Goal: Task Accomplishment & Management: Manage account settings

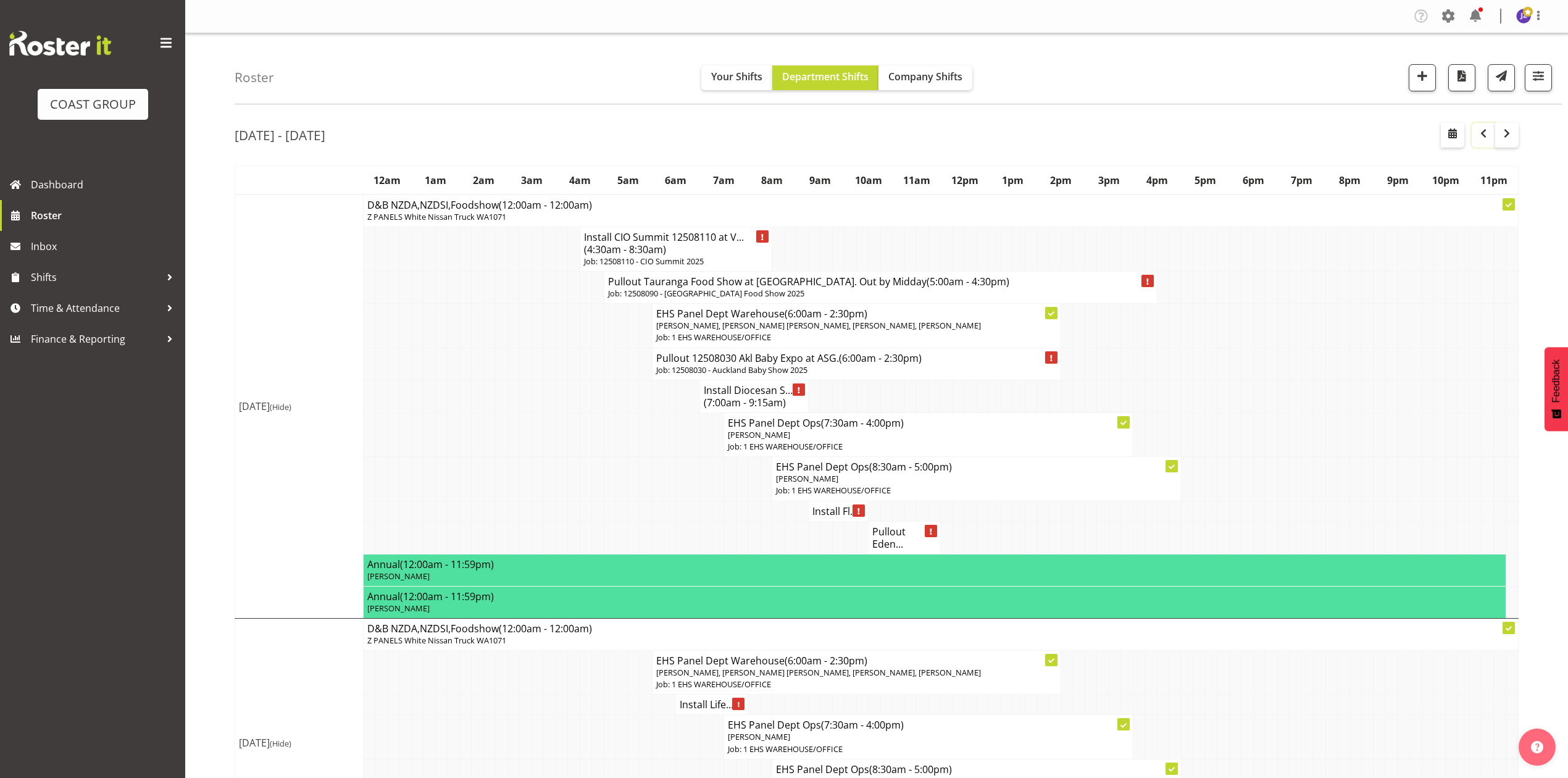
click at [1476, 132] on span "button" at bounding box center [1484, 133] width 15 height 15
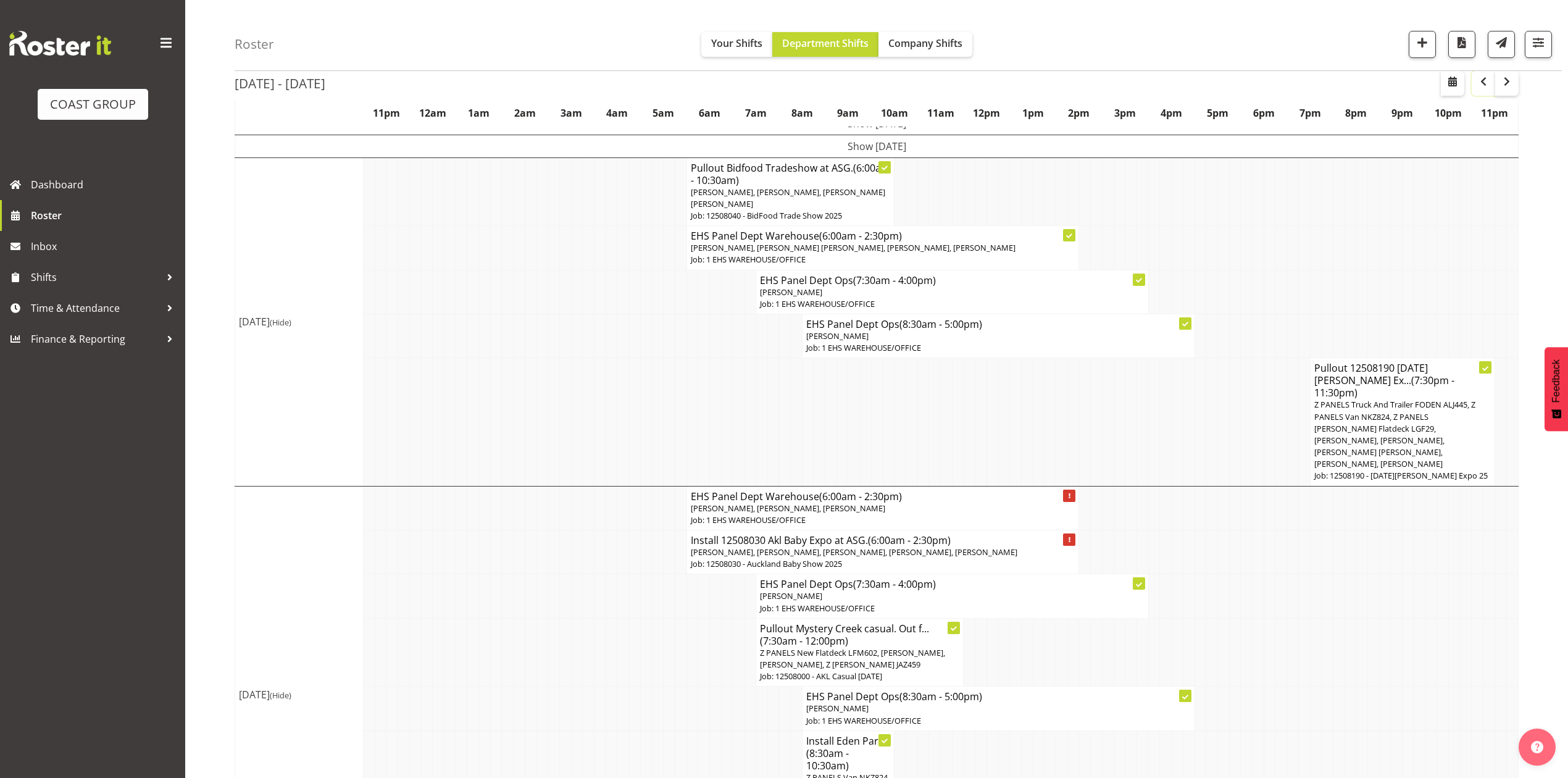
scroll to position [82, 0]
click at [1045, 149] on td "Show Tue 12th Aug 2025" at bounding box center [876, 146] width 1283 height 23
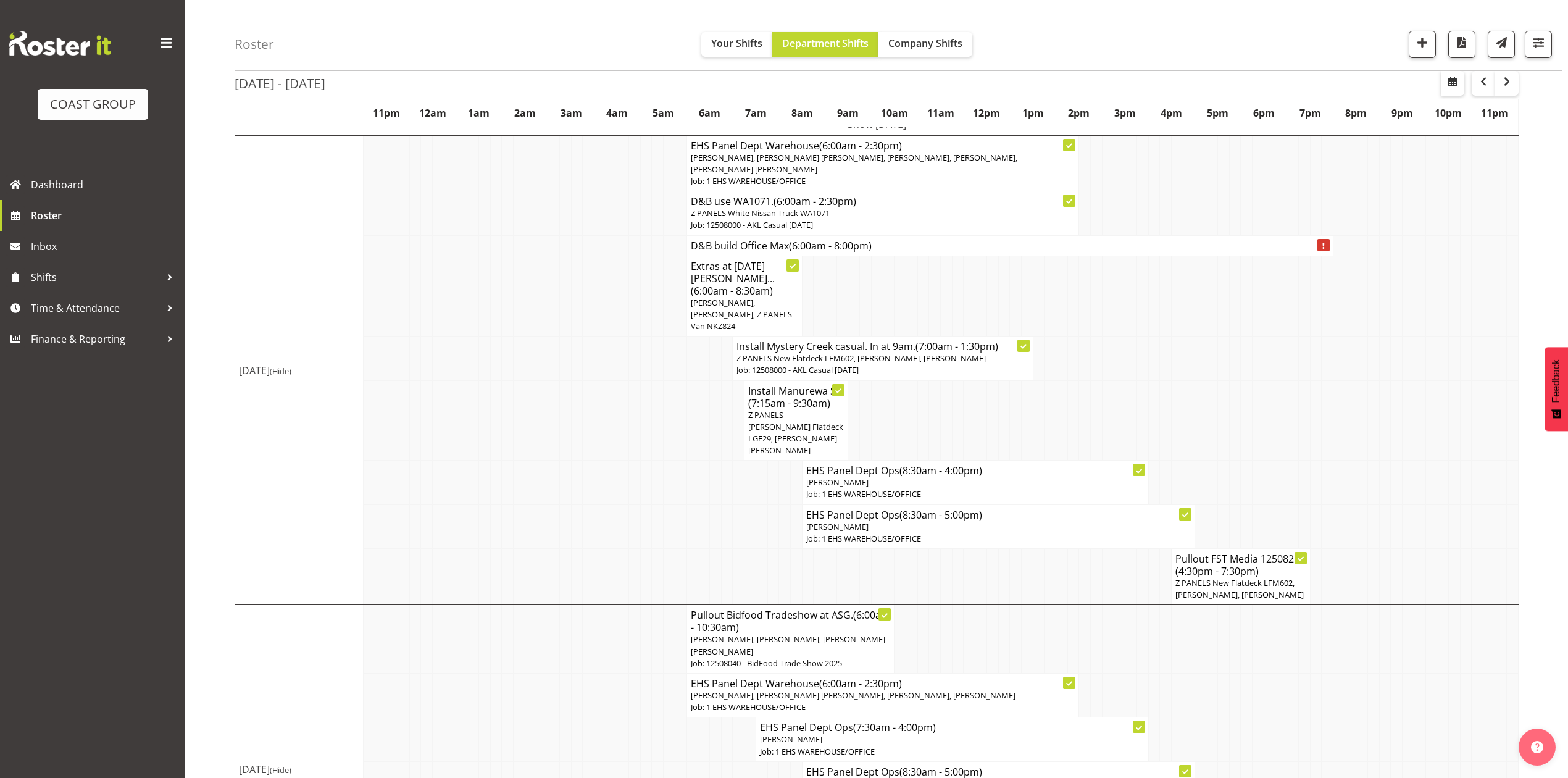
click at [633, 268] on td at bounding box center [635, 296] width 12 height 81
click at [884, 283] on td at bounding box center [888, 296] width 12 height 81
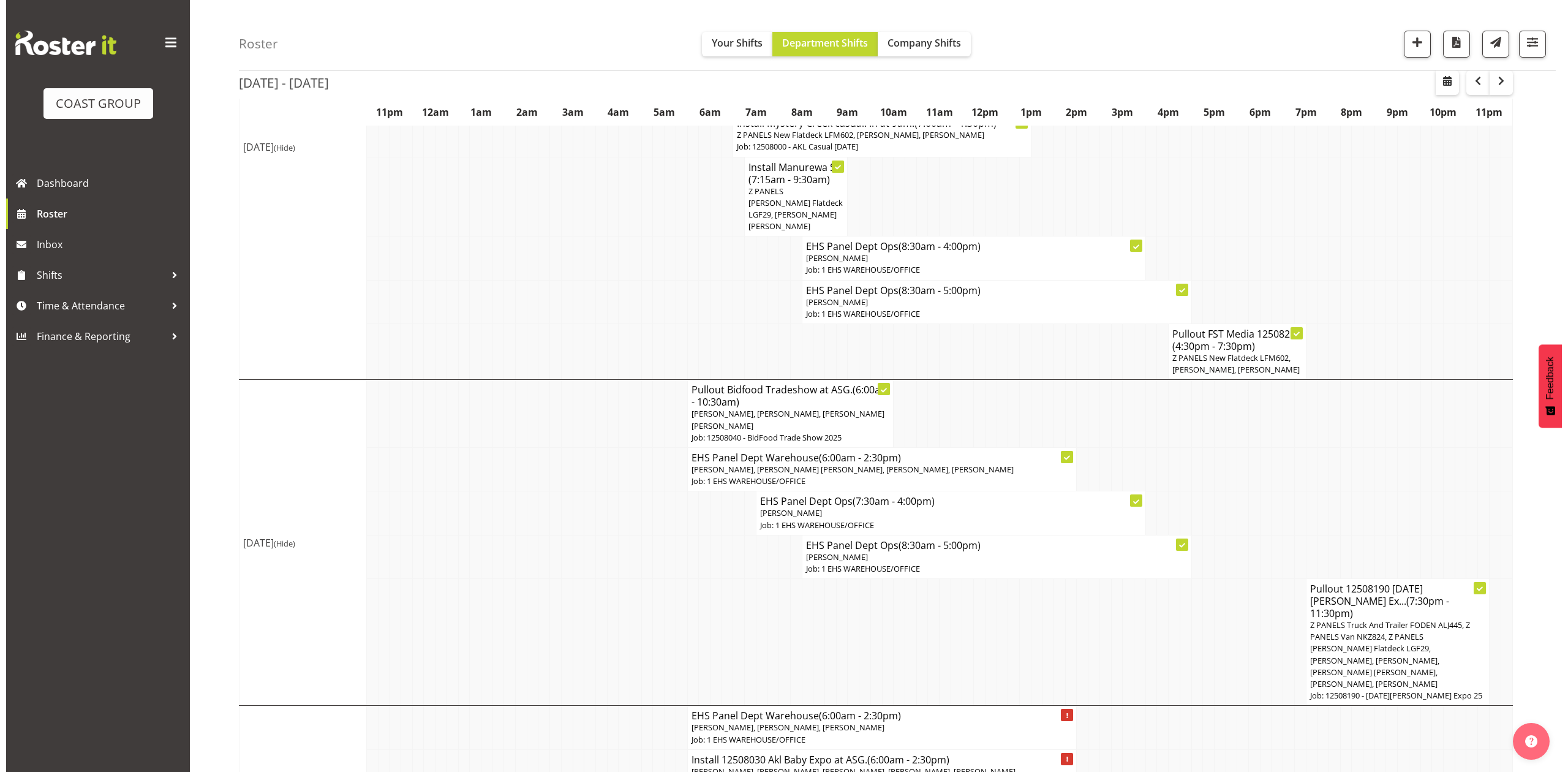
scroll to position [326, 0]
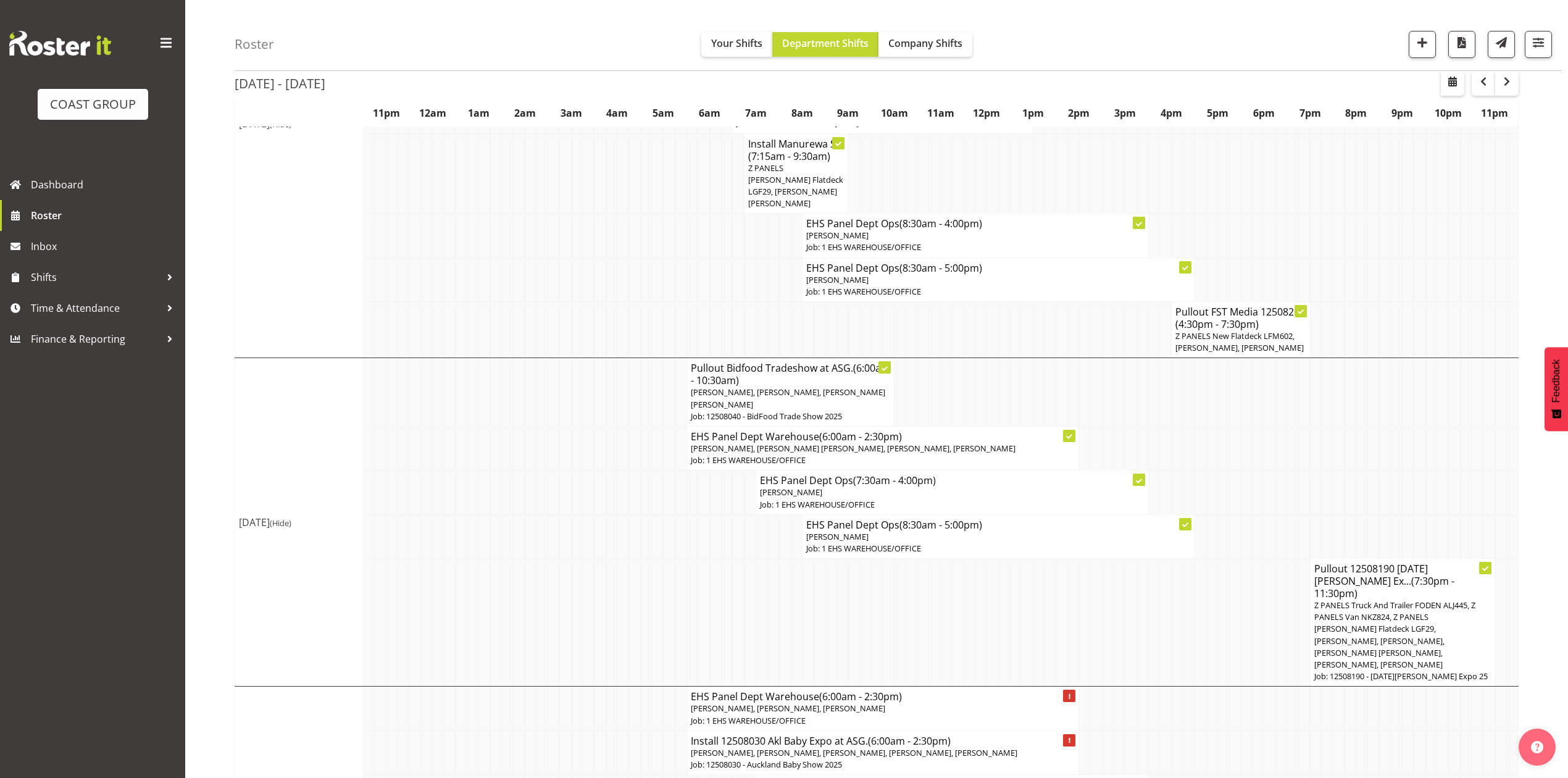
click at [1405, 612] on span "Z PANELS Truck And Trailer FODEN ALJ445, Z PANELS Van NKZ824, Z PANELS Mitsy Fl…" at bounding box center [1395, 634] width 161 height 70
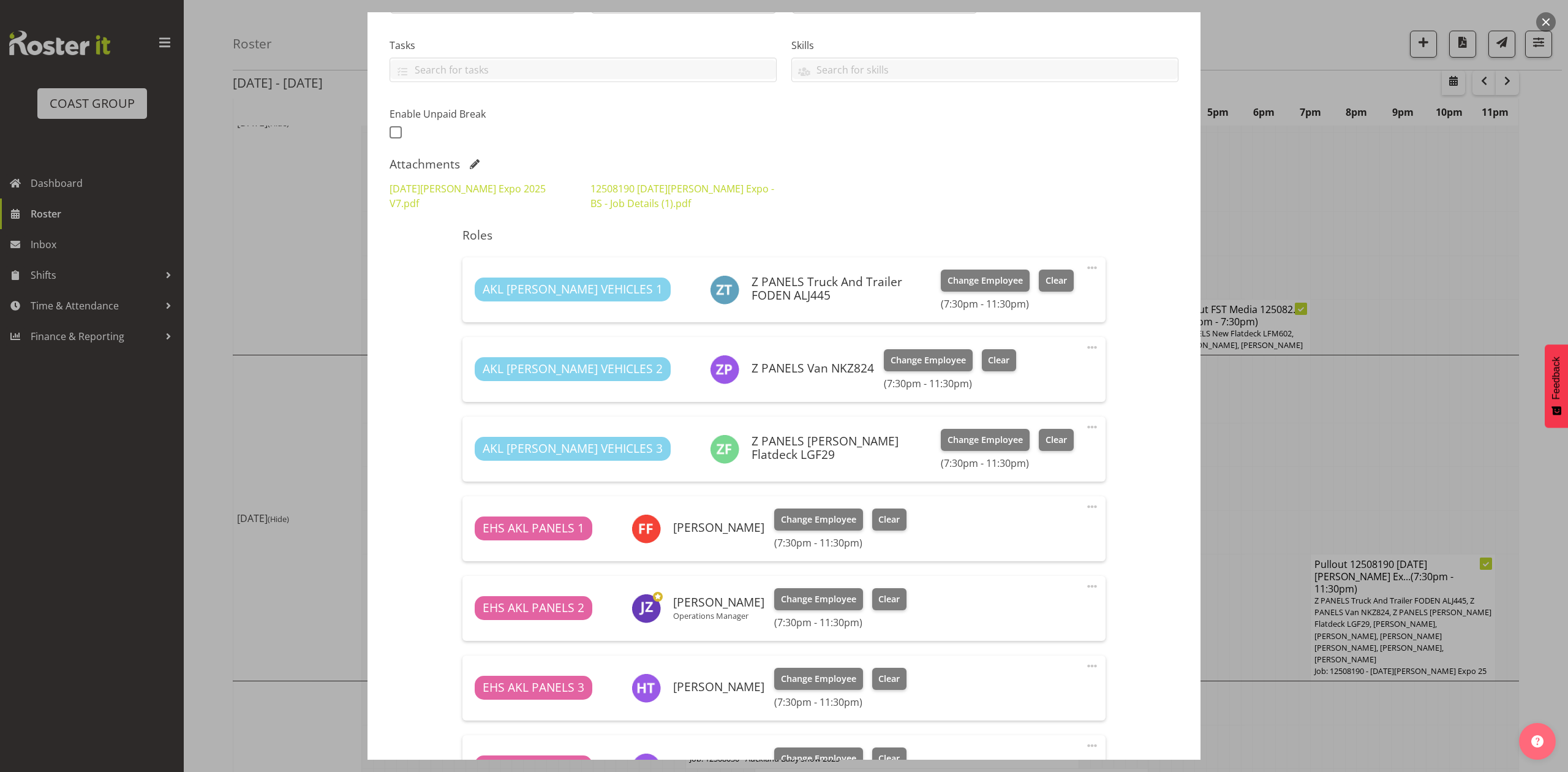
select select "10145"
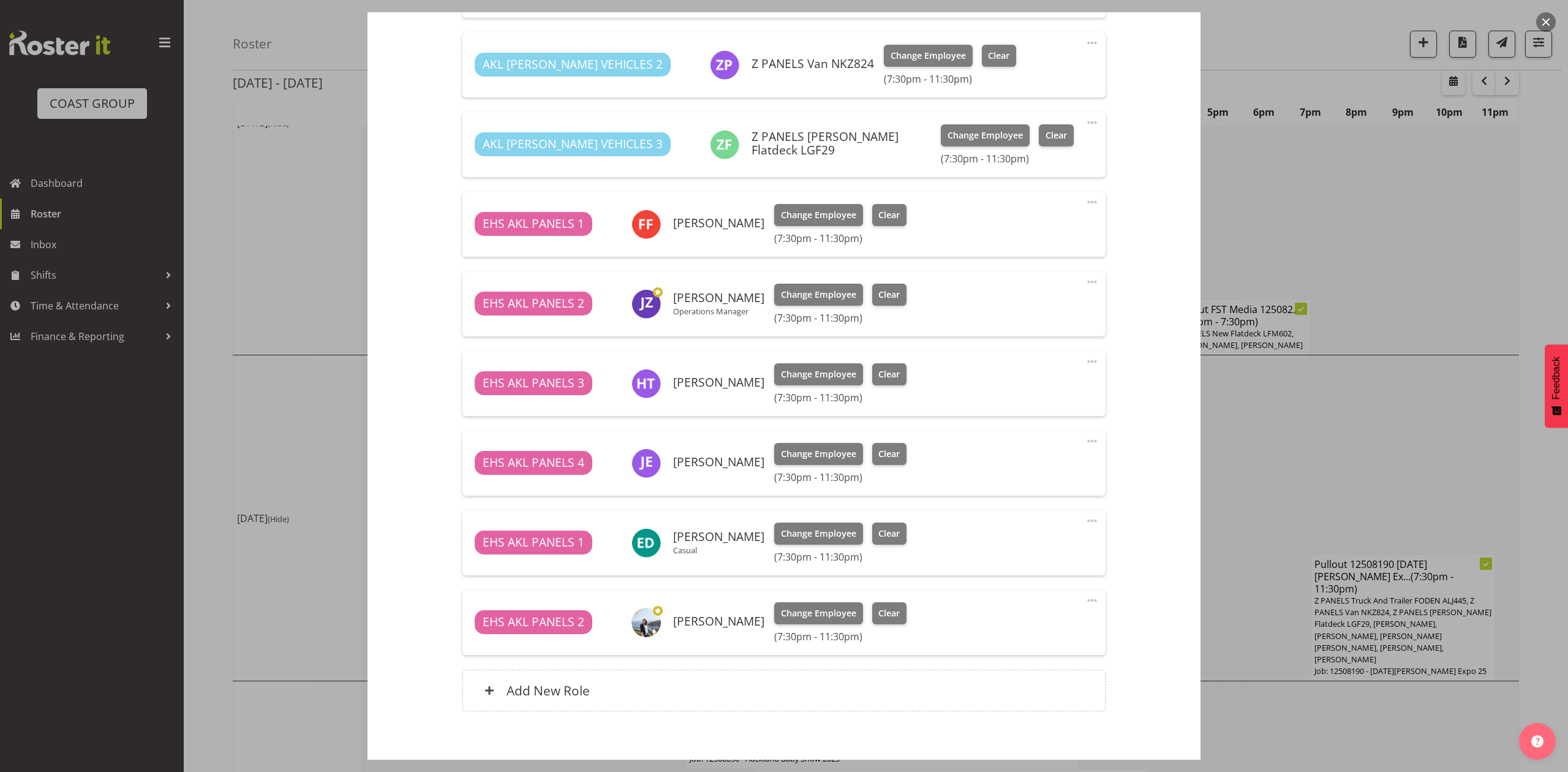
scroll to position [572, 0]
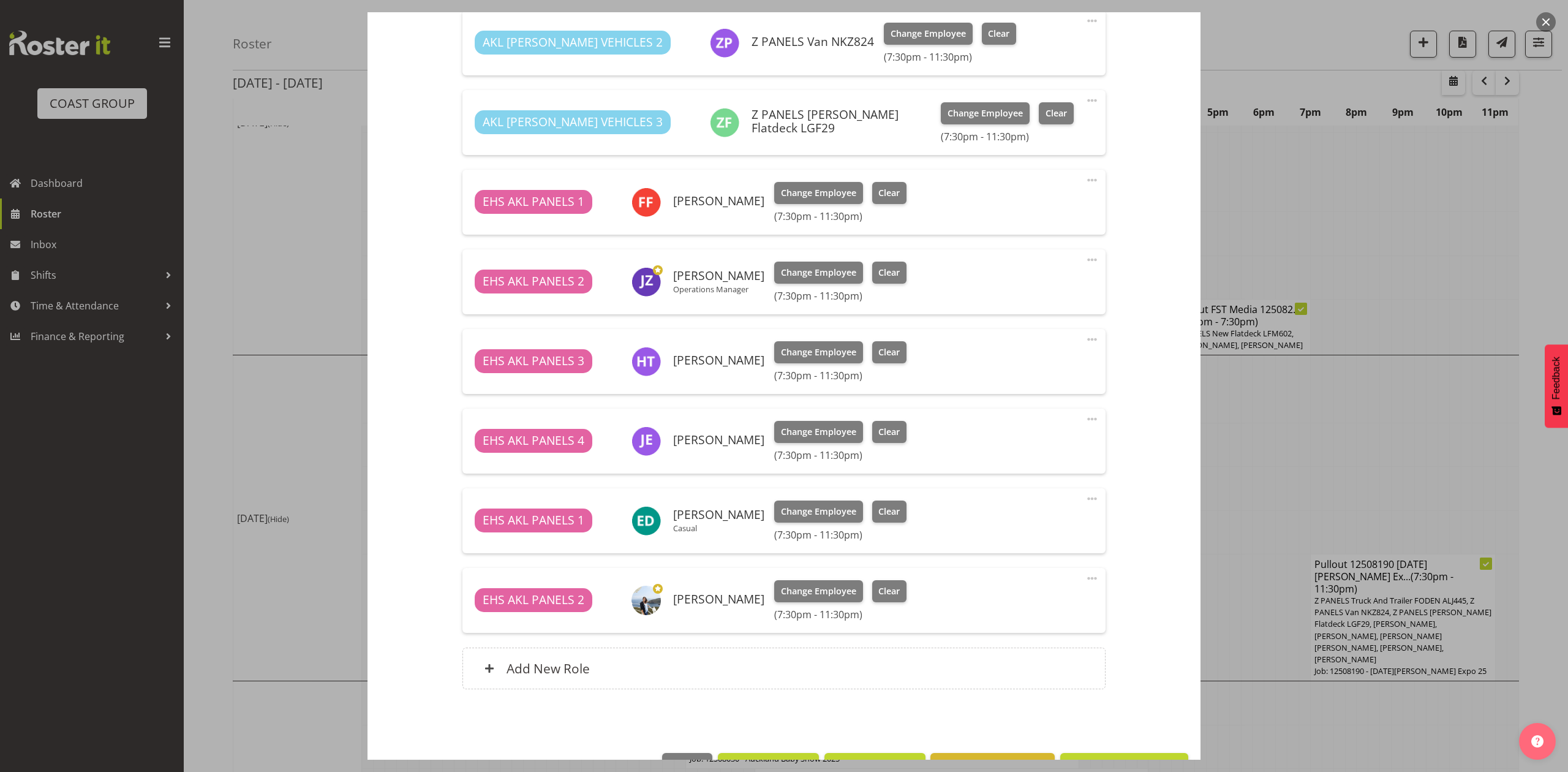
click at [1085, 417] on span at bounding box center [1092, 419] width 15 height 15
click at [1002, 486] on link "Delete" at bounding box center [1040, 490] width 118 height 22
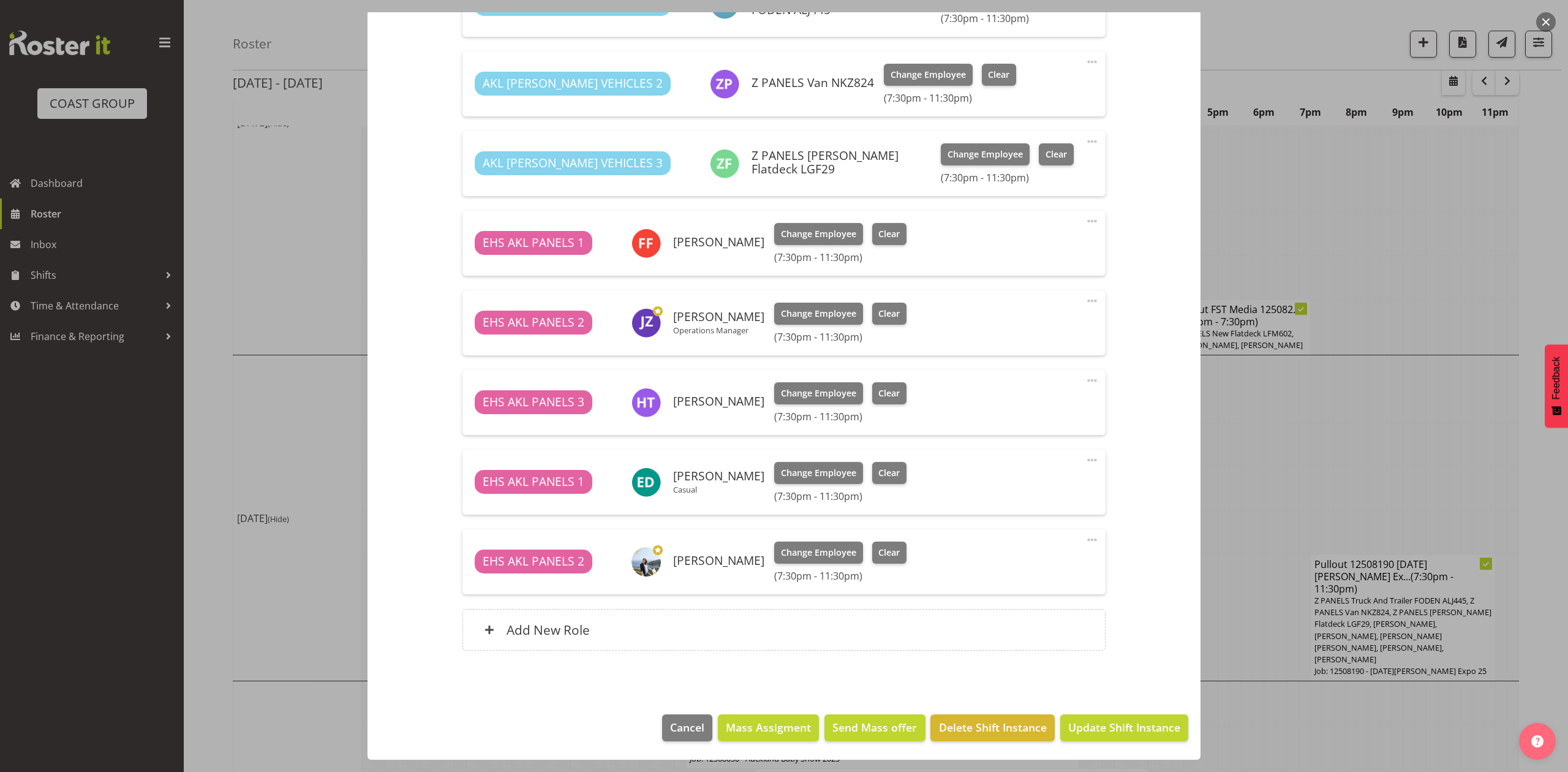
scroll to position [449, 0]
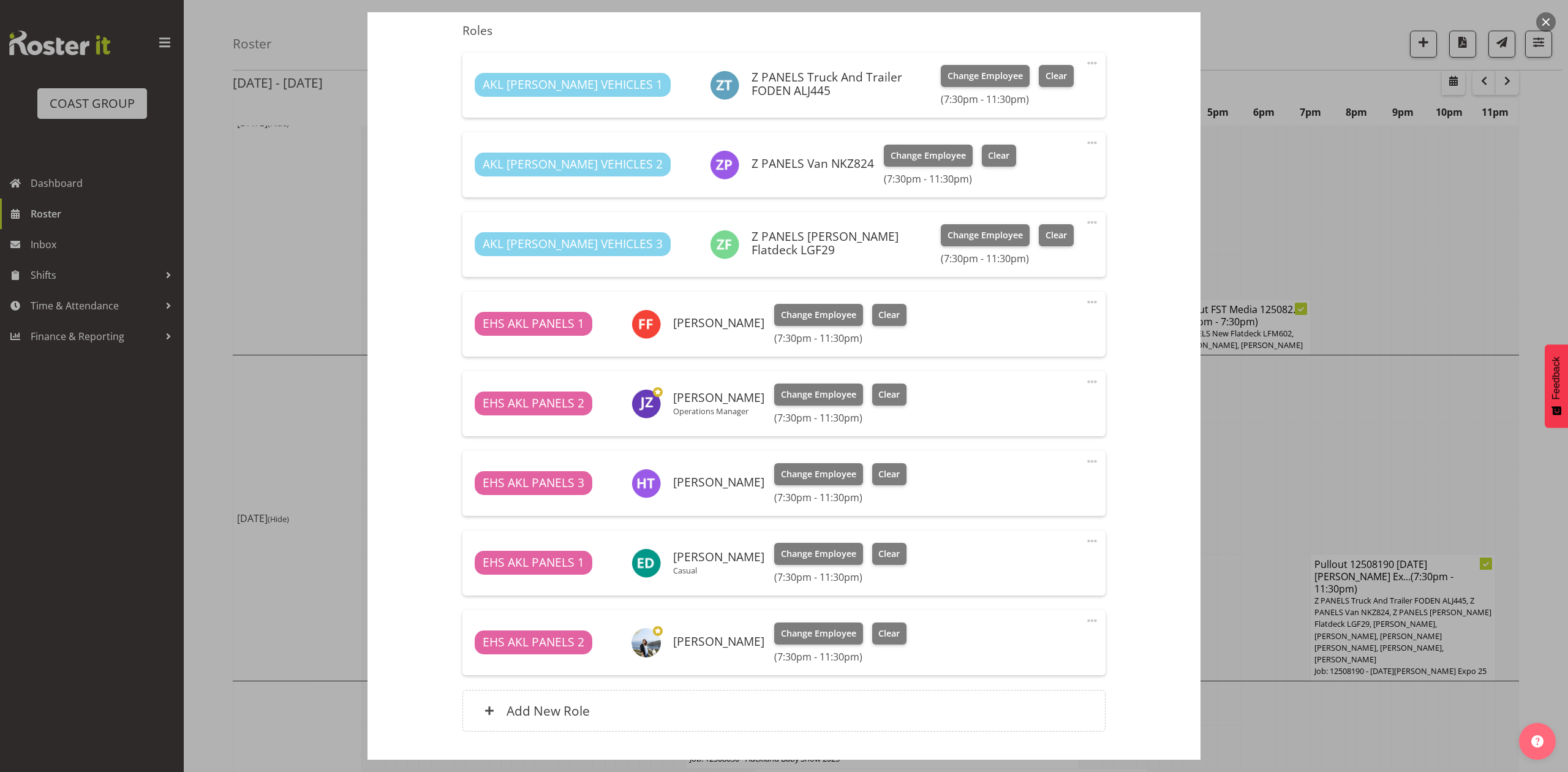
click at [1071, 461] on div "EHS AKL PANELS 3 Hemi Tomlinson Change Employee Clear (7:30pm - 11:30pm) Edit C…" at bounding box center [783, 483] width 642 height 65
click at [1085, 461] on span at bounding box center [1092, 461] width 15 height 15
click at [1012, 526] on link "Delete" at bounding box center [1040, 533] width 118 height 22
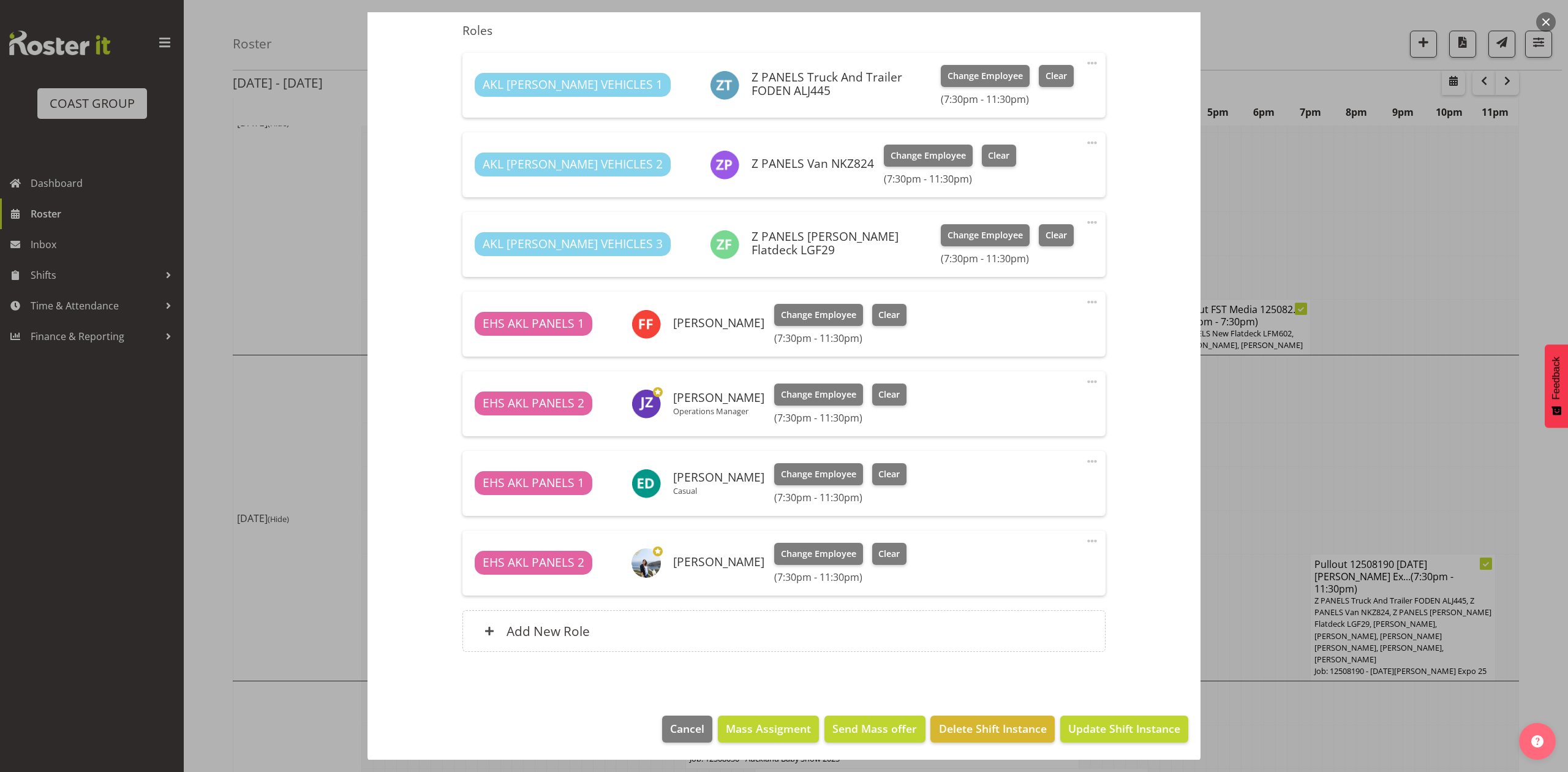
scroll to position [452, 0]
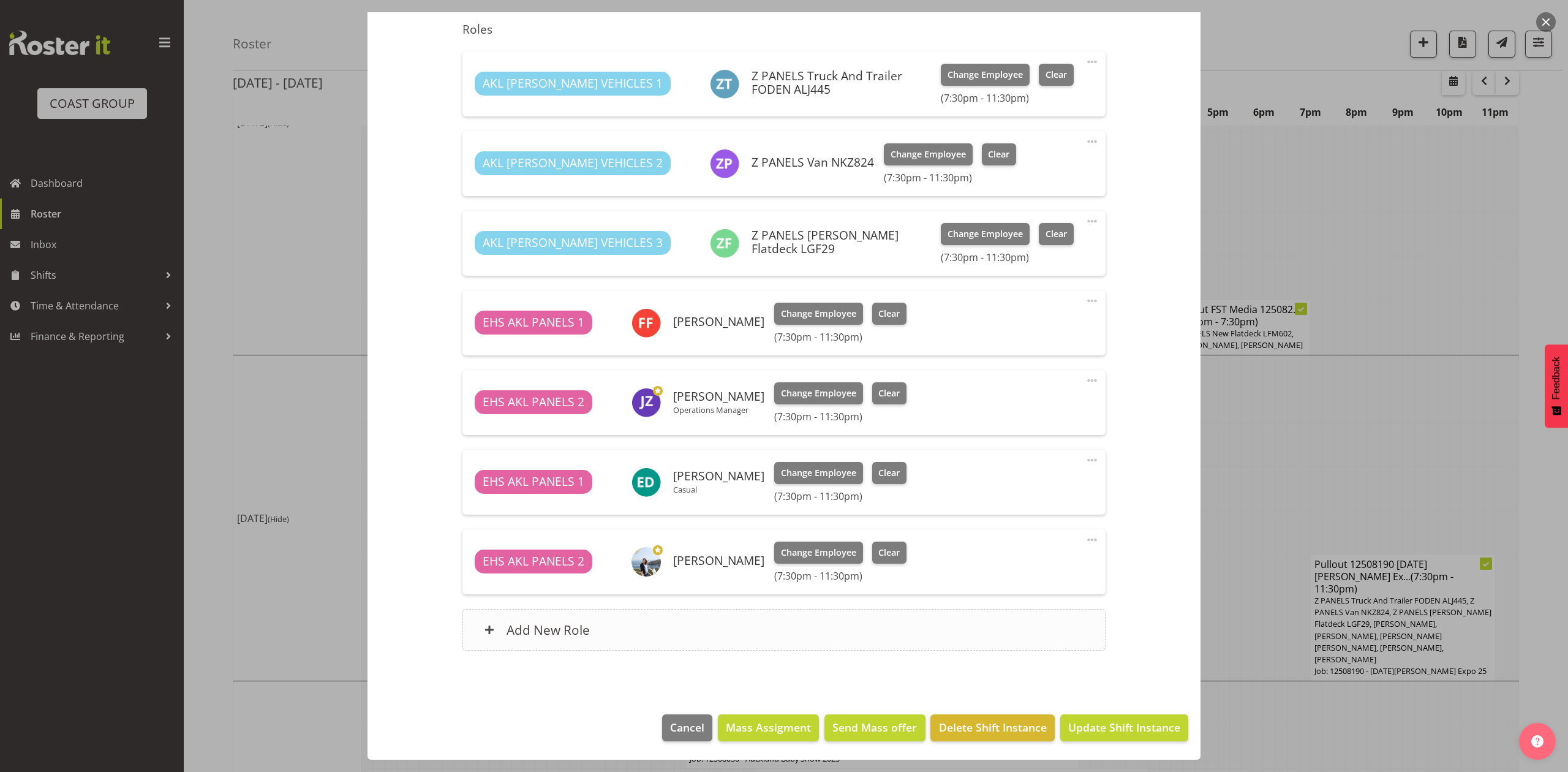
click at [721, 617] on div "Add New Role" at bounding box center [783, 630] width 642 height 42
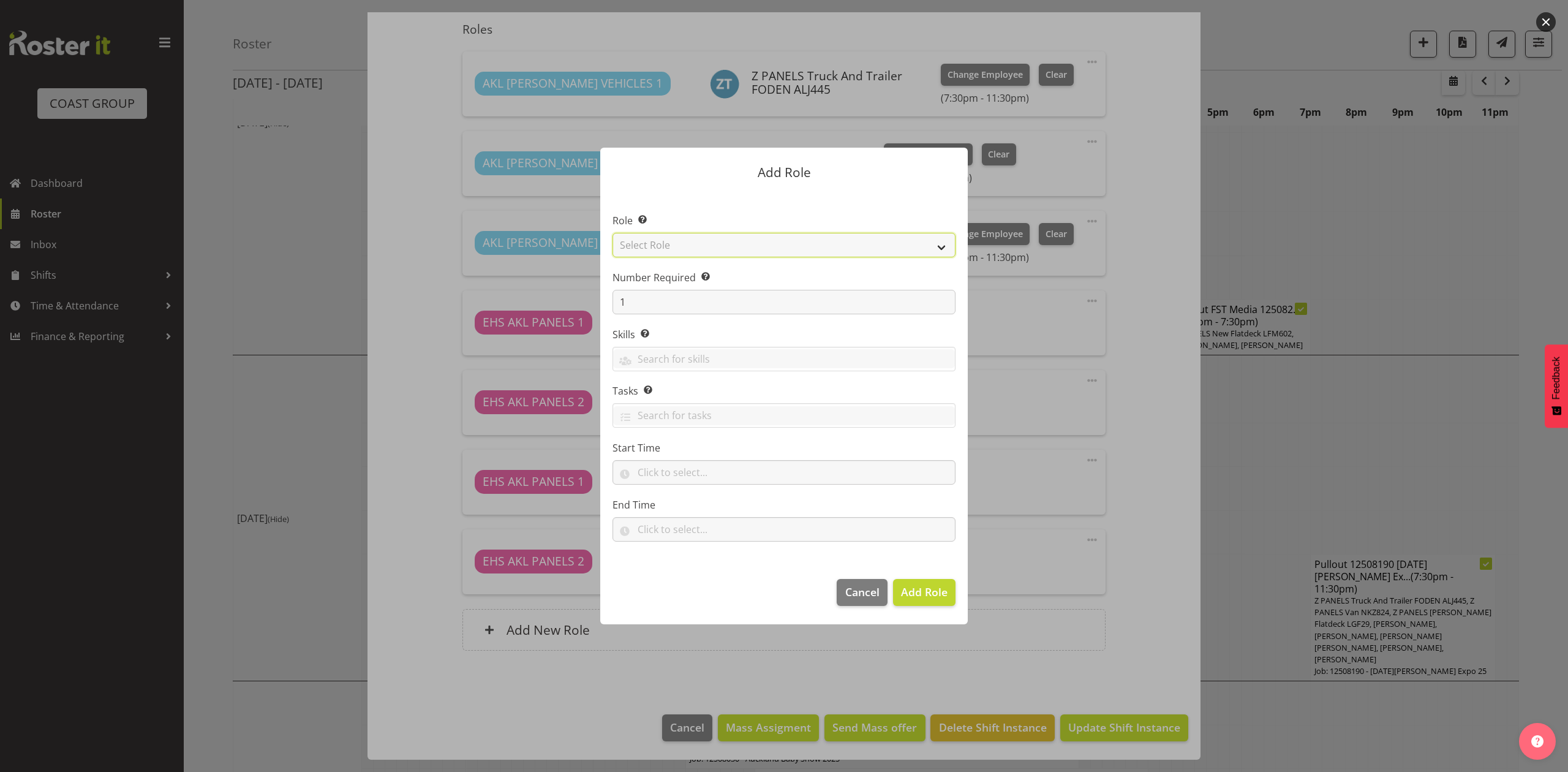
click at [769, 251] on select "Select Role ACCOUNT MANAGER ACCOUNT MANAGER DW ACCOUNTS AKL DIANNA VEHICLES AKL…" at bounding box center [783, 245] width 343 height 25
select select "188"
click at [612, 233] on select "Select Role ACCOUNT MANAGER ACCOUNT MANAGER DW ACCOUNTS AKL DIANNA VEHICLES AKL…" at bounding box center [783, 245] width 343 height 25
click at [922, 593] on span "Add Role" at bounding box center [924, 592] width 47 height 15
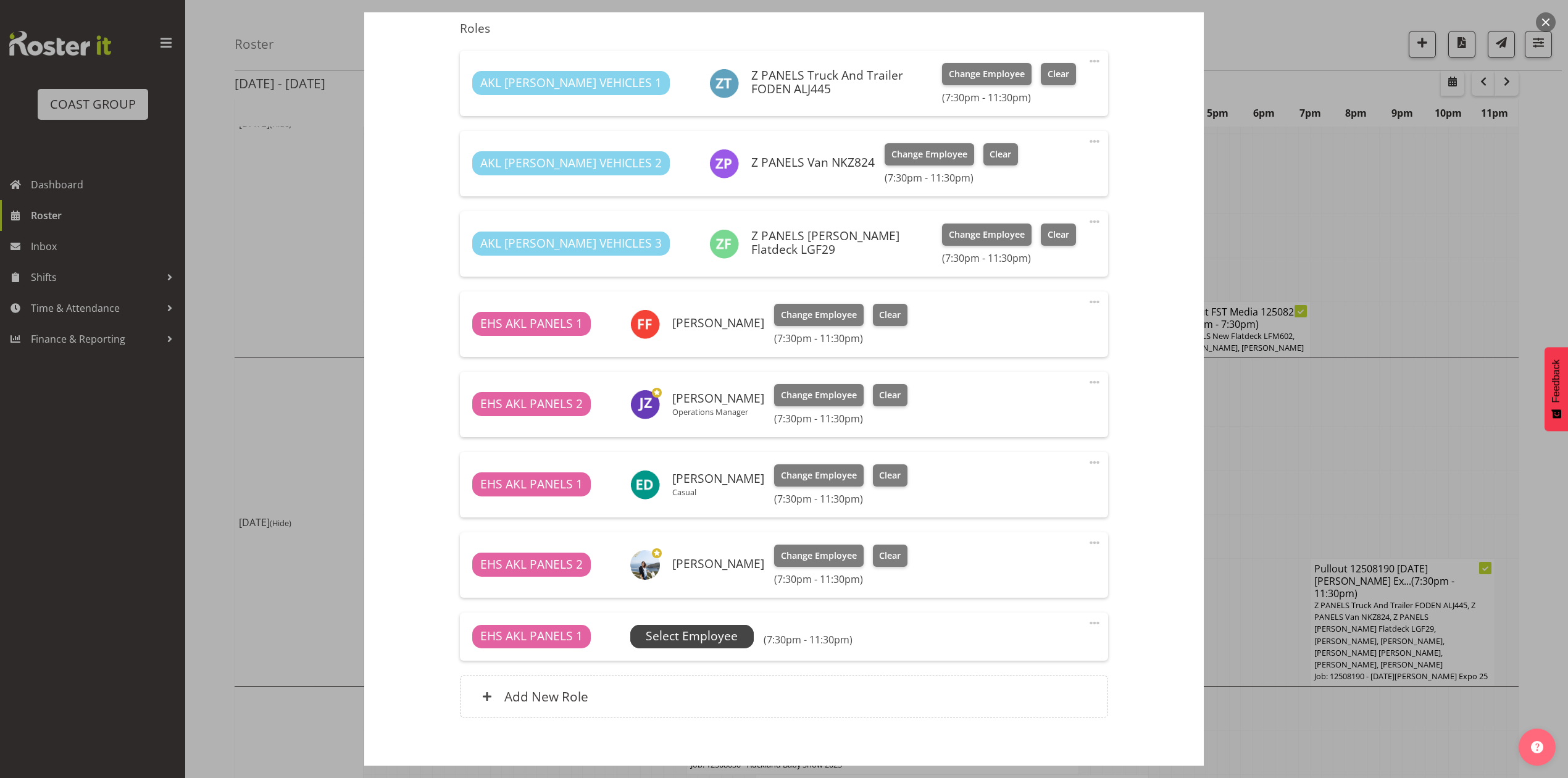
click at [682, 638] on span "Select Employee" at bounding box center [692, 636] width 92 height 18
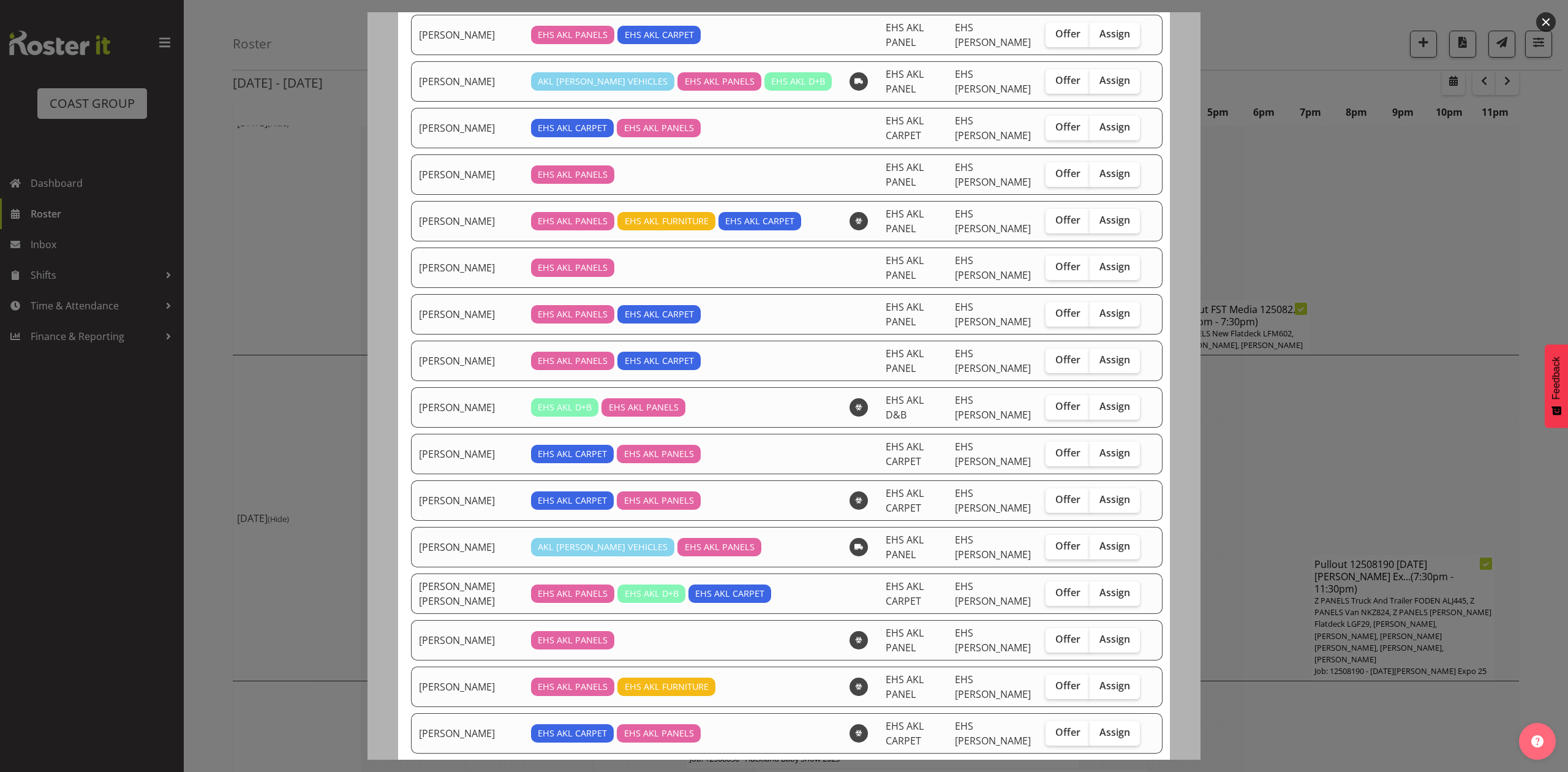
scroll to position [245, 0]
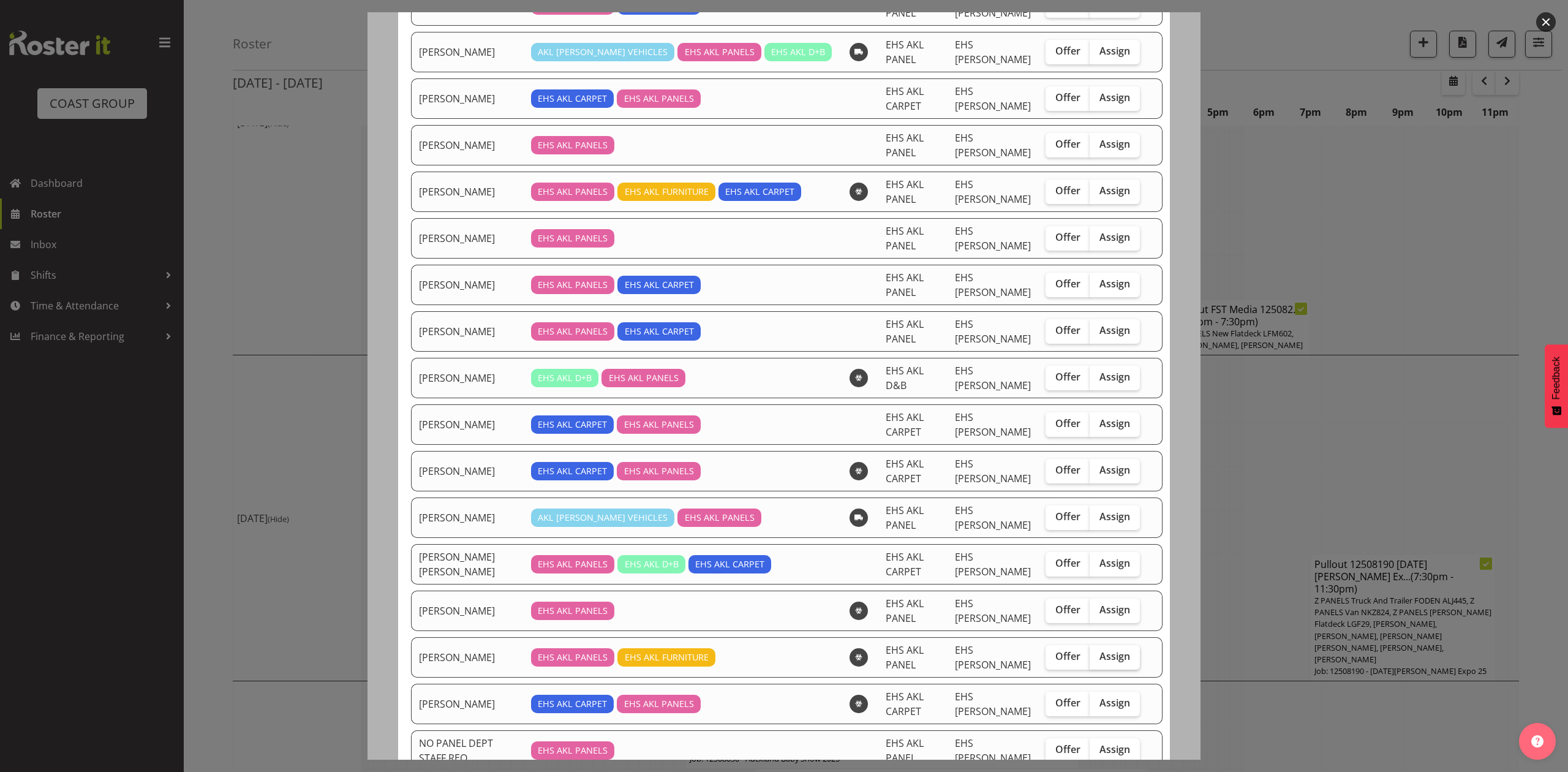
click at [1099, 655] on span "Assign" at bounding box center [1114, 656] width 31 height 12
click at [1097, 655] on input "Assign" at bounding box center [1093, 656] width 8 height 8
checkbox input "true"
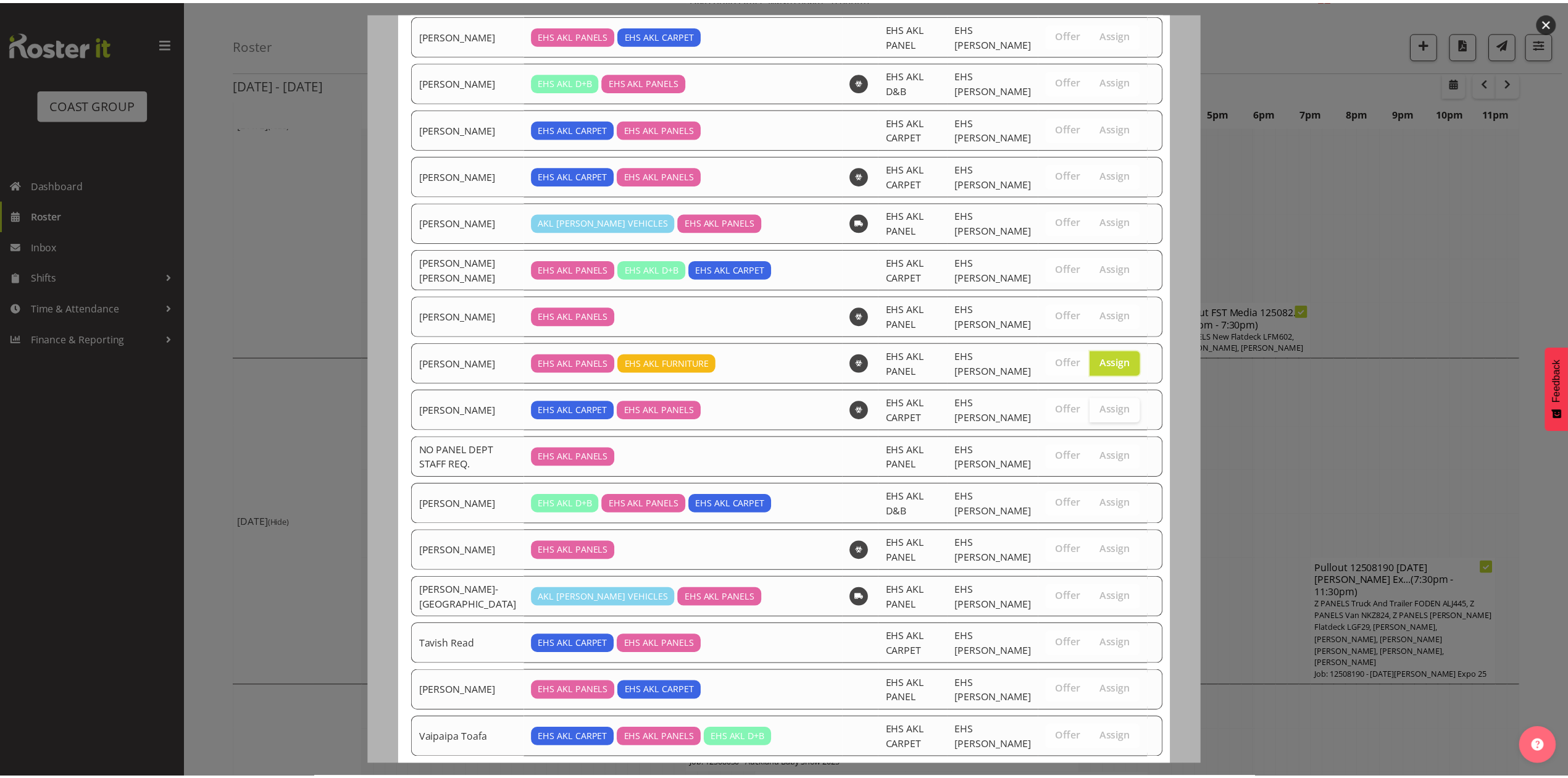
scroll to position [616, 0]
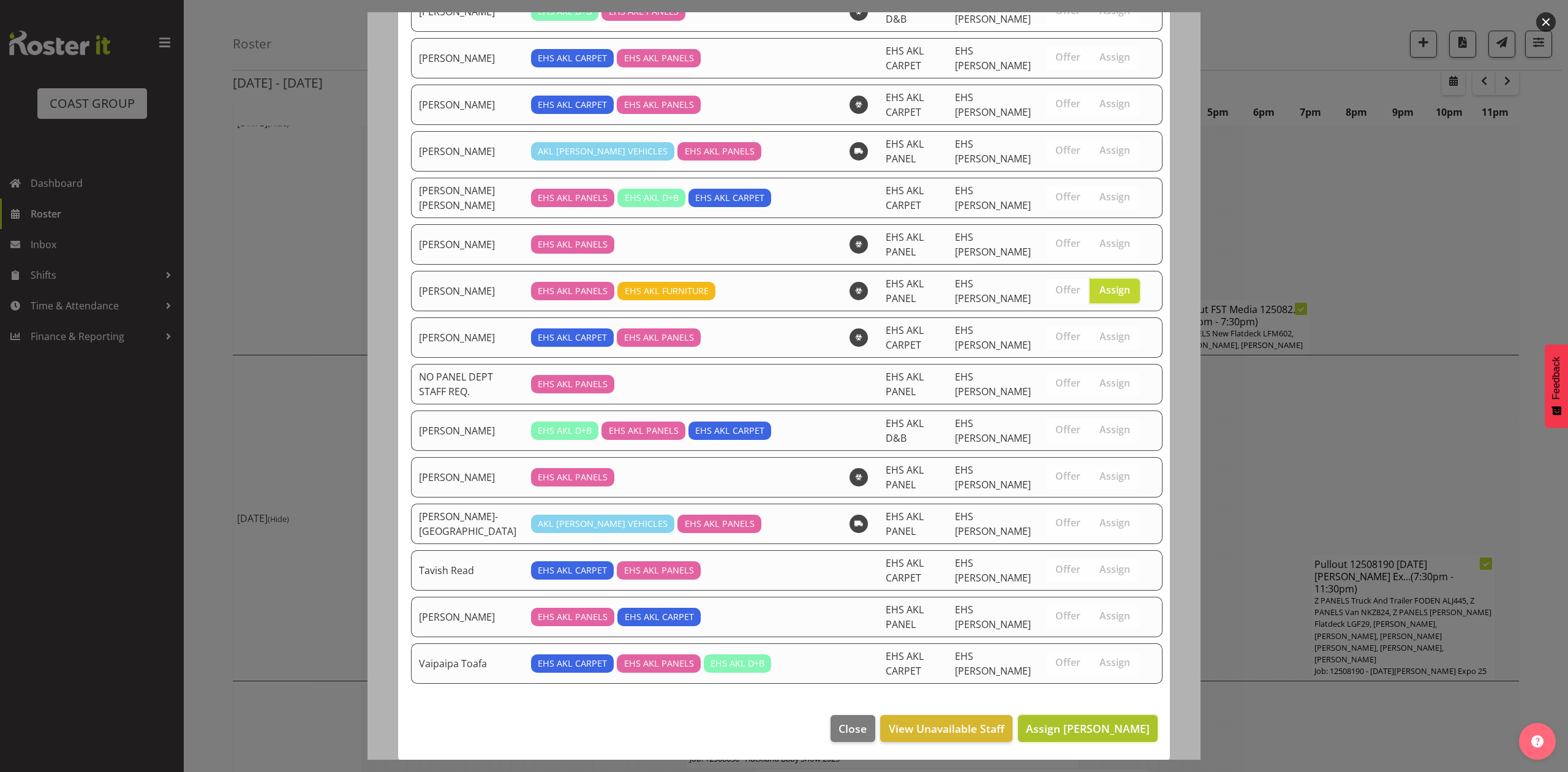
click at [1071, 729] on span "Assign Matthieu Vendrely" at bounding box center [1087, 728] width 124 height 15
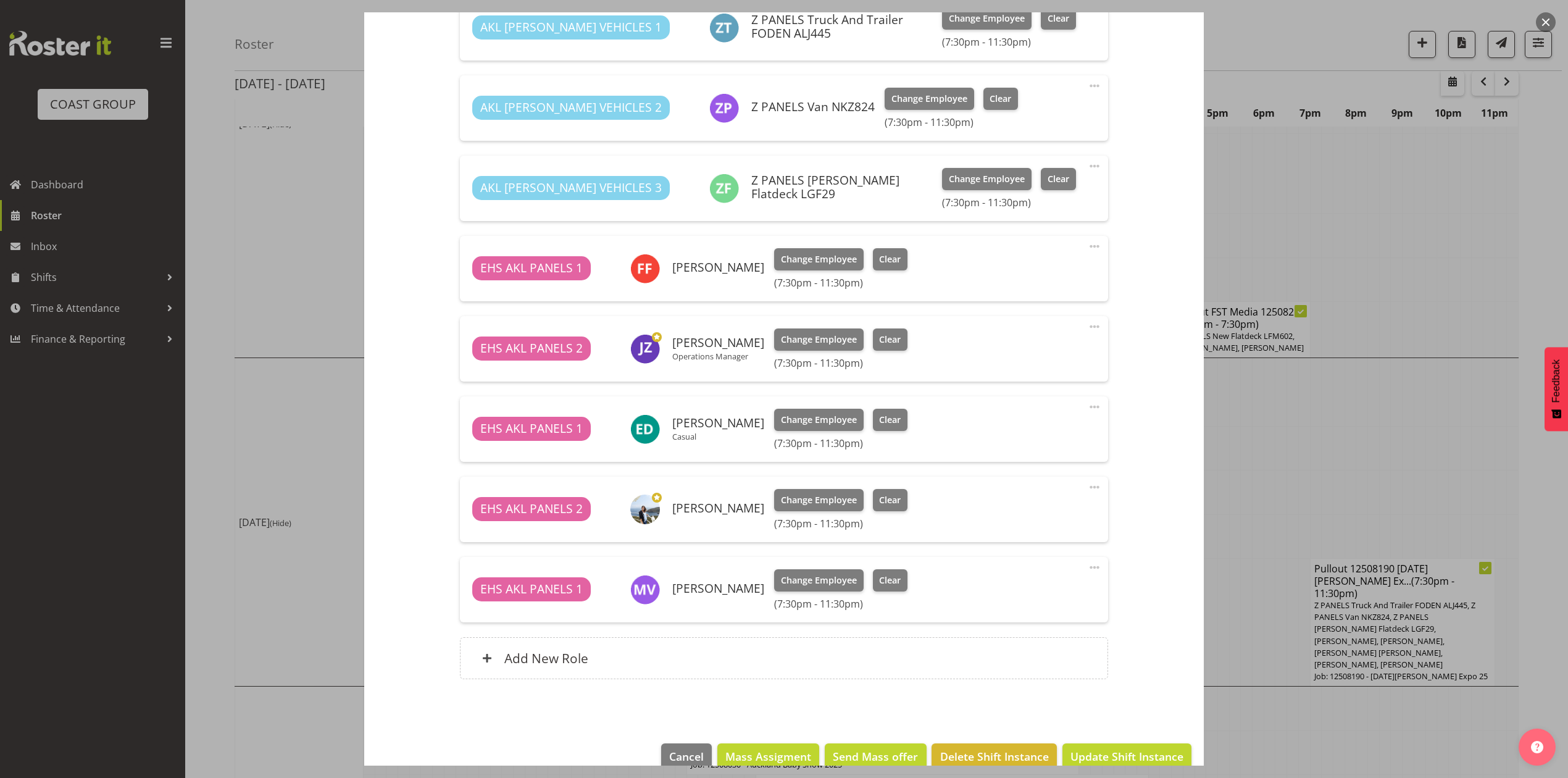
scroll to position [536, 0]
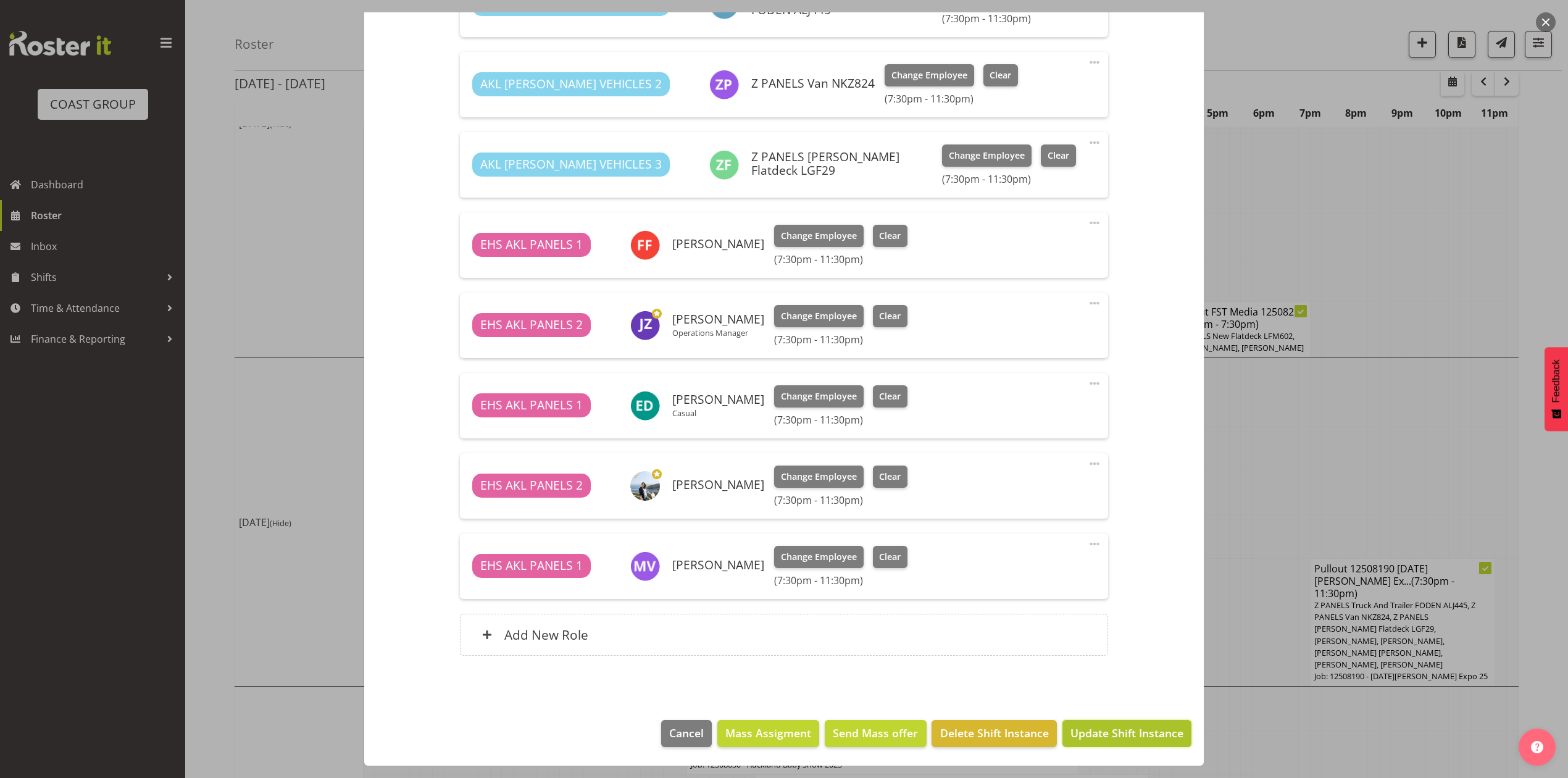
click at [1112, 728] on span "Update Shift Instance" at bounding box center [1127, 733] width 113 height 16
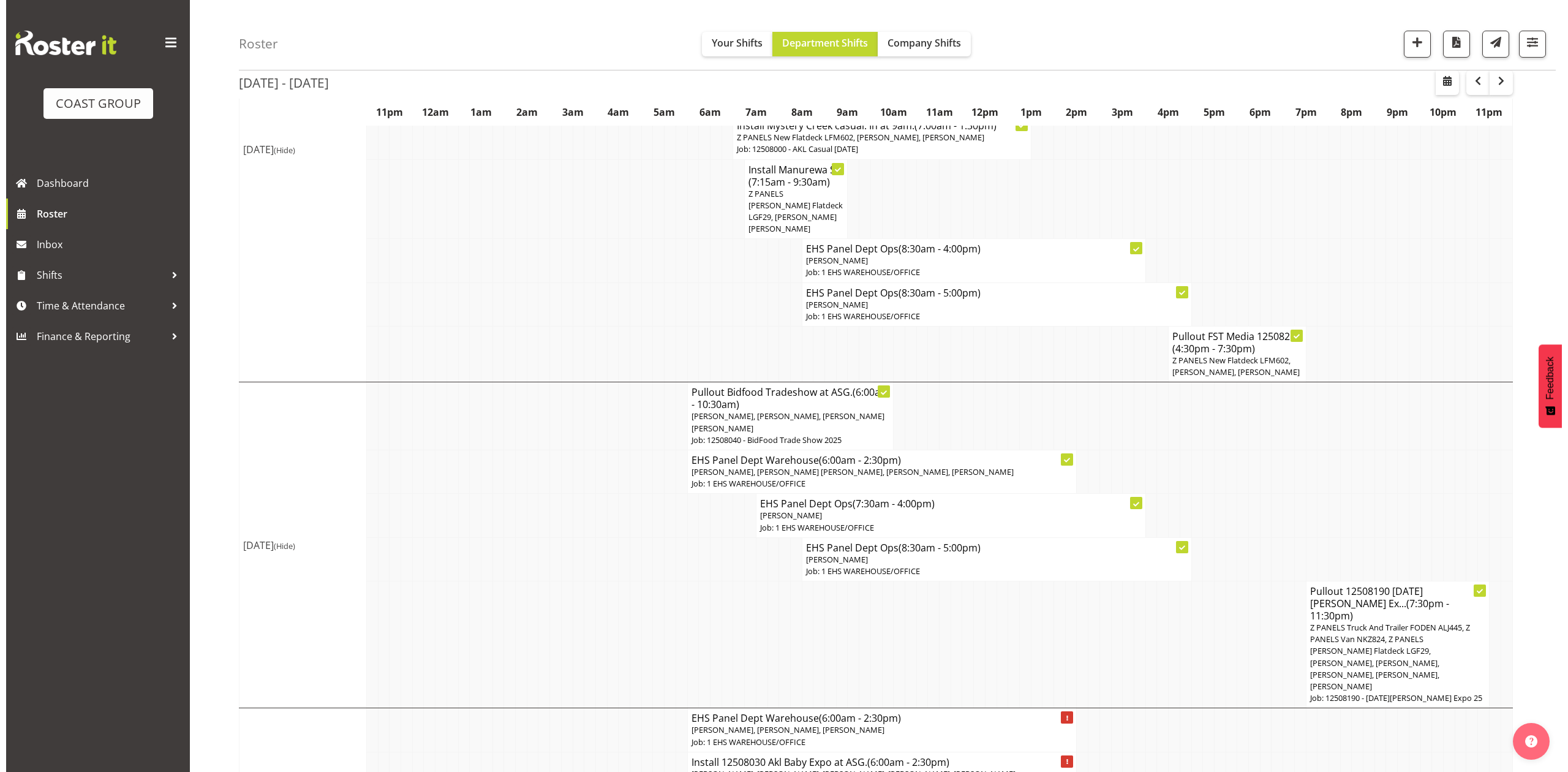
scroll to position [326, 0]
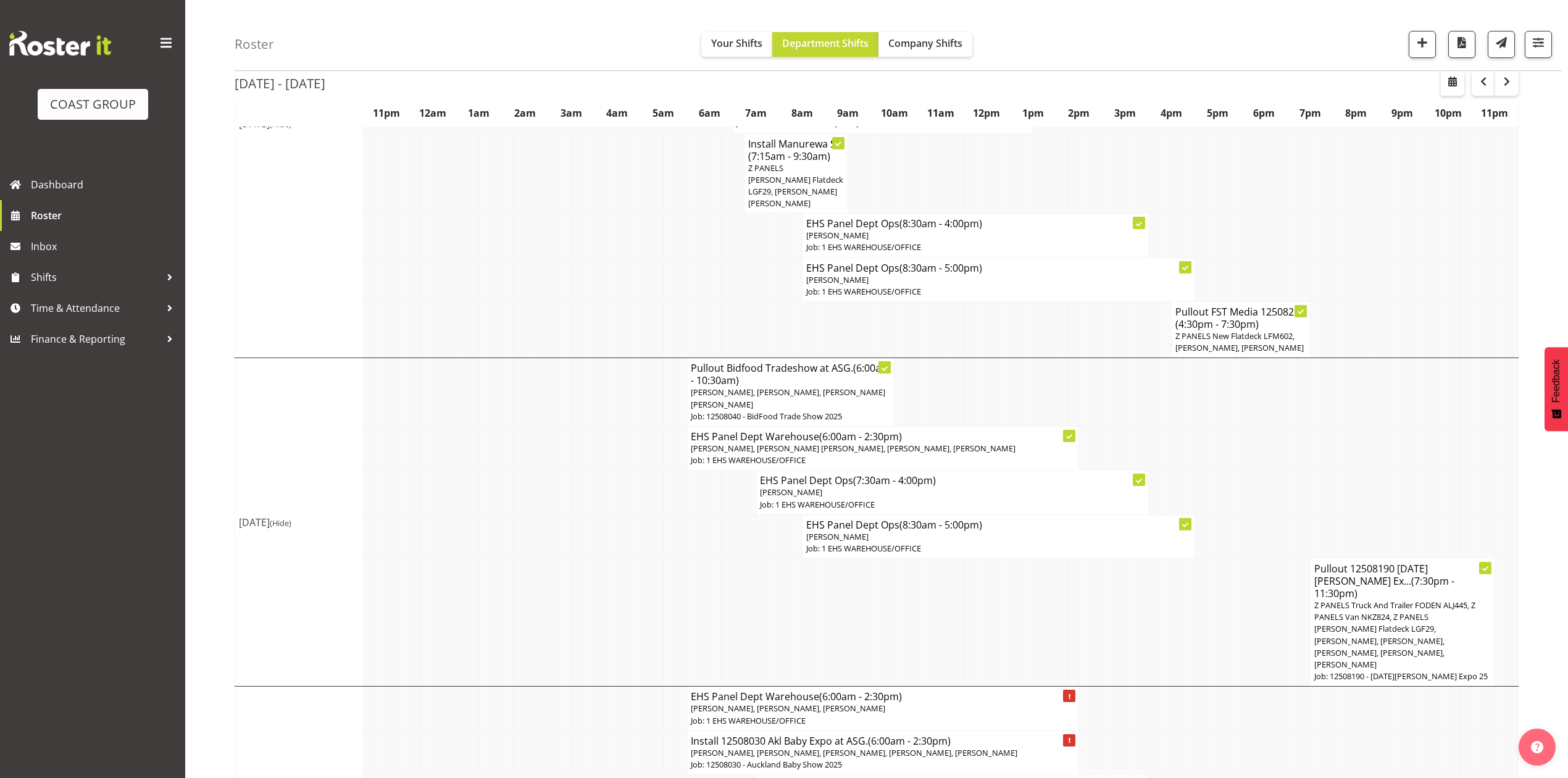
click at [1408, 599] on span "Z PANELS Truck And Trailer FODEN ALJ445, Z PANELS Van NKZ824, Z PANELS Mitsy Fl…" at bounding box center [1395, 634] width 161 height 70
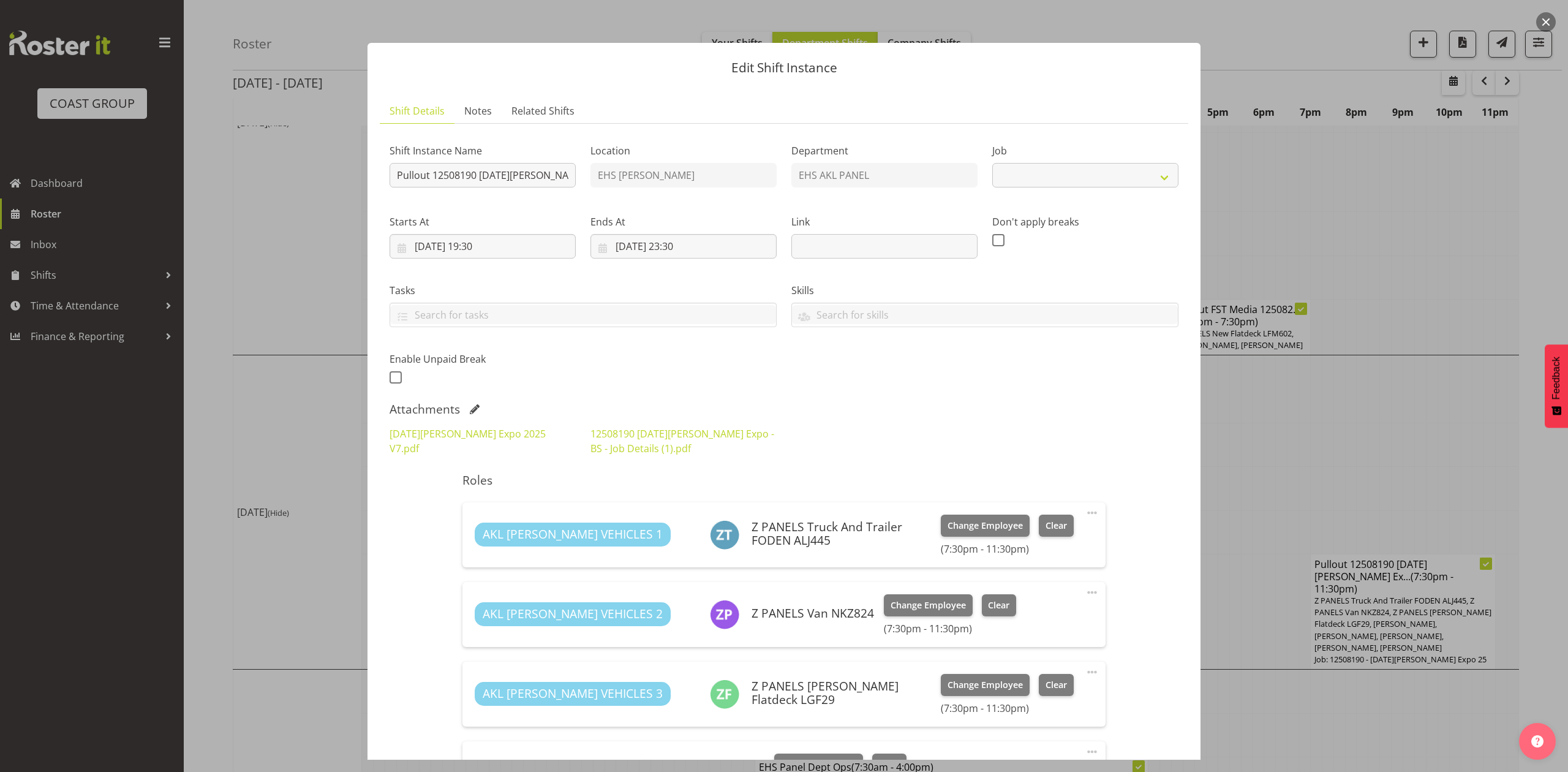
select select "10145"
click at [423, 244] on input "13/08/2025, 19:30" at bounding box center [482, 246] width 186 height 25
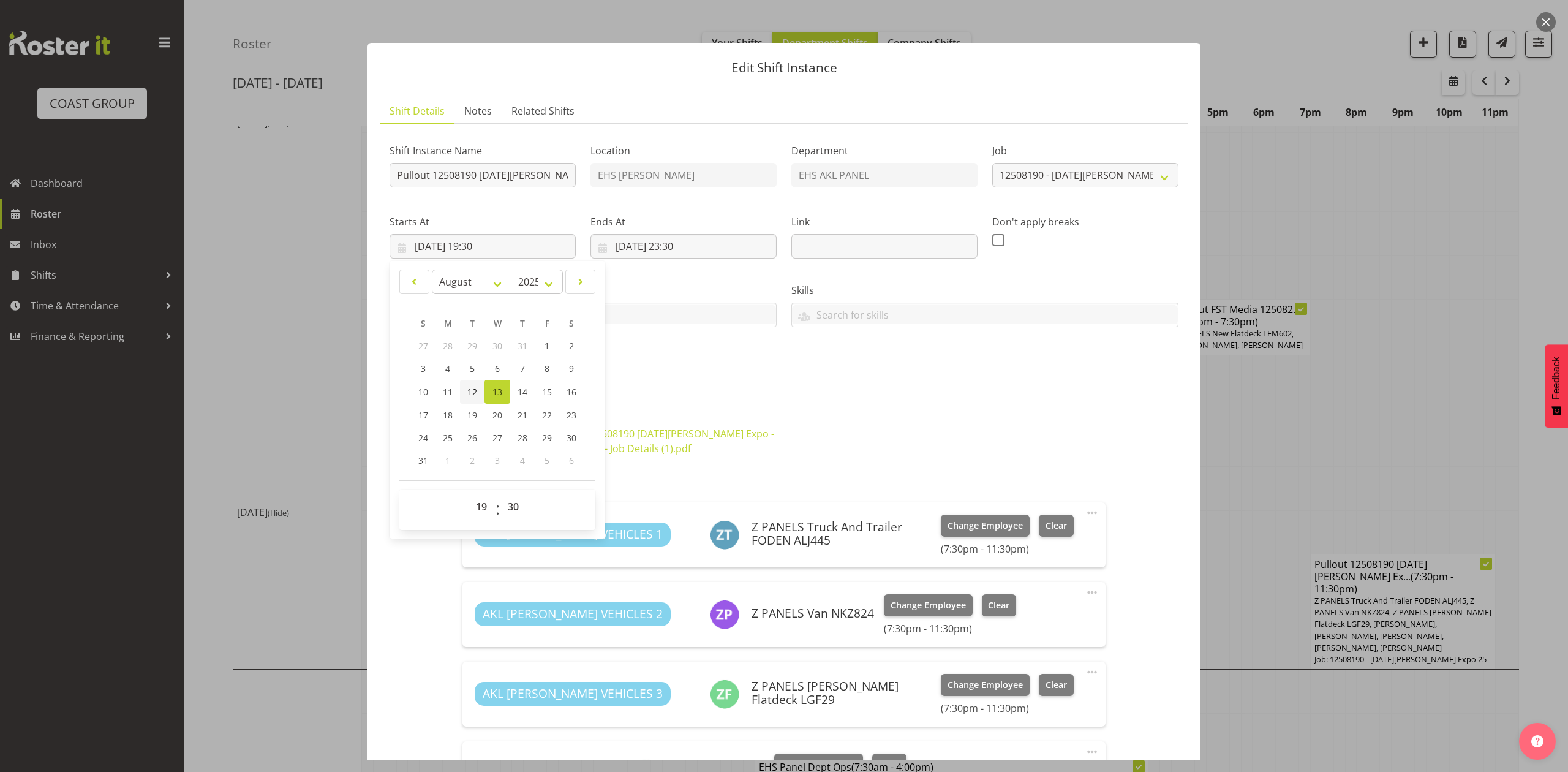
click at [468, 392] on span "12" at bounding box center [472, 392] width 10 height 12
type input "12/08/2025, 19:30"
click at [626, 244] on input "13/08/2025, 23:30" at bounding box center [683, 246] width 186 height 25
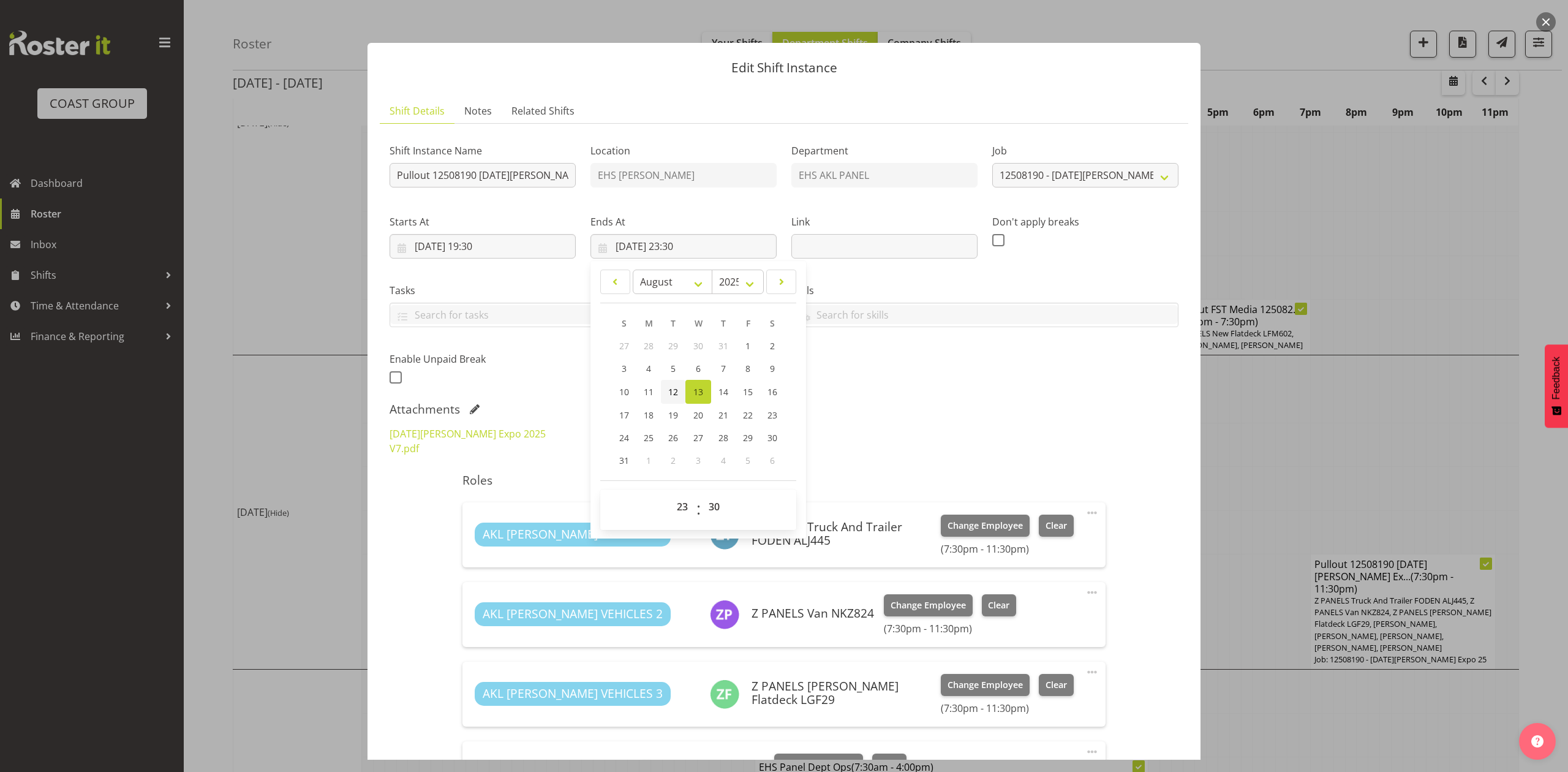
click at [673, 397] on span "12" at bounding box center [673, 392] width 10 height 12
type input "12/08/2025, 23:30"
drag, startPoint x: 821, startPoint y: 390, endPoint x: 909, endPoint y: 400, distance: 88.6
click at [822, 390] on div "Shift Instance Name Pullout 12508190 Noel Leeming Expo Location EHS RYMER Depar…" at bounding box center [784, 260] width 804 height 268
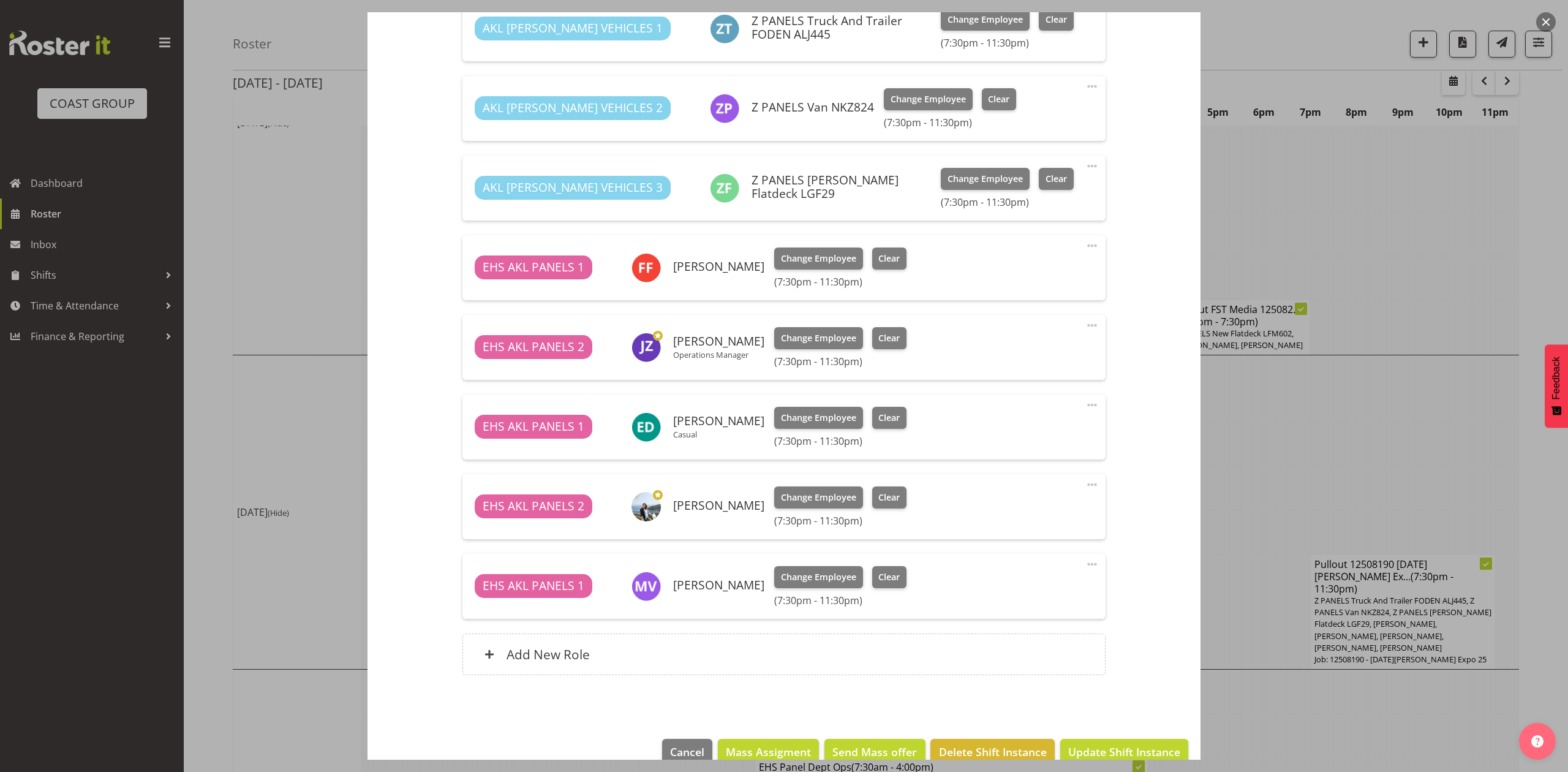
scroll to position [532, 0]
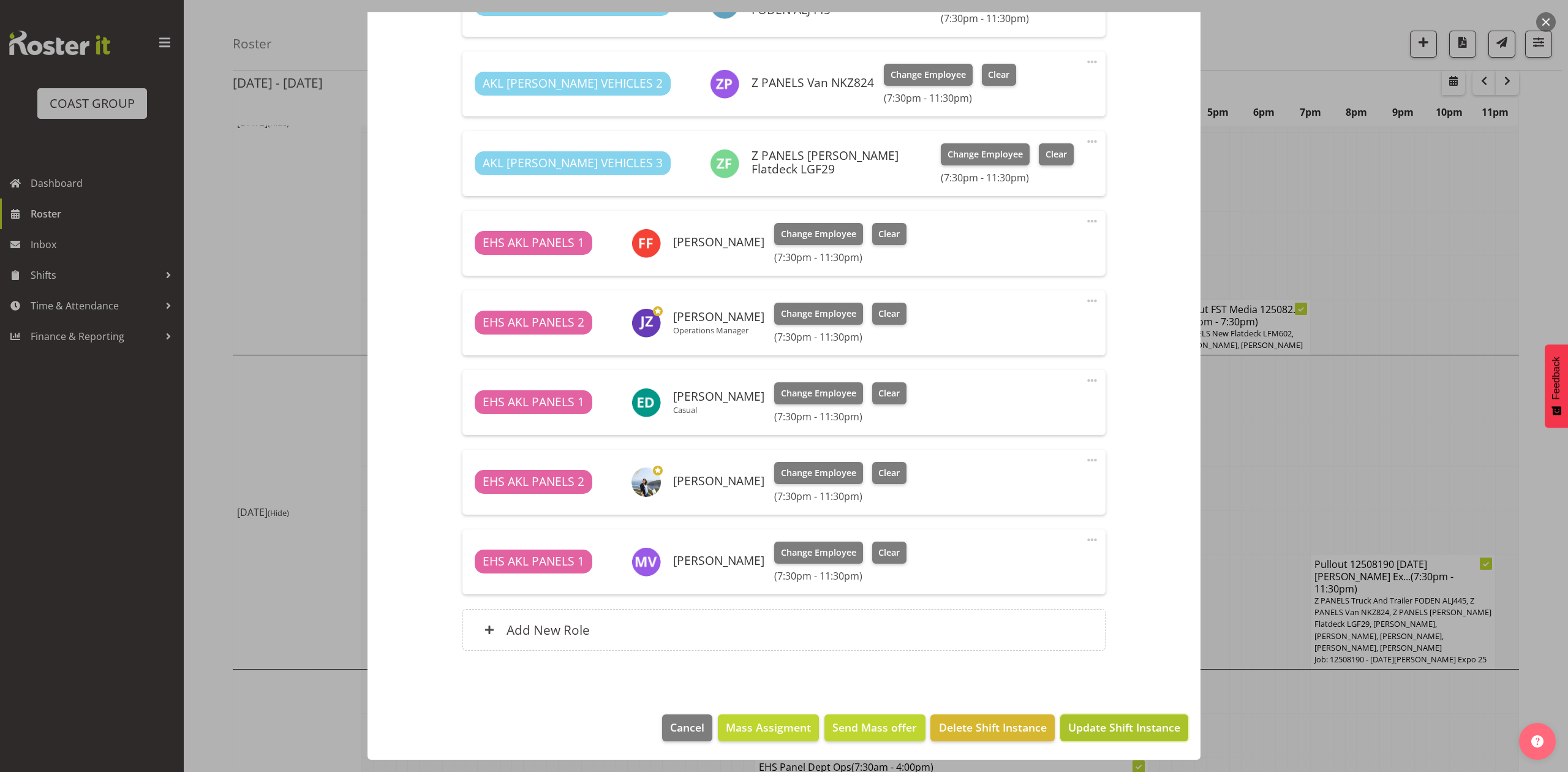
click at [1130, 725] on span "Update Shift Instance" at bounding box center [1124, 727] width 112 height 16
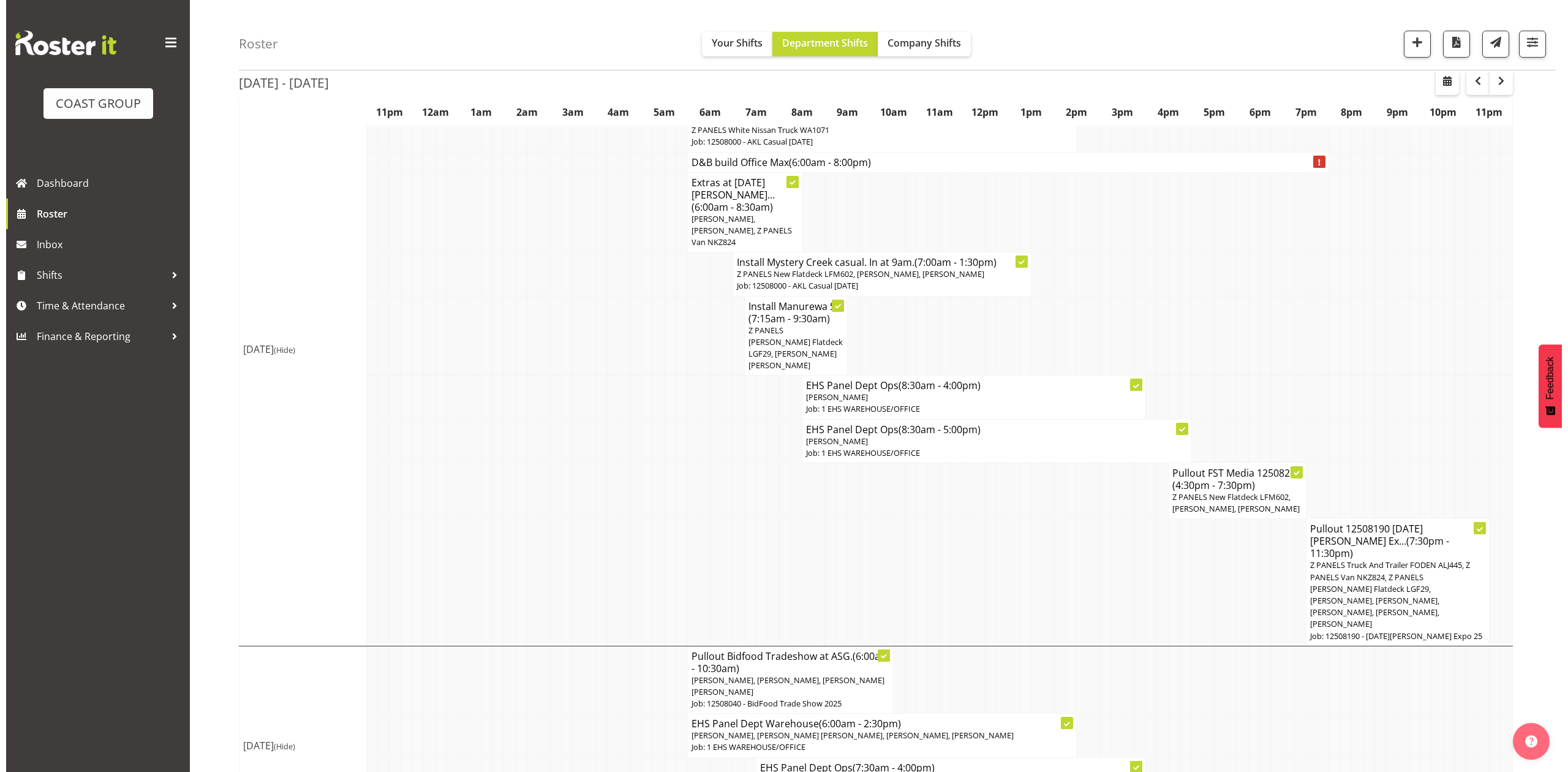
scroll to position [245, 0]
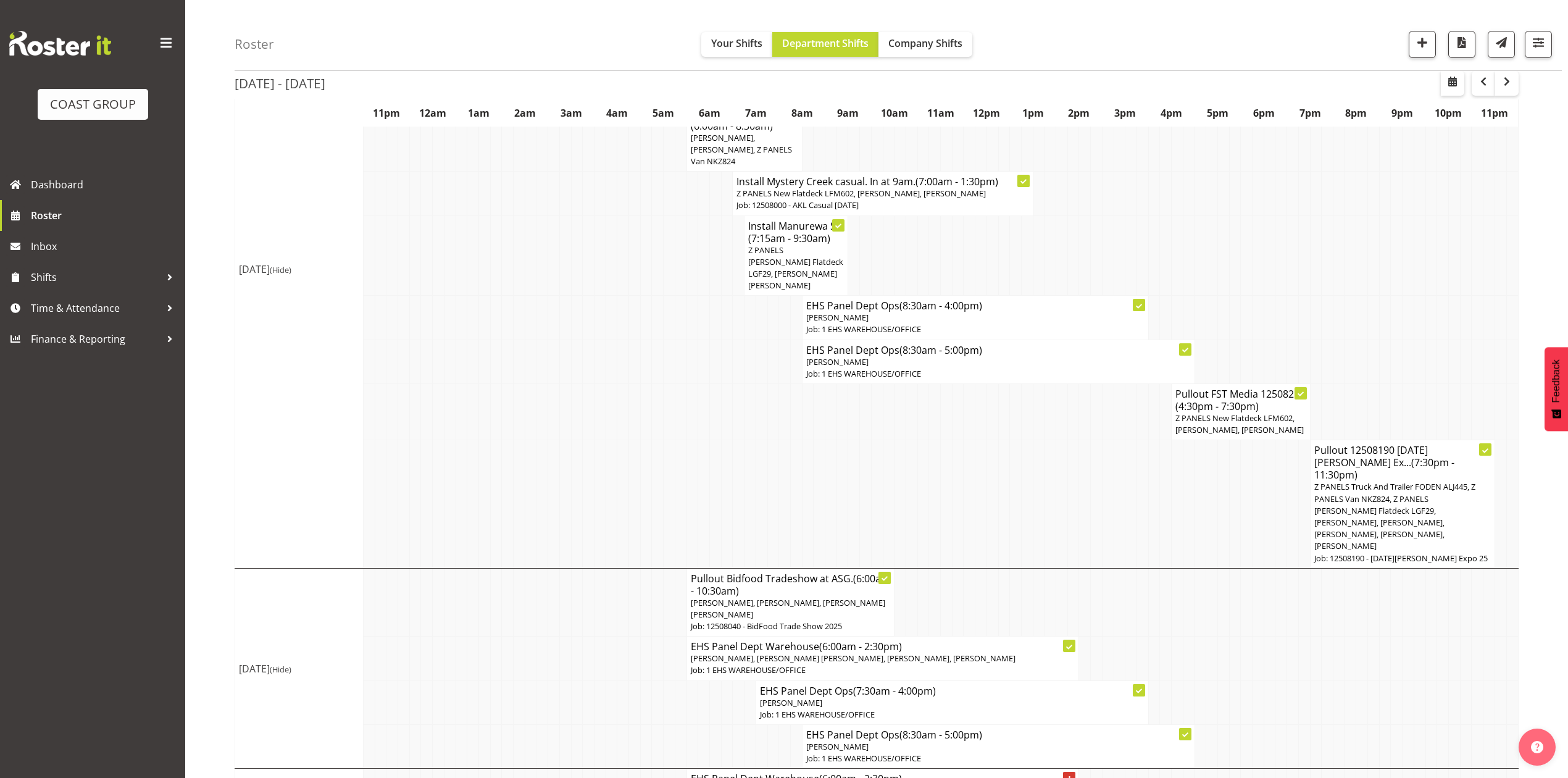
click at [1247, 462] on td at bounding box center [1246, 504] width 12 height 128
click at [1247, 465] on td at bounding box center [1246, 504] width 12 height 128
click at [1425, 481] on span "Z PANELS Truck And Trailer FODEN ALJ445, Z PANELS Van NKZ824, Z PANELS Mitsy Fl…" at bounding box center [1395, 516] width 161 height 70
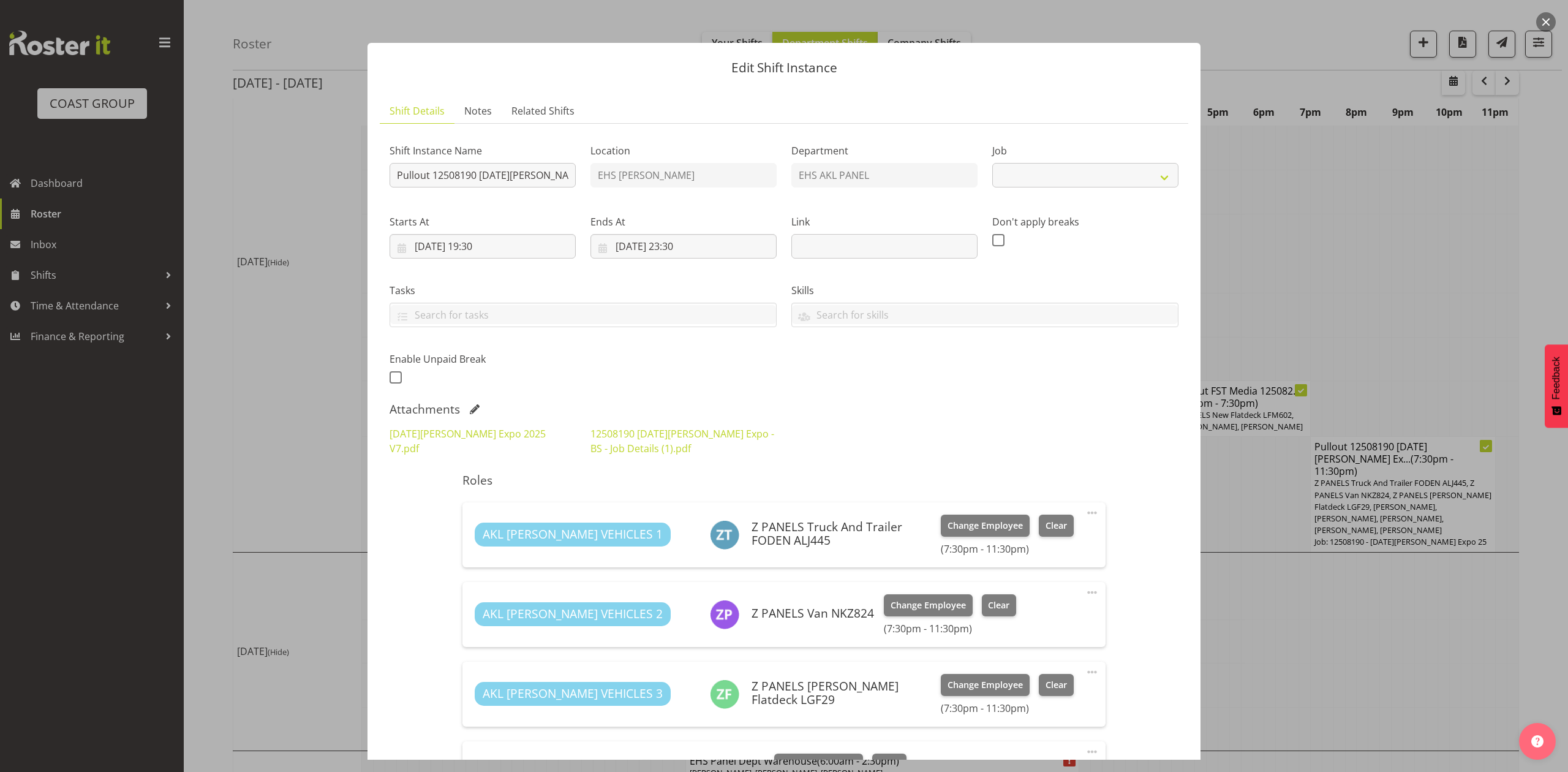
select select "10145"
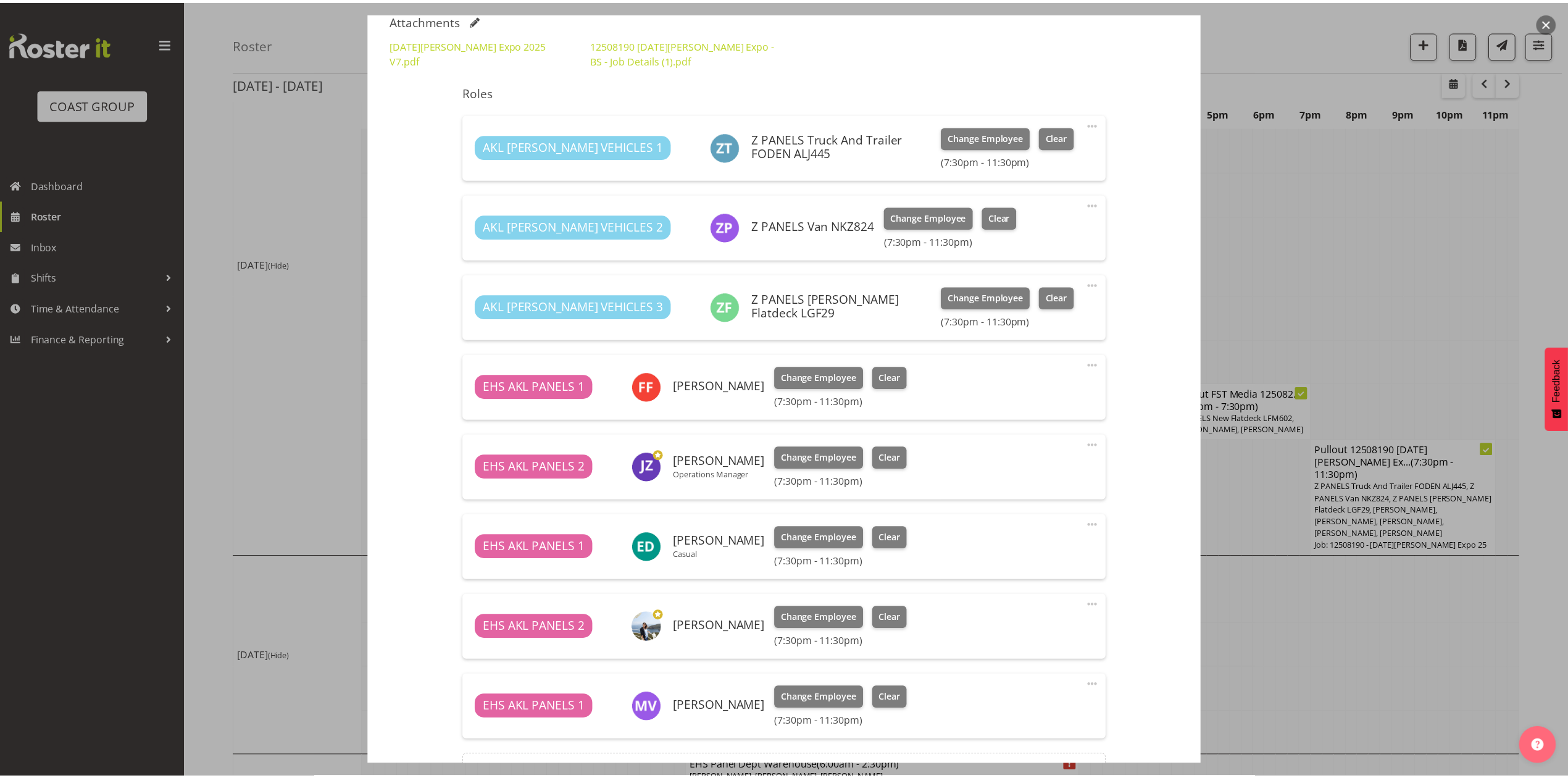
scroll to position [494, 0]
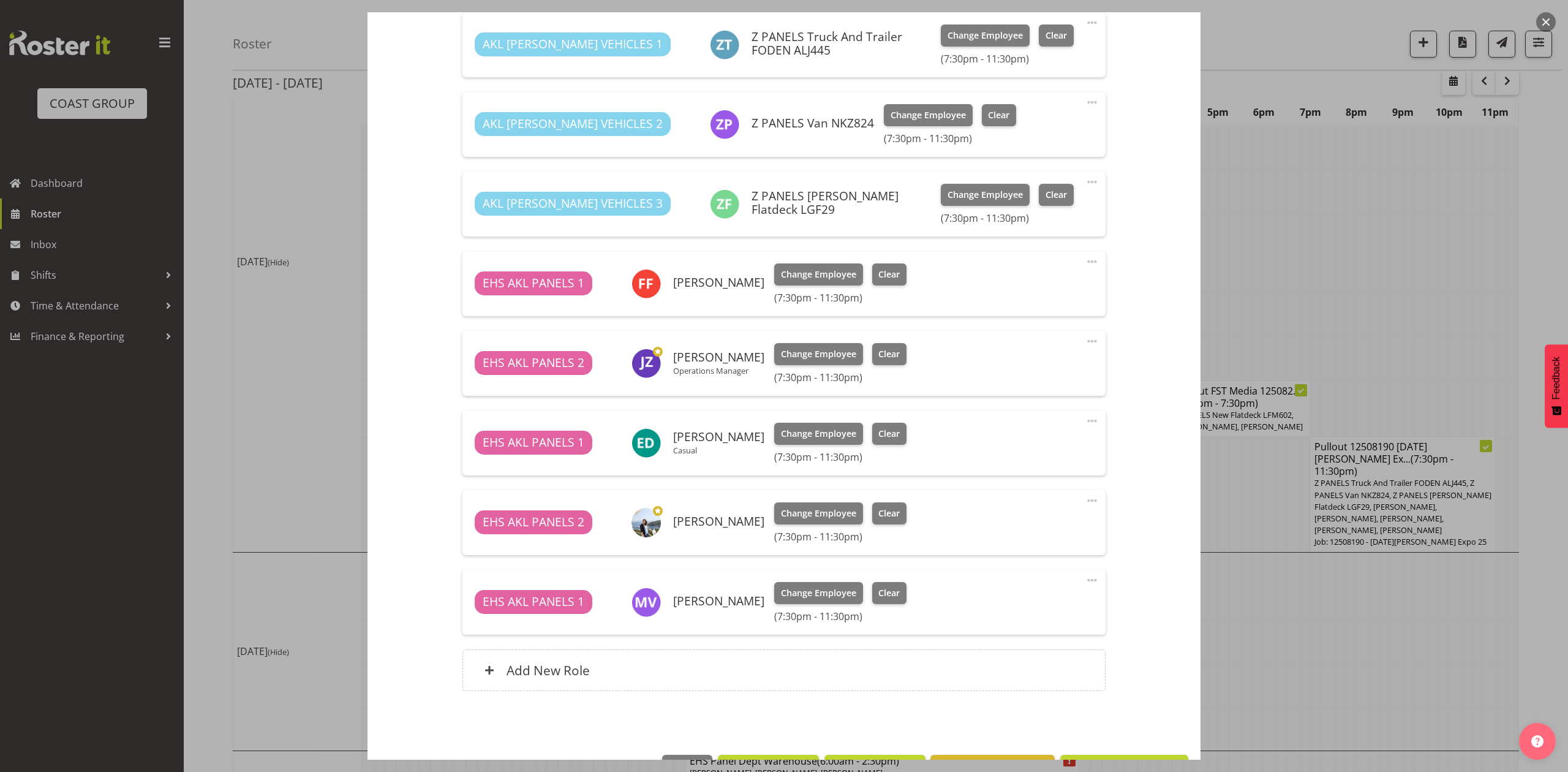
click at [1359, 558] on div at bounding box center [784, 386] width 1568 height 772
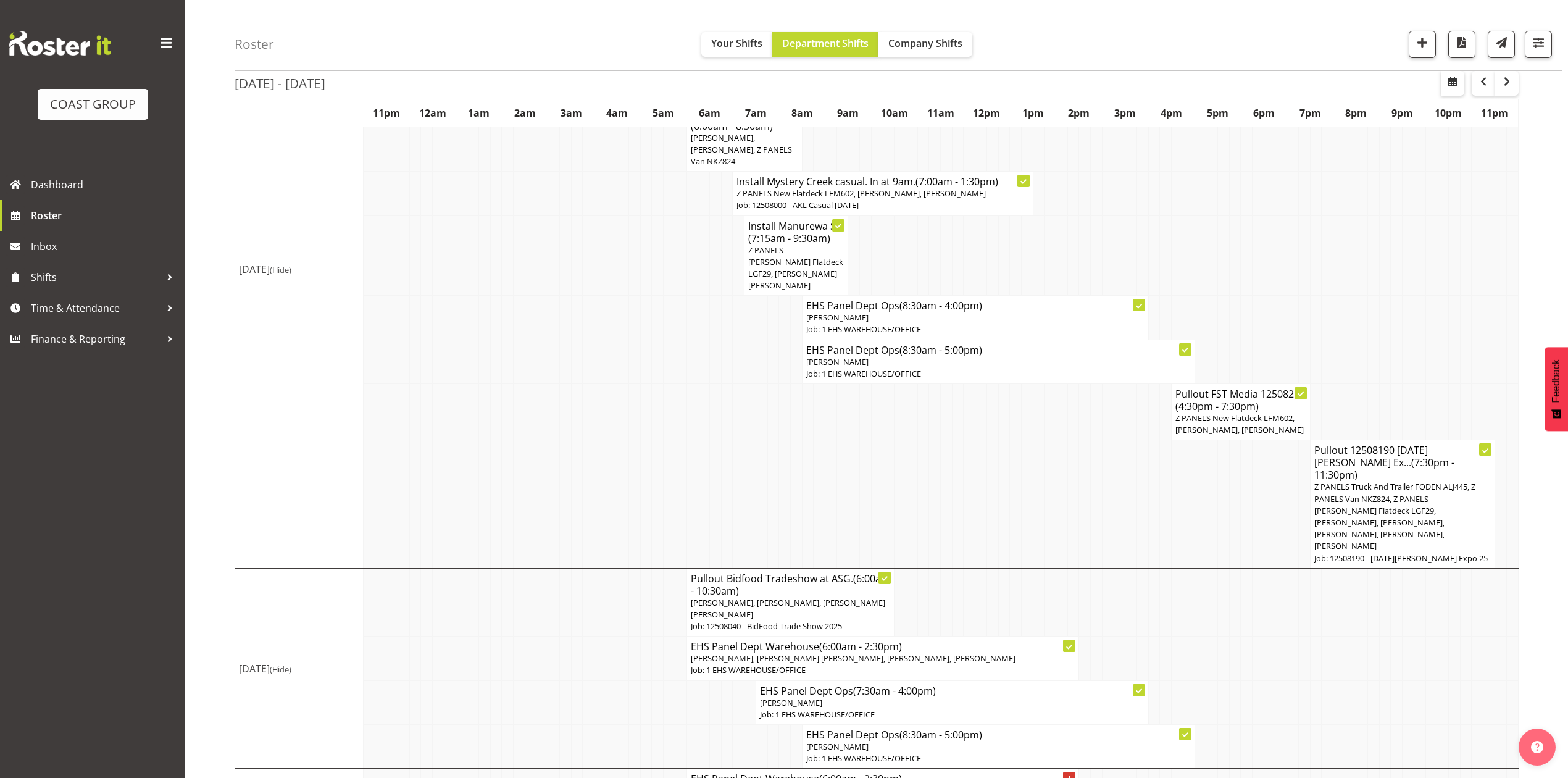
scroll to position [411, 0]
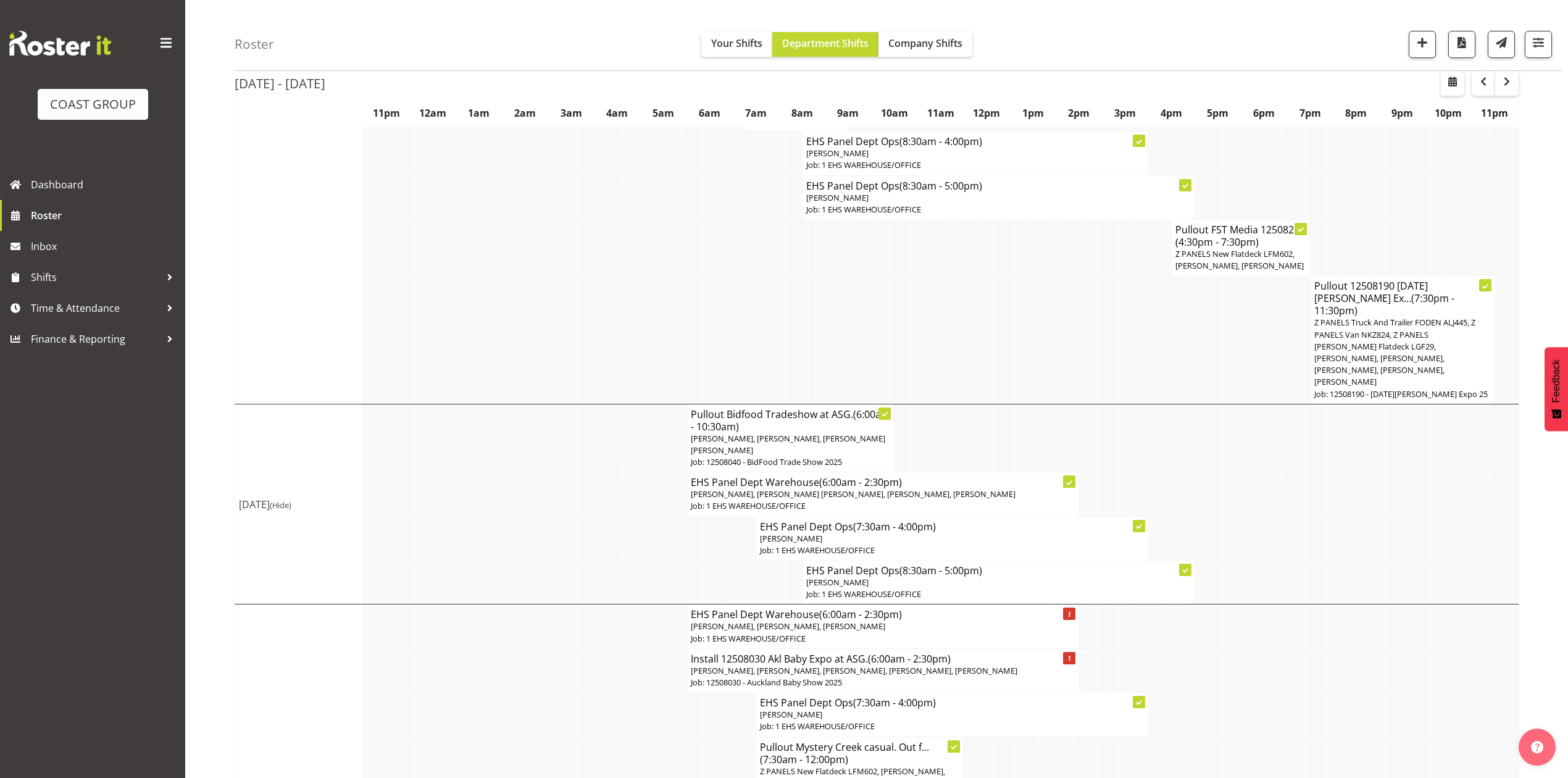
click at [1033, 295] on td at bounding box center [1038, 340] width 12 height 128
click at [99, 302] on span "Time & Attendance" at bounding box center [96, 308] width 130 height 19
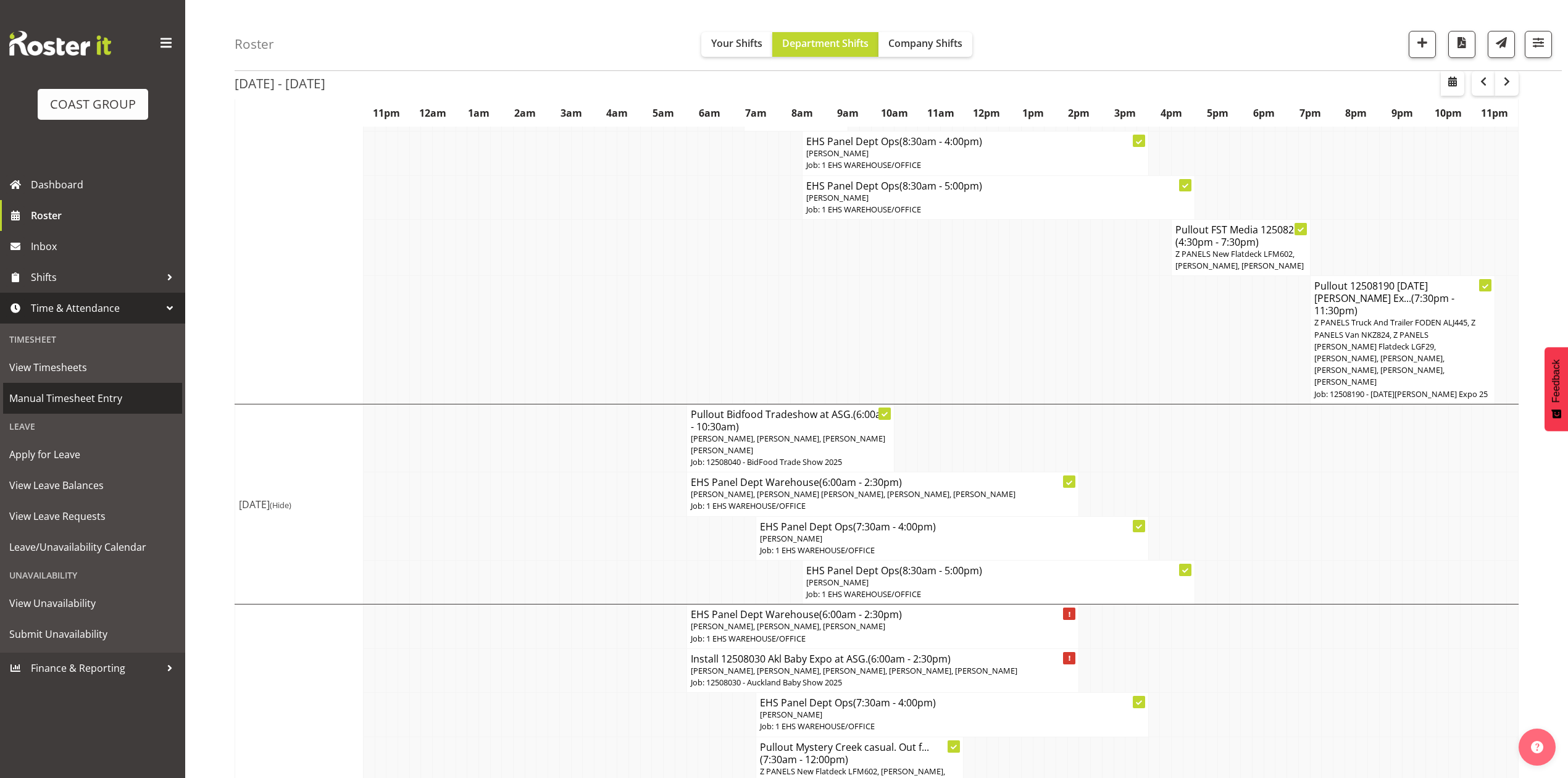
drag, startPoint x: 78, startPoint y: 393, endPoint x: 86, endPoint y: 419, distance: 27.2
click at [78, 394] on span "Manual Timesheet Entry" at bounding box center [92, 398] width 167 height 19
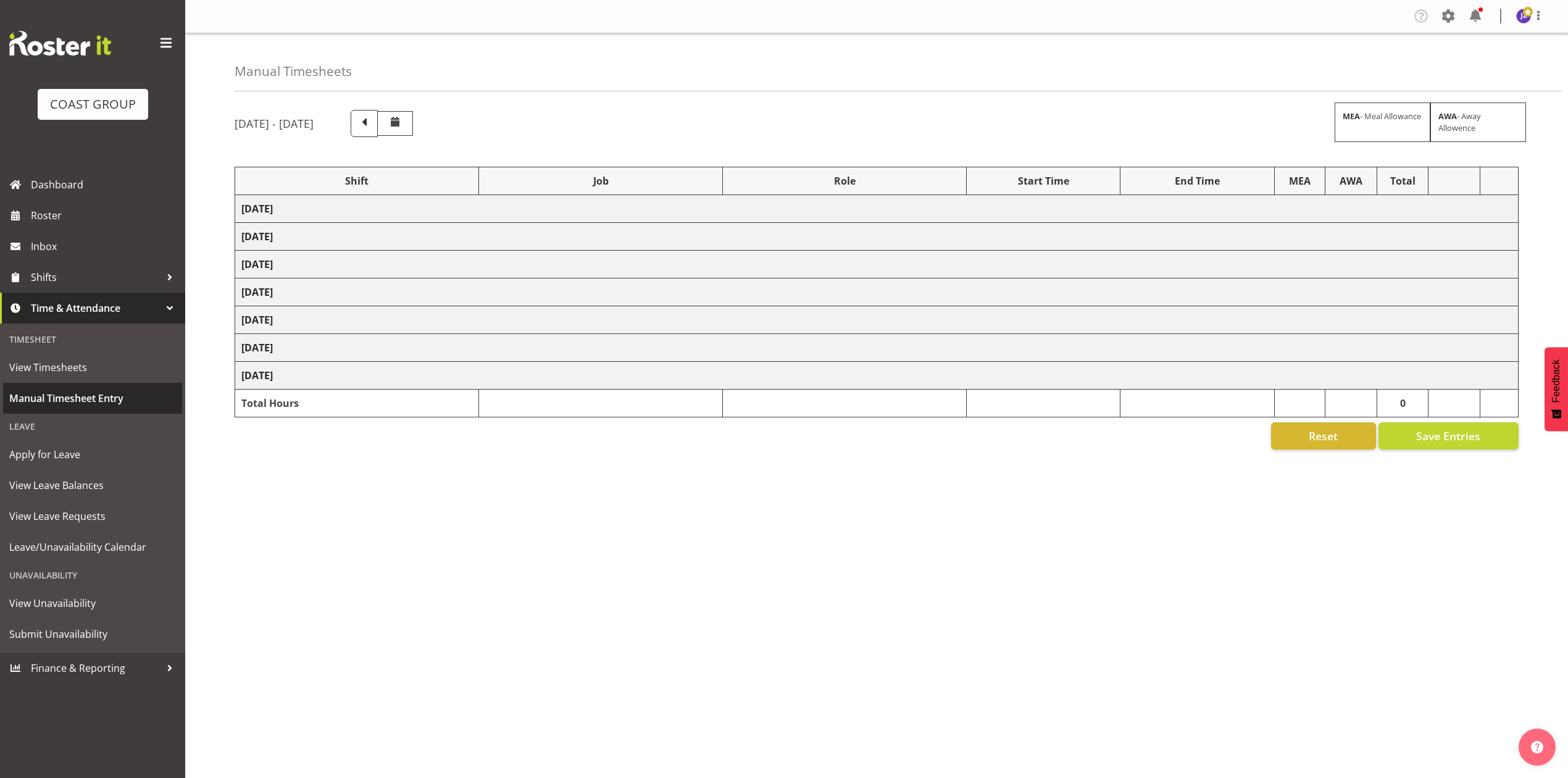
click at [81, 396] on span "Manual Timesheet Entry" at bounding box center [92, 398] width 167 height 19
click at [68, 389] on span "Manual Timesheet Entry" at bounding box center [92, 398] width 167 height 19
click at [50, 409] on link "Manual Timesheet Entry" at bounding box center [92, 398] width 179 height 31
click at [92, 215] on span "Roster" at bounding box center [105, 215] width 148 height 19
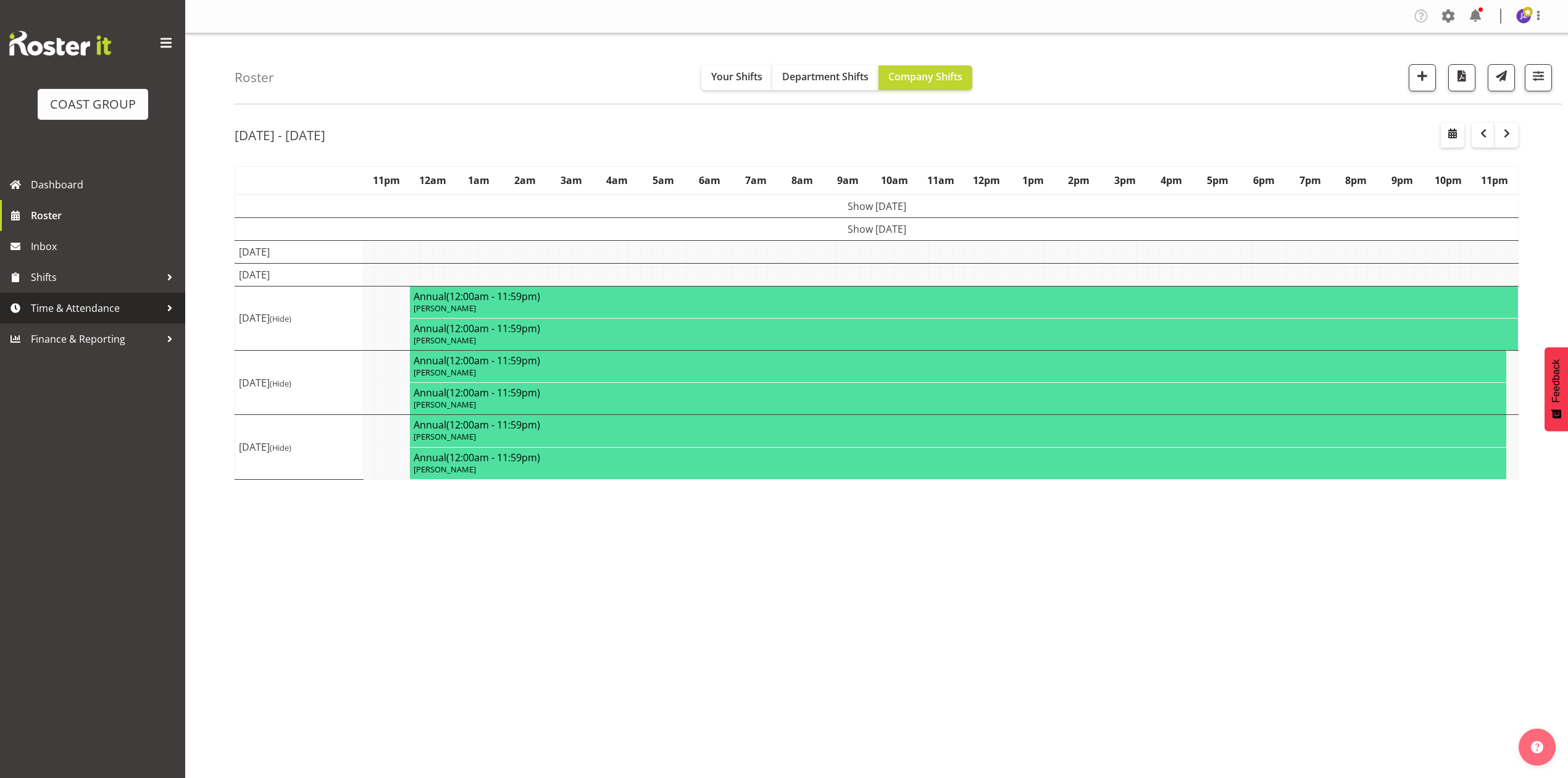
click at [90, 310] on span "Time & Attendance" at bounding box center [96, 308] width 130 height 19
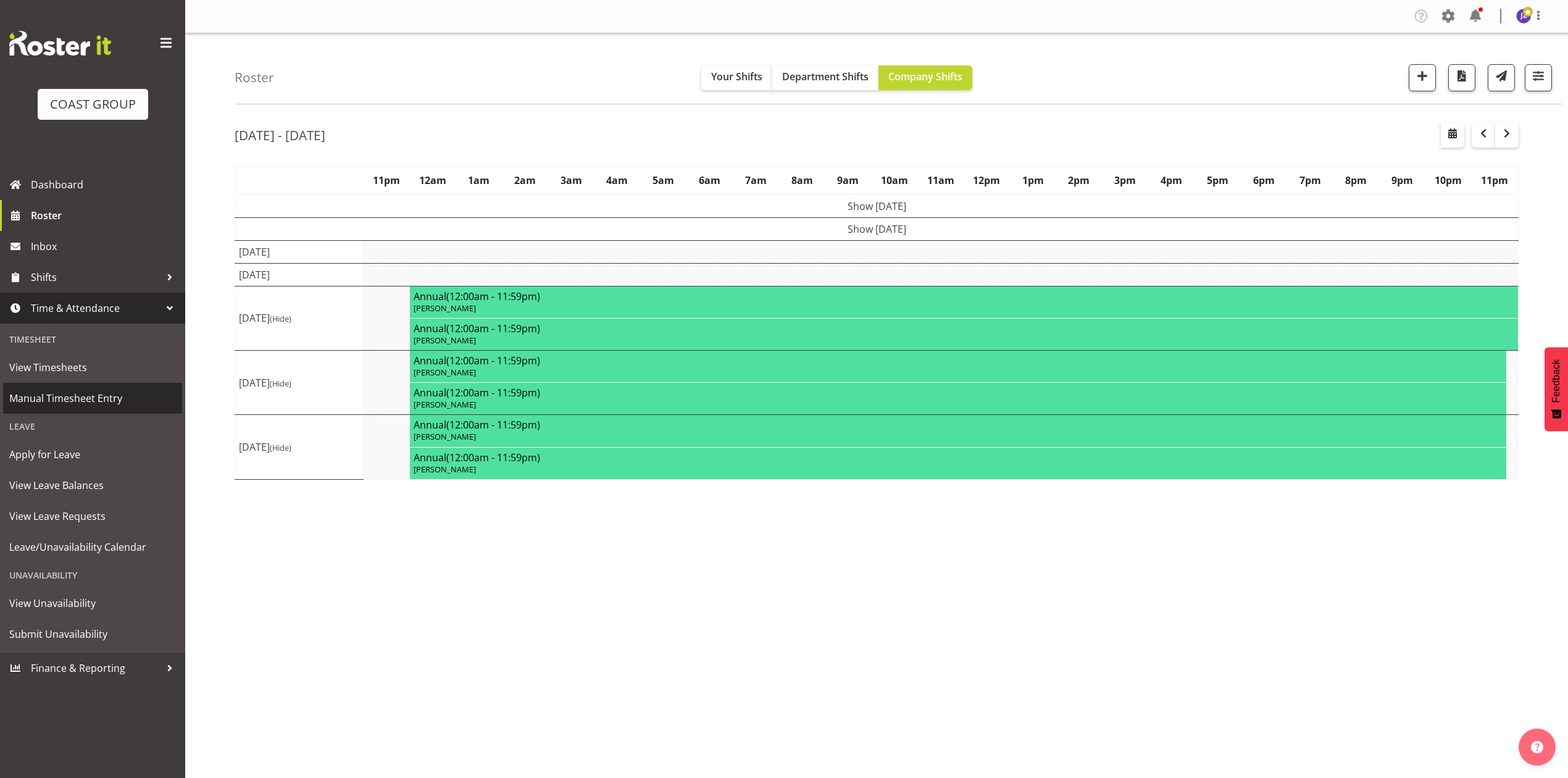
click at [97, 386] on link "Manual Timesheet Entry" at bounding box center [92, 398] width 179 height 31
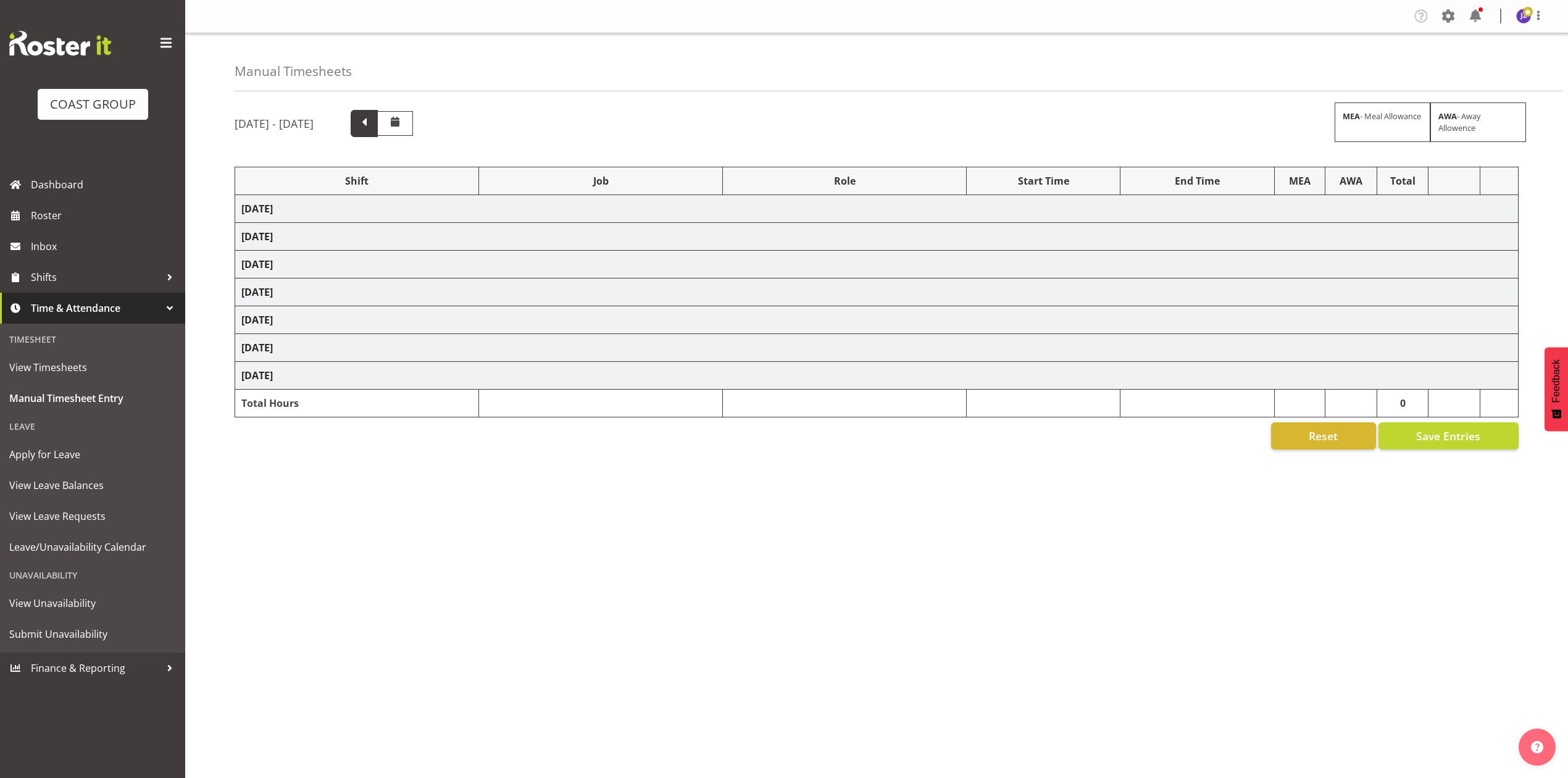
click at [372, 125] on span at bounding box center [364, 122] width 16 height 16
click at [434, 124] on span at bounding box center [426, 122] width 16 height 16
select select "68034"
select select "69"
select select "198"
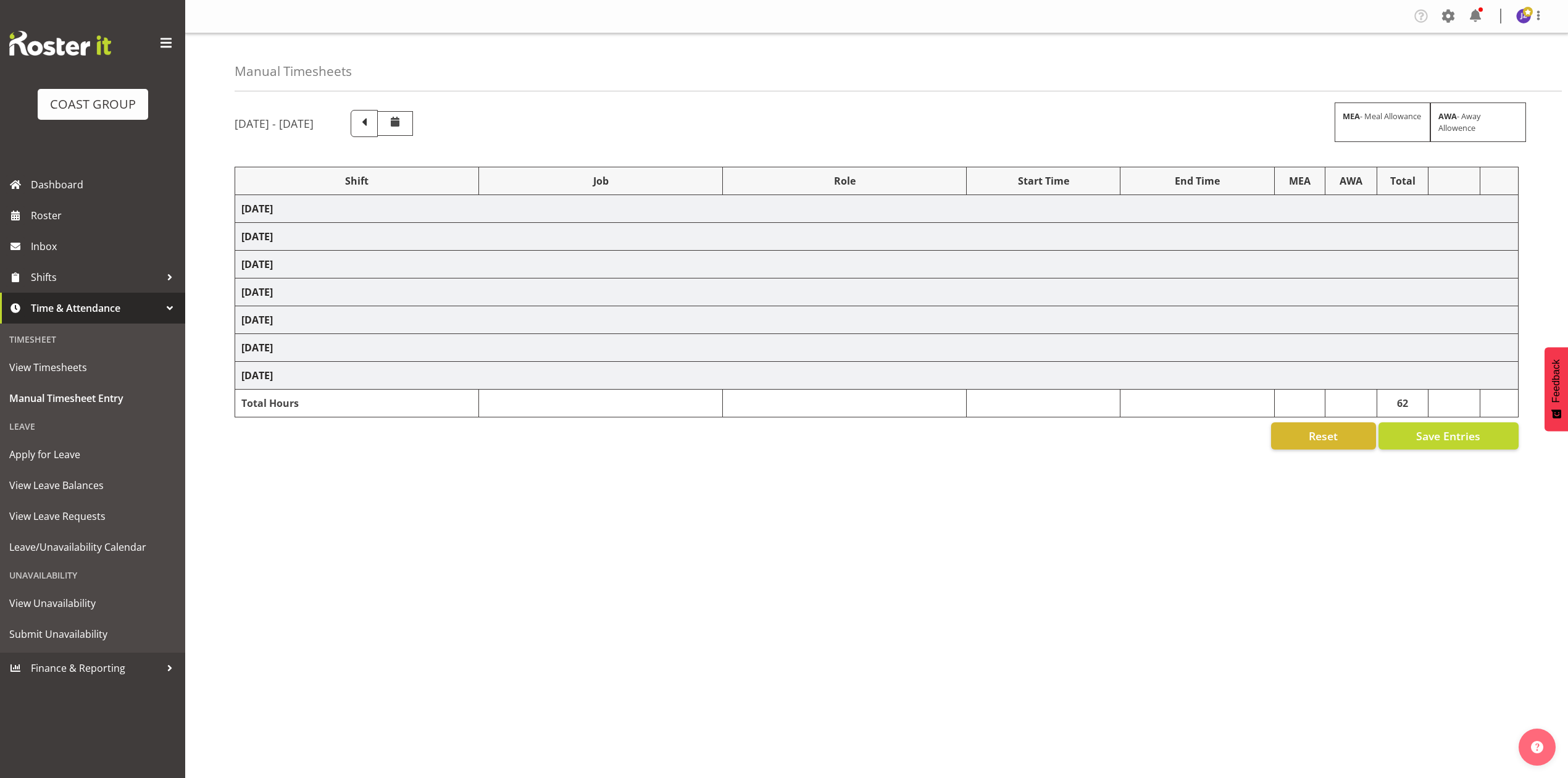
select select "68034"
select select "69"
select select "198"
select select "68034"
select select "69"
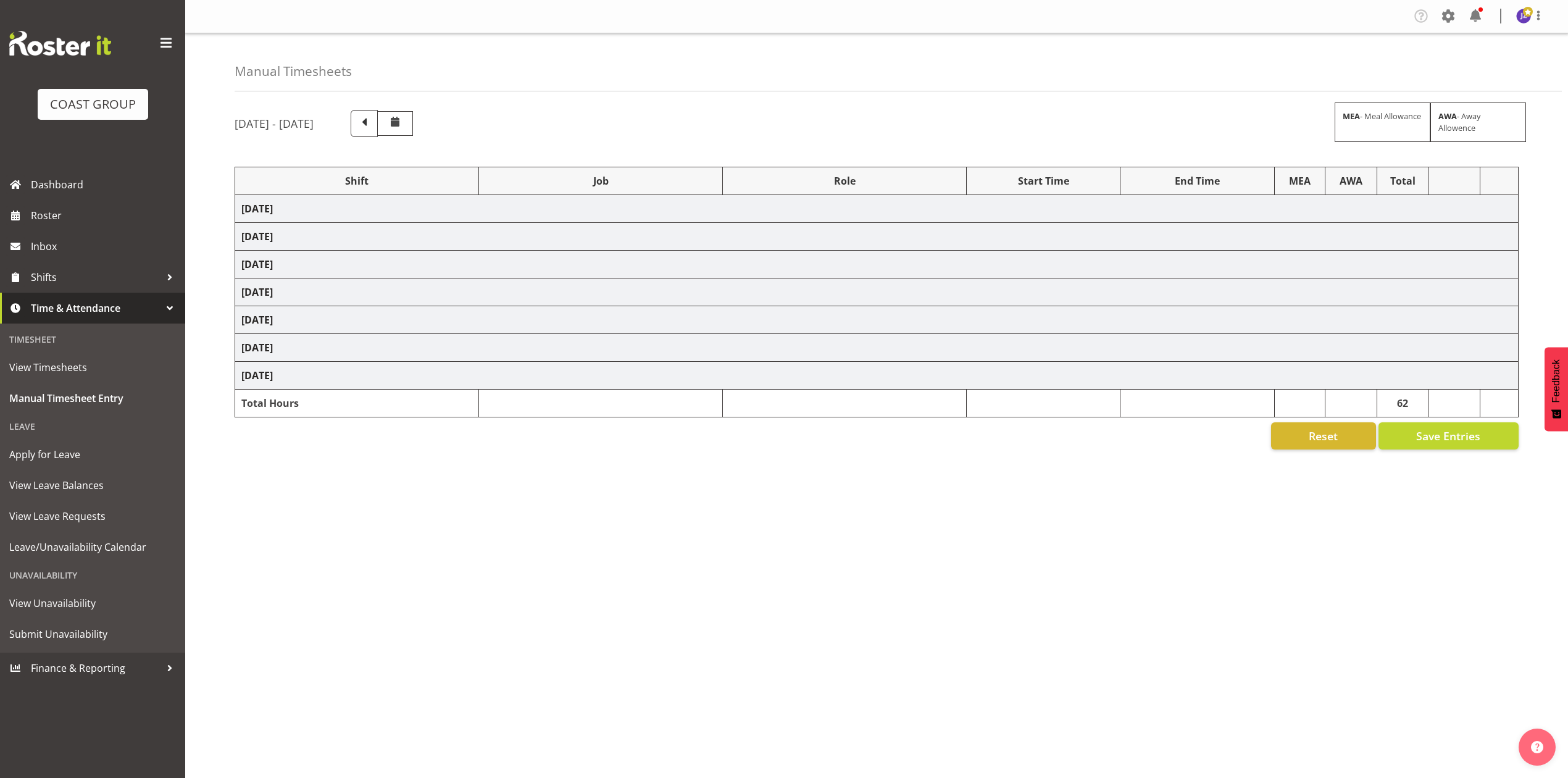
select select "198"
select select "79173"
select select "8652"
select select "68034"
select select "69"
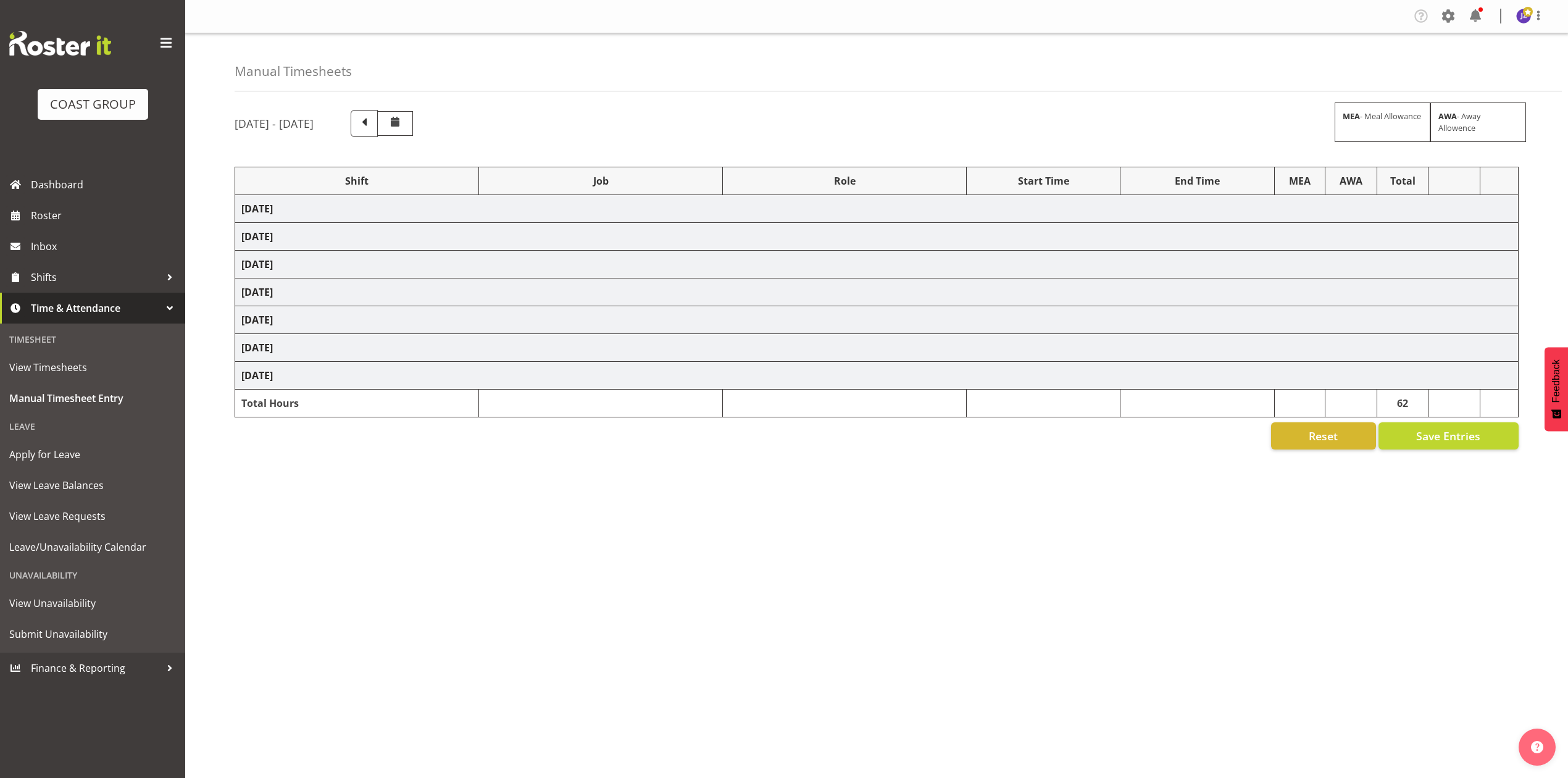
select select "198"
select select "68034"
select select "69"
select select "198"
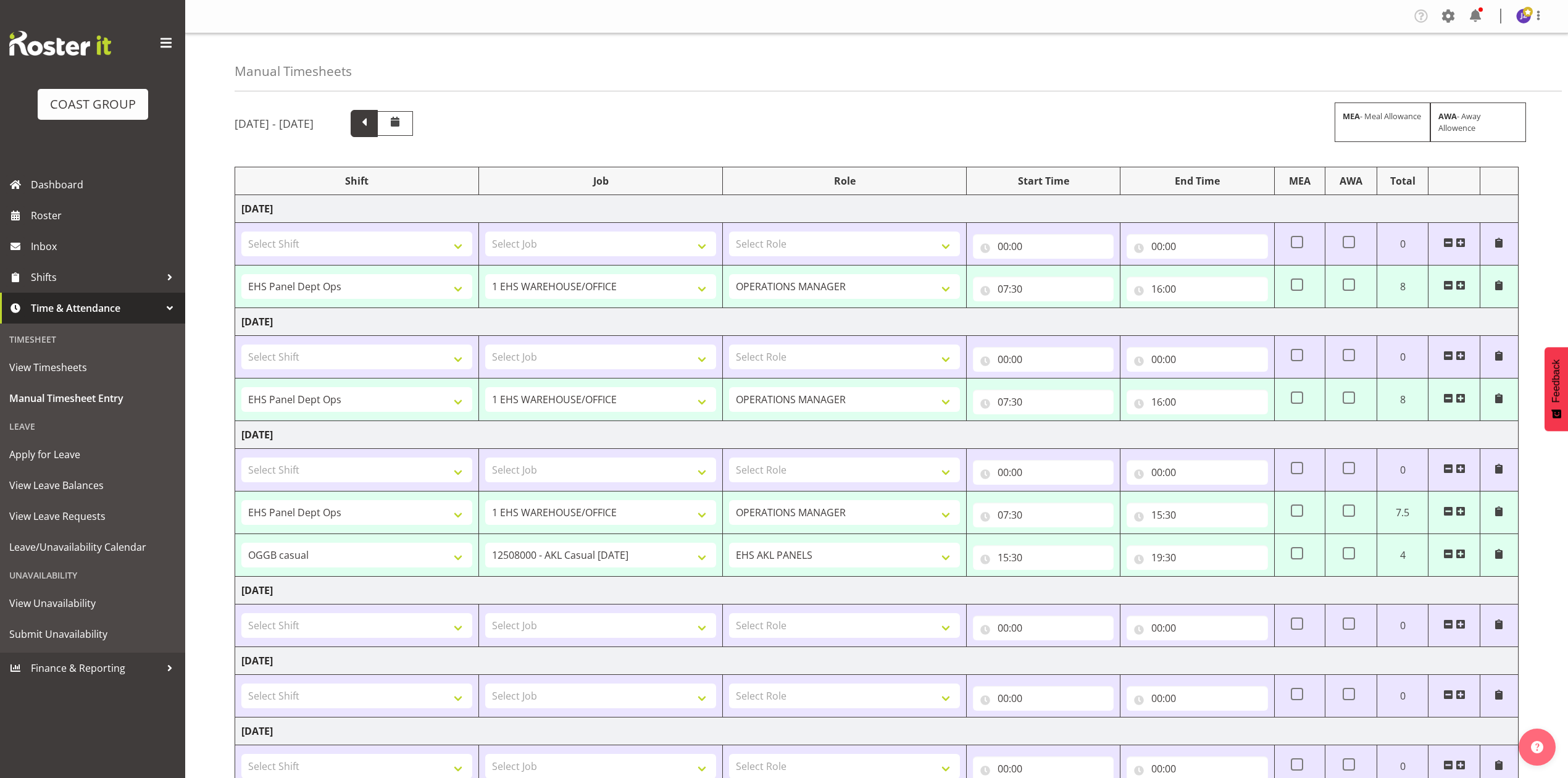
click at [372, 117] on span at bounding box center [364, 122] width 16 height 16
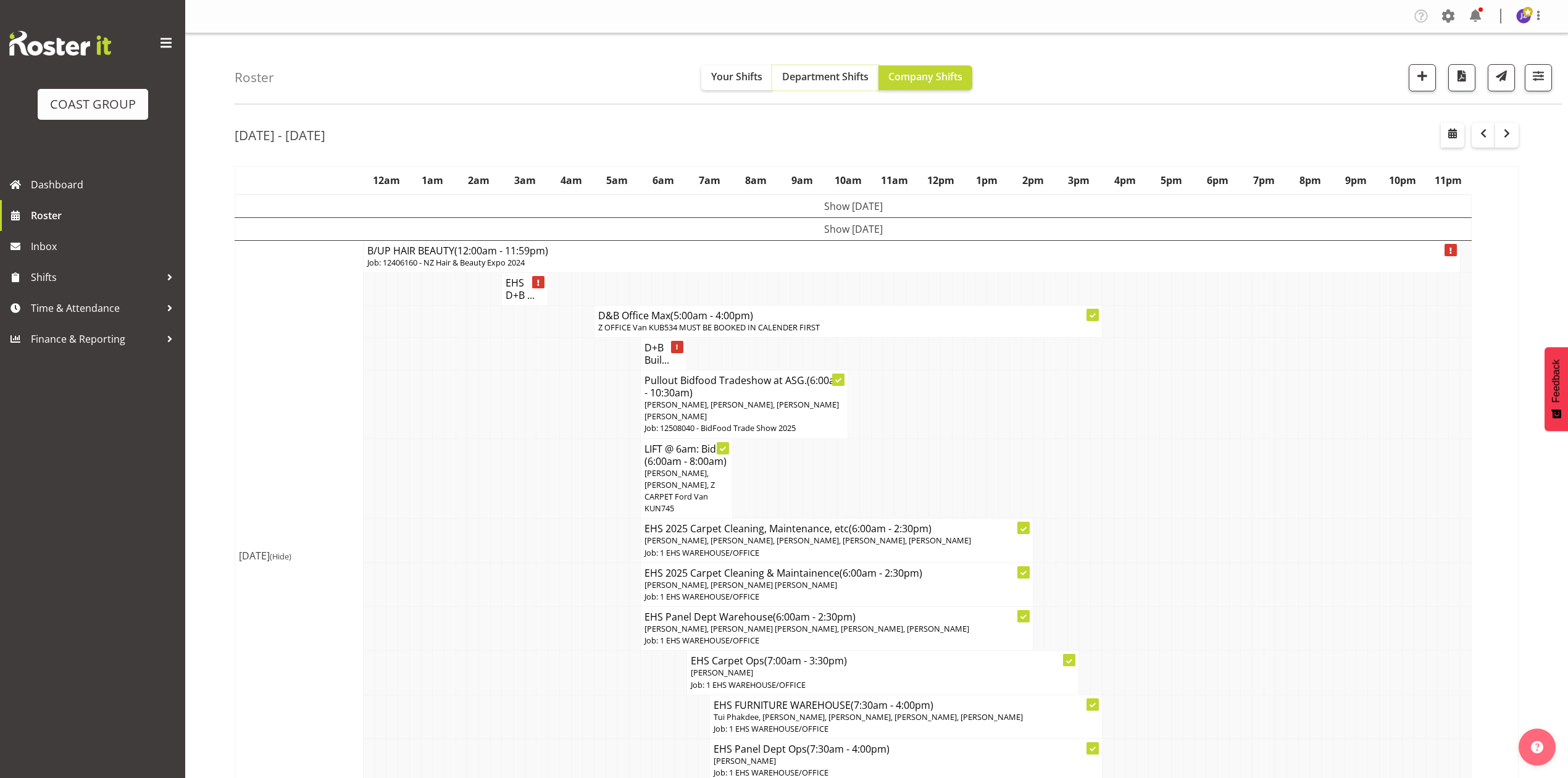
click at [813, 84] on button "Department Shifts" at bounding box center [825, 78] width 106 height 25
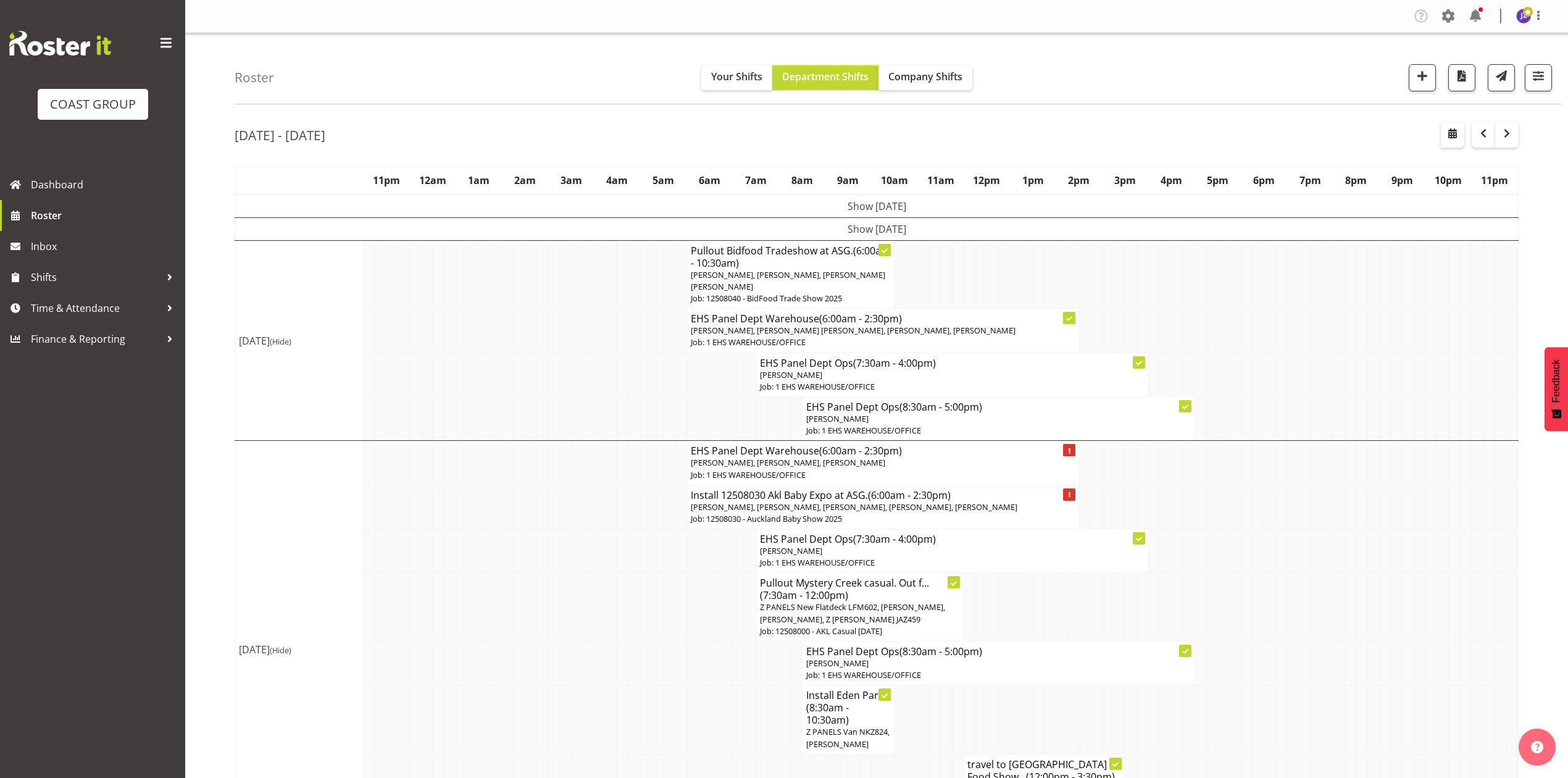
click at [772, 65] on button "Department Shifts" at bounding box center [825, 78] width 106 height 25
click at [1452, 132] on span "button" at bounding box center [1453, 133] width 15 height 15
select select "7"
select select "2025"
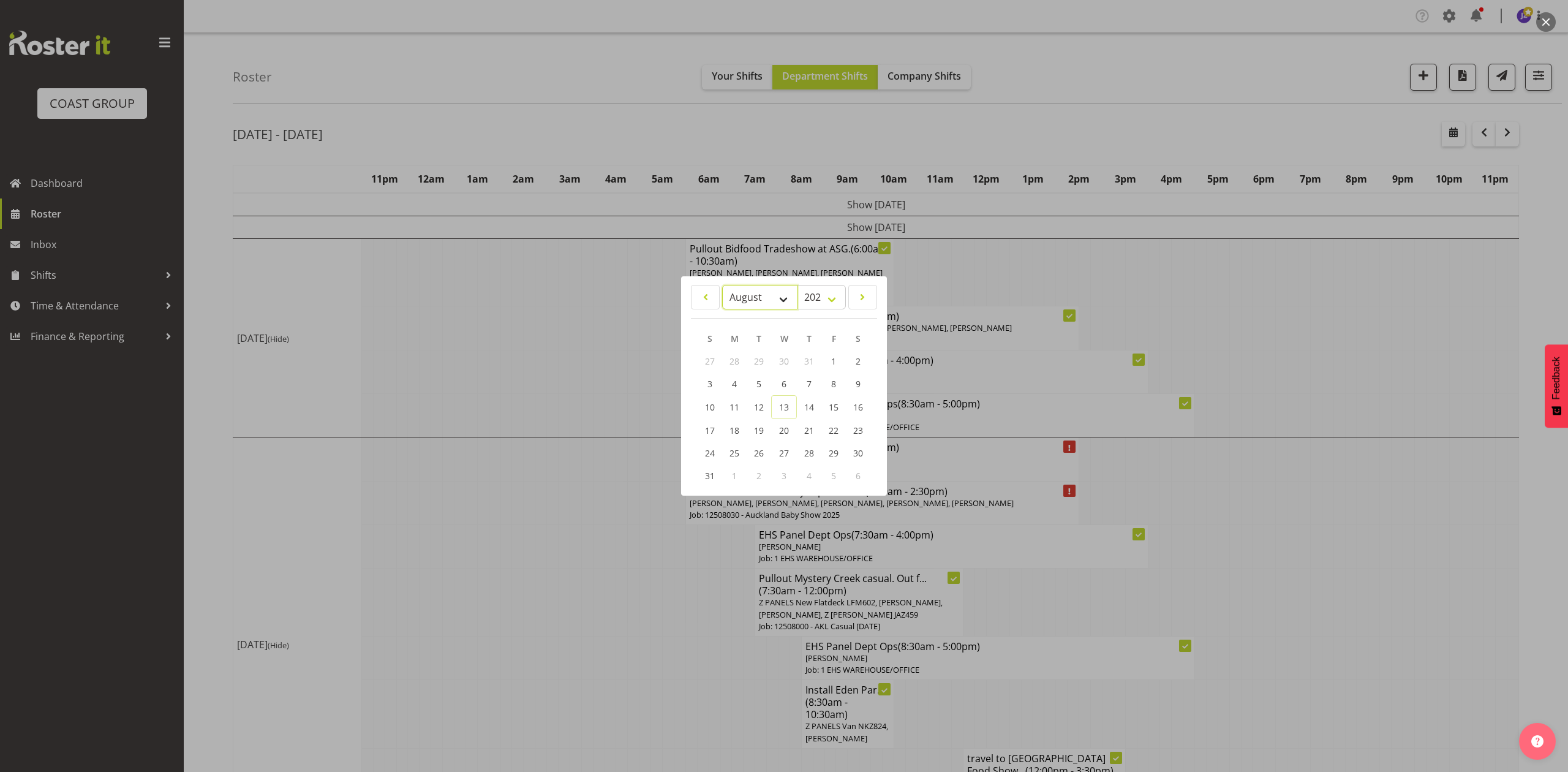
drag, startPoint x: 768, startPoint y: 292, endPoint x: 767, endPoint y: 298, distance: 6.1
click at [768, 292] on select "January February March April May June July August September October November De…" at bounding box center [759, 297] width 75 height 25
select select "8"
click at [722, 285] on select "January February March April May June July August September October November De…" at bounding box center [759, 297] width 75 height 25
click at [817, 412] on link "18" at bounding box center [809, 407] width 25 height 23
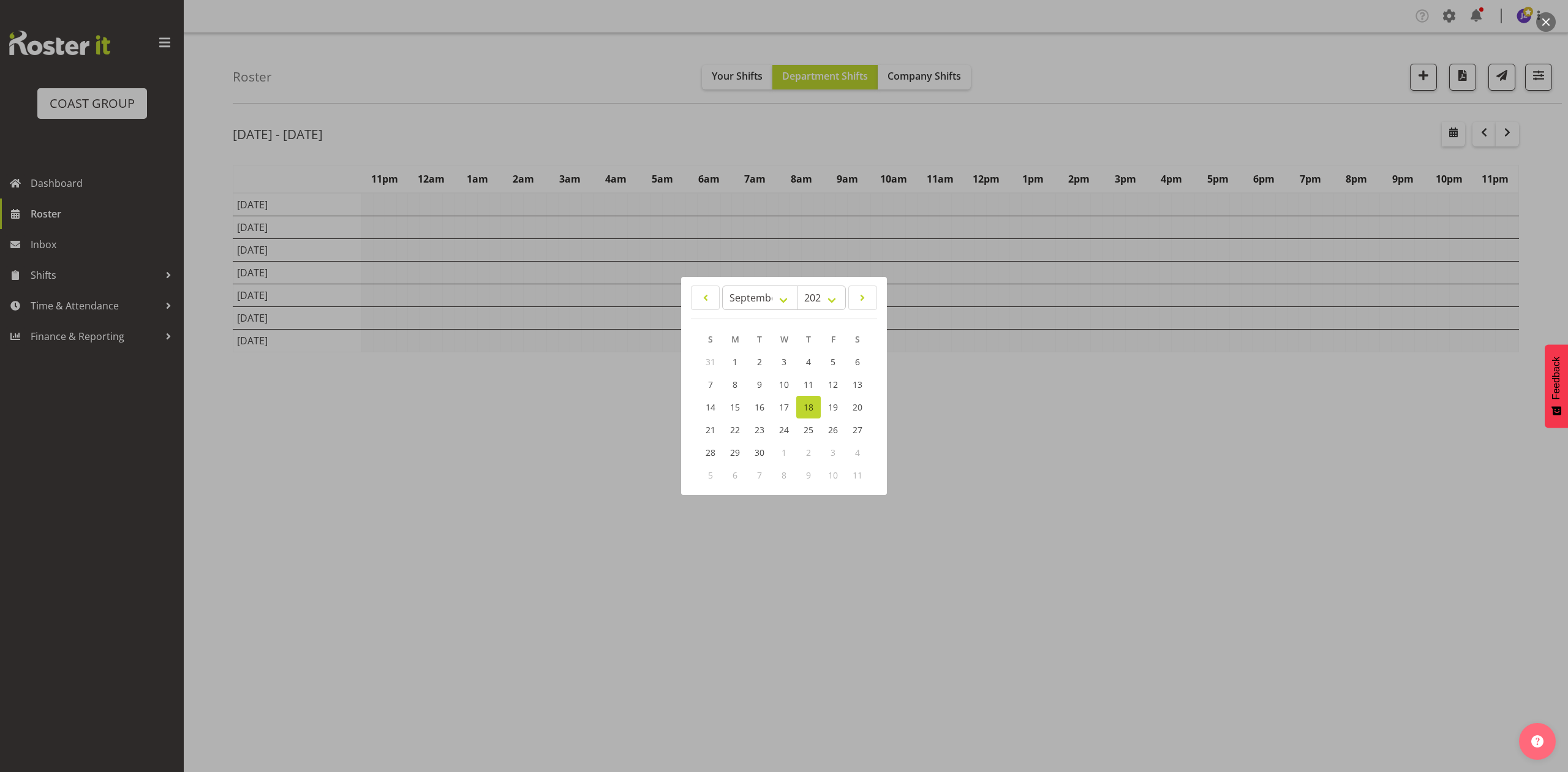
click at [1215, 136] on div at bounding box center [784, 386] width 1568 height 772
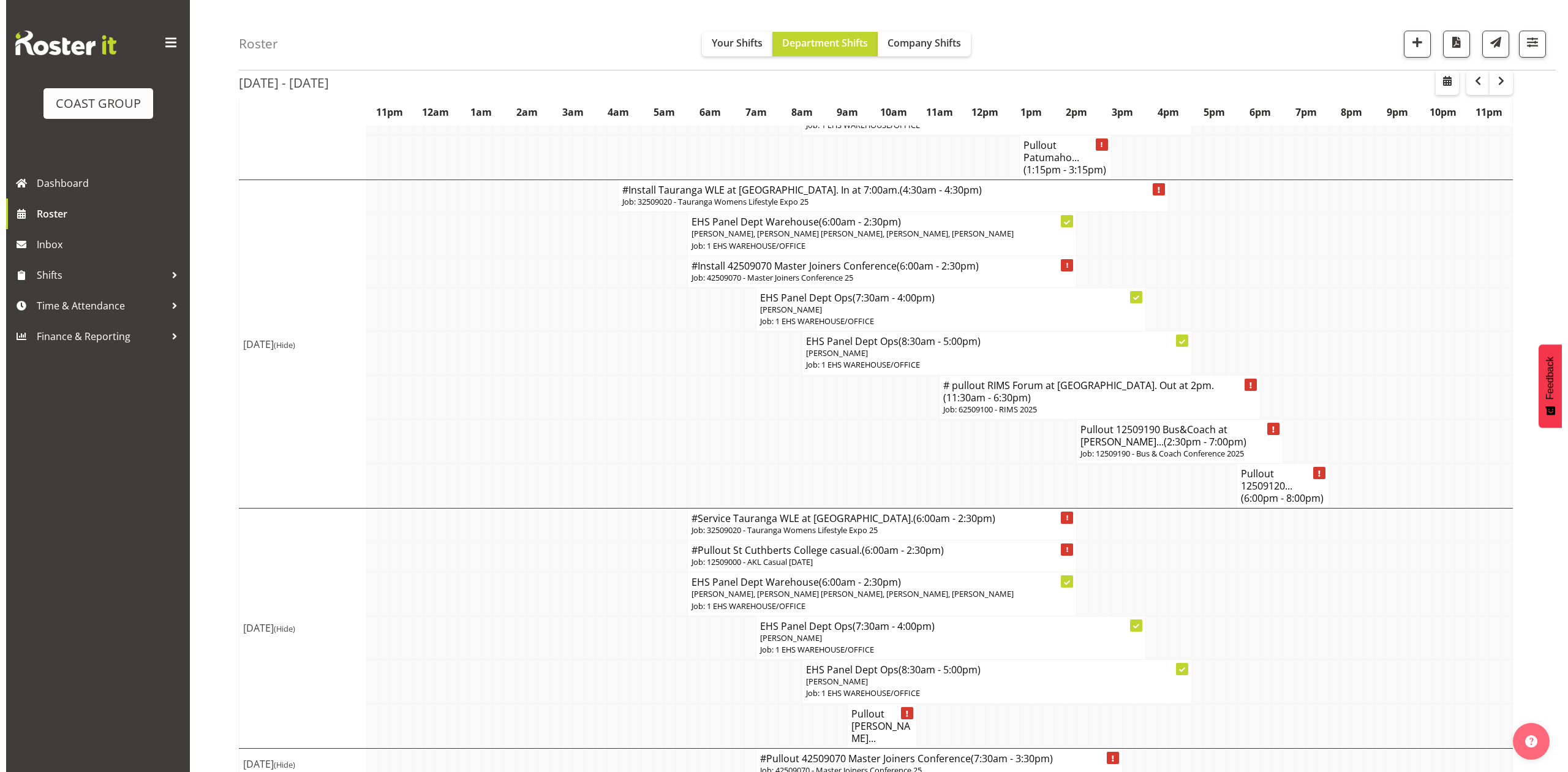
scroll to position [795, 0]
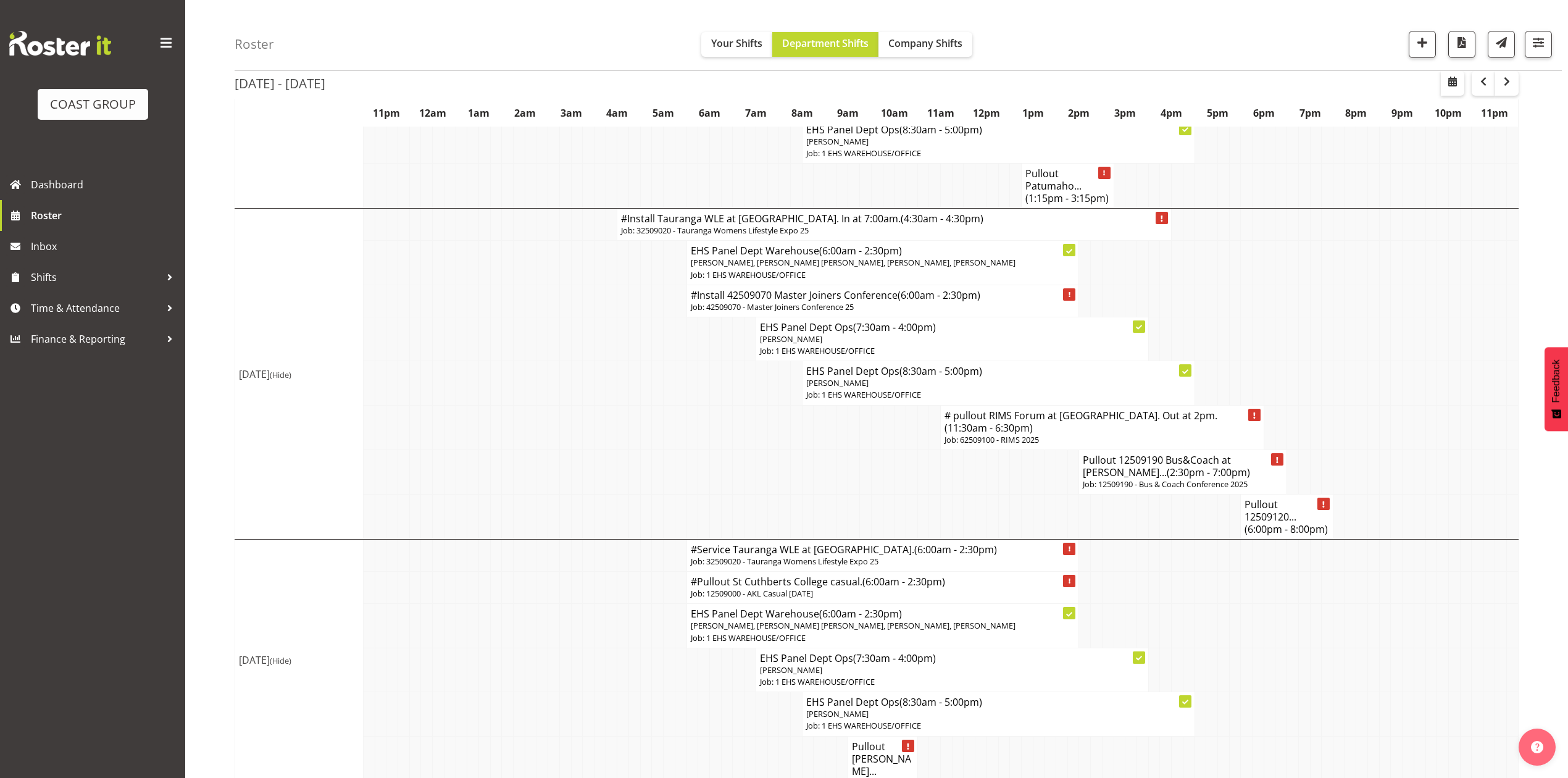
click at [1010, 446] on p "Job: 62509100 - RIMS 2025" at bounding box center [1102, 440] width 316 height 12
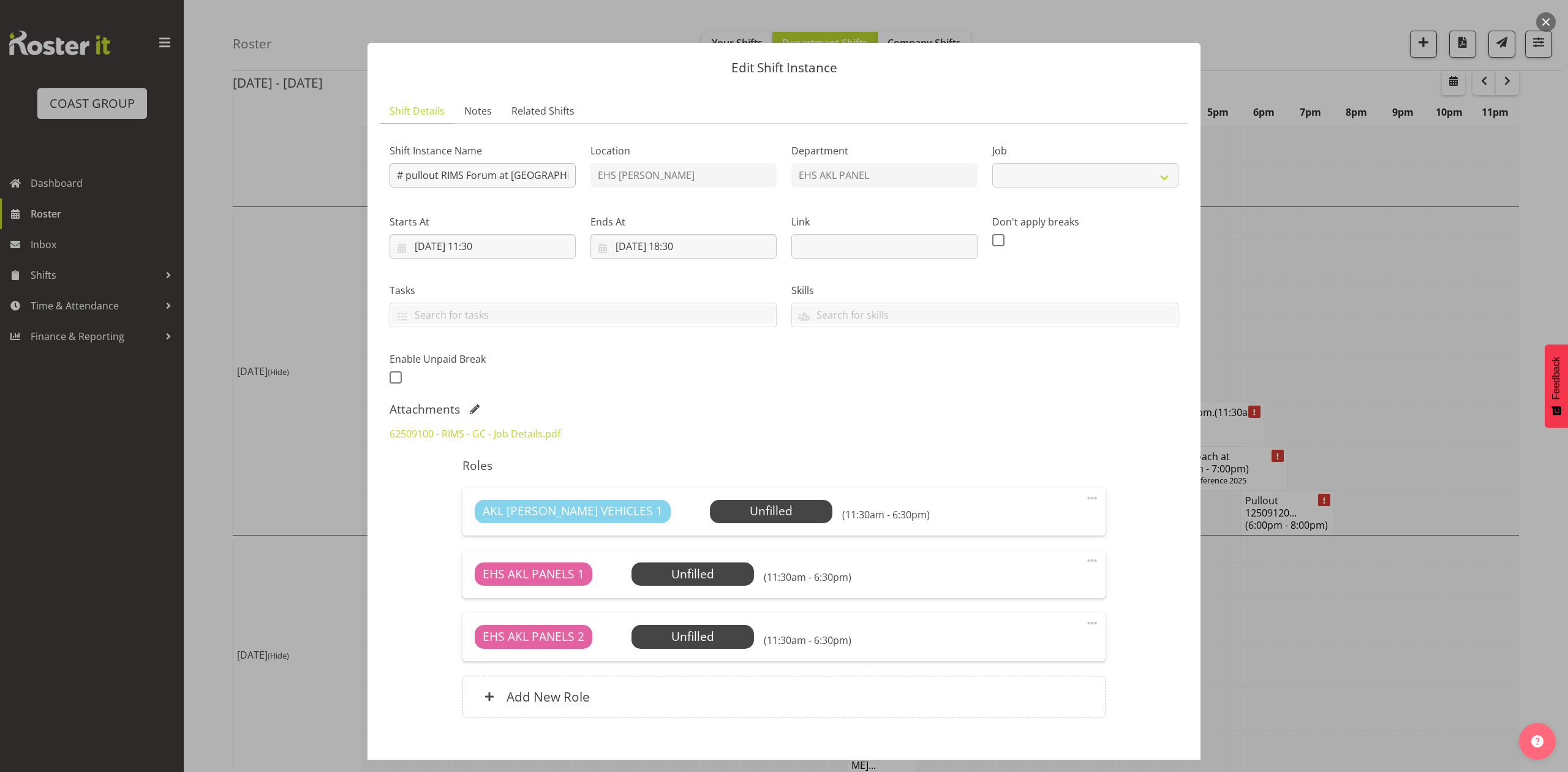
select select "9899"
click at [560, 177] on input "# pullout RIMS Forum at Rotorua. Out at 2pm." at bounding box center [482, 175] width 186 height 25
click at [550, 177] on input "# pullout RIMS Forum at Rotorua. Out at 2pm." at bounding box center [482, 175] width 186 height 25
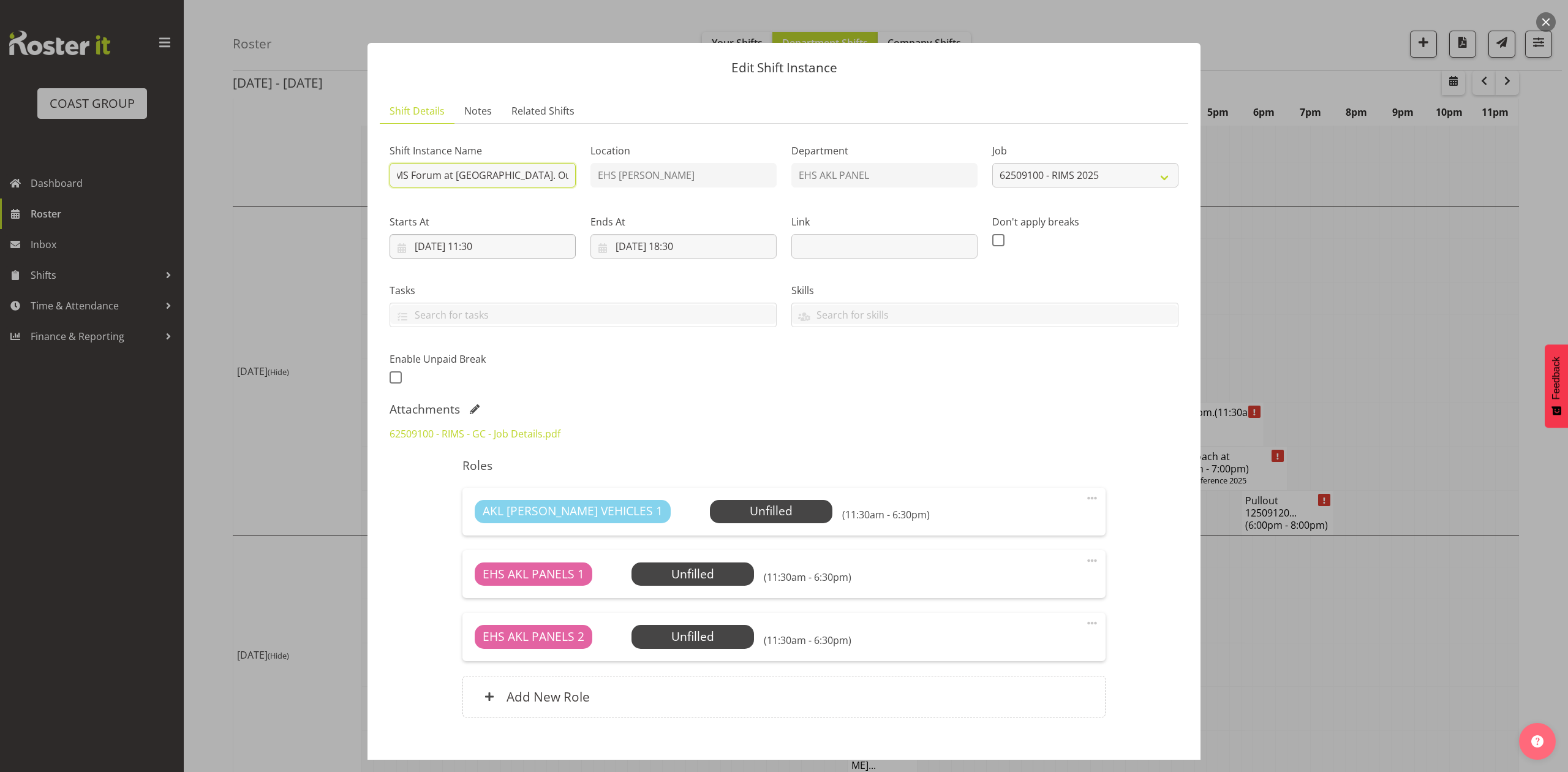
type input "# pullout RIMS Forum at Rotorua. Out at 1:30pm."
click at [489, 253] on input "18/09/2025, 11:30" at bounding box center [482, 246] width 186 height 25
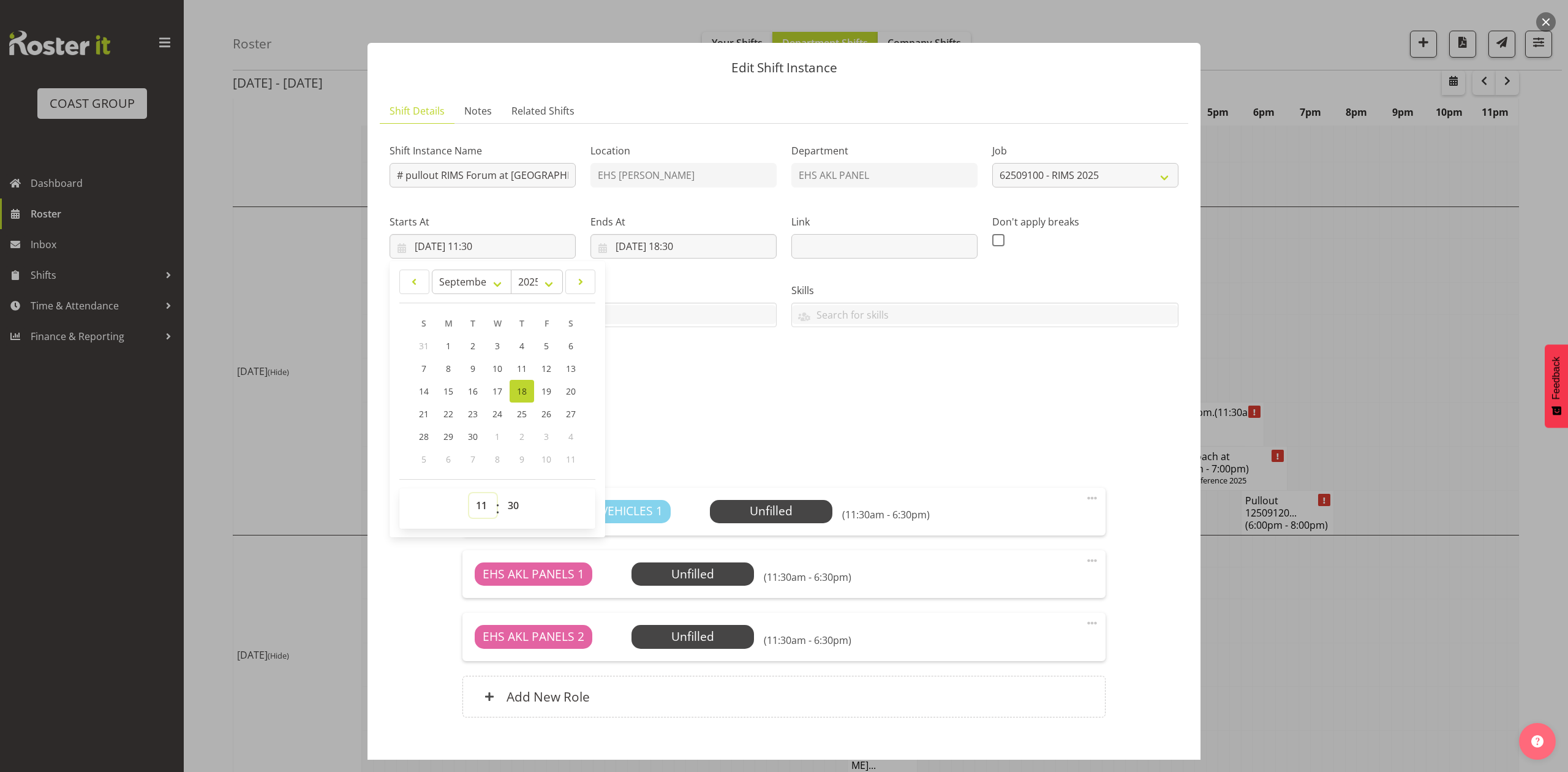
click at [486, 505] on select "00 01 02 03 04 05 06 07 08 09 10 11 12 13 14 15 16 17 18 19 20 21 22 23" at bounding box center [482, 505] width 28 height 25
select select "10"
click at [469, 494] on select "00 01 02 03 04 05 06 07 08 09 10 11 12 13 14 15 16 17 18 19 20 21 22 23" at bounding box center [482, 505] width 28 height 25
type input "18/09/2025, 10:30"
click at [633, 355] on div "Shift Instance Name # pullout RIMS Forum at Rotorua. Out at 1:30pm. Location EH…" at bounding box center [784, 260] width 804 height 268
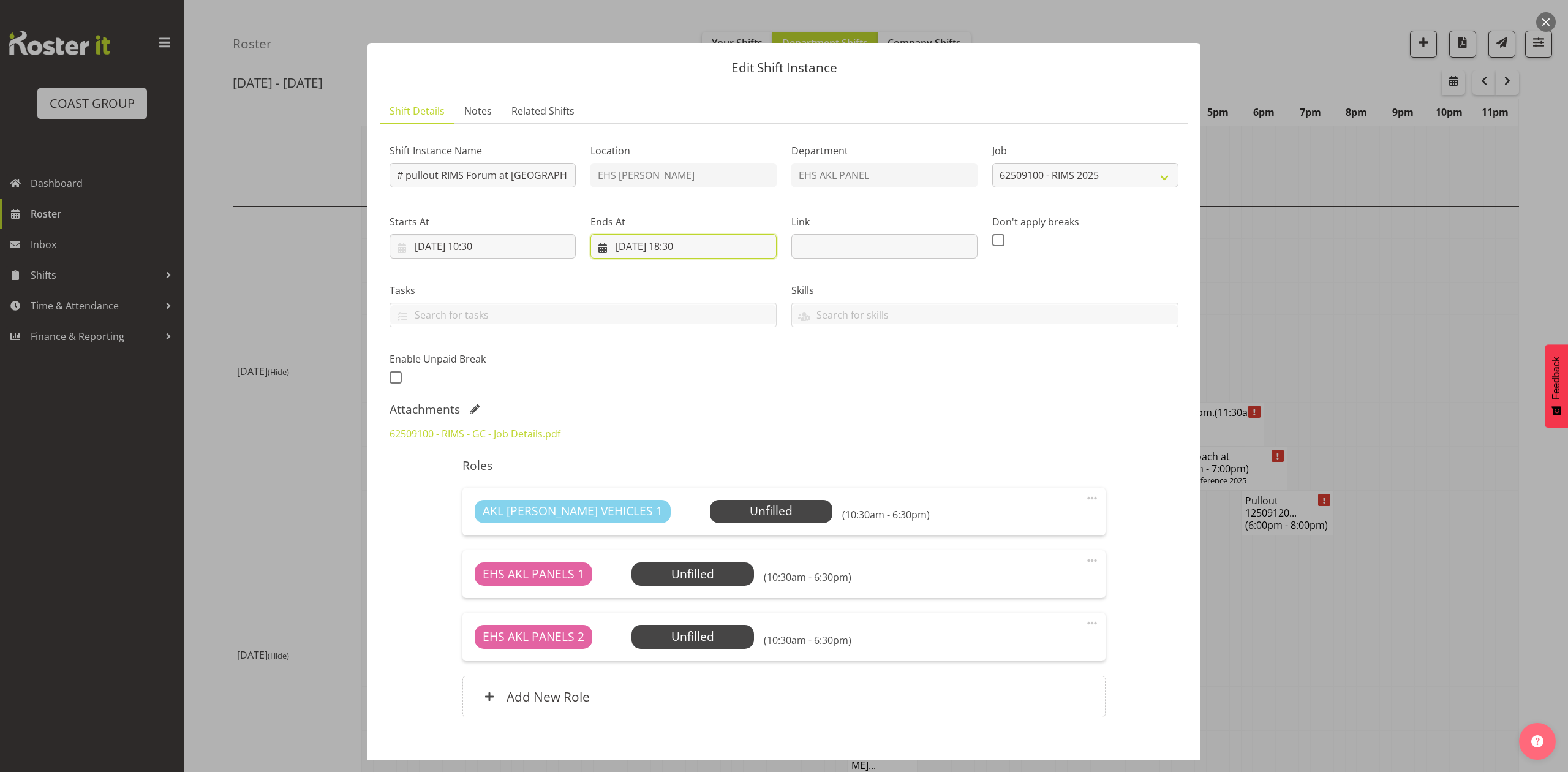
click at [682, 252] on input "18/09/2025, 18:30" at bounding box center [683, 246] width 186 height 25
click at [684, 503] on select "00 01 02 03 04 05 06 07 08 09 10 11 12 13 14 15 16 17 18 19 20 21 22 23" at bounding box center [684, 505] width 28 height 25
select select "17"
click at [670, 494] on select "00 01 02 03 04 05 06 07 08 09 10 11 12 13 14 15 16 17 18 19 20 21 22 23" at bounding box center [684, 505] width 28 height 25
type input "18/09/2025, 17:30"
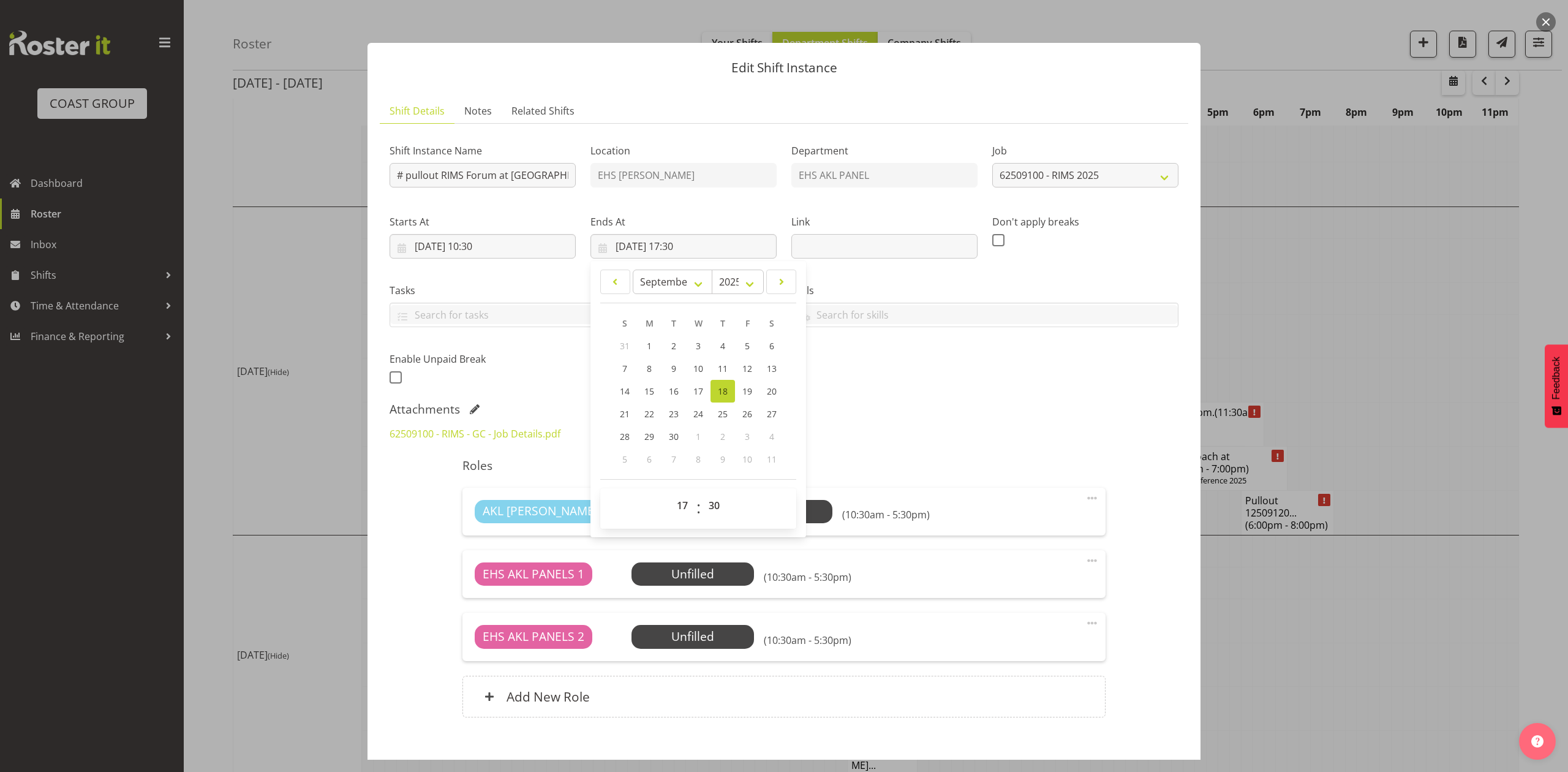
click at [878, 459] on h5 "Roles" at bounding box center [783, 465] width 642 height 15
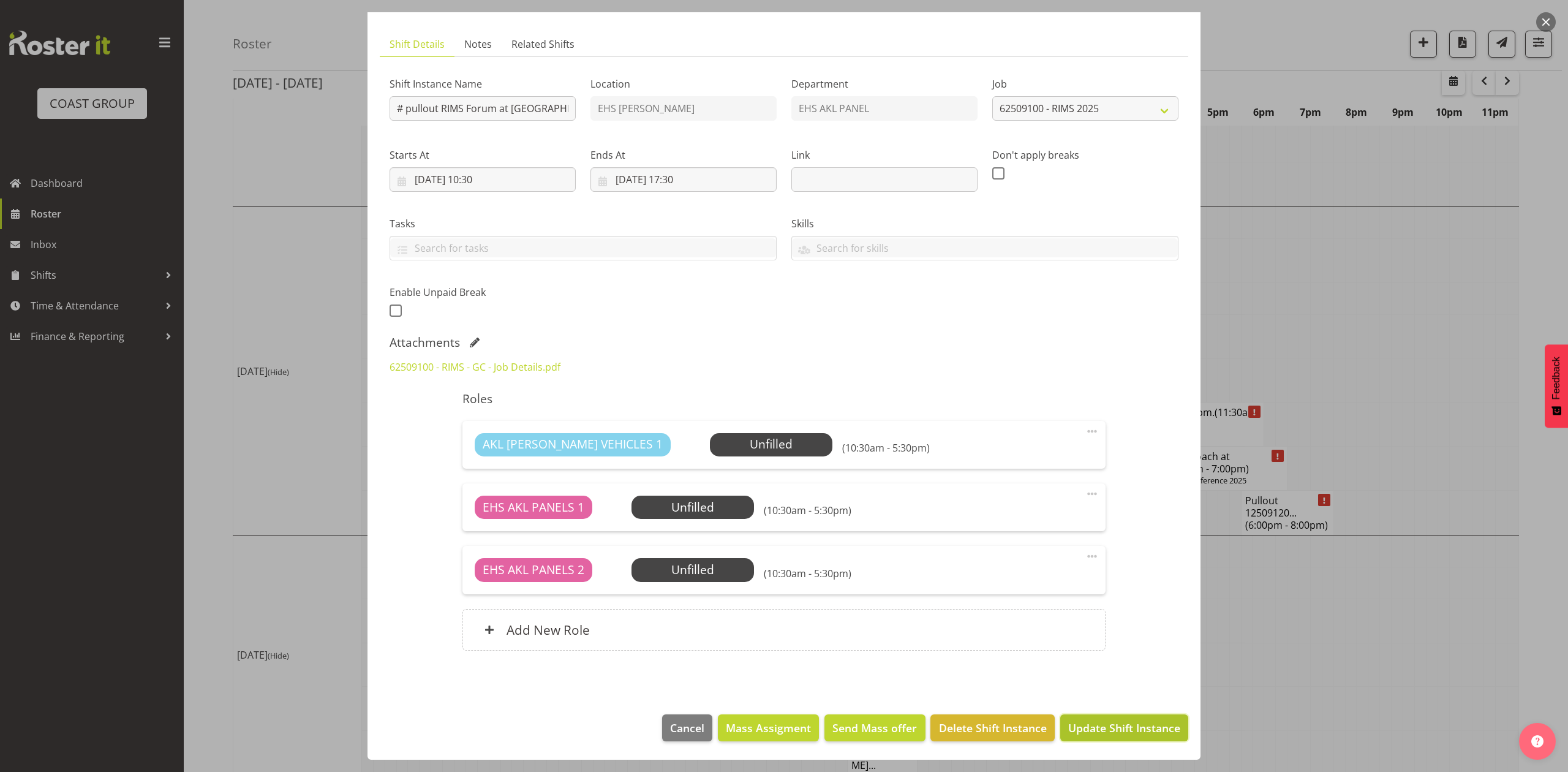
click at [1084, 728] on span "Update Shift Instance" at bounding box center [1124, 728] width 112 height 16
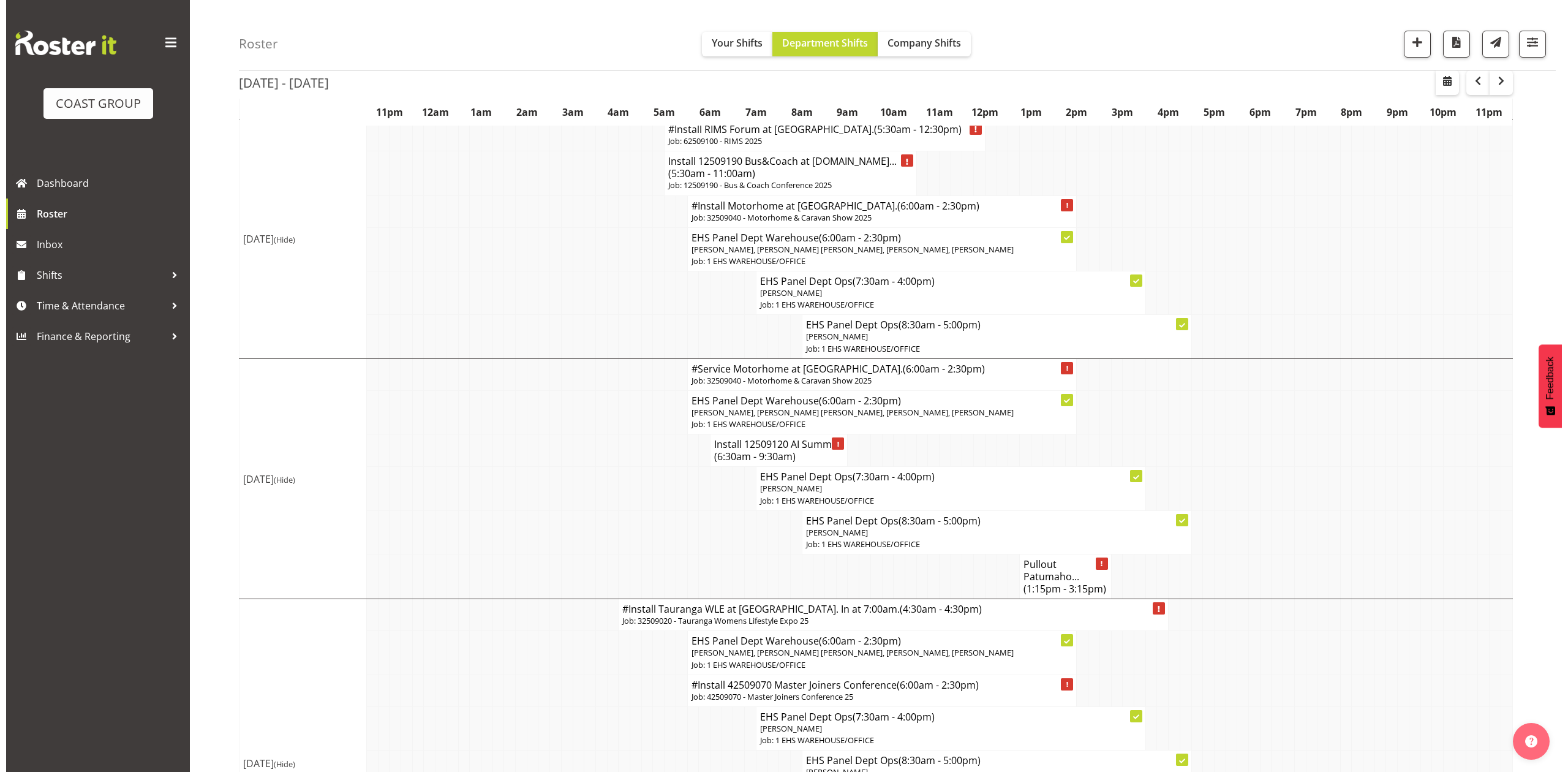
scroll to position [653, 0]
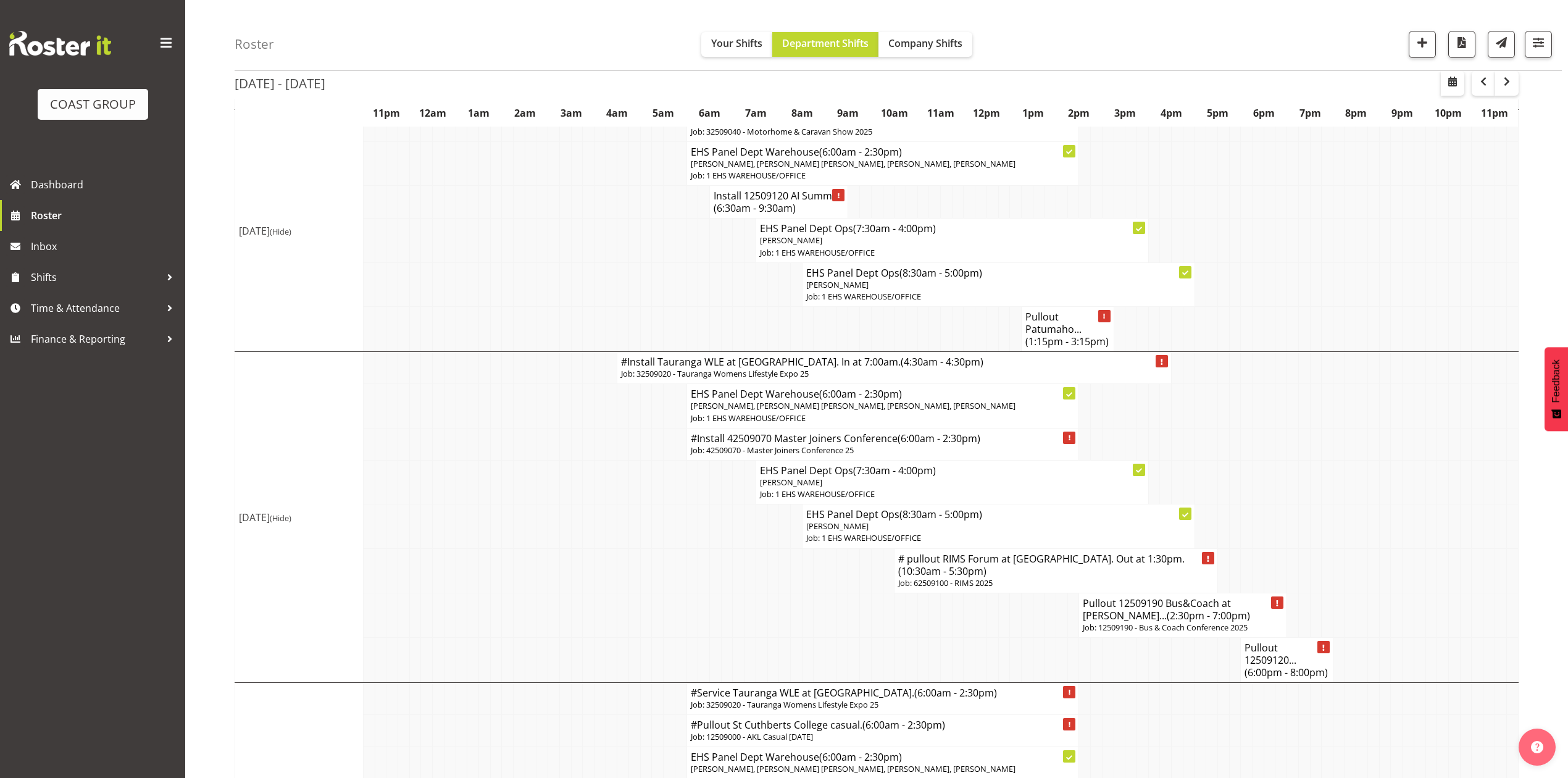
click at [933, 578] on span "(10:30am - 5:30pm)" at bounding box center [942, 571] width 88 height 14
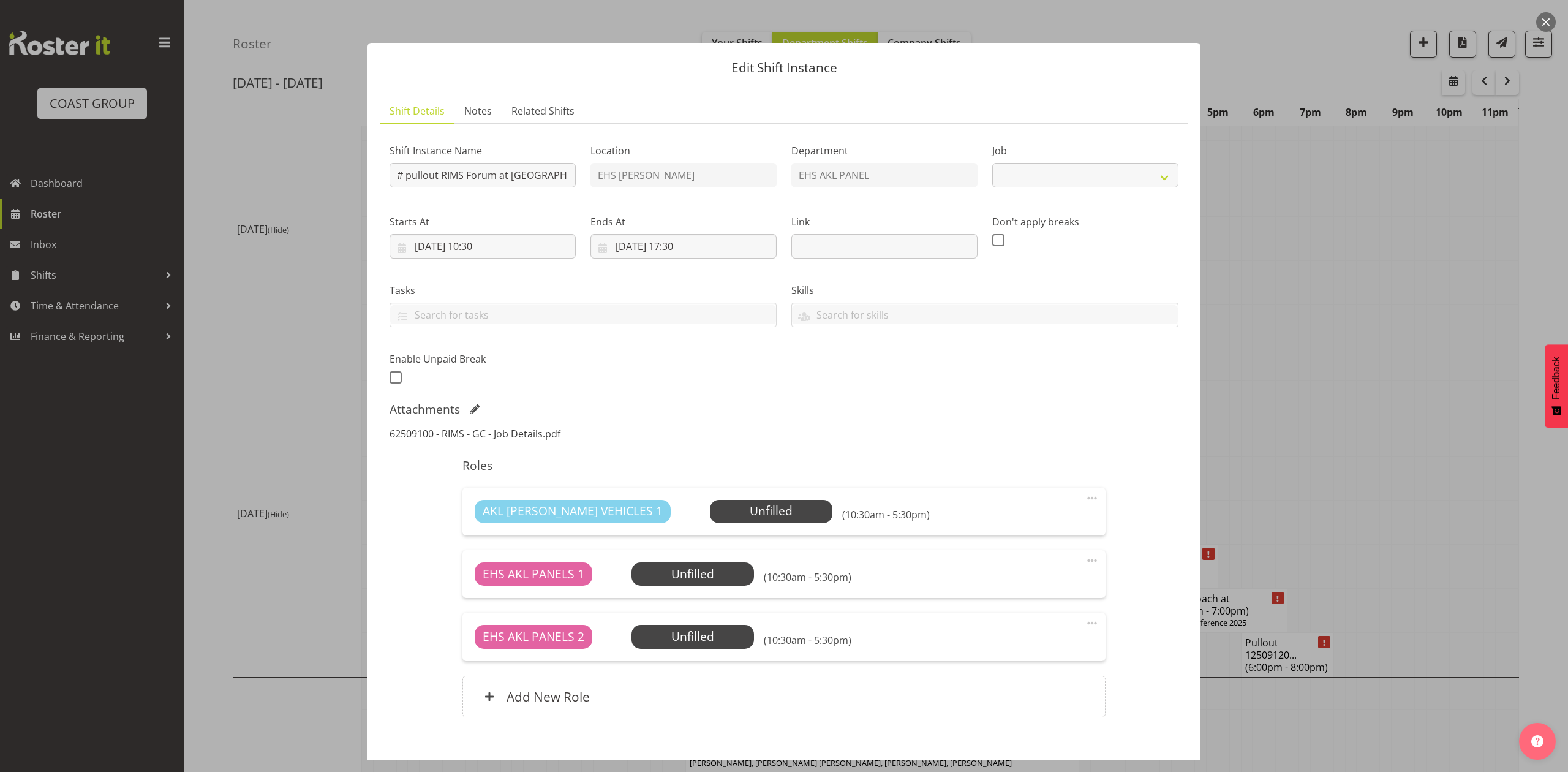
select select "9899"
click at [481, 437] on link "62509100 - RIMS - GC - Job Details.pdf" at bounding box center [475, 434] width 171 height 14
click at [466, 408] on div "Attachments" at bounding box center [784, 409] width 789 height 15
click at [480, 407] on div "Attachments" at bounding box center [784, 409] width 789 height 15
click at [471, 408] on span at bounding box center [474, 409] width 10 height 10
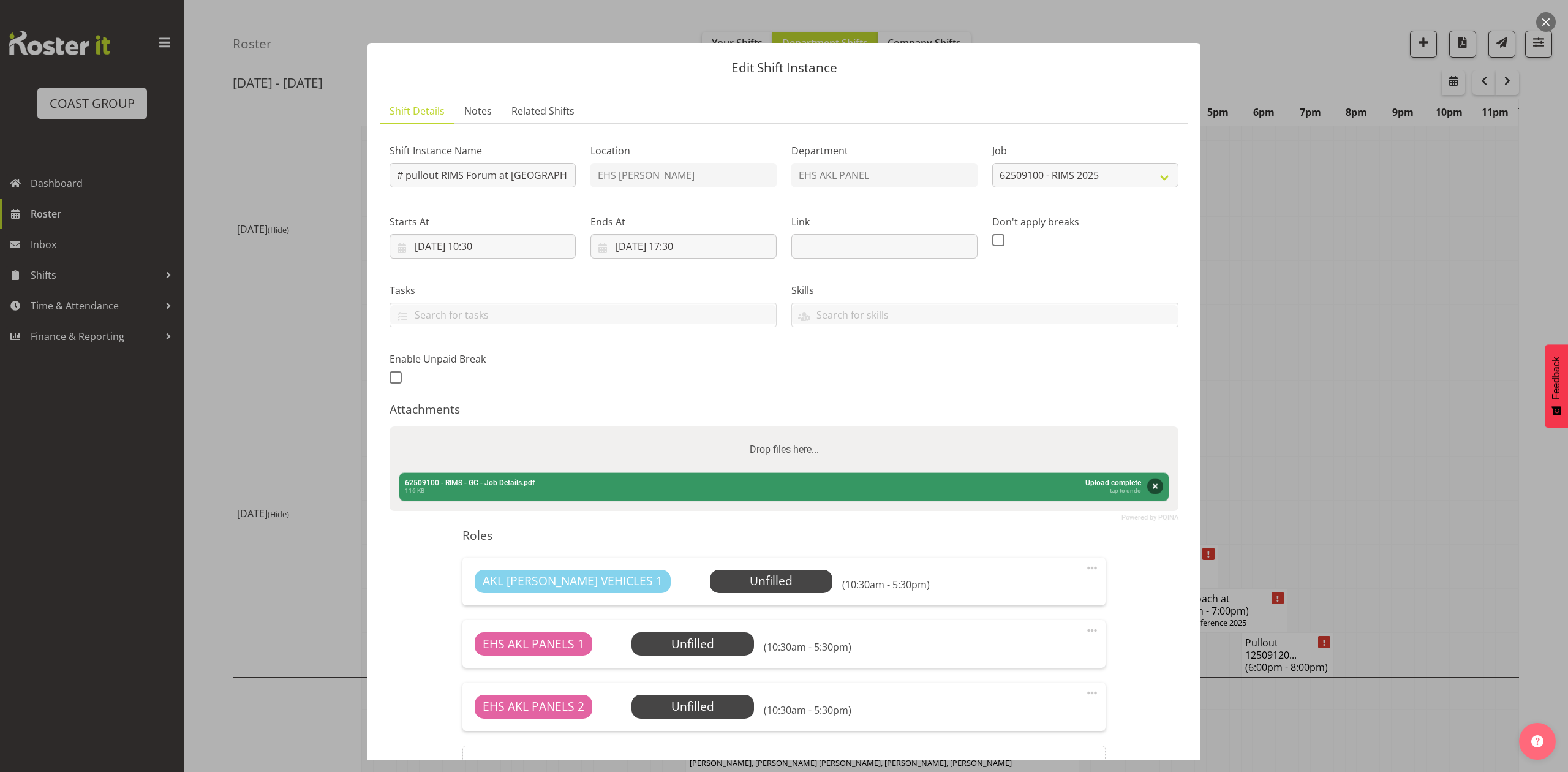
click at [535, 444] on div "Drop files here..." at bounding box center [784, 450] width 789 height 47
click at [390, 427] on input "Drop files here..." at bounding box center [784, 428] width 789 height 4
type input "C:\fakepath\62509100 - RIMS - GC - Job Details (1).pdf"
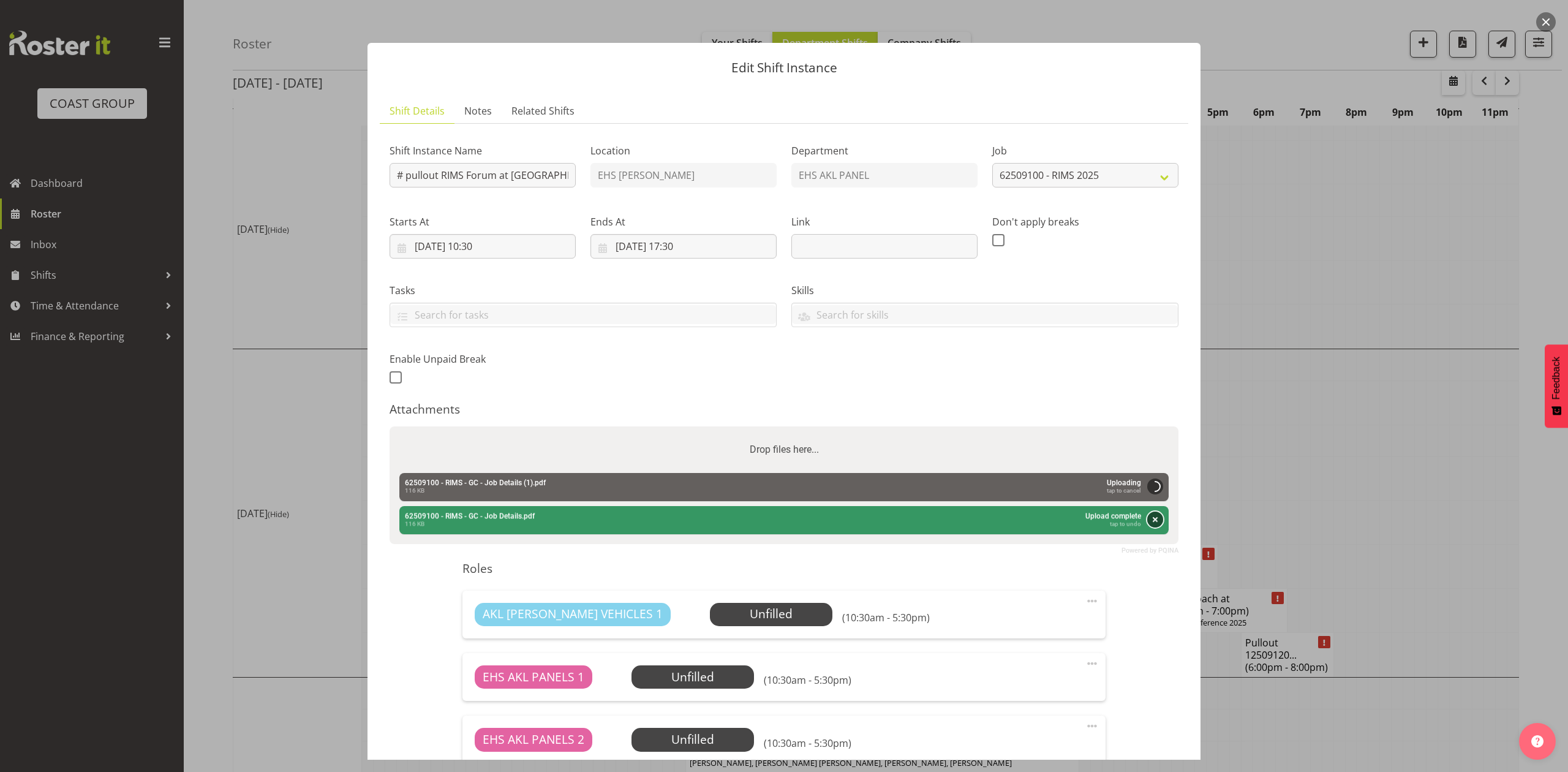
click at [1147, 522] on button "Remove" at bounding box center [1155, 520] width 16 height 16
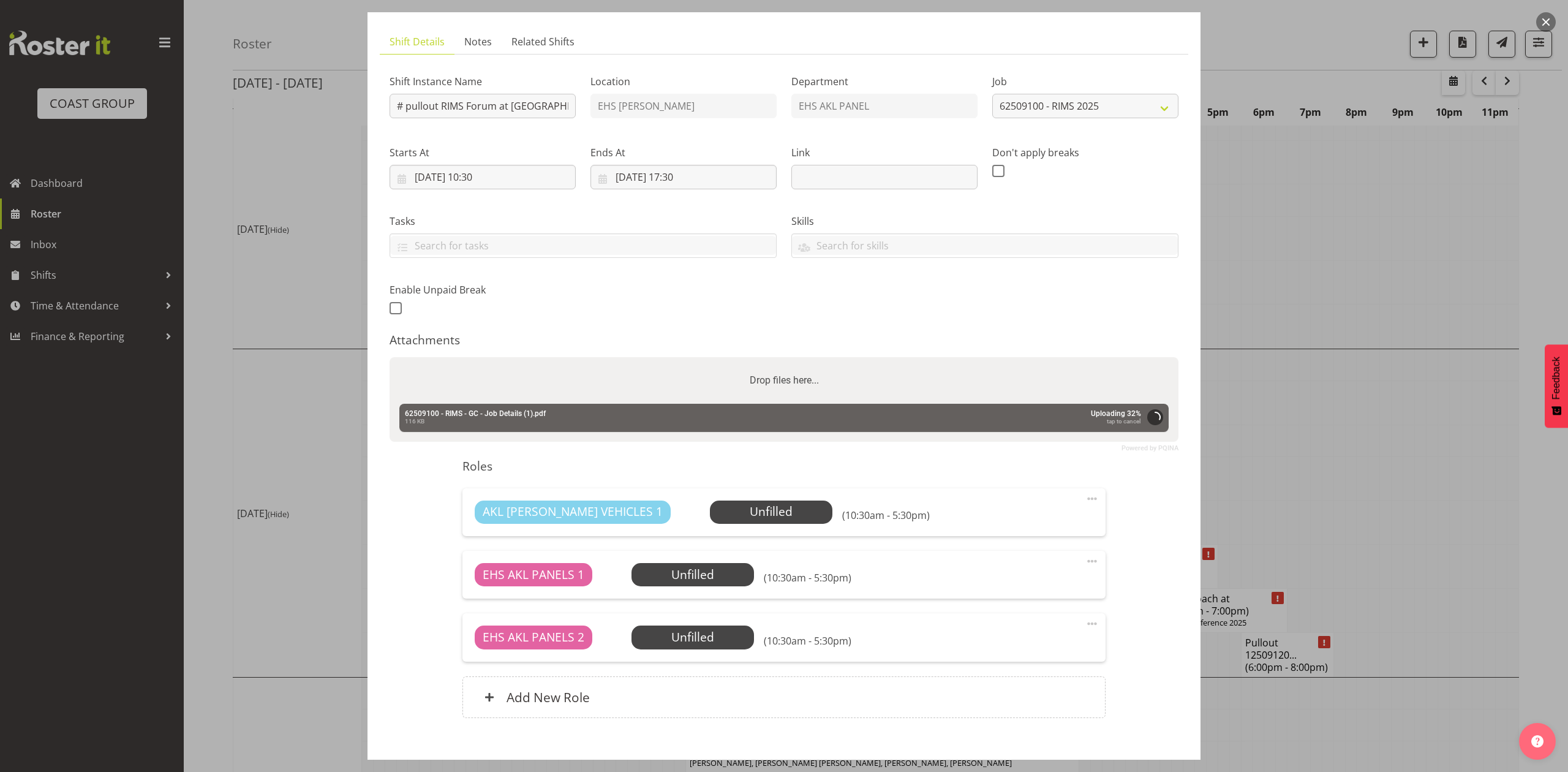
scroll to position [138, 0]
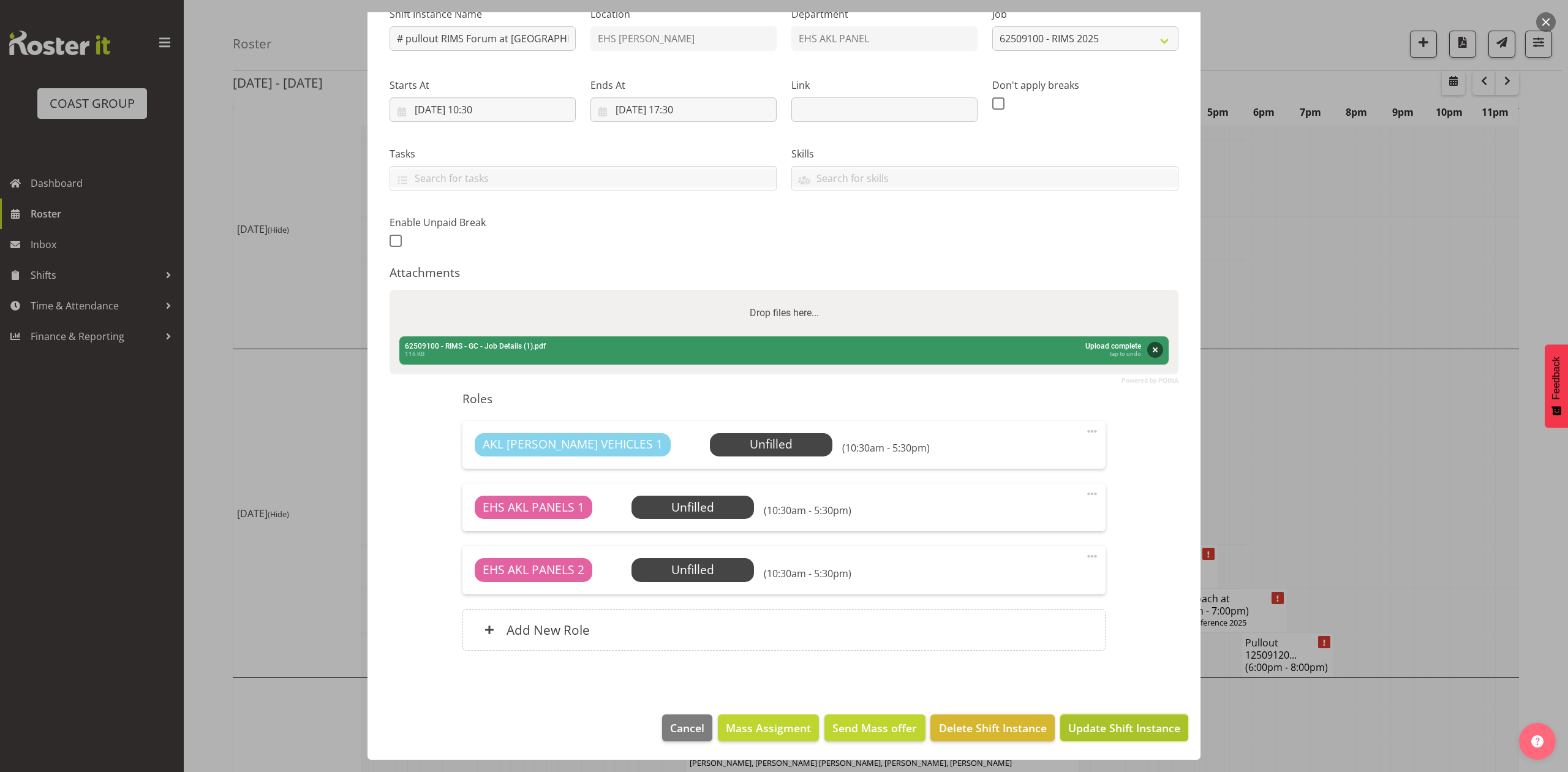
click at [1094, 728] on span "Update Shift Instance" at bounding box center [1124, 728] width 112 height 16
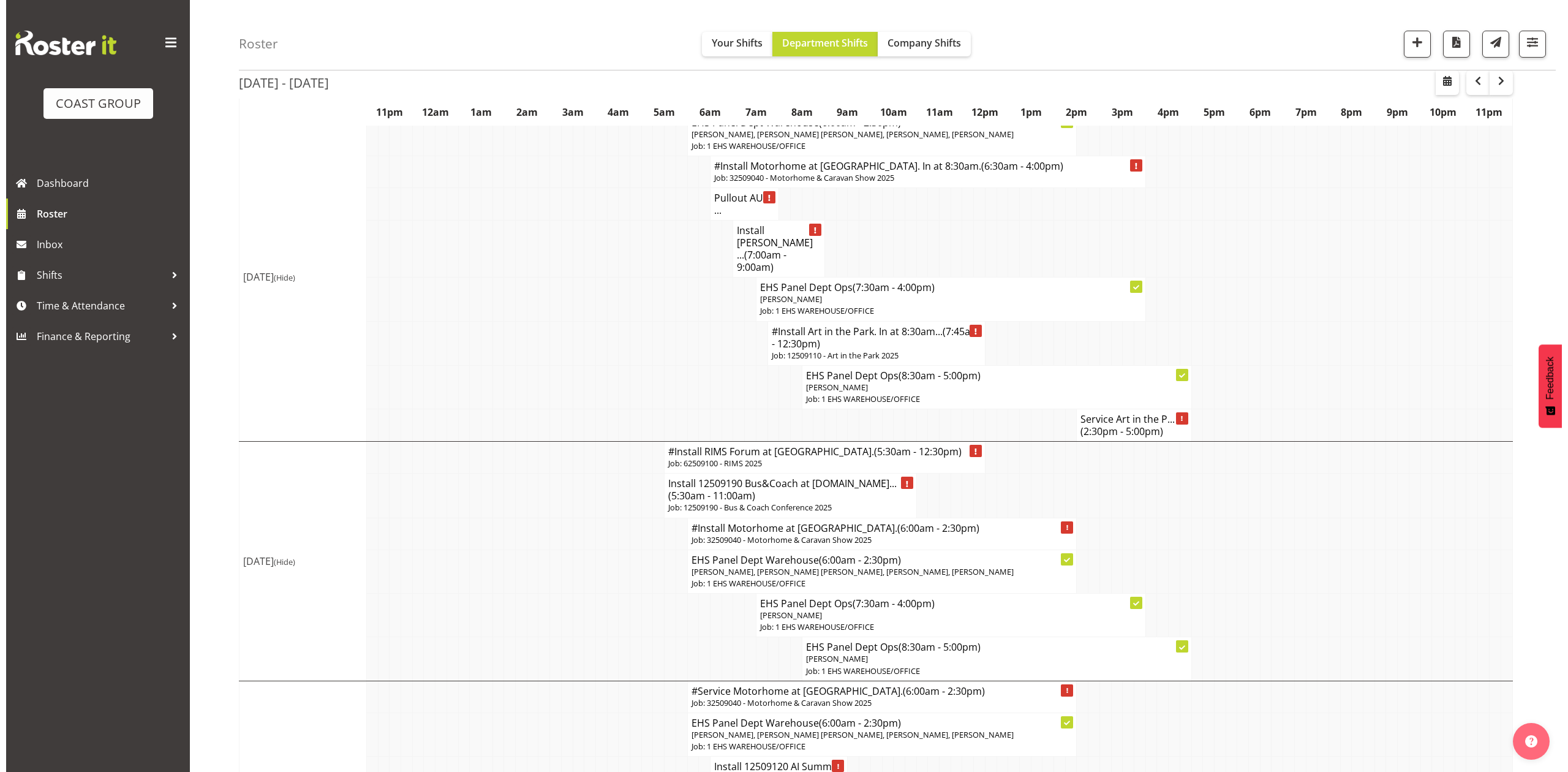
scroll to position [163, 0]
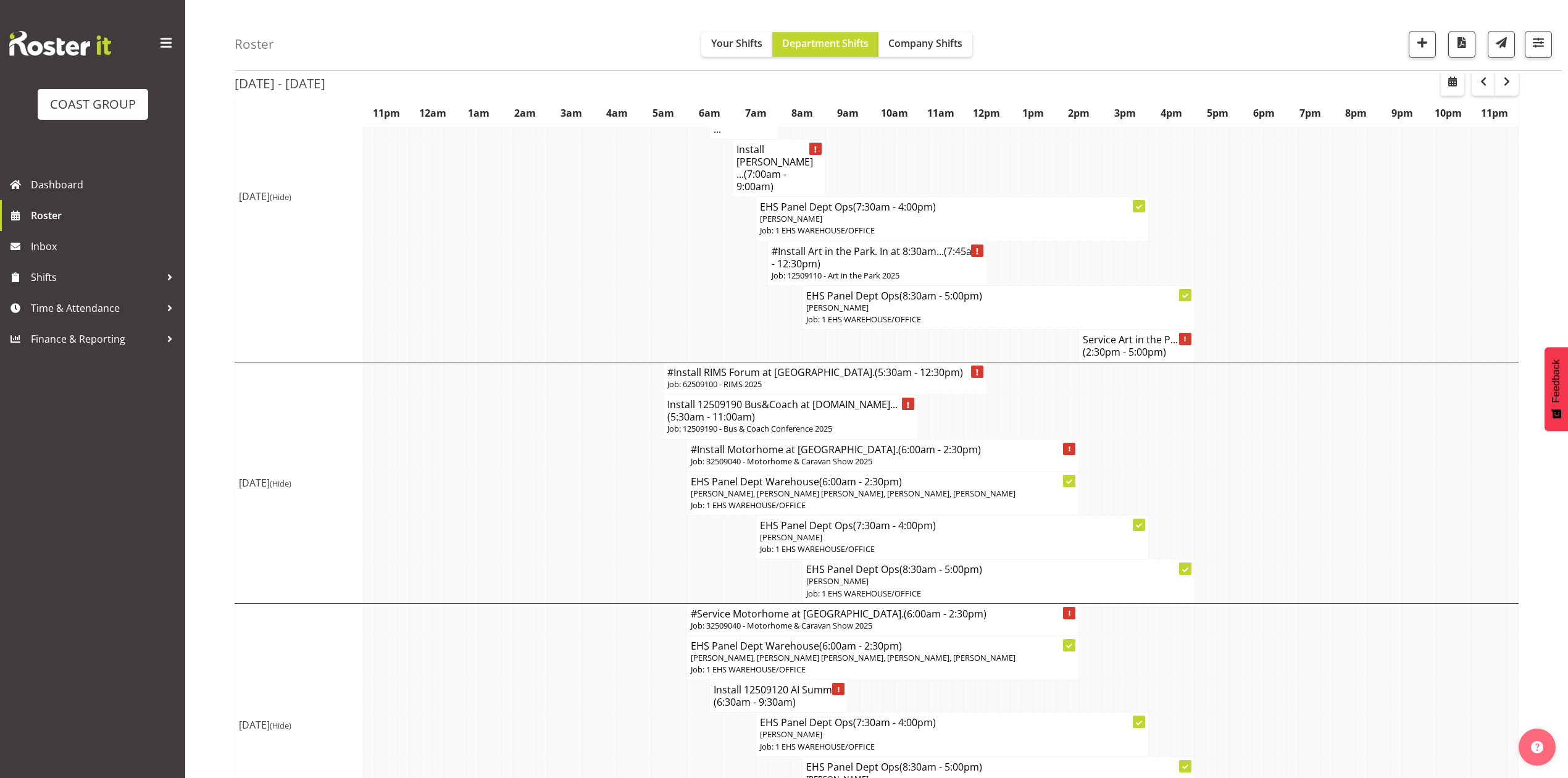
click at [1272, 512] on td at bounding box center [1269, 493] width 12 height 44
click at [731, 378] on p "Job: 62509100 - RIMS 2025" at bounding box center [825, 384] width 316 height 12
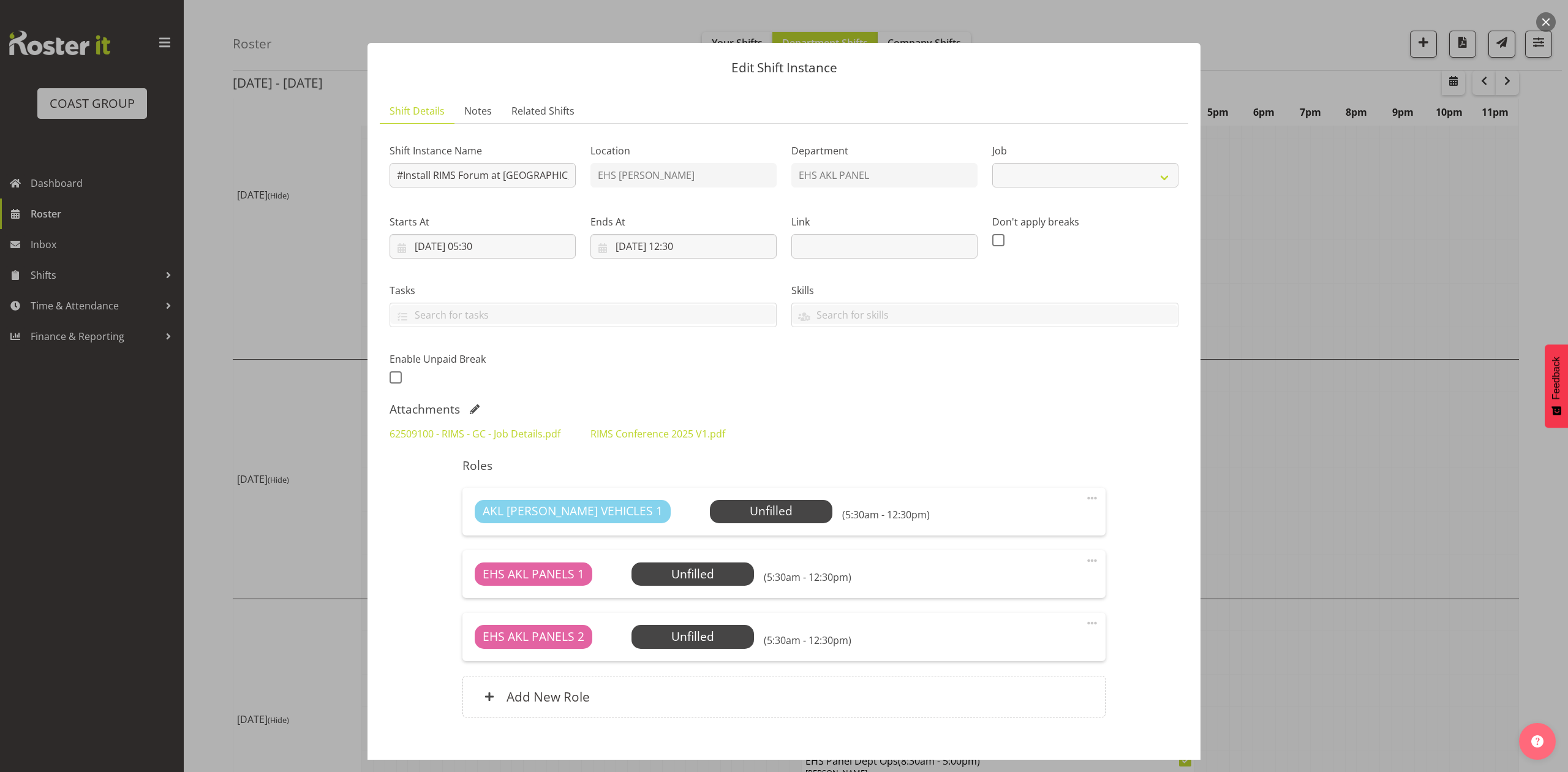
select select "9899"
click at [684, 430] on link "RIMS Conference 2025 V1.pdf" at bounding box center [657, 434] width 135 height 14
click at [471, 407] on span at bounding box center [474, 409] width 10 height 10
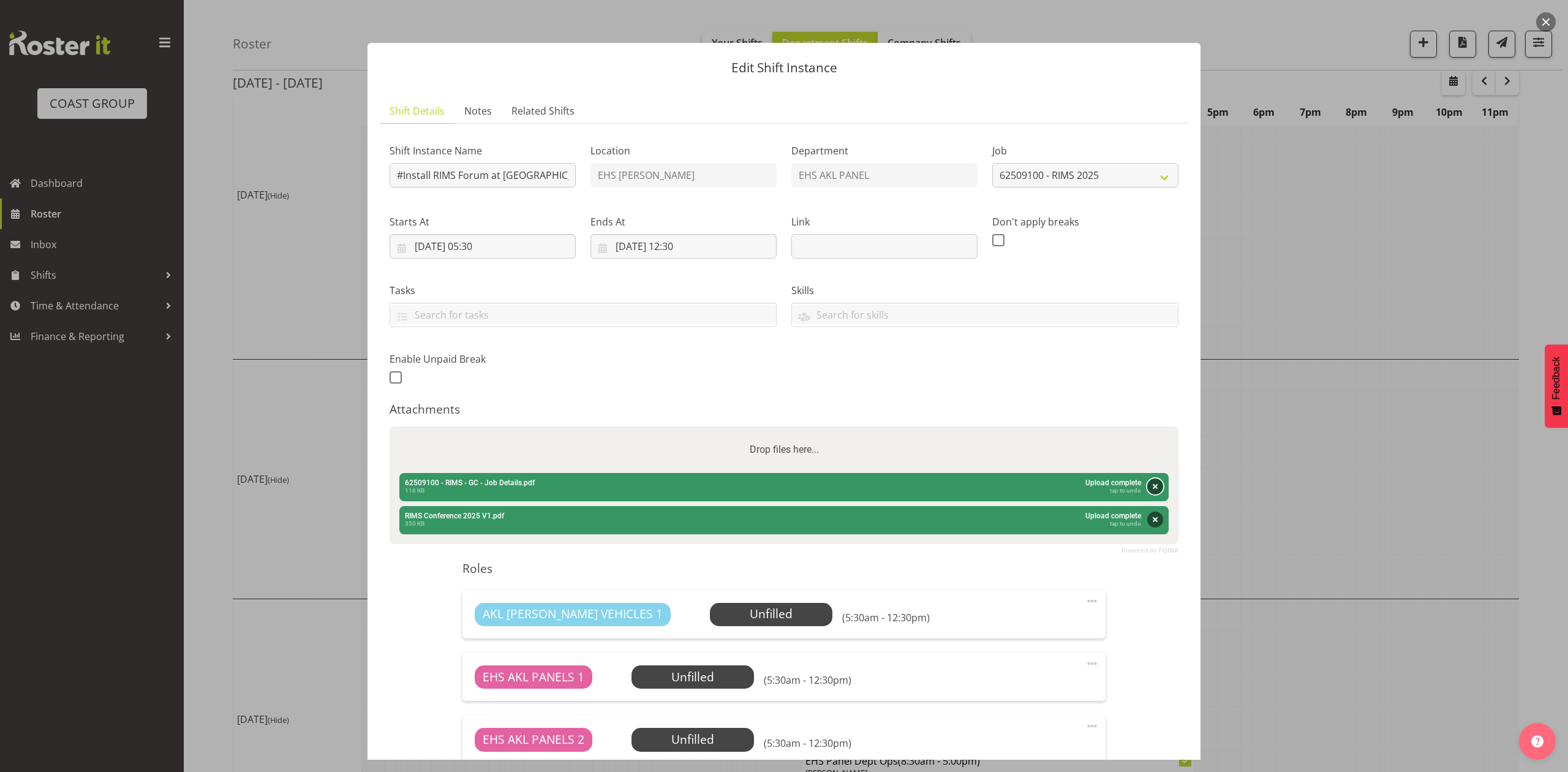
click at [1147, 488] on button "Remove" at bounding box center [1155, 486] width 16 height 16
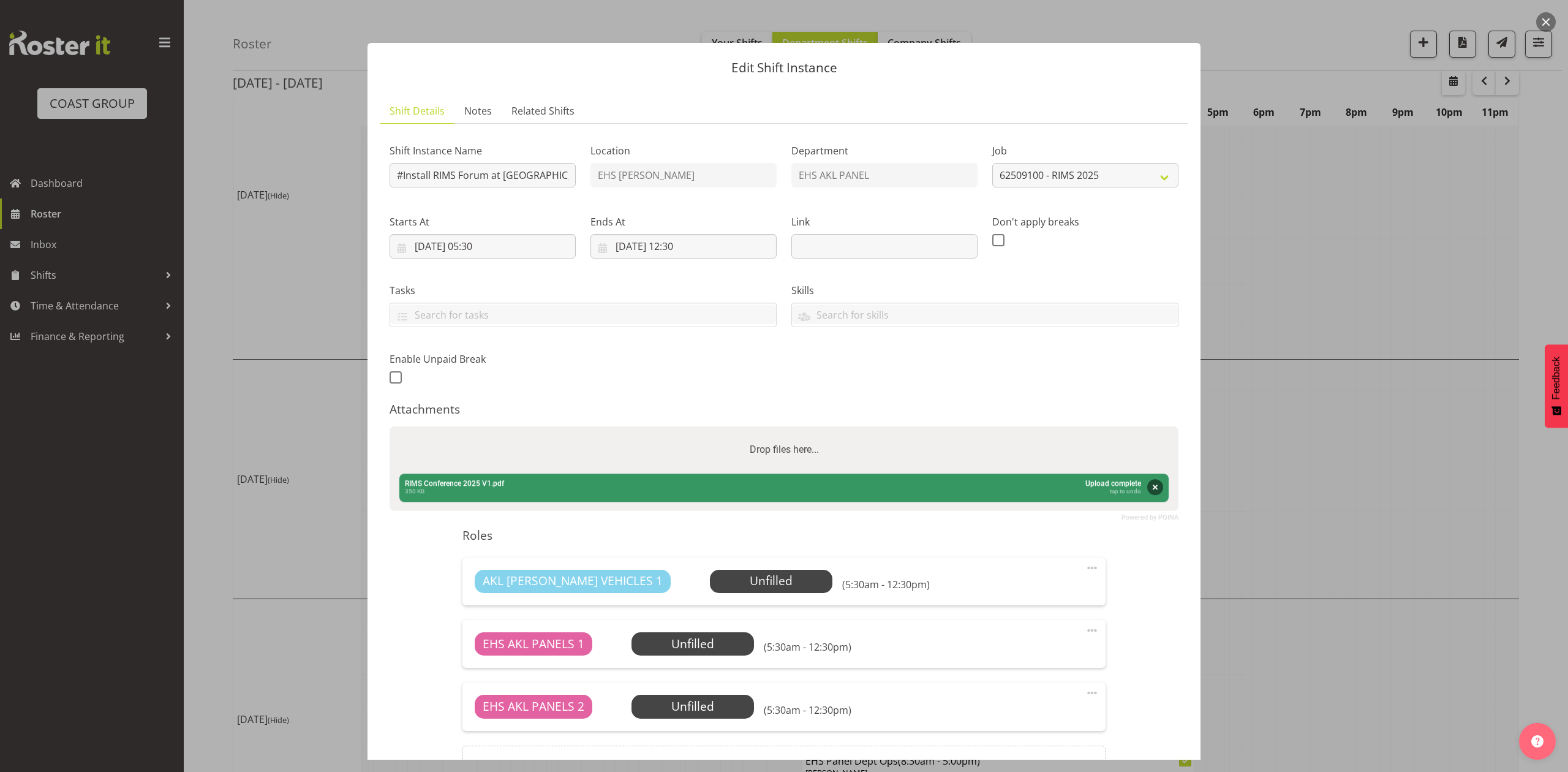
click at [902, 440] on div "Drop files here..." at bounding box center [784, 450] width 789 height 47
click at [390, 427] on input "Drop files here..." at bounding box center [784, 428] width 789 height 4
type input "C:\fakepath\62509100 - RIMS - GC - Job Details (1).pdf"
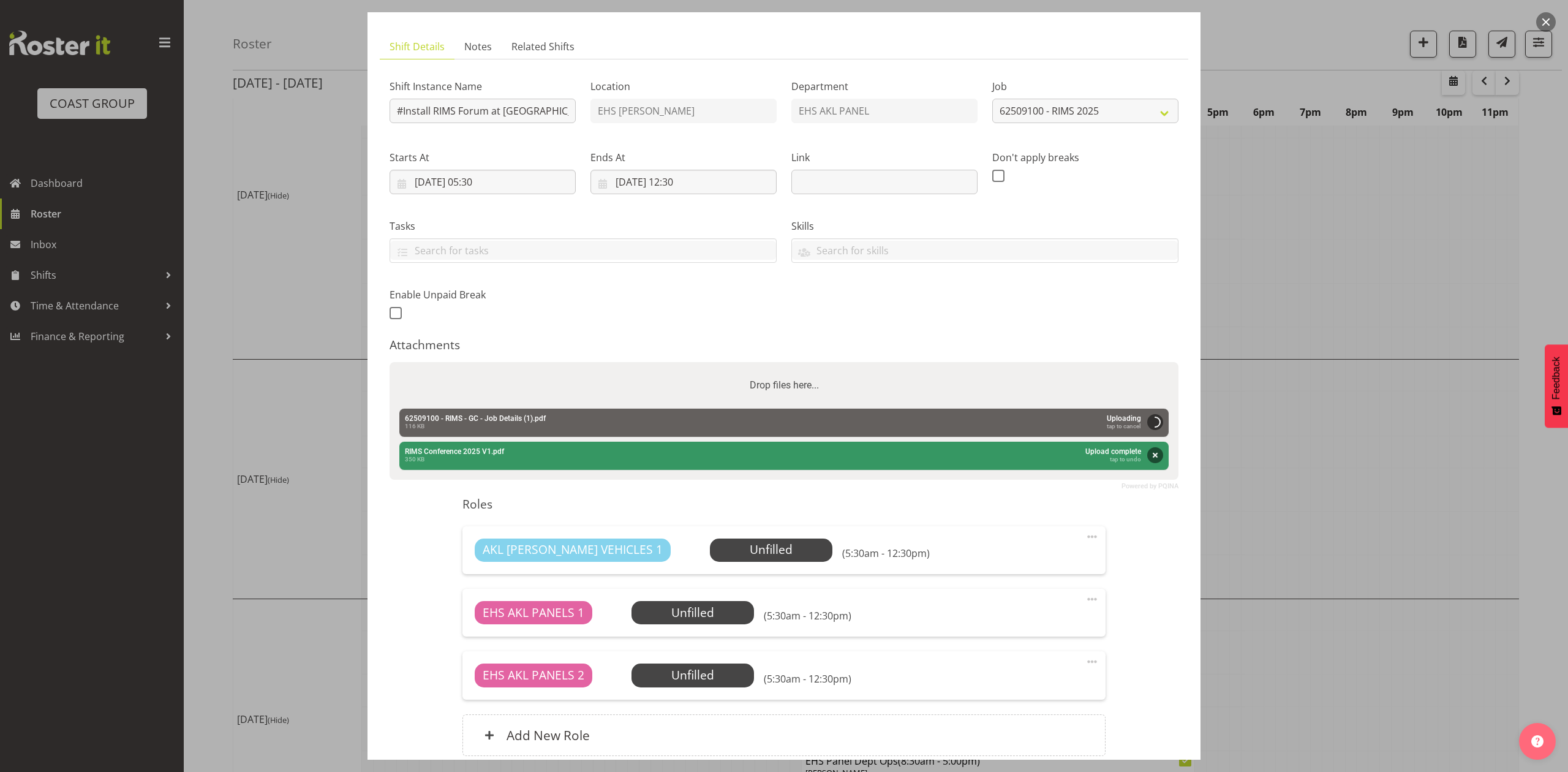
scroll to position [81, 0]
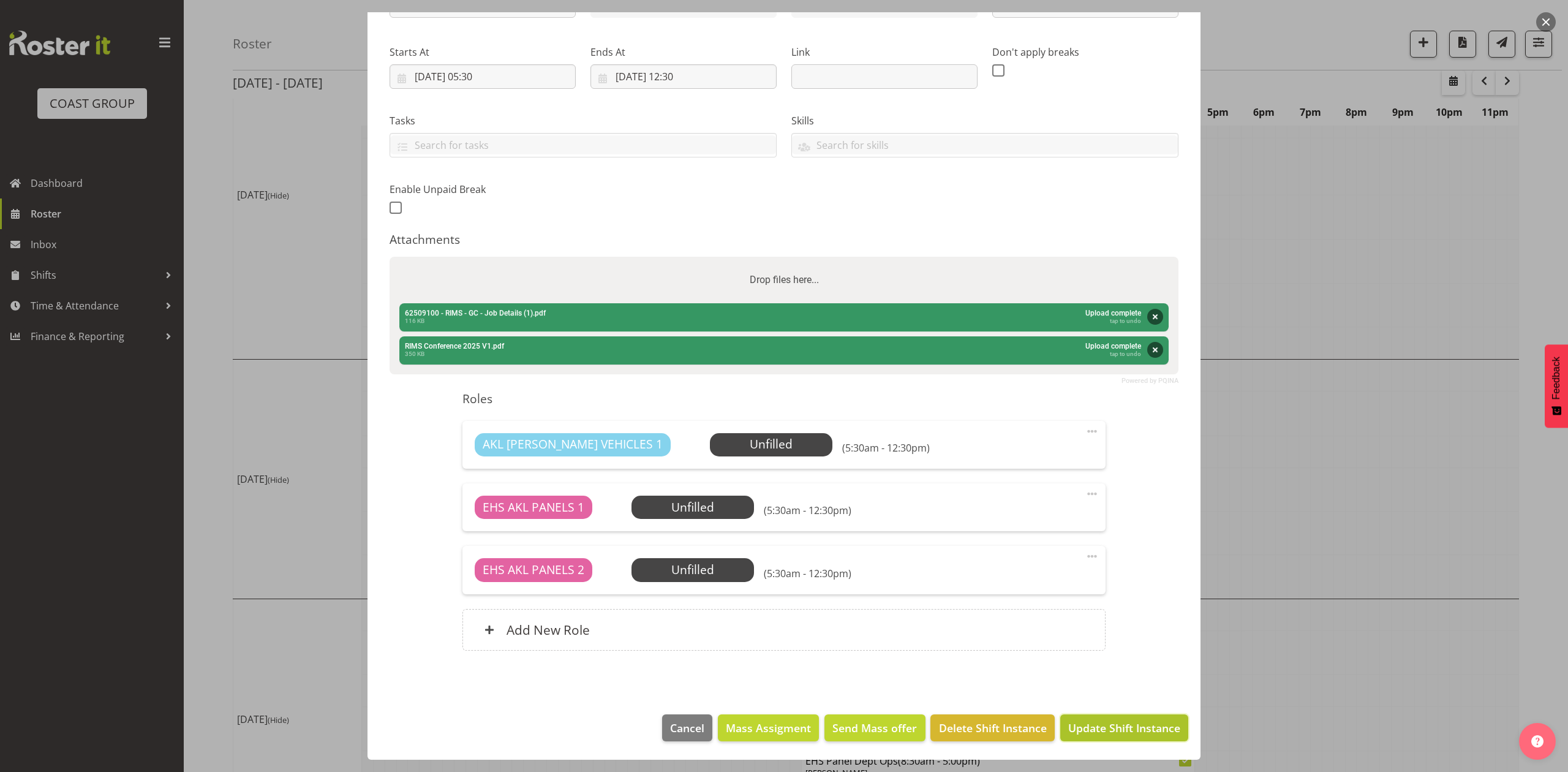
click at [1106, 728] on span "Update Shift Instance" at bounding box center [1124, 728] width 112 height 16
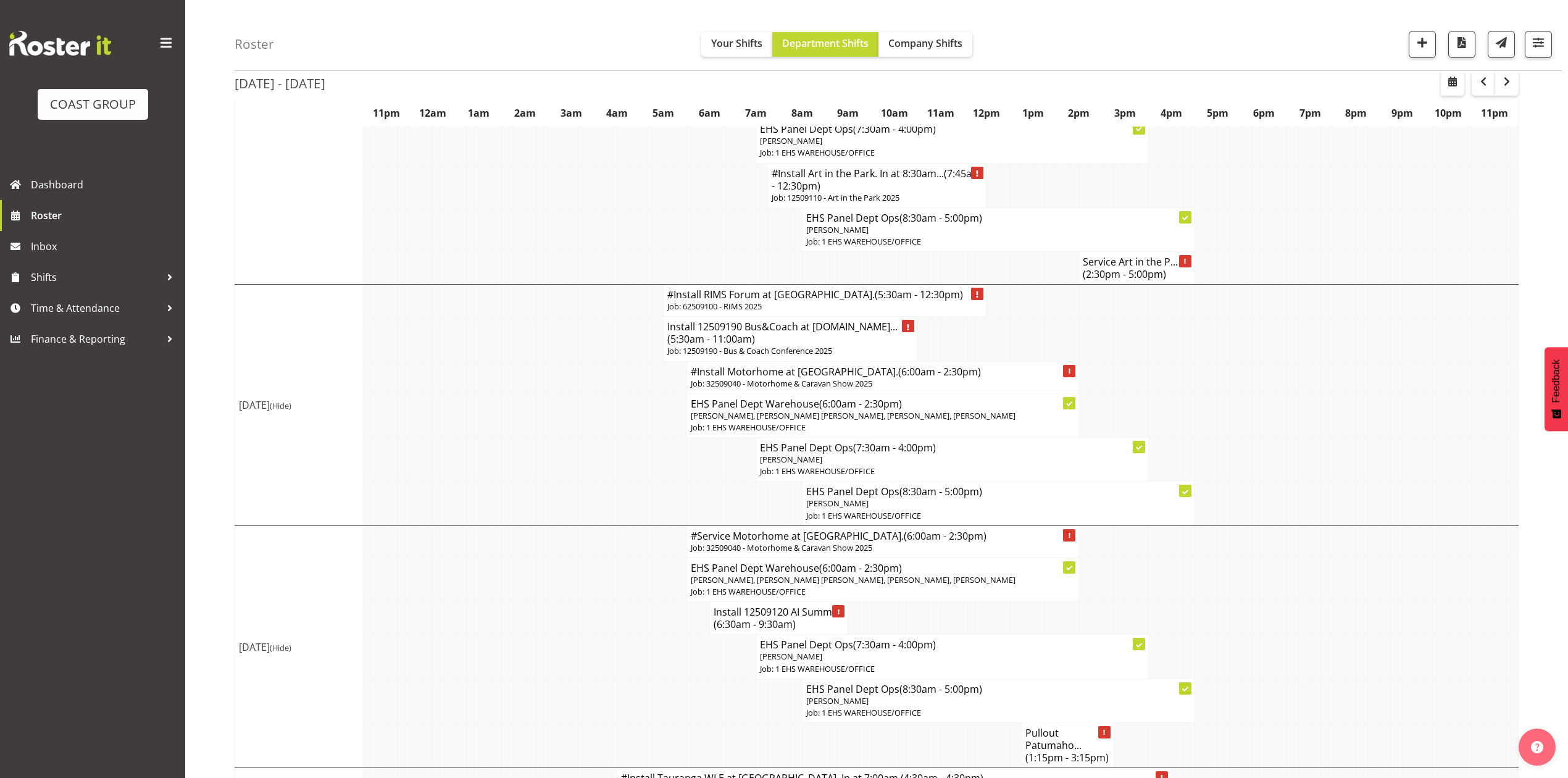
scroll to position [247, 0]
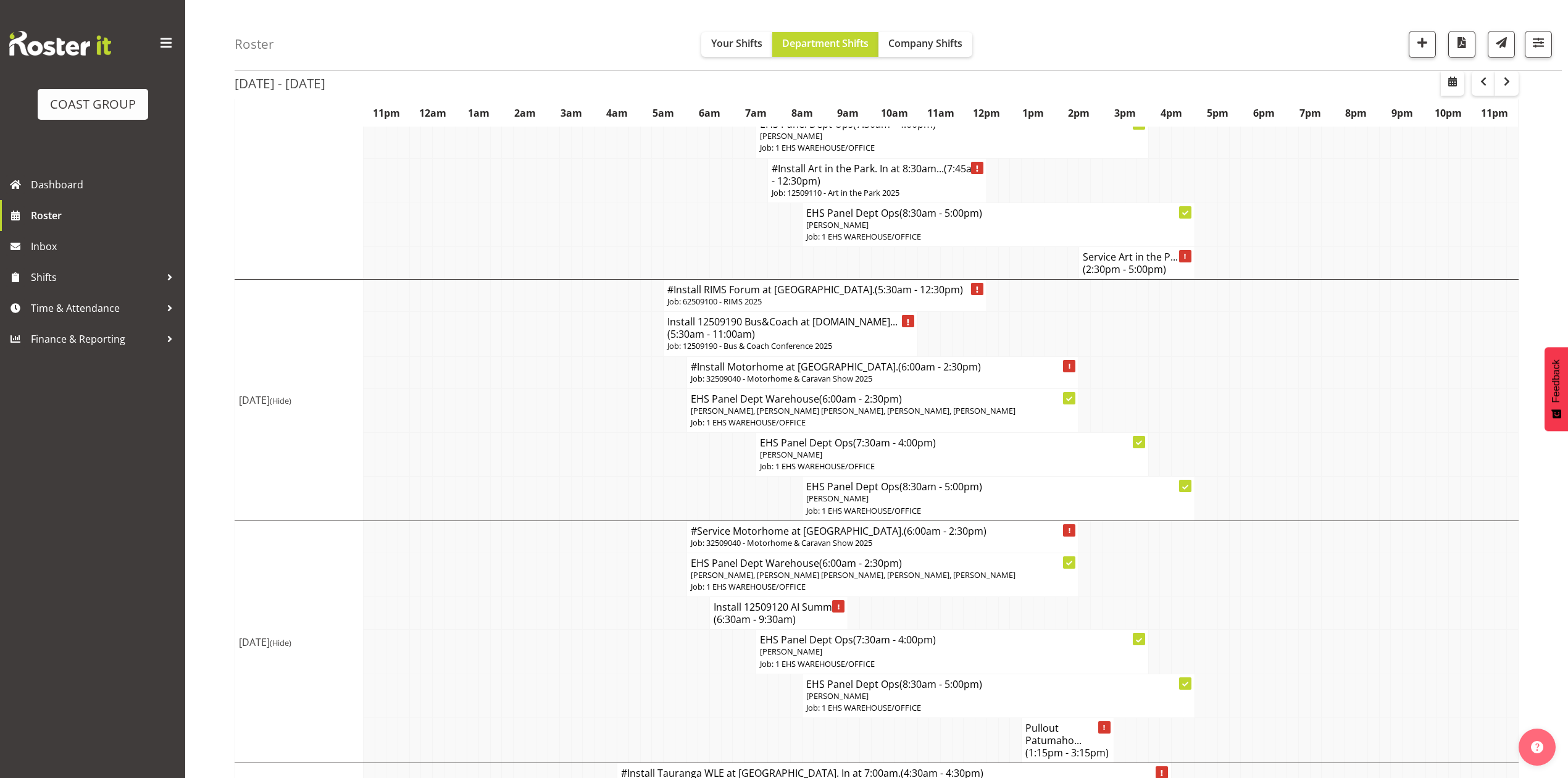
click at [749, 298] on td "#Install RIMS Forum at Rotorua. (5:30am - 12:30pm) Job: 62509100 - RIMS 2025" at bounding box center [825, 296] width 323 height 32
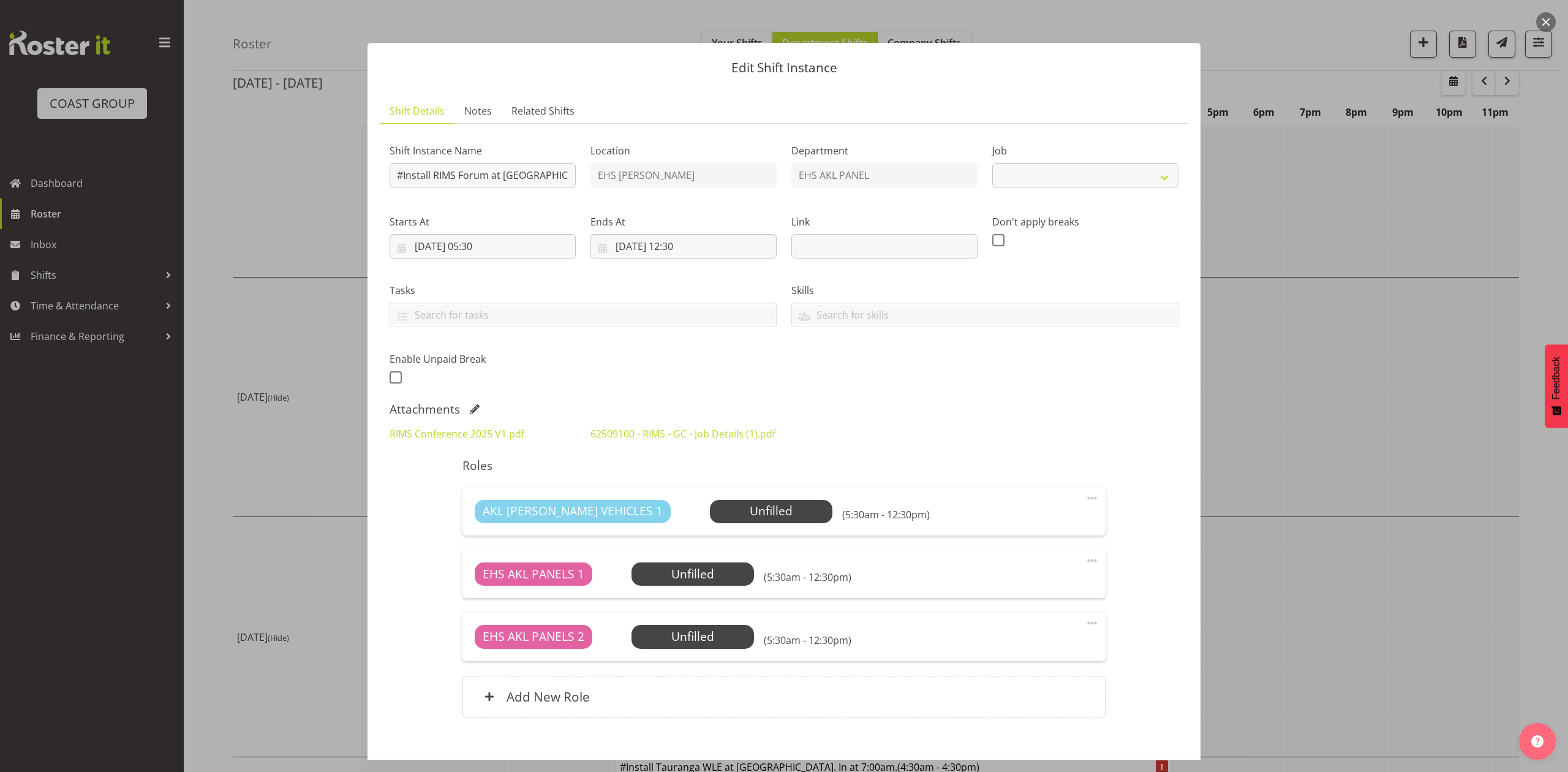
select select "9899"
drag, startPoint x: 1297, startPoint y: 445, endPoint x: 1304, endPoint y: 442, distance: 7.6
click at [1297, 445] on div at bounding box center [784, 386] width 1568 height 772
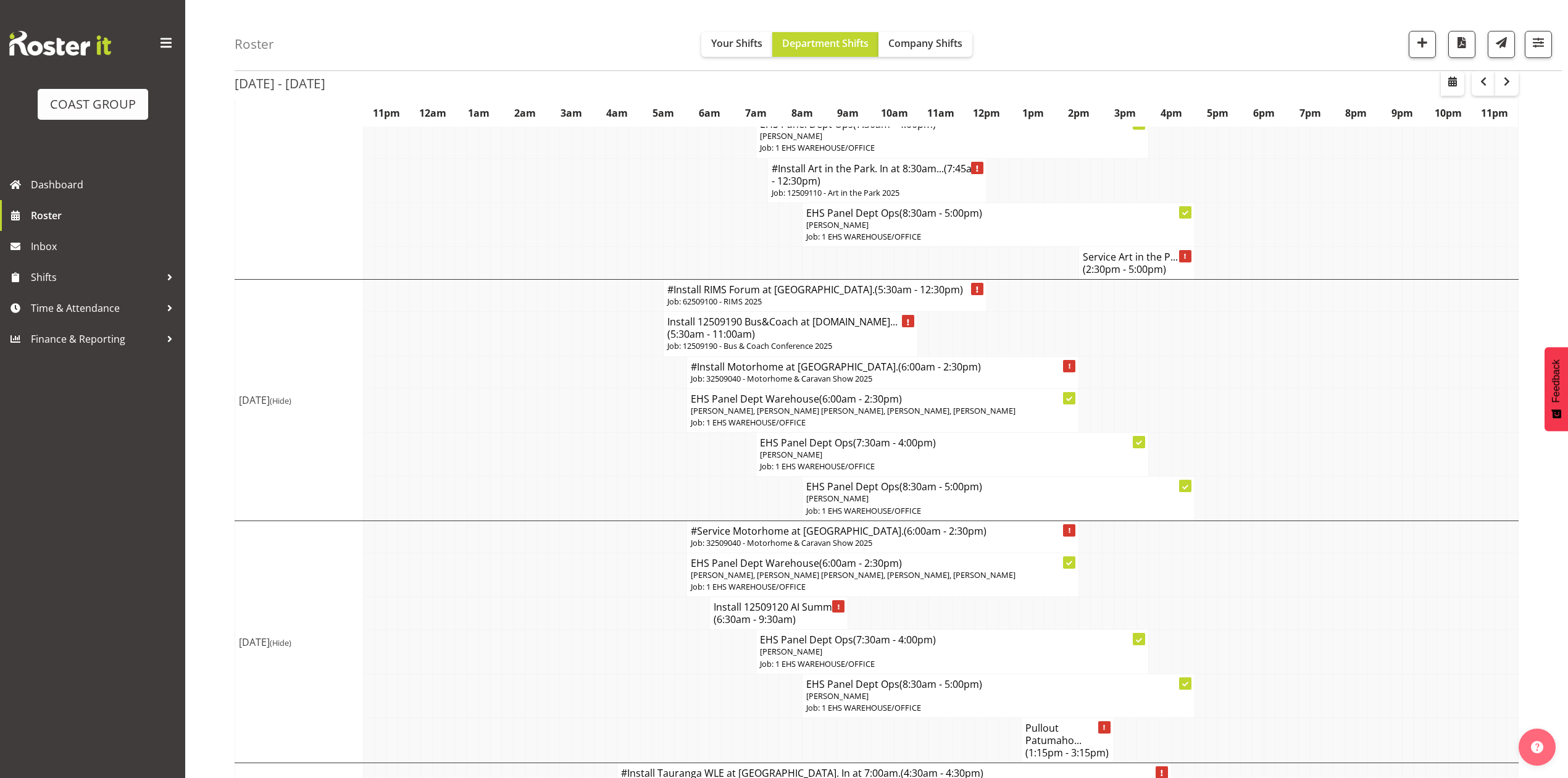
drag, startPoint x: 1187, startPoint y: 558, endPoint x: 1180, endPoint y: 561, distance: 7.6
click at [1183, 561] on td at bounding box center [1188, 575] width 12 height 44
click at [1348, 567] on td at bounding box center [1350, 575] width 12 height 44
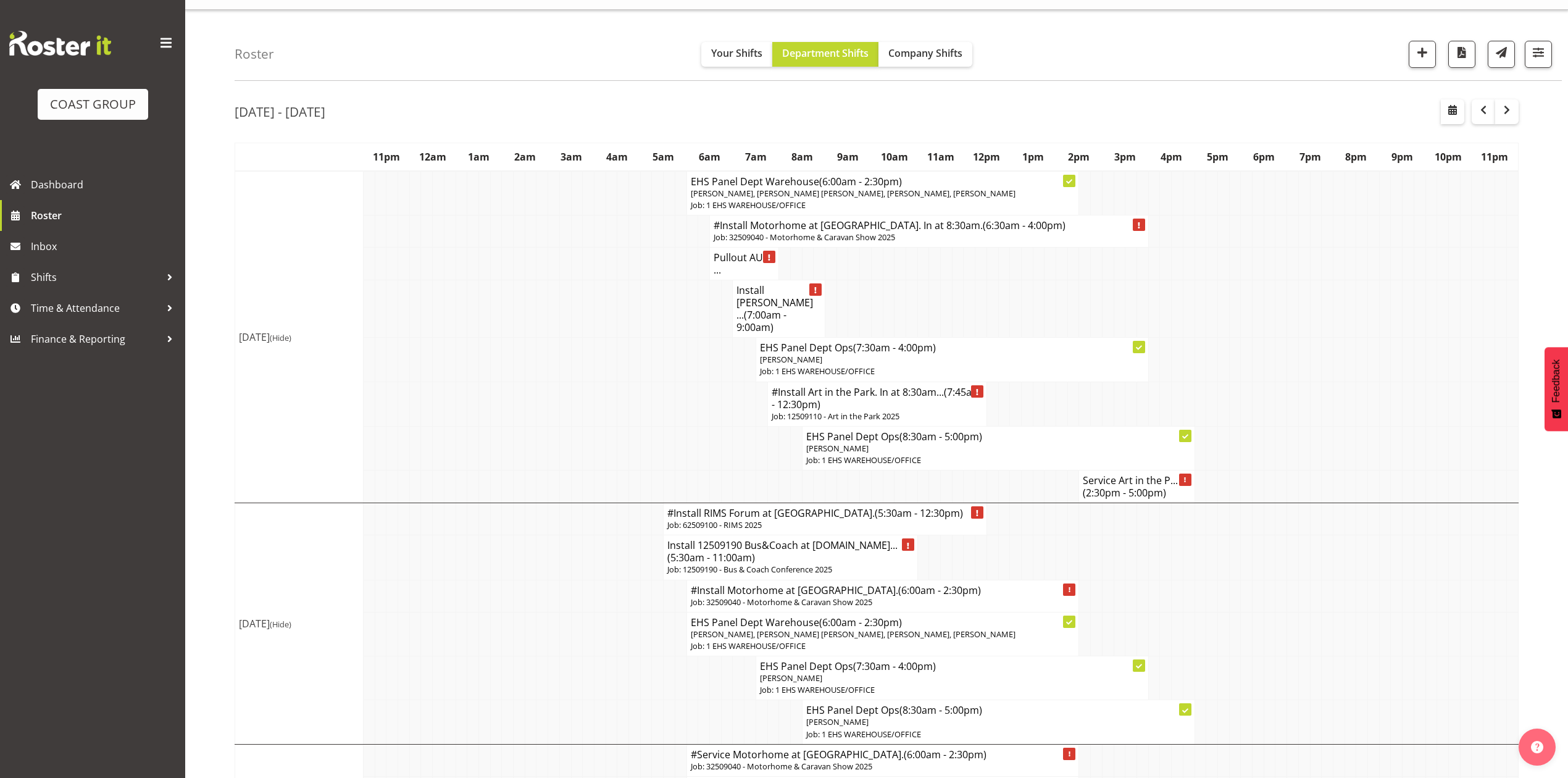
scroll to position [0, 0]
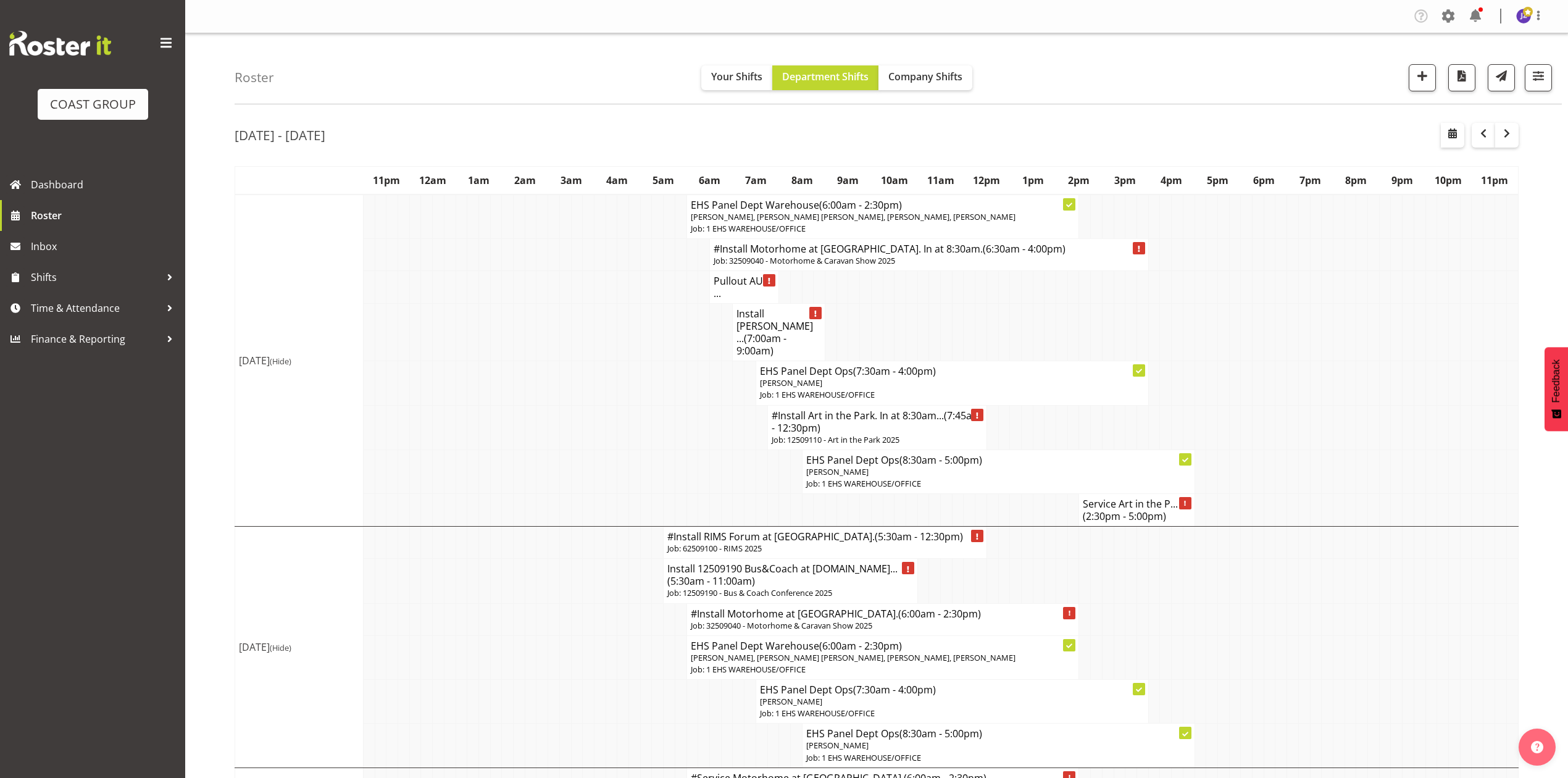
drag, startPoint x: 1353, startPoint y: 400, endPoint x: 1272, endPoint y: 527, distance: 150.6
click at [1428, 450] on td at bounding box center [1431, 472] width 12 height 44
click at [485, 408] on td at bounding box center [484, 427] width 12 height 45
drag, startPoint x: 66, startPoint y: 310, endPoint x: 65, endPoint y: 326, distance: 16.0
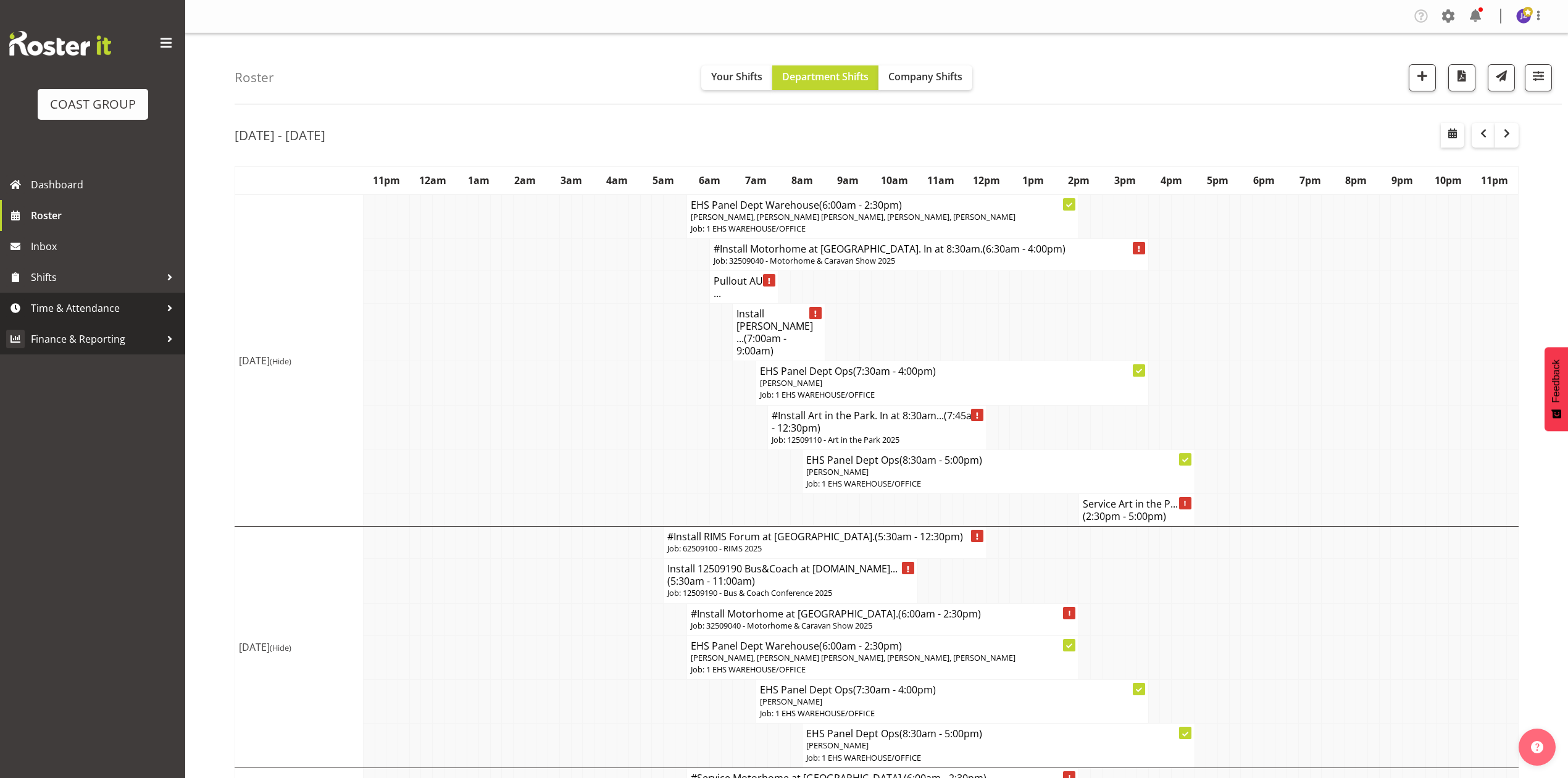
click at [66, 311] on span "Time & Attendance" at bounding box center [96, 308] width 130 height 19
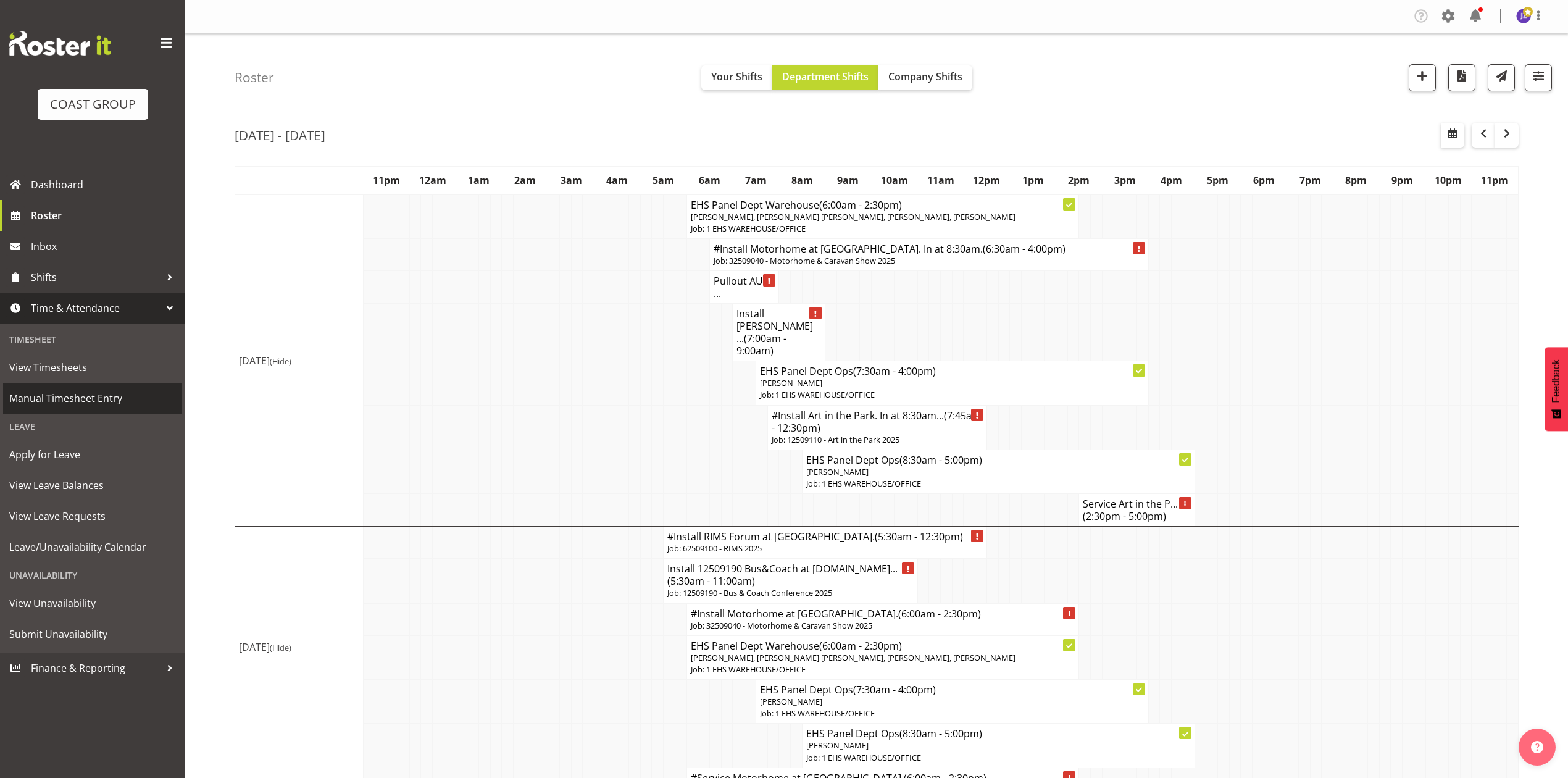
click at [53, 400] on span "Manual Timesheet Entry" at bounding box center [92, 398] width 167 height 19
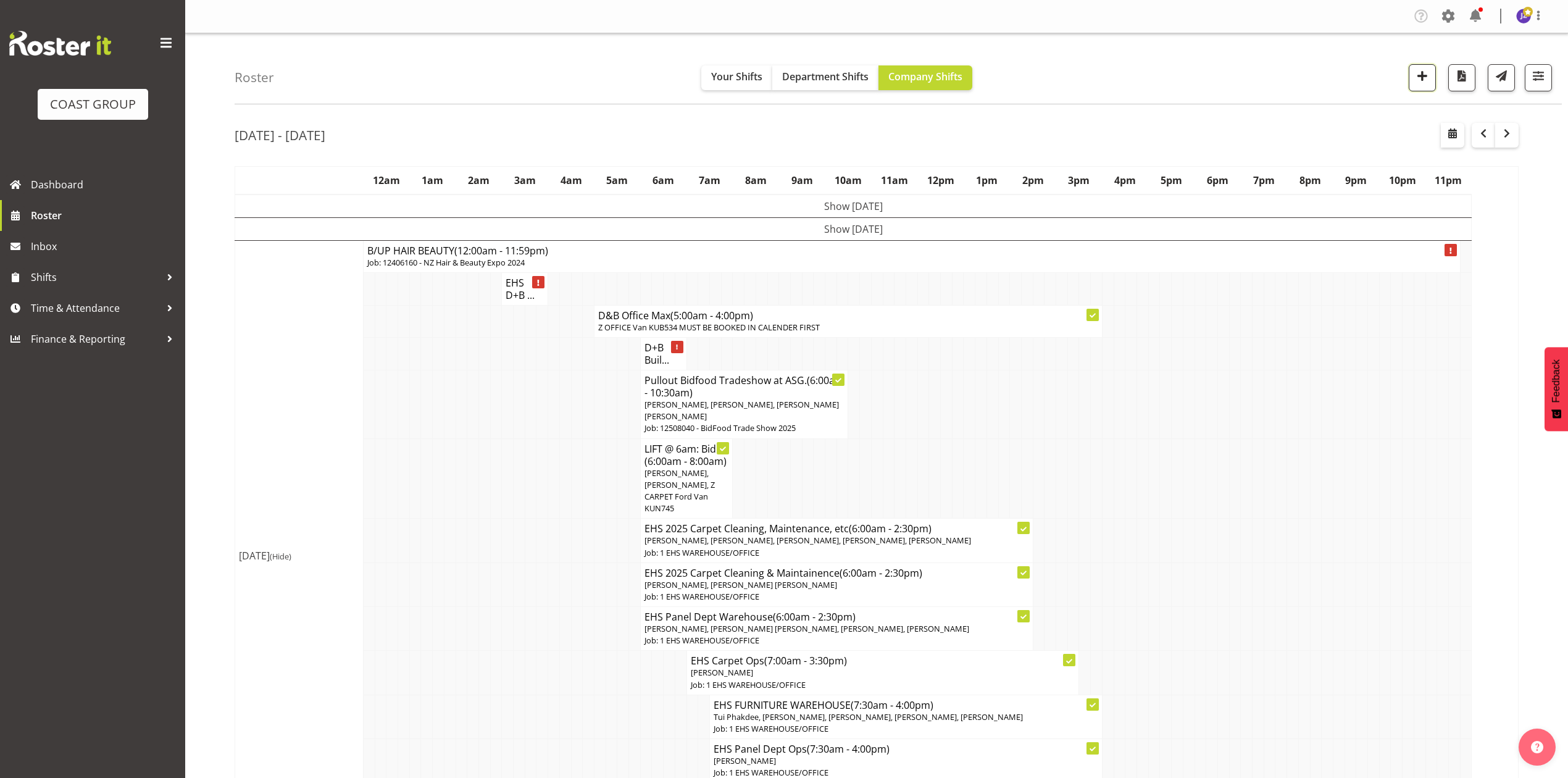
click at [1427, 75] on span "button" at bounding box center [1422, 76] width 16 height 16
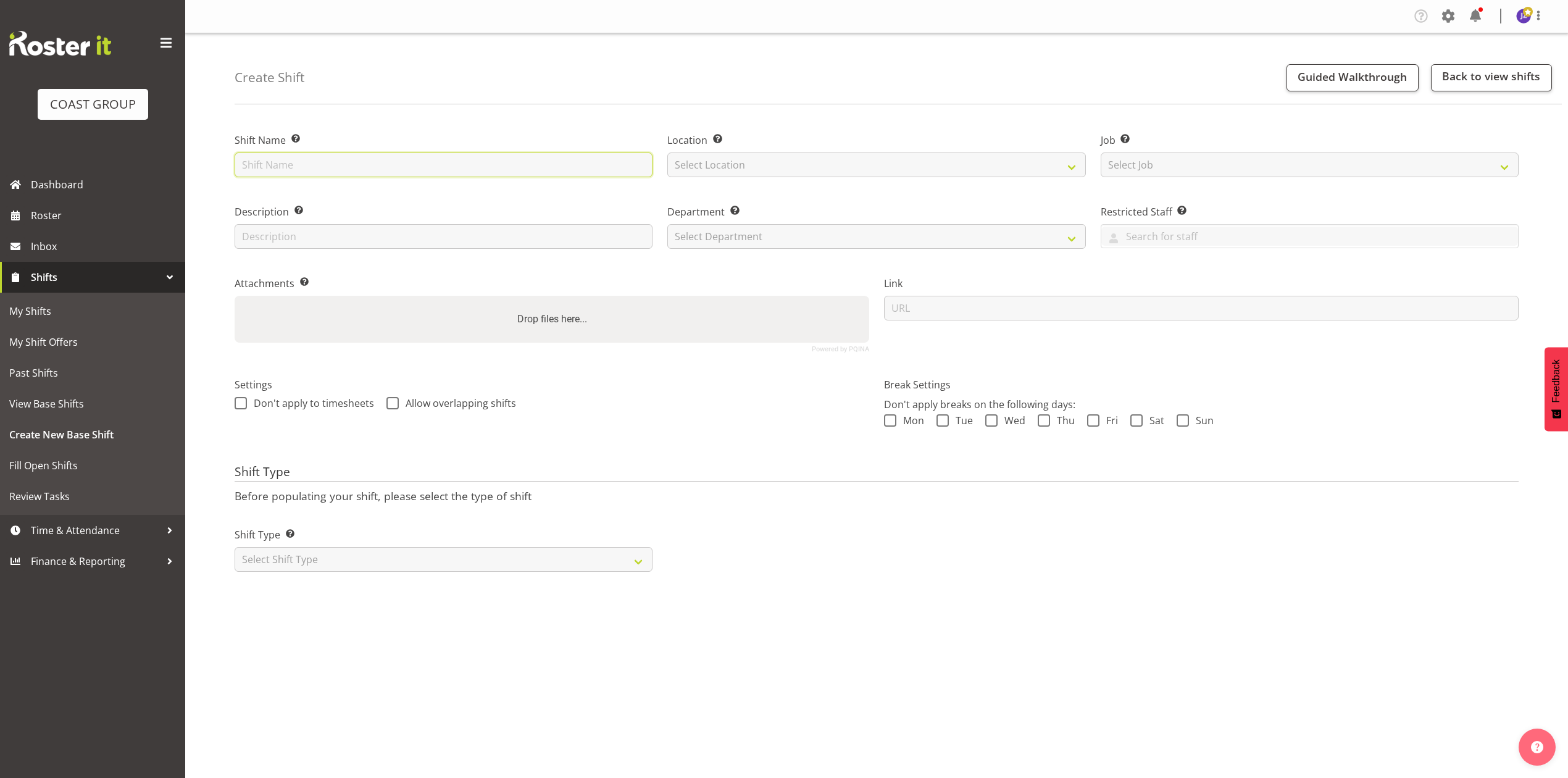
click at [262, 161] on input "text" at bounding box center [443, 165] width 418 height 25
click at [478, 161] on input "text" at bounding box center [443, 165] width 418 height 25
type input "J"
type input "G"
type input "Hilton Hotel casual"
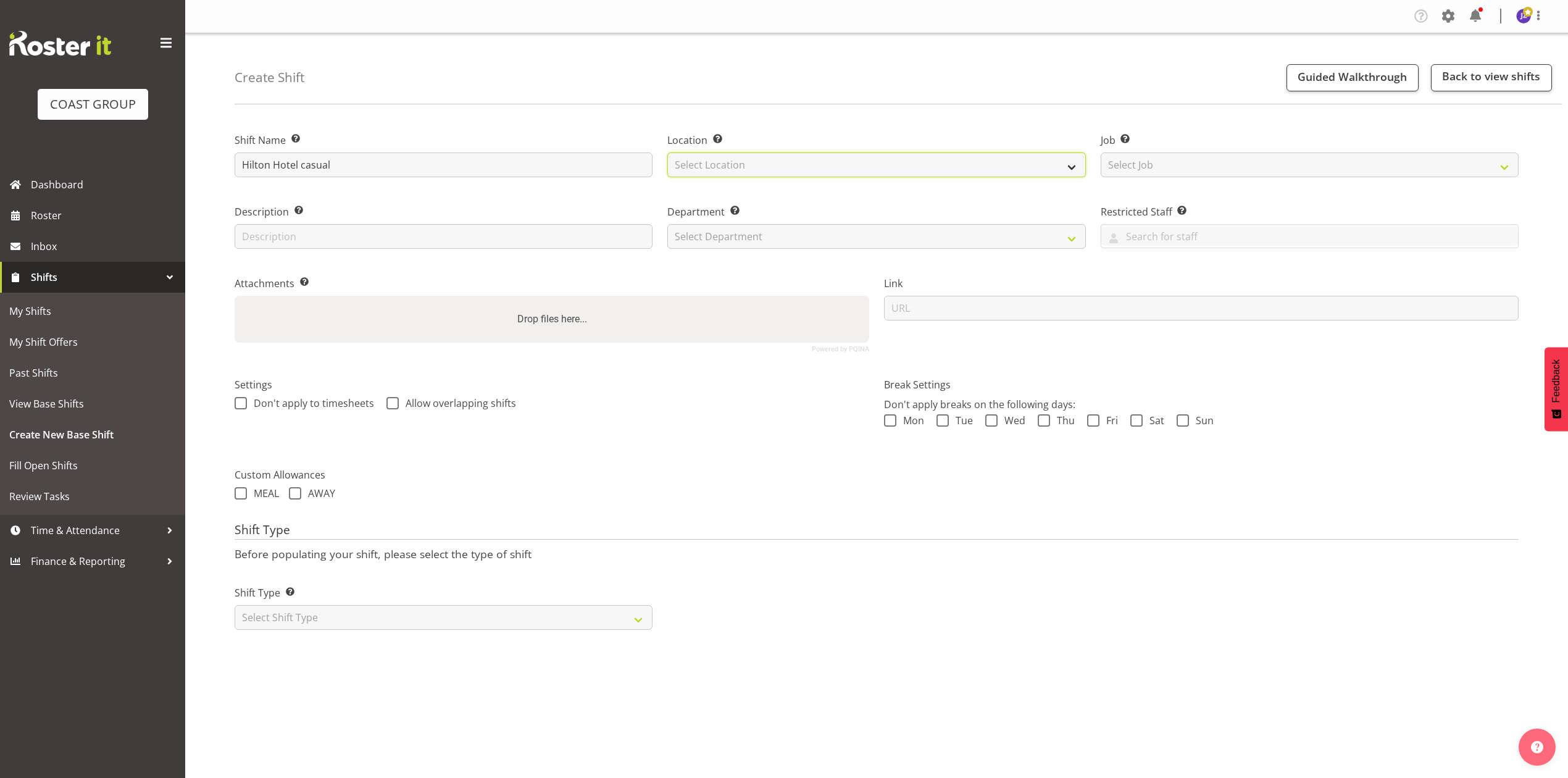
click at [741, 164] on select "Select Location EHS RYMER" at bounding box center [876, 165] width 418 height 25
select select "35"
click at [667, 153] on select "Select Location EHS RYMER" at bounding box center [876, 165] width 418 height 25
click at [1221, 166] on select "Select Job Create new job 1 Carlton Events 1 Carlton Hamilton 1 Carlton Welling…" at bounding box center [1309, 165] width 418 height 25
select select "8652"
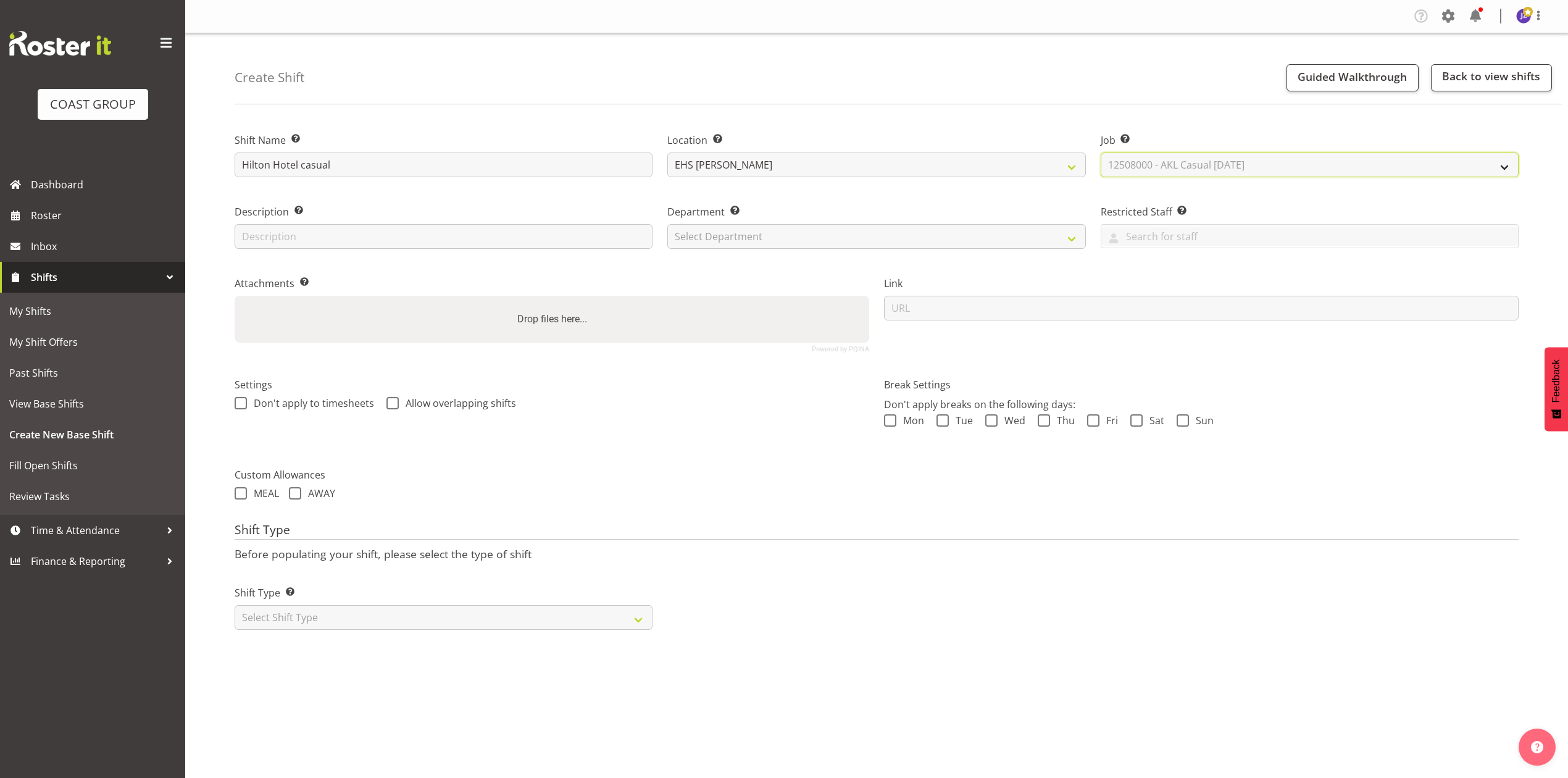
click at [1100, 153] on select "Select Job Create new job 1 Carlton Events 1 Carlton Hamilton 1 Carlton Welling…" at bounding box center [1309, 165] width 418 height 25
click at [739, 230] on select "Select Department EHS AKL PANEL EHS AKL PANEL" at bounding box center [876, 236] width 418 height 25
select select "39"
click at [667, 224] on select "Select Department EHS AKL PANEL EHS AKL PANEL" at bounding box center [876, 236] width 418 height 25
drag, startPoint x: 672, startPoint y: 426, endPoint x: 670, endPoint y: 418, distance: 8.2
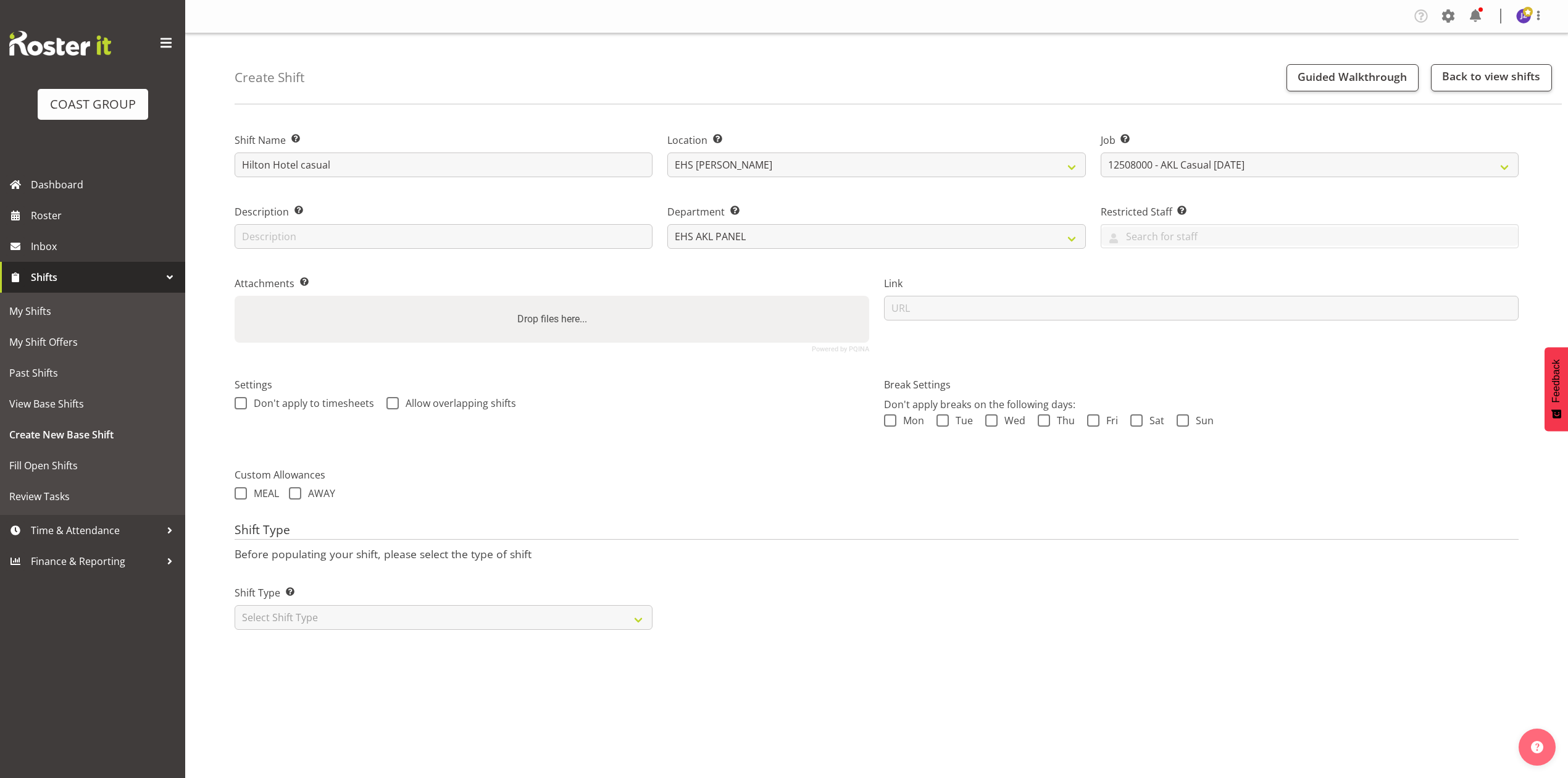
click at [673, 428] on div "Settings Don't apply to timesheets Allow overlapping shifts" at bounding box center [551, 408] width 649 height 97
click at [346, 159] on input "Hilton Hotel casual" at bounding box center [443, 165] width 418 height 25
click at [465, 618] on select "Select Shift Type One Off Shift Recurring Shift Rotating Shift" at bounding box center [443, 617] width 418 height 25
select select "recurring"
click at [234, 607] on select "Select Shift Type One Off Shift Recurring Shift Rotating Shift" at bounding box center [443, 617] width 418 height 25
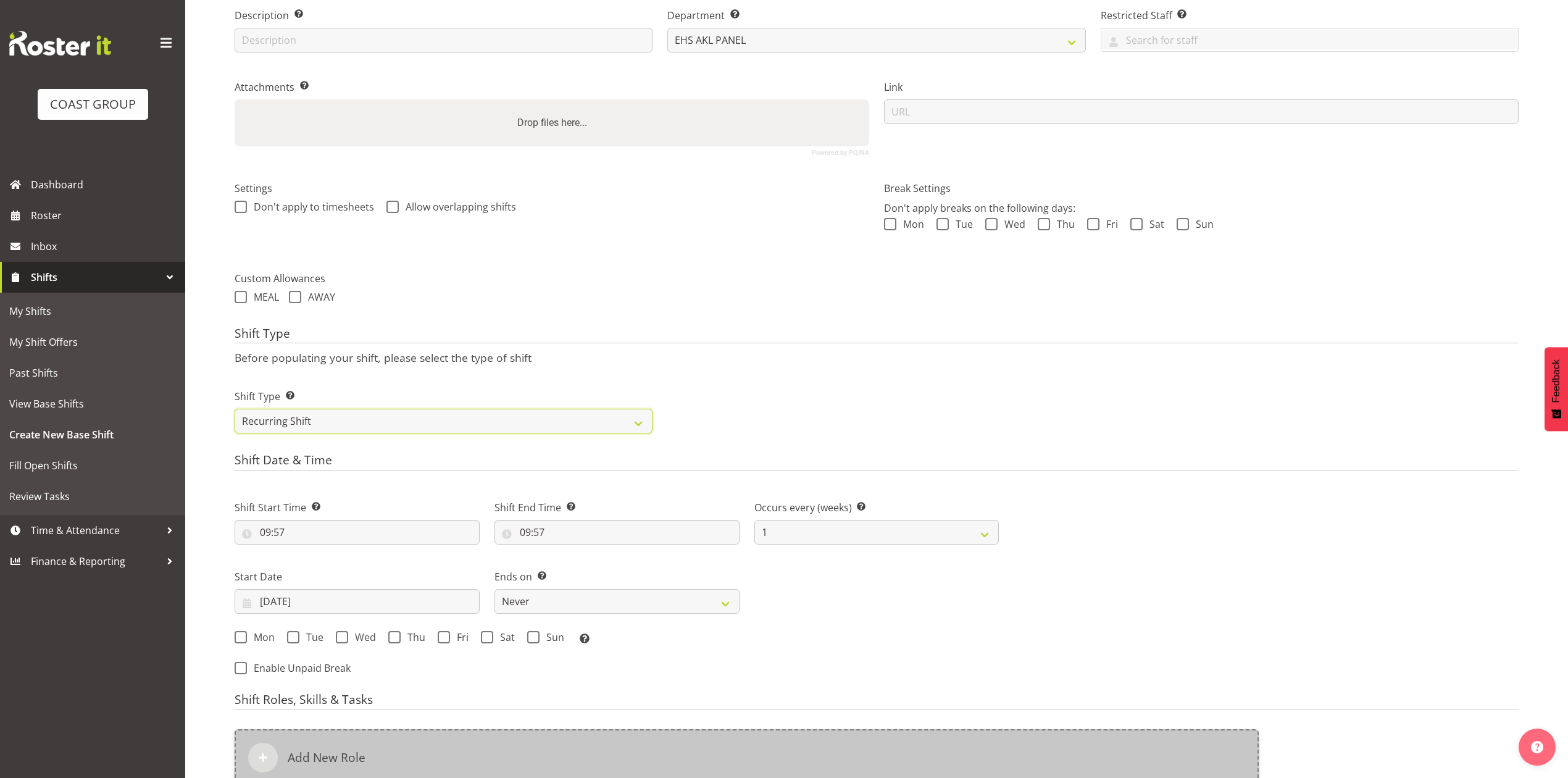
scroll to position [395, 0]
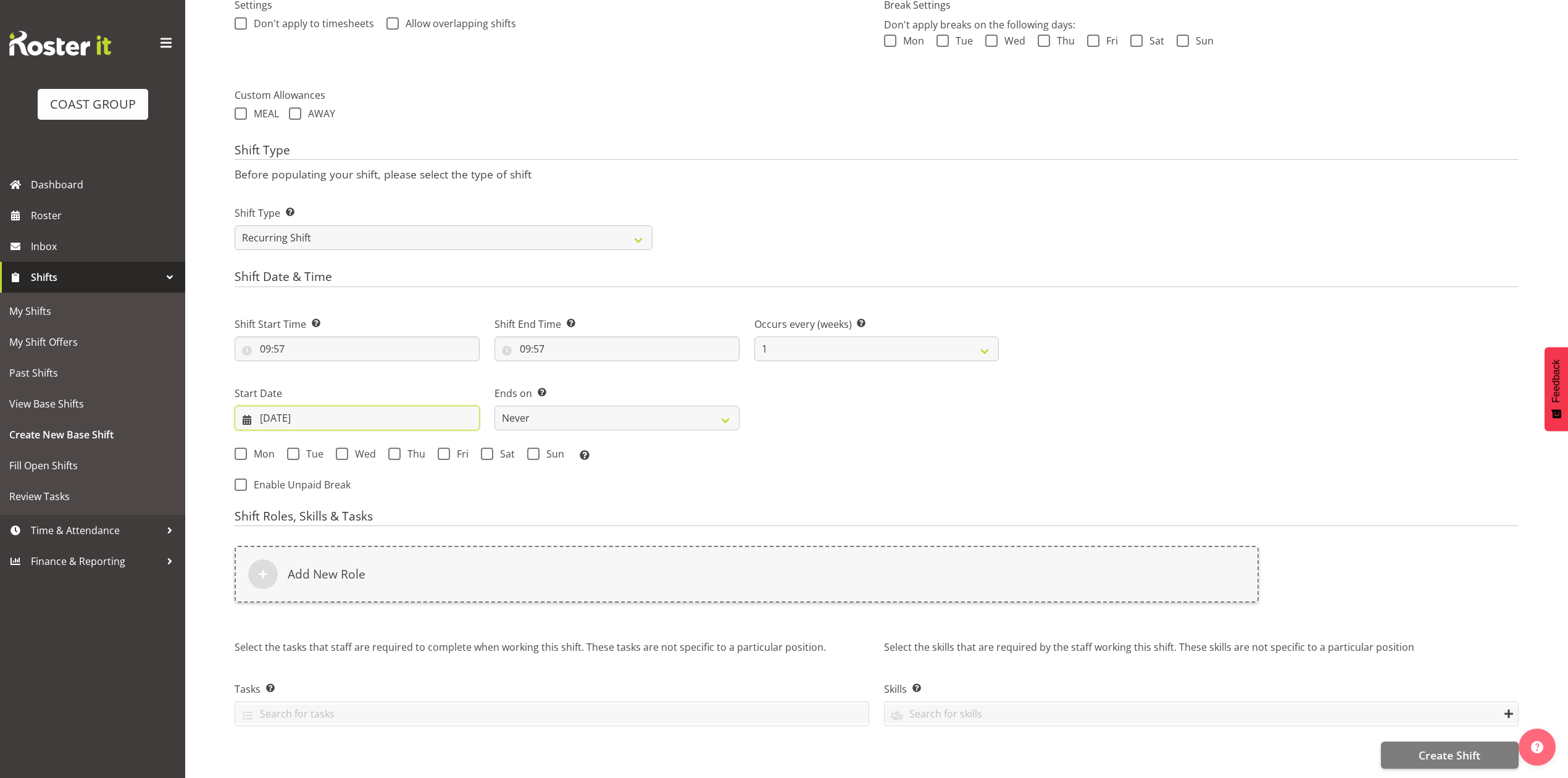
click at [290, 406] on input "13/08/2025" at bounding box center [357, 418] width 245 height 25
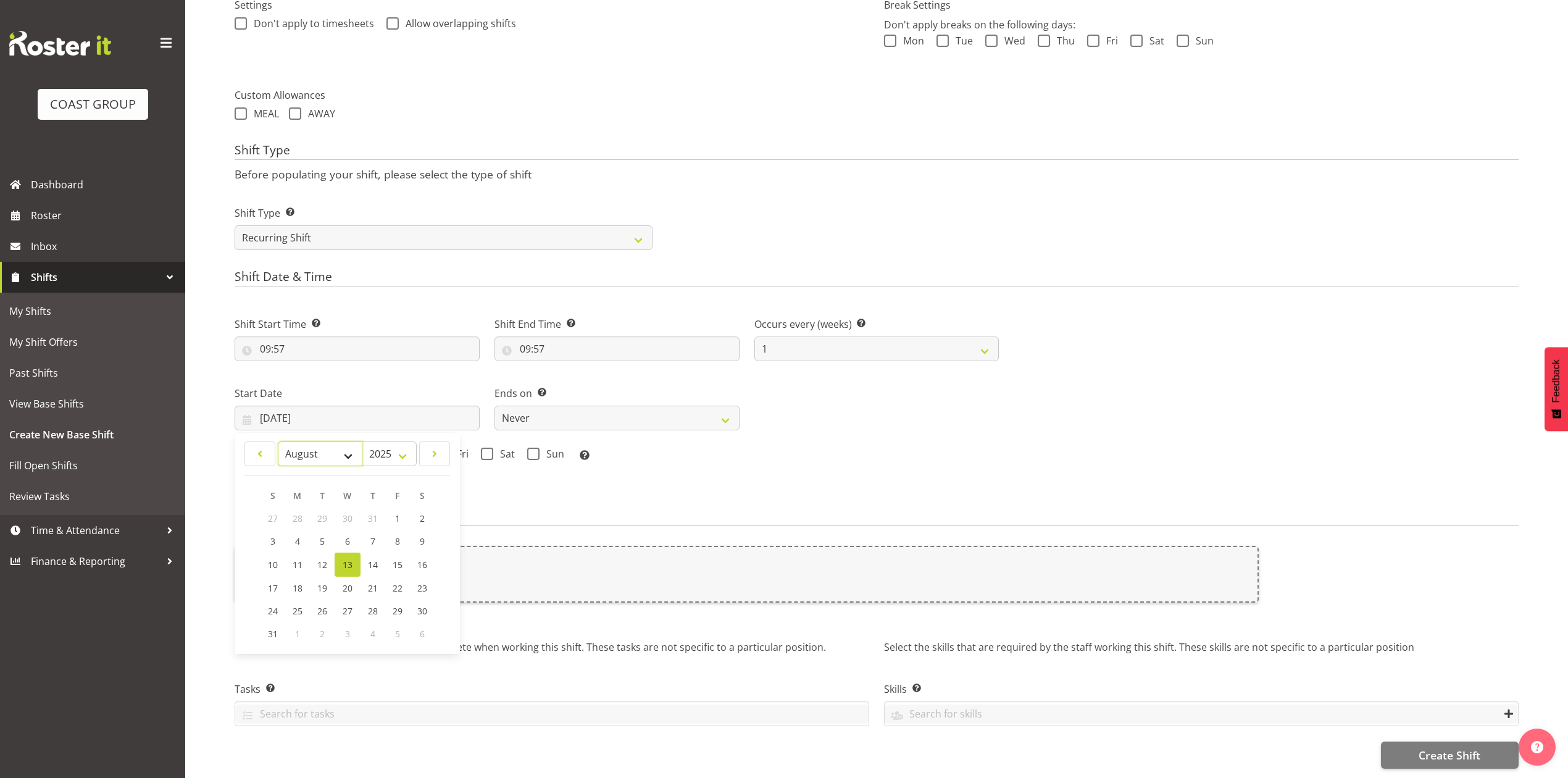
click at [318, 442] on select "January February March April May June July August September October November De…" at bounding box center [320, 454] width 84 height 25
click at [278, 442] on select "January February March April May June July August September October November De…" at bounding box center [320, 454] width 84 height 25
click at [318, 582] on span "19" at bounding box center [323, 588] width 10 height 12
type input "19/08/2025"
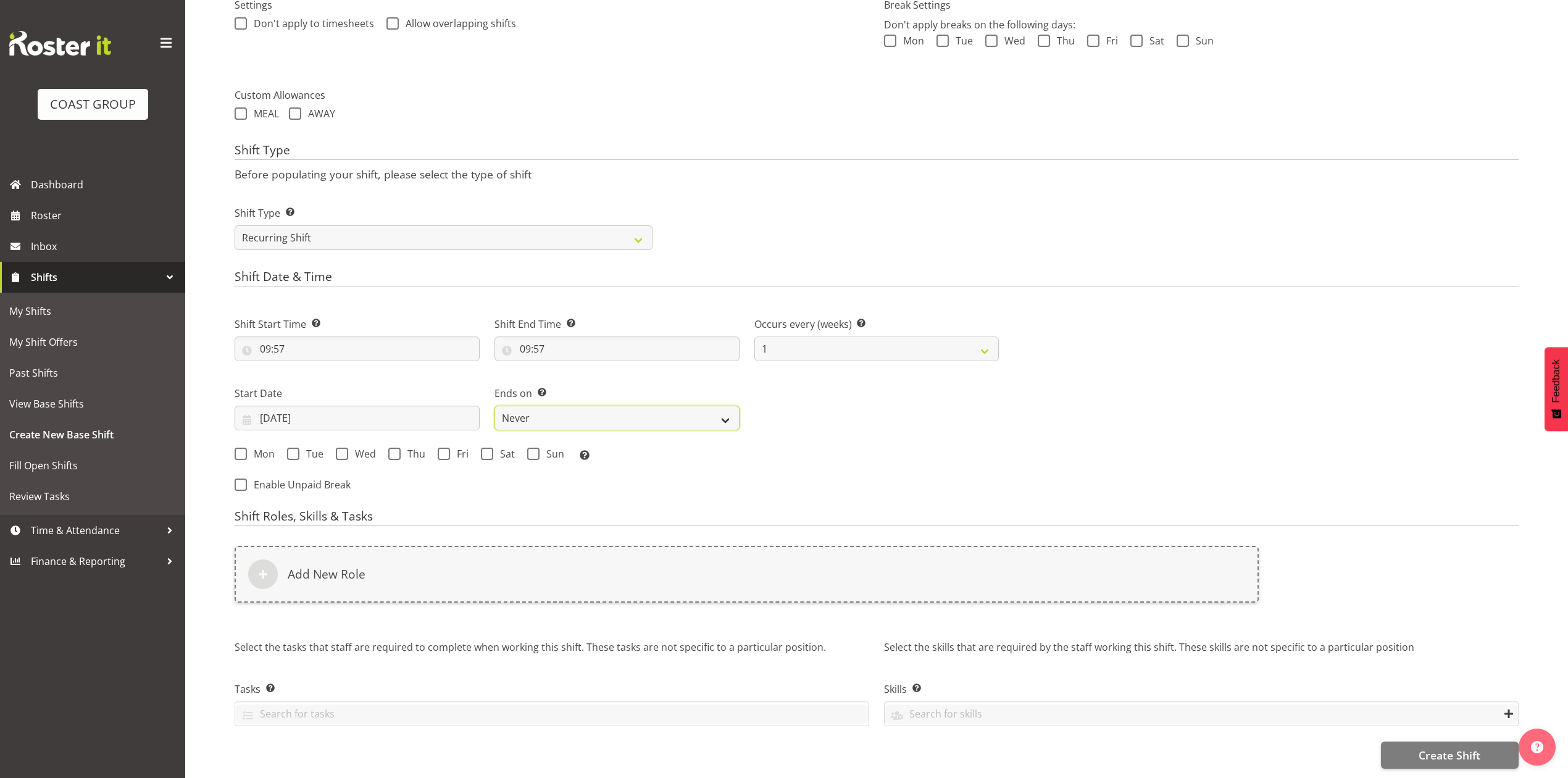
click at [549, 406] on select "Never On Date" at bounding box center [617, 418] width 245 height 25
select select "date"
click at [494, 406] on select "Never On Date" at bounding box center [617, 418] width 245 height 25
select select "7"
select select "2025"
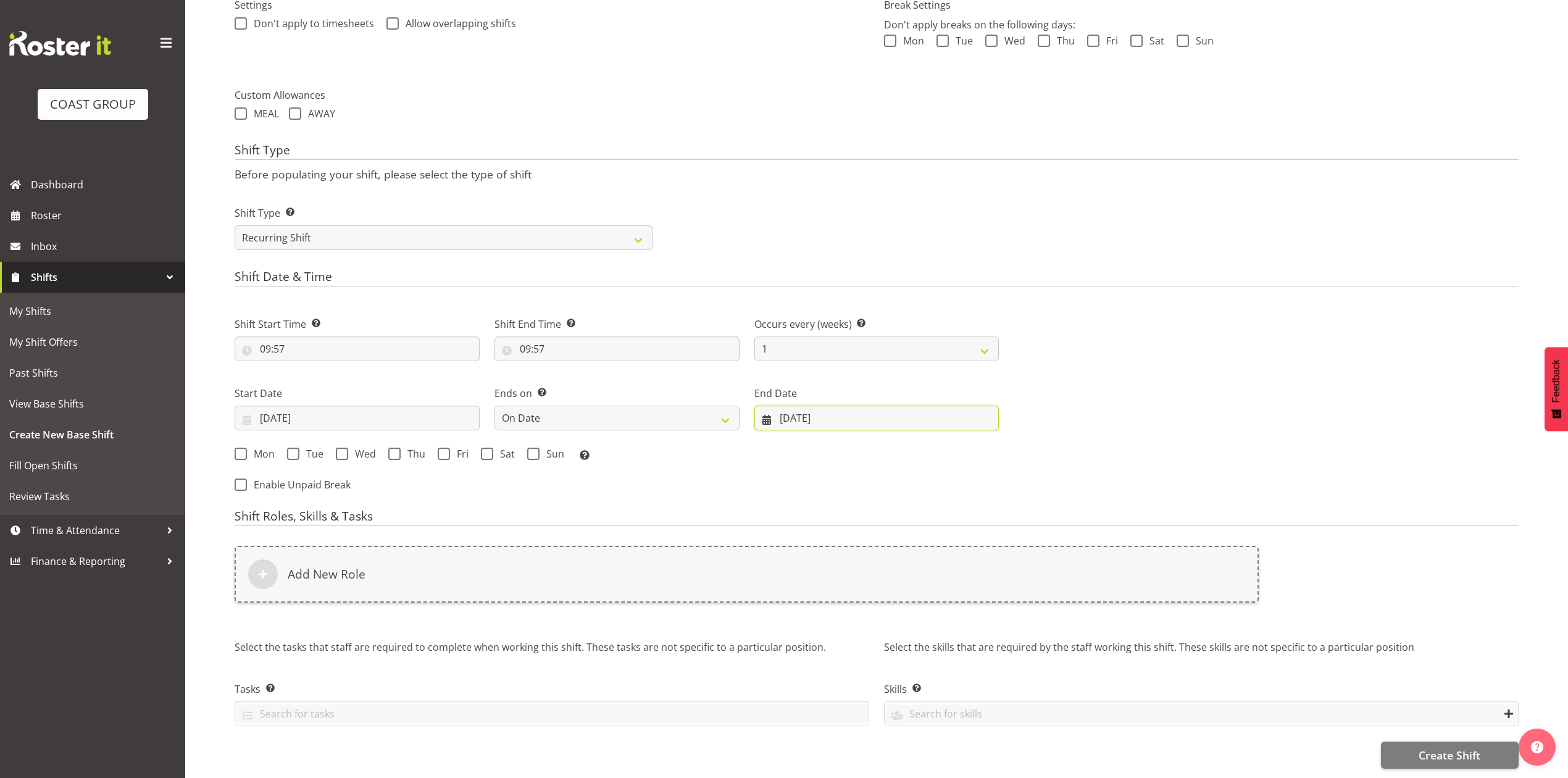
click at [836, 406] on input "13/08/2025" at bounding box center [876, 418] width 245 height 25
click at [912, 582] on span "21" at bounding box center [912, 588] width 10 height 12
type input "21/08/2025"
click at [288, 448] on span at bounding box center [293, 454] width 12 height 12
click at [288, 450] on input "Tue" at bounding box center [291, 454] width 8 height 8
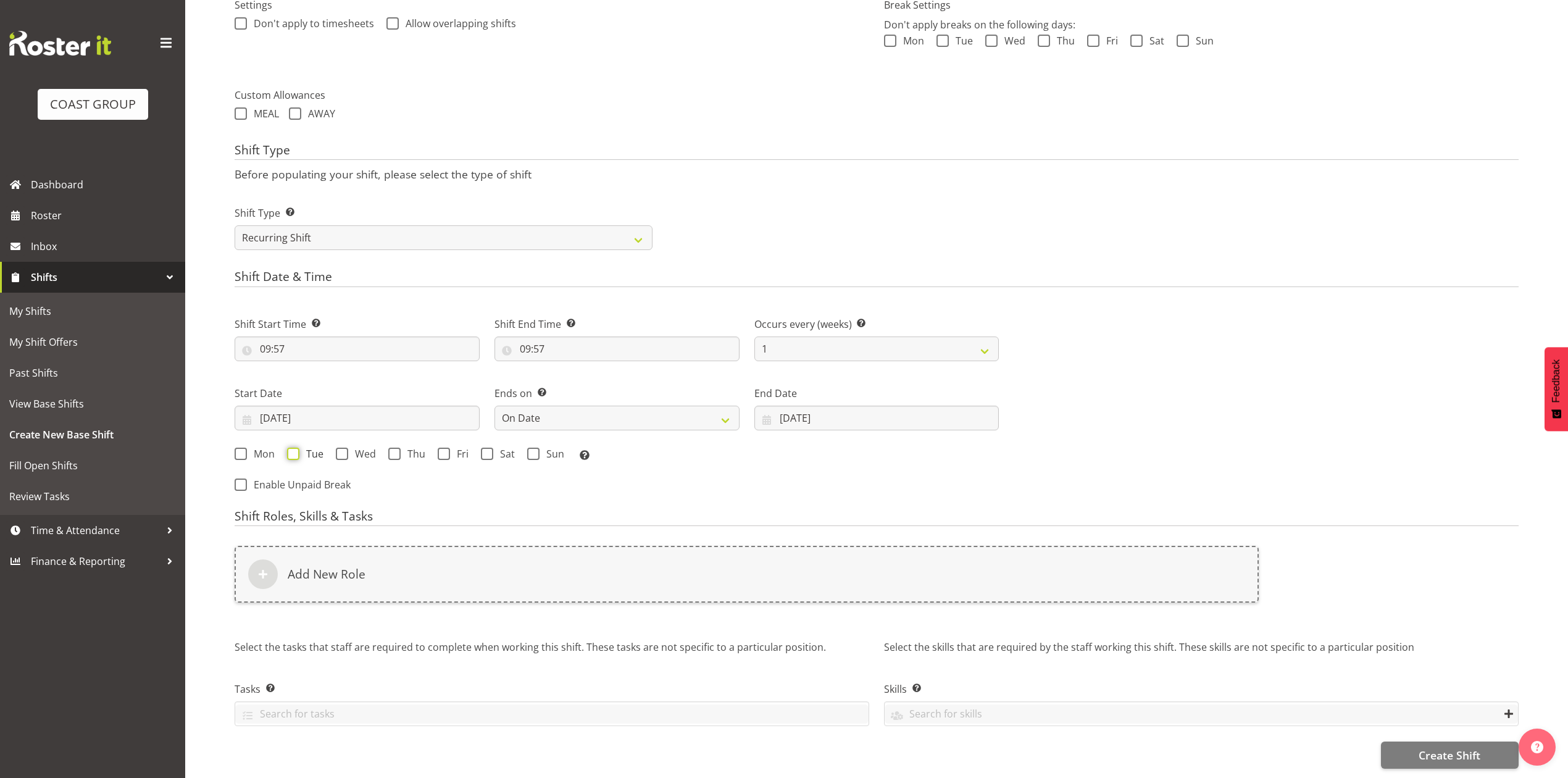
checkbox input "true"
click at [391, 448] on span at bounding box center [394, 454] width 12 height 12
click at [391, 450] on input "Thu" at bounding box center [392, 454] width 8 height 8
checkbox input "true"
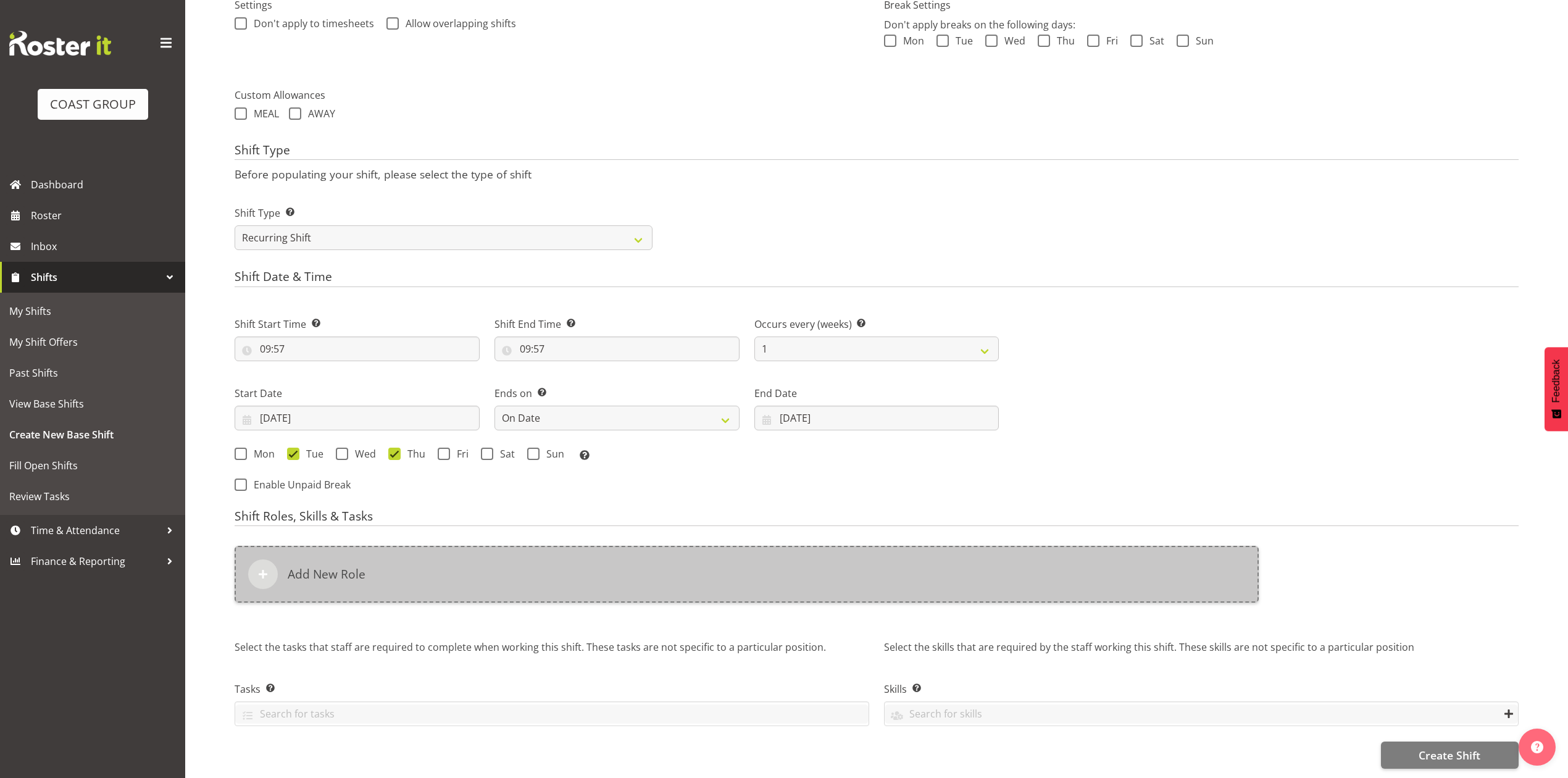
click at [429, 566] on div "Add New Role" at bounding box center [746, 575] width 1024 height 57
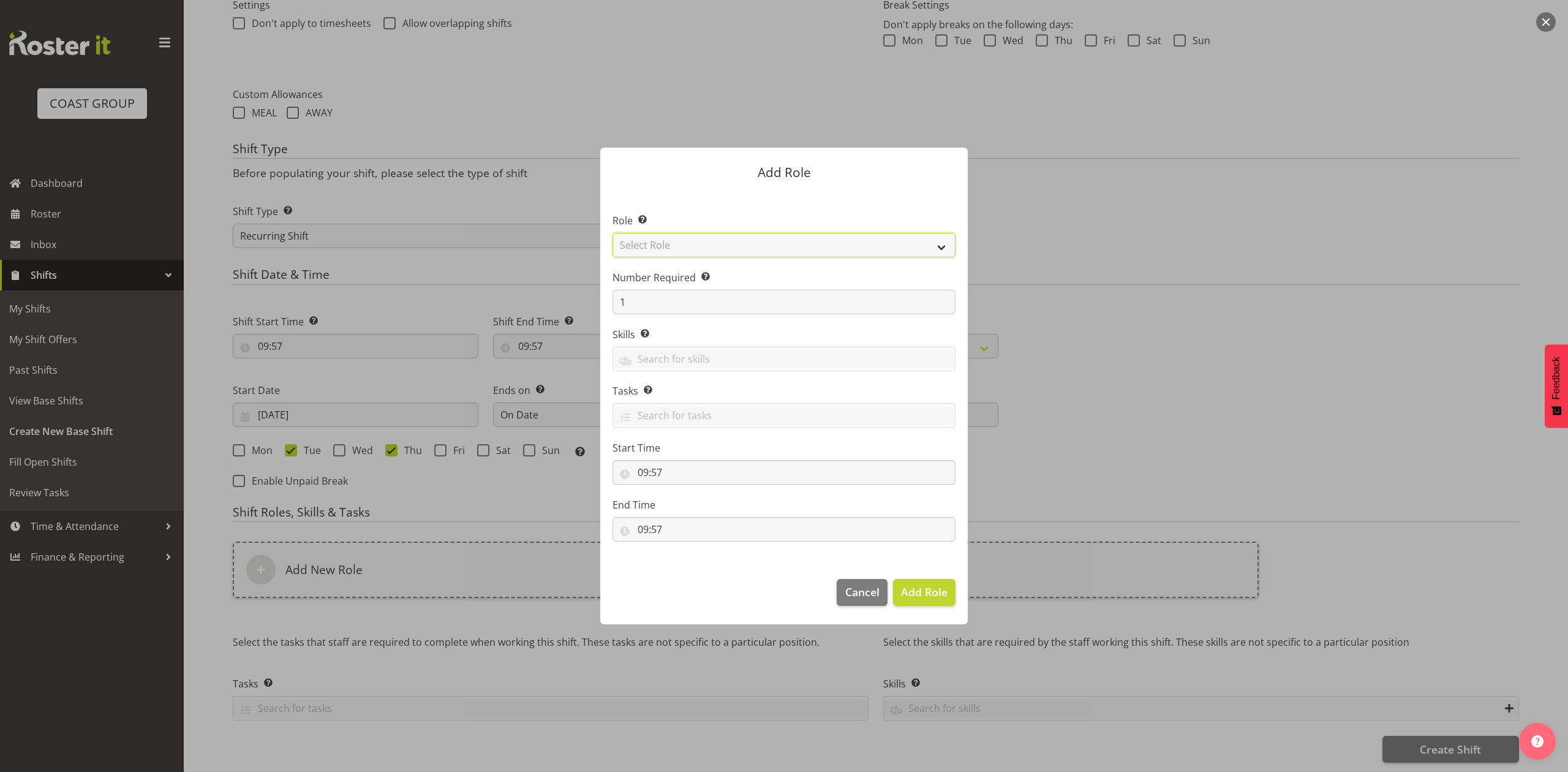
click at [740, 246] on select "Select Role ACCOUNT MANAGER ACCOUNT MANAGER DW ACCOUNTS AKL DIANNA VEHICLES AKL…" at bounding box center [783, 245] width 343 height 25
select select "188"
click at [612, 233] on select "Select Role ACCOUNT MANAGER ACCOUNT MANAGER DW ACCOUNTS AKL DIANNA VEHICLES AKL…" at bounding box center [783, 245] width 343 height 25
click at [938, 593] on span "Add Role" at bounding box center [924, 592] width 47 height 15
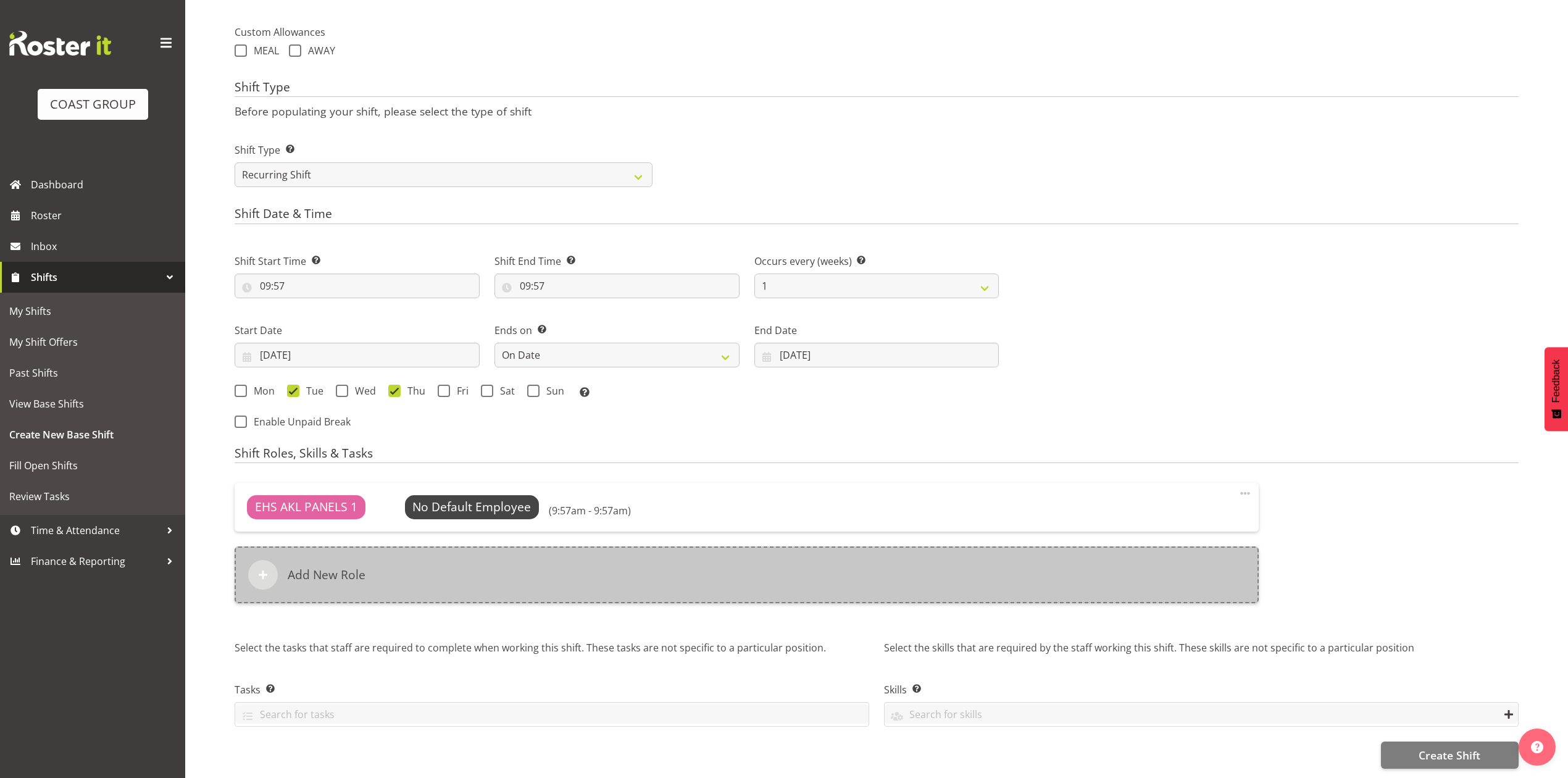
scroll to position [457, 0]
click at [922, 555] on div "Add New Role" at bounding box center [746, 575] width 1024 height 57
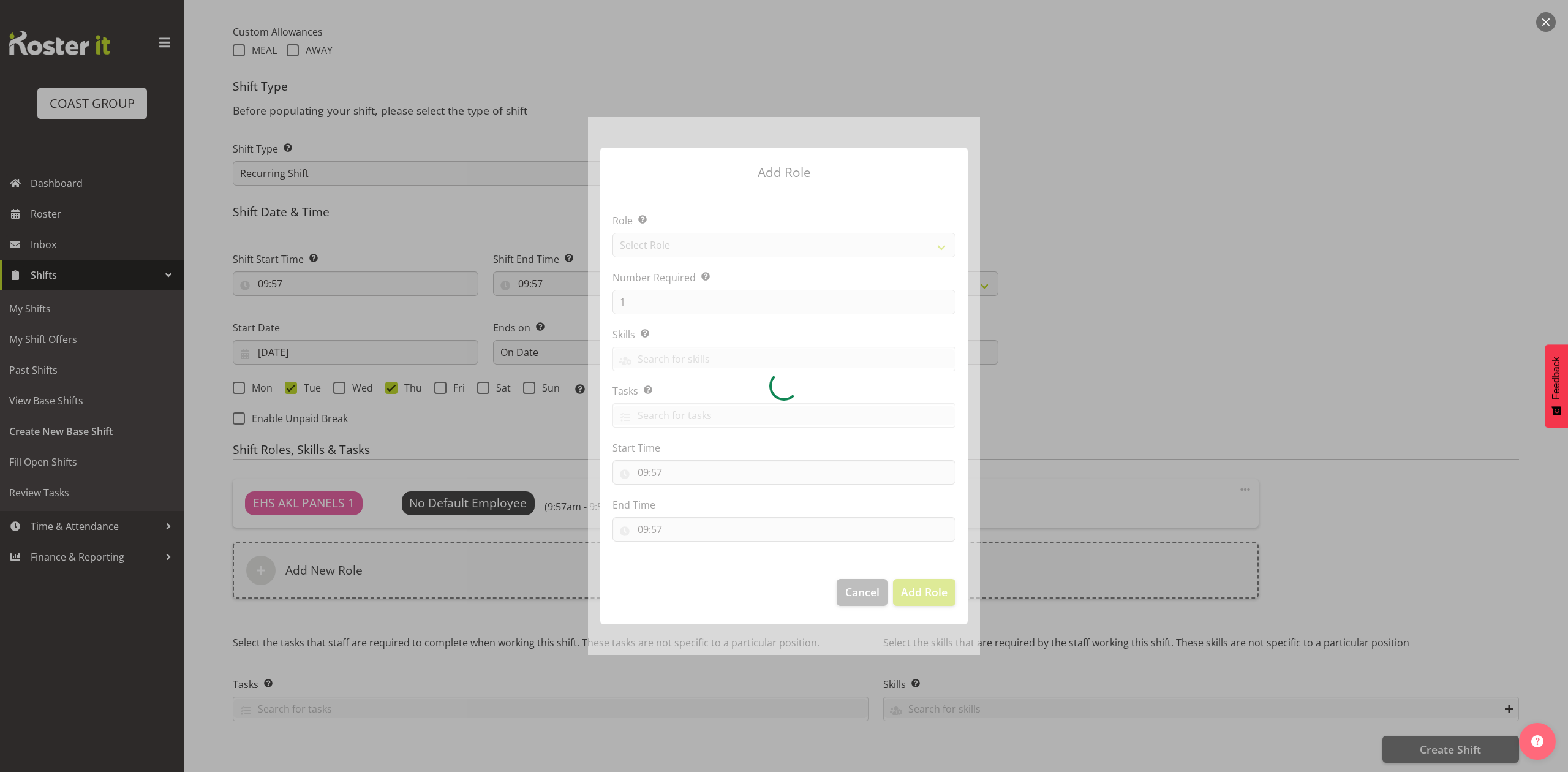
click at [723, 251] on div at bounding box center [783, 385] width 392 height 537
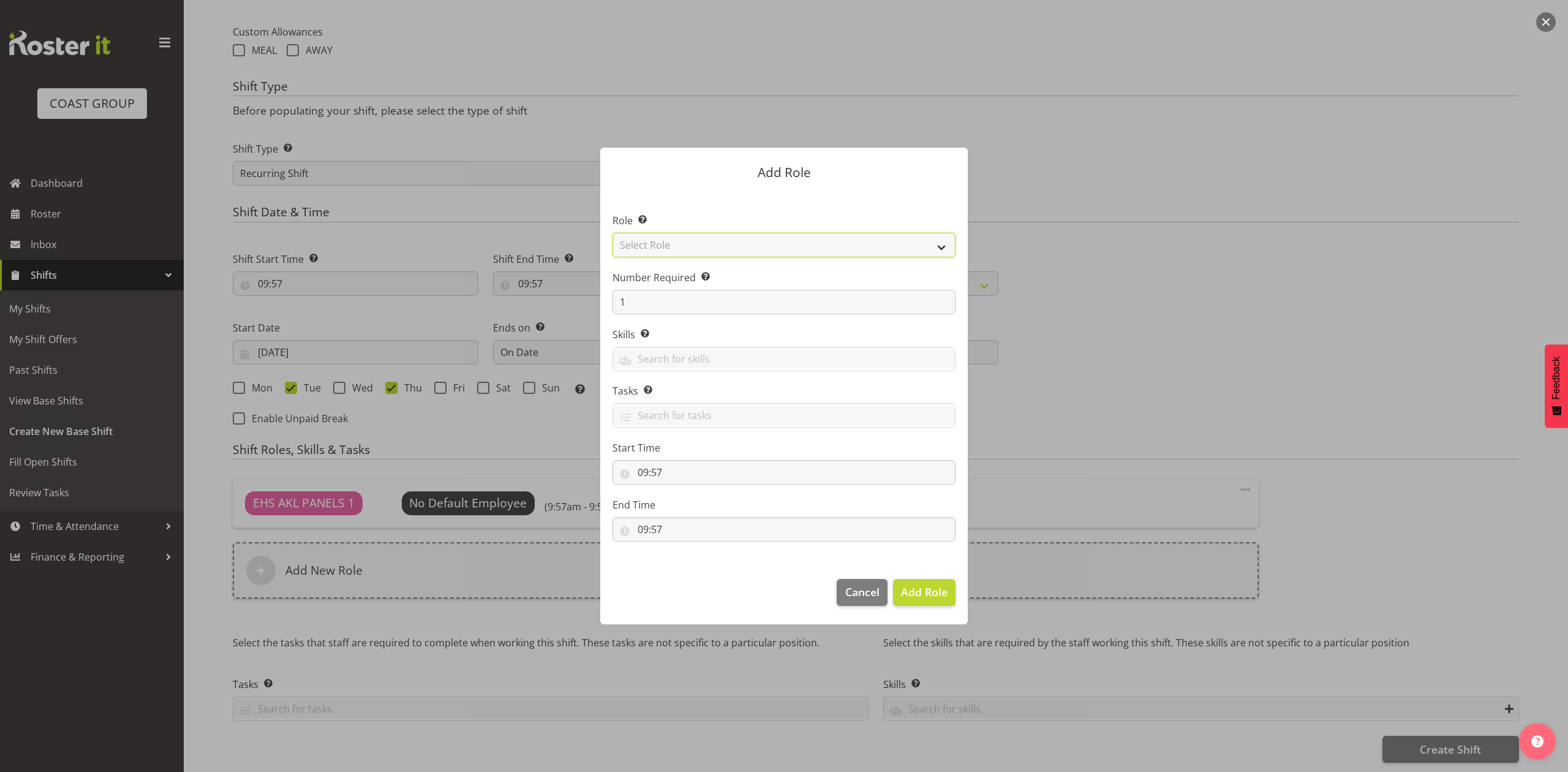
click at [723, 251] on select "Select Role ACCOUNT MANAGER ACCOUNT MANAGER DW ACCOUNTS AKL DIANNA VEHICLES AKL…" at bounding box center [783, 245] width 343 height 25
select select "81"
click at [612, 233] on select "Select Role ACCOUNT MANAGER ACCOUNT MANAGER DW ACCOUNTS AKL DIANNA VEHICLES AKL…" at bounding box center [783, 245] width 343 height 25
click at [911, 585] on span "Add Role" at bounding box center [924, 592] width 47 height 15
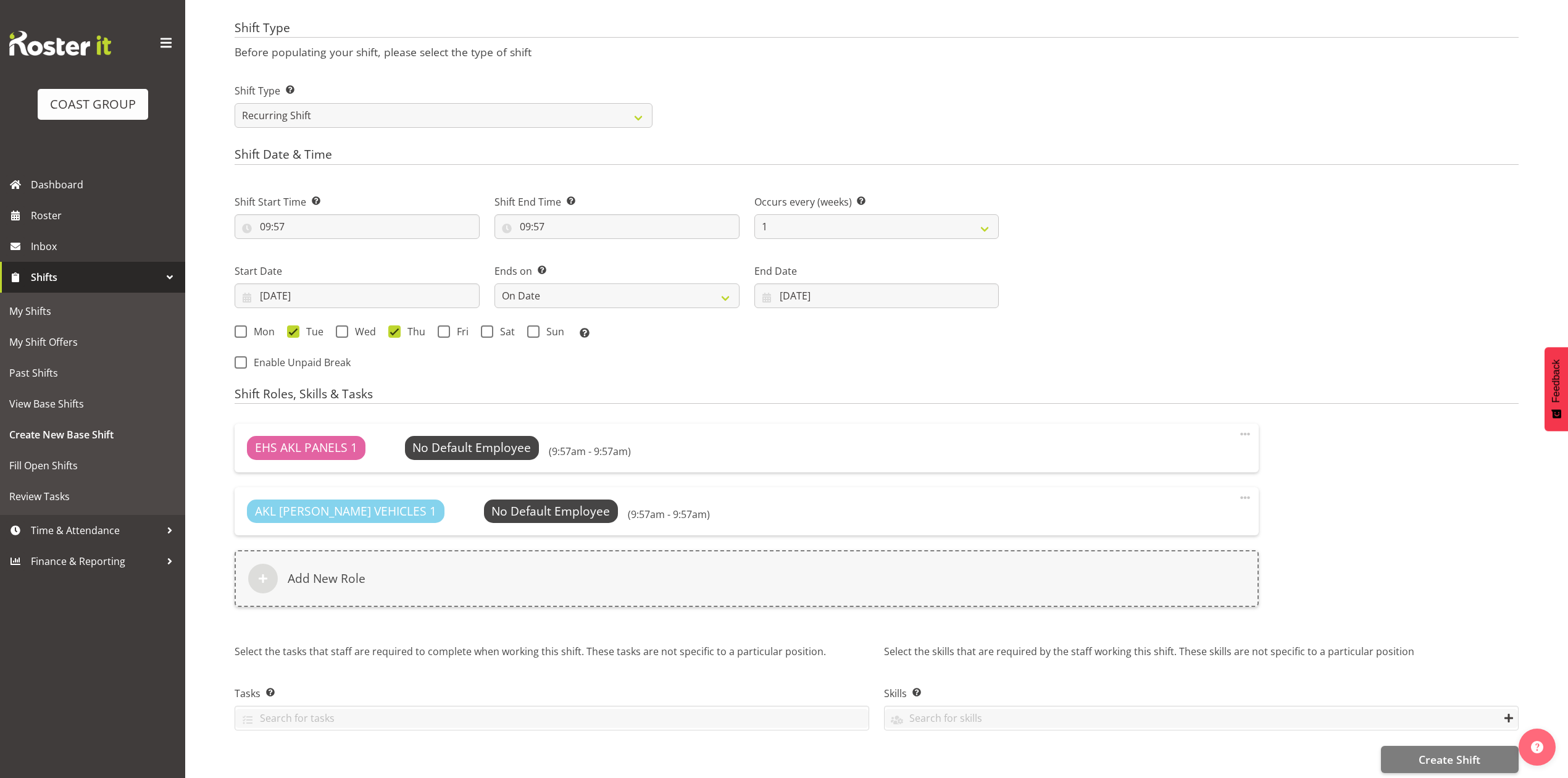
scroll to position [521, 0]
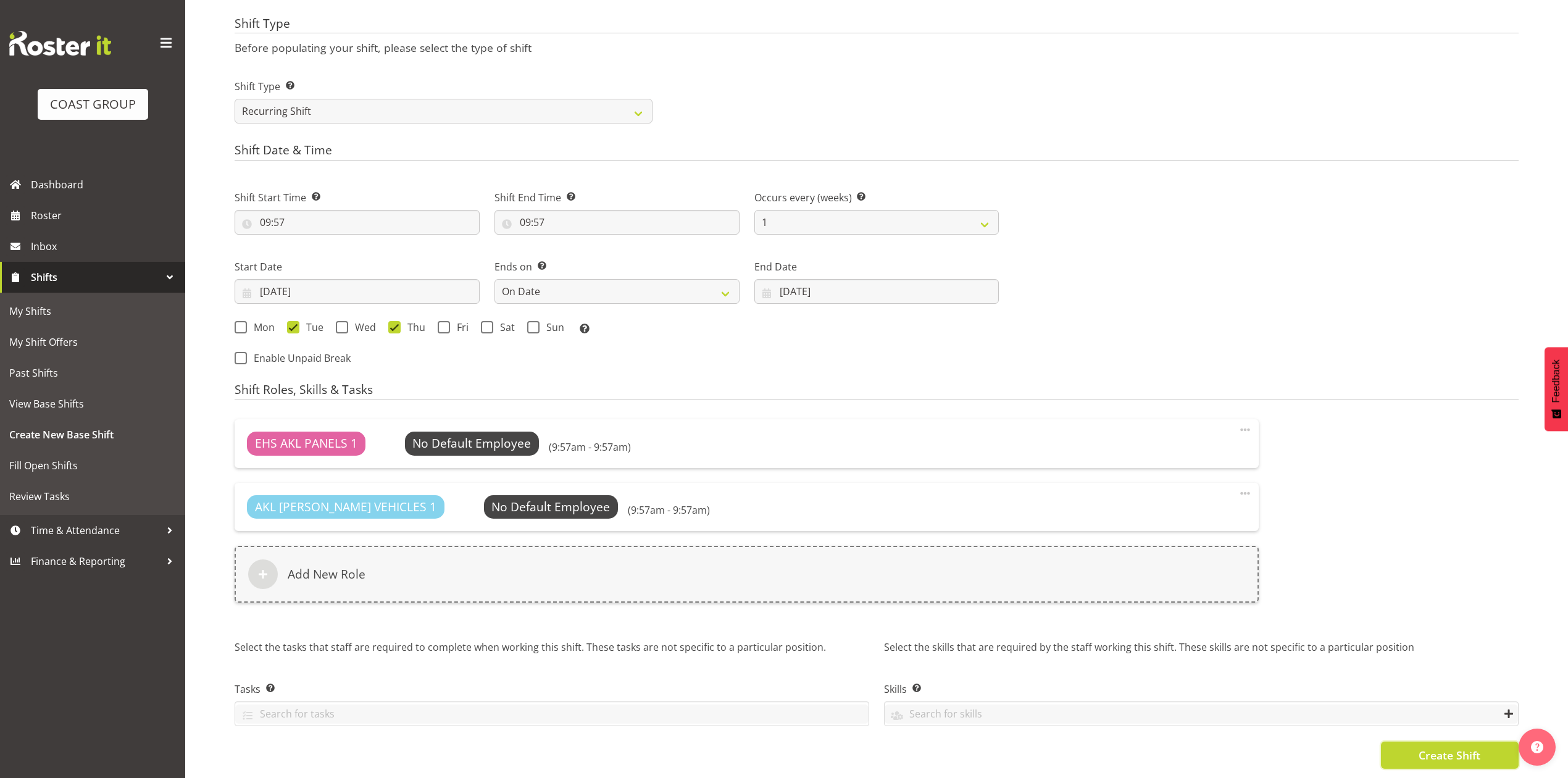
click at [1419, 747] on span "Create Shift" at bounding box center [1450, 755] width 62 height 16
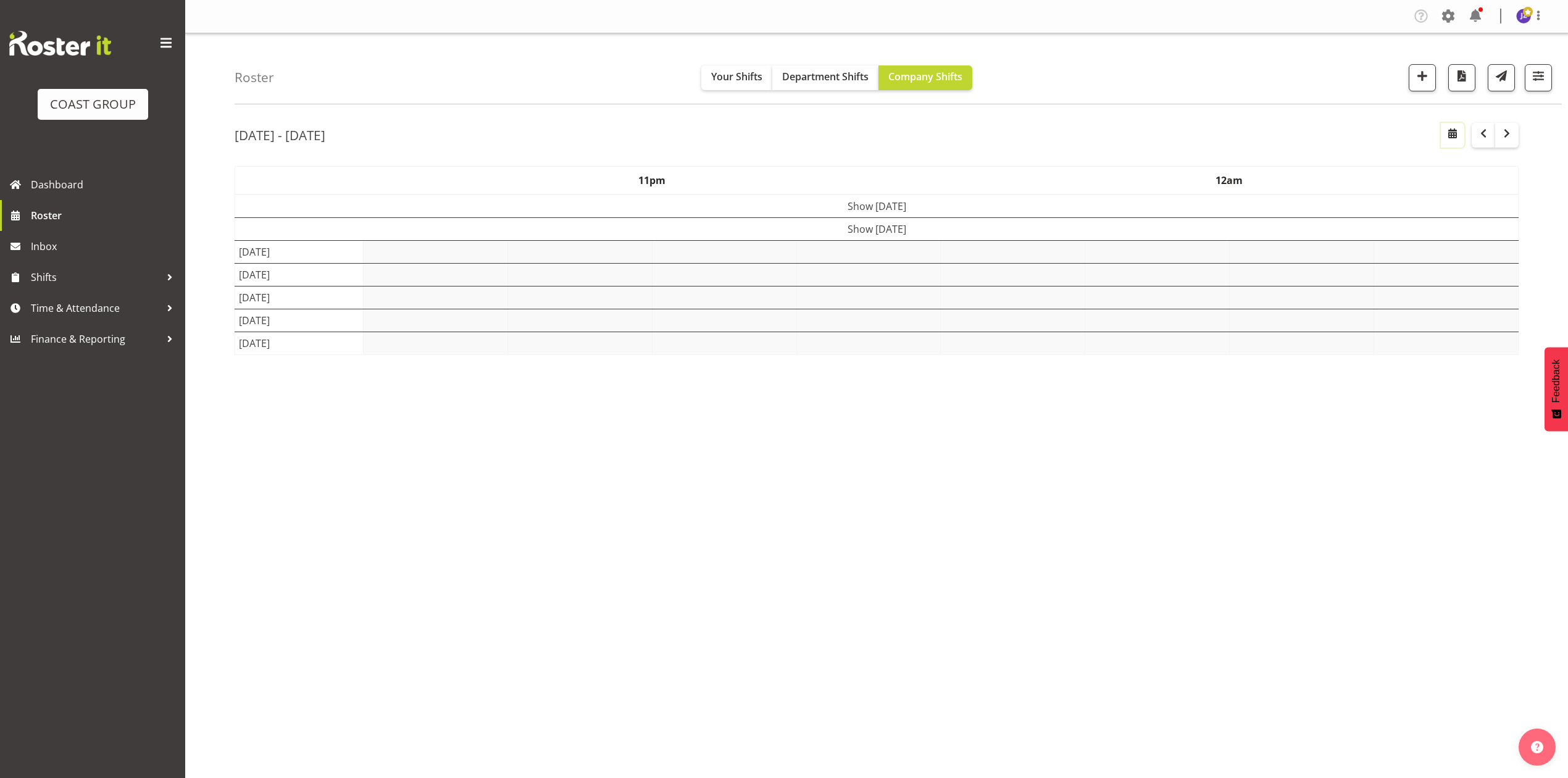
click at [1448, 141] on button "button" at bounding box center [1453, 135] width 24 height 25
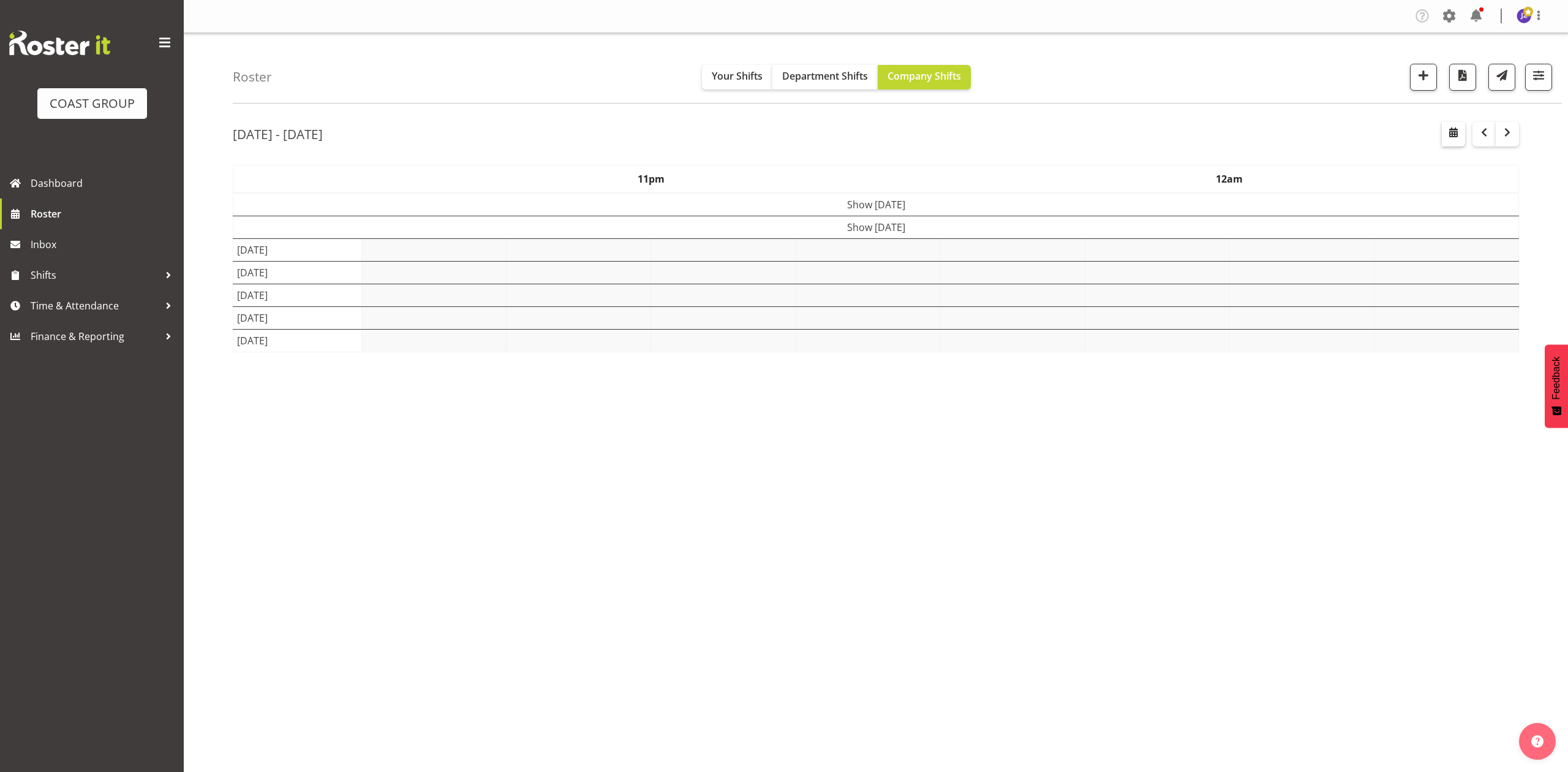
select select "7"
select select "2025"
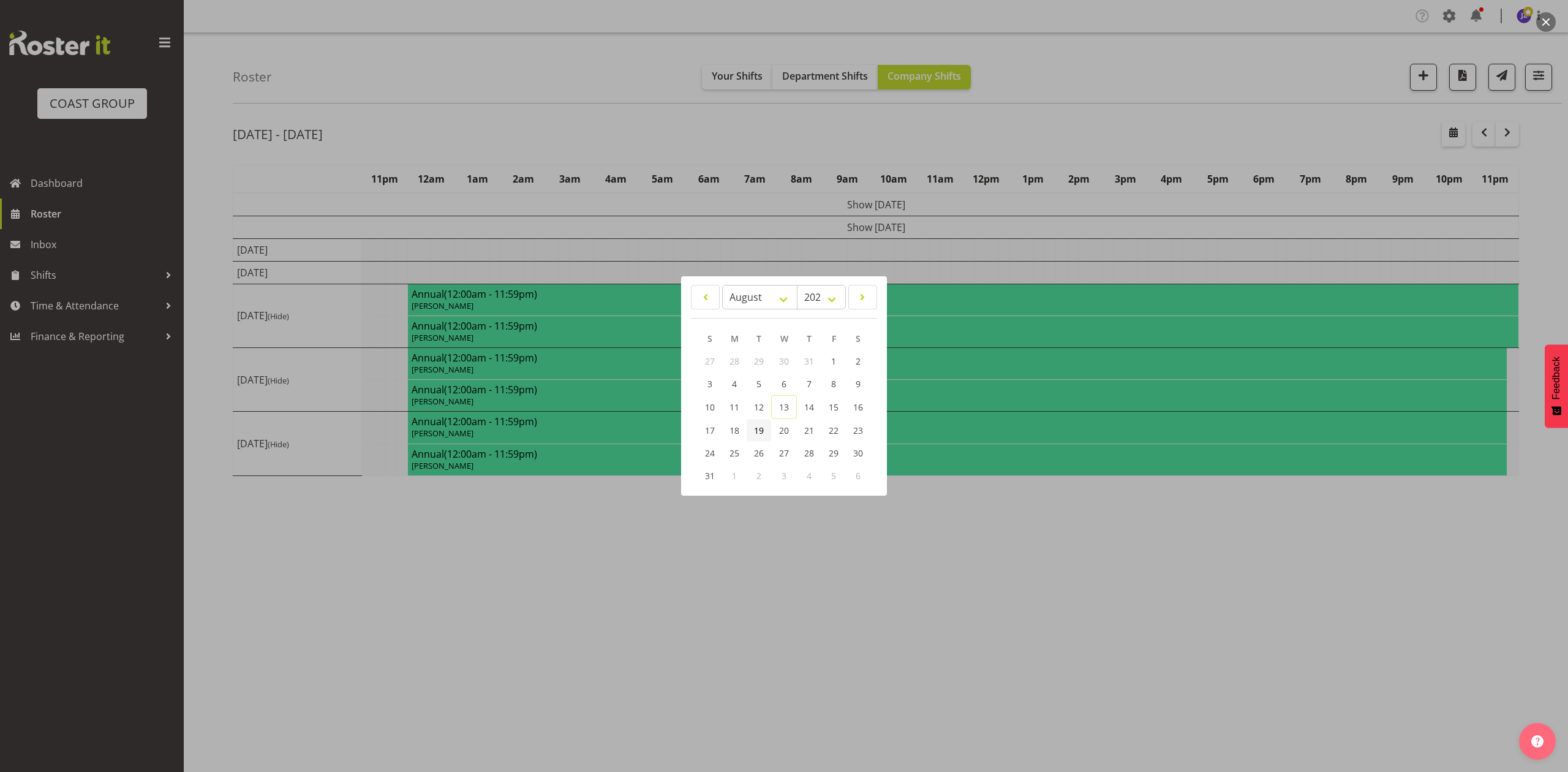
click at [761, 429] on span "19" at bounding box center [759, 430] width 10 height 12
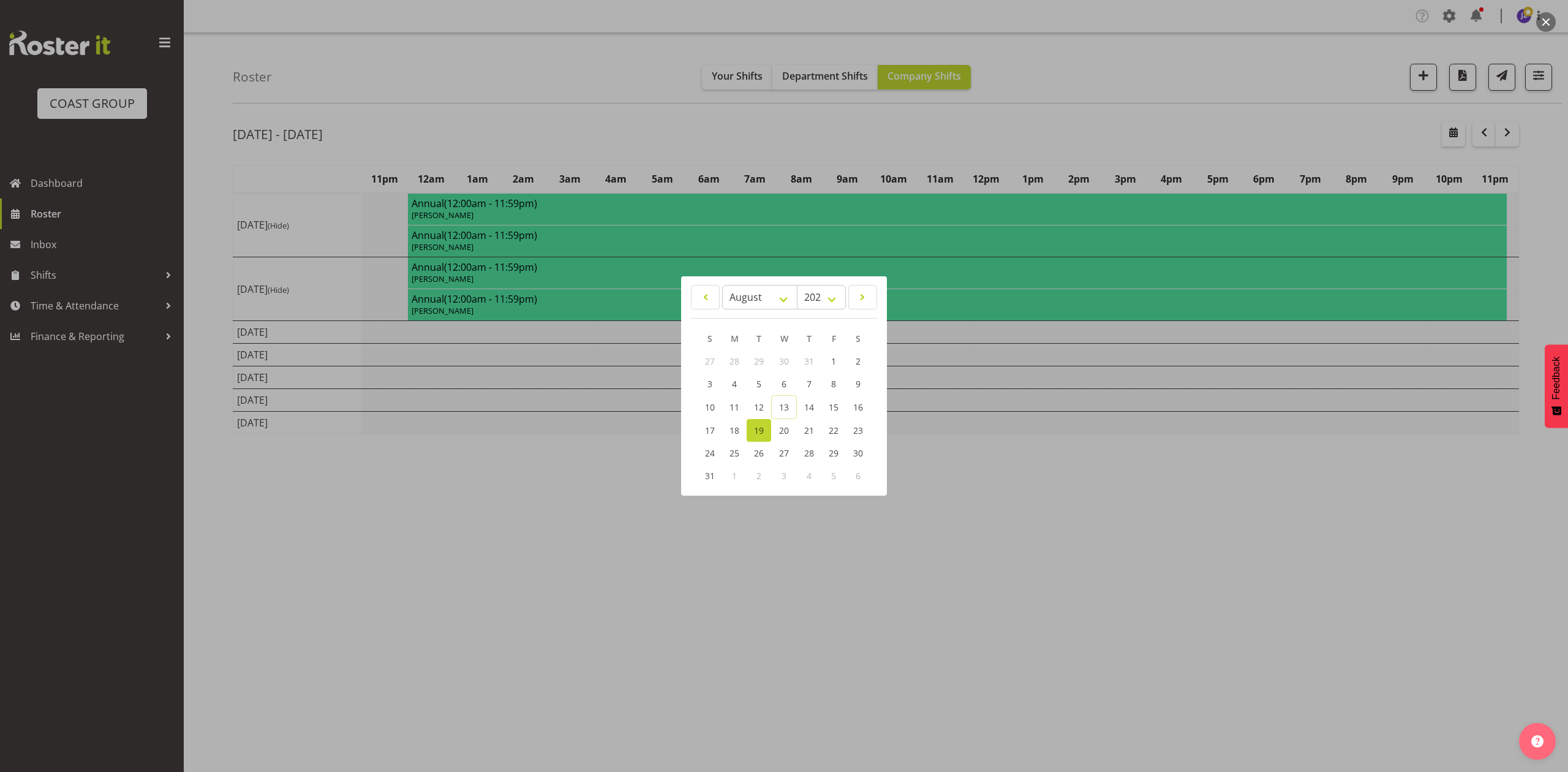
click at [990, 136] on div at bounding box center [784, 386] width 1568 height 772
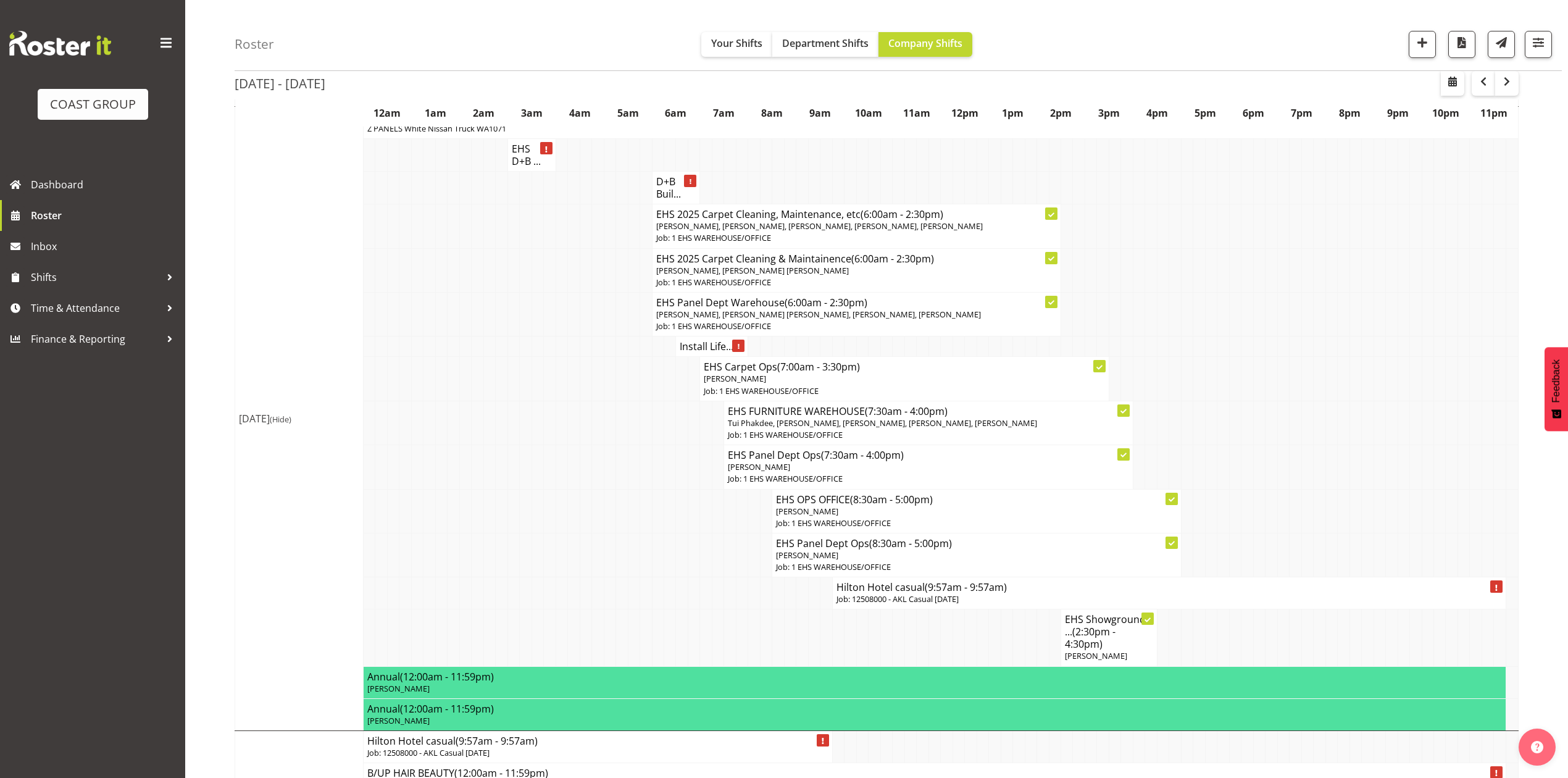
scroll to position [988, 0]
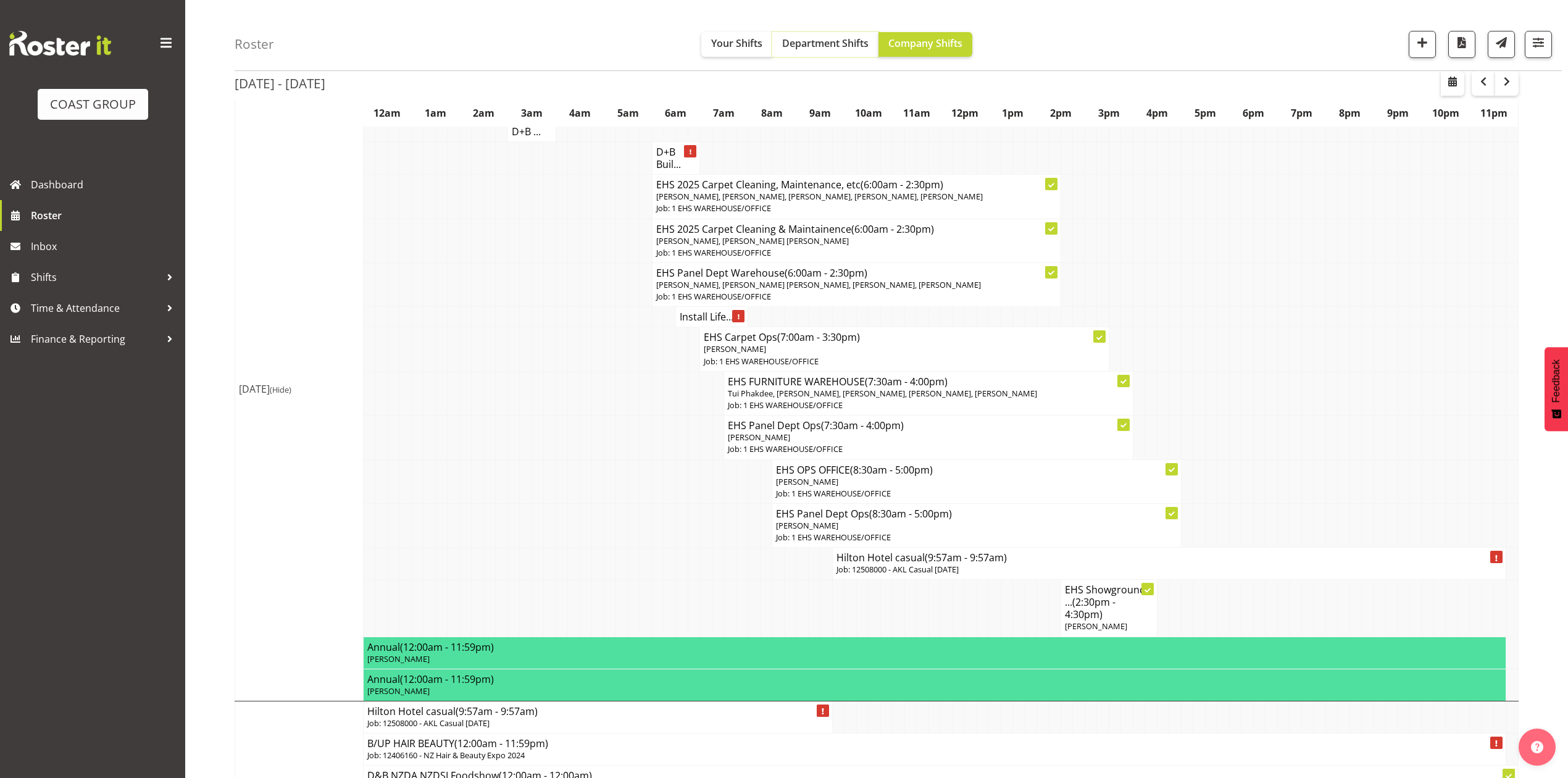
click at [800, 50] on button "Department Shifts" at bounding box center [825, 45] width 106 height 25
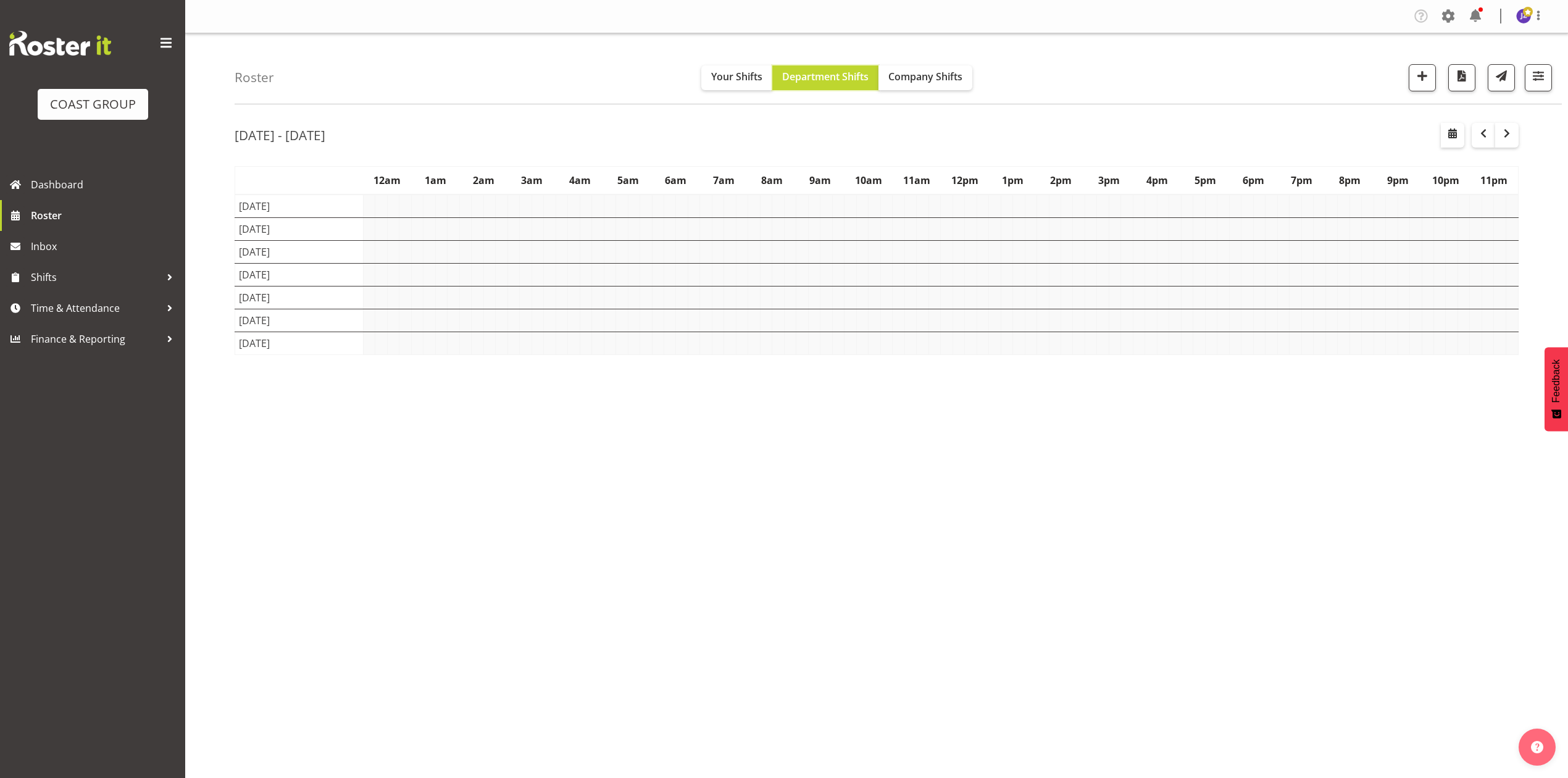
scroll to position [0, 0]
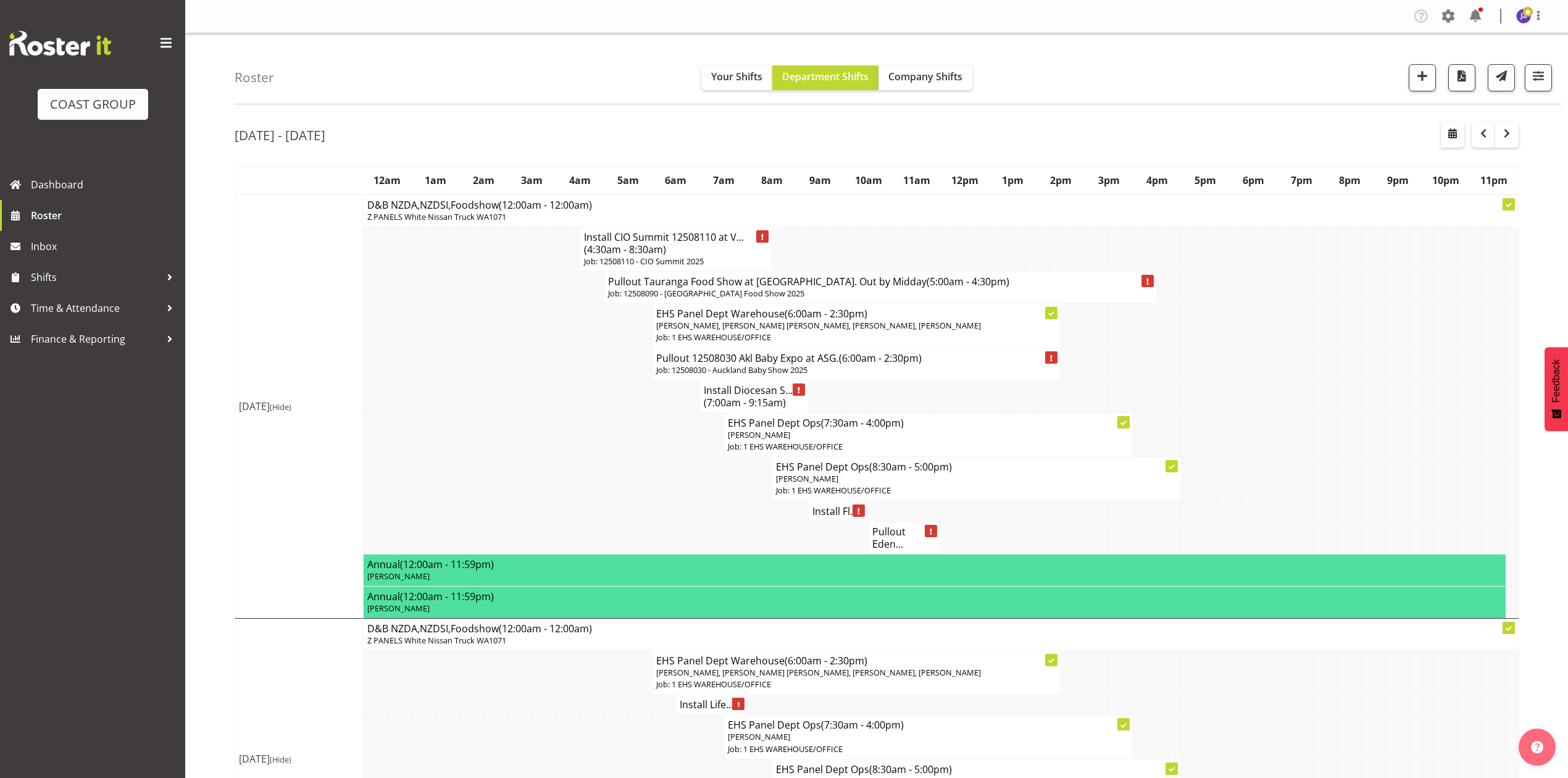
click at [1149, 369] on td at bounding box center [1151, 364] width 12 height 32
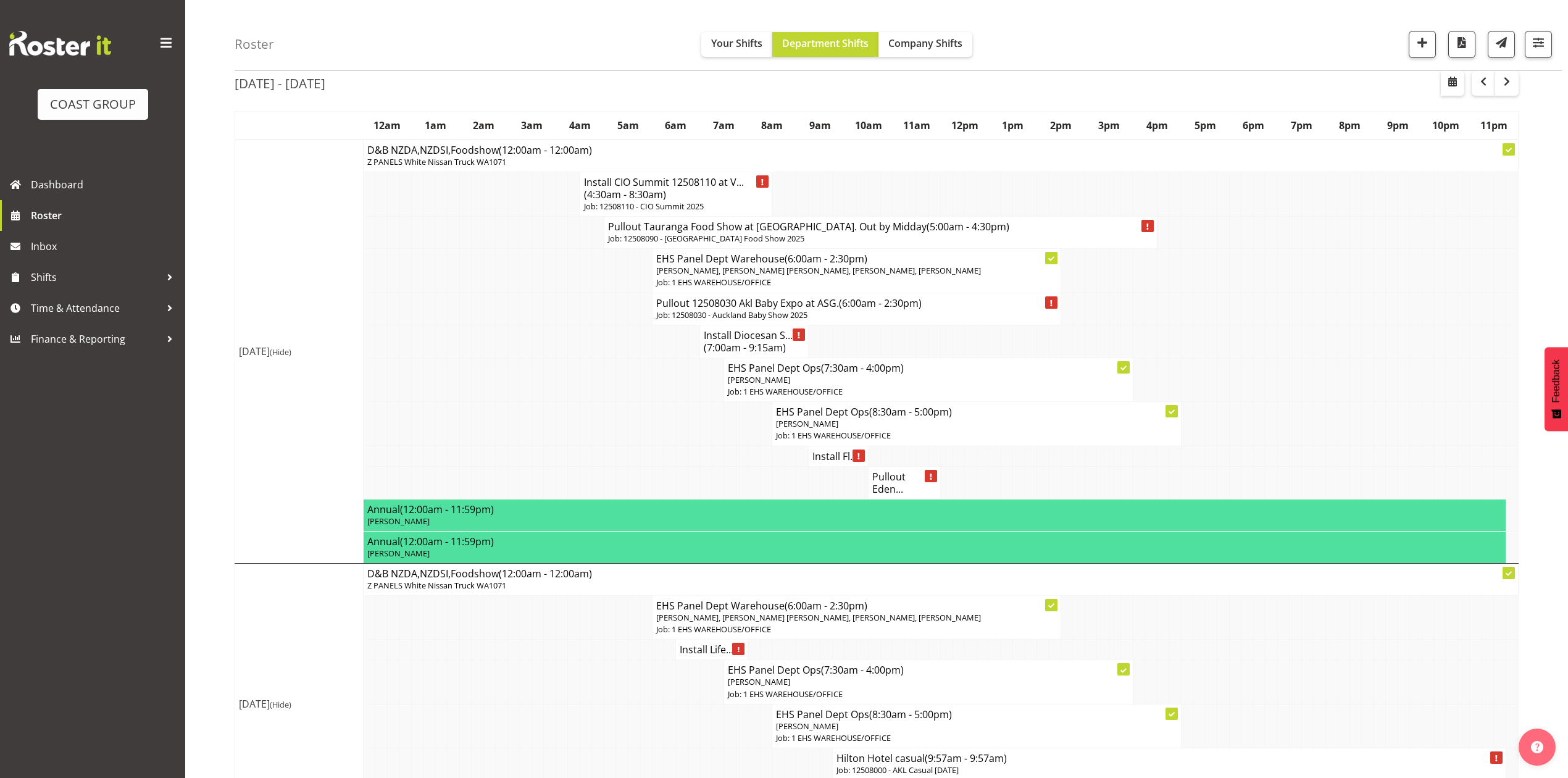
scroll to position [82, 0]
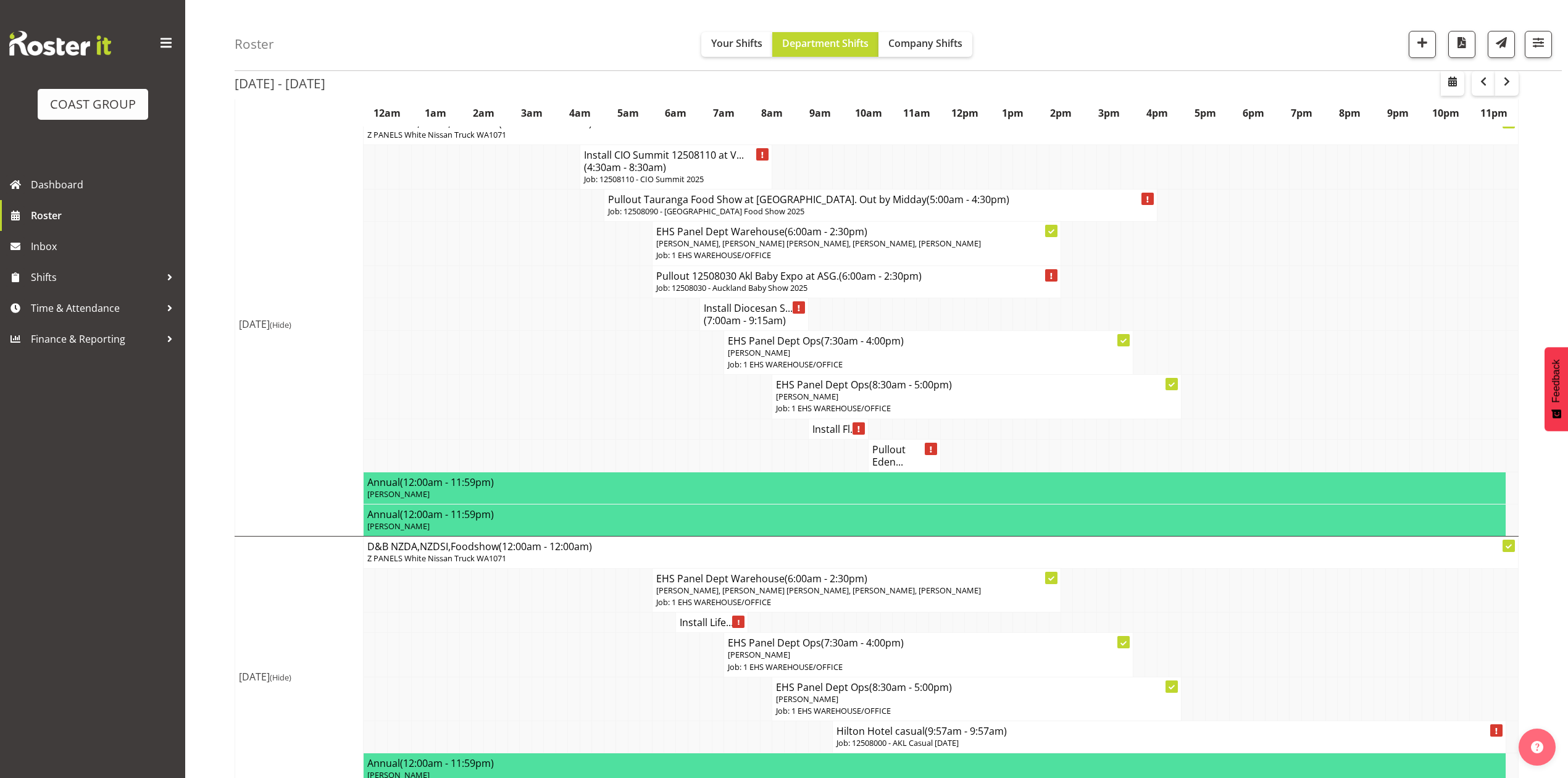
click at [1275, 278] on td at bounding box center [1271, 282] width 12 height 32
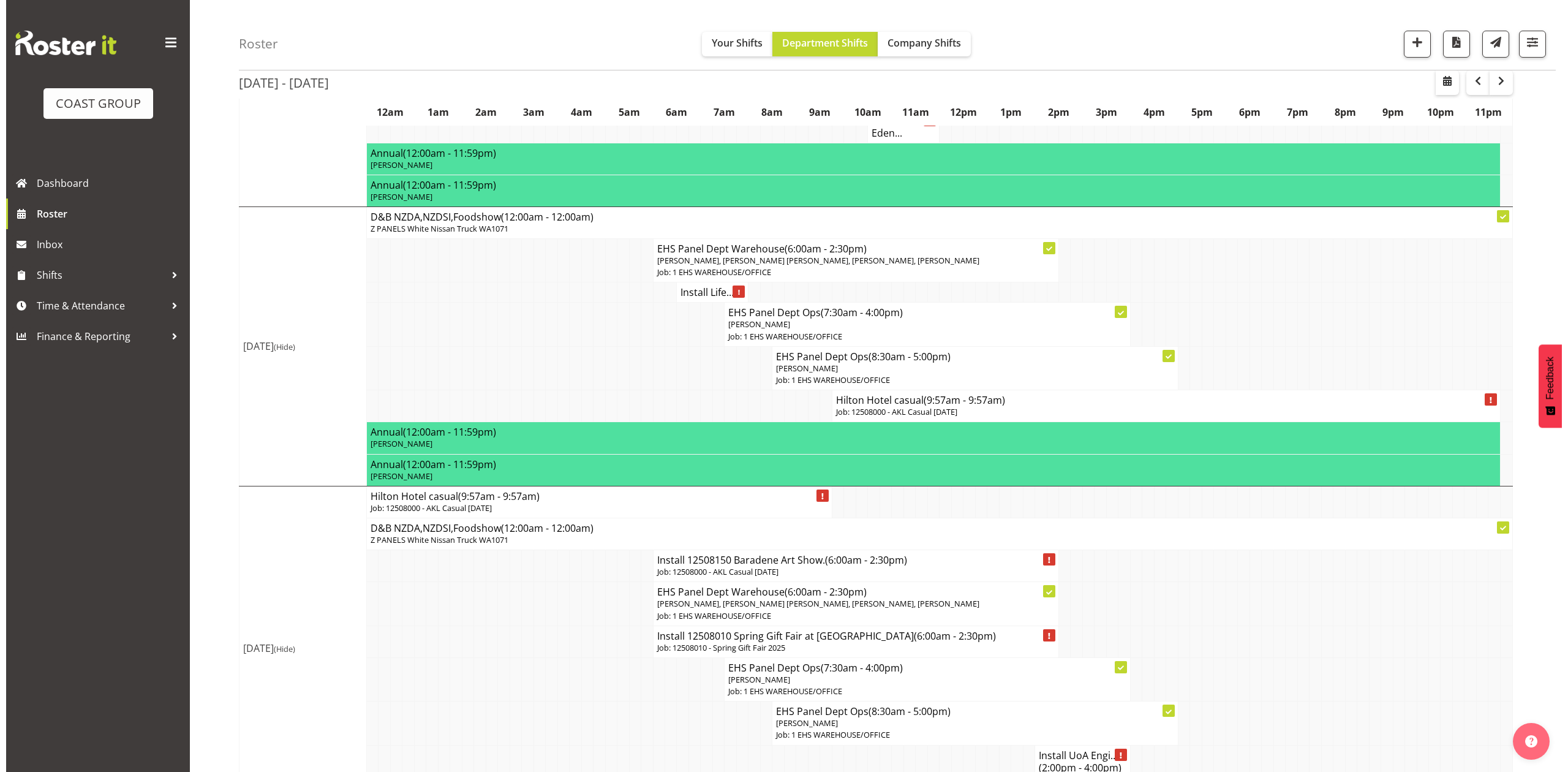
scroll to position [408, 0]
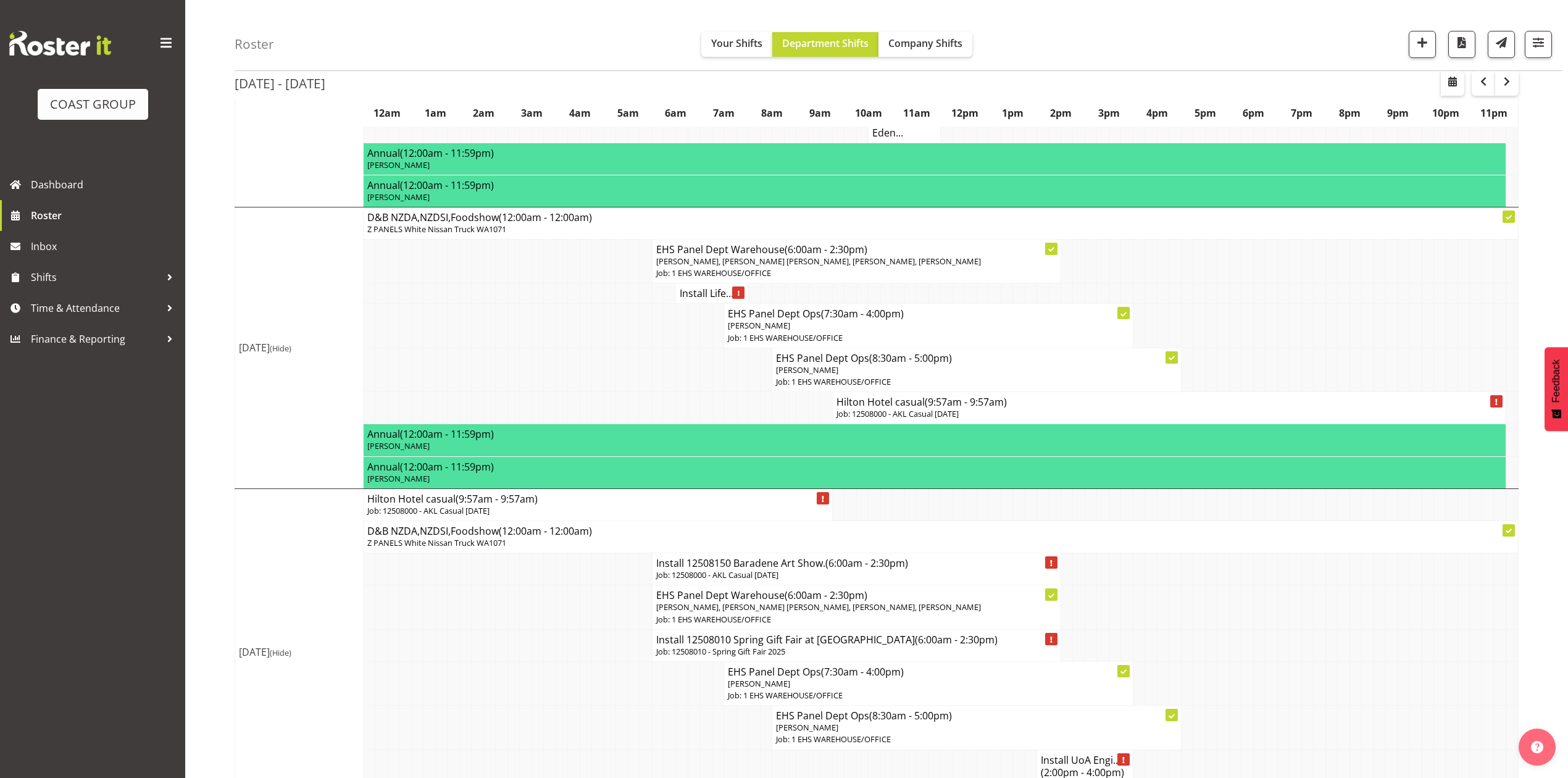
click at [878, 408] on h4 "Hilton Hotel casual (9:57am - 9:57am)" at bounding box center [1169, 402] width 666 height 12
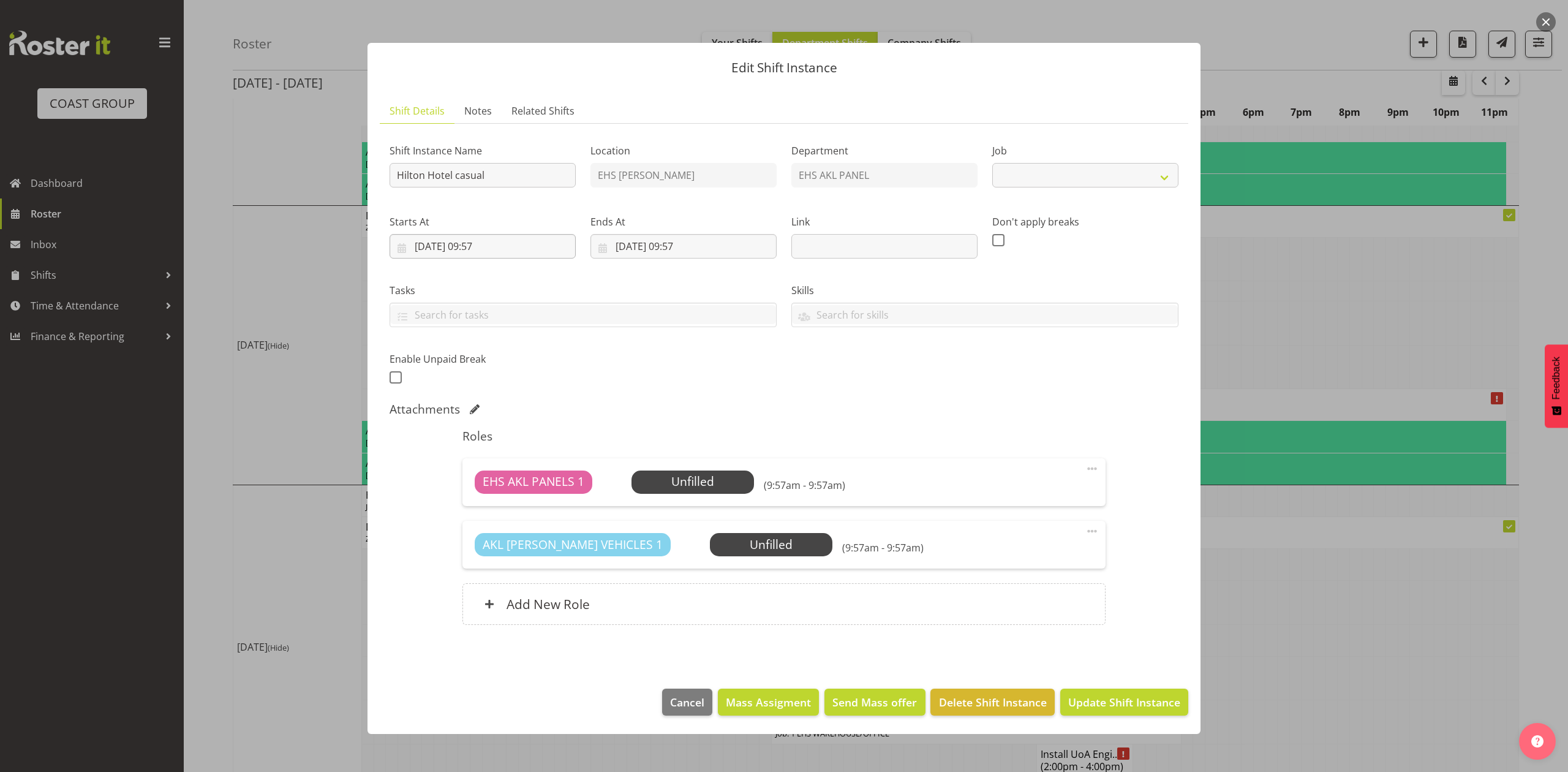
select select "8652"
click at [626, 247] on input "[DATE] 09:57" at bounding box center [683, 246] width 186 height 25
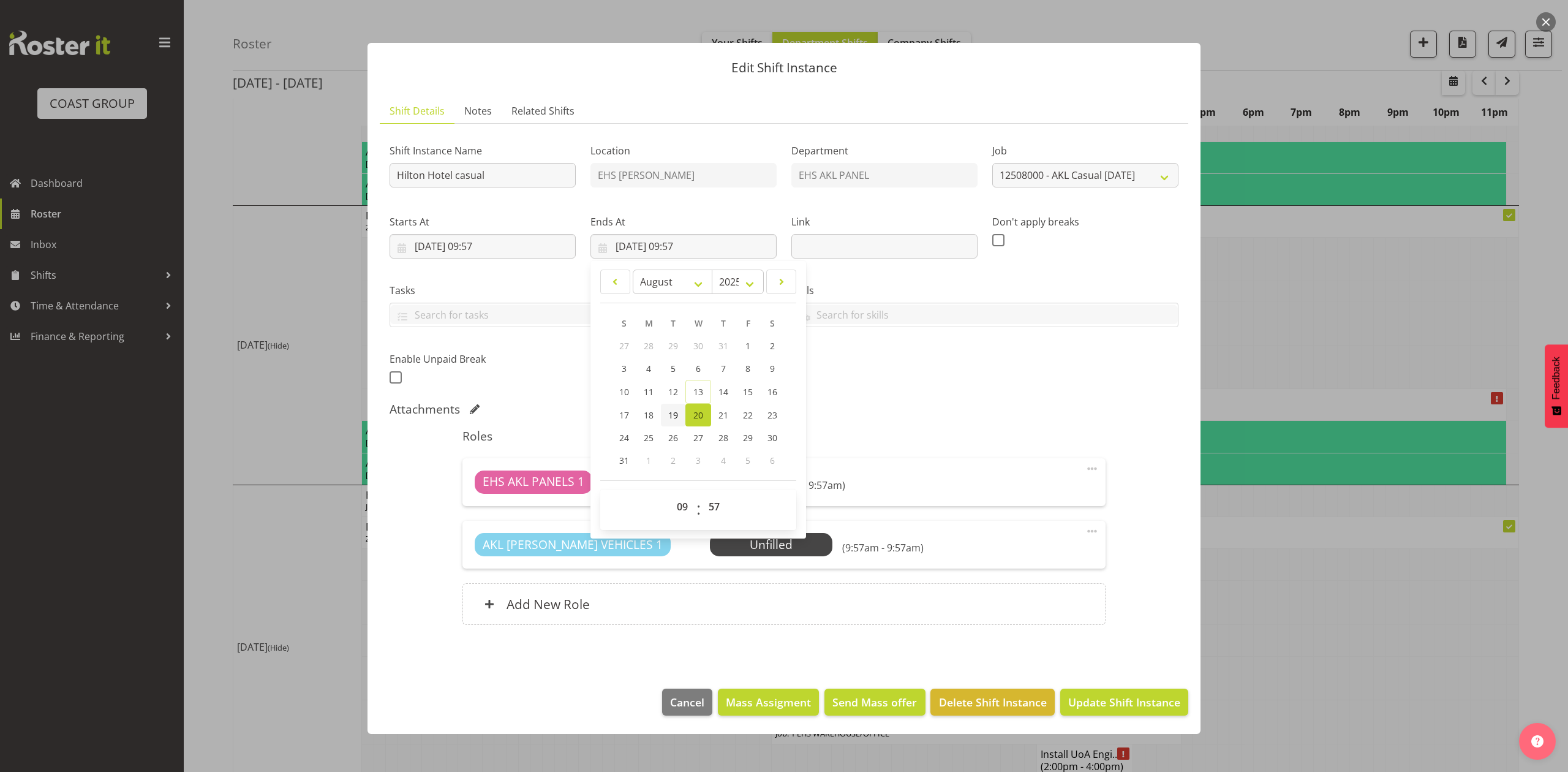
click at [672, 412] on span "19" at bounding box center [673, 415] width 10 height 12
type input "[DATE] 09:57"
click at [486, 247] on input "[DATE] 09:57" at bounding box center [482, 246] width 186 height 25
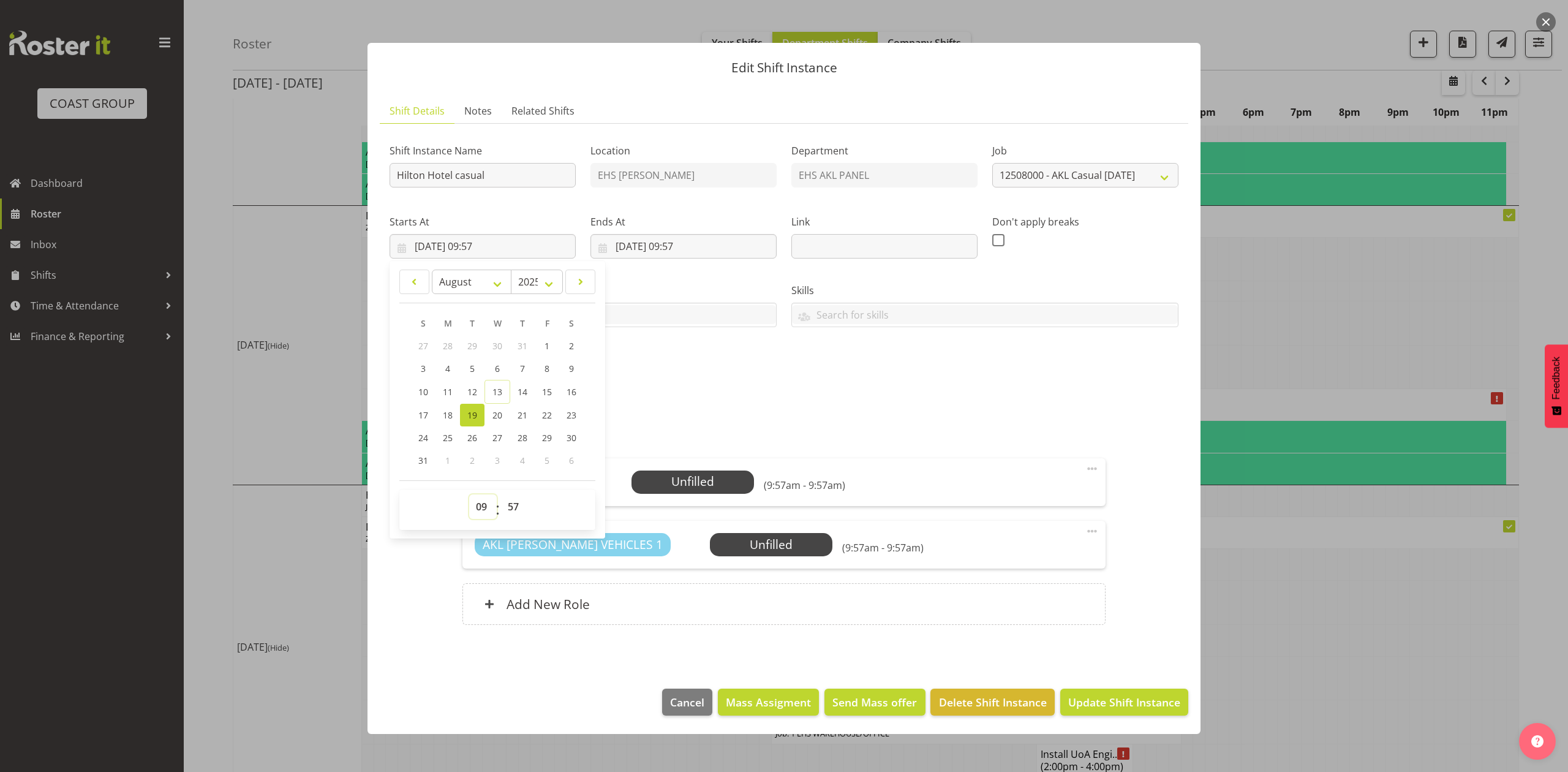
click at [475, 510] on select "00 01 02 03 04 05 06 07 08 09 10 11 12 13 14 15 16 17 18 19 20 21 22 23" at bounding box center [482, 507] width 28 height 25
select select "6"
click at [469, 495] on select "00 01 02 03 04 05 06 07 08 09 10 11 12 13 14 15 16 17 18 19 20 21 22 23" at bounding box center [482, 507] width 28 height 25
type input "[DATE] 06:57"
drag, startPoint x: 512, startPoint y: 508, endPoint x: 515, endPoint y: 496, distance: 12.4
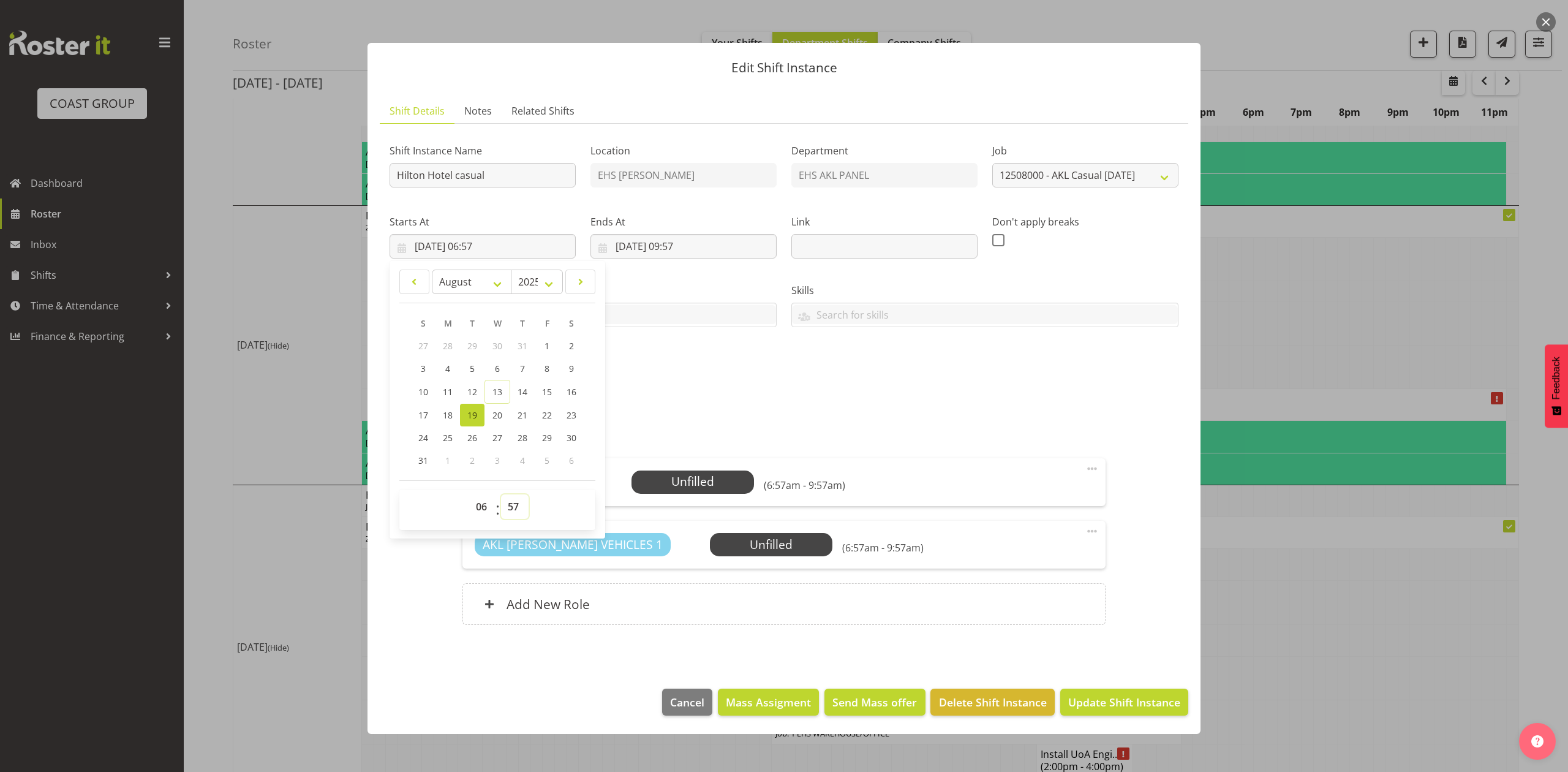
click at [512, 508] on select "00 01 02 03 04 05 06 07 08 09 10 11 12 13 14 15 16 17 18 19 20 21 22 23 24 25 2…" at bounding box center [514, 507] width 28 height 25
select select "0"
click at [501, 495] on select "00 01 02 03 04 05 06 07 08 09 10 11 12 13 14 15 16 17 18 19 20 21 22 23 24 25 2…" at bounding box center [514, 507] width 28 height 25
type input "[DATE] 06:00"
click at [836, 386] on div "Shift Instance Name [GEOGRAPHIC_DATA] casual Location EHS [PERSON_NAME] Departm…" at bounding box center [784, 260] width 804 height 268
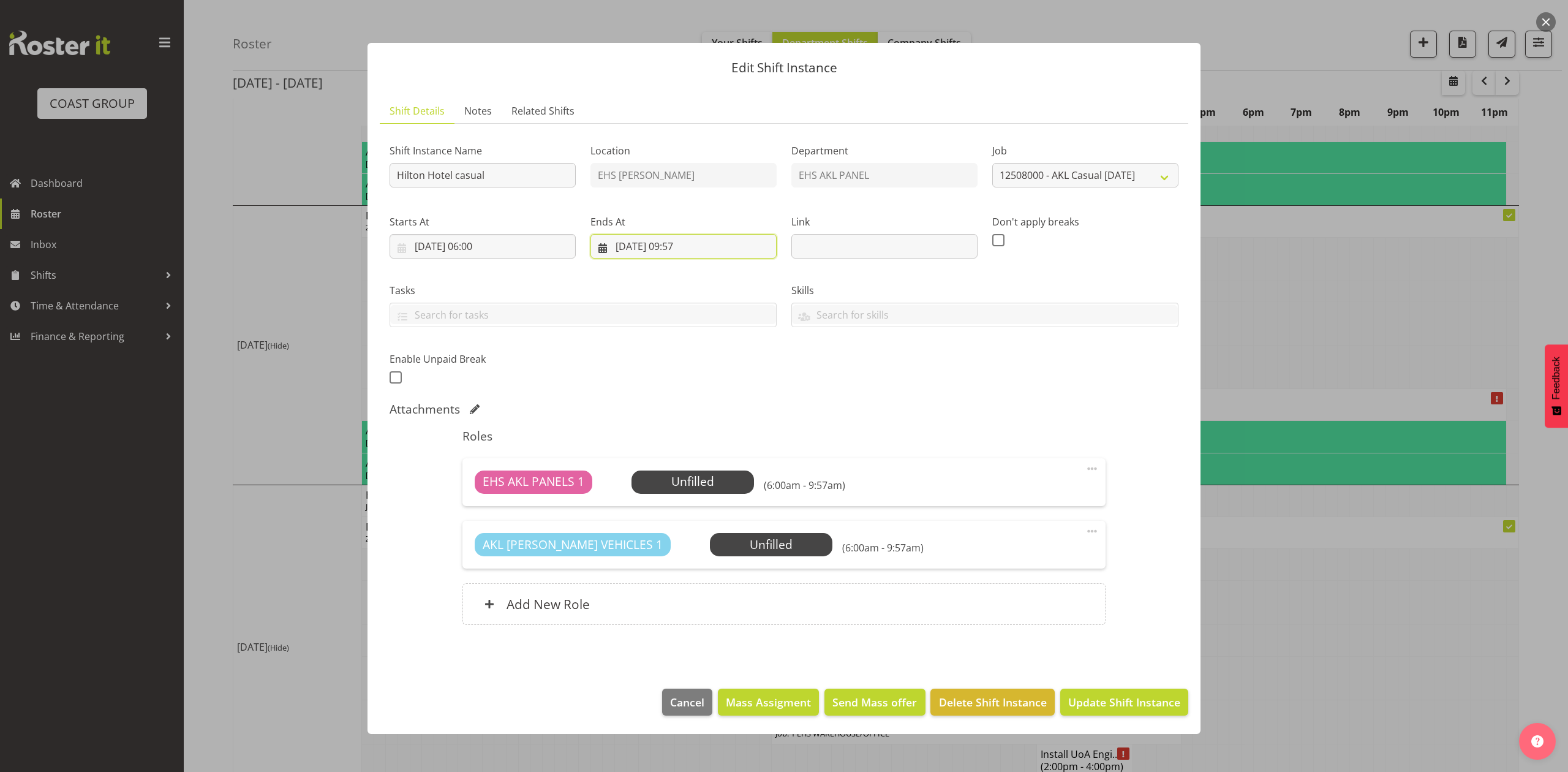
click at [686, 240] on input "[DATE] 09:57" at bounding box center [683, 246] width 186 height 25
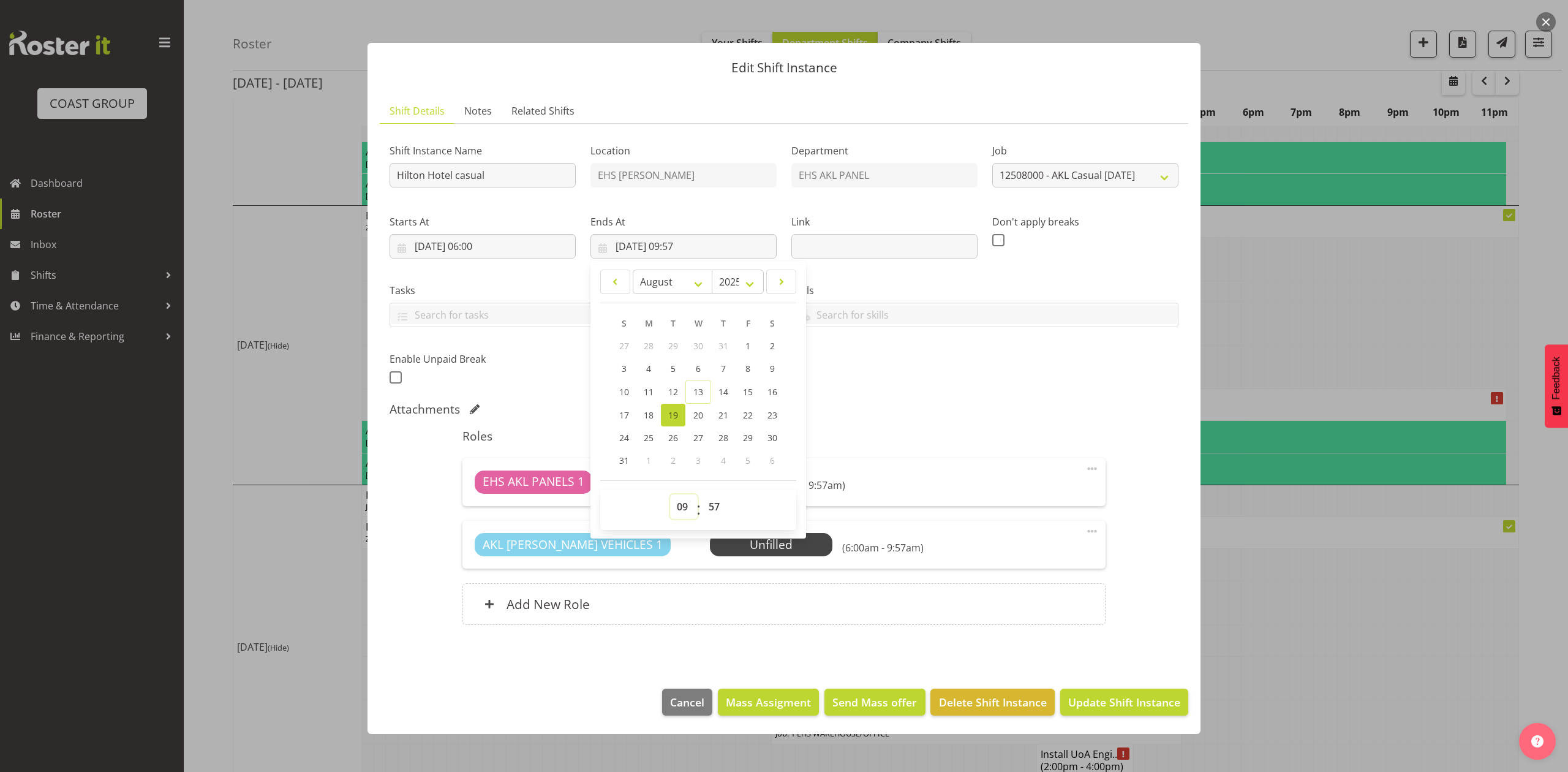
click at [687, 512] on select "00 01 02 03 04 05 06 07 08 09 10 11 12 13 14 15 16 17 18 19 20 21 22 23" at bounding box center [684, 507] width 28 height 25
select select "14"
click at [670, 495] on select "00 01 02 03 04 05 06 07 08 09 10 11 12 13 14 15 16 17 18 19 20 21 22 23" at bounding box center [684, 507] width 28 height 25
type input "[DATE] 14:57"
click at [713, 502] on select "00 01 02 03 04 05 06 07 08 09 10 11 12 13 14 15 16 17 18 19 20 21 22 23 24 25 2…" at bounding box center [716, 507] width 28 height 25
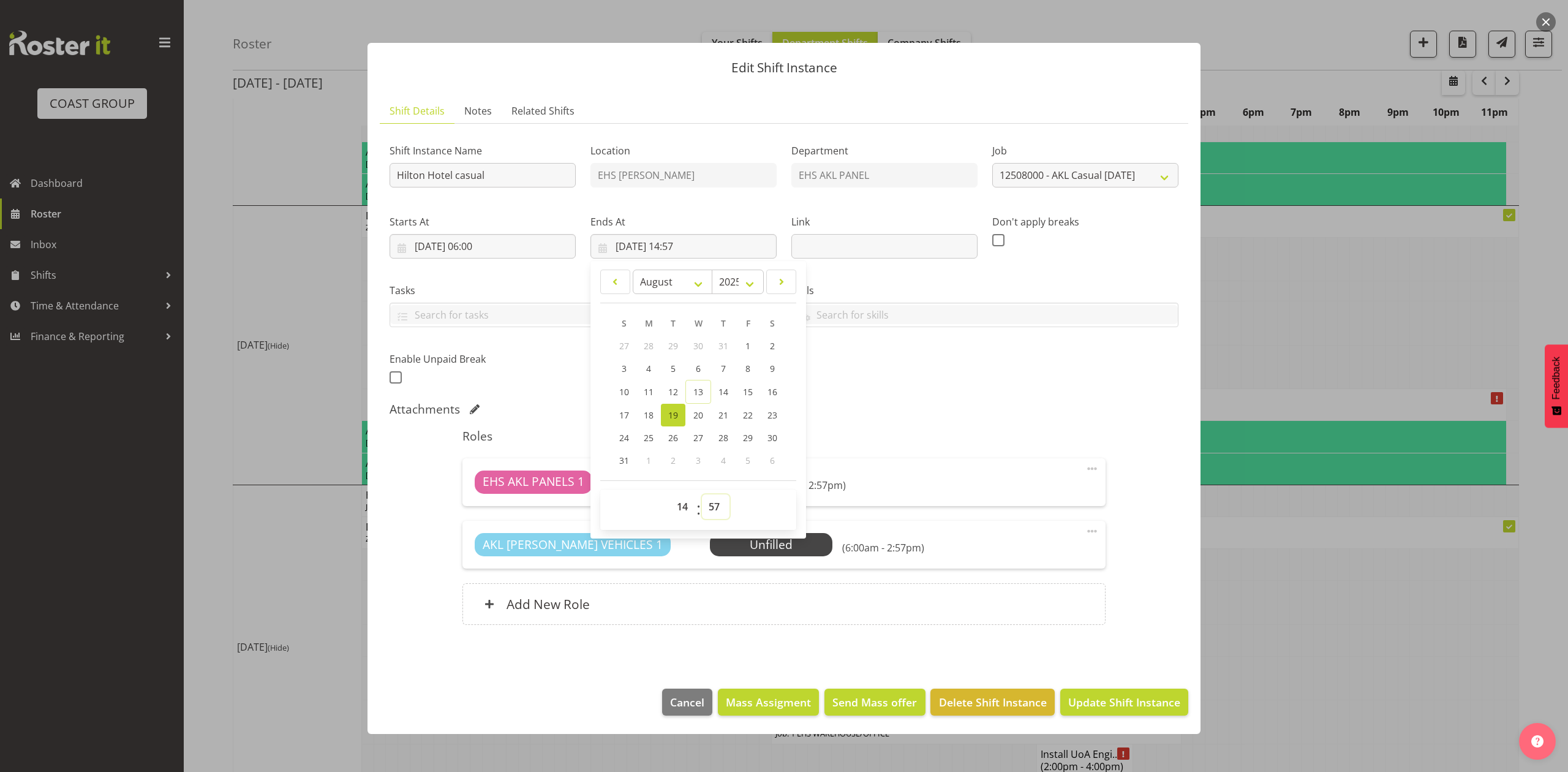
select select "30"
click at [702, 495] on select "00 01 02 03 04 05 06 07 08 09 10 11 12 13 14 15 16 17 18 19 20 21 22 23 24 25 2…" at bounding box center [716, 507] width 28 height 25
type input "[DATE] 14:30"
click at [963, 481] on div "EHS AKL PANELS 1 Unfilled Select Employee (6:00am - 2:30pm)" at bounding box center [783, 482] width 618 height 23
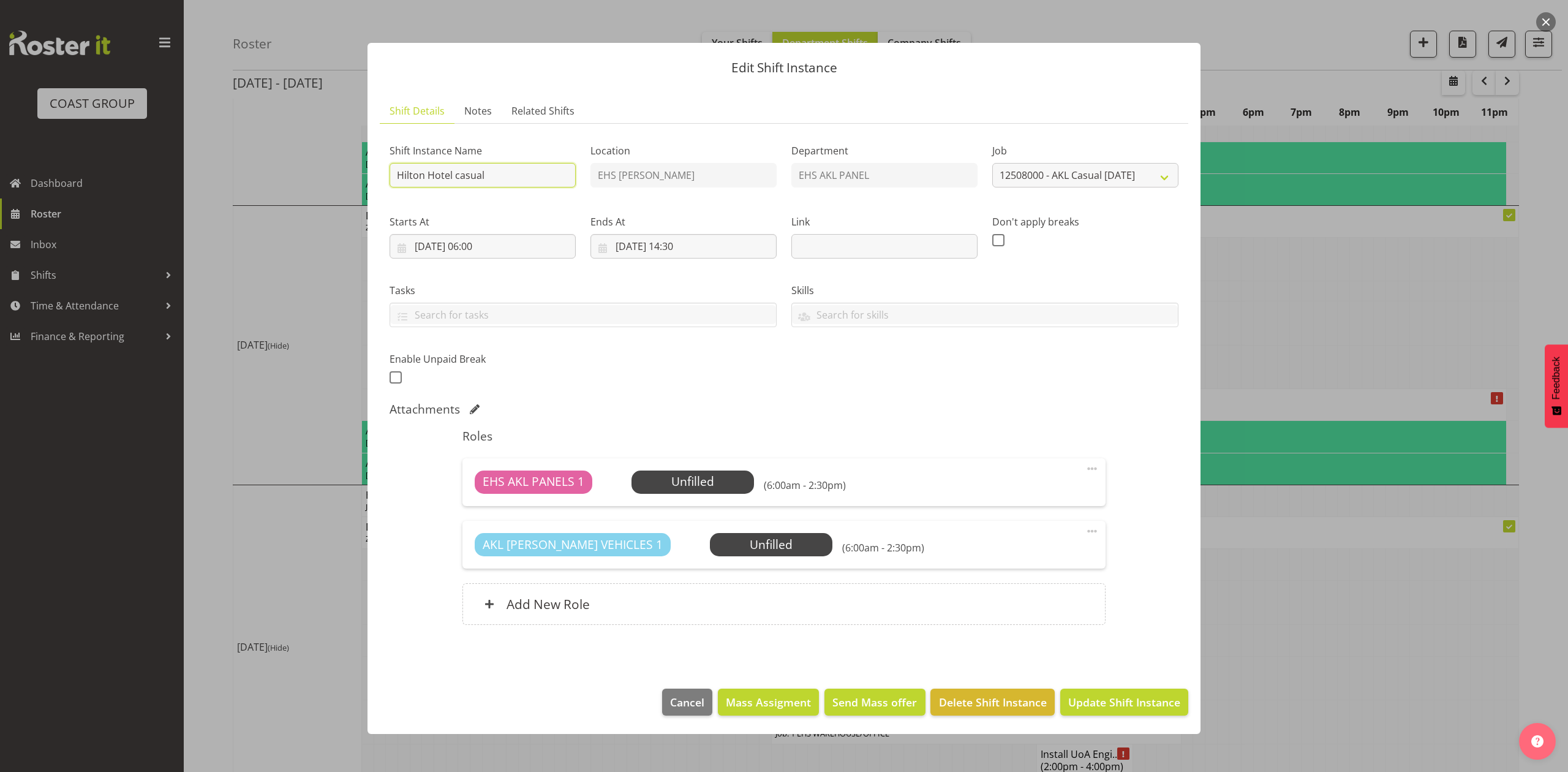
click at [392, 175] on input "Hilton Hotel casual" at bounding box center [482, 175] width 186 height 25
type input "#Hilton Hotel casual"
click at [1101, 697] on span "Update Shift Instance" at bounding box center [1124, 702] width 112 height 16
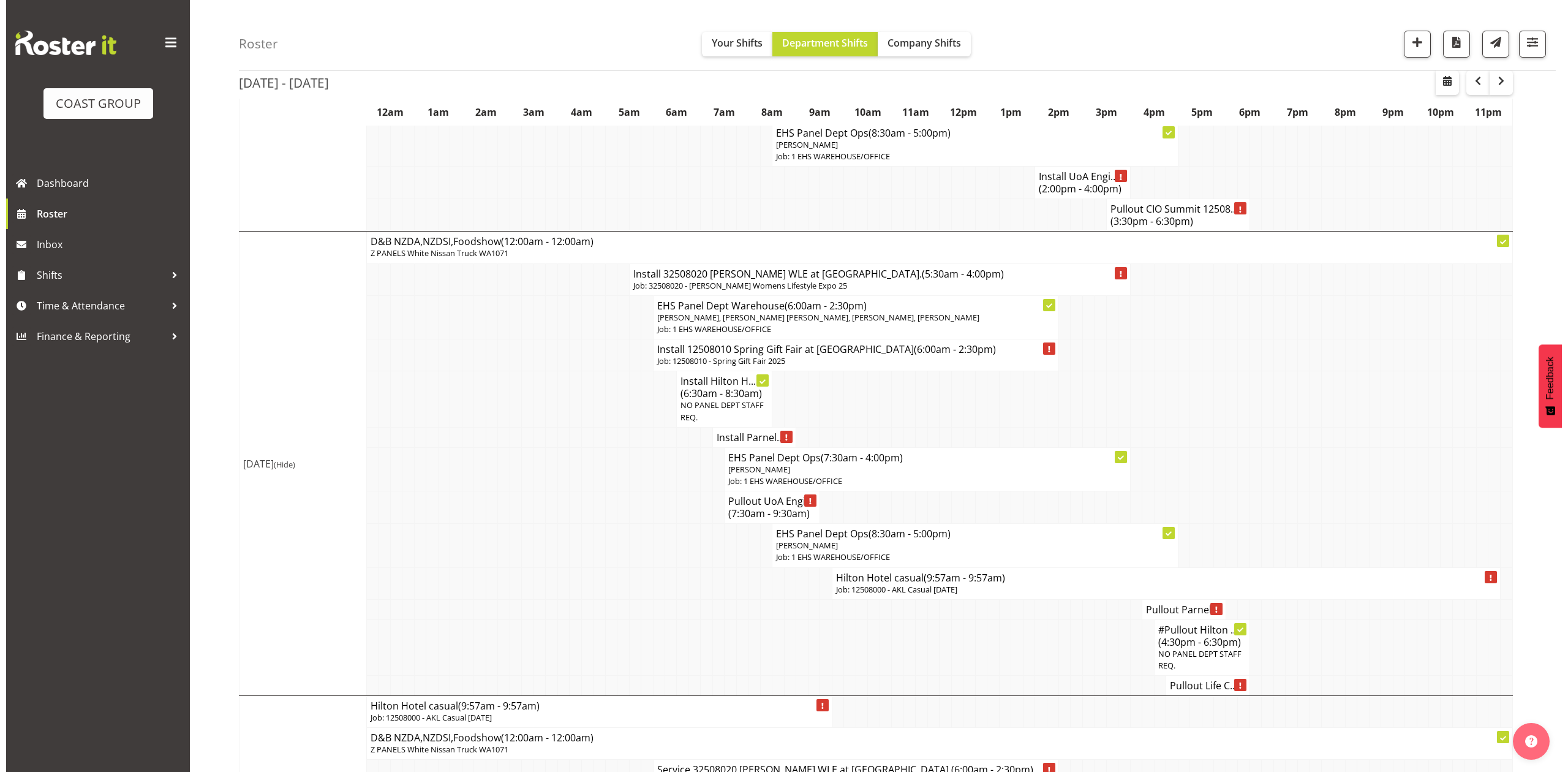
scroll to position [980, 0]
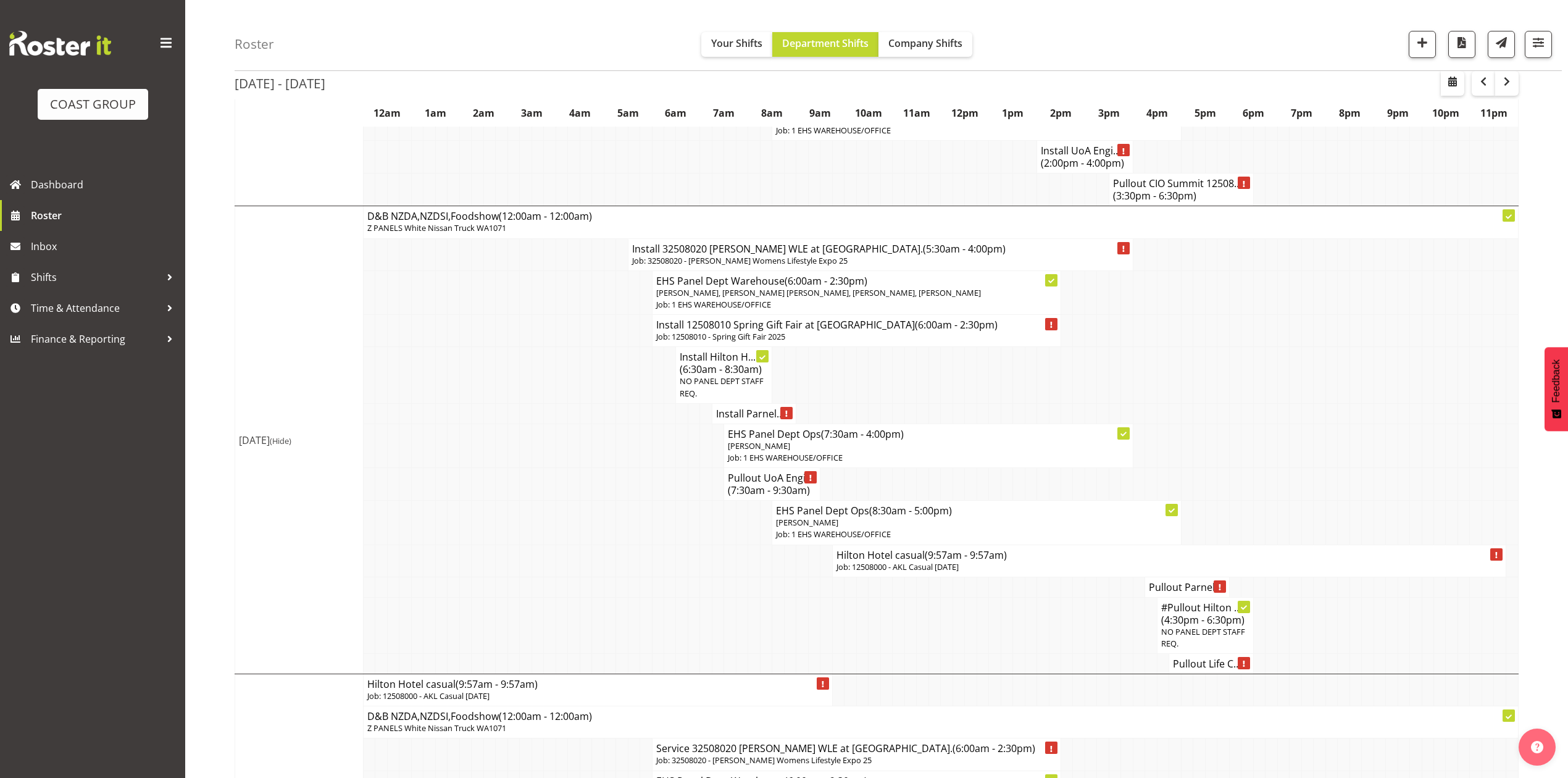
click at [1020, 573] on p "Job: 12508000 - AKL Casual [DATE]" at bounding box center [1169, 567] width 666 height 12
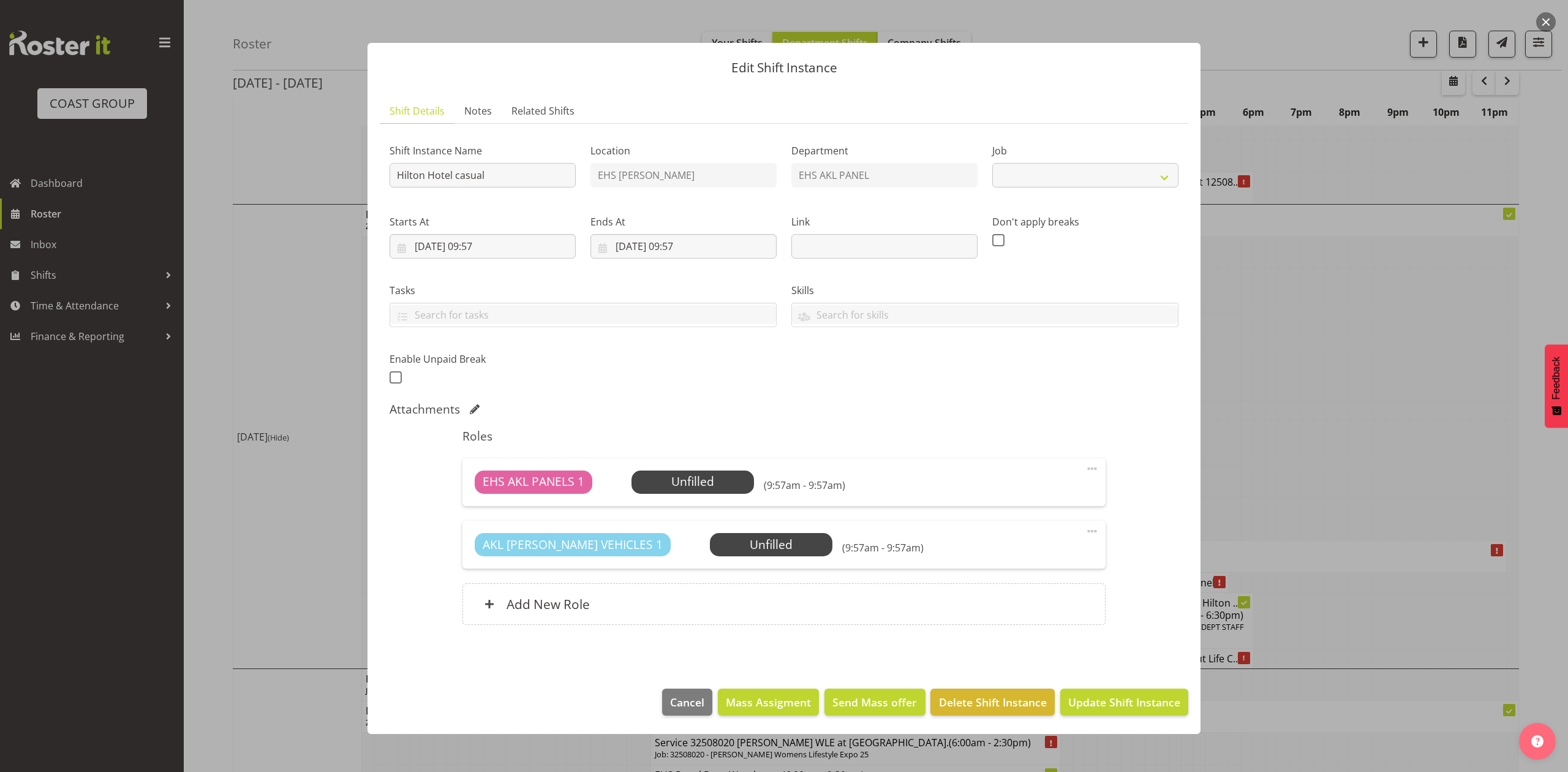
select select "8652"
click at [390, 180] on input "Hilton Hotel casual" at bounding box center [482, 175] width 186 height 25
click at [534, 182] on input "Pullout Hilton Hotel casual" at bounding box center [482, 175] width 186 height 25
type input "Pullout Hilton Hotel casual D&B Booking."
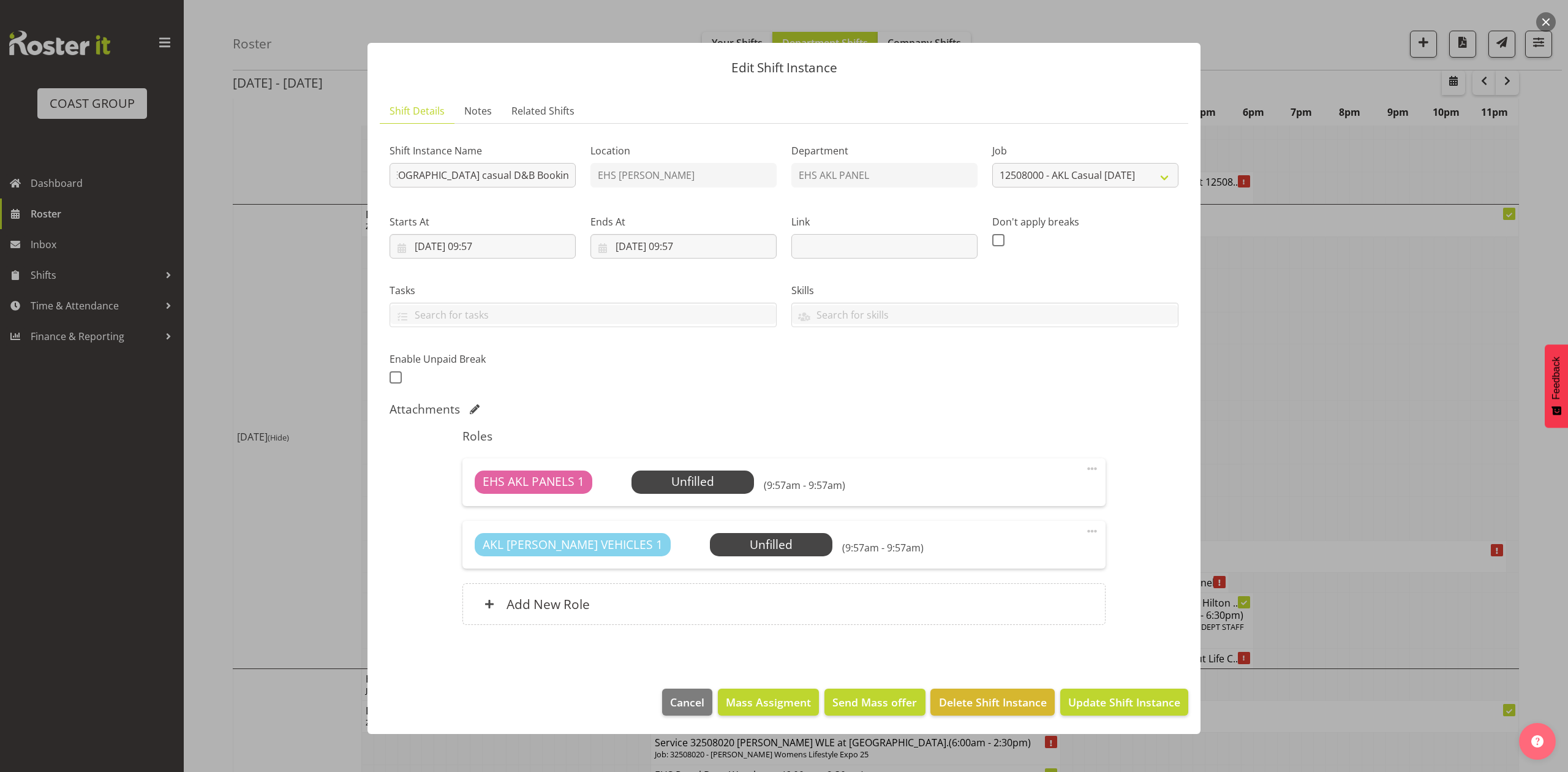
scroll to position [0, 0]
click at [539, 215] on label "Starts At" at bounding box center [482, 222] width 186 height 15
click at [634, 241] on input "22/08/2025, 09:57" at bounding box center [683, 246] width 186 height 25
click at [716, 412] on link "21" at bounding box center [723, 415] width 25 height 23
type input "21/08/2025, 09:57"
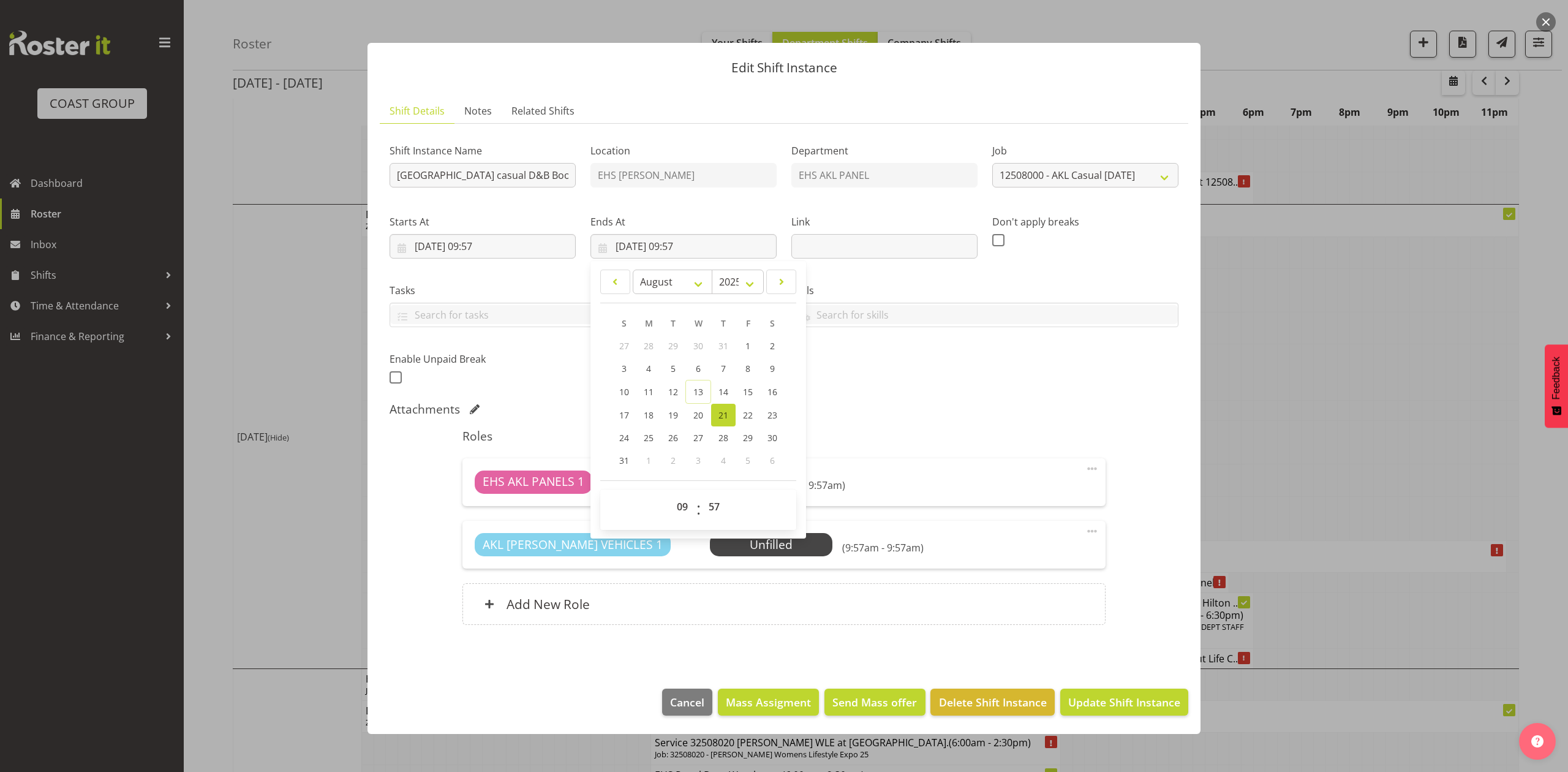
click at [1032, 404] on div "Attachments" at bounding box center [784, 409] width 789 height 15
click at [484, 246] on input "21/08/2025, 09:57" at bounding box center [482, 246] width 186 height 25
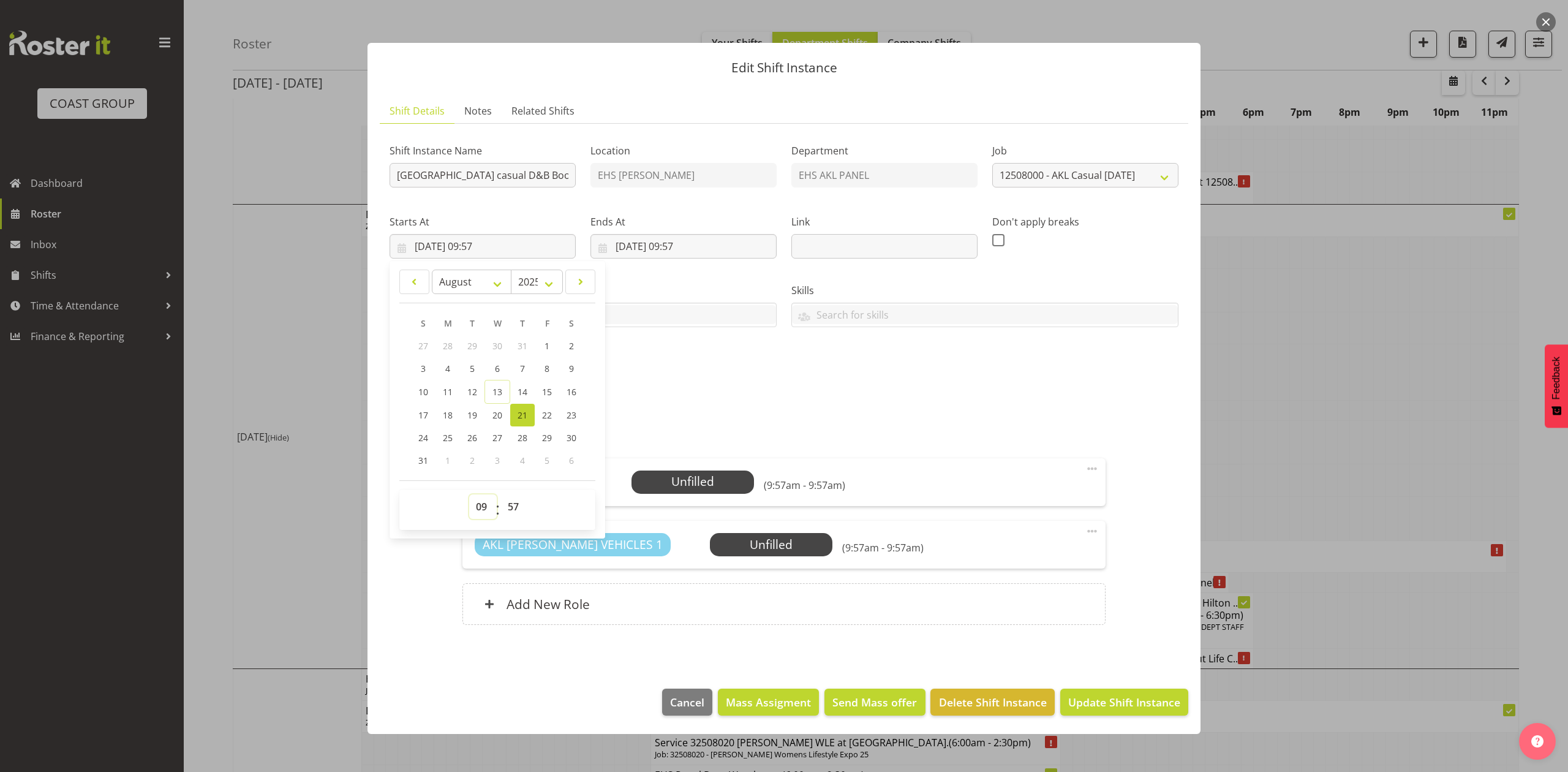
click at [474, 513] on select "00 01 02 03 04 05 06 07 08 09 10 11 12 13 14 15 16 17 18 19 20 21 22 23" at bounding box center [482, 507] width 28 height 25
click at [711, 402] on div "Shift Instance Name Pullout Hilton Hotel casual D&B Booking. Location EHS RYMER…" at bounding box center [784, 387] width 789 height 507
click at [633, 248] on input "21/08/2025, 09:57" at bounding box center [683, 246] width 186 height 25
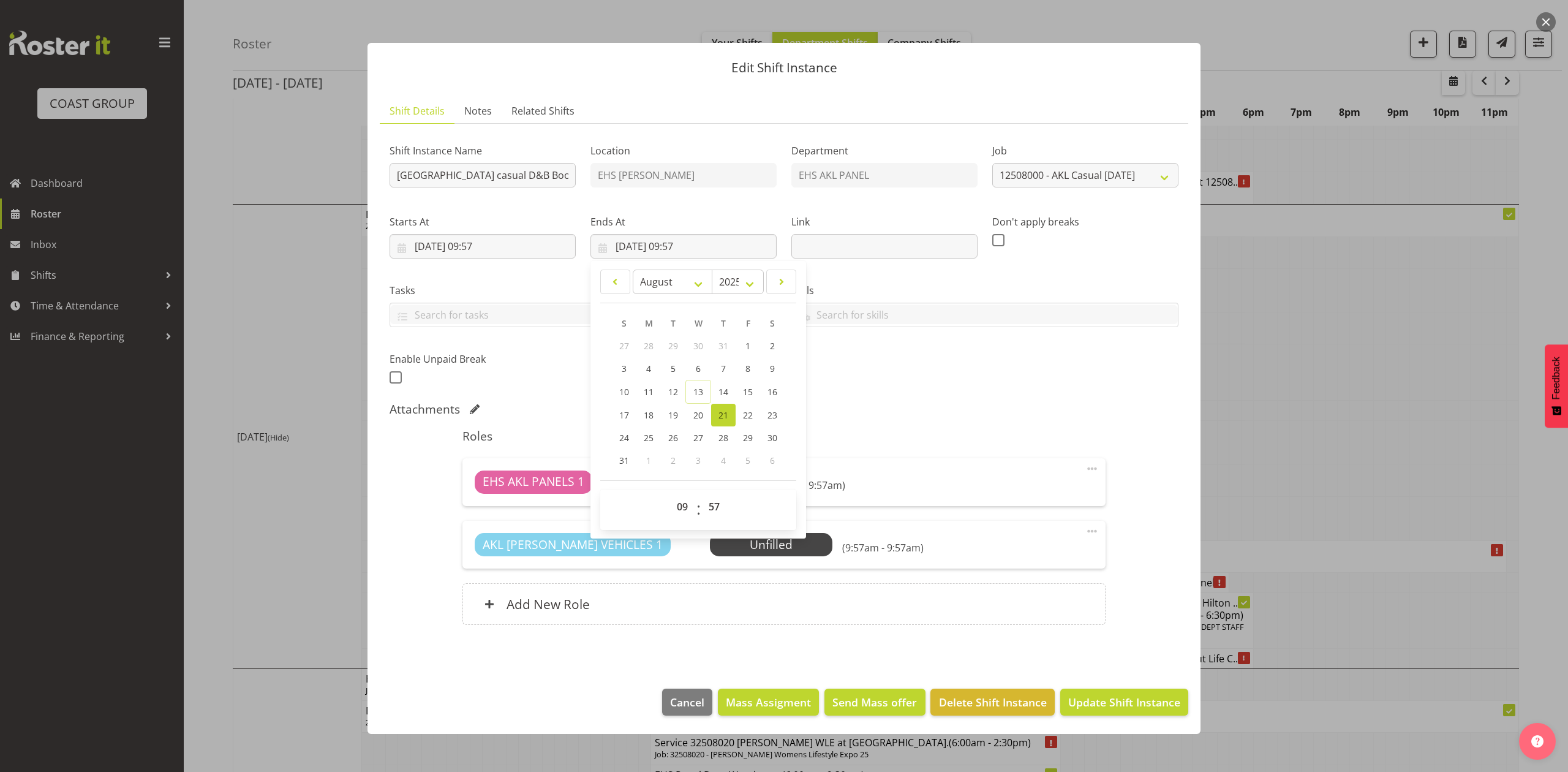
click at [983, 275] on div "Skills SLP ELECTRICIAN CLASS 2 DRIVER CLASS 4 DRIVER EWP LICENSE (EXP 08/23) FO…" at bounding box center [985, 300] width 402 height 68
click at [486, 246] on input "21/08/2025, 09:57" at bounding box center [482, 246] width 186 height 25
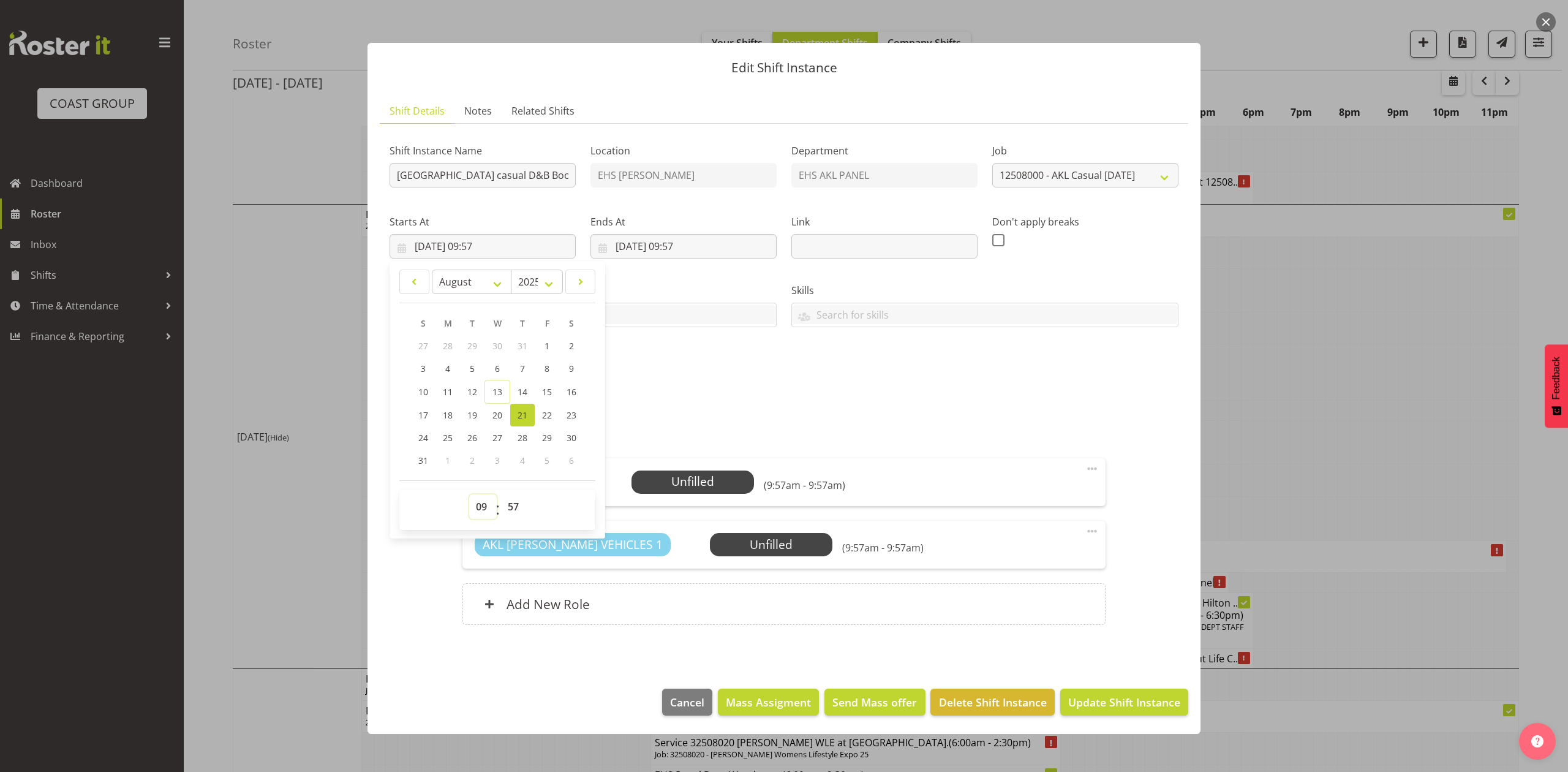
click at [480, 505] on select "00 01 02 03 04 05 06 07 08 09 10 11 12 13 14 15 16 17 18 19 20 21 22 23" at bounding box center [482, 507] width 28 height 25
click at [666, 334] on div "Tasks Do toolbox talk Give mark a cuddle See client before you leave Unload tru…" at bounding box center [583, 300] width 402 height 68
click at [486, 245] on input "21/08/2025, 09:57" at bounding box center [482, 246] width 186 height 25
click at [666, 273] on div "Tasks Do toolbox talk Give mark a cuddle See client before you leave Unload tru…" at bounding box center [583, 300] width 402 height 68
click at [494, 246] on input "21/08/2025, 09:57" at bounding box center [482, 246] width 186 height 25
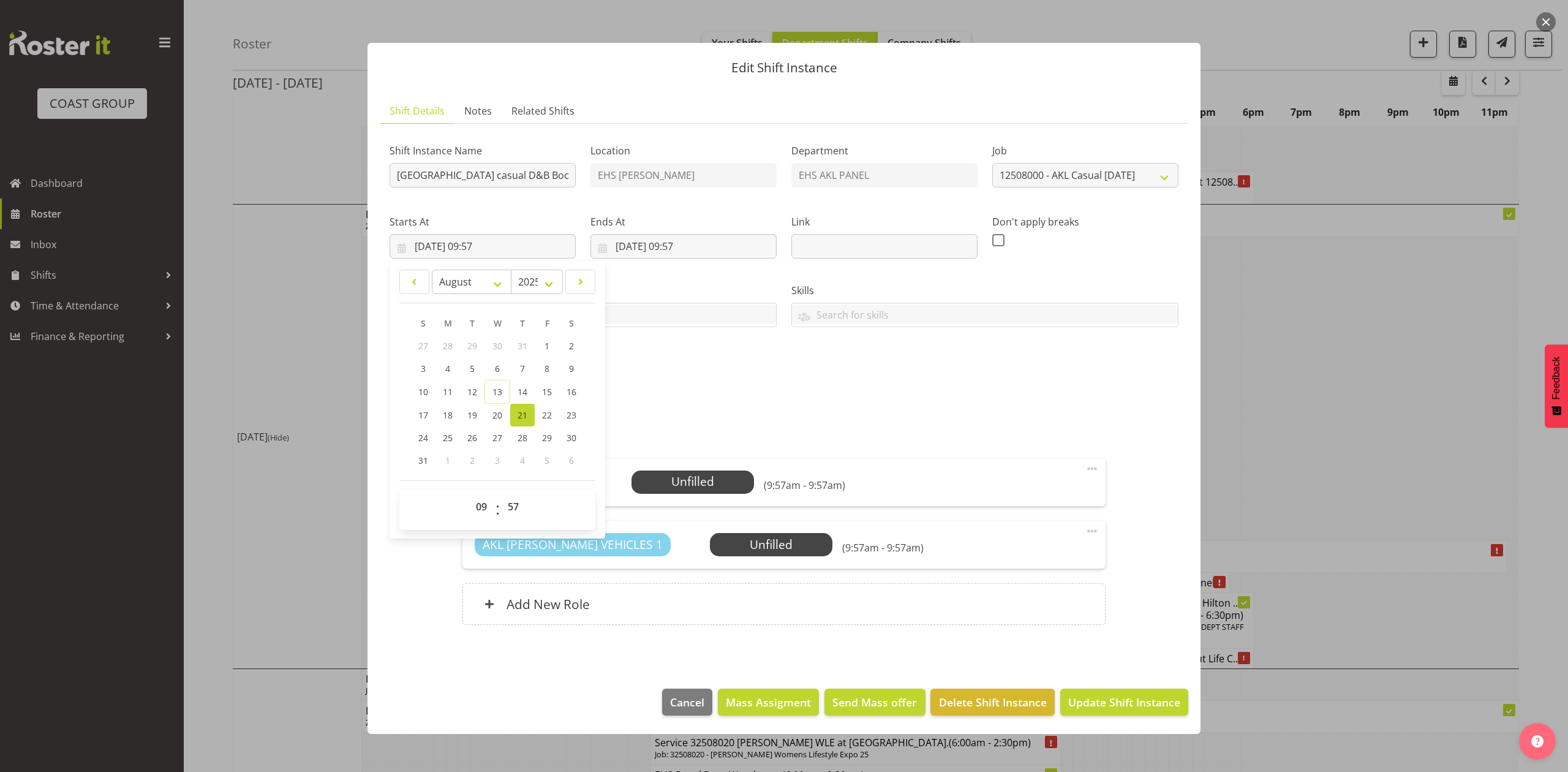
drag, startPoint x: 695, startPoint y: 361, endPoint x: 686, endPoint y: 364, distance: 9.5
click at [694, 366] on div "Shift Instance Name Pullout Hilton Hotel casual D&B Booking. Location EHS RYMER…" at bounding box center [784, 260] width 804 height 268
click at [506, 246] on input "21/08/2025, 09:57" at bounding box center [482, 246] width 186 height 25
drag, startPoint x: 479, startPoint y: 512, endPoint x: 478, endPoint y: 501, distance: 11.0
click at [478, 502] on select "00 01 02 03 04 05 06 07 08 09 10 11 12 13 14 15 16 17 18 19 20 21 22 23" at bounding box center [482, 507] width 28 height 25
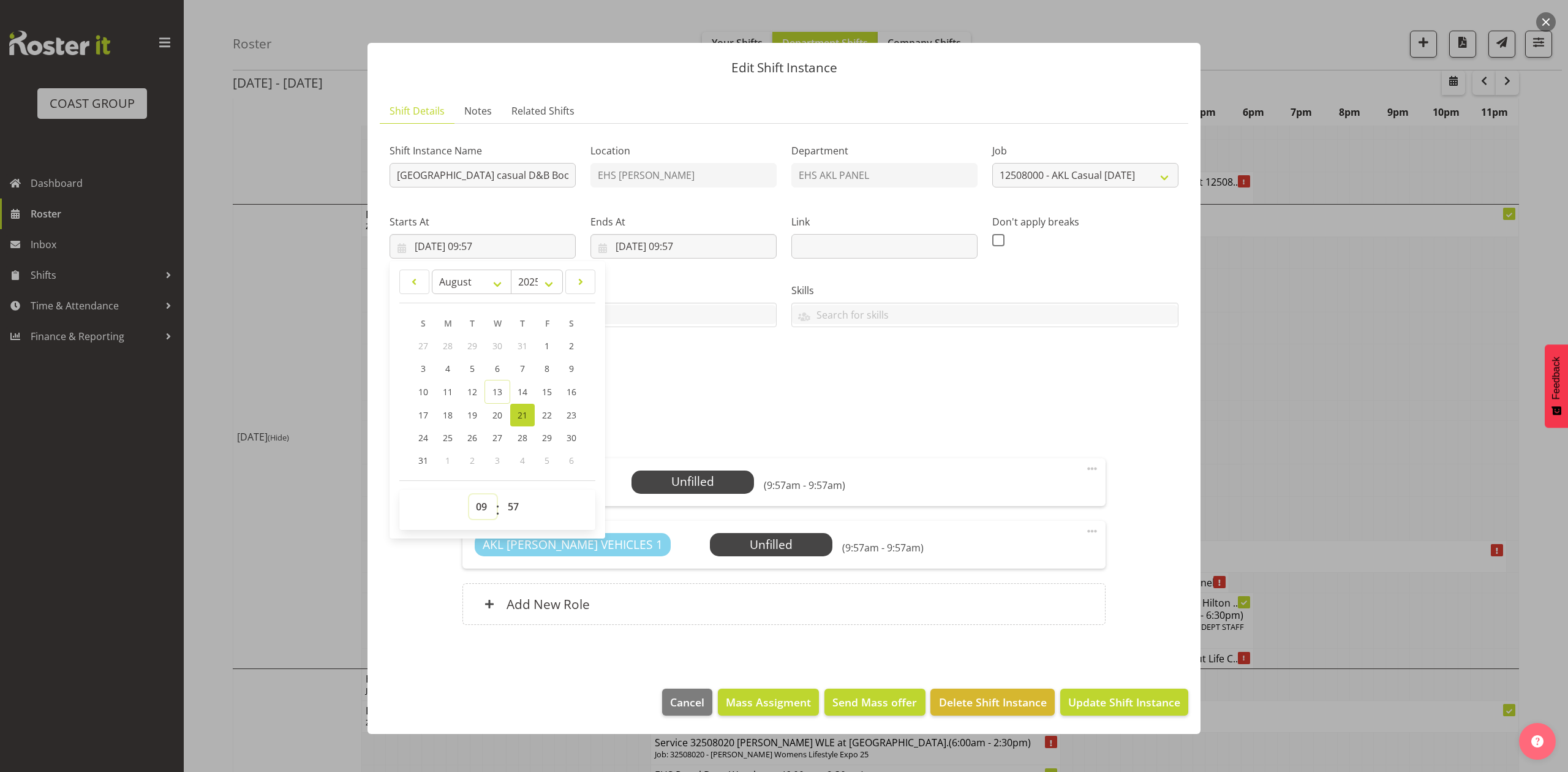
select select "6"
click at [469, 495] on select "00 01 02 03 04 05 06 07 08 09 10 11 12 13 14 15 16 17 18 19 20 21 22 23" at bounding box center [482, 507] width 28 height 25
type input "21/08/2025, 06:57"
click at [508, 516] on select "00 01 02 03 04 05 06 07 08 09 10 11 12 13 14 15 16 17 18 19 20 21 22 23 24 25 2…" at bounding box center [514, 507] width 28 height 25
select select "0"
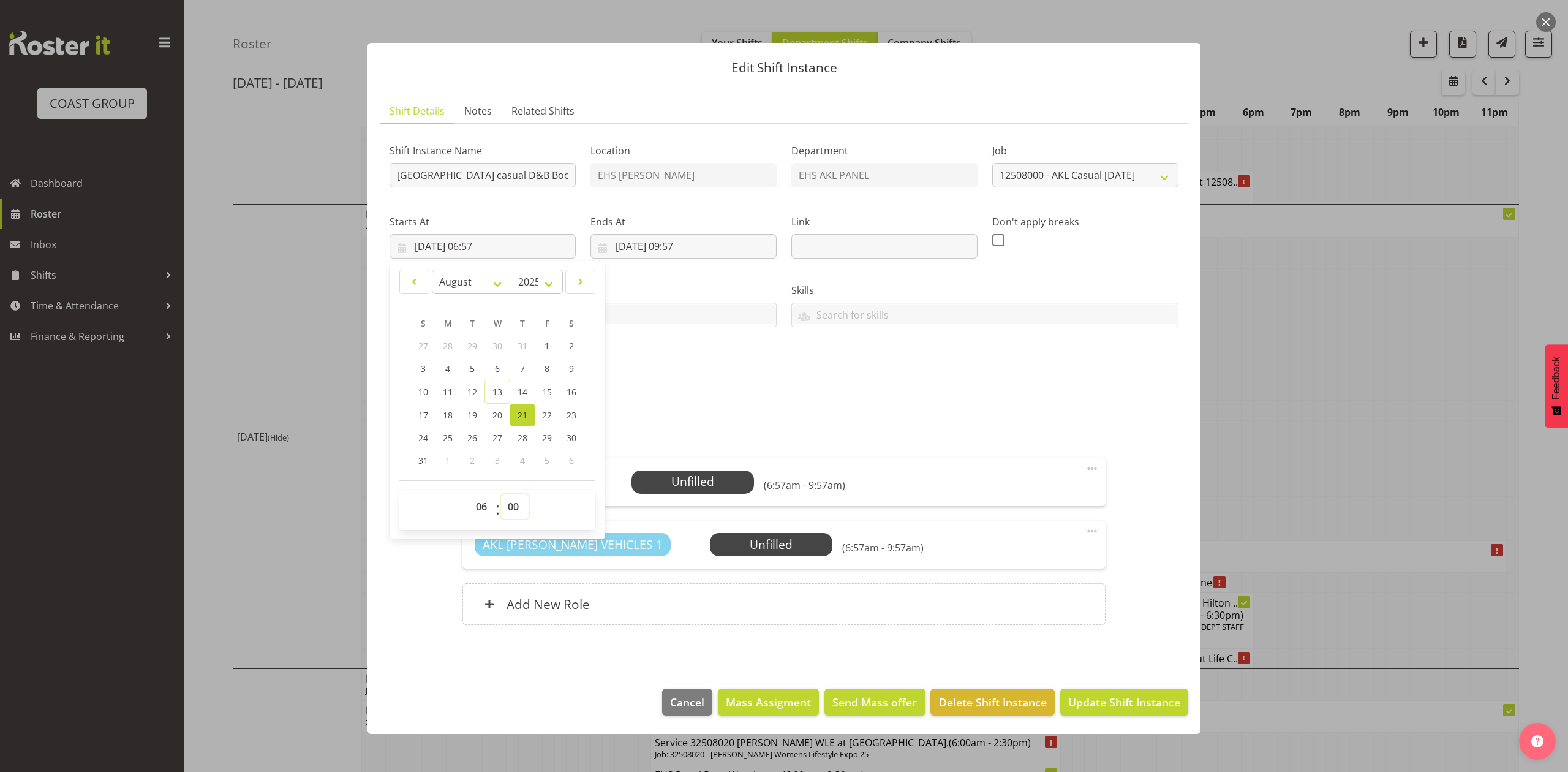
click at [501, 495] on select "00 01 02 03 04 05 06 07 08 09 10 11 12 13 14 15 16 17 18 19 20 21 22 23 24 25 2…" at bounding box center [514, 507] width 28 height 25
type input "21/08/2025, 06:00"
drag, startPoint x: 692, startPoint y: 239, endPoint x: 694, endPoint y: 305, distance: 66.0
click at [694, 238] on input "21/08/2025, 09:57" at bounding box center [683, 246] width 186 height 25
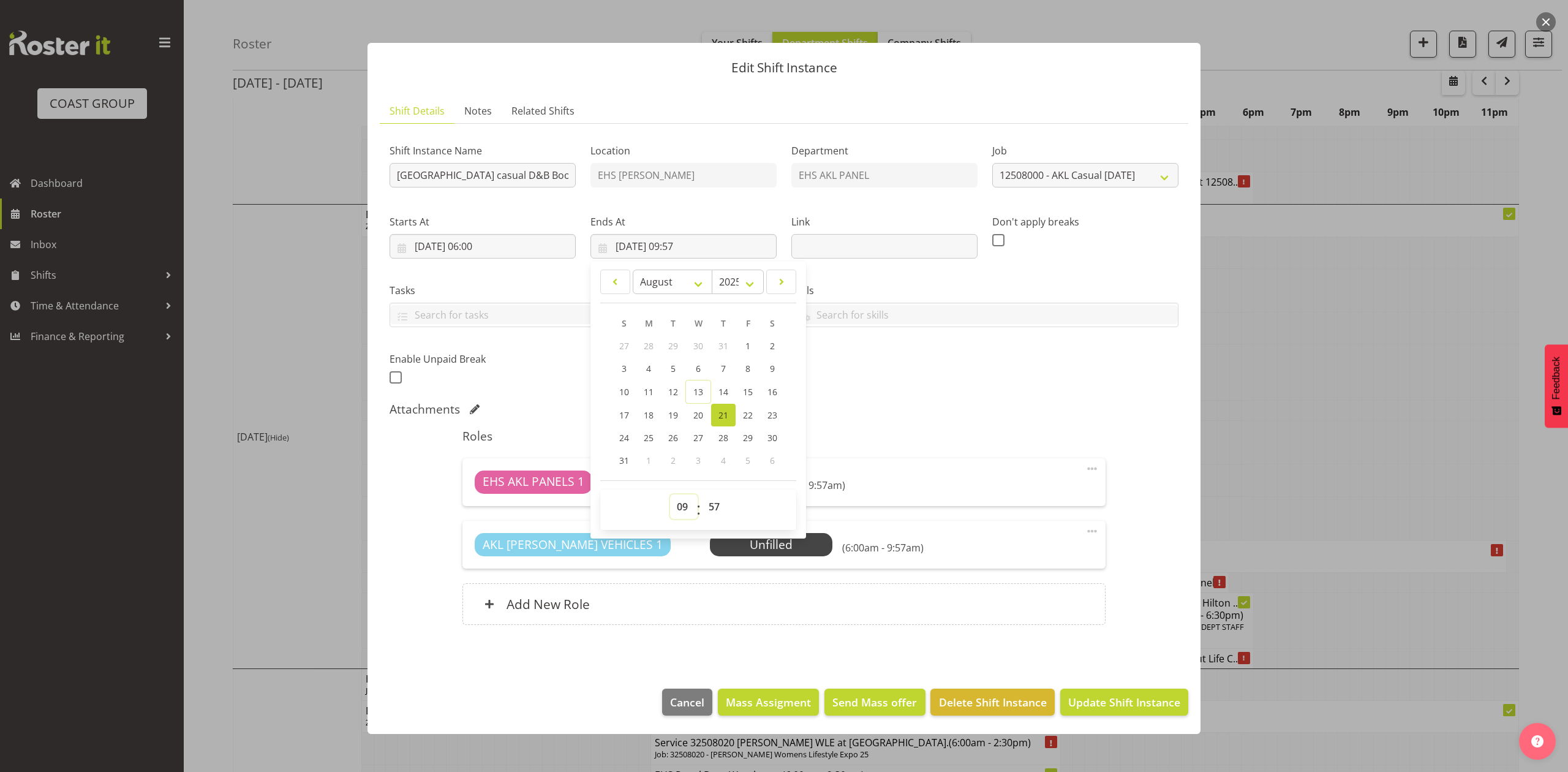
click at [692, 501] on select "00 01 02 03 04 05 06 07 08 09 10 11 12 13 14 15 16 17 18 19 20 21 22 23" at bounding box center [684, 507] width 28 height 25
select select "14"
click at [670, 495] on select "00 01 02 03 04 05 06 07 08 09 10 11 12 13 14 15 16 17 18 19 20 21 22 23" at bounding box center [684, 507] width 28 height 25
type input "21/08/2025, 14:57"
click at [716, 494] on div "00 01 02 03 04 05 06 07 08 09 10 11 12 13 14 15 16 17 18 19 20 21 22 23 : 00 01…" at bounding box center [698, 510] width 196 height 41
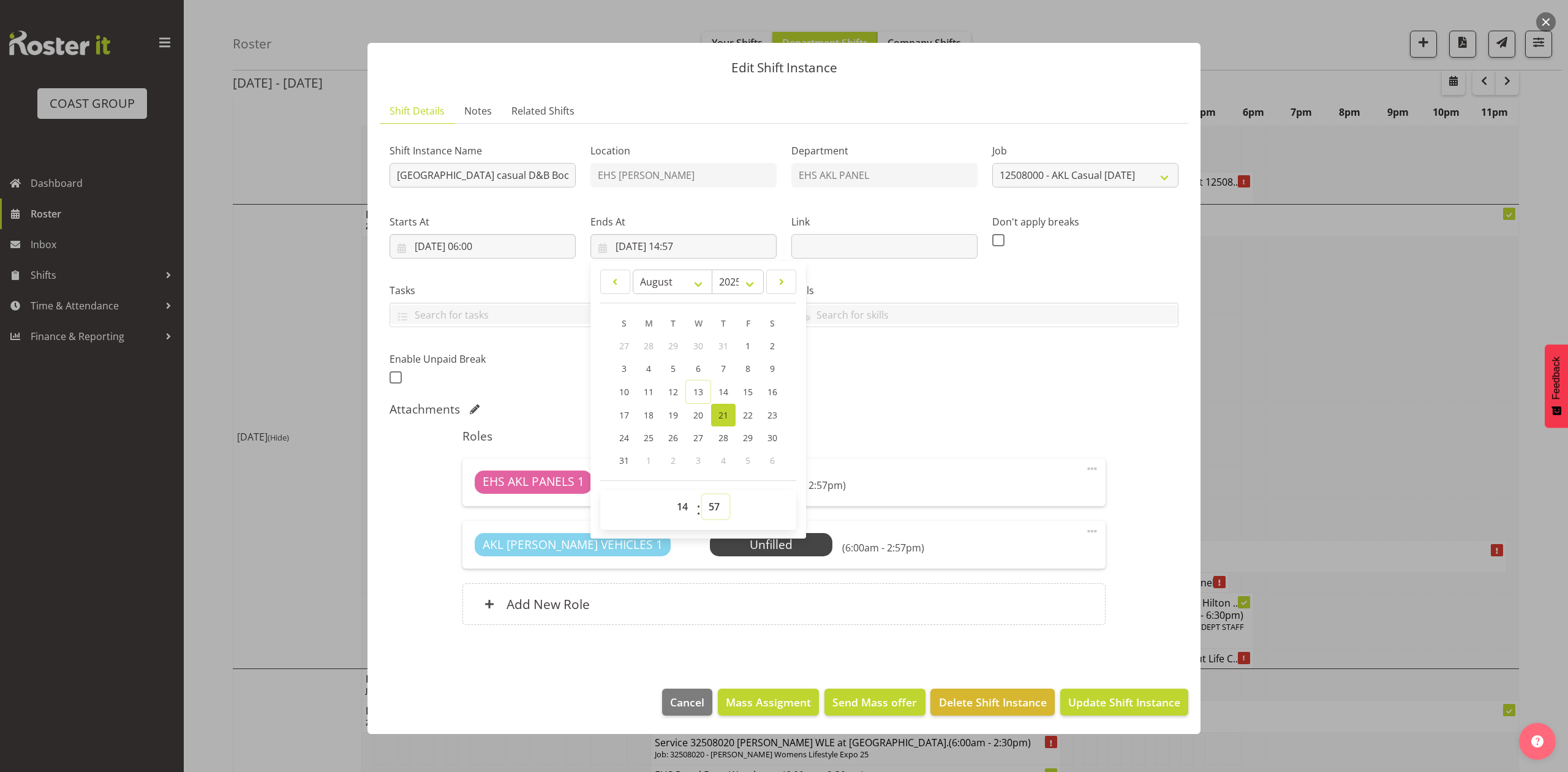
click at [709, 510] on select "00 01 02 03 04 05 06 07 08 09 10 11 12 13 14 15 16 17 18 19 20 21 22 23 24 25 2…" at bounding box center [716, 507] width 28 height 25
select select "30"
click at [702, 495] on select "00 01 02 03 04 05 06 07 08 09 10 11 12 13 14 15 16 17 18 19 20 21 22 23 24 25 2…" at bounding box center [716, 507] width 28 height 25
type input "21/08/2025, 14:30"
drag, startPoint x: 970, startPoint y: 417, endPoint x: 1094, endPoint y: 581, distance: 205.6
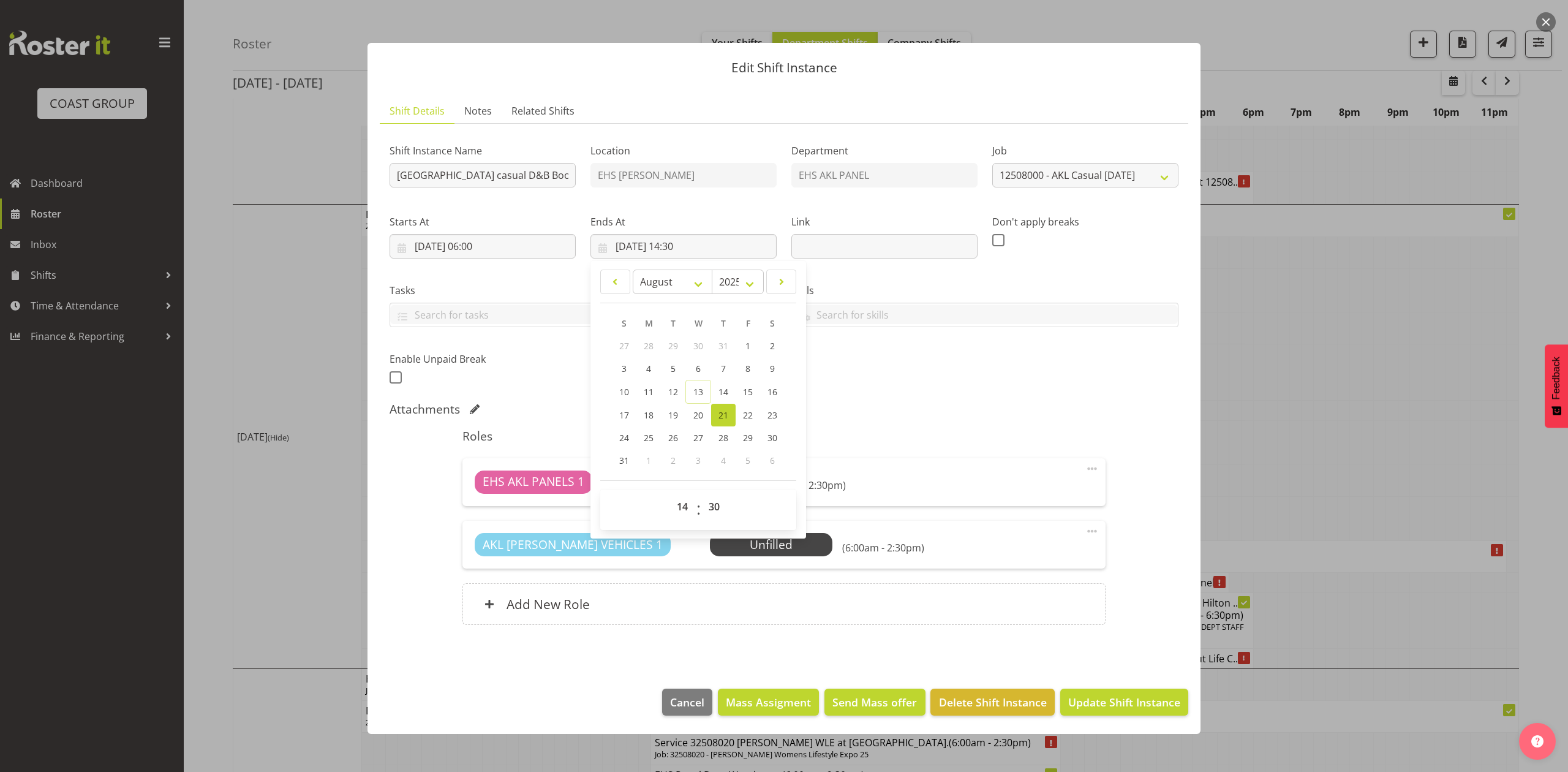
click at [974, 419] on div "Attachments" at bounding box center [784, 411] width 789 height 17
drag, startPoint x: 1127, startPoint y: 707, endPoint x: 1201, endPoint y: 657, distance: 89.3
click at [1127, 709] on span "Update Shift Instance" at bounding box center [1124, 702] width 112 height 16
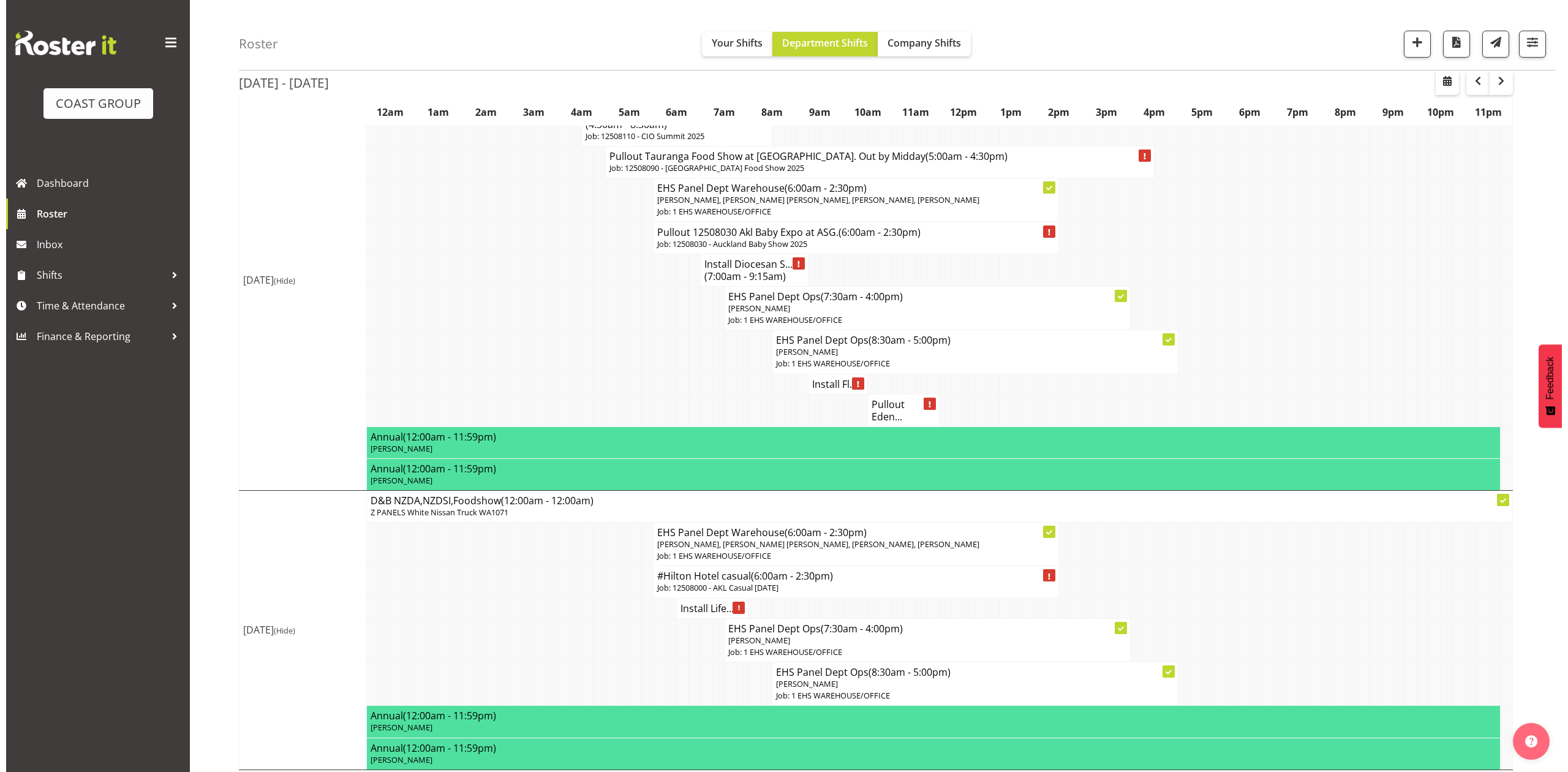
scroll to position [245, 0]
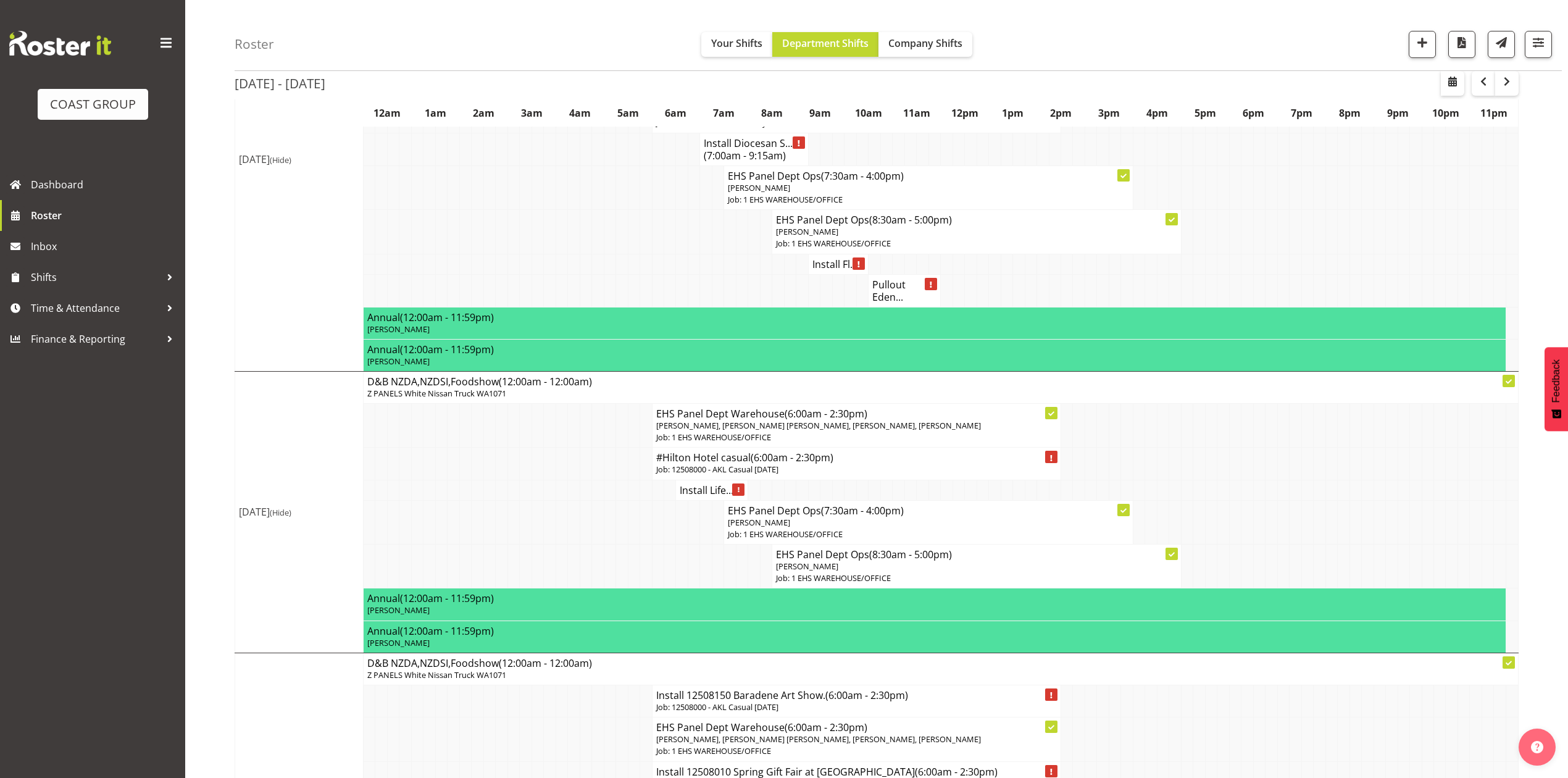
click at [694, 463] on h4 "#Hilton Hotel casual (6:00am - 2:30pm)" at bounding box center [857, 458] width 401 height 12
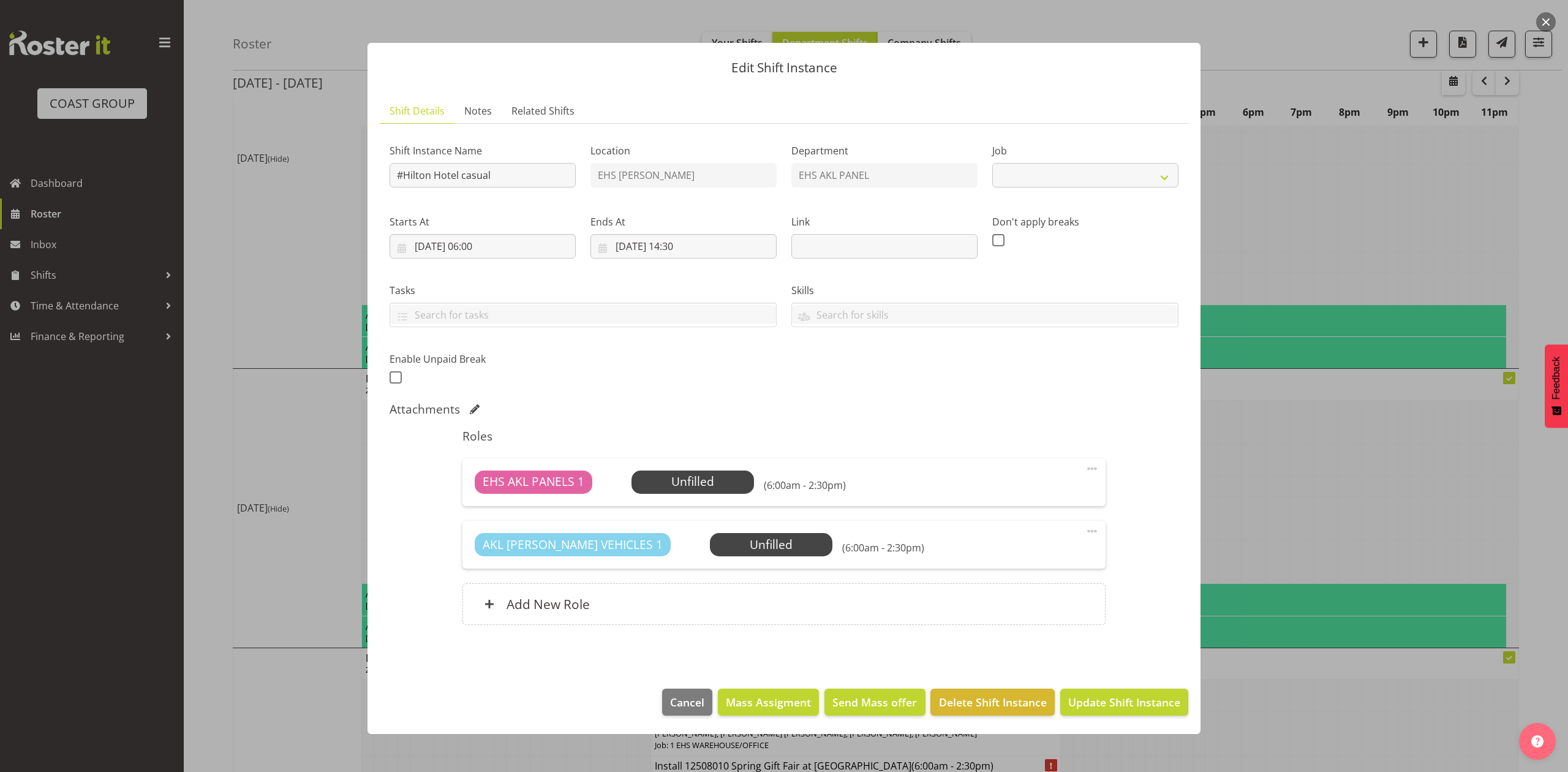
select select "8652"
click at [524, 173] on input "#Hilton Hotel casual" at bounding box center [482, 175] width 186 height 25
type input "#Hilton Hotel casual. D&B Booking."
click at [1118, 699] on span "Update Shift Instance" at bounding box center [1124, 702] width 112 height 16
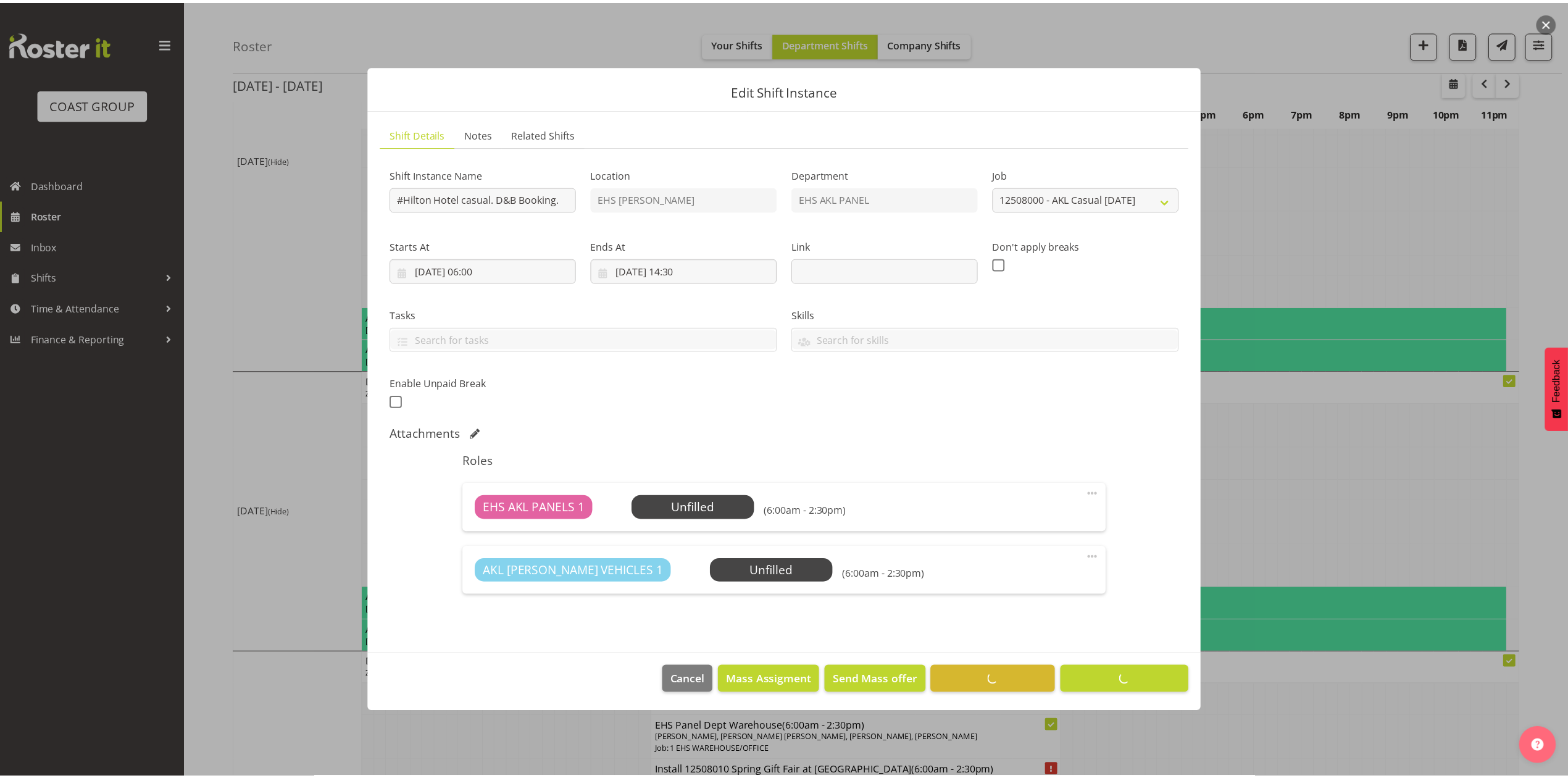
scroll to position [0, 0]
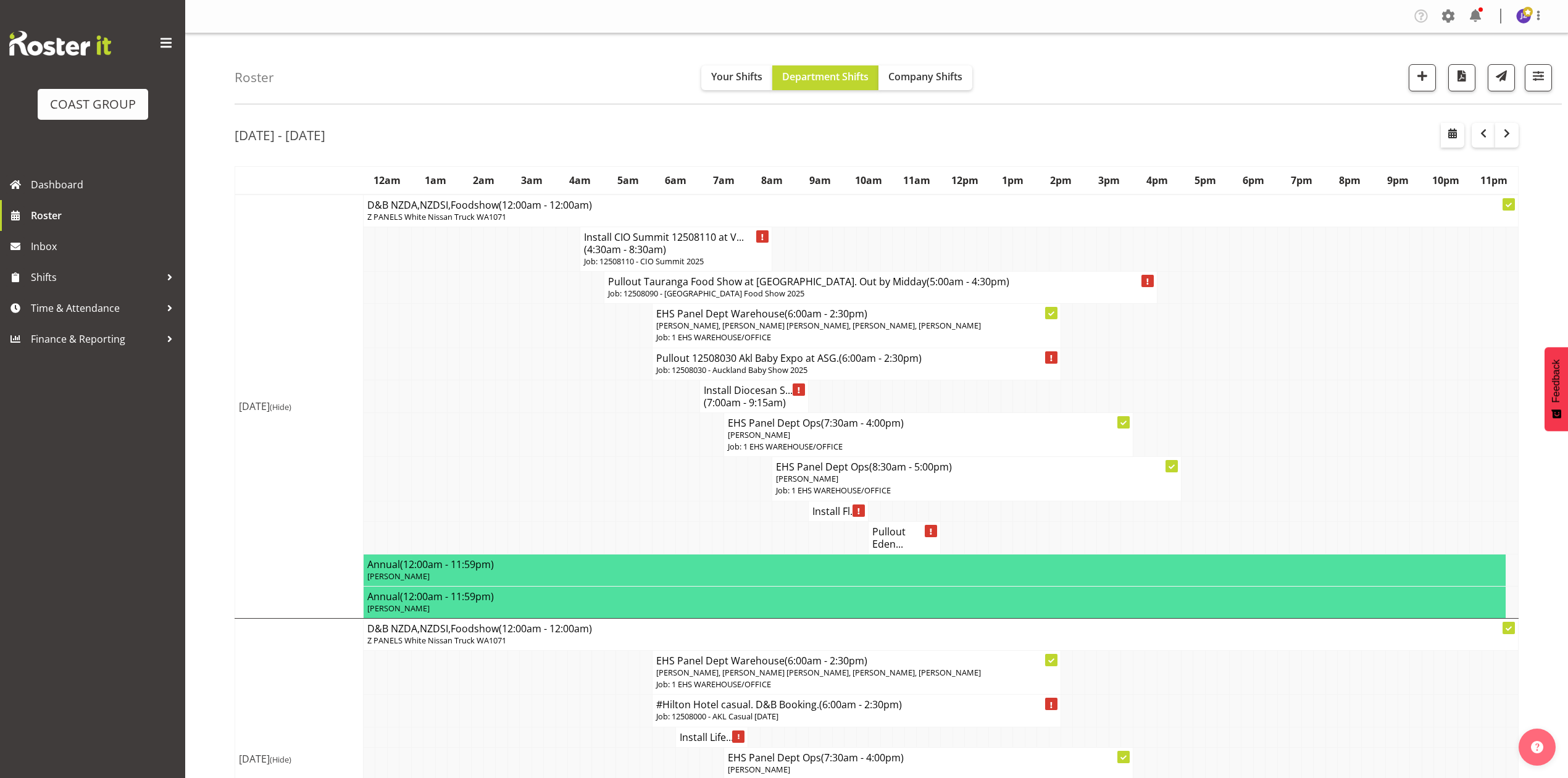
click at [1434, 399] on td at bounding box center [1440, 396] width 12 height 33
click at [1235, 413] on td at bounding box center [1234, 396] width 12 height 33
drag, startPoint x: 589, startPoint y: 373, endPoint x: 598, endPoint y: 381, distance: 12.0
click at [590, 379] on td at bounding box center [586, 364] width 12 height 32
click at [1281, 380] on td at bounding box center [1283, 364] width 12 height 32
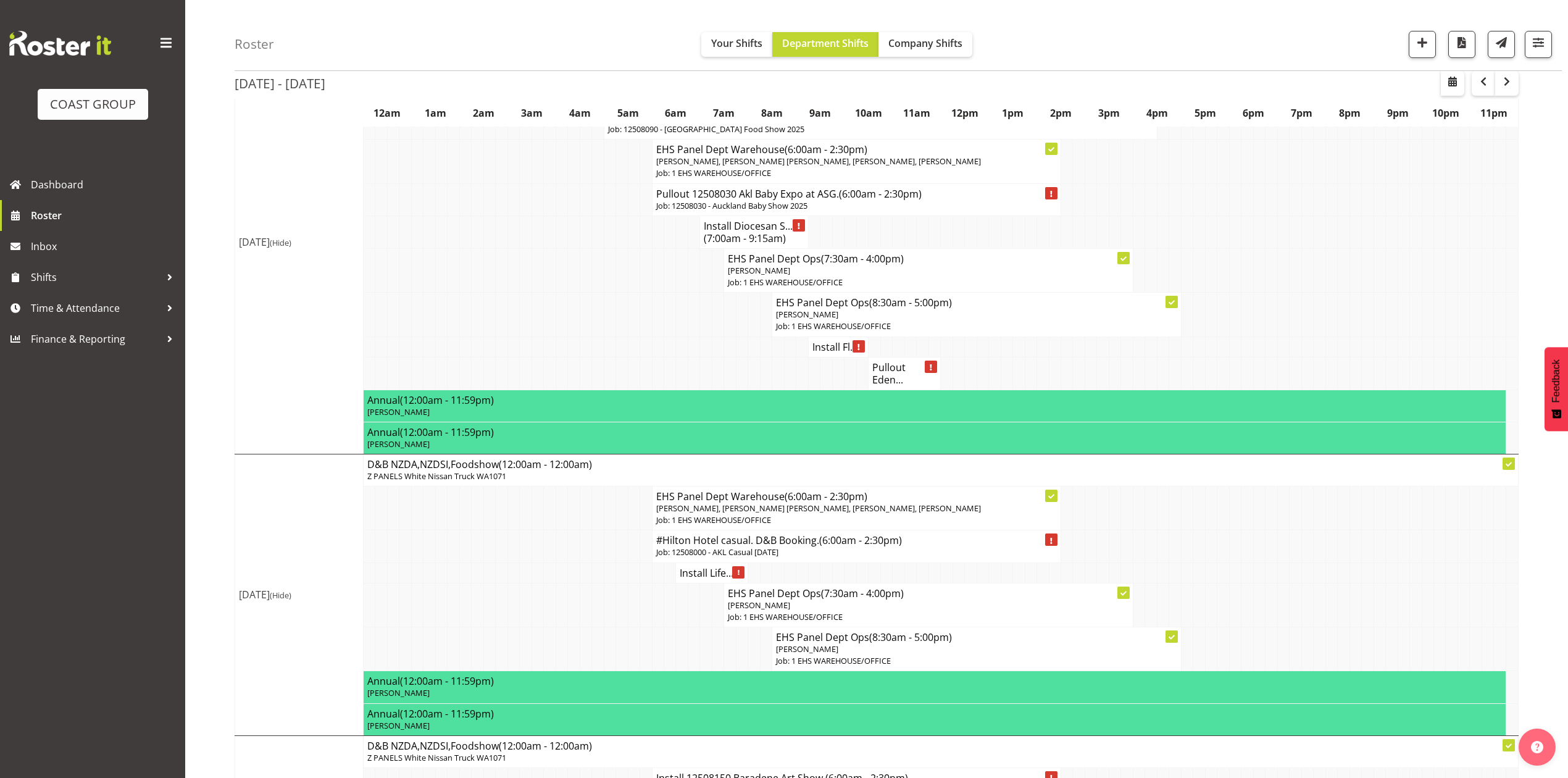
scroll to position [82, 0]
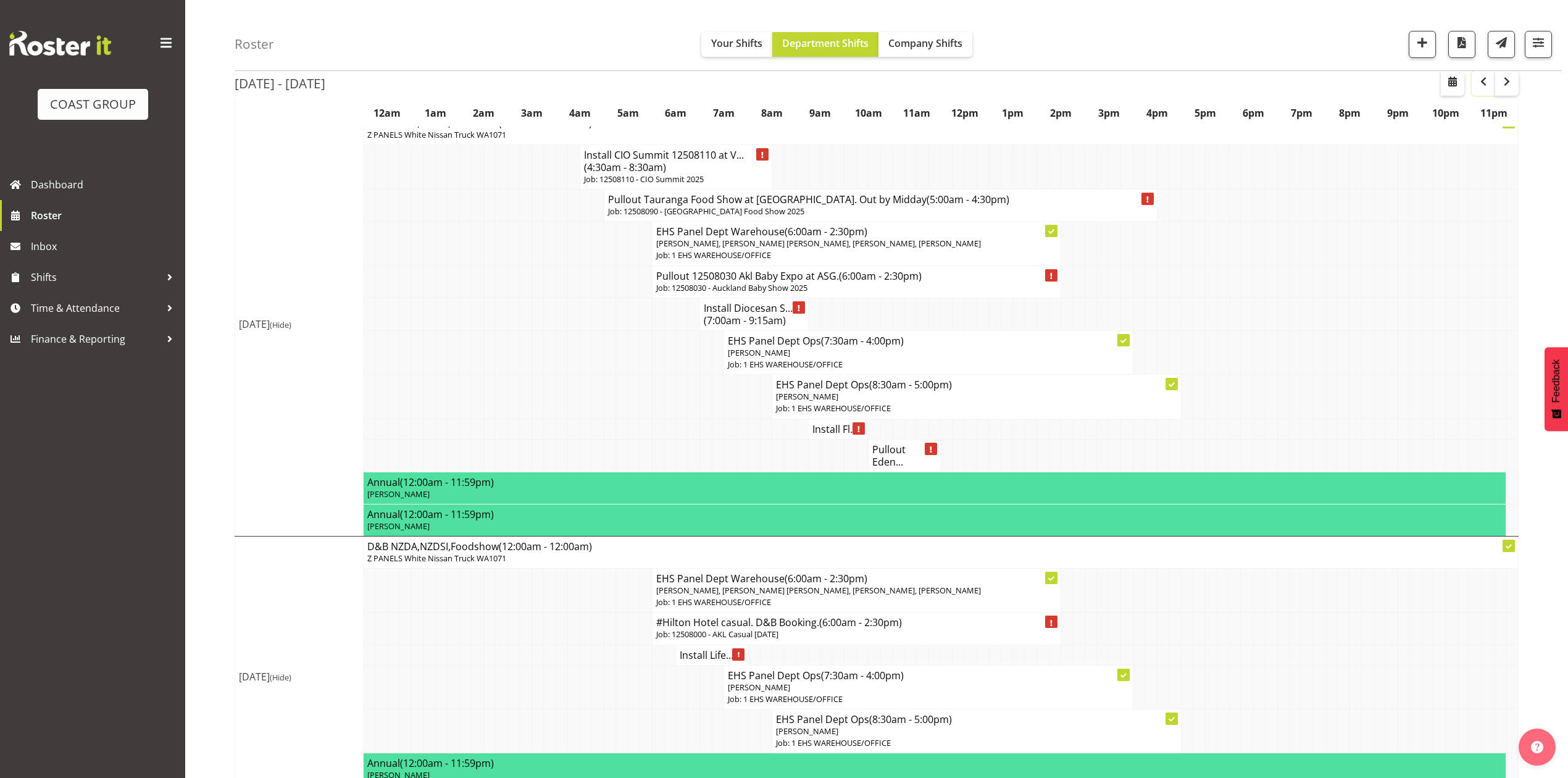
click at [1478, 77] on span "button" at bounding box center [1484, 81] width 15 height 15
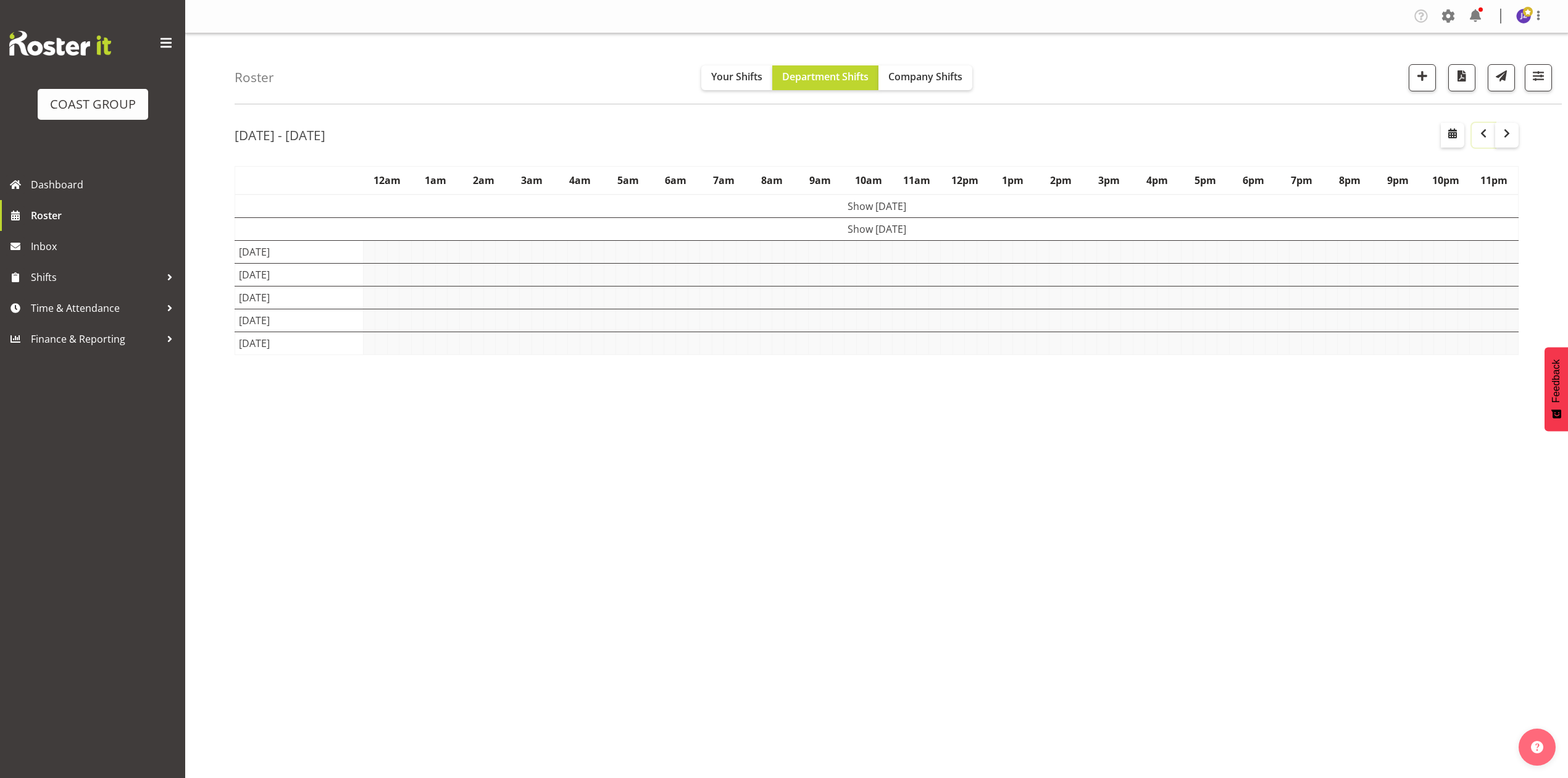
scroll to position [0, 0]
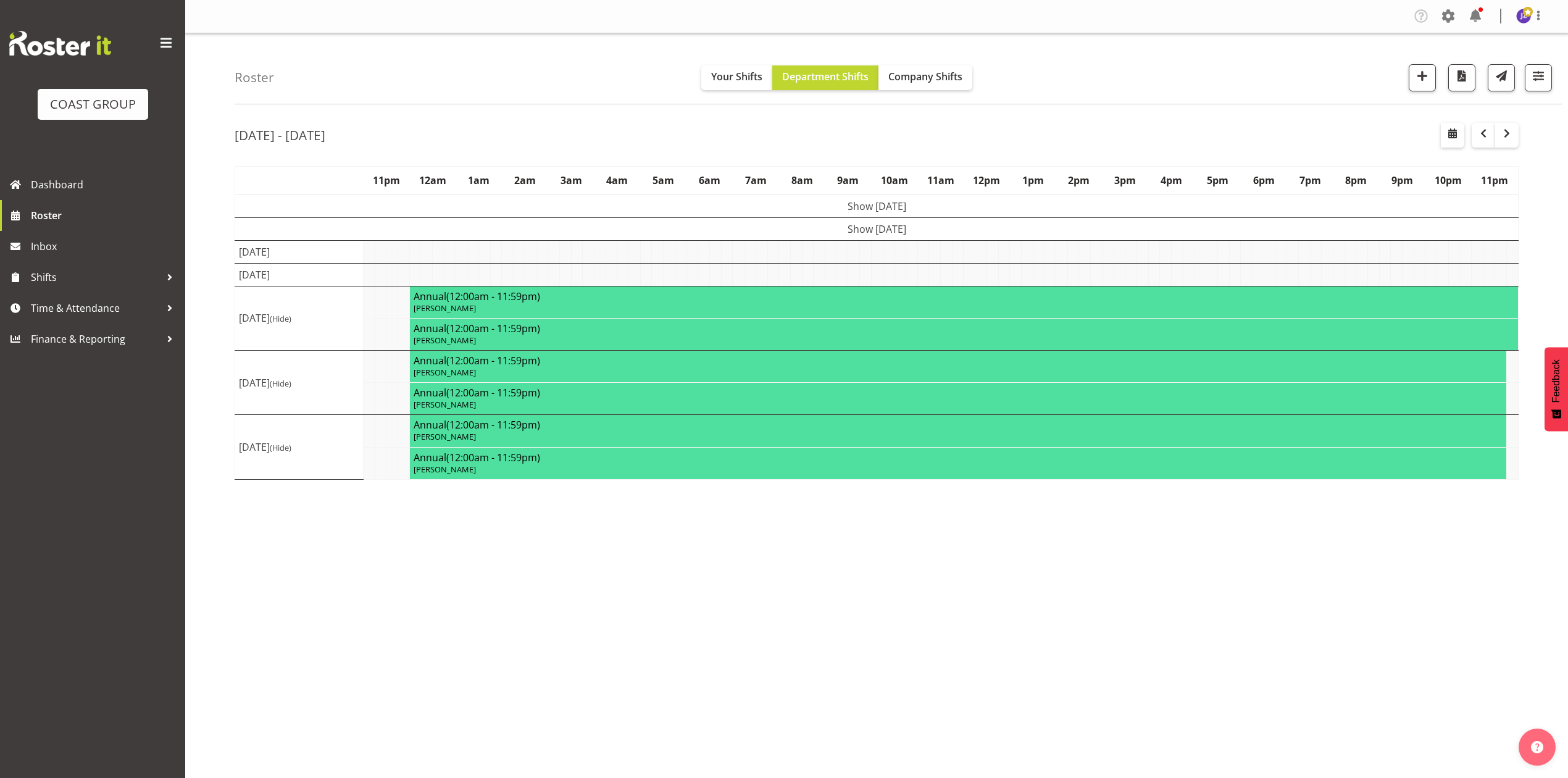
click at [1285, 144] on div "[DATE] - [DATE]" at bounding box center [876, 137] width 1284 height 29
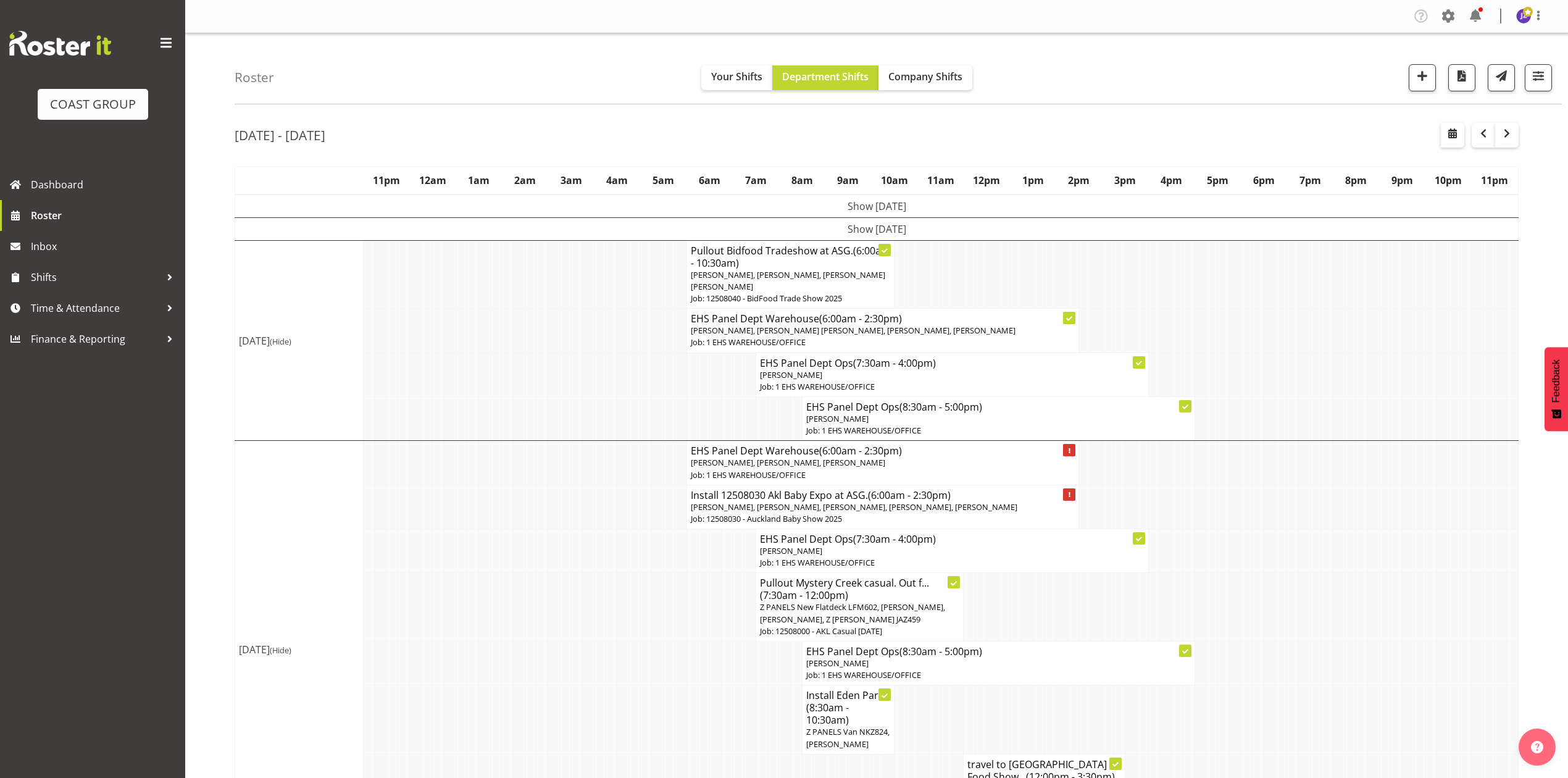
click at [1267, 527] on td at bounding box center [1269, 506] width 12 height 44
click at [855, 218] on td "Show [DATE]" at bounding box center [876, 228] width 1283 height 23
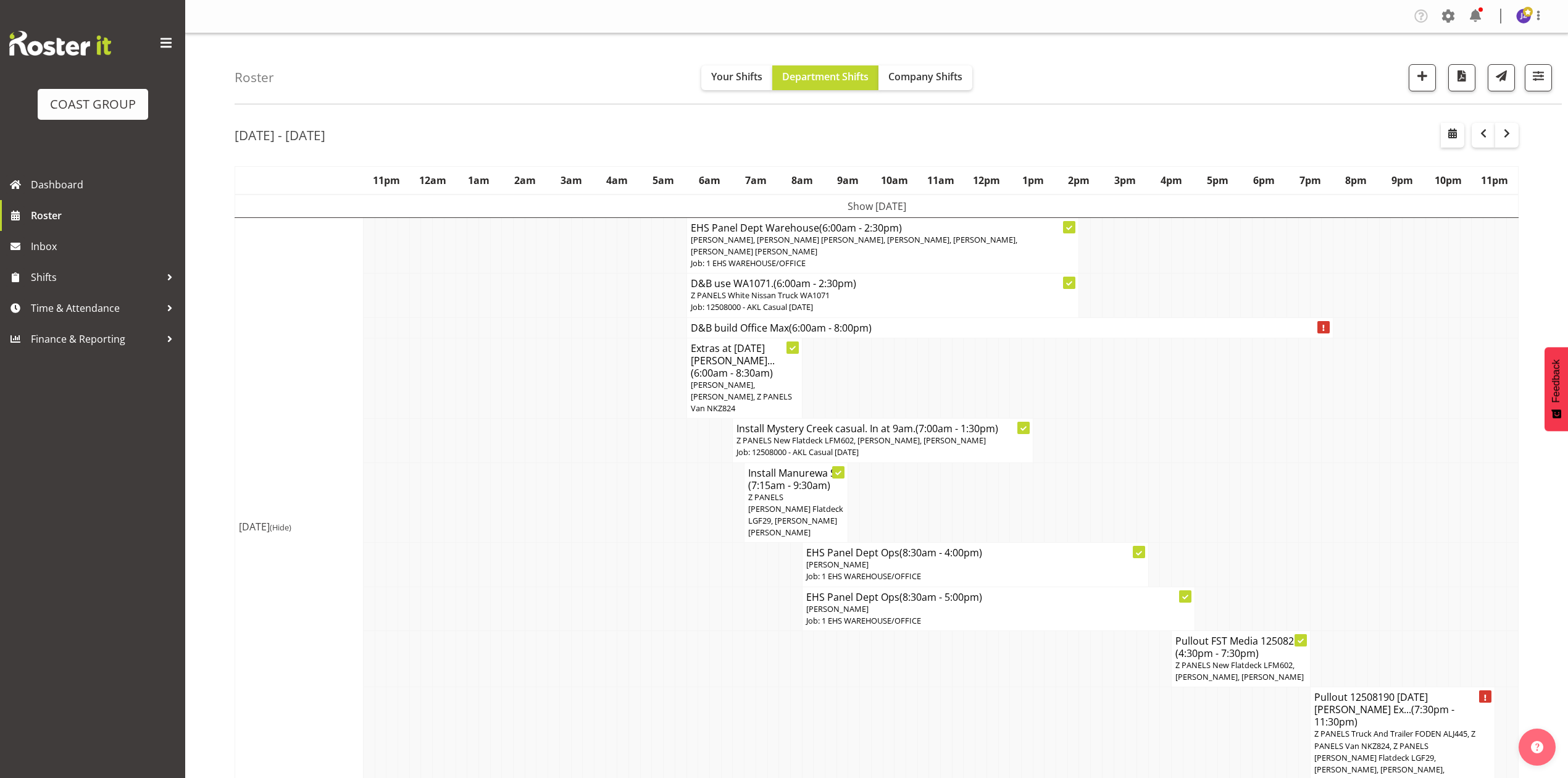
click at [863, 207] on td "Show [DATE]" at bounding box center [876, 206] width 1283 height 24
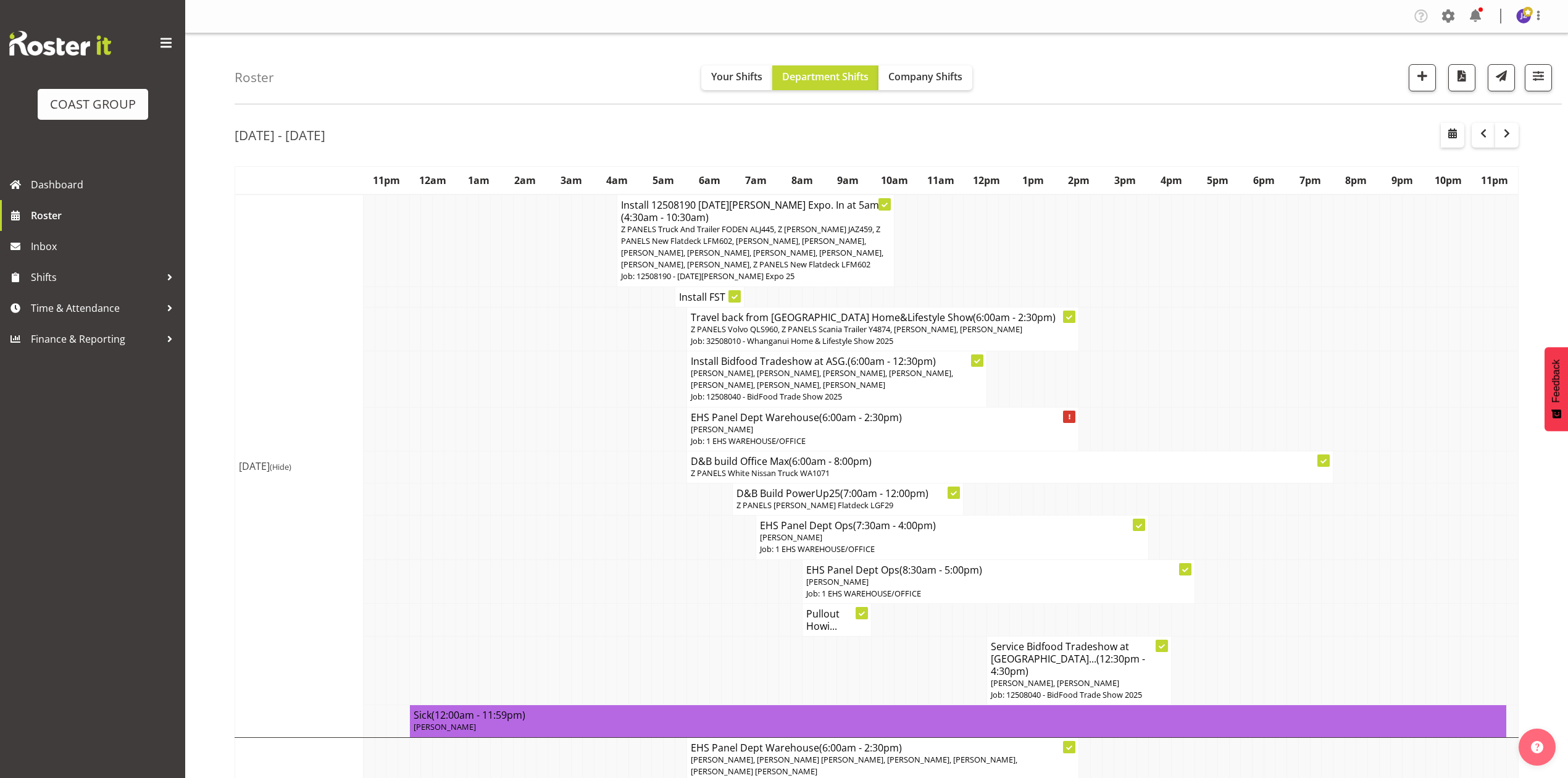
click at [1196, 327] on td at bounding box center [1200, 329] width 12 height 44
click at [479, 435] on tr "EHS Panel Dept Warehouse (6:00am - 2:30pm) Grace Kaiuha Job: 1 EHS WAREHOUSE/OF…" at bounding box center [876, 429] width 1283 height 44
click at [1278, 351] on td at bounding box center [1281, 329] width 12 height 44
click at [1195, 292] on td at bounding box center [1200, 297] width 12 height 20
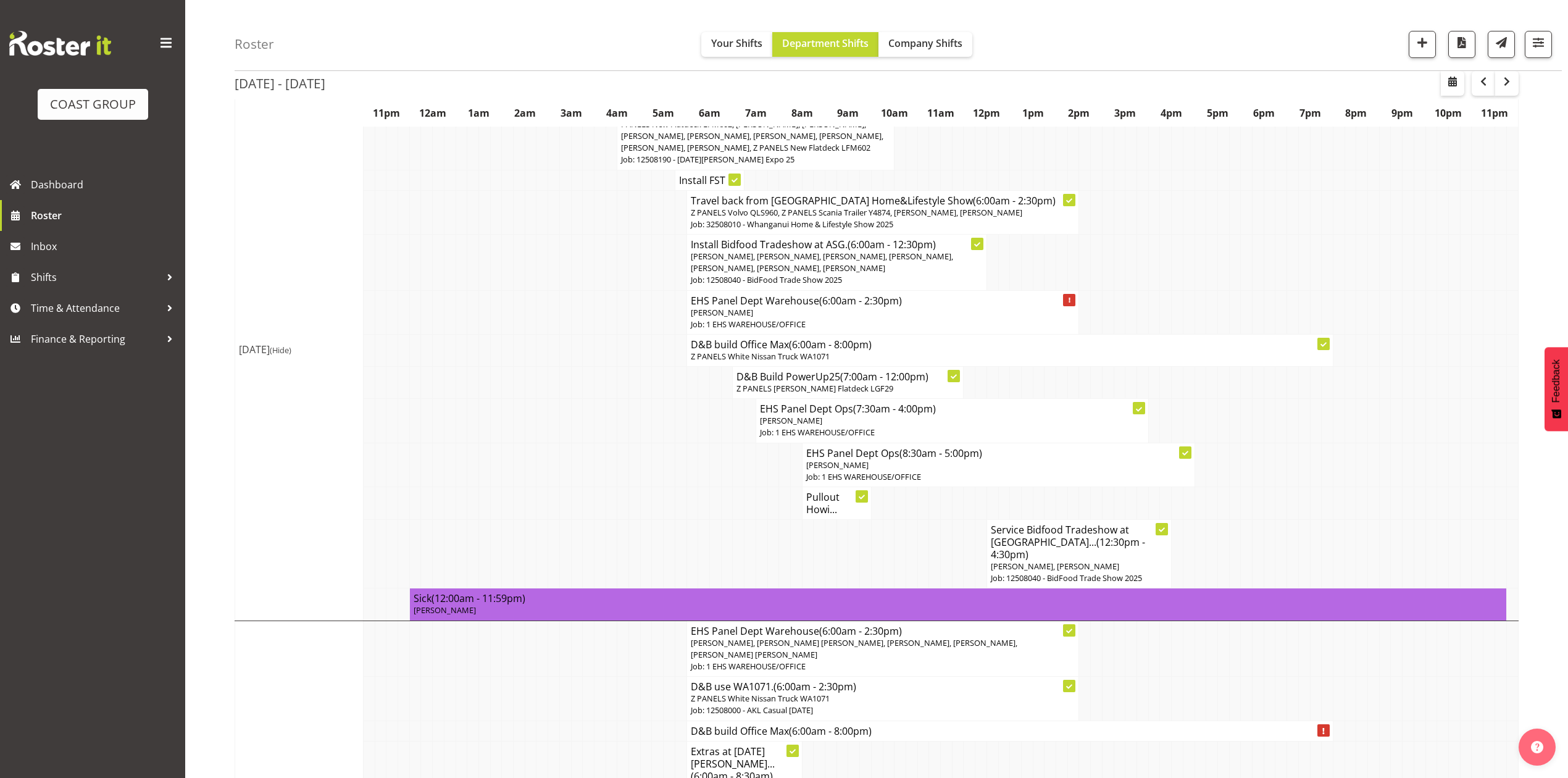
scroll to position [82, 0]
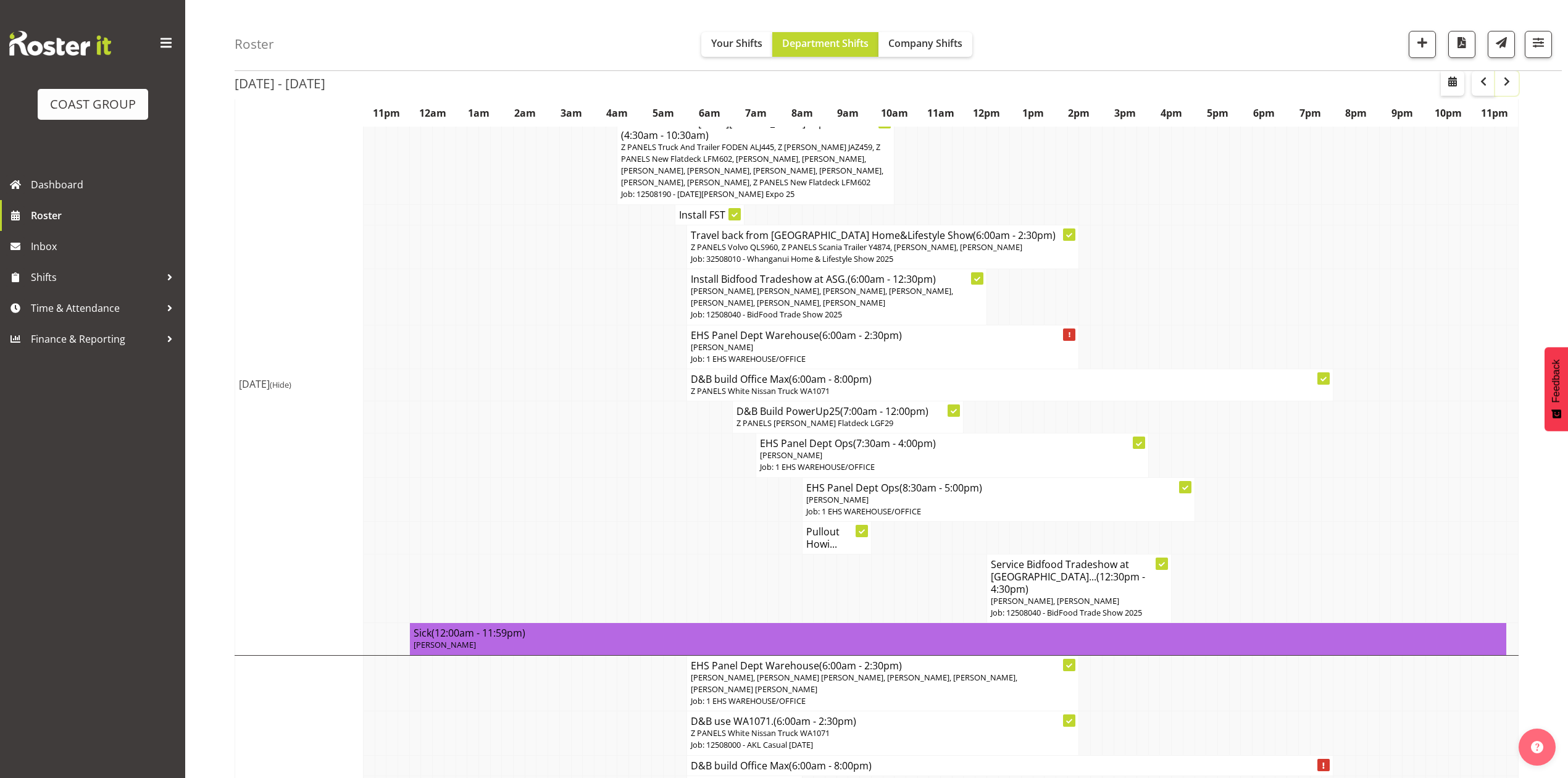
drag, startPoint x: 1505, startPoint y: 81, endPoint x: 1504, endPoint y: 145, distance: 64.0
click at [1505, 81] on span "button" at bounding box center [1507, 81] width 15 height 15
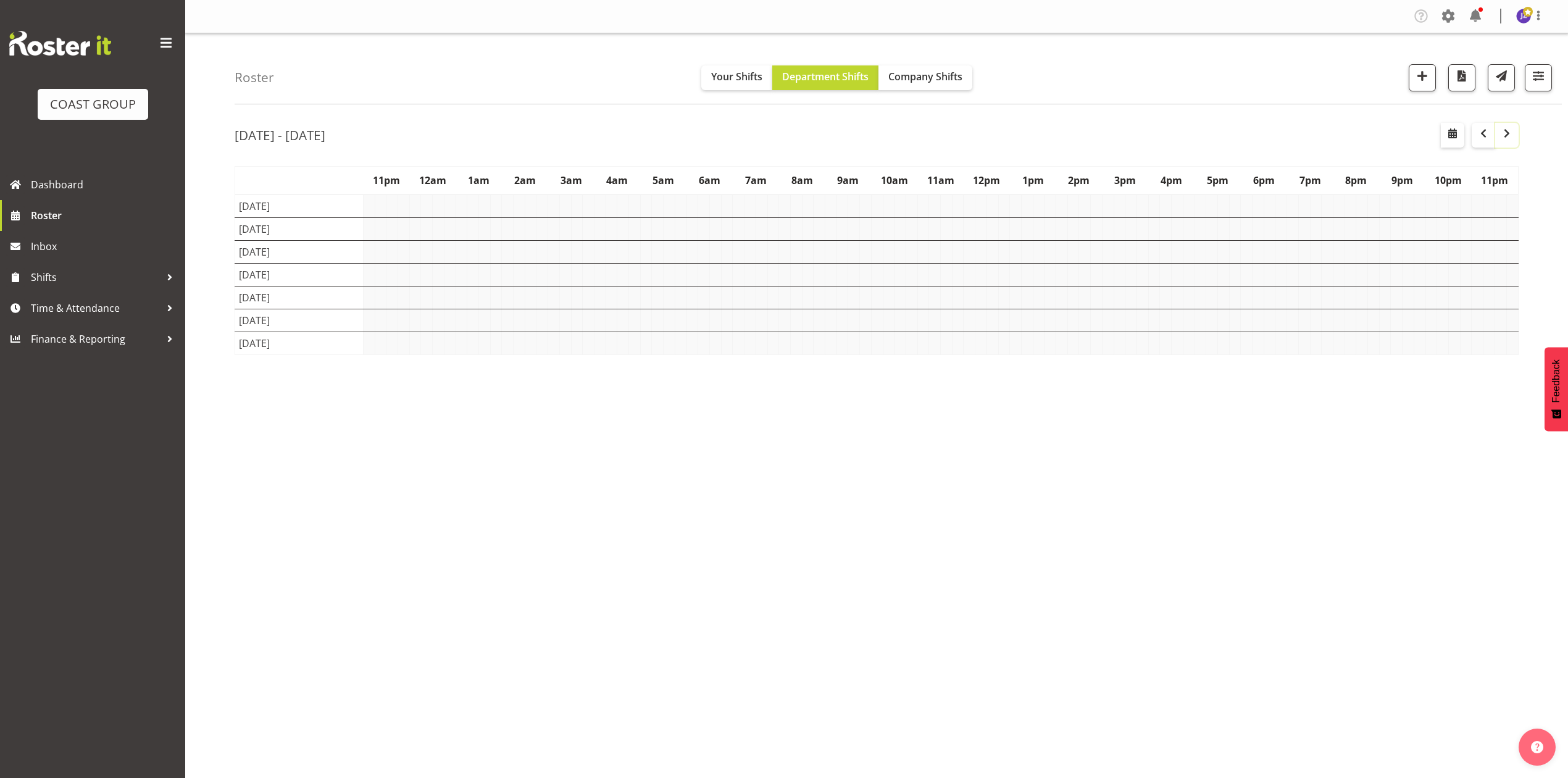
scroll to position [0, 0]
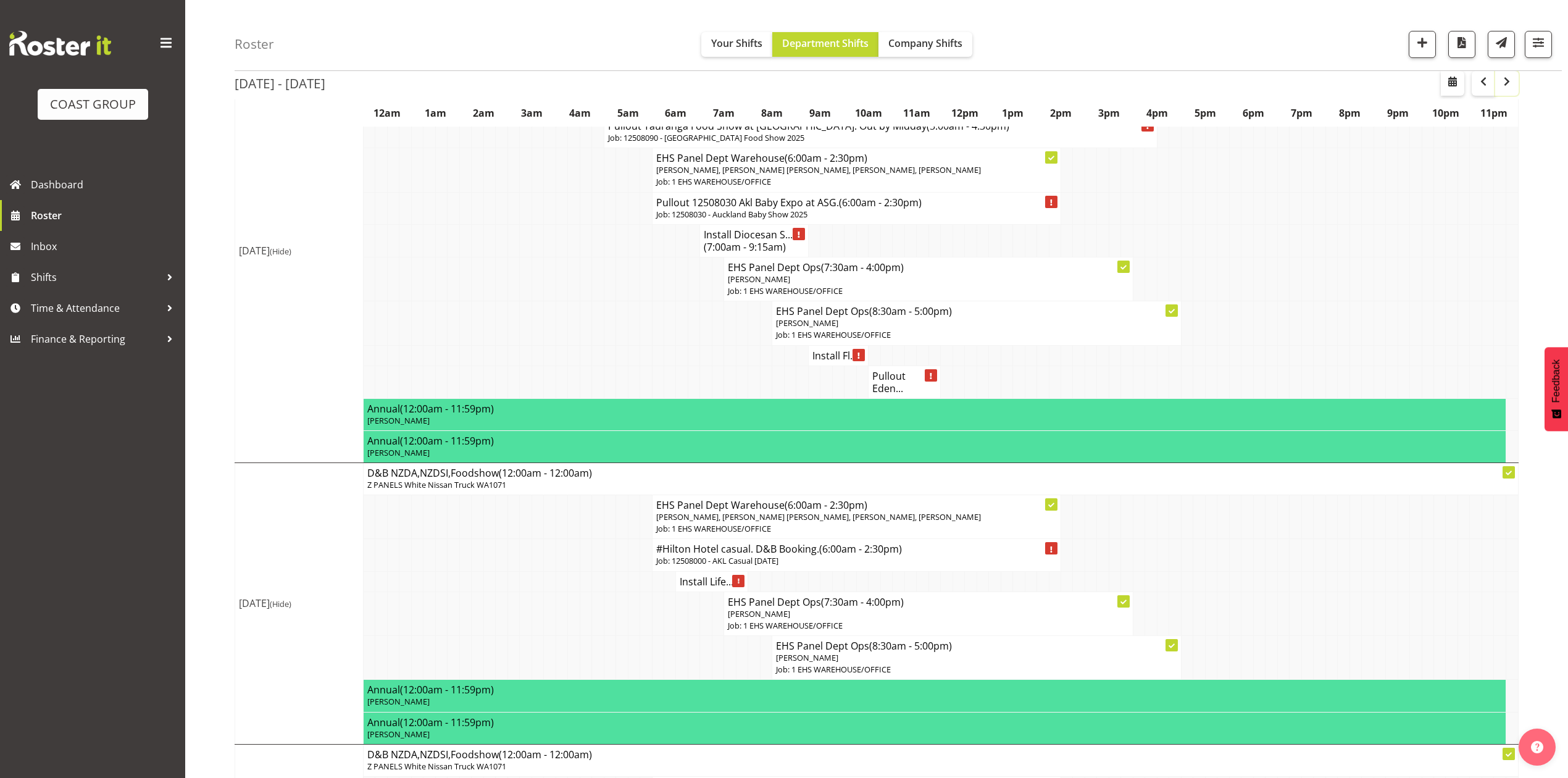
scroll to position [247, 0]
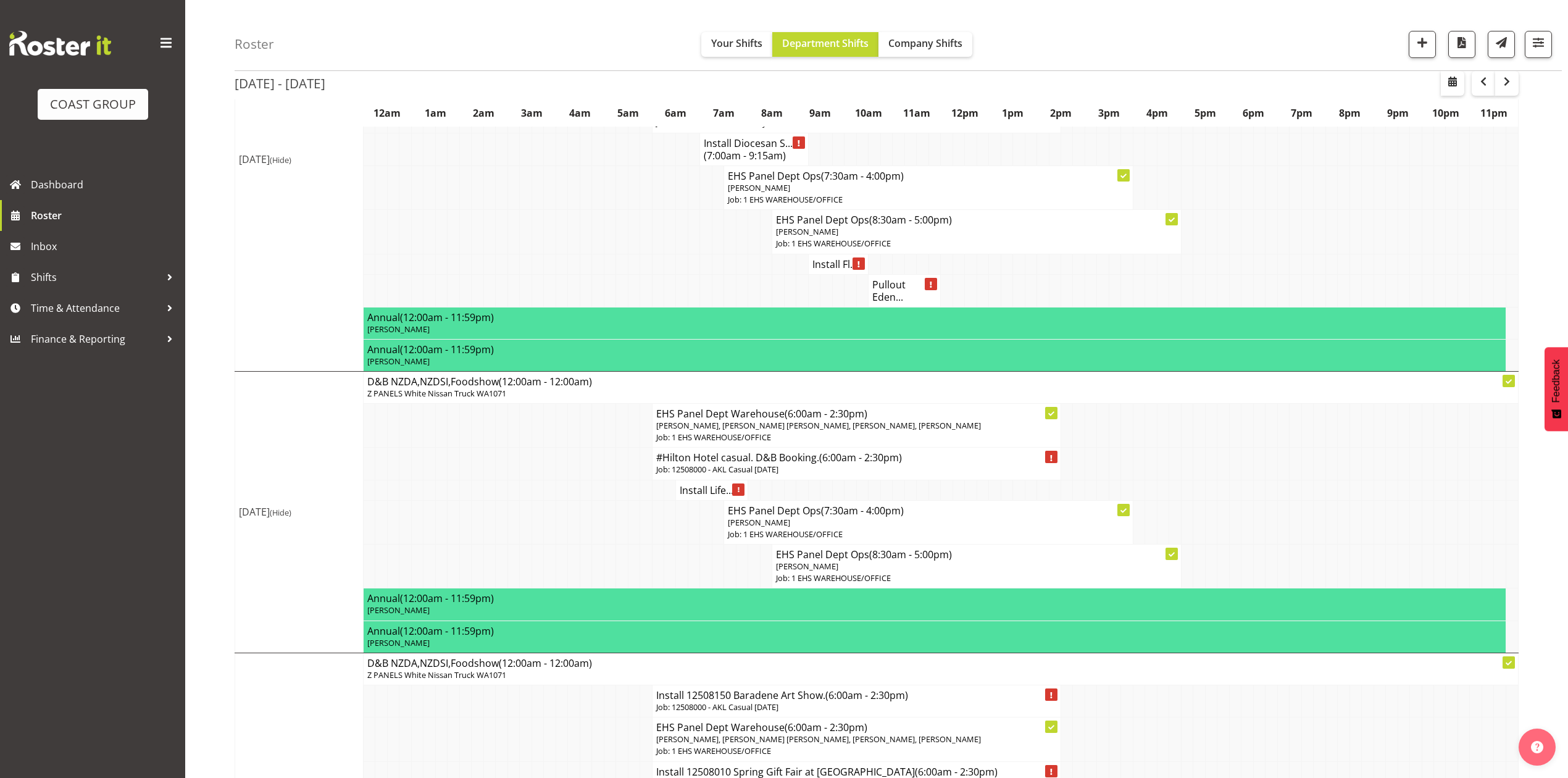
click at [695, 475] on p "Job: 12508000 - AKL Casual [DATE]" at bounding box center [857, 469] width 401 height 12
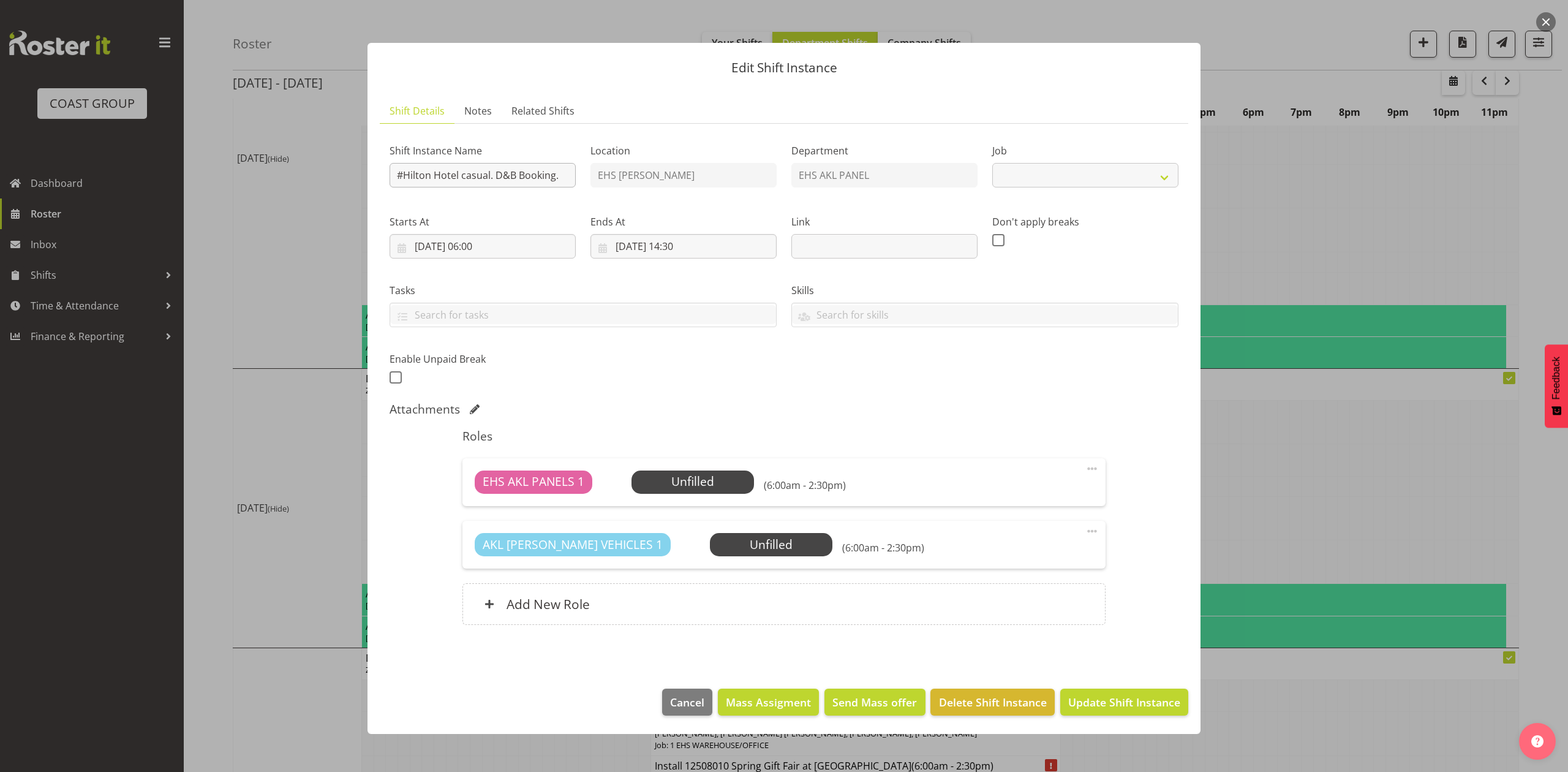
select select "8652"
click at [399, 174] on input "#Hilton Hotel casual. D&B Booking." at bounding box center [482, 175] width 186 height 25
click at [405, 174] on input "#Hilton Hotel casual. D&B Booking." at bounding box center [482, 175] width 186 height 25
drag, startPoint x: 1302, startPoint y: 468, endPoint x: 1274, endPoint y: 533, distance: 70.8
click at [1303, 472] on div at bounding box center [784, 386] width 1568 height 772
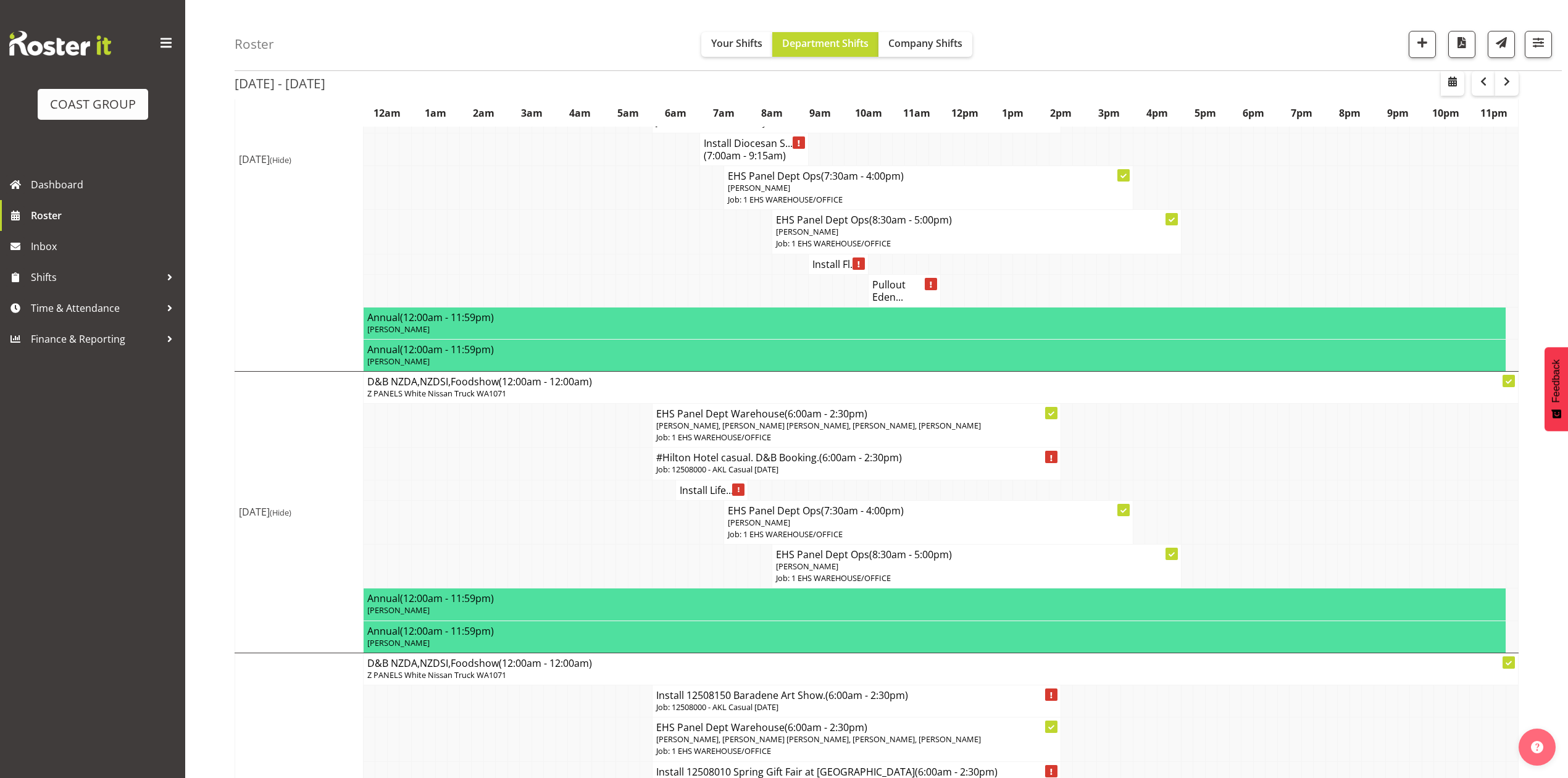
click at [699, 463] on h4 "#Hilton Hotel casual. D&B Booking. (6:00am - 2:30pm)" at bounding box center [857, 458] width 401 height 12
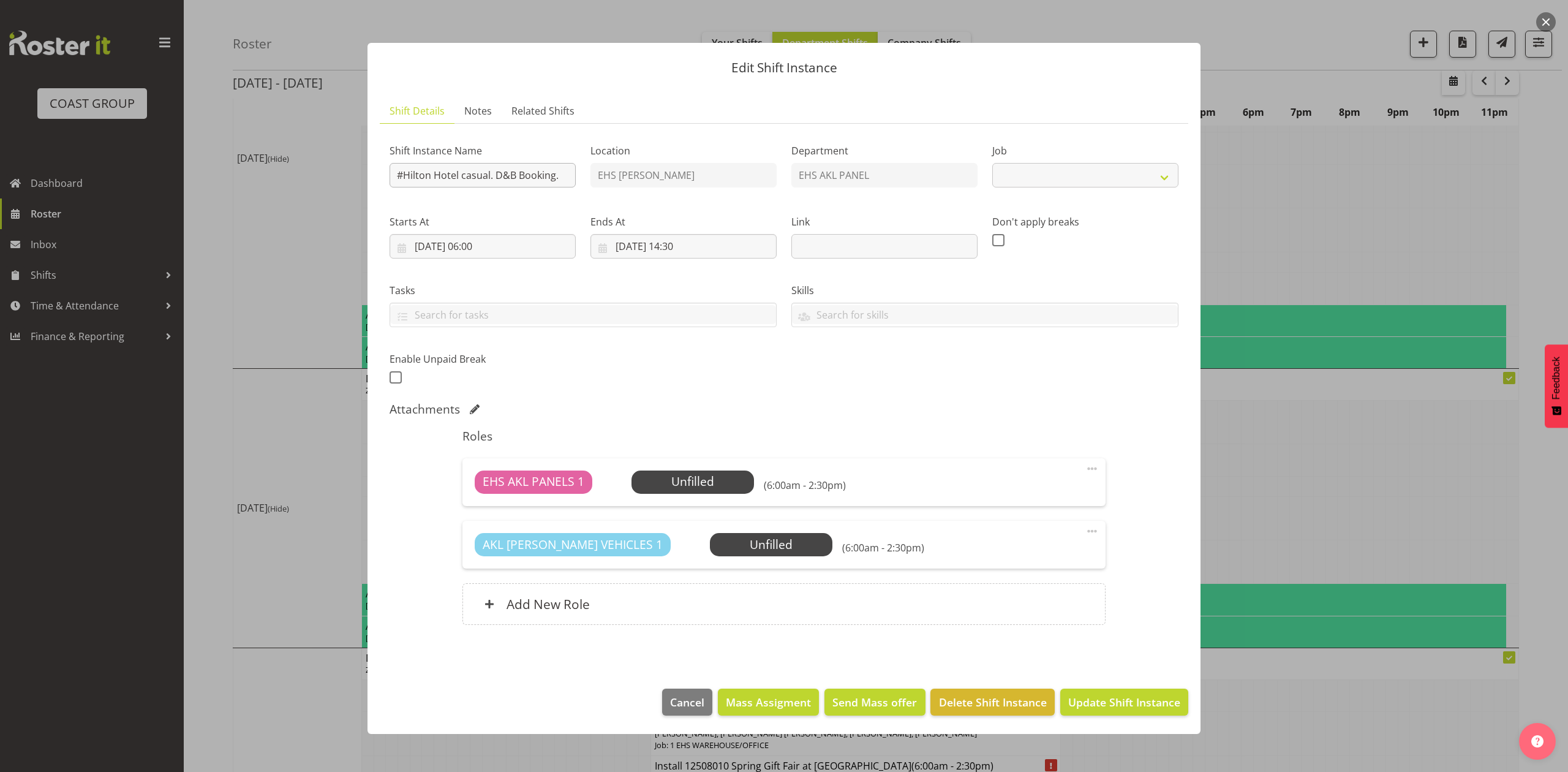
select select "8652"
click at [491, 243] on input "19/08/2025, 06:00" at bounding box center [482, 246] width 186 height 25
click at [481, 505] on select "00 01 02 03 04 05 06 07 08 09 10 11 12 13 14 15 16 17 18 19 20 21 22 23" at bounding box center [482, 507] width 28 height 25
select select "7"
click at [469, 495] on select "00 01 02 03 04 05 06 07 08 09 10 11 12 13 14 15 16 17 18 19 20 21 22 23" at bounding box center [482, 507] width 28 height 25
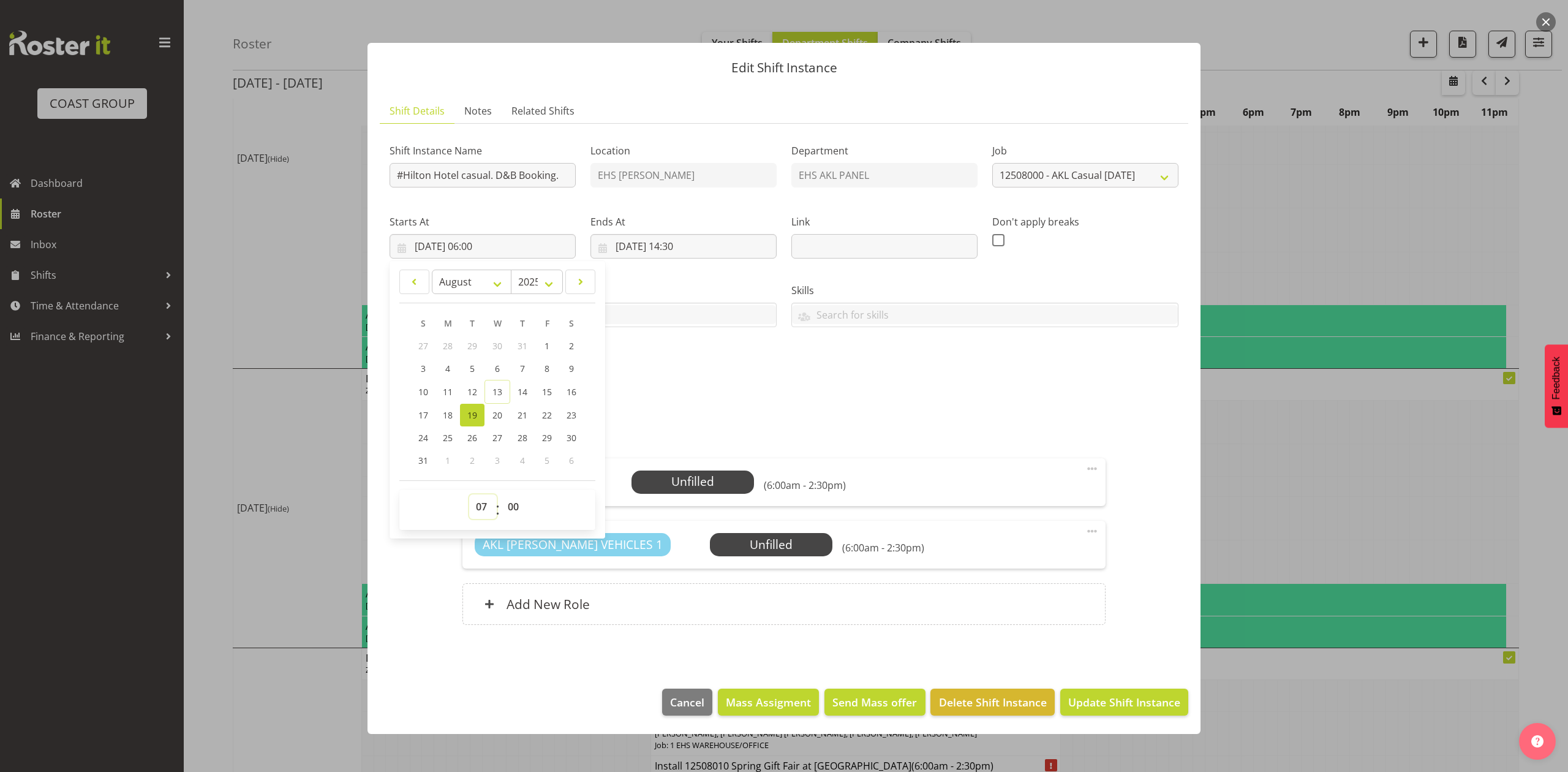
type input "19/08/2025, 07:00"
drag, startPoint x: 475, startPoint y: 499, endPoint x: 478, endPoint y: 493, distance: 6.7
click at [478, 493] on div "00 01 02 03 04 05 06 07 08 09 10 11 12 13 14 15 16 17 18 19 20 21 22 23 : 00 01…" at bounding box center [497, 510] width 196 height 41
select select "6"
click at [469, 495] on select "00 01 02 03 04 05 06 07 08 09 10 11 12 13 14 15 16 17 18 19 20 21 22 23" at bounding box center [482, 507] width 28 height 25
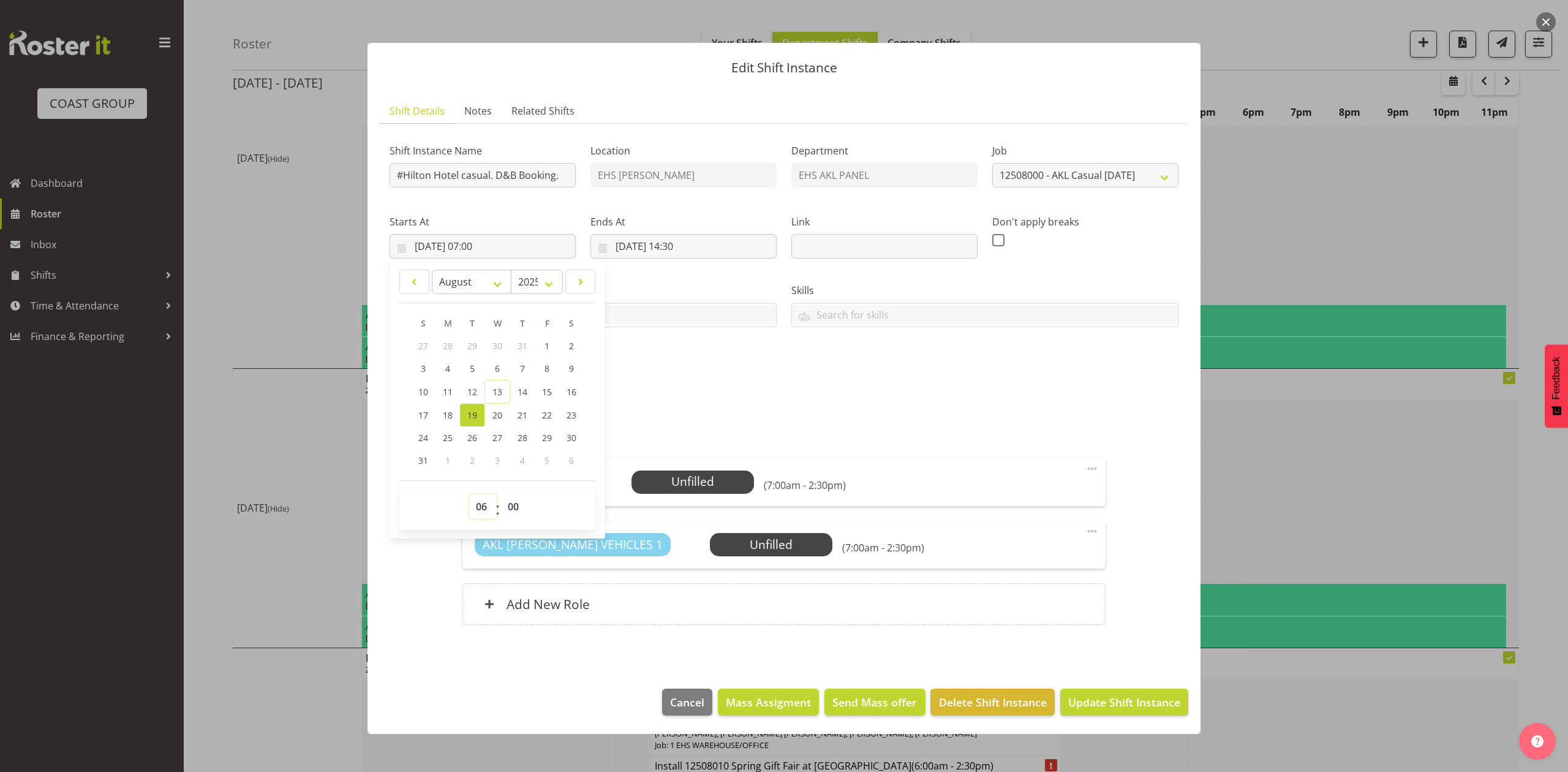
type input "19/08/2025, 06:00"
click at [860, 384] on div "Shift Instance Name #Hilton Hotel casual. D&B Booking. Location EHS RYMER Depar…" at bounding box center [784, 260] width 804 height 268
click at [1285, 460] on div at bounding box center [784, 386] width 1568 height 772
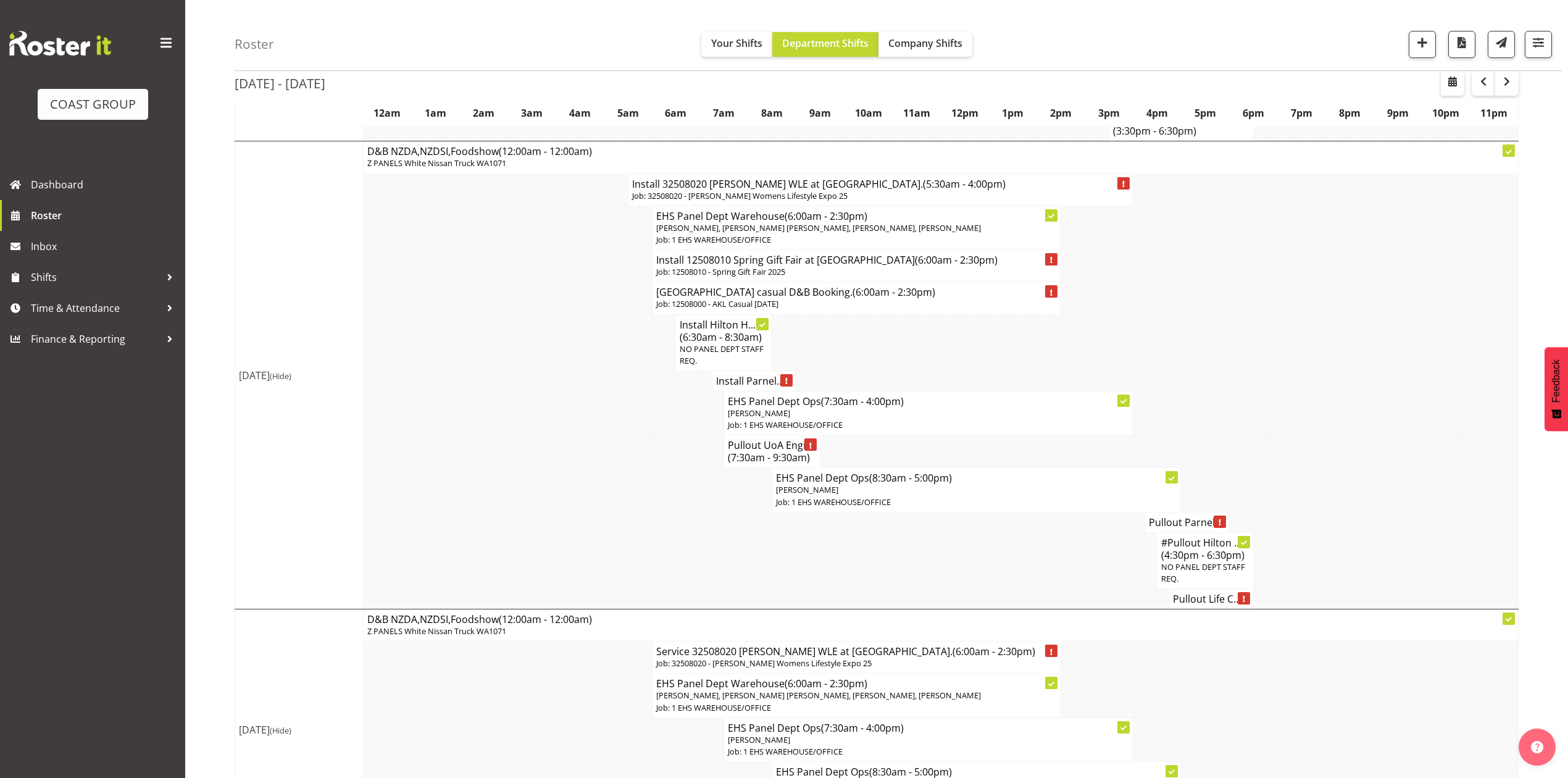
scroll to position [1152, 0]
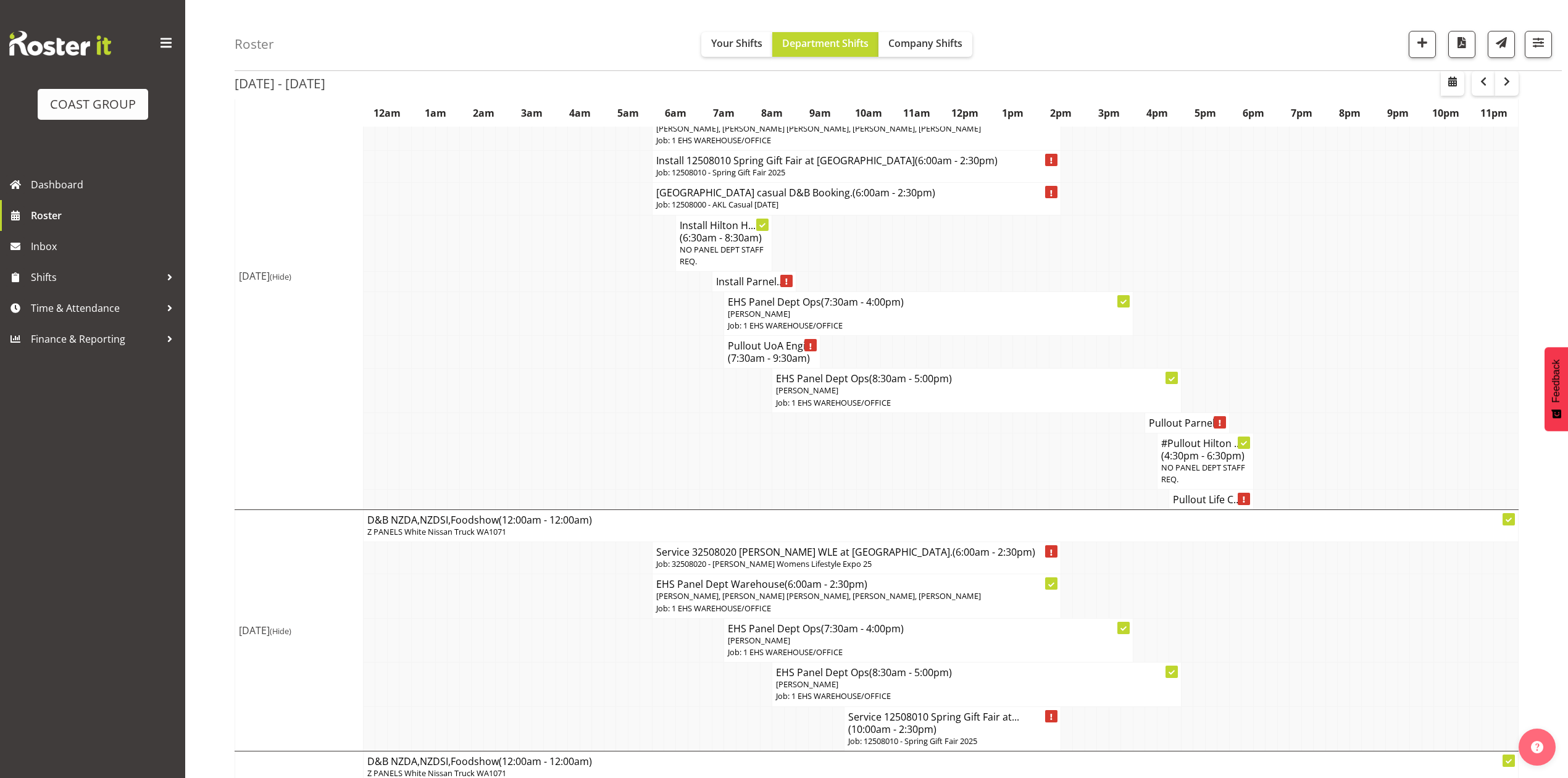
click at [1182, 485] on span "NO PANEL DEPT STAFF REQ." at bounding box center [1203, 473] width 84 height 23
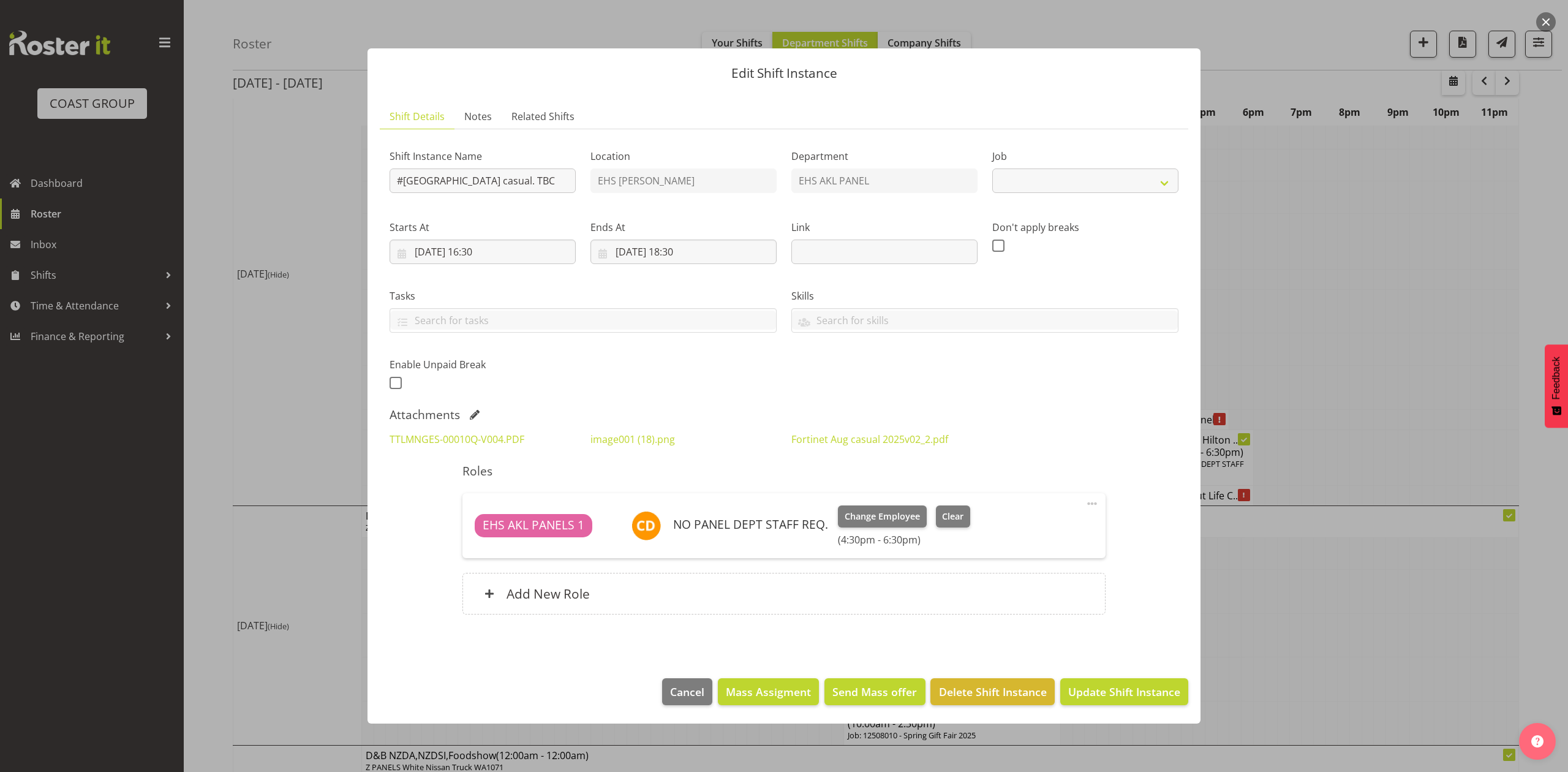
click at [1327, 417] on div at bounding box center [784, 386] width 1568 height 772
select select "8652"
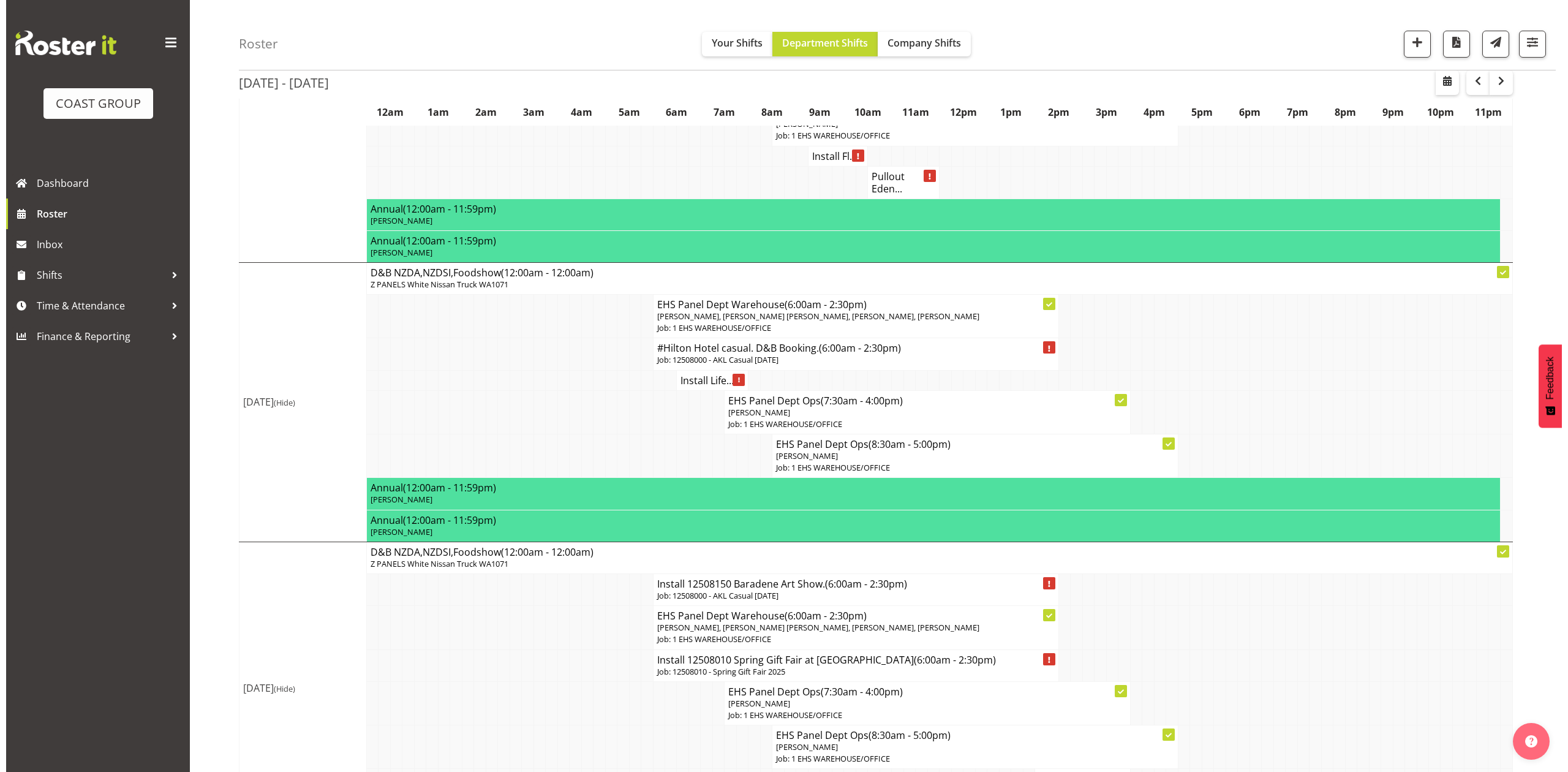
scroll to position [326, 0]
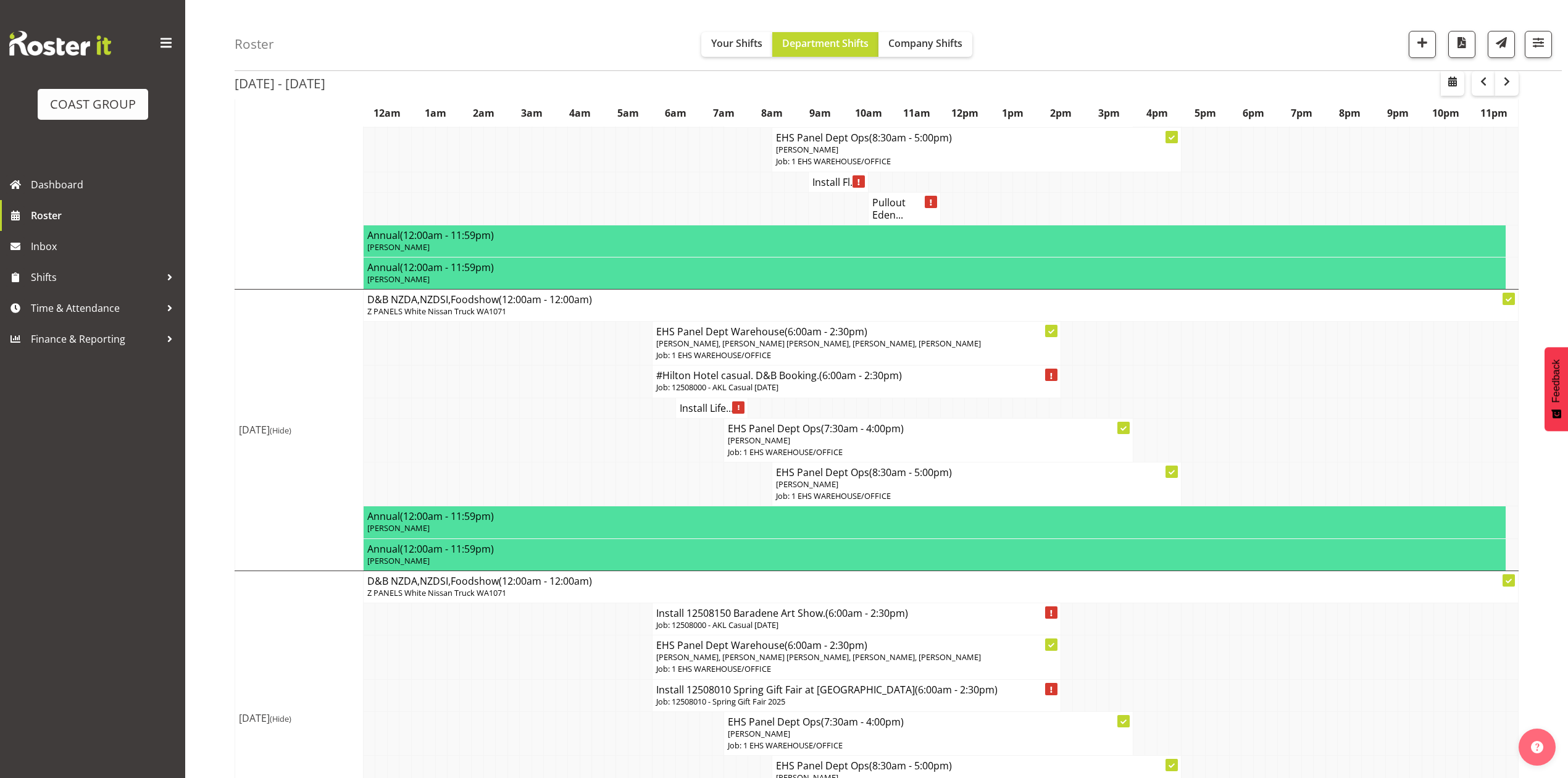
click at [782, 382] on h4 "#Hilton Hotel casual. D&B Booking. (6:00am - 2:30pm)" at bounding box center [857, 375] width 401 height 12
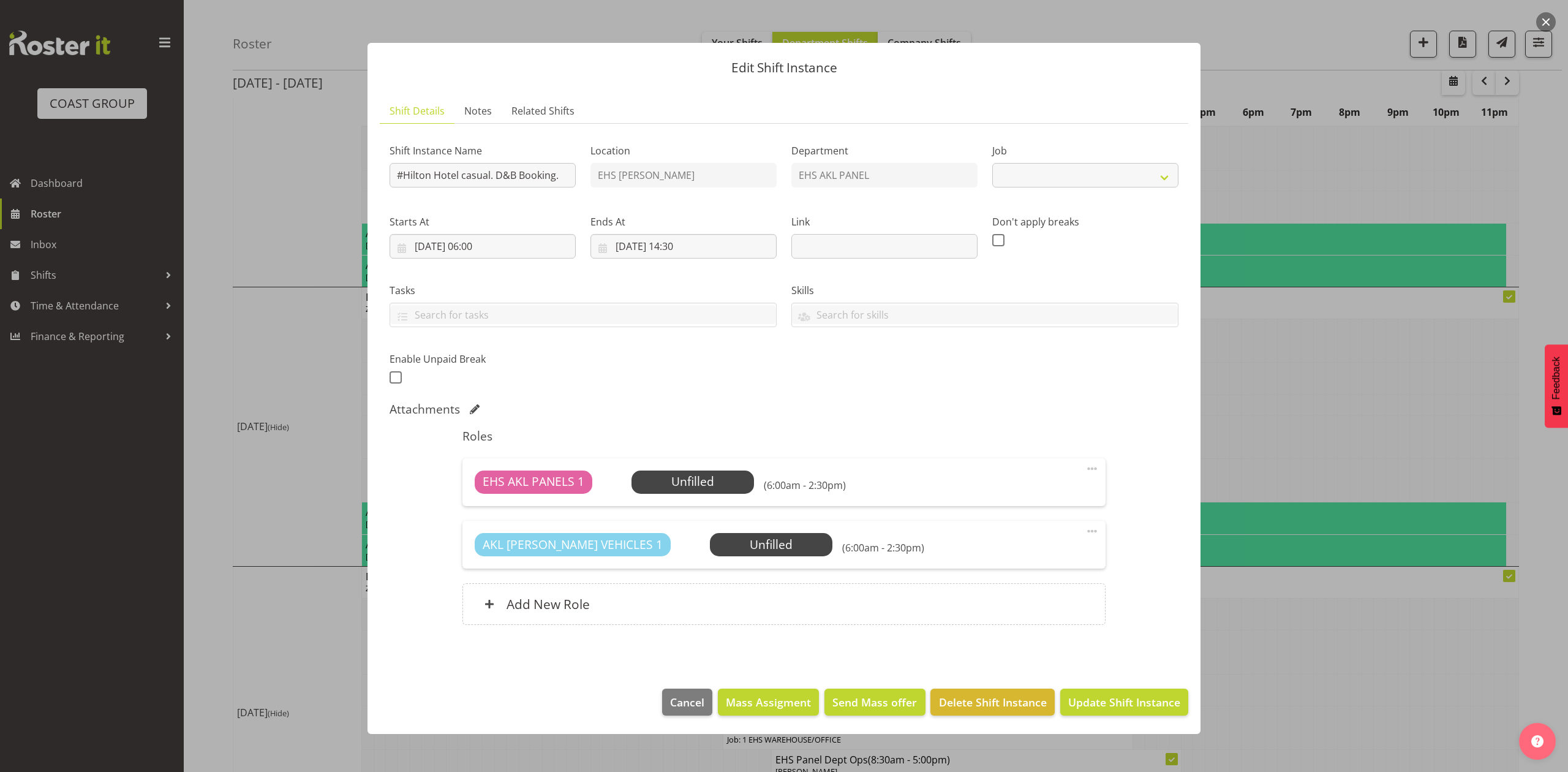
select select "8652"
click at [406, 174] on input "#Hilton Hotel casual. D&B Booking." at bounding box center [482, 175] width 186 height 25
type input "#Install Hilton Hotel casual. D&B Booking."
click at [1089, 473] on span at bounding box center [1092, 468] width 15 height 15
click at [892, 539] on div "AKL RYMER VEHICLES 1 Unfilled Select Employee (6:00am - 2:30pm)" at bounding box center [783, 545] width 618 height 23
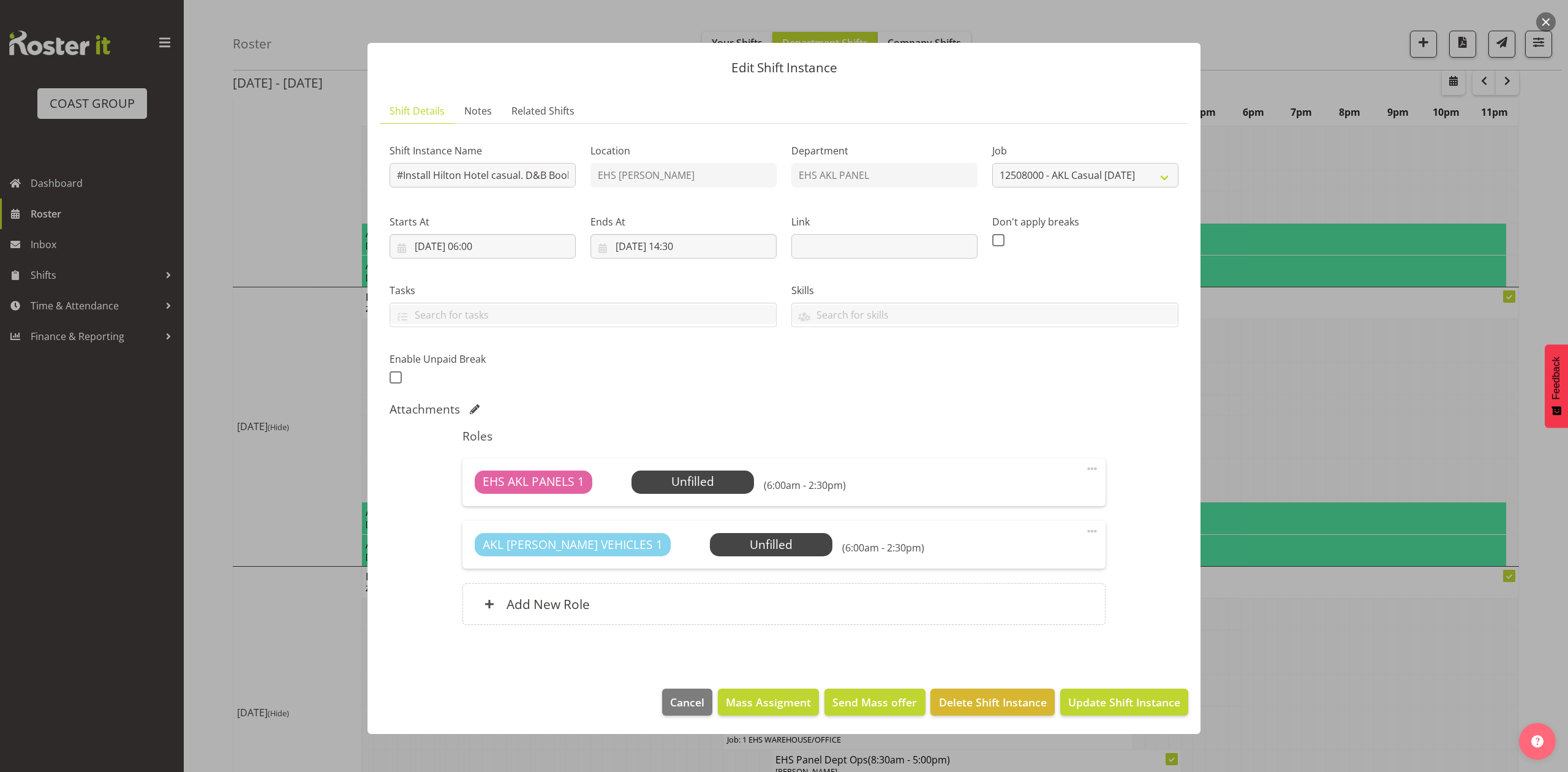
click at [1086, 533] on span at bounding box center [1092, 531] width 15 height 15
drag, startPoint x: 1019, startPoint y: 605, endPoint x: 988, endPoint y: 565, distance: 50.6
click at [1017, 603] on link "Delete" at bounding box center [1040, 602] width 118 height 22
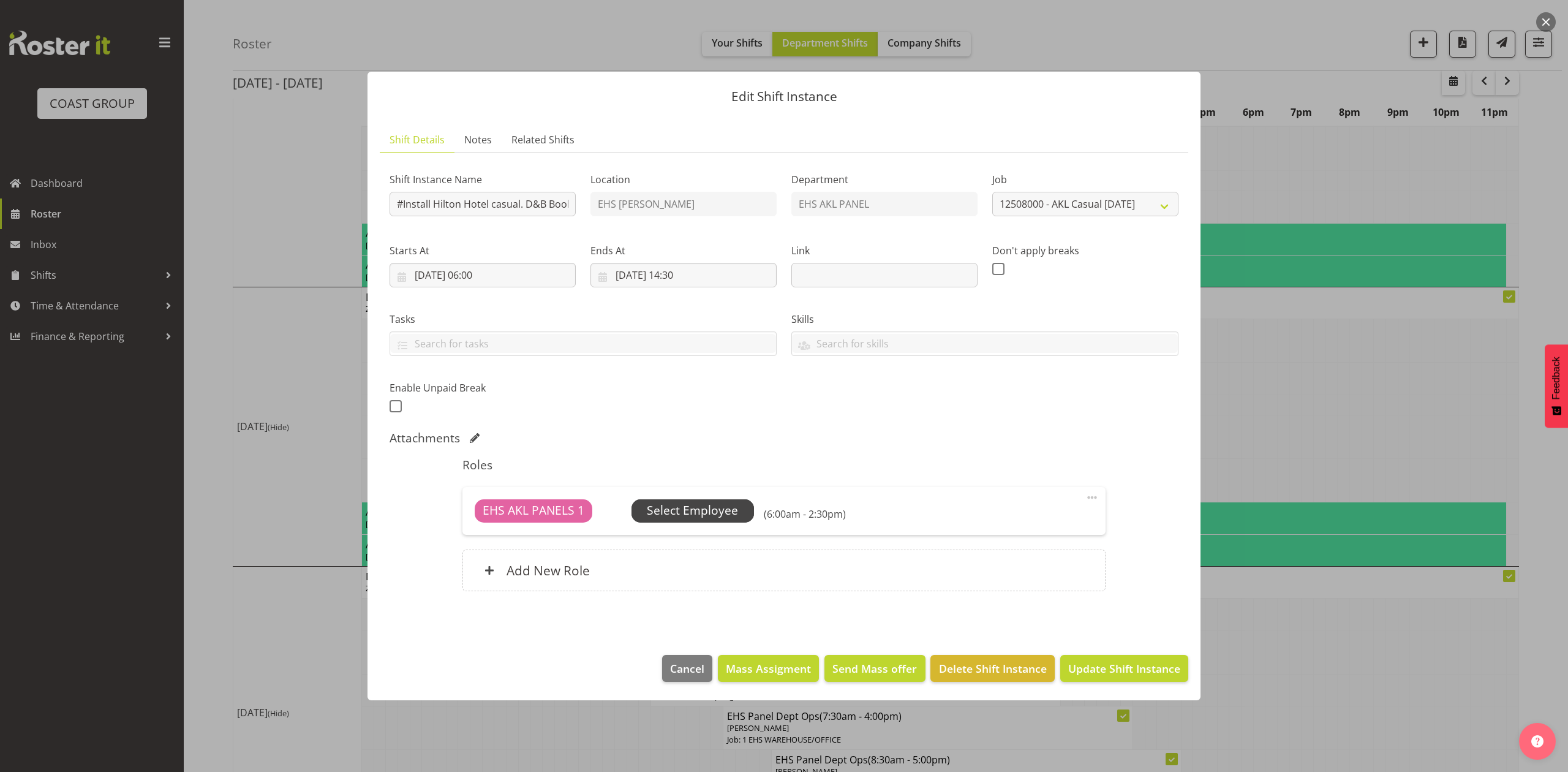
click at [668, 516] on span "Select Employee" at bounding box center [692, 510] width 91 height 18
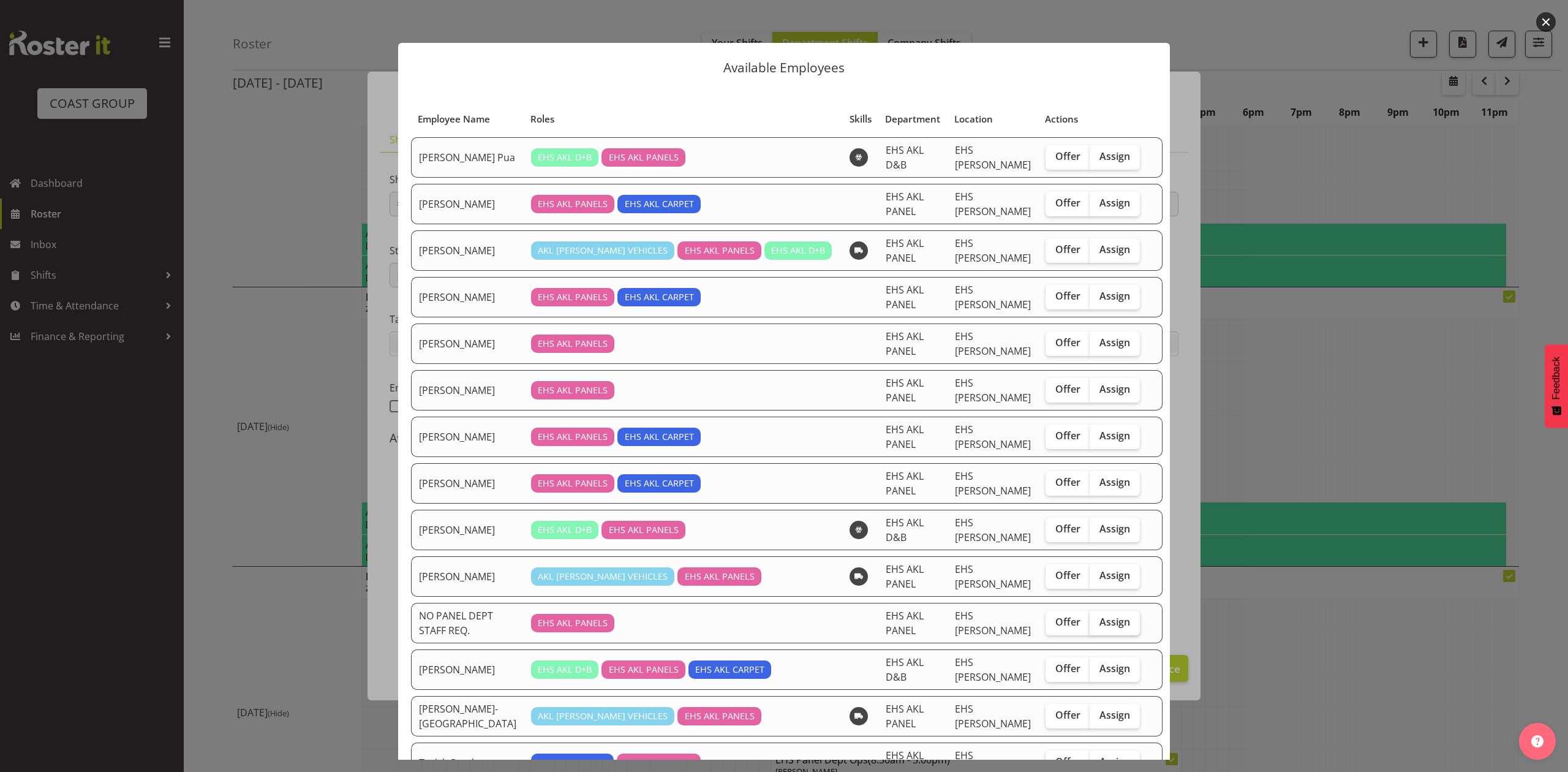
click at [1101, 617] on span "Assign" at bounding box center [1114, 622] width 31 height 12
click at [1097, 618] on input "Assign" at bounding box center [1093, 622] width 8 height 8
checkbox input "true"
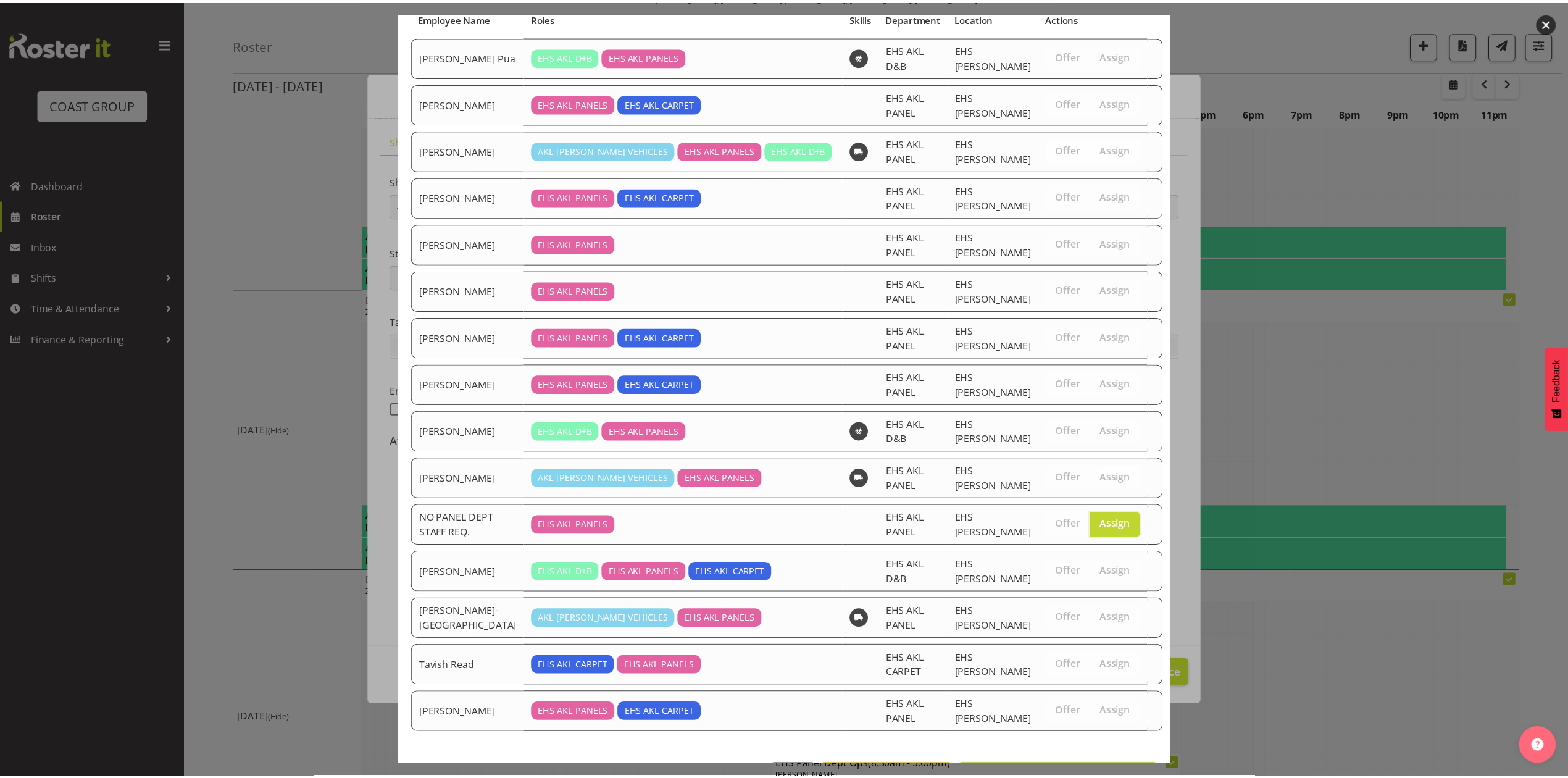
scroll to position [147, 0]
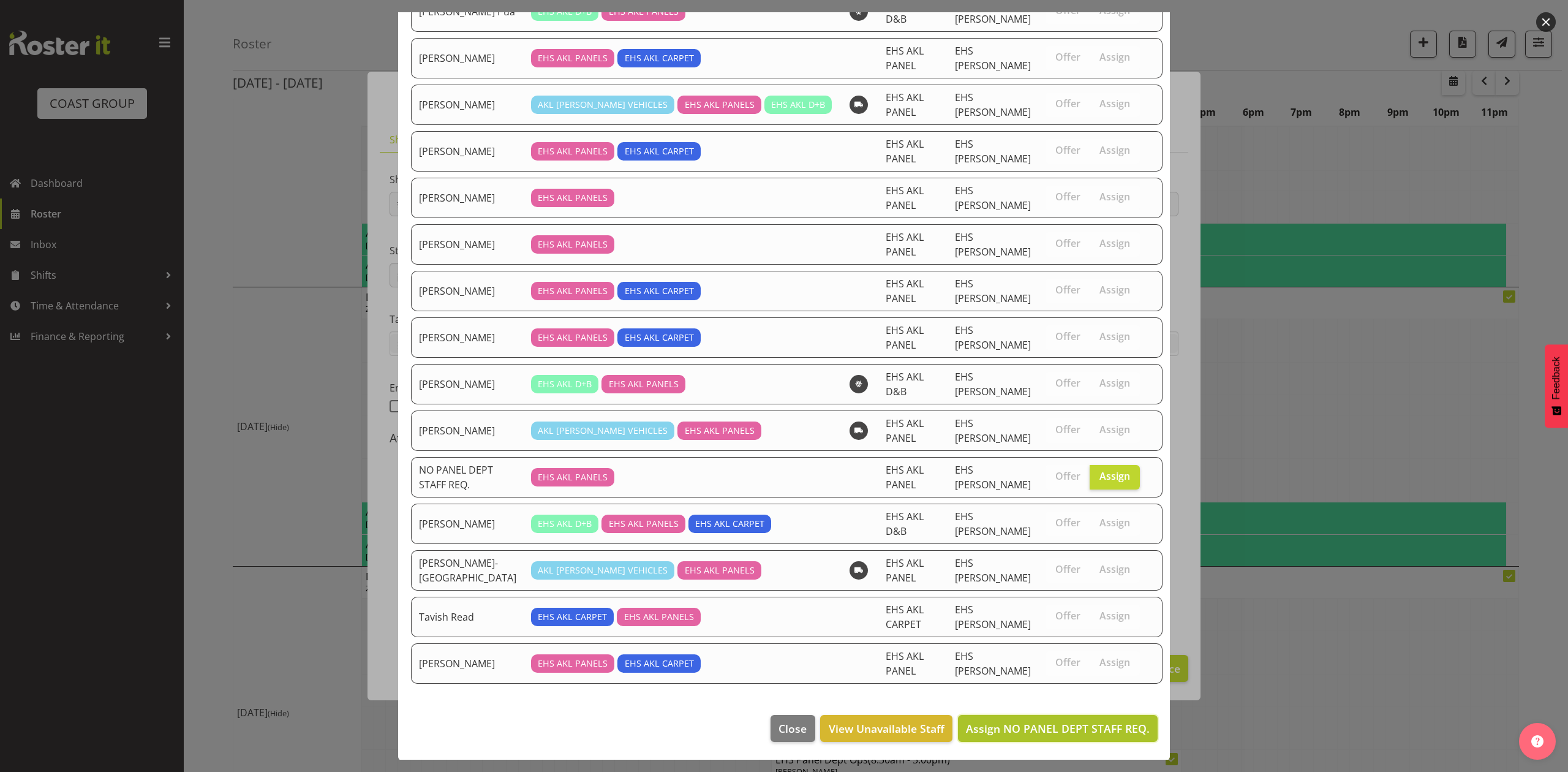
click at [1106, 726] on span "Assign NO PANEL DEPT STAFF REQ." at bounding box center [1057, 728] width 184 height 15
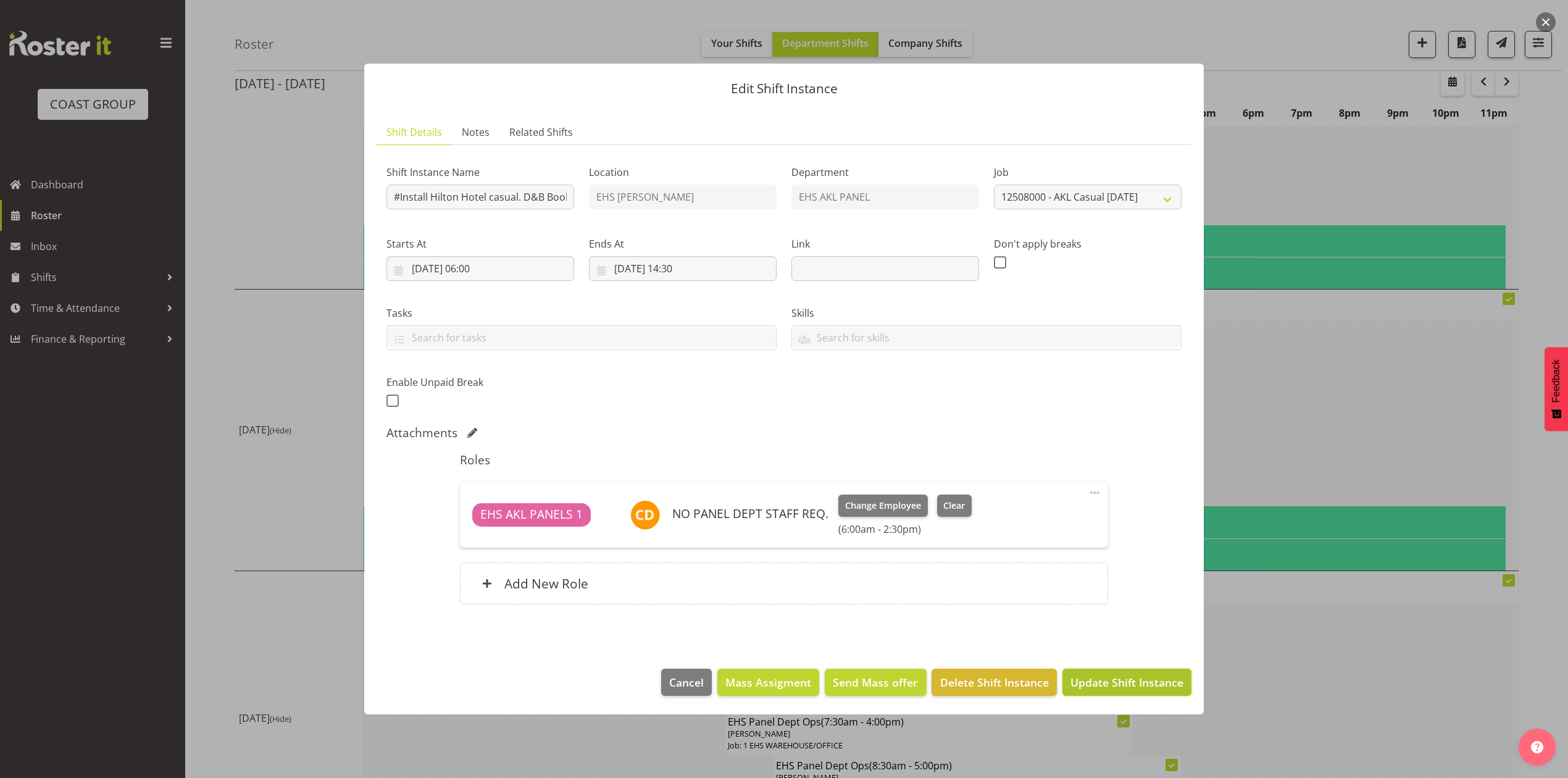
click at [1127, 678] on span "Update Shift Instance" at bounding box center [1127, 682] width 113 height 16
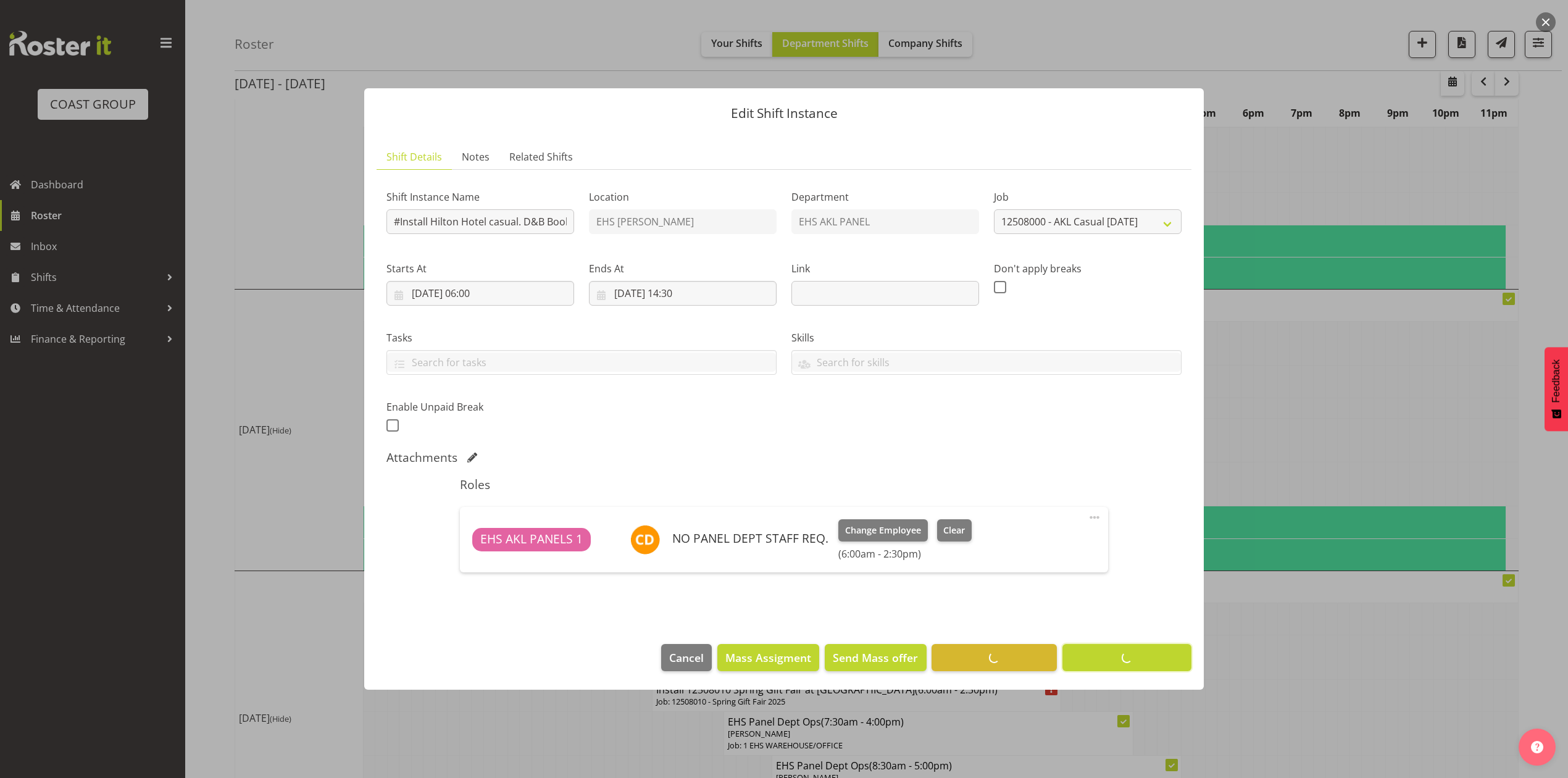
scroll to position [0, 0]
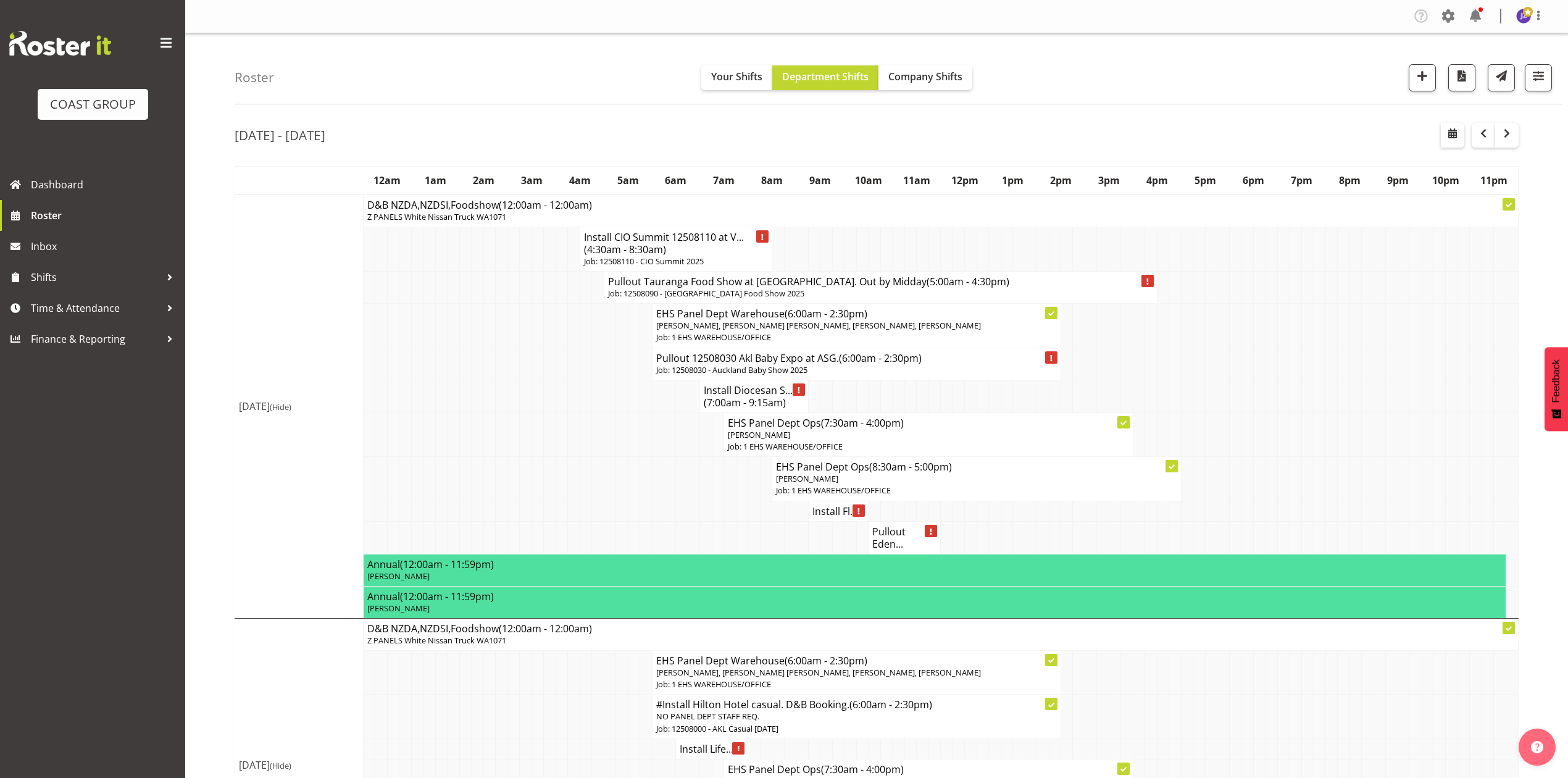
click at [1272, 380] on td at bounding box center [1271, 364] width 12 height 32
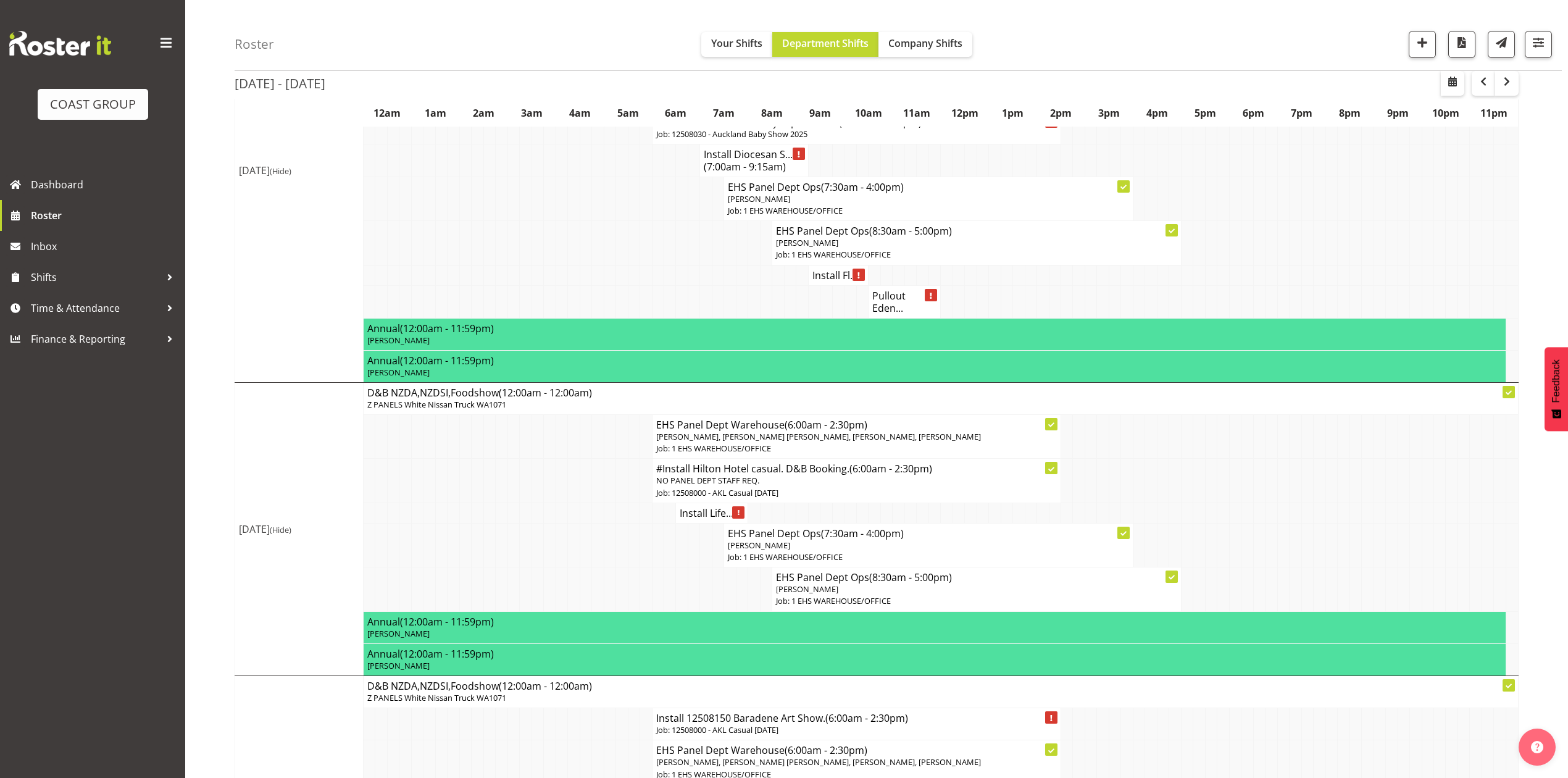
scroll to position [329, 0]
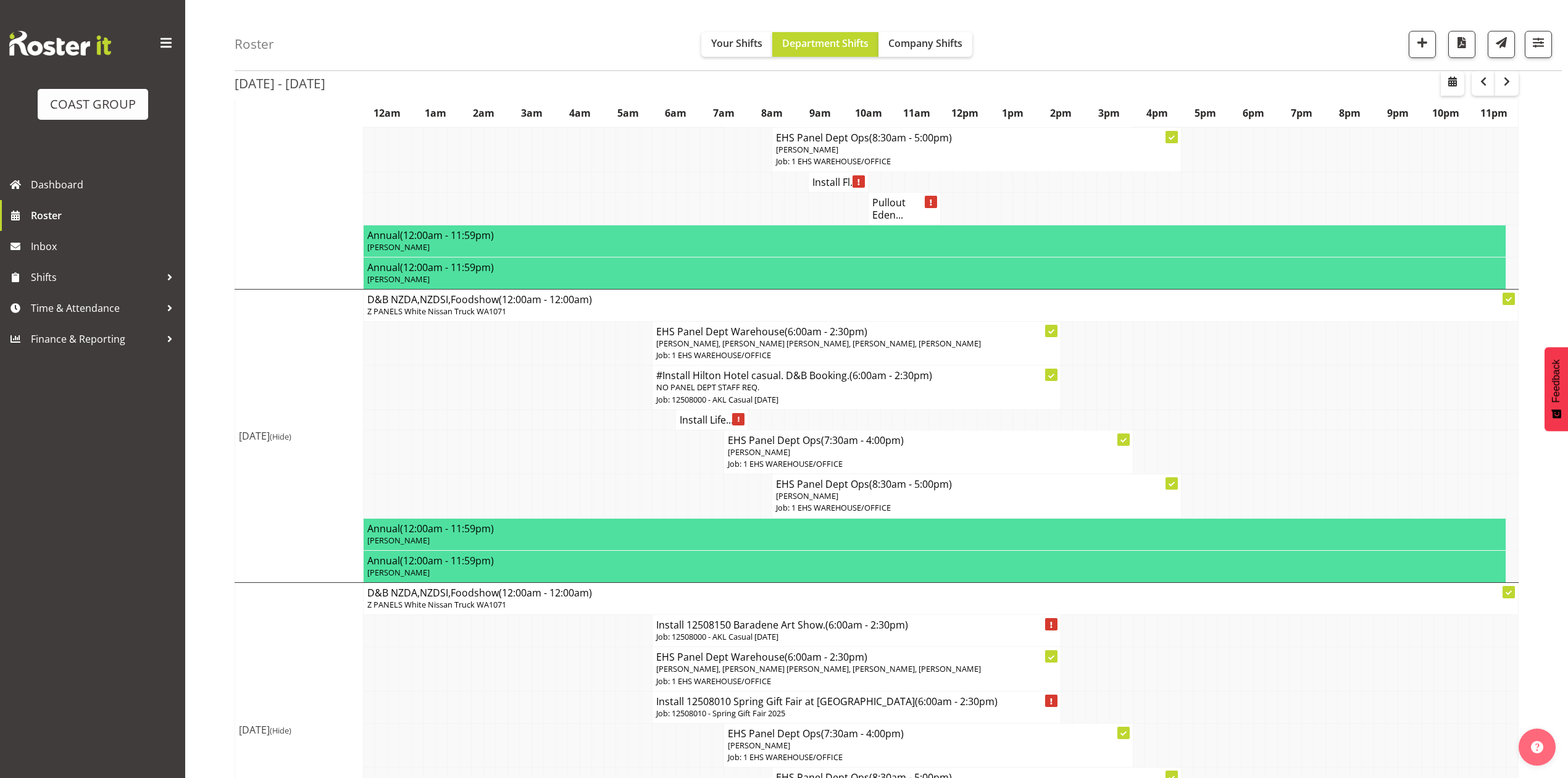
click at [1148, 406] on td at bounding box center [1151, 387] width 12 height 44
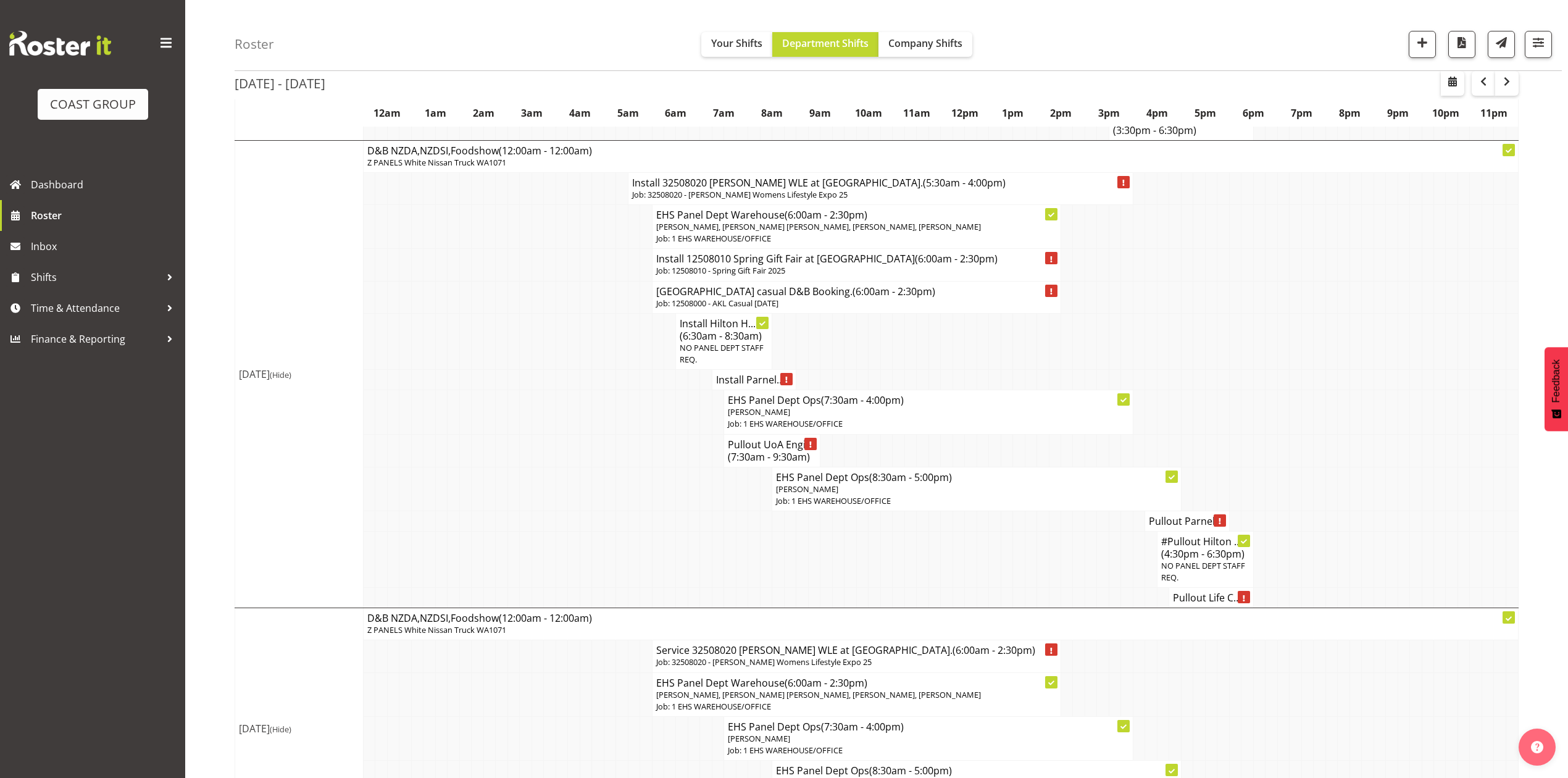
scroll to position [1070, 0]
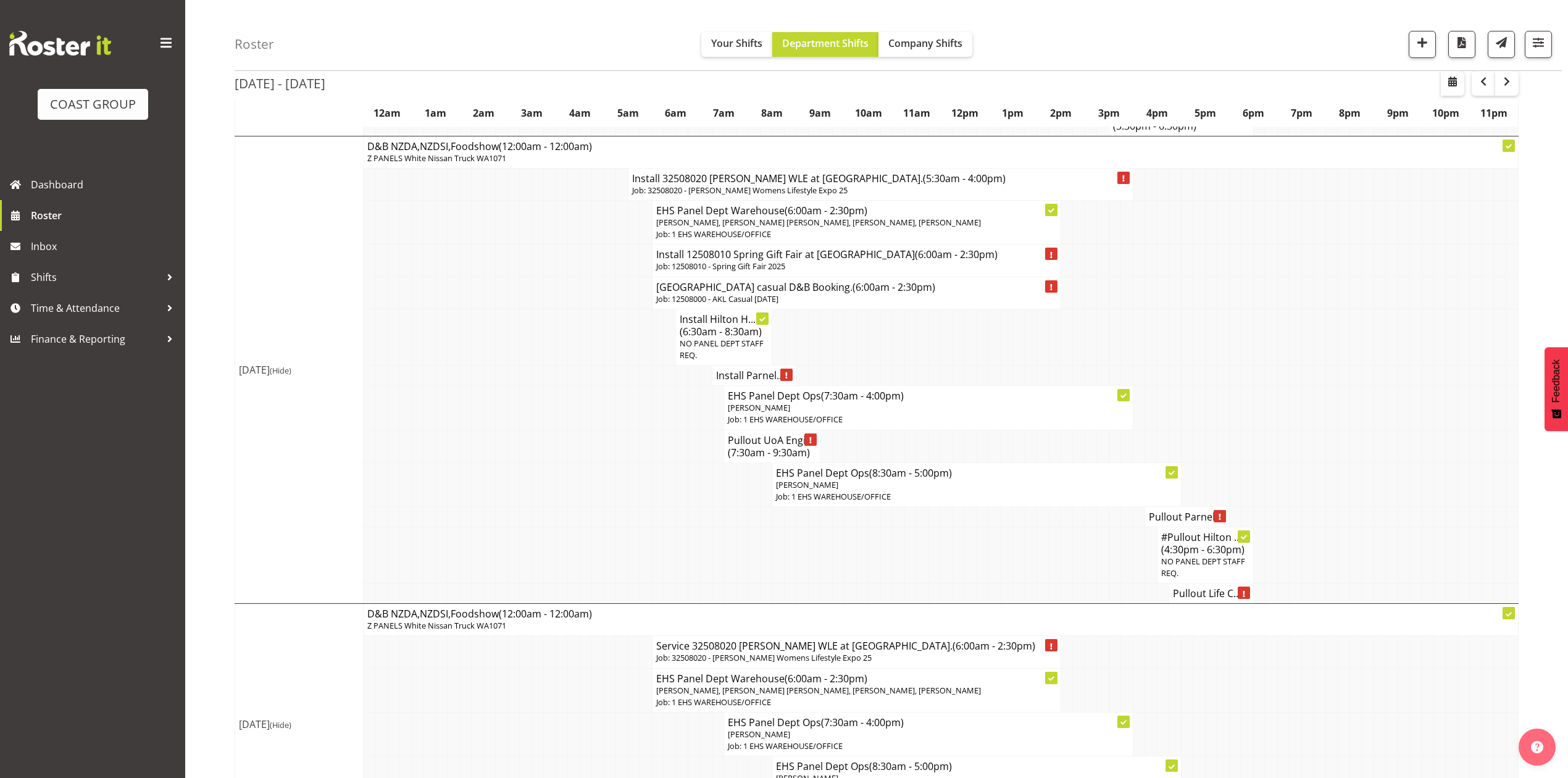
click at [1195, 579] on span "NO PANEL DEPT STAFF REQ." at bounding box center [1203, 567] width 84 height 23
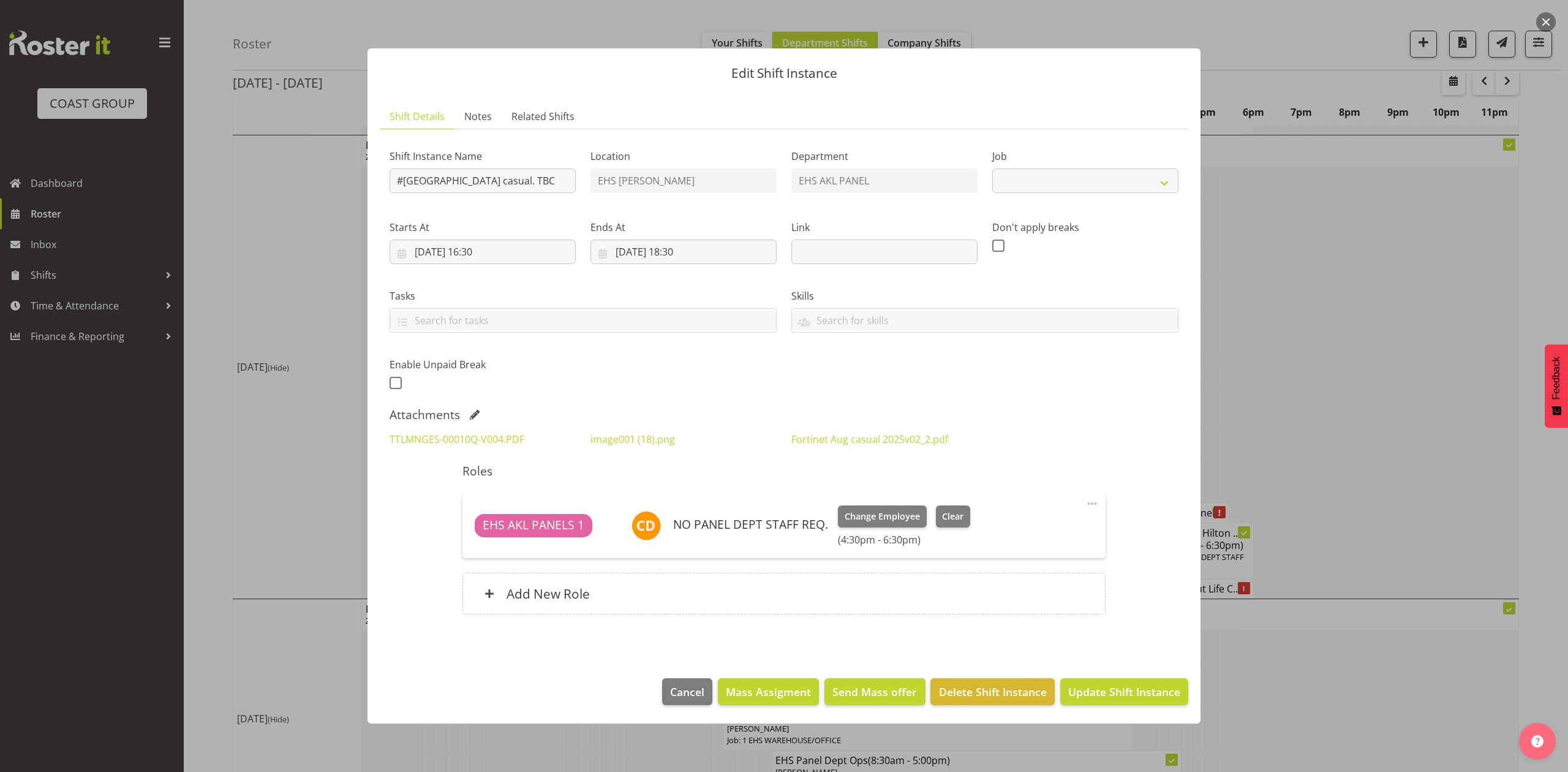
select select "8652"
click at [716, 374] on div "Shift Instance Name #Pullout Hilton Hotel casual. TBC Location EHS RYMER Depart…" at bounding box center [784, 266] width 804 height 268
click at [500, 437] on link "TTLMNGES-00010Q-V004.PDF" at bounding box center [457, 440] width 135 height 14
click at [1279, 463] on div at bounding box center [784, 386] width 1568 height 772
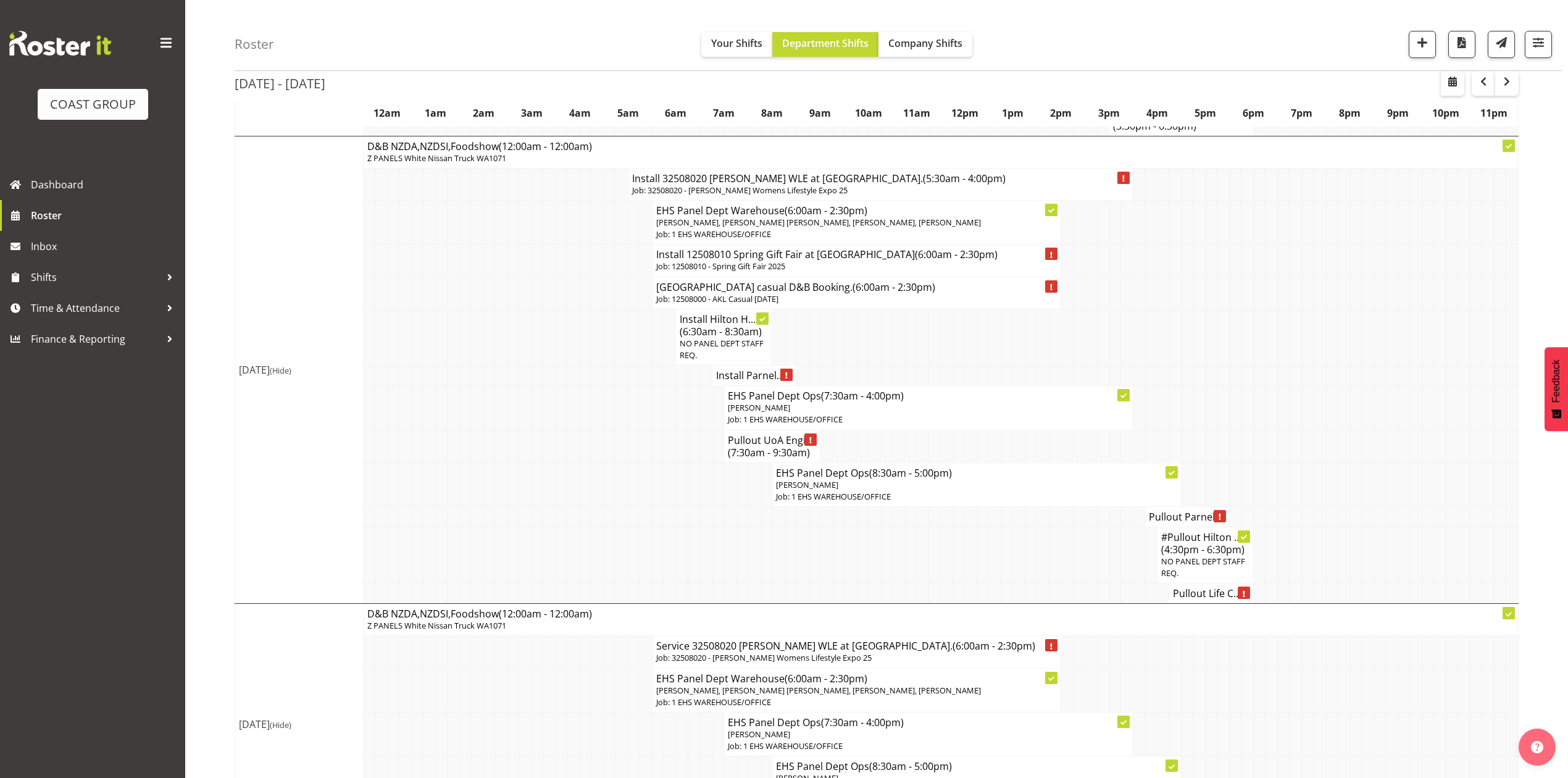
click at [712, 360] on span "NO PANEL DEPT STAFF REQ." at bounding box center [721, 349] width 84 height 23
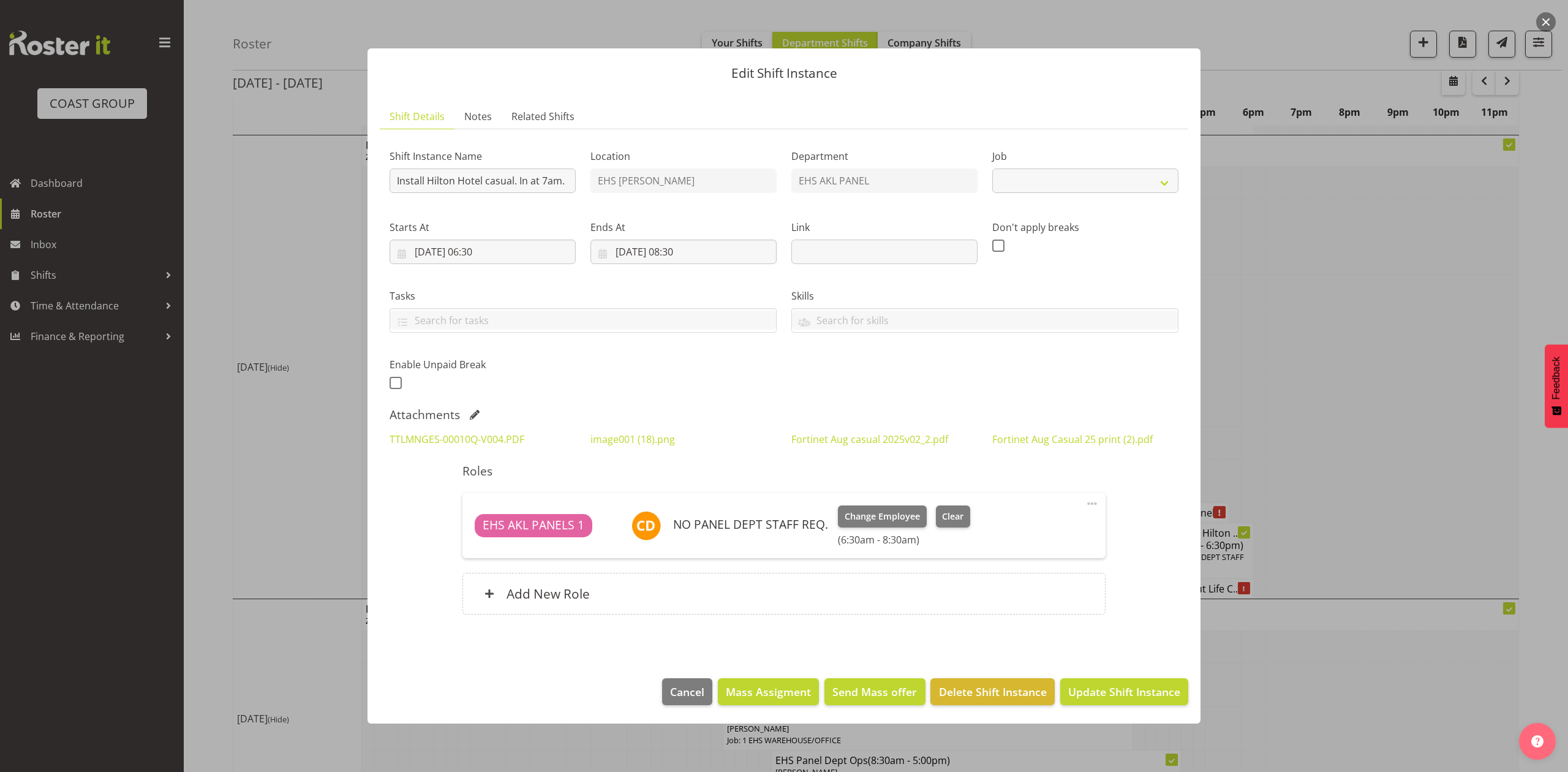
select select "8652"
click at [468, 443] on link "TTLMNGES-00010Q-V004.PDF" at bounding box center [457, 440] width 135 height 14
click at [1295, 305] on div at bounding box center [784, 386] width 1568 height 772
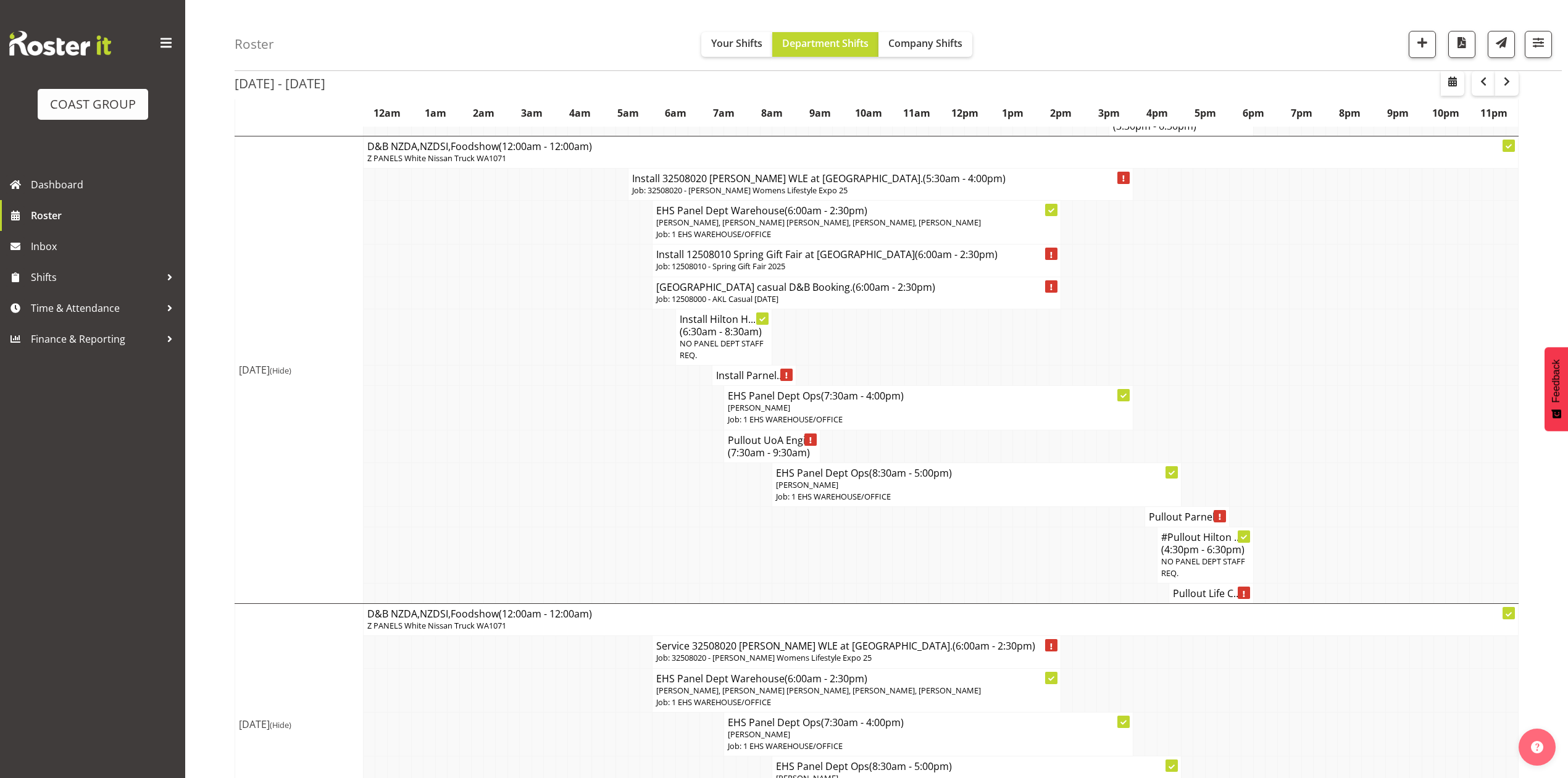
scroll to position [988, 0]
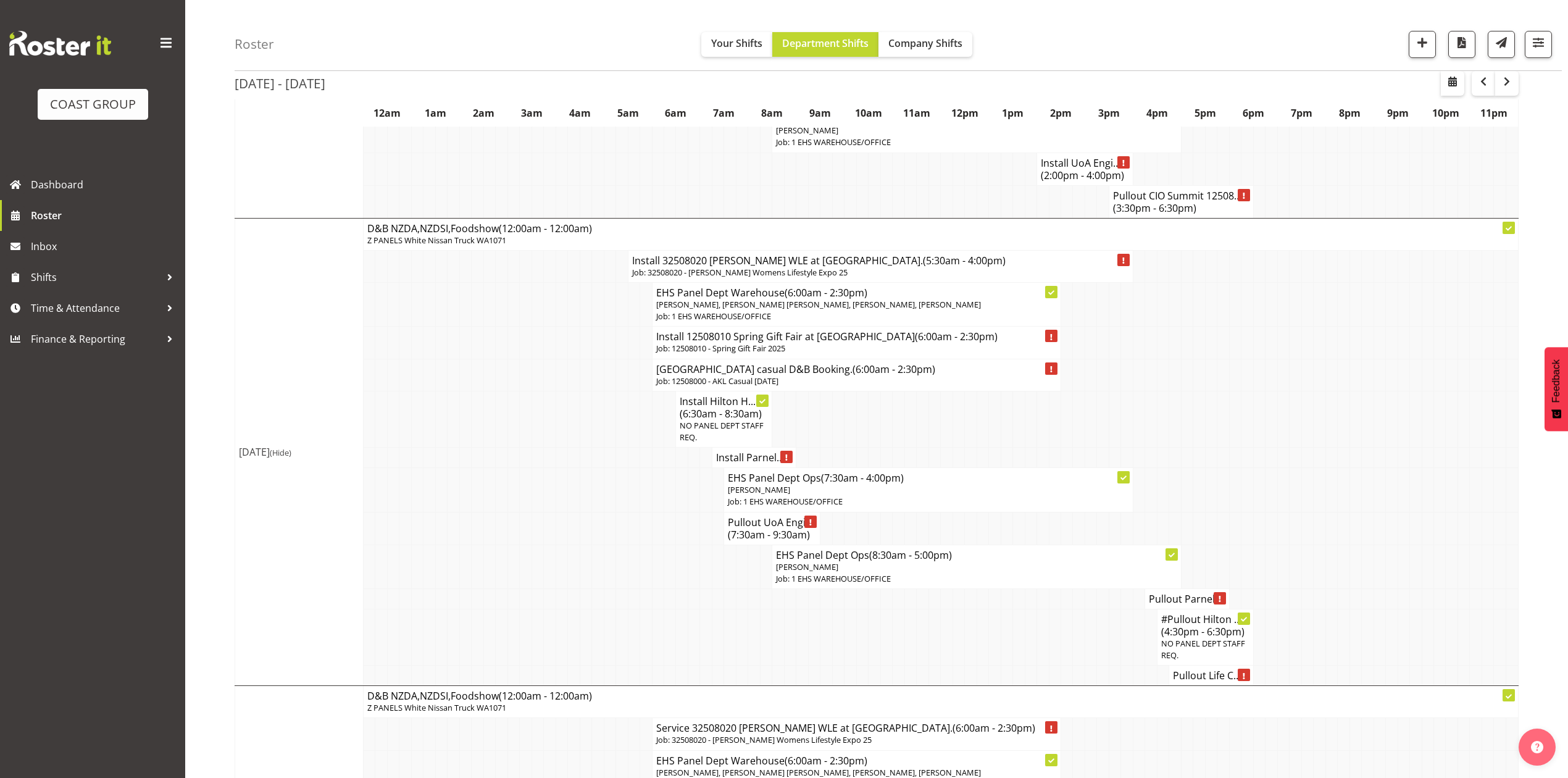
click at [834, 375] on h4 "Pullout Hilton Hotel casual D&B Booking. (6:00am - 2:30pm)" at bounding box center [857, 369] width 401 height 12
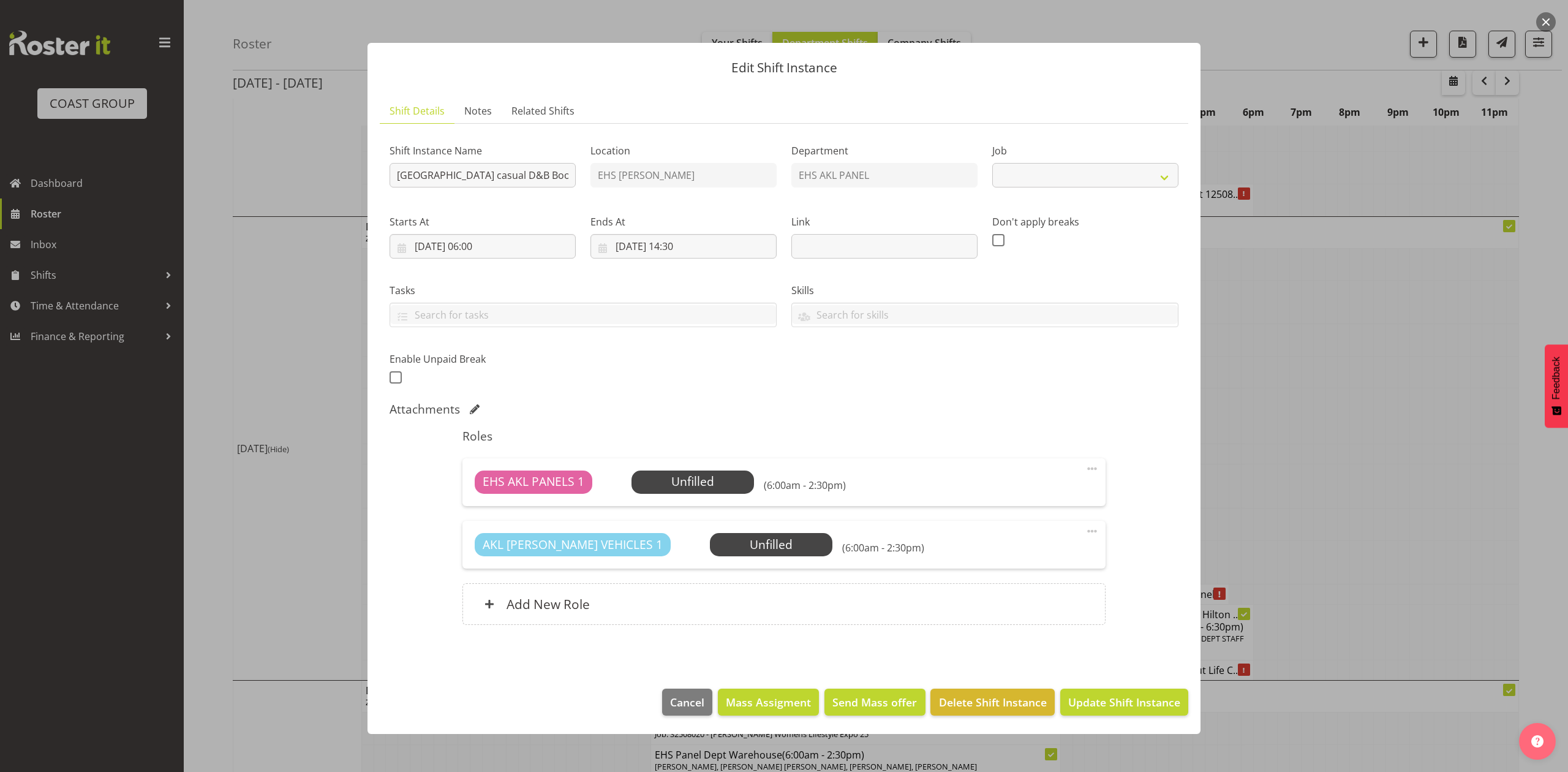
select select "8652"
click at [694, 475] on span "Select Employee" at bounding box center [692, 481] width 91 height 18
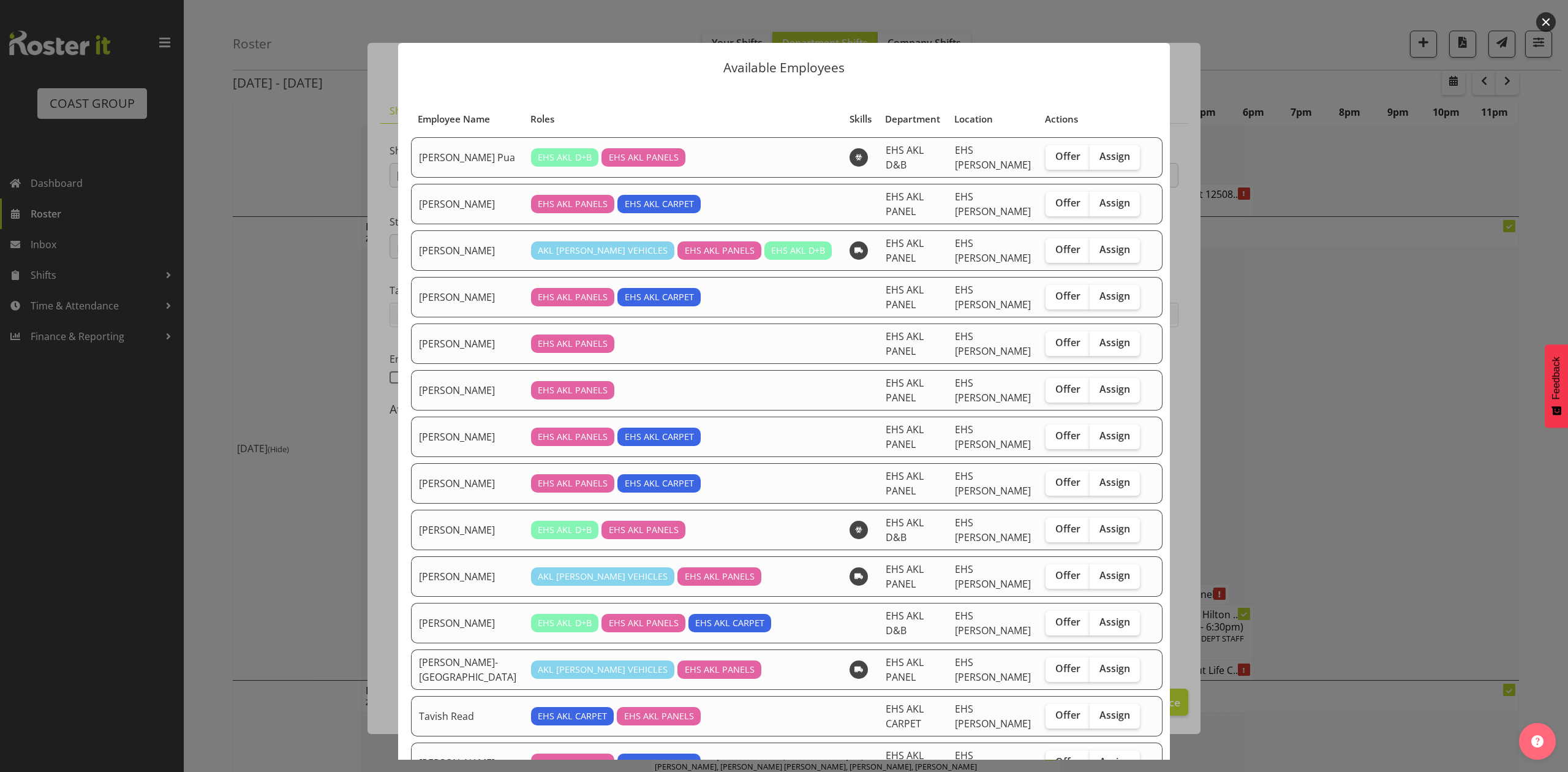
click at [1362, 427] on div at bounding box center [784, 386] width 1568 height 772
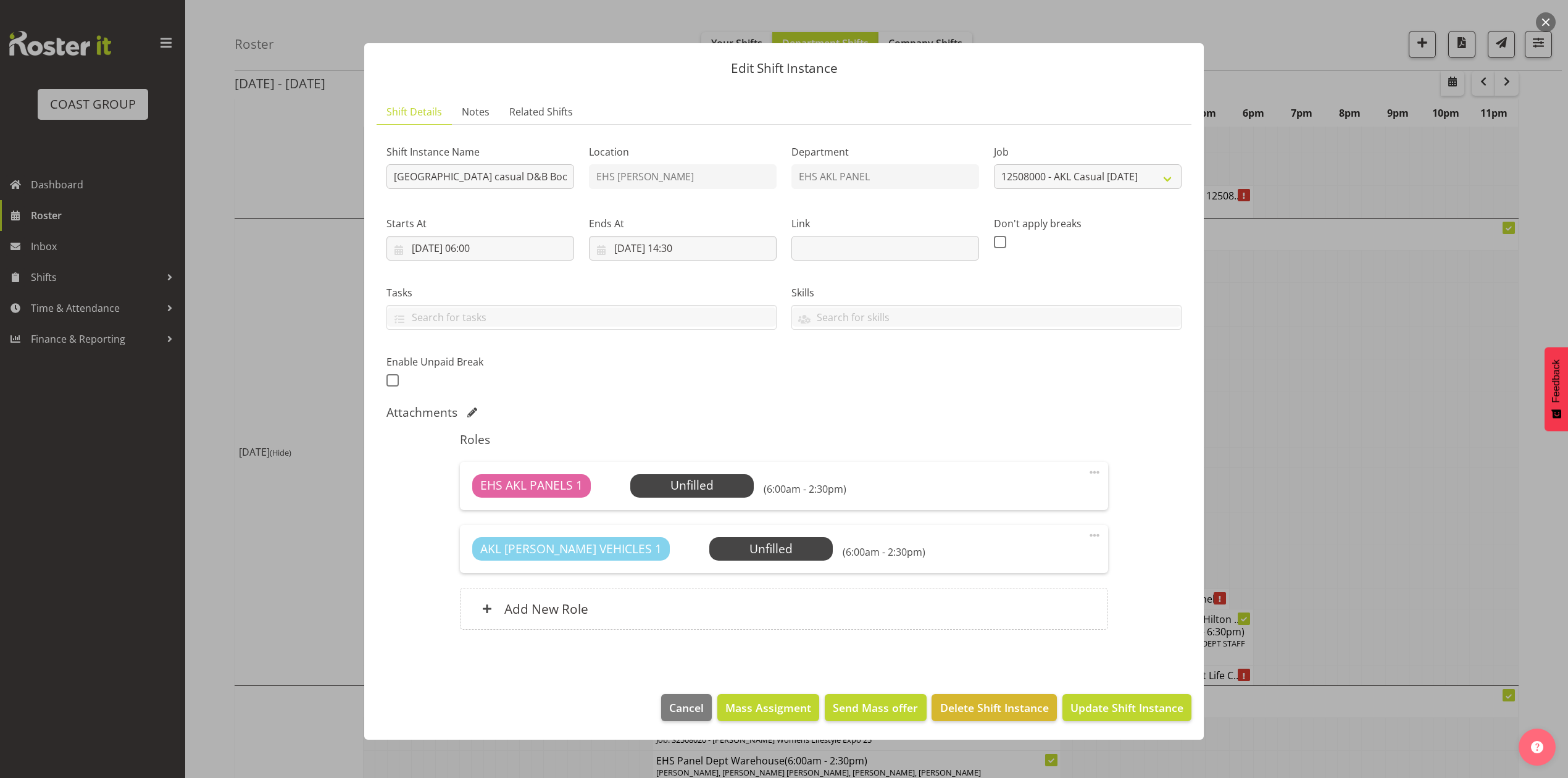
click at [1373, 430] on div at bounding box center [784, 389] width 1568 height 778
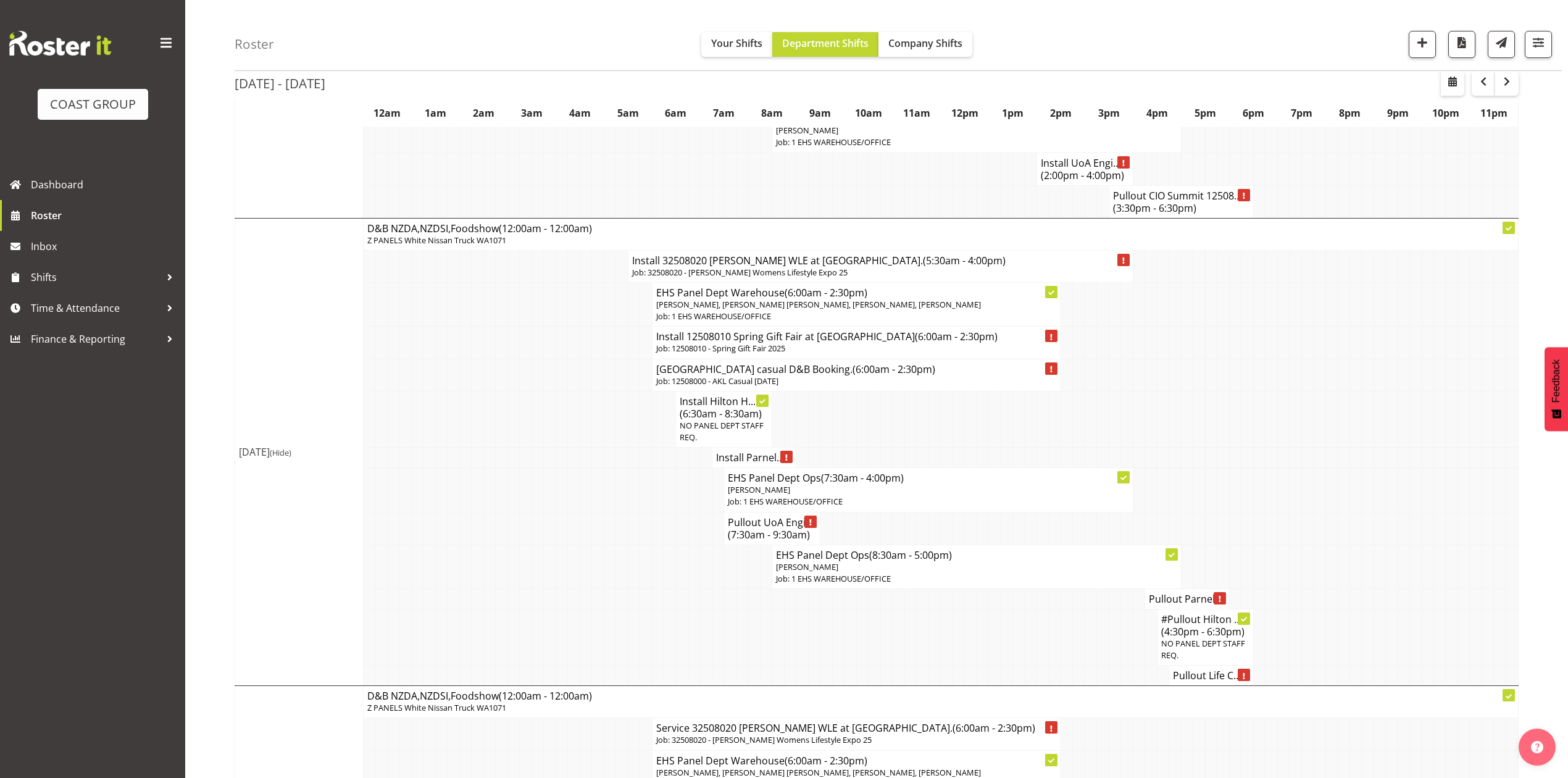
click at [746, 387] on p "Job: 12508000 - AKL Casual [DATE]" at bounding box center [857, 381] width 401 height 12
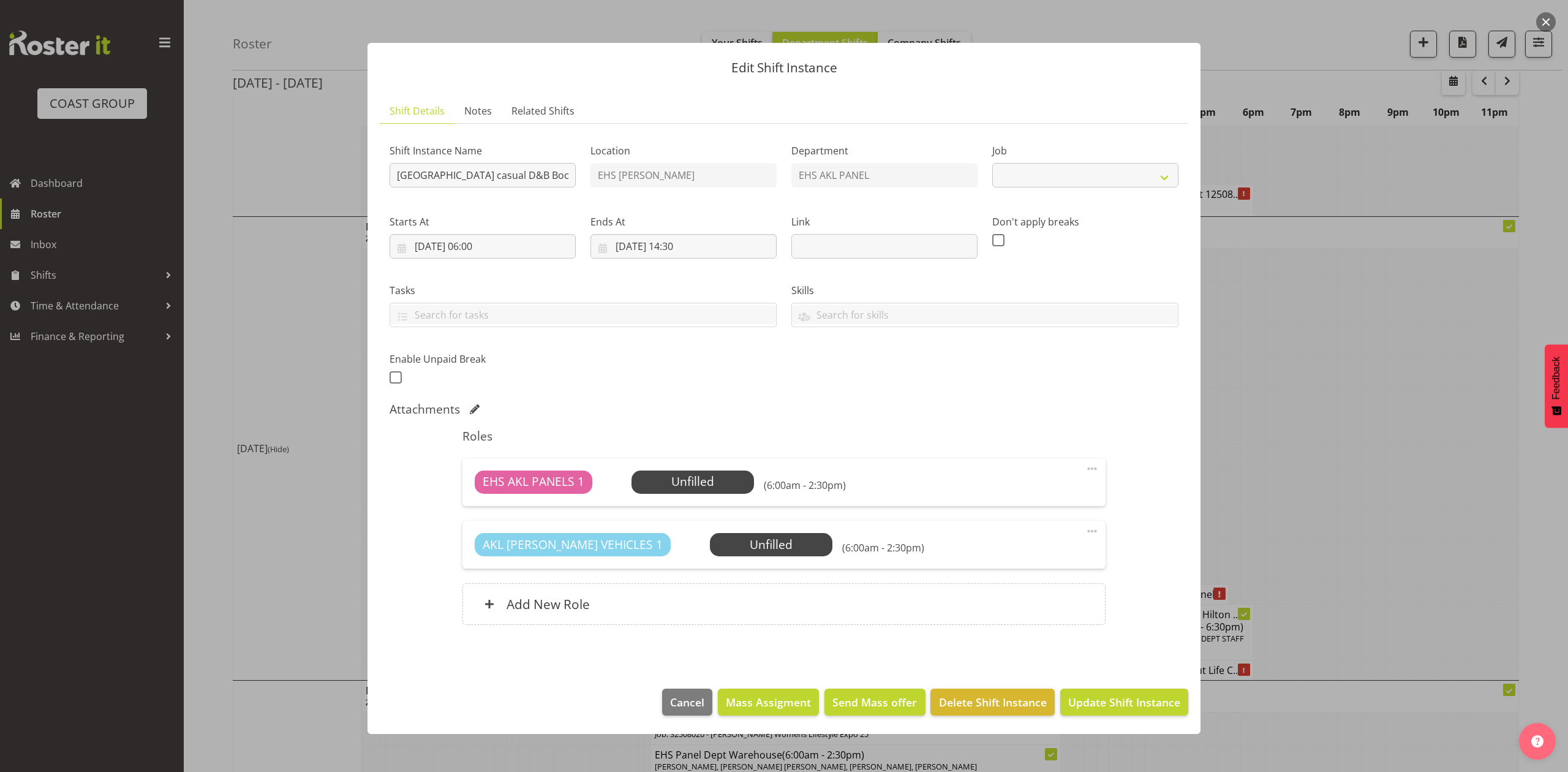
select select "8652"
click at [1090, 530] on span at bounding box center [1092, 531] width 15 height 15
click at [993, 599] on link "Delete" at bounding box center [1040, 602] width 118 height 22
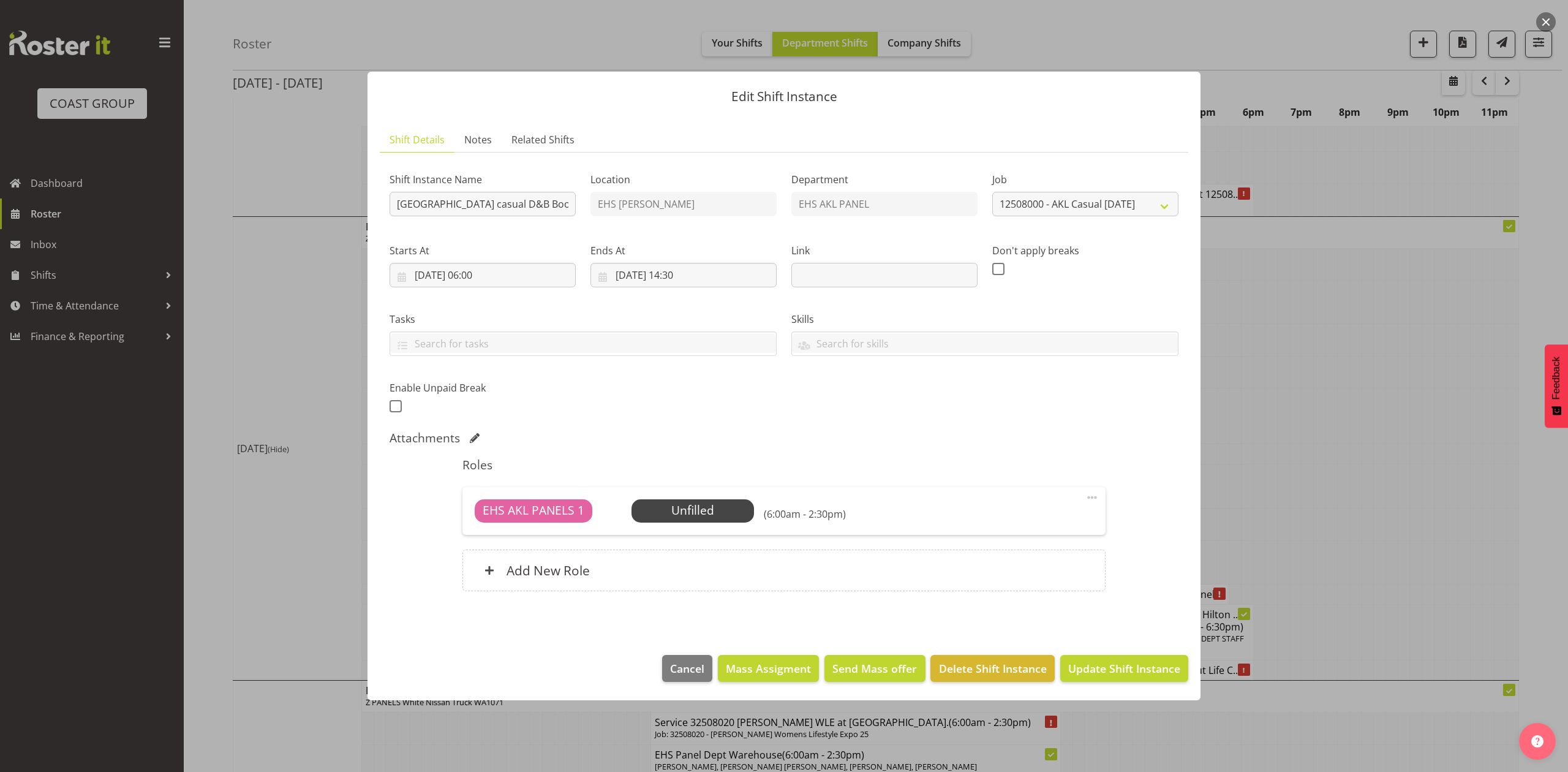
click at [1077, 494] on div "EHS AKL PANELS 1 Unfilled Select Employee (6:00am - 2:30pm) Edit Cover Role Del…" at bounding box center [783, 511] width 642 height 48
click at [1096, 496] on span at bounding box center [1092, 497] width 15 height 15
click at [1002, 525] on link "Edit" at bounding box center [1040, 525] width 118 height 22
select select "7"
select select "2025"
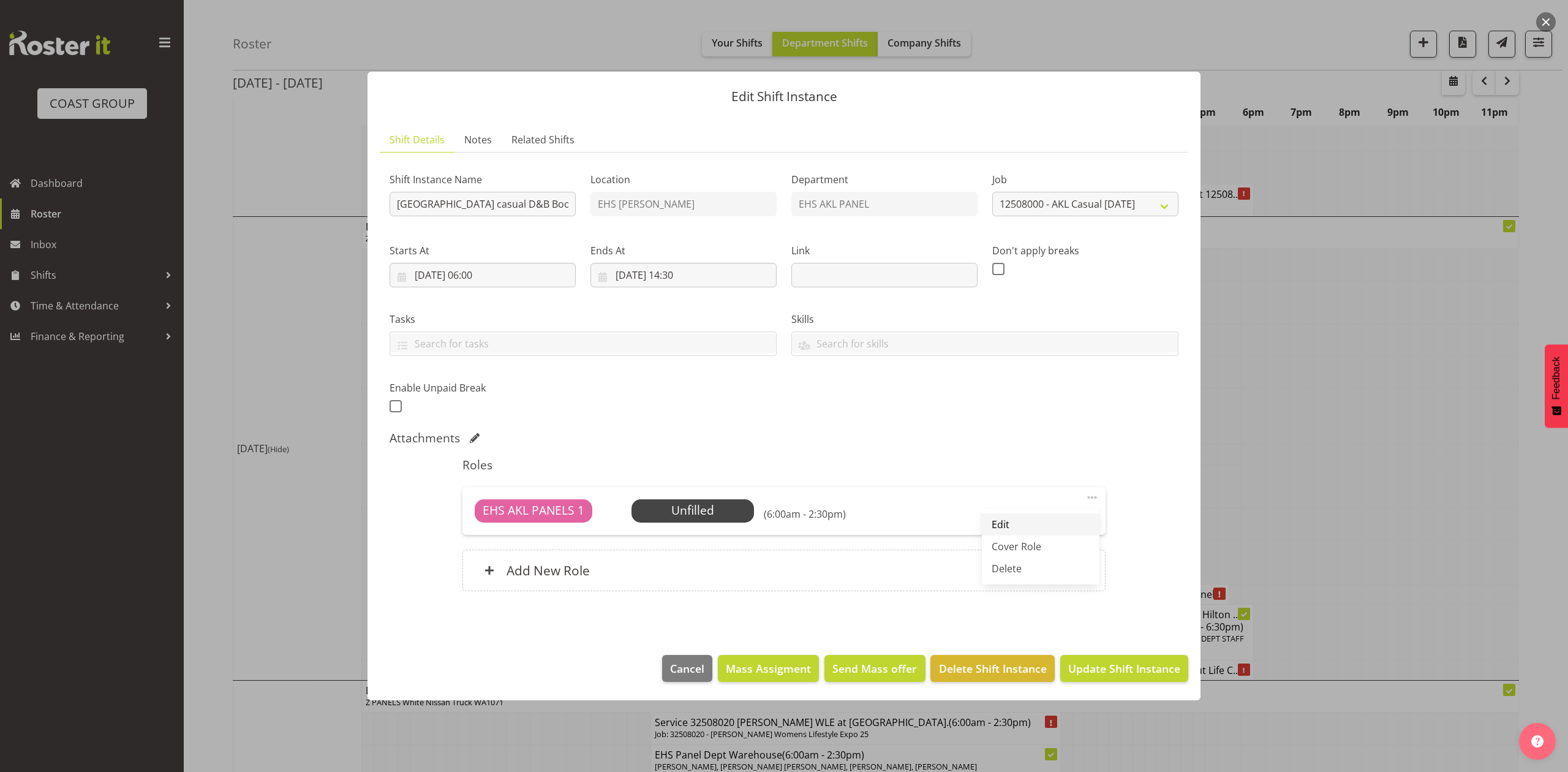
select select "6"
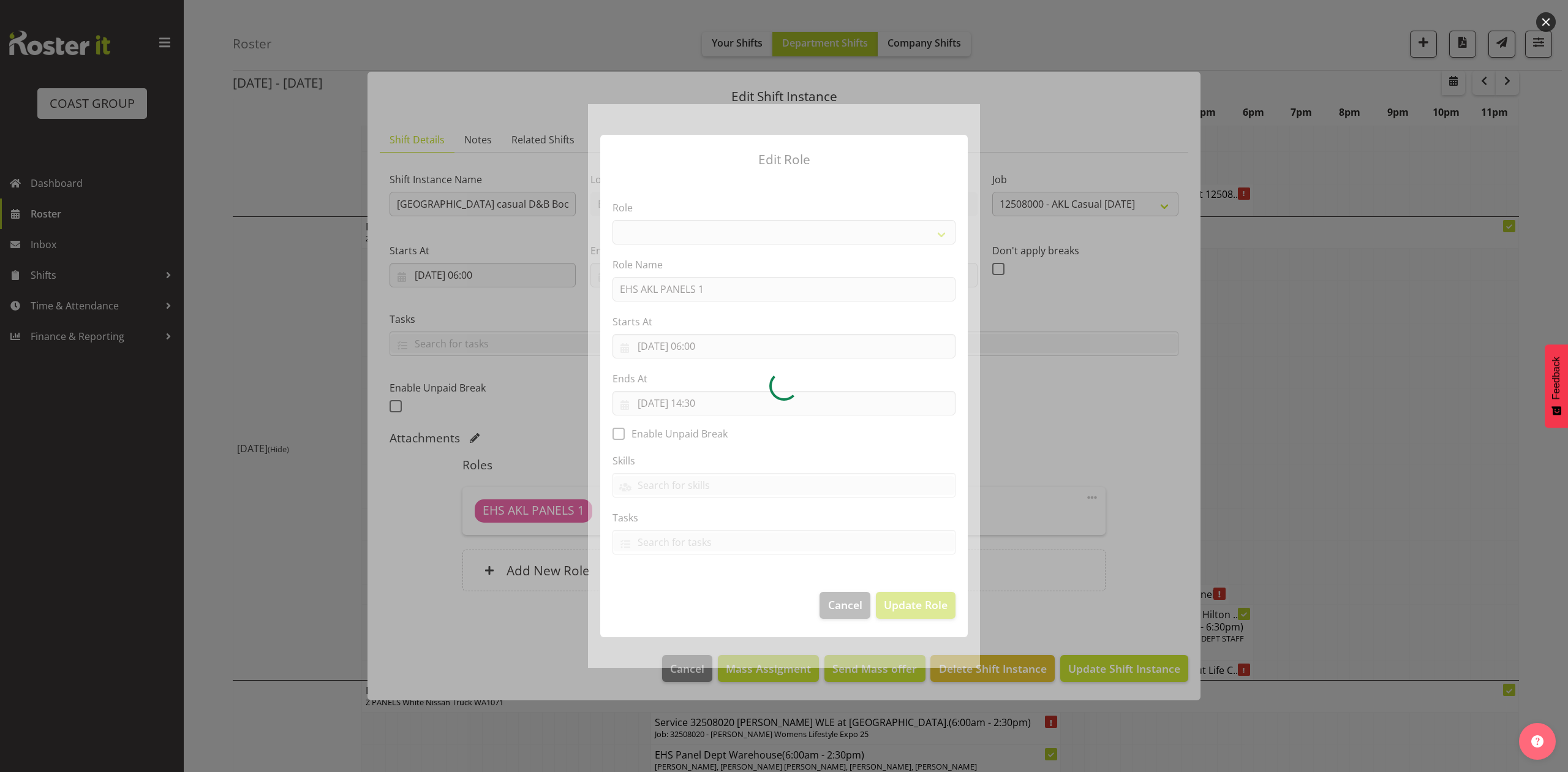
click at [730, 345] on div at bounding box center [783, 385] width 392 height 563
select select "188"
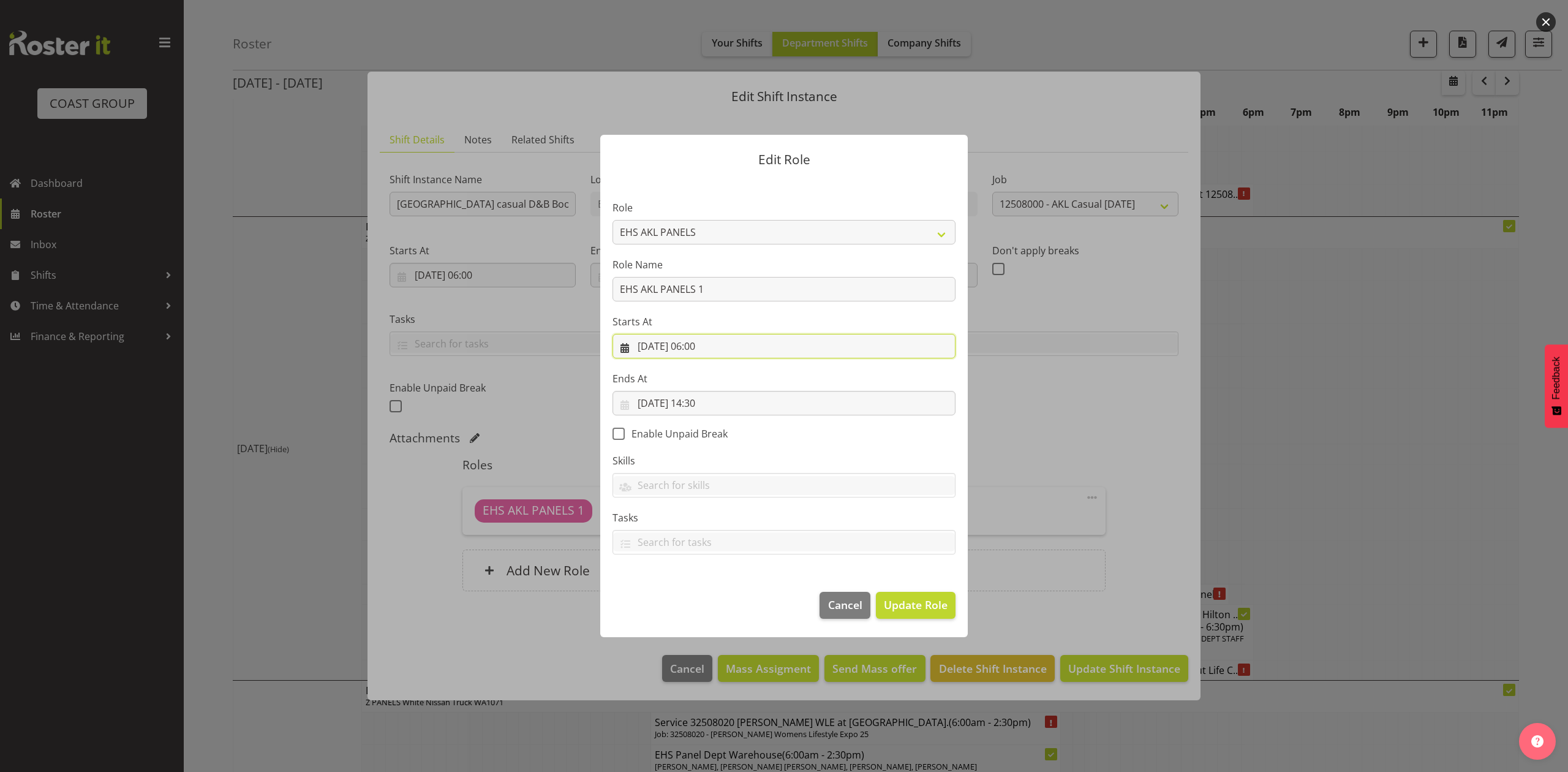
click at [713, 345] on input "21/08/2025, 06:00" at bounding box center [783, 346] width 343 height 25
click at [708, 600] on select "00 01 02 03 04 05 06 07 08 09 10 11 12 13 14 15 16 17 18 19 20 21 22 23" at bounding box center [710, 606] width 28 height 25
select select "9"
click at [697, 594] on select "00 01 02 03 04 05 06 07 08 09 10 11 12 13 14 15 16 17 18 19 20 21 22 23" at bounding box center [710, 606] width 28 height 25
type input "21/08/2025, 09:00"
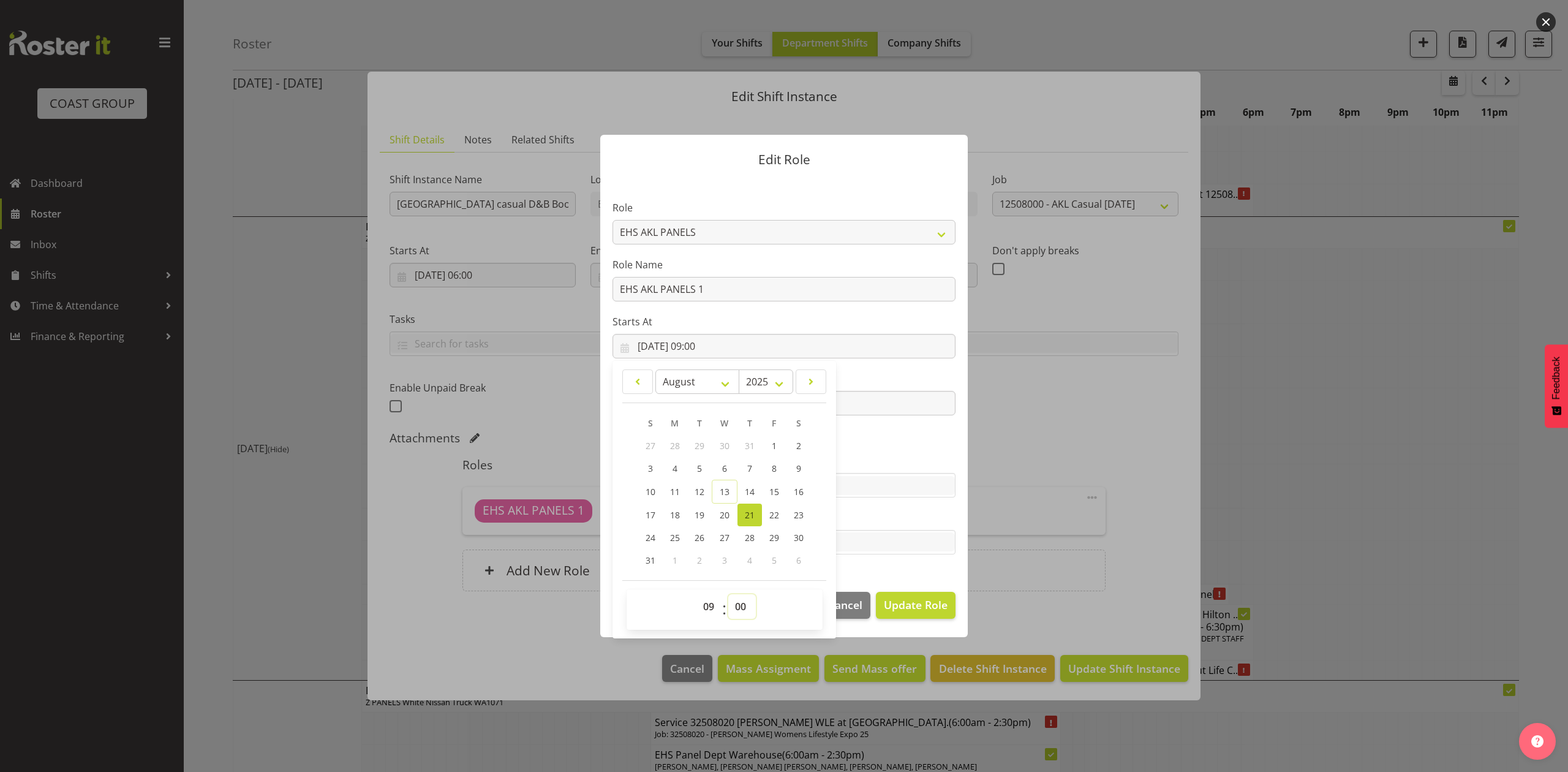
click at [745, 595] on select "00 01 02 03 04 05 06 07 08 09 10 11 12 13 14 15 16 17 18 19 20 21 22 23 24 25 2…" at bounding box center [742, 606] width 28 height 25
select select "30"
click at [728, 594] on select "00 01 02 03 04 05 06 07 08 09 10 11 12 13 14 15 16 17 18 19 20 21 22 23 24 25 2…" at bounding box center [742, 606] width 28 height 25
type input "21/08/2025, 09:30"
click at [892, 605] on span "Update Role" at bounding box center [916, 605] width 64 height 16
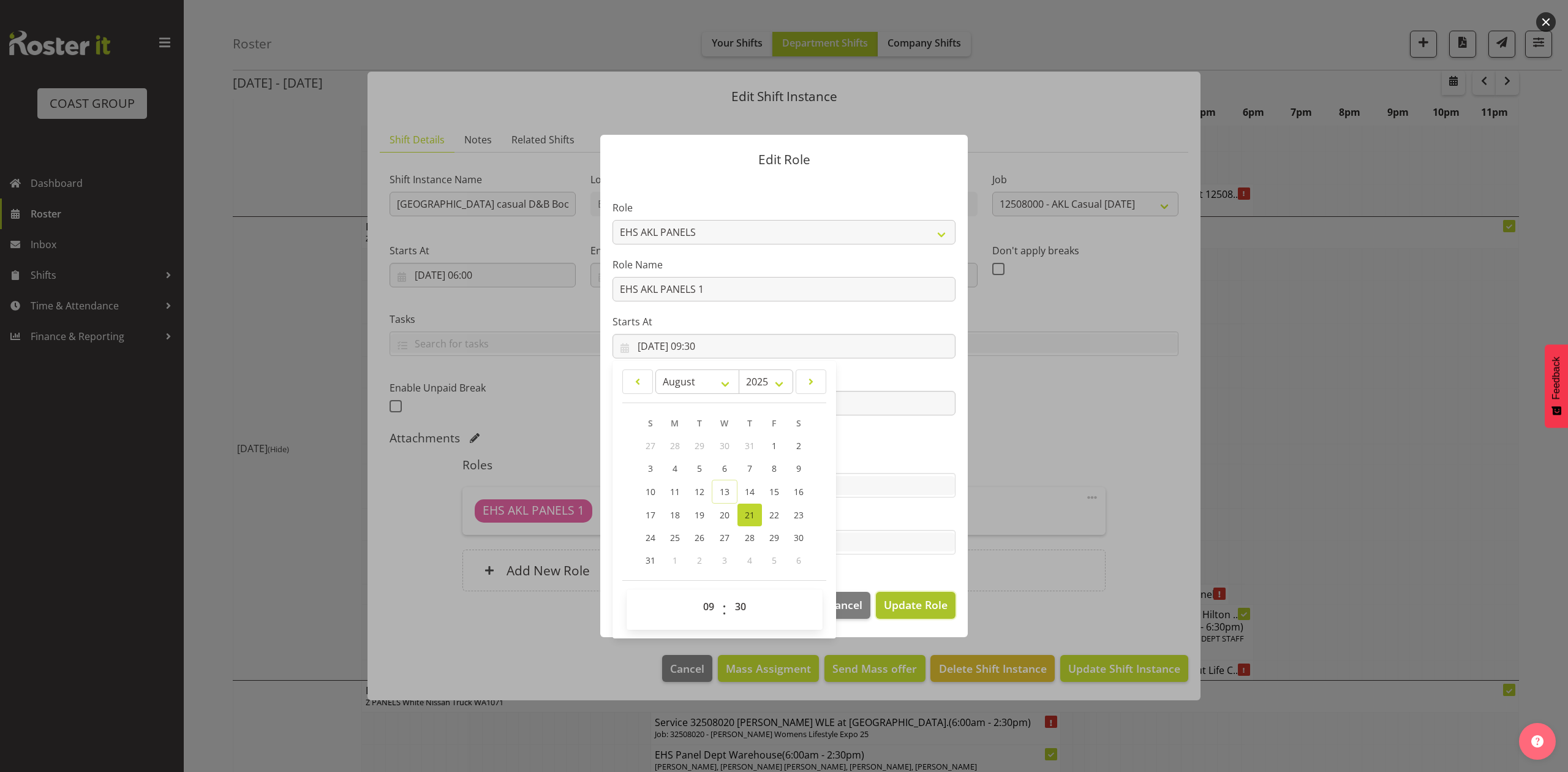
select select
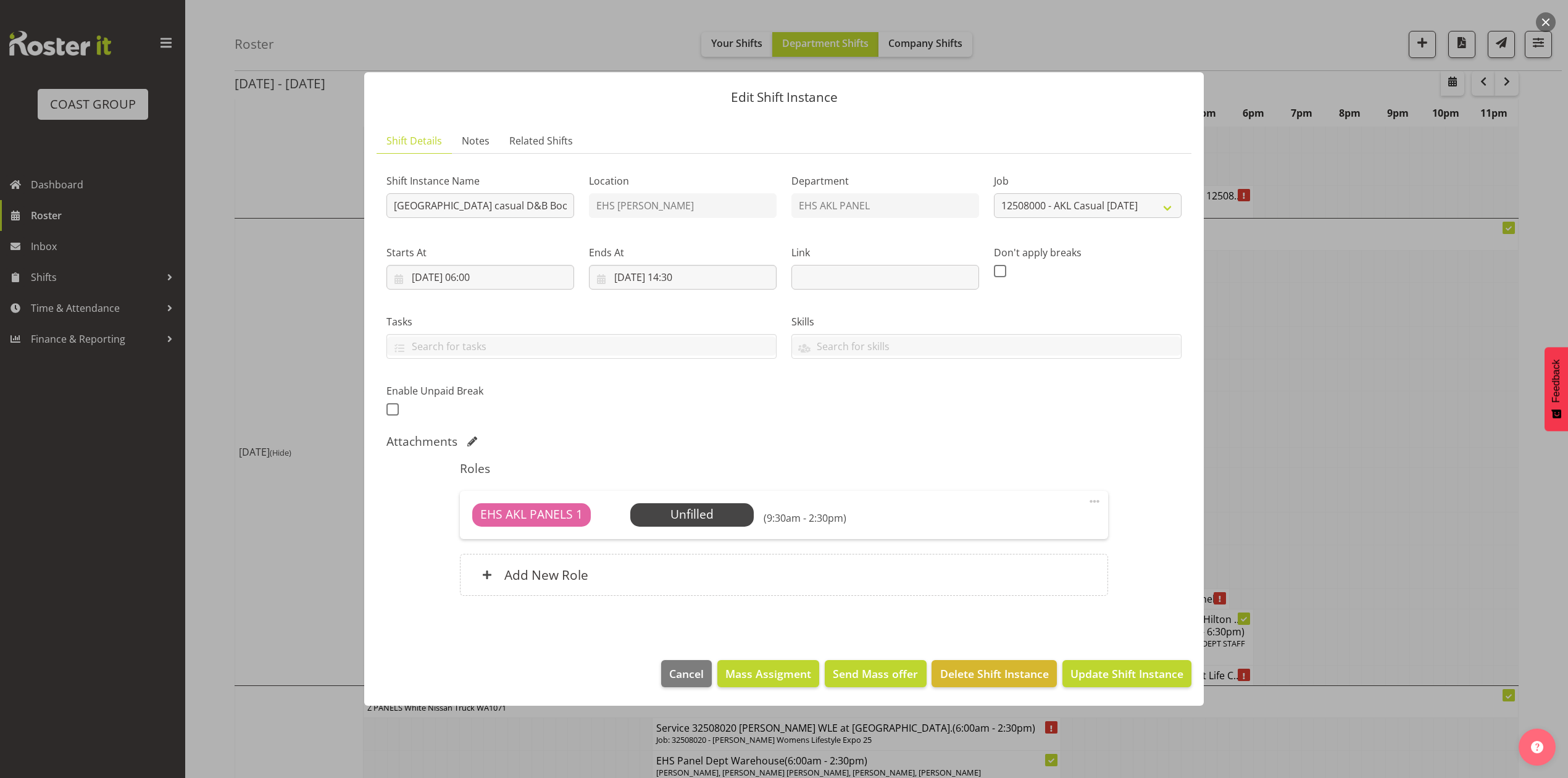
click at [1092, 498] on span at bounding box center [1095, 501] width 15 height 15
click at [1004, 530] on link "Edit" at bounding box center [1042, 529] width 118 height 22
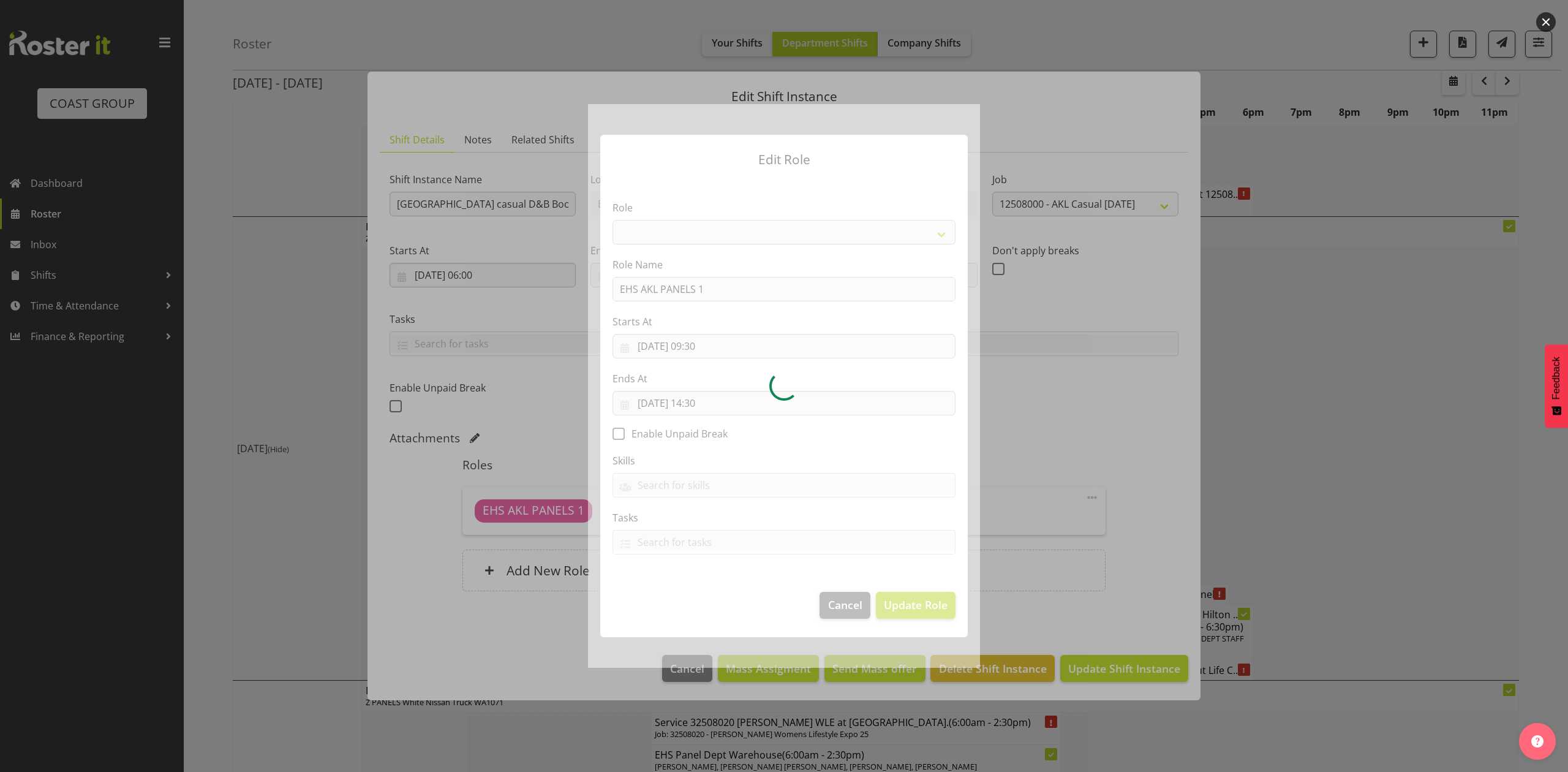
click at [718, 339] on div at bounding box center [783, 385] width 392 height 563
click at [711, 344] on div at bounding box center [783, 385] width 392 height 563
select select "188"
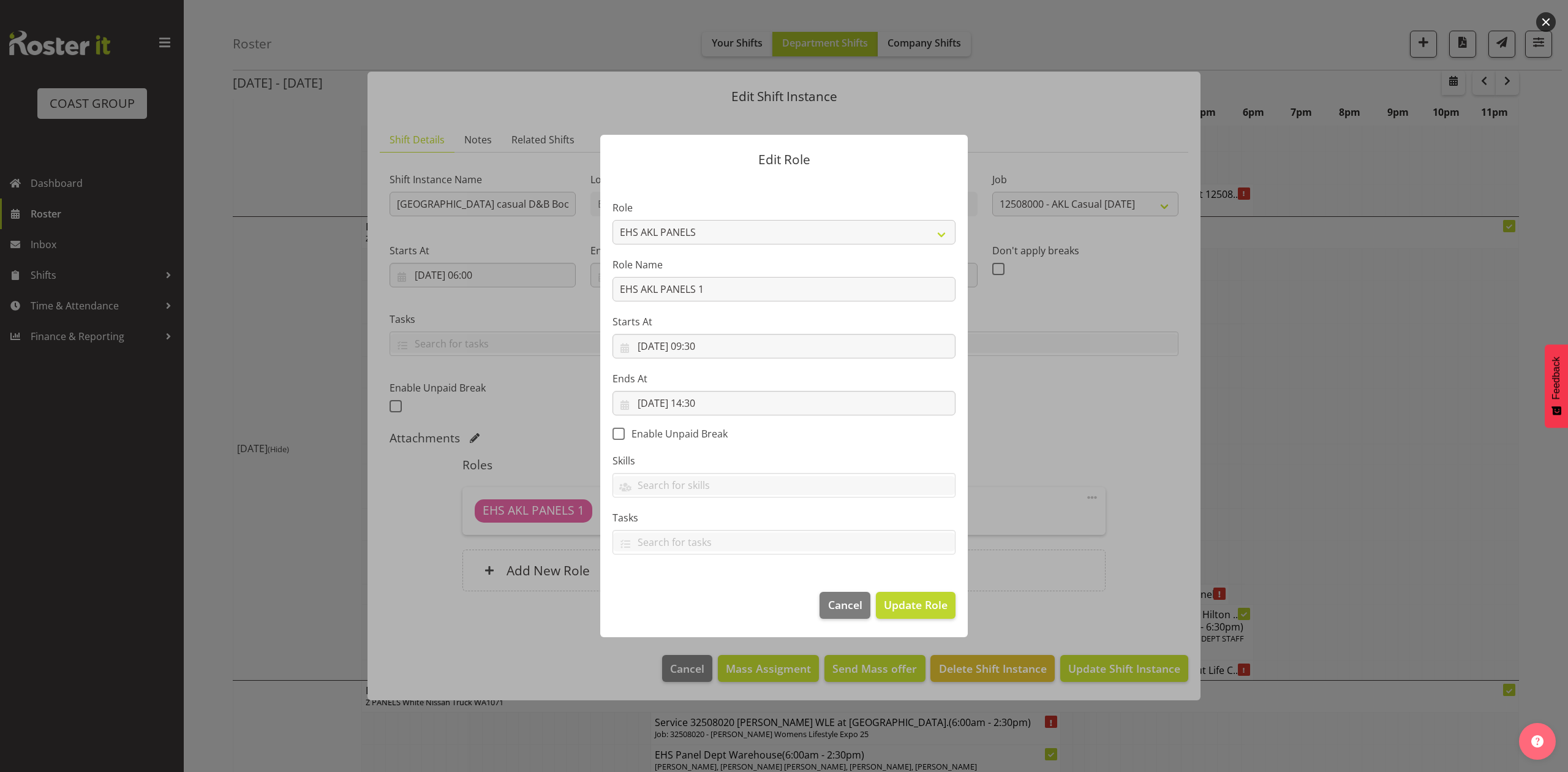
click at [711, 344] on div at bounding box center [783, 385] width 392 height 563
click at [711, 344] on input "21/08/2025, 09:30" at bounding box center [783, 346] width 343 height 25
click at [713, 599] on select "00 01 02 03 04 05 06 07 08 09 10 11 12 13 14 15 16 17 18 19 20 21 22 23" at bounding box center [710, 606] width 28 height 25
select select "11"
click at [697, 594] on select "00 01 02 03 04 05 06 07 08 09 10 11 12 13 14 15 16 17 18 19 20 21 22 23" at bounding box center [710, 606] width 28 height 25
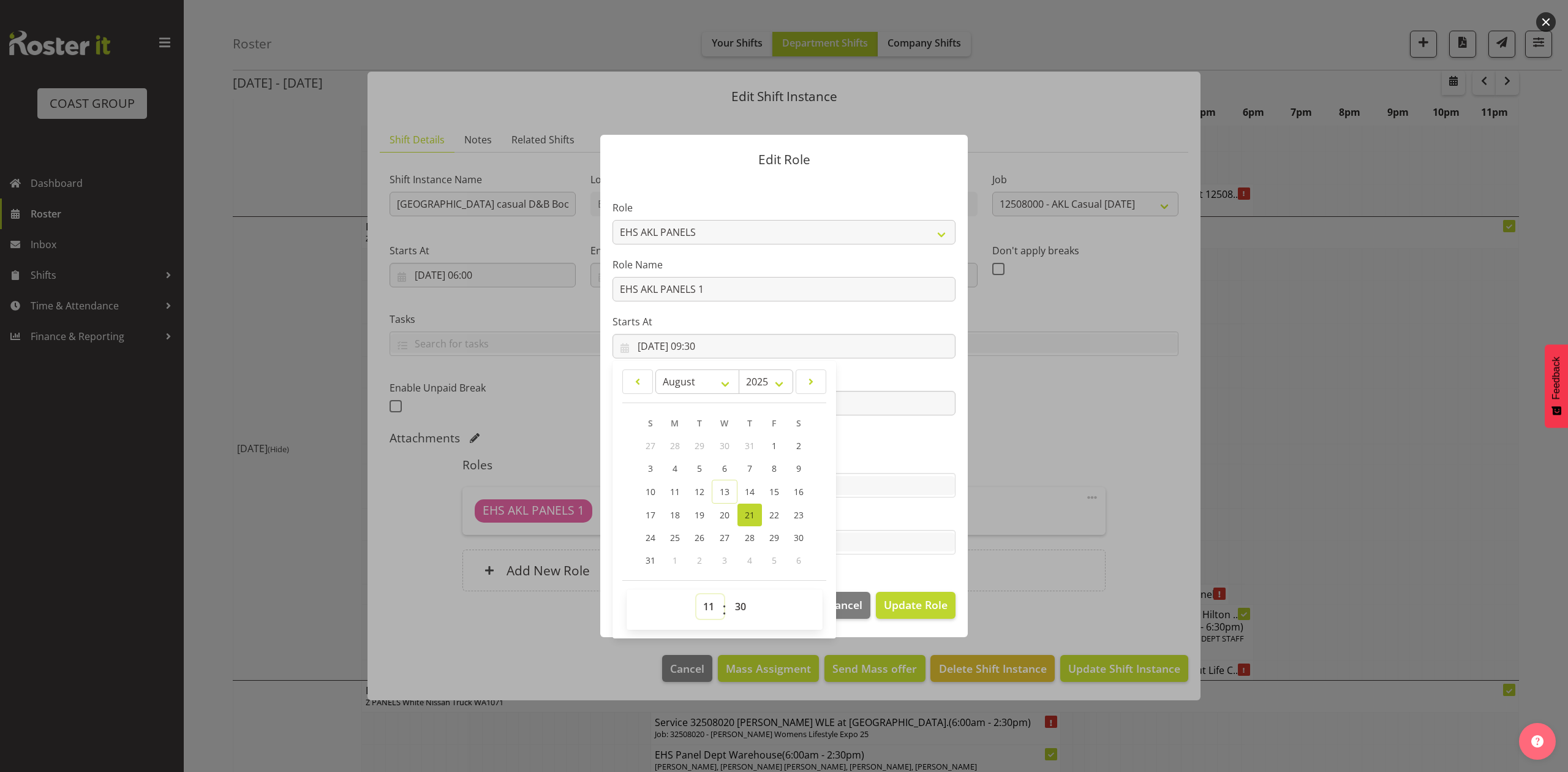
type input "21/08/2025, 11:30"
click at [745, 604] on select "00 01 02 03 04 05 06 07 08 09 10 11 12 13 14 15 16 17 18 19 20 21 22 23 24 25 2…" at bounding box center [742, 606] width 28 height 25
click at [892, 598] on span "Update Role" at bounding box center [916, 605] width 64 height 16
select select
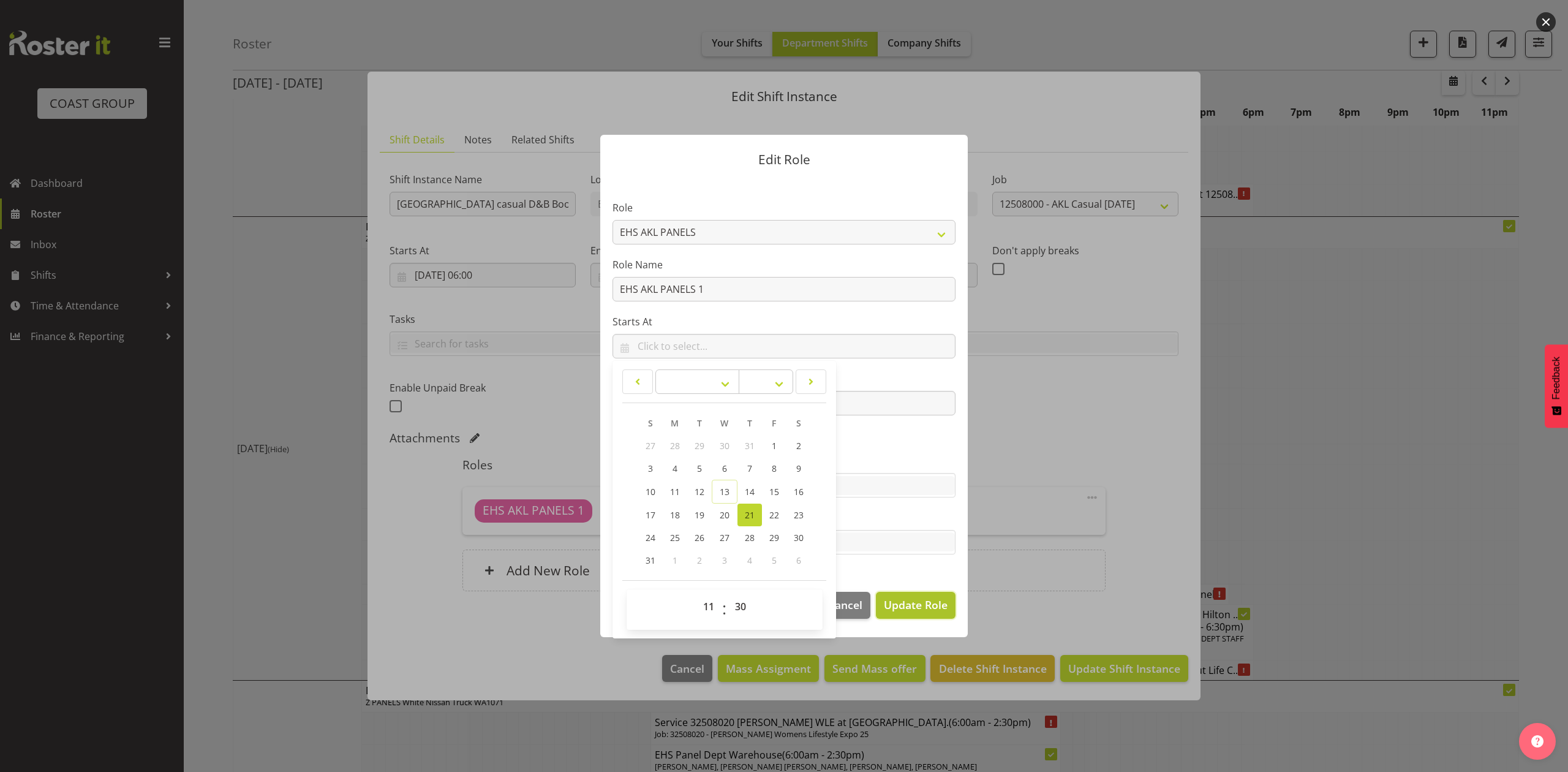
select select
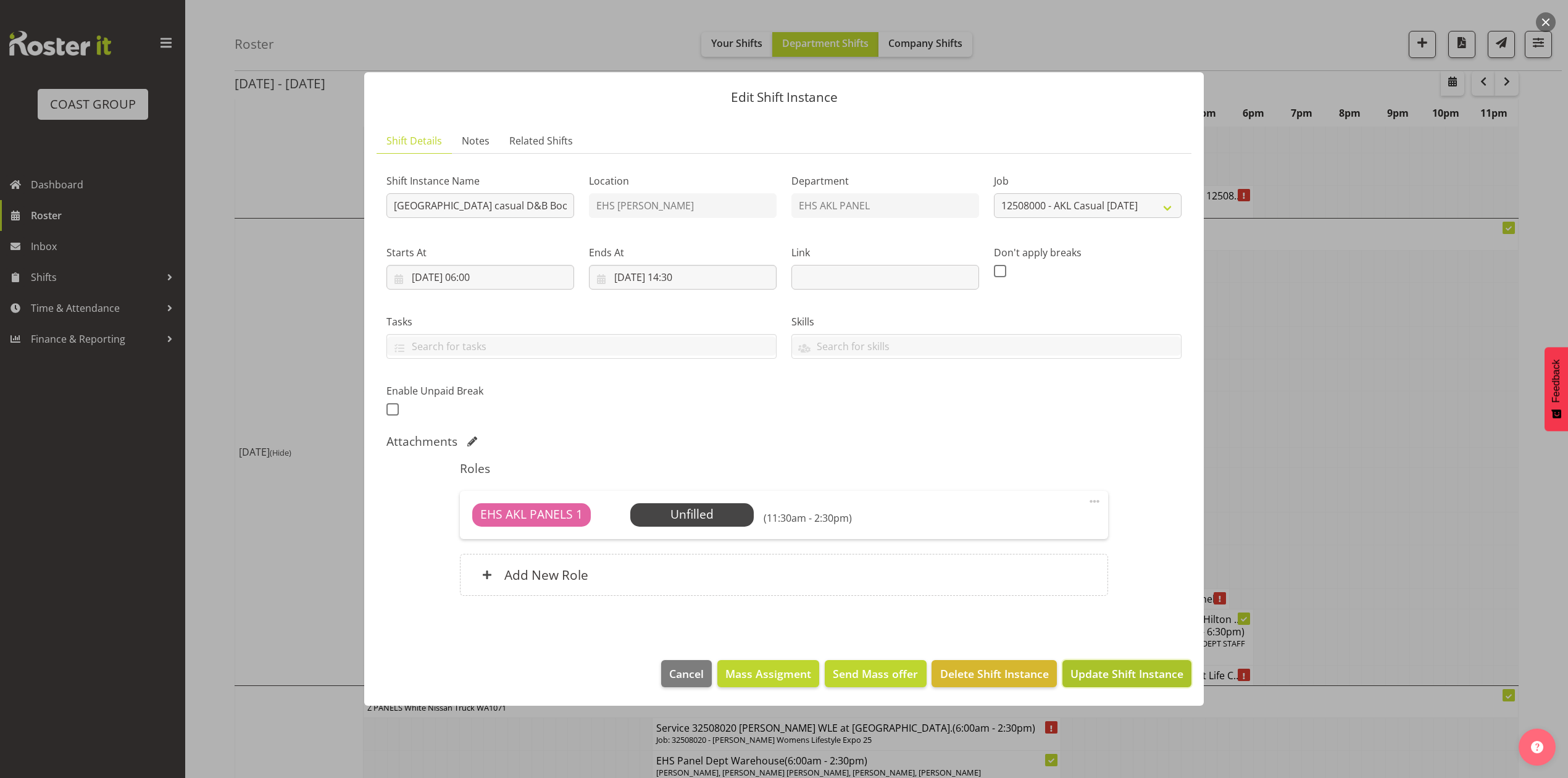
click at [1116, 667] on span "Update Shift Instance" at bounding box center [1127, 674] width 113 height 16
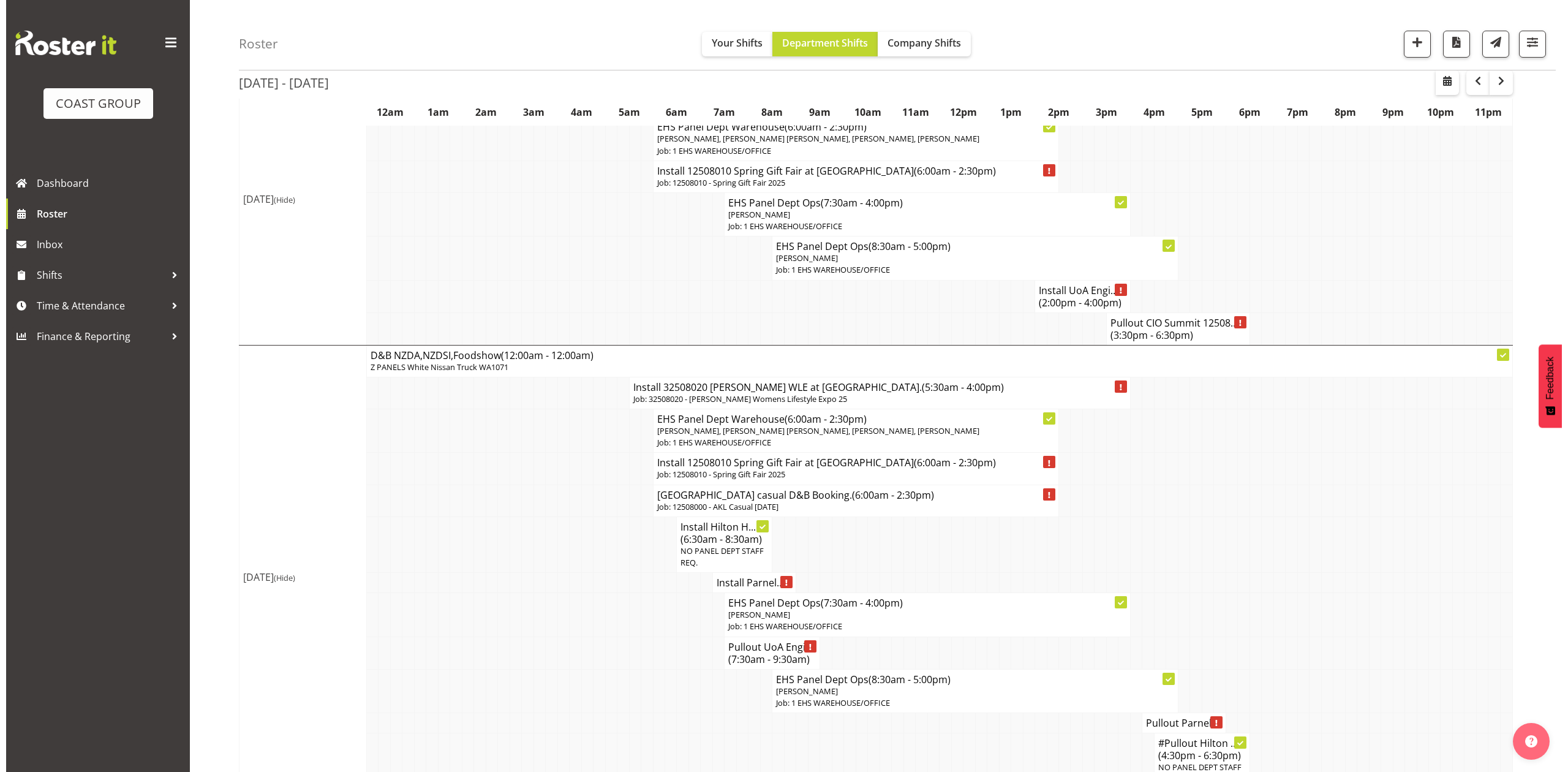
scroll to position [1062, 0]
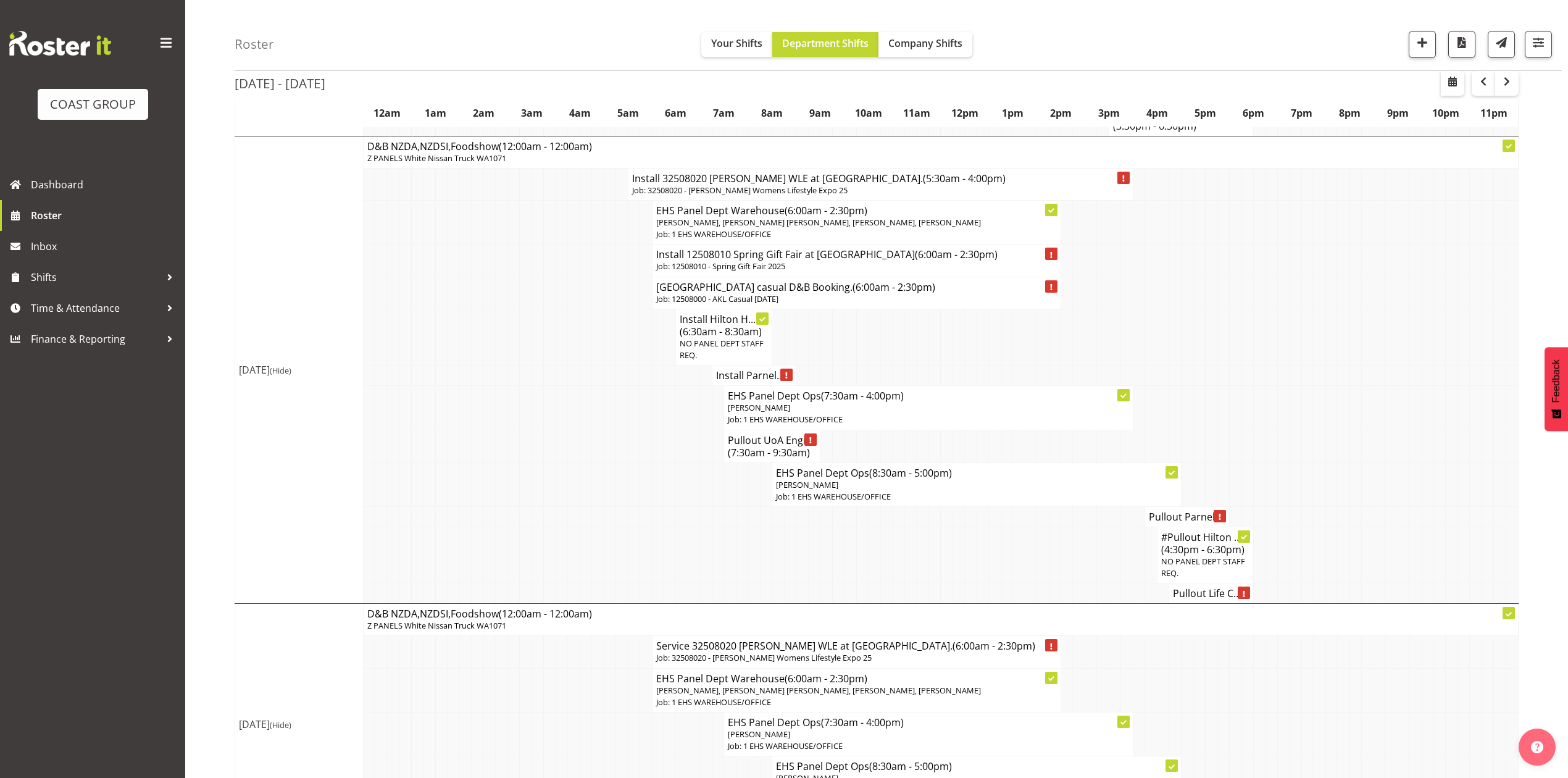
click at [865, 305] on p "Job: 12508000 - AKL Casual [DATE]" at bounding box center [857, 299] width 401 height 12
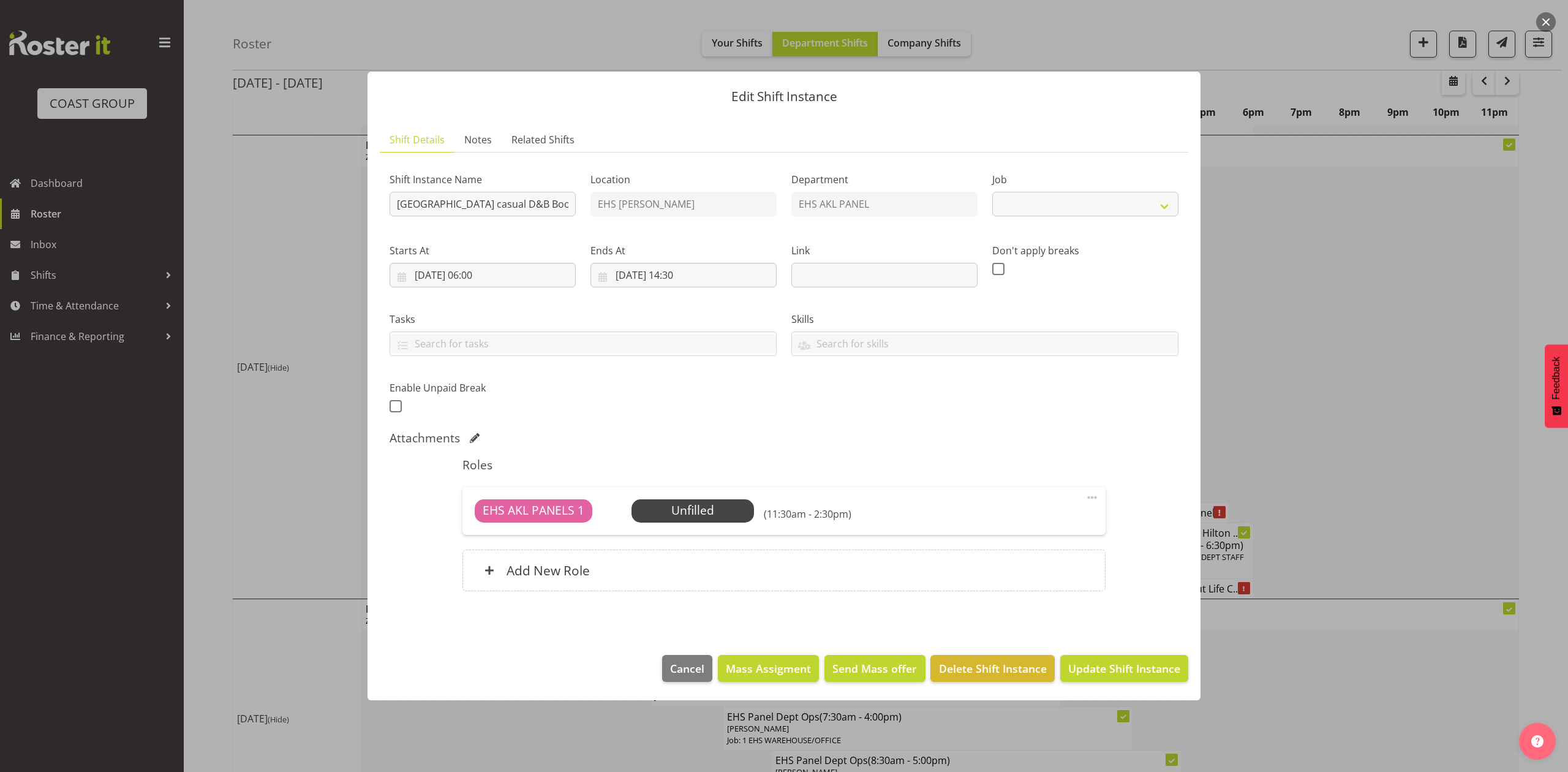
select select "8652"
click at [1092, 490] on span at bounding box center [1092, 497] width 15 height 15
click at [1031, 525] on link "Edit" at bounding box center [1040, 525] width 118 height 22
select select "7"
select select "2025"
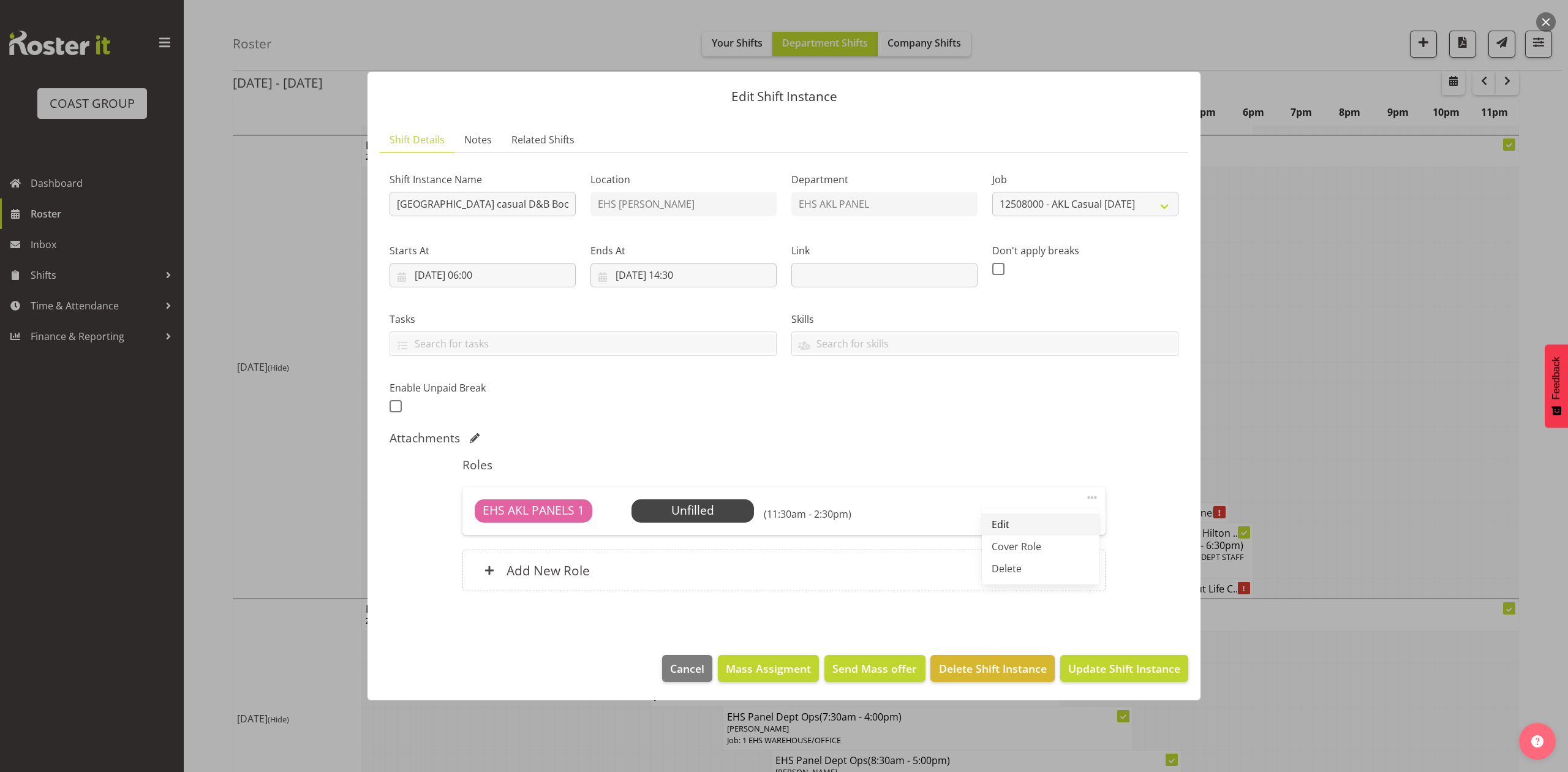
select select "11"
select select "30"
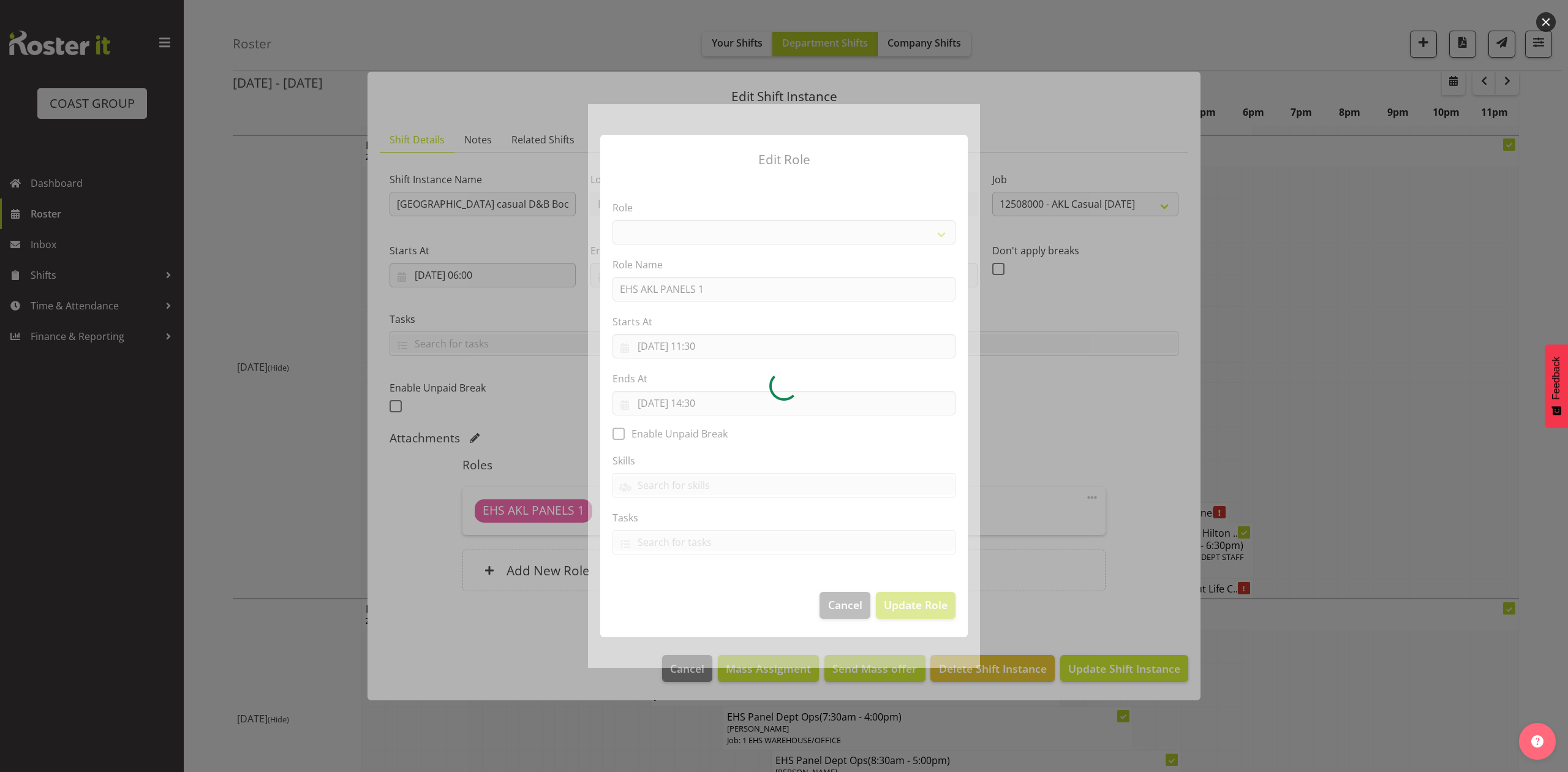
click at [722, 344] on div at bounding box center [783, 385] width 392 height 563
select select "188"
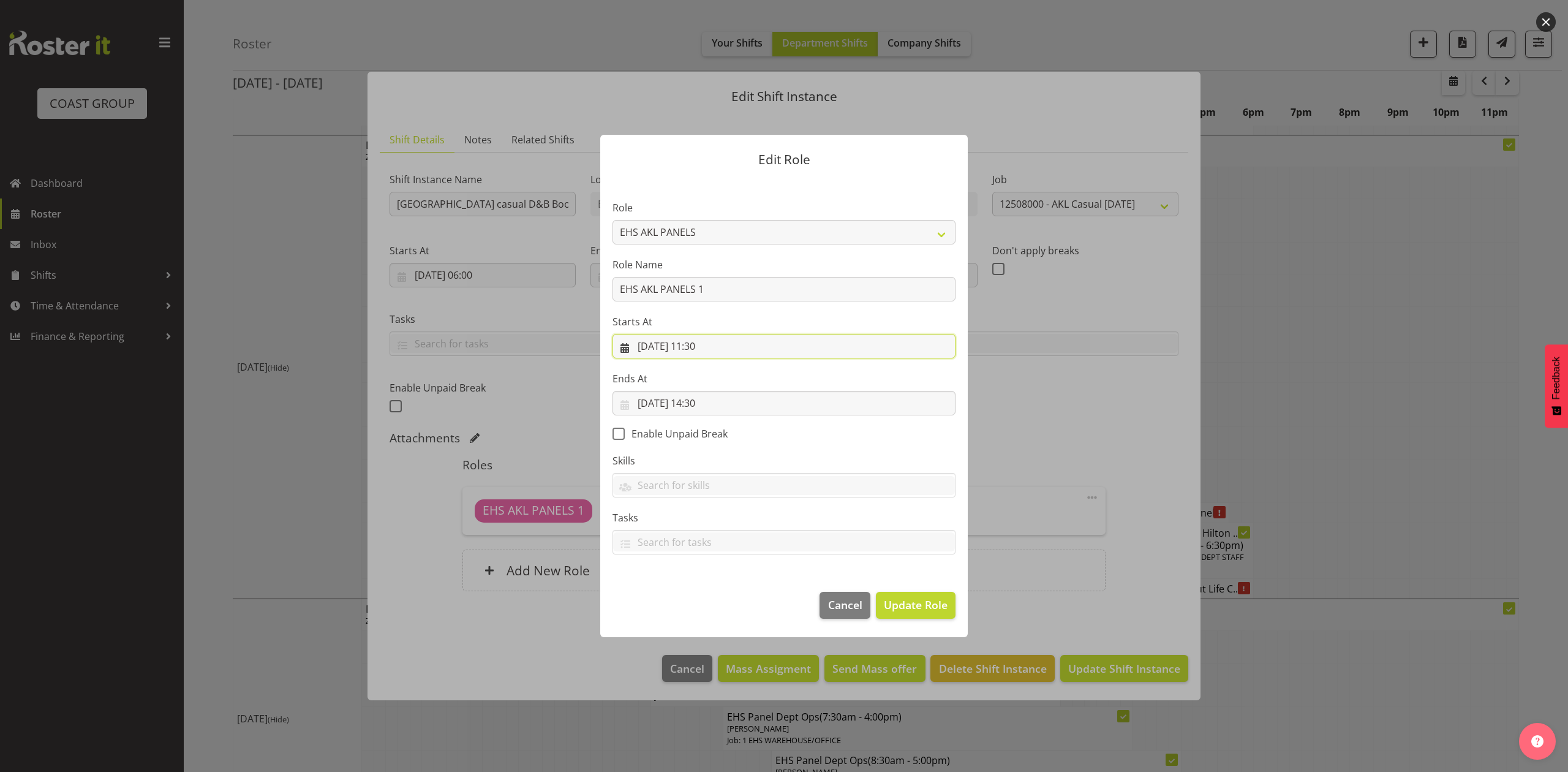
click at [722, 344] on input "21/08/2025, 11:30" at bounding box center [783, 346] width 343 height 25
drag, startPoint x: 711, startPoint y: 604, endPoint x: 711, endPoint y: 597, distance: 7.0
click at [711, 601] on select "00 01 02 03 04 05 06 07 08 09 10 11 12 13 14 15 16 17 18 19 20 21 22 23" at bounding box center [710, 606] width 28 height 25
select select "9"
click at [697, 594] on select "00 01 02 03 04 05 06 07 08 09 10 11 12 13 14 15 16 17 18 19 20 21 22 23" at bounding box center [710, 606] width 28 height 25
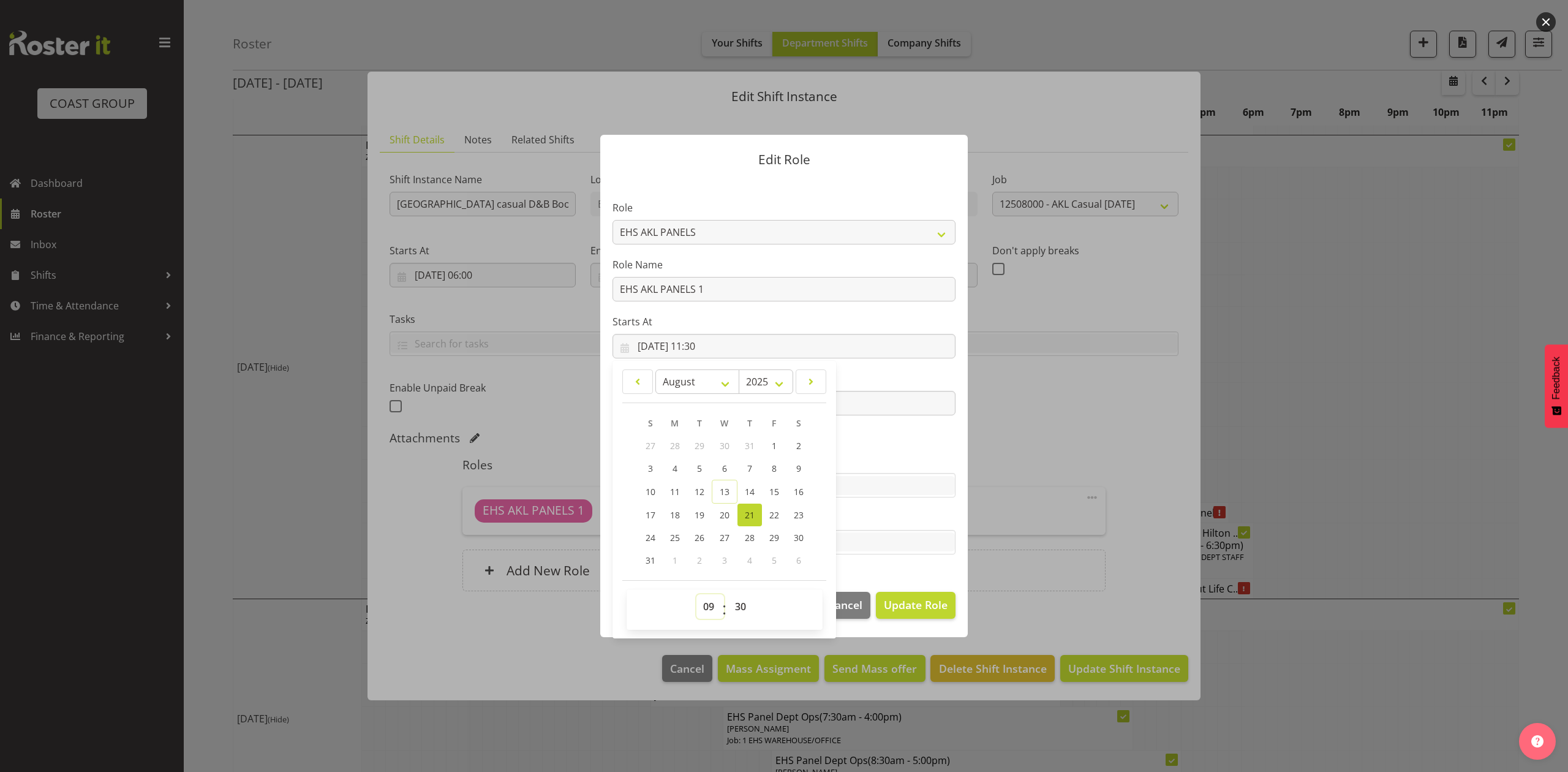
type input "21/08/2025, 09:30"
click at [913, 601] on span "Update Role" at bounding box center [916, 605] width 64 height 16
select select
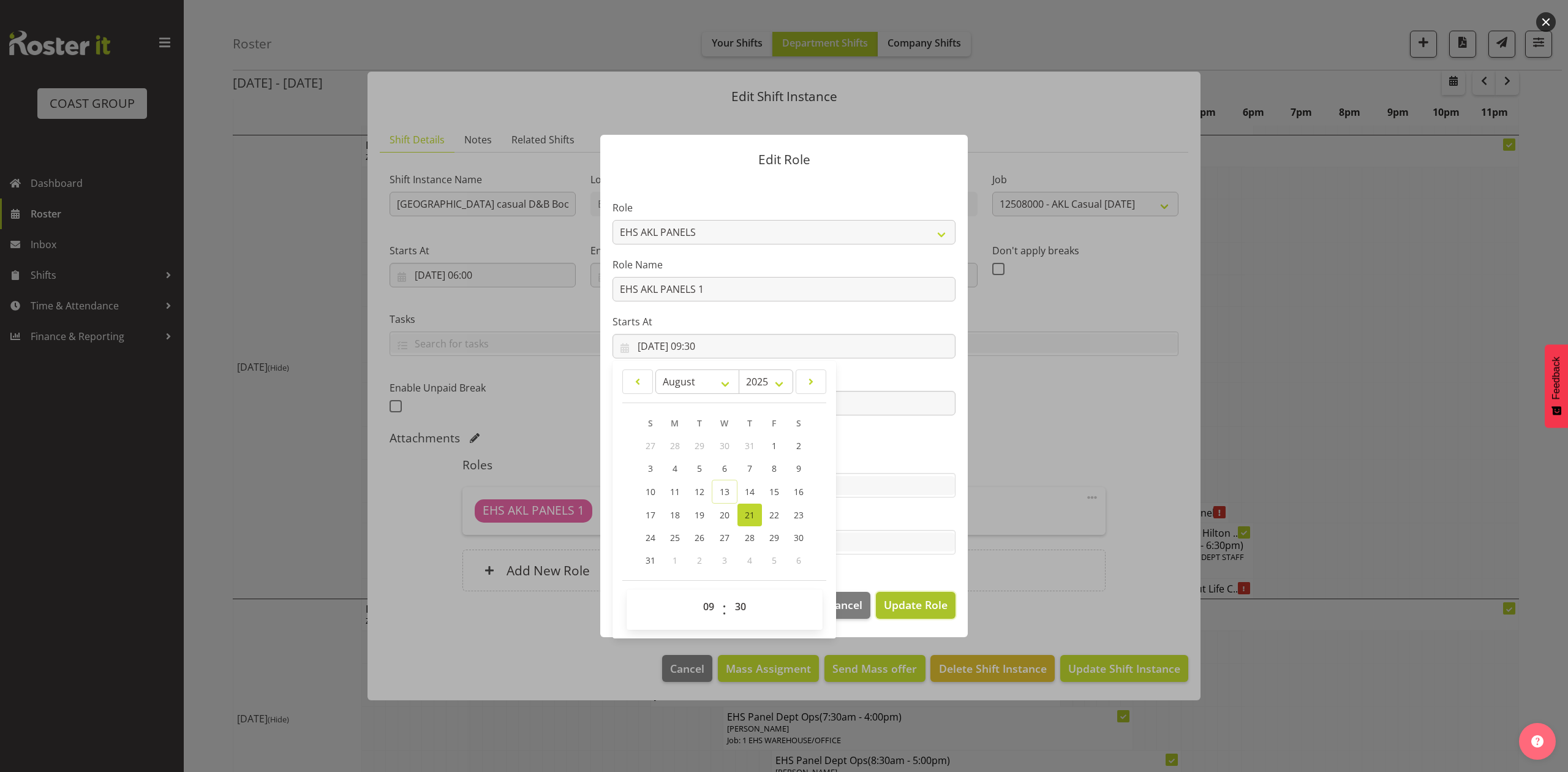
select select
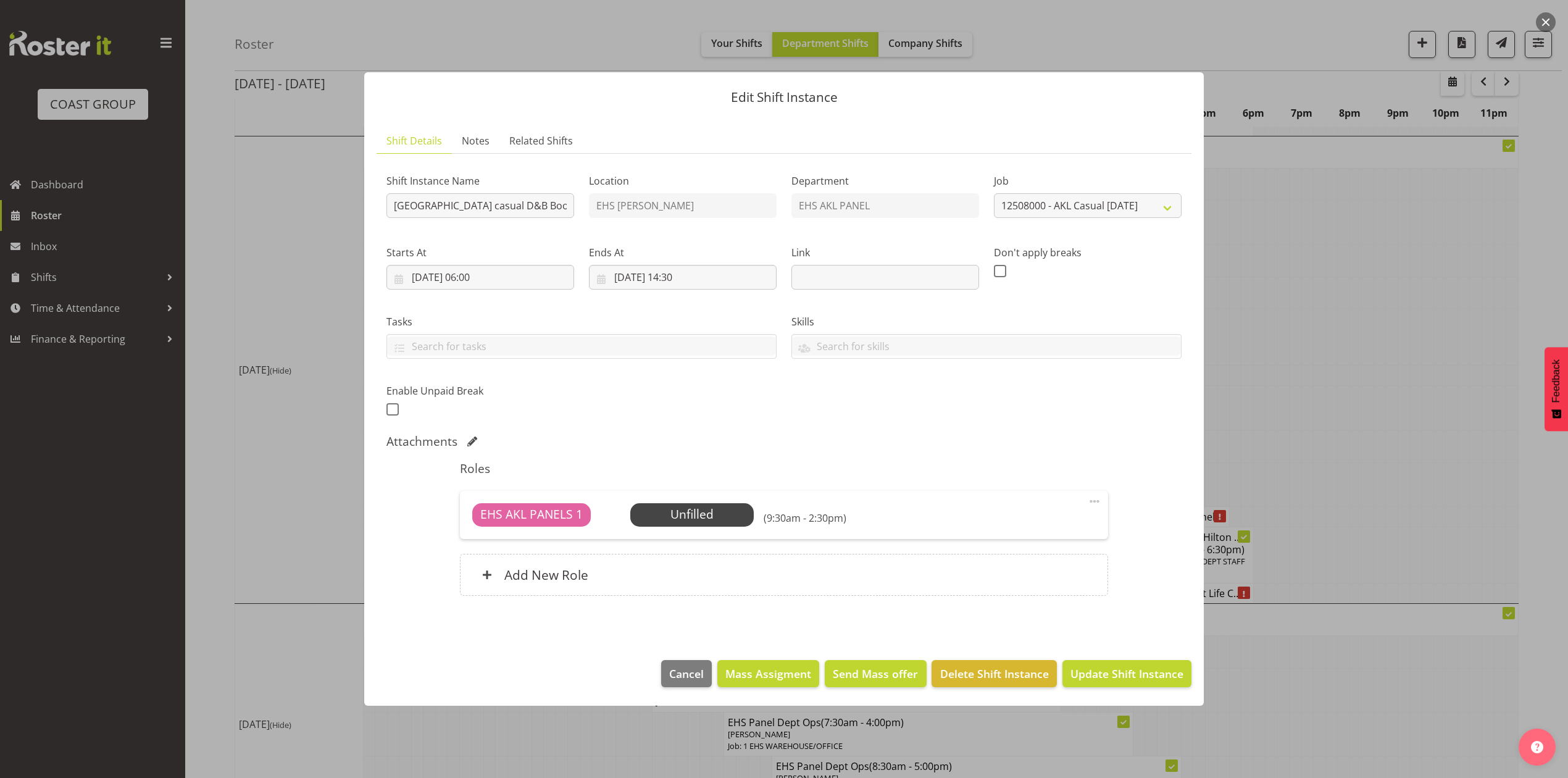
click at [1102, 499] on div "EHS AKL PANELS 1 Unfilled Select Employee (9:30am - 2:30pm) Edit Cover Role Del…" at bounding box center [783, 515] width 648 height 48
click at [1098, 501] on span at bounding box center [1095, 501] width 15 height 15
click at [1058, 527] on link "Edit" at bounding box center [1042, 529] width 118 height 22
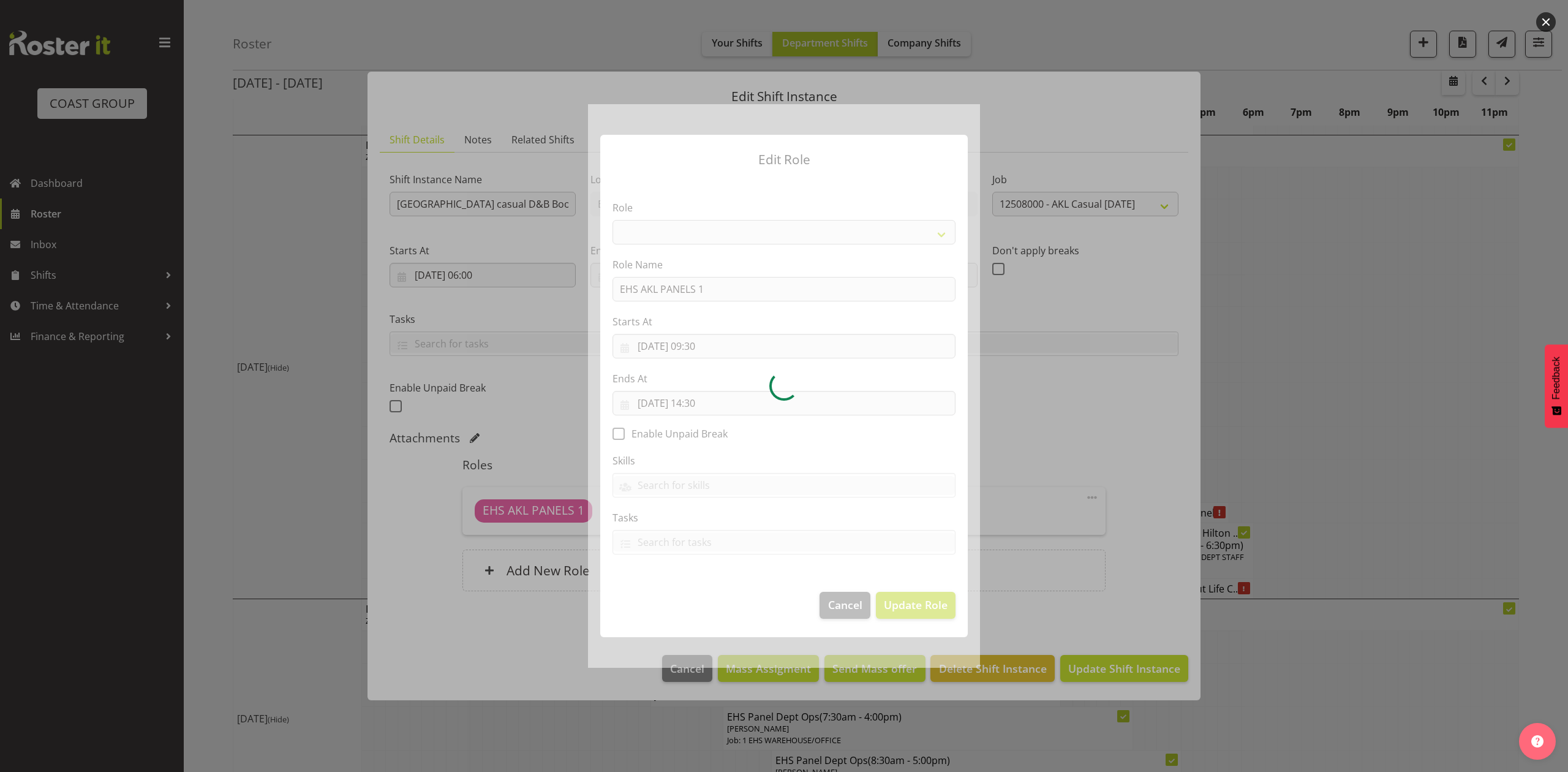
click at [708, 397] on div at bounding box center [783, 385] width 392 height 563
click at [708, 398] on div at bounding box center [783, 385] width 392 height 563
click at [703, 406] on div at bounding box center [783, 385] width 392 height 563
select select "188"
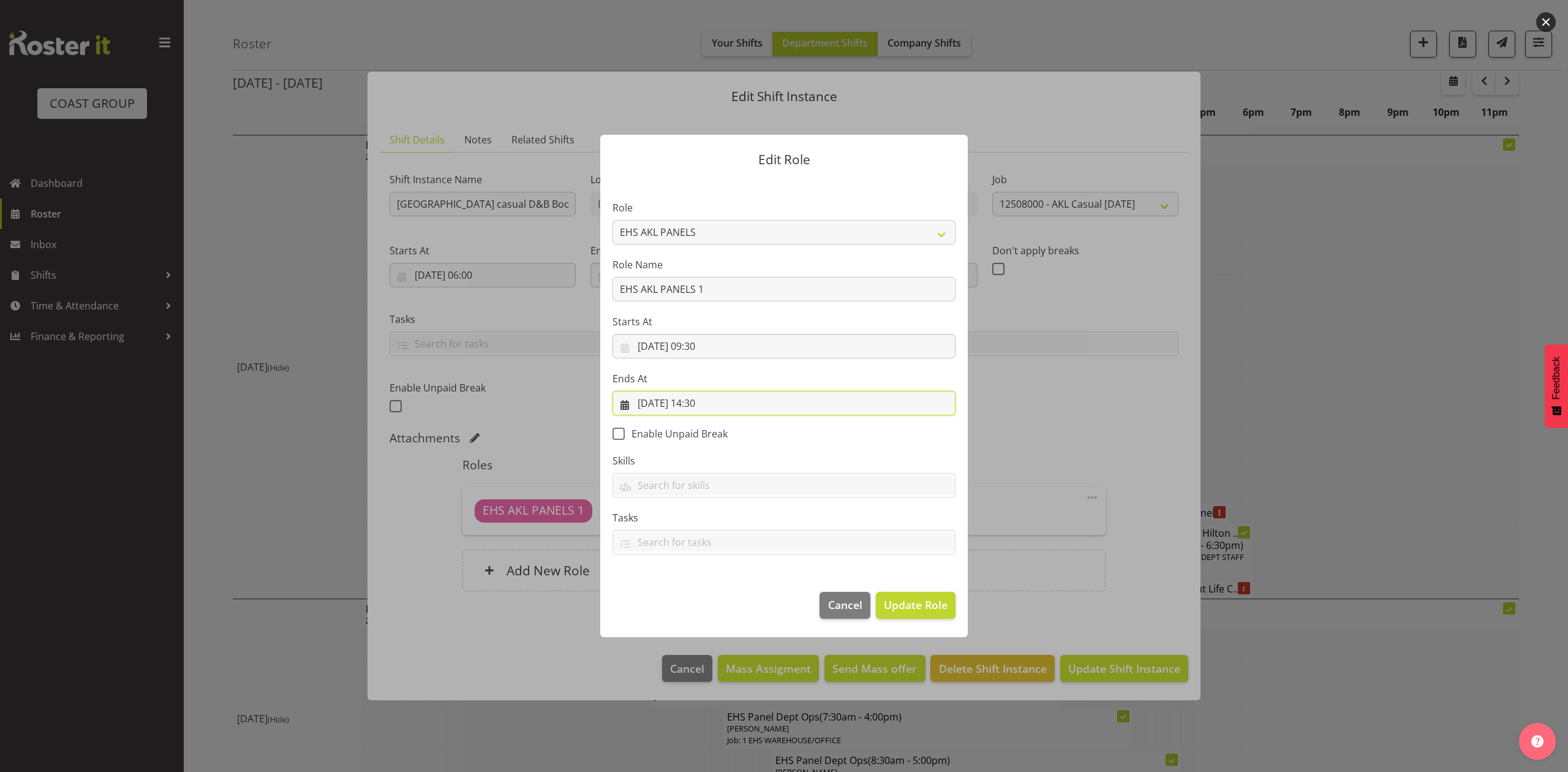
click at [702, 403] on input "21/08/2025, 14:30" at bounding box center [783, 403] width 343 height 25
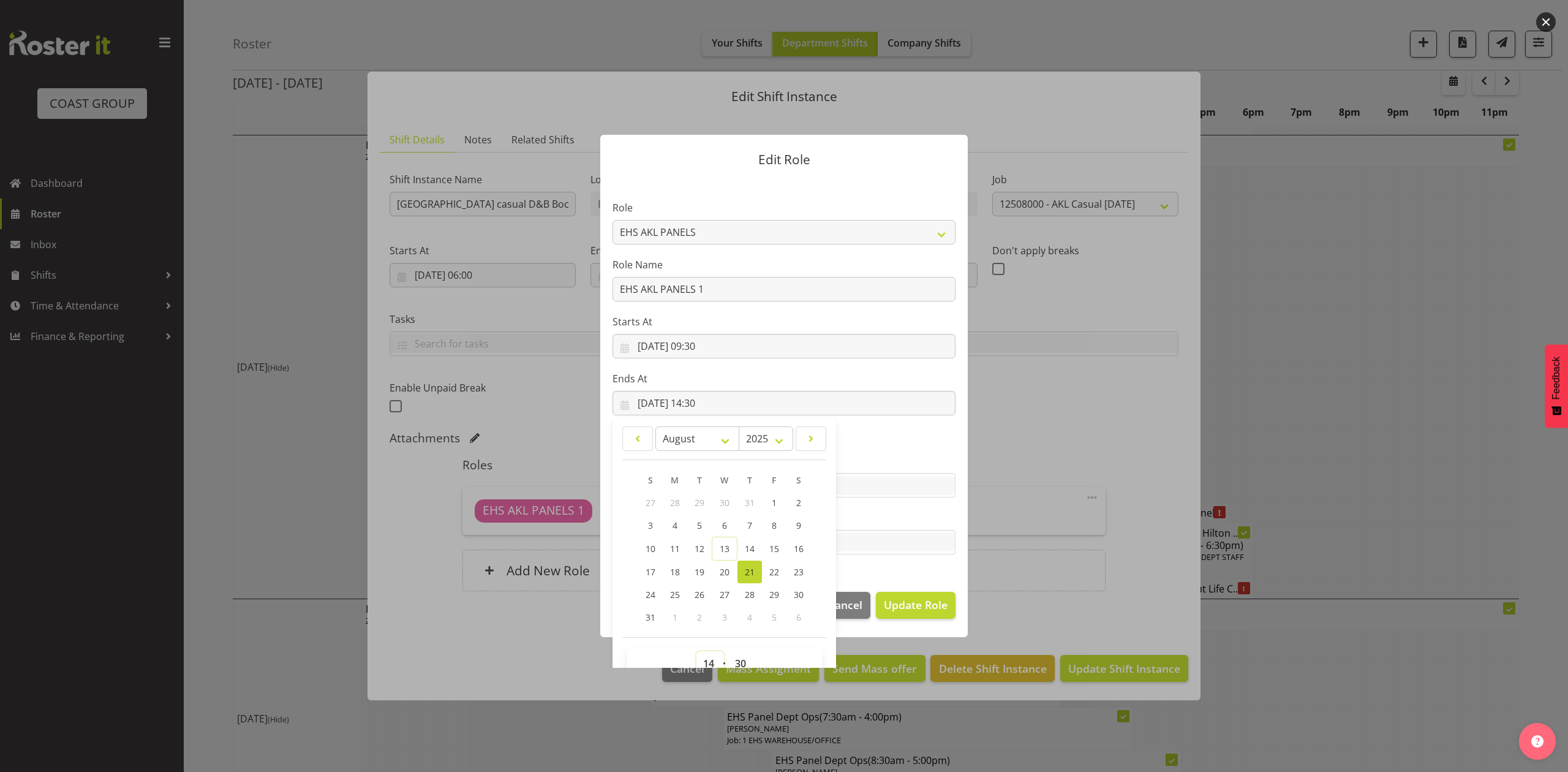
drag, startPoint x: 698, startPoint y: 659, endPoint x: 709, endPoint y: 643, distance: 19.4
click at [701, 657] on select "00 01 02 03 04 05 06 07 08 09 10 11 12 13 14 15 16 17 18 19 20 21 22 23" at bounding box center [710, 664] width 28 height 25
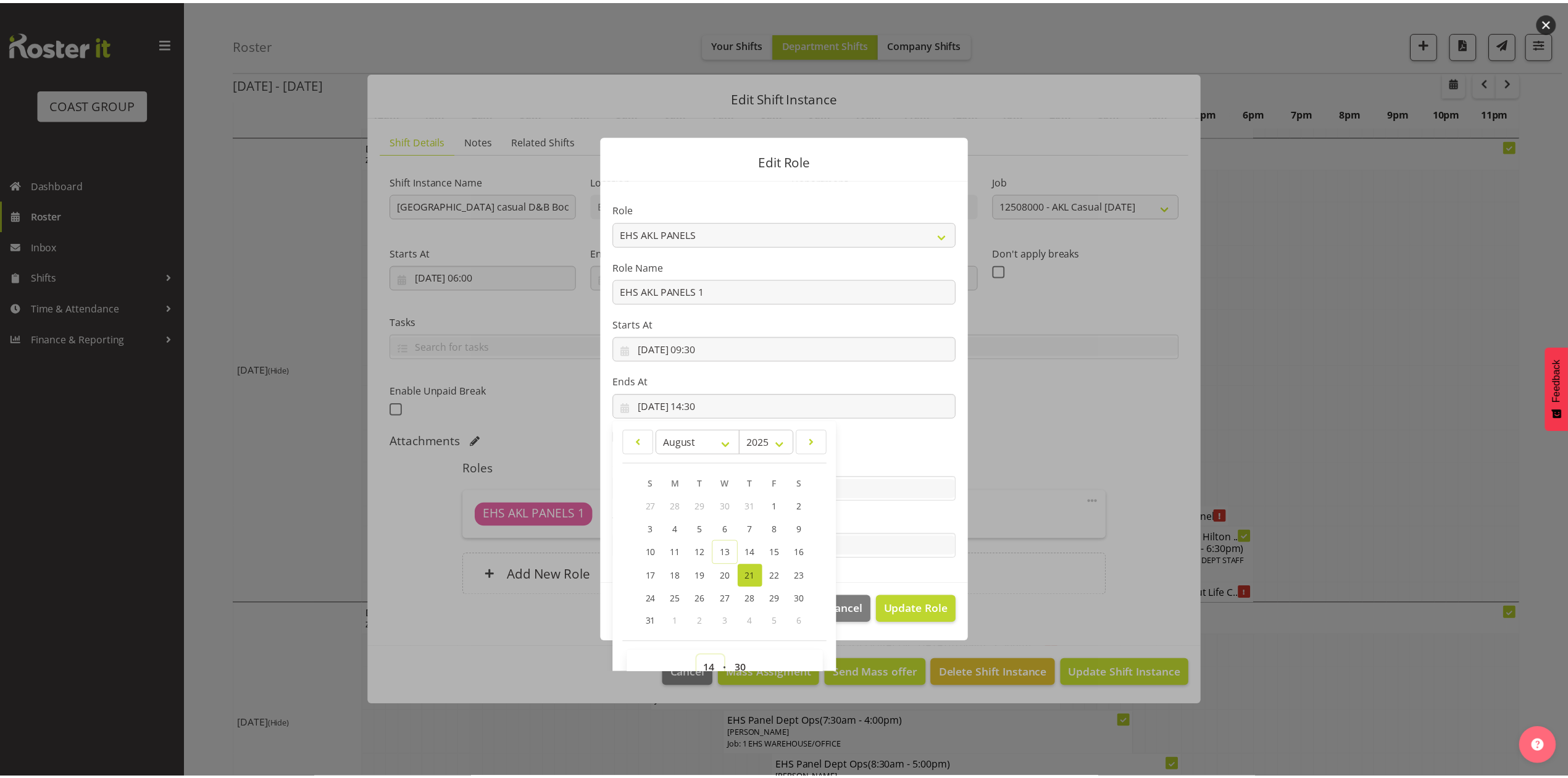
scroll to position [7, 0]
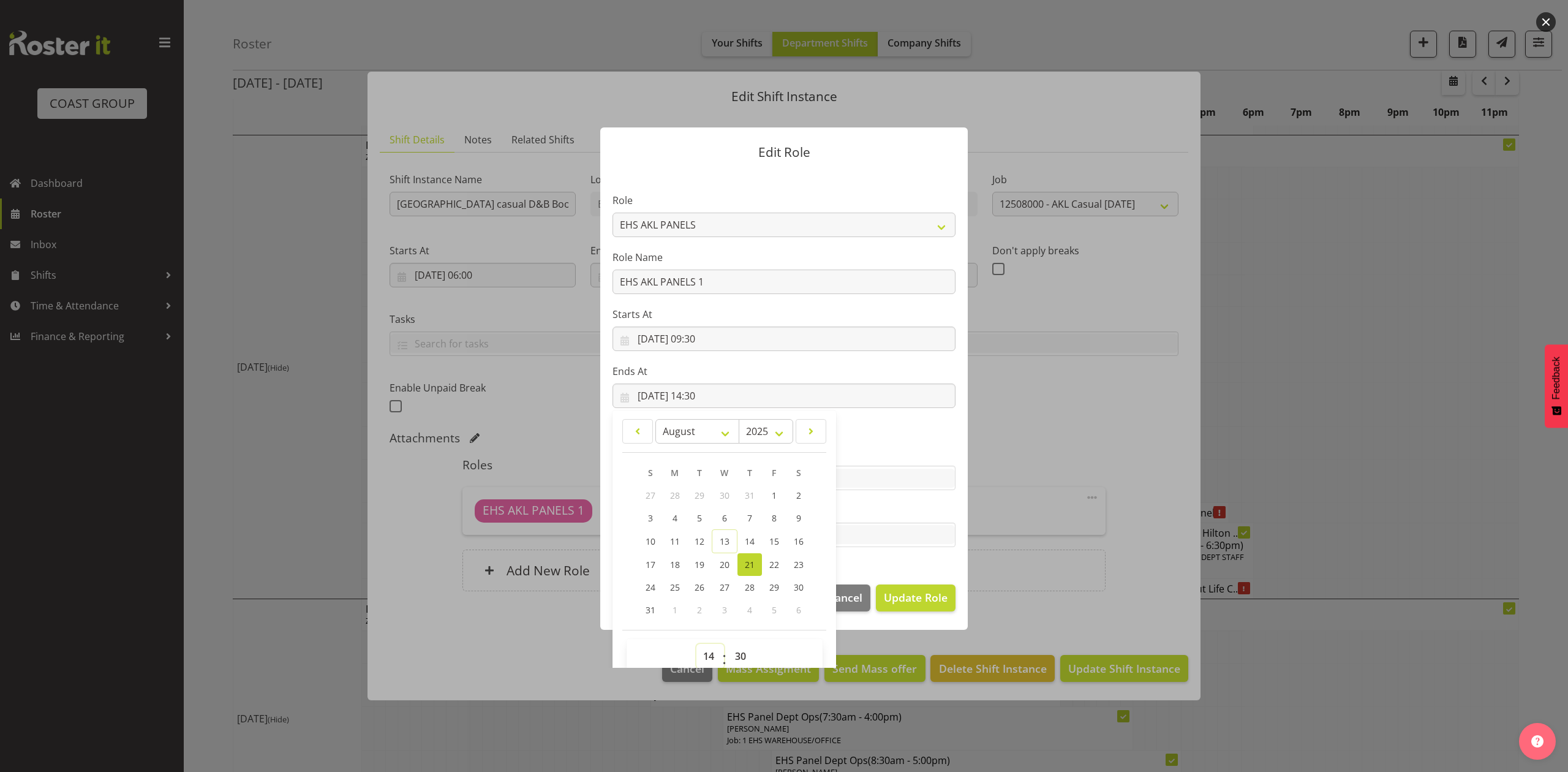
select select "11"
click at [697, 644] on select "00 01 02 03 04 05 06 07 08 09 10 11 12 13 14 15 16 17 18 19 20 21 22 23" at bounding box center [710, 656] width 28 height 25
type input "21/08/2025, 11:30"
click at [736, 648] on select "00 01 02 03 04 05 06 07 08 09 10 11 12 13 14 15 16 17 18 19 20 21 22 23 24 25 2…" at bounding box center [742, 656] width 28 height 25
select select "0"
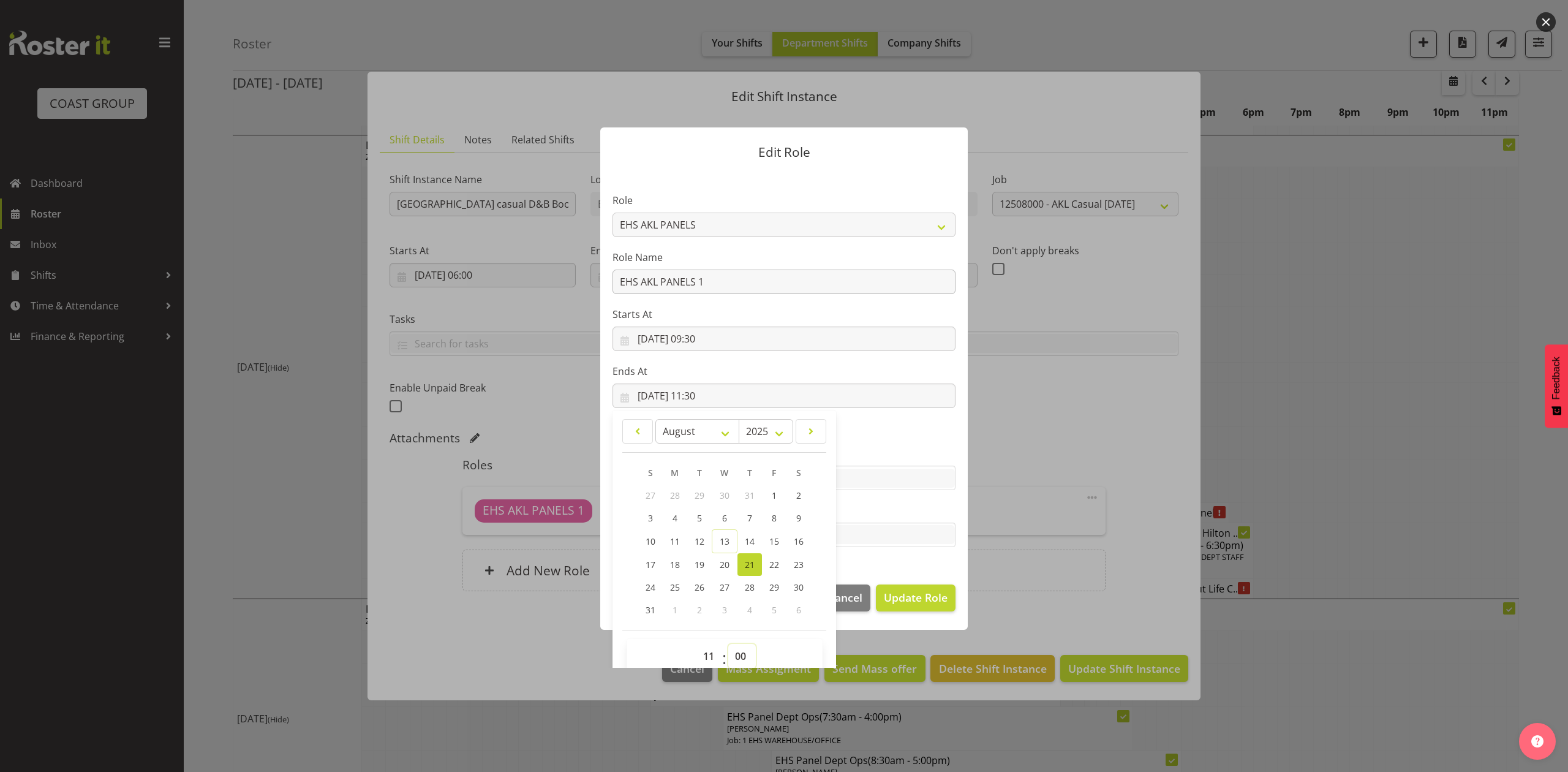
click at [728, 644] on select "00 01 02 03 04 05 06 07 08 09 10 11 12 13 14 15 16 17 18 19 20 21 22 23 24 25 2…" at bounding box center [742, 656] width 28 height 25
type input "21/08/2025, 11:00"
click at [900, 592] on span "Update Role" at bounding box center [916, 597] width 64 height 16
select select
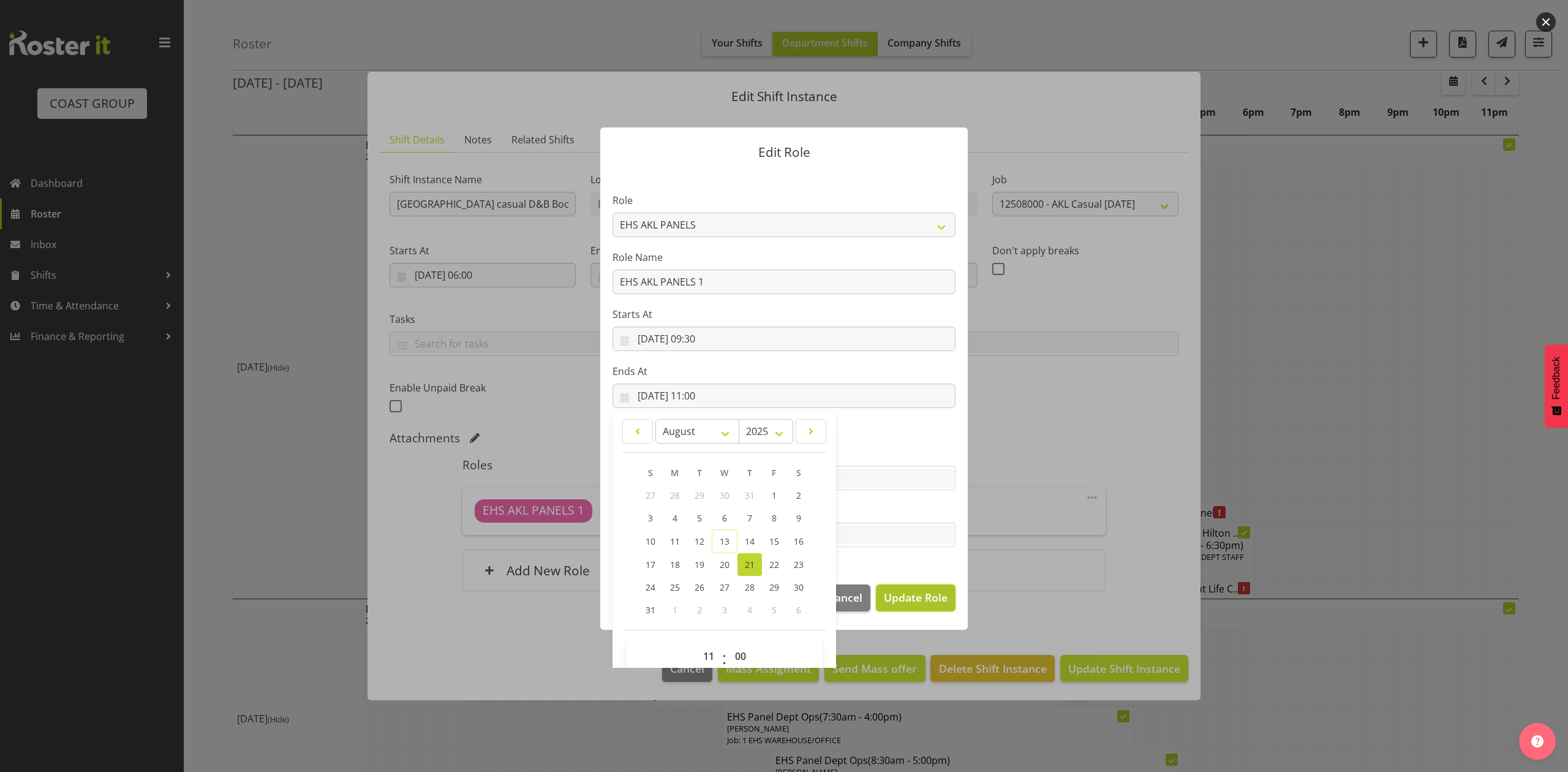
select select
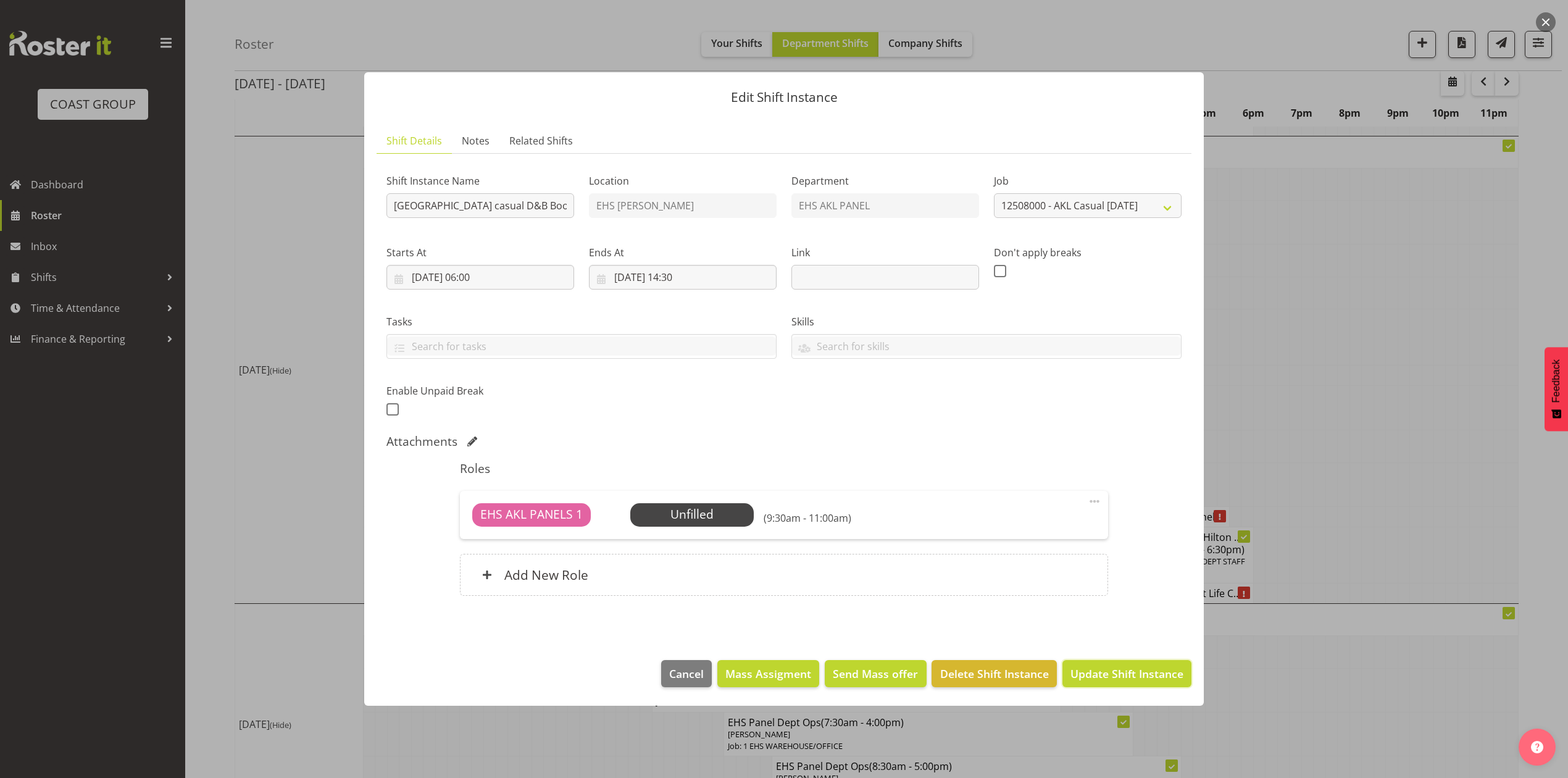
drag, startPoint x: 1113, startPoint y: 665, endPoint x: 1129, endPoint y: 664, distance: 16.0
click at [1113, 668] on button "Update Shift Instance" at bounding box center [1127, 674] width 129 height 27
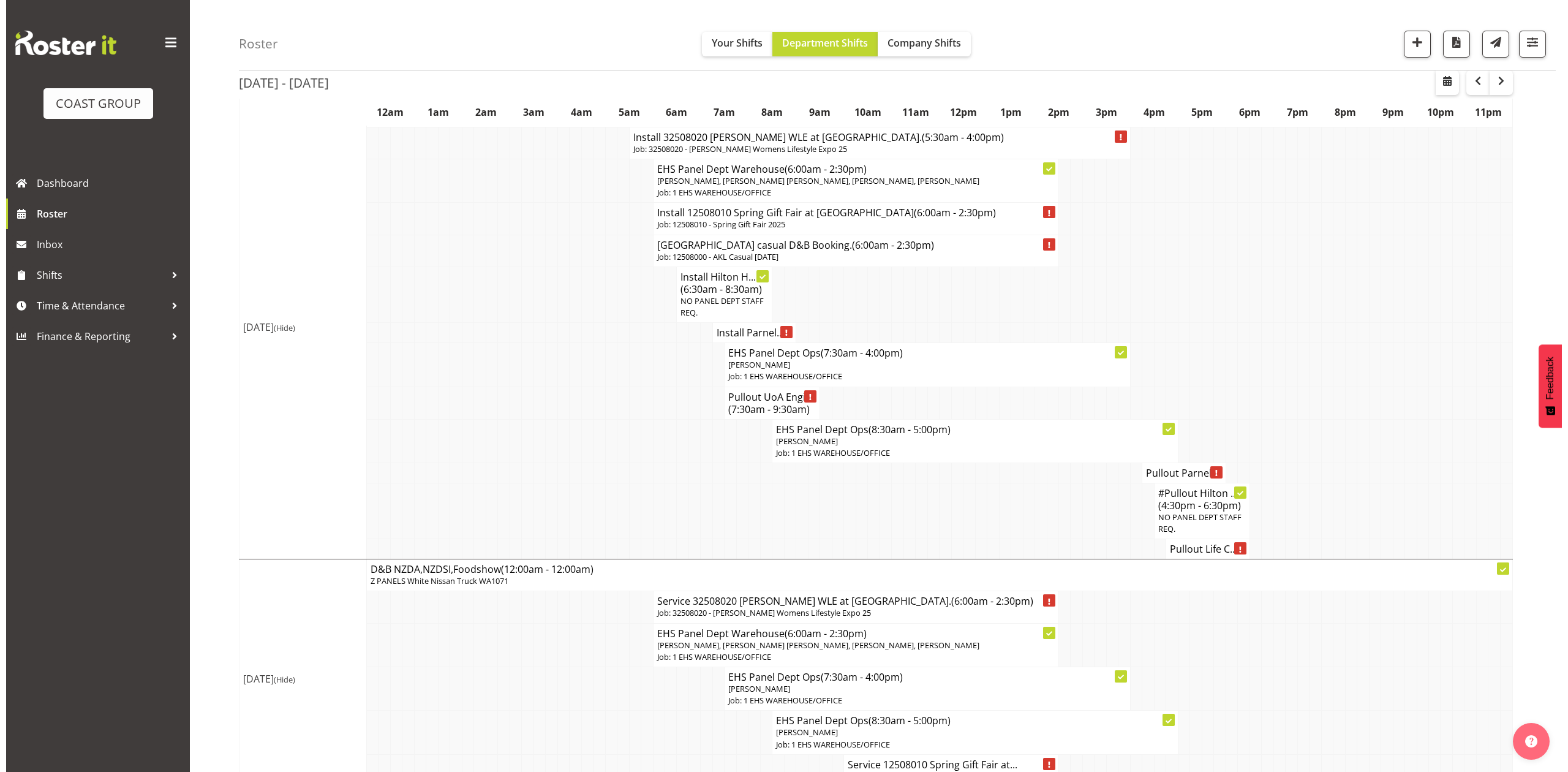
scroll to position [980, 0]
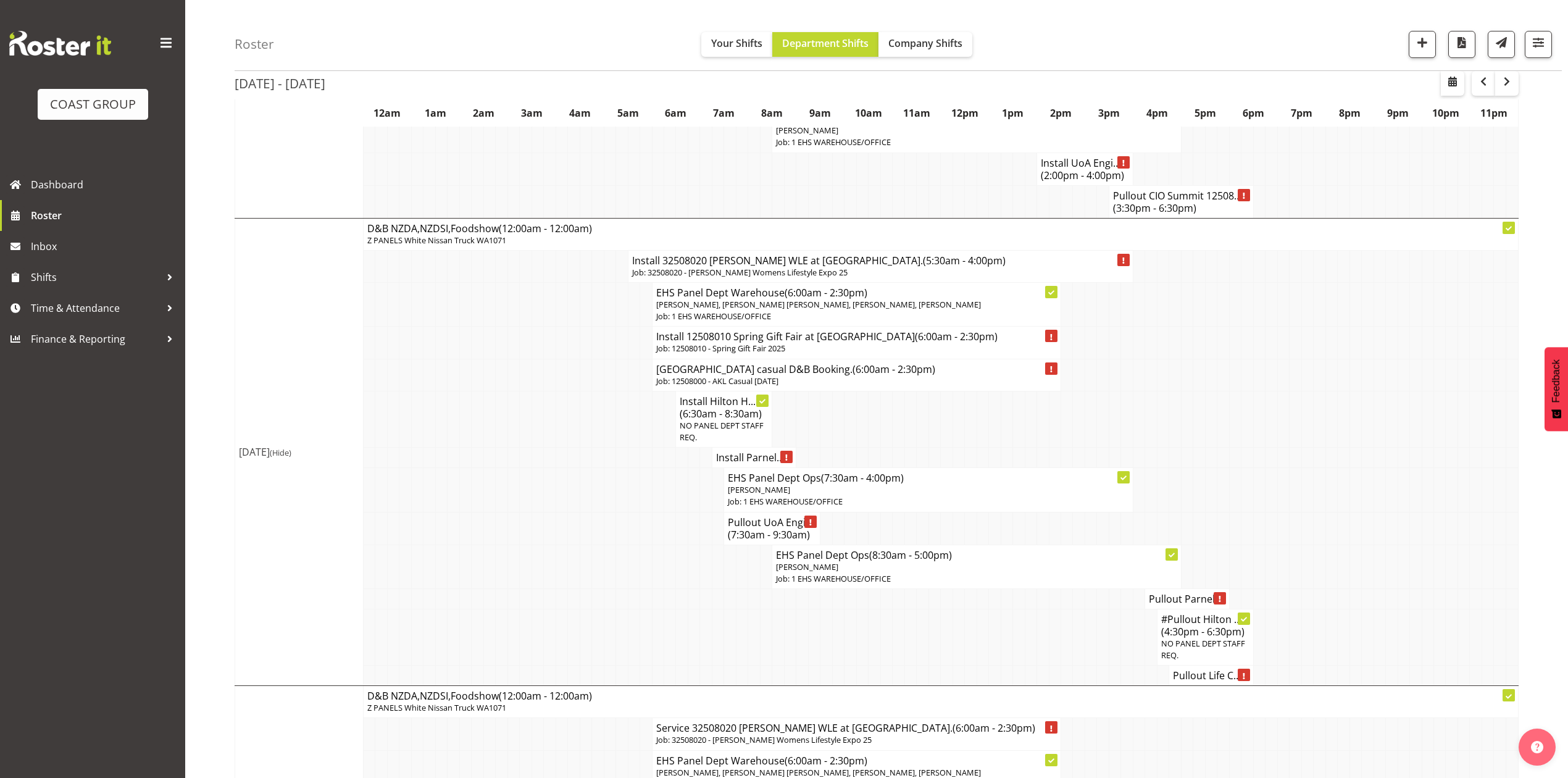
click at [836, 387] on p "Job: 12508000 - AKL Casual [DATE]" at bounding box center [857, 381] width 401 height 12
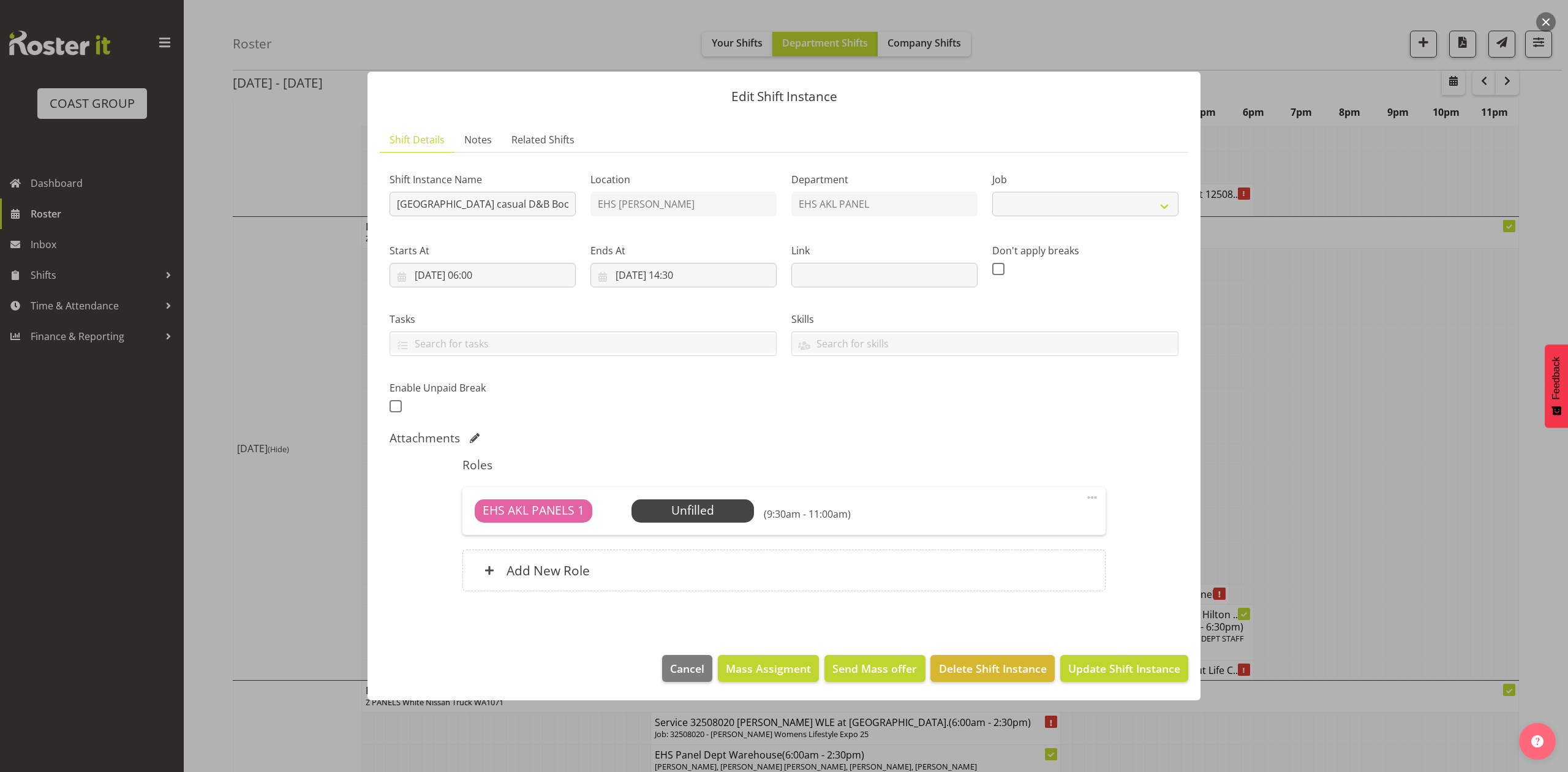
select select "8652"
click at [706, 505] on span "Select Employee" at bounding box center [692, 510] width 91 height 18
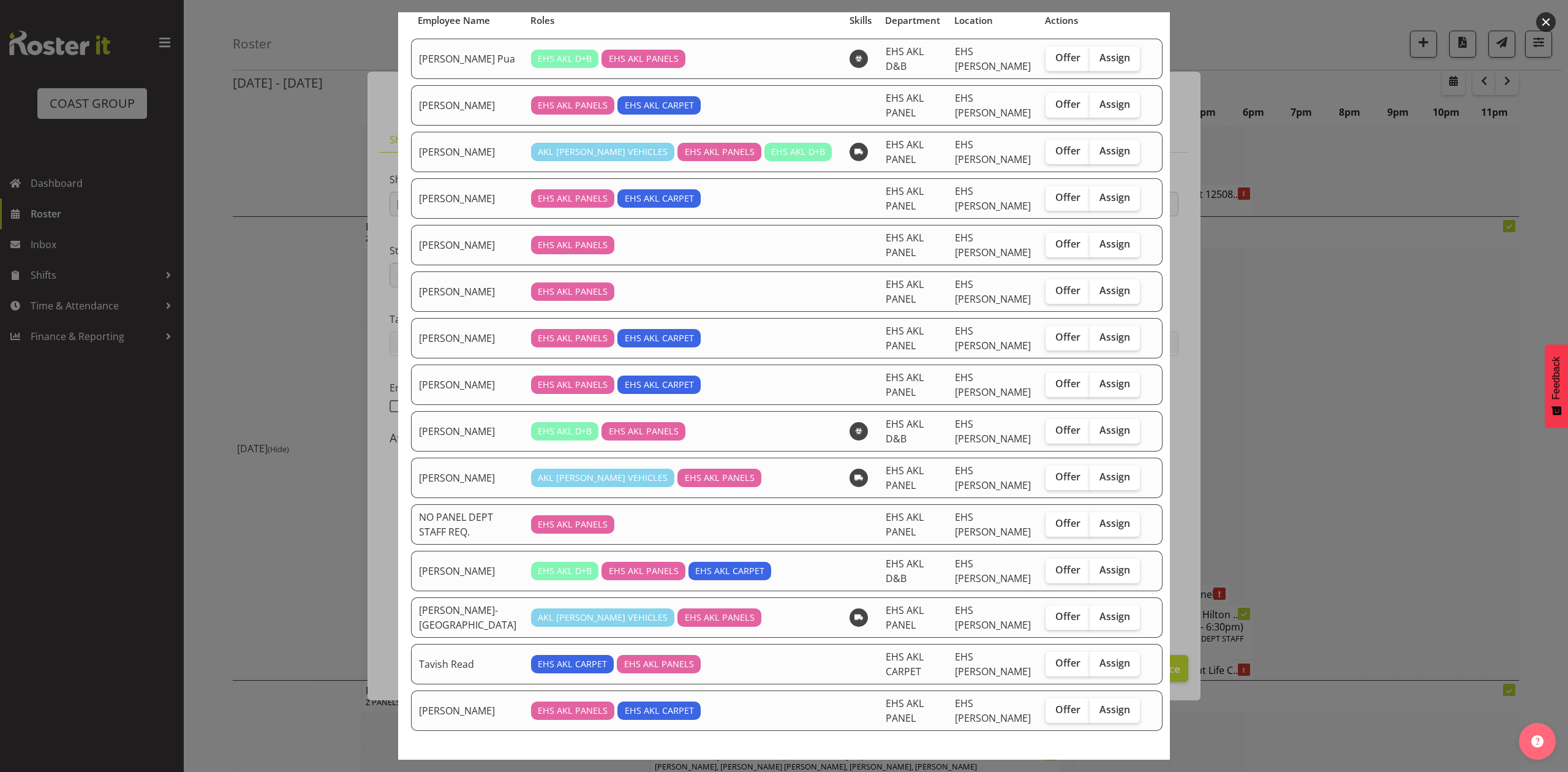
scroll to position [64, 0]
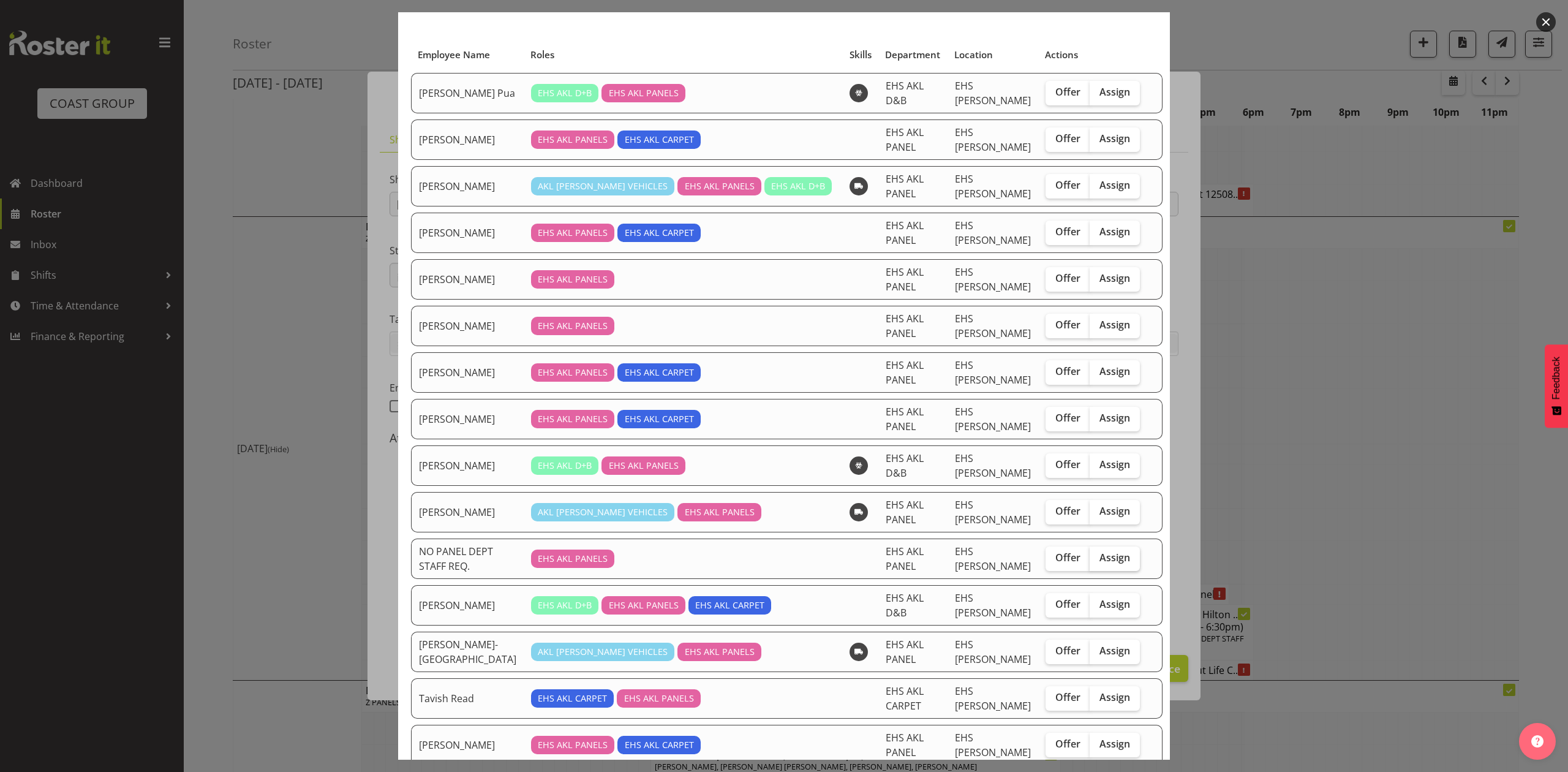
click at [1099, 554] on span "Assign" at bounding box center [1114, 558] width 31 height 12
click at [1089, 554] on input "Assign" at bounding box center [1093, 558] width 8 height 8
checkbox input "true"
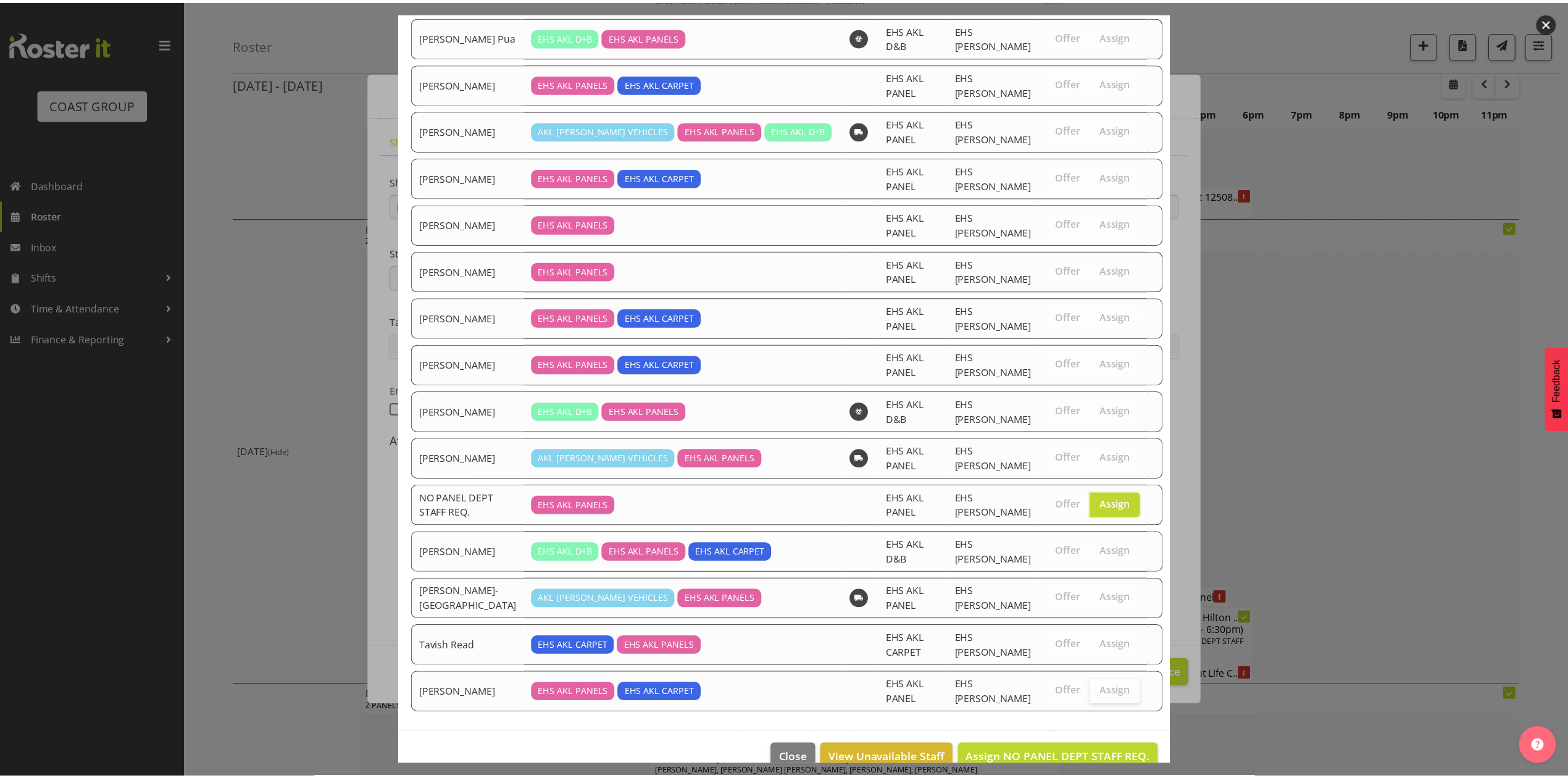
scroll to position [147, 0]
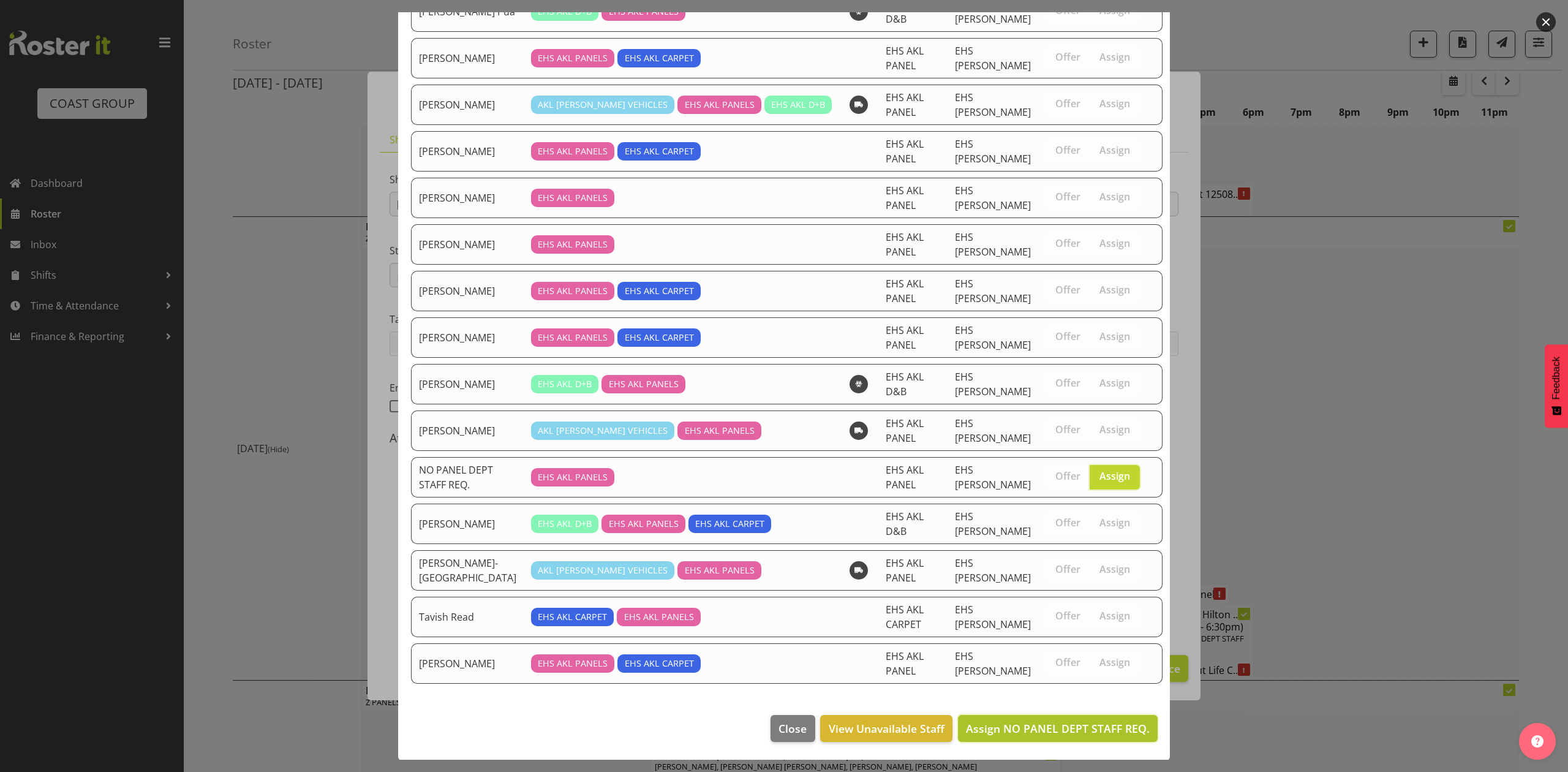
click at [1081, 733] on span "Assign NO PANEL DEPT STAFF REQ." at bounding box center [1057, 728] width 184 height 15
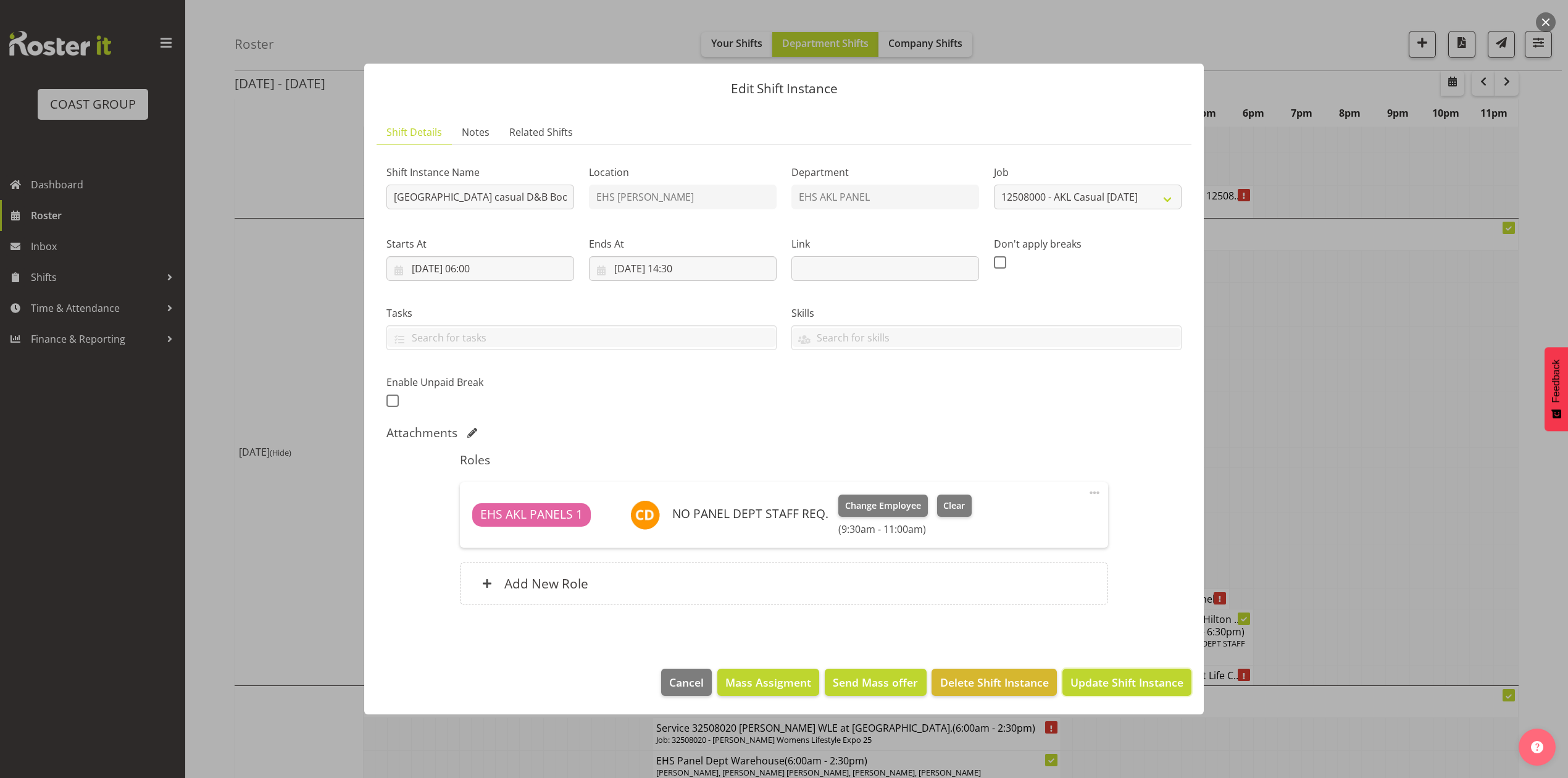
drag, startPoint x: 1105, startPoint y: 687, endPoint x: 1111, endPoint y: 687, distance: 6.0
click at [1106, 687] on span "Update Shift Instance" at bounding box center [1127, 682] width 113 height 16
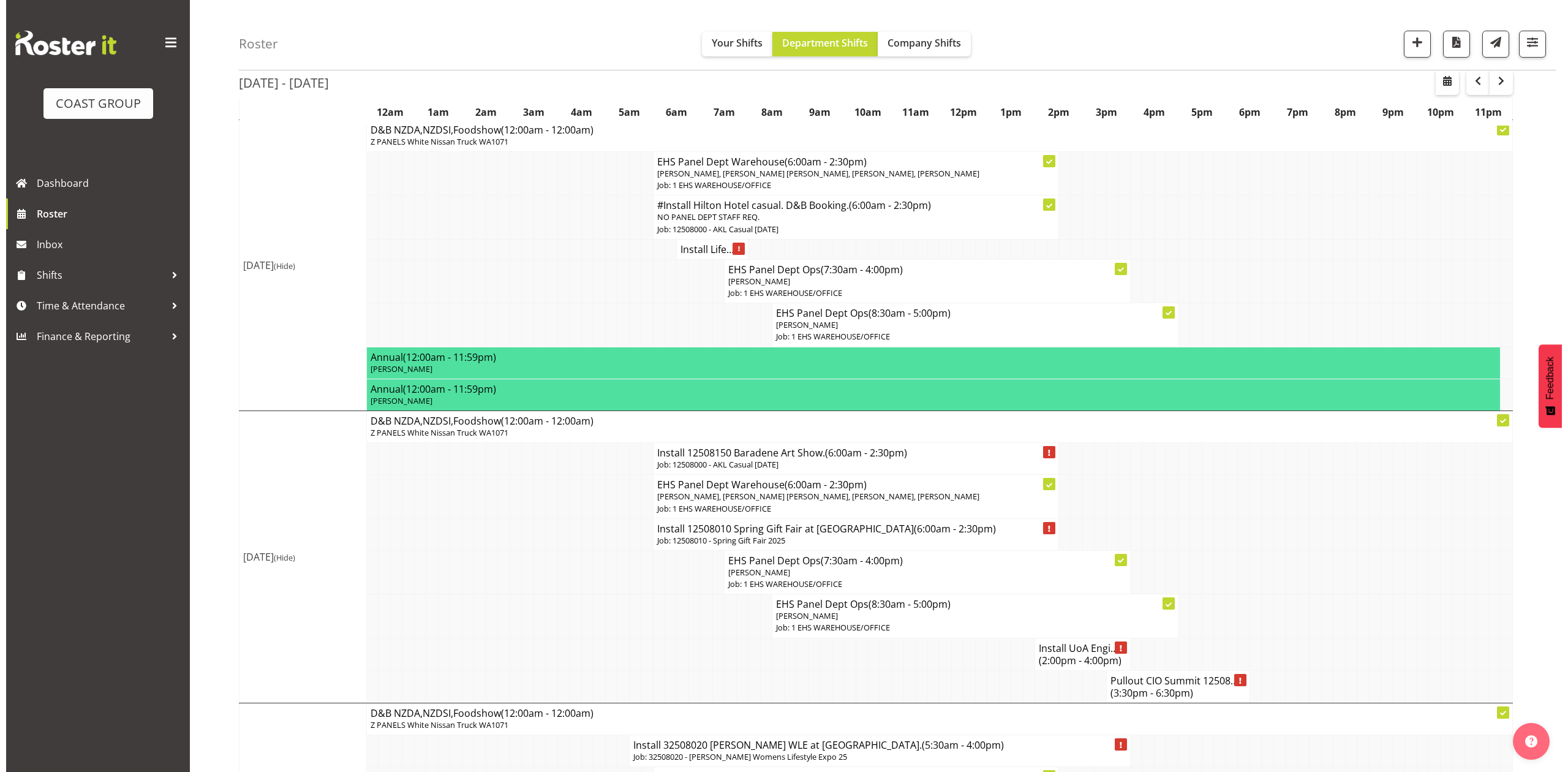
scroll to position [490, 0]
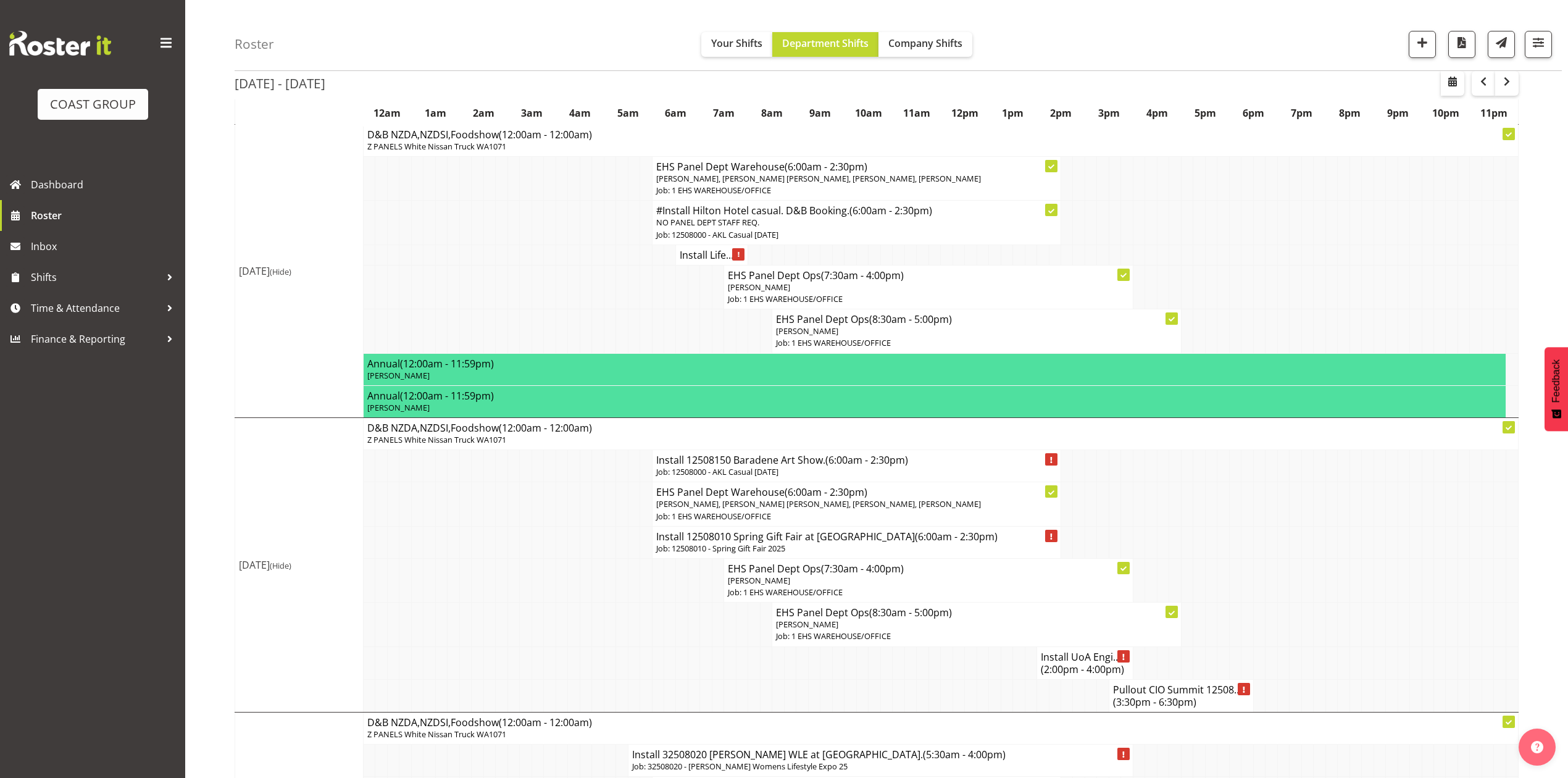
click at [857, 228] on p "NO PANEL DEPT STAFF REQ." at bounding box center [857, 222] width 401 height 12
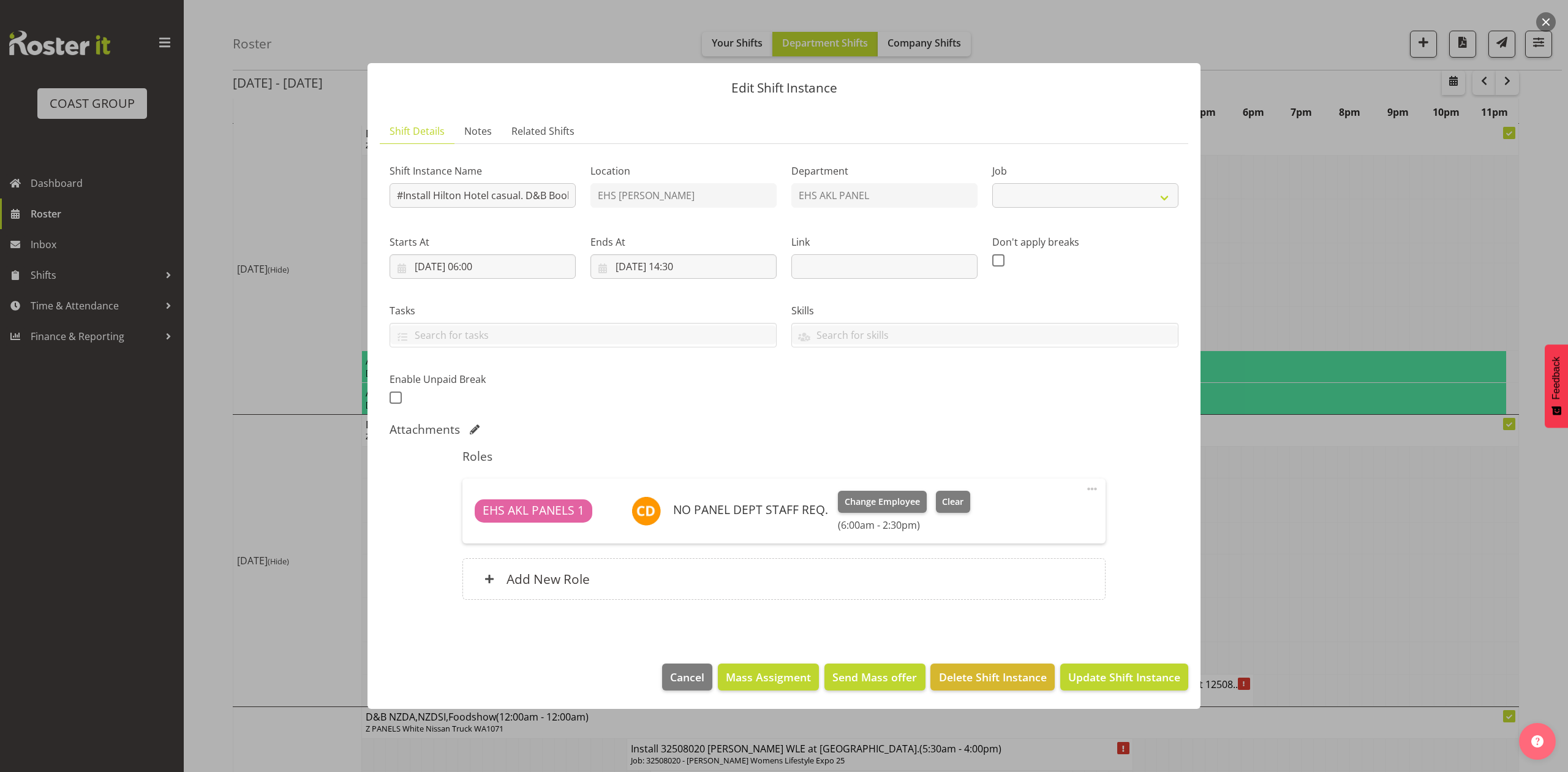
select select "8652"
click at [1089, 486] on span at bounding box center [1092, 489] width 15 height 15
click at [1030, 509] on link "Edit" at bounding box center [1040, 516] width 118 height 22
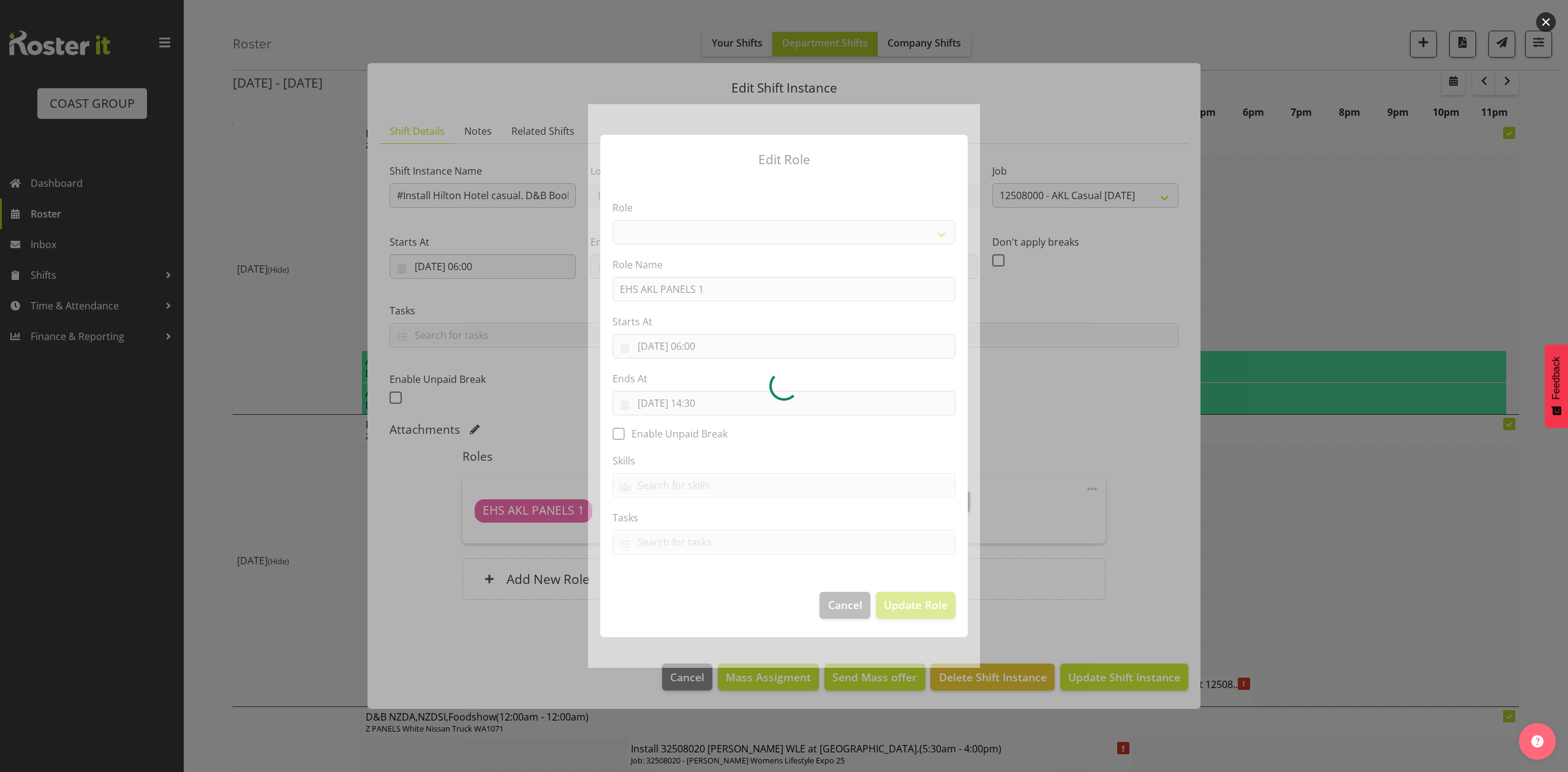
click at [697, 344] on div at bounding box center [783, 385] width 392 height 563
select select "188"
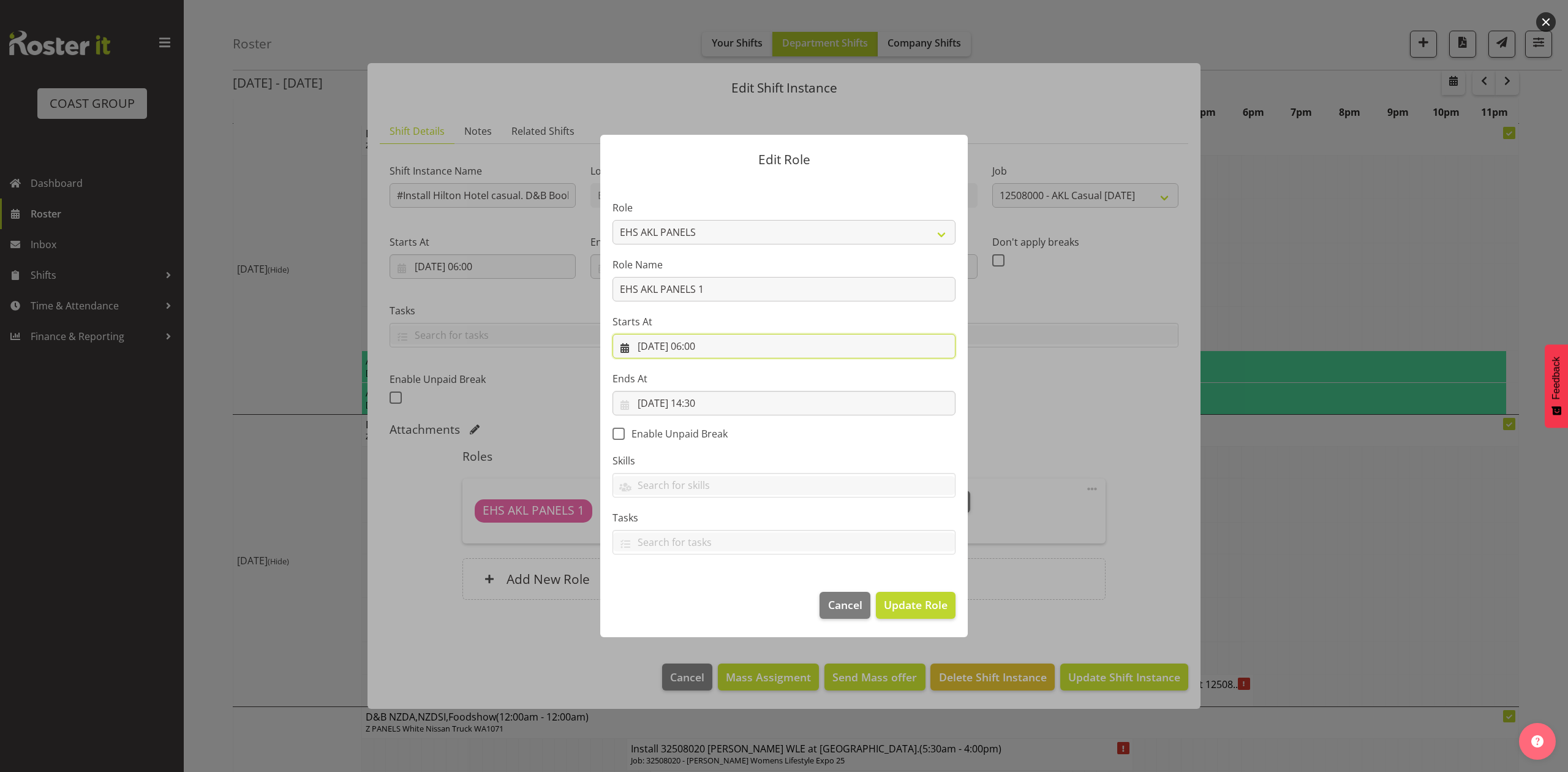
click at [698, 345] on input "19/08/2025, 06:00" at bounding box center [783, 346] width 343 height 25
click at [704, 603] on select "00 01 02 03 04 05 06 07 08 09 10 11 12 13 14 15 16 17 18 19 20 21 22 23" at bounding box center [710, 606] width 28 height 25
select select "7"
click at [697, 594] on select "00 01 02 03 04 05 06 07 08 09 10 11 12 13 14 15 16 17 18 19 20 21 22 23" at bounding box center [710, 606] width 28 height 25
type input "19/08/2025, 07:00"
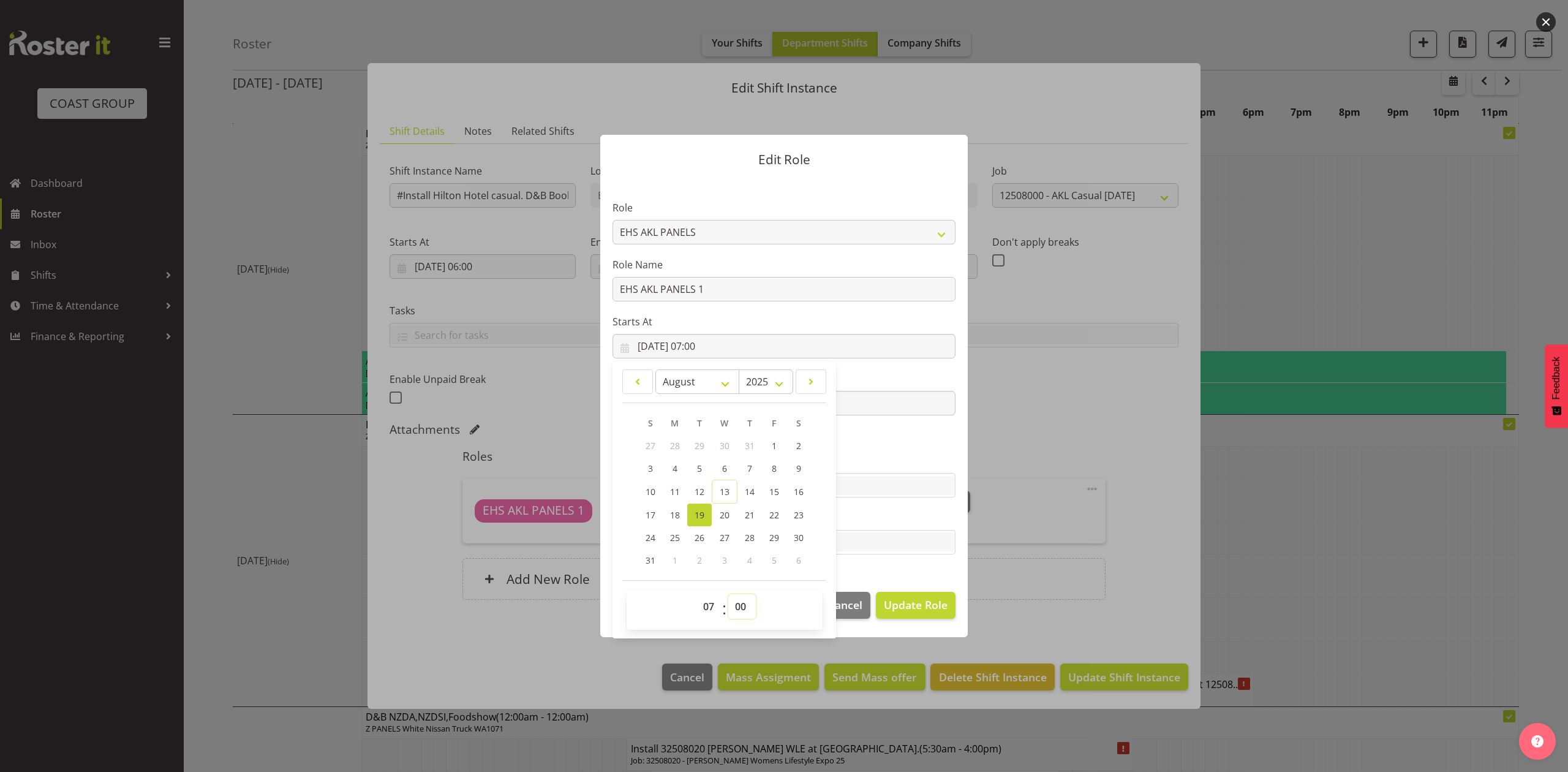
click at [752, 597] on select "00 01 02 03 04 05 06 07 08 09 10 11 12 13 14 15 16 17 18 19 20 21 22 23 24 25 2…" at bounding box center [742, 606] width 28 height 25
select select "30"
click at [728, 594] on select "00 01 02 03 04 05 06 07 08 09 10 11 12 13 14 15 16 17 18 19 20 21 22 23 24 25 2…" at bounding box center [742, 606] width 28 height 25
type input "19/08/2025, 07:30"
click at [895, 502] on section "Role ACCOUNT MANAGER ACCOUNT MANAGER DW ACCOUNTS AKL DIANNA VEHICLES AKL RYMER …" at bounding box center [783, 379] width 367 height 401
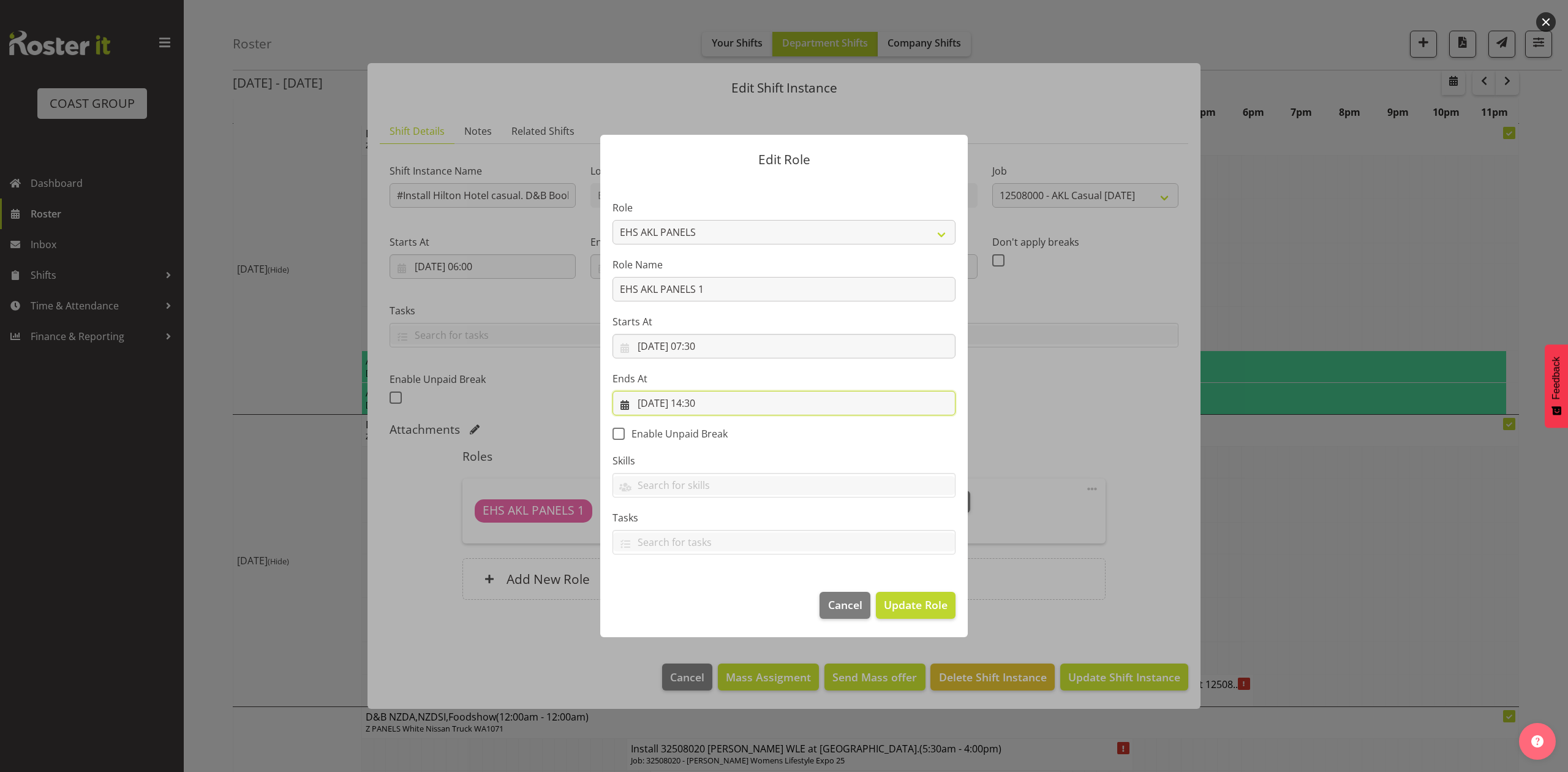
click at [692, 397] on input "19/08/2025, 14:30" at bounding box center [783, 403] width 343 height 25
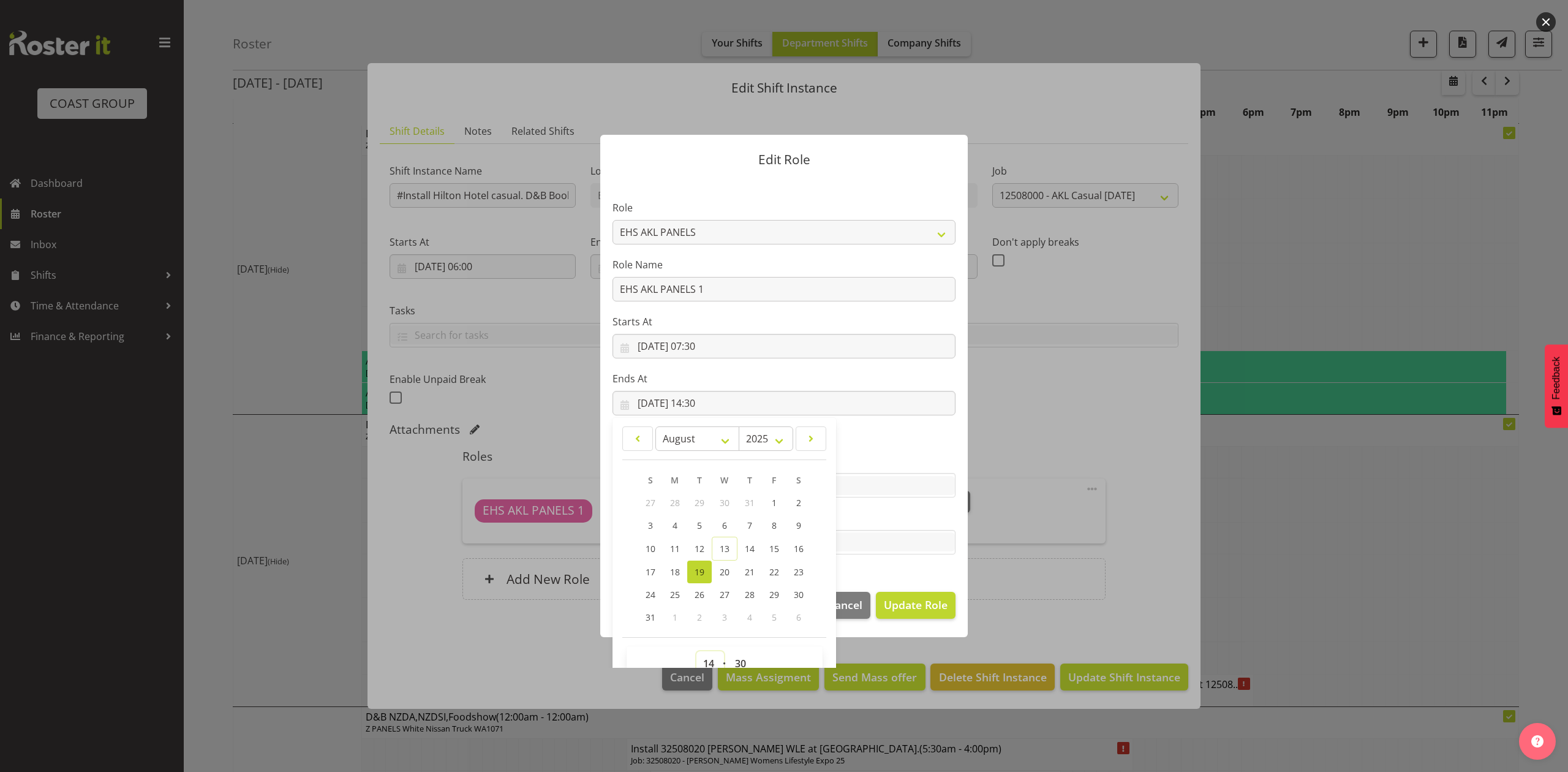
click at [697, 656] on select "00 01 02 03 04 05 06 07 08 09 10 11 12 13 14 15 16 17 18 19 20 21 22 23" at bounding box center [710, 664] width 28 height 25
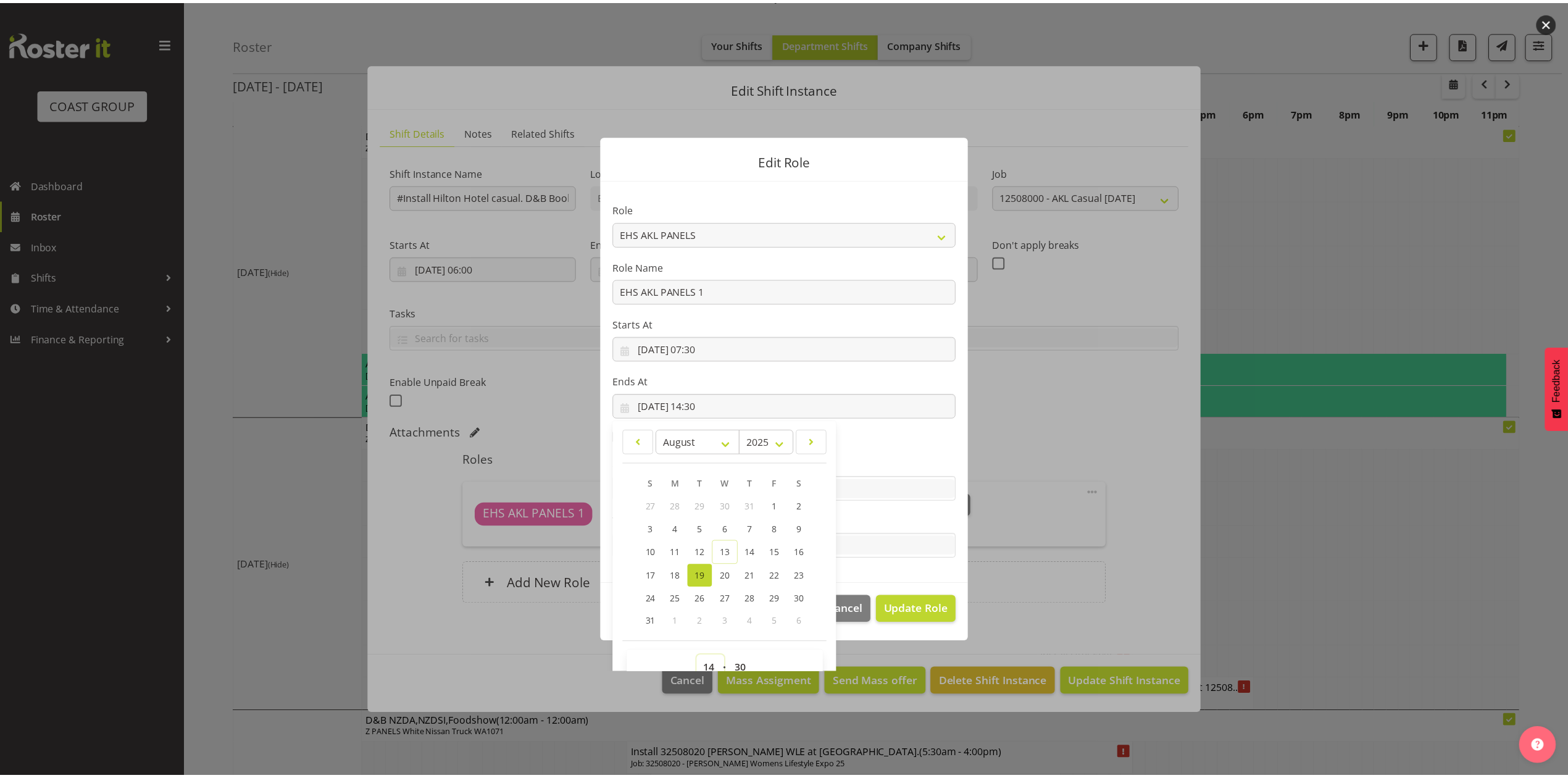
scroll to position [7, 0]
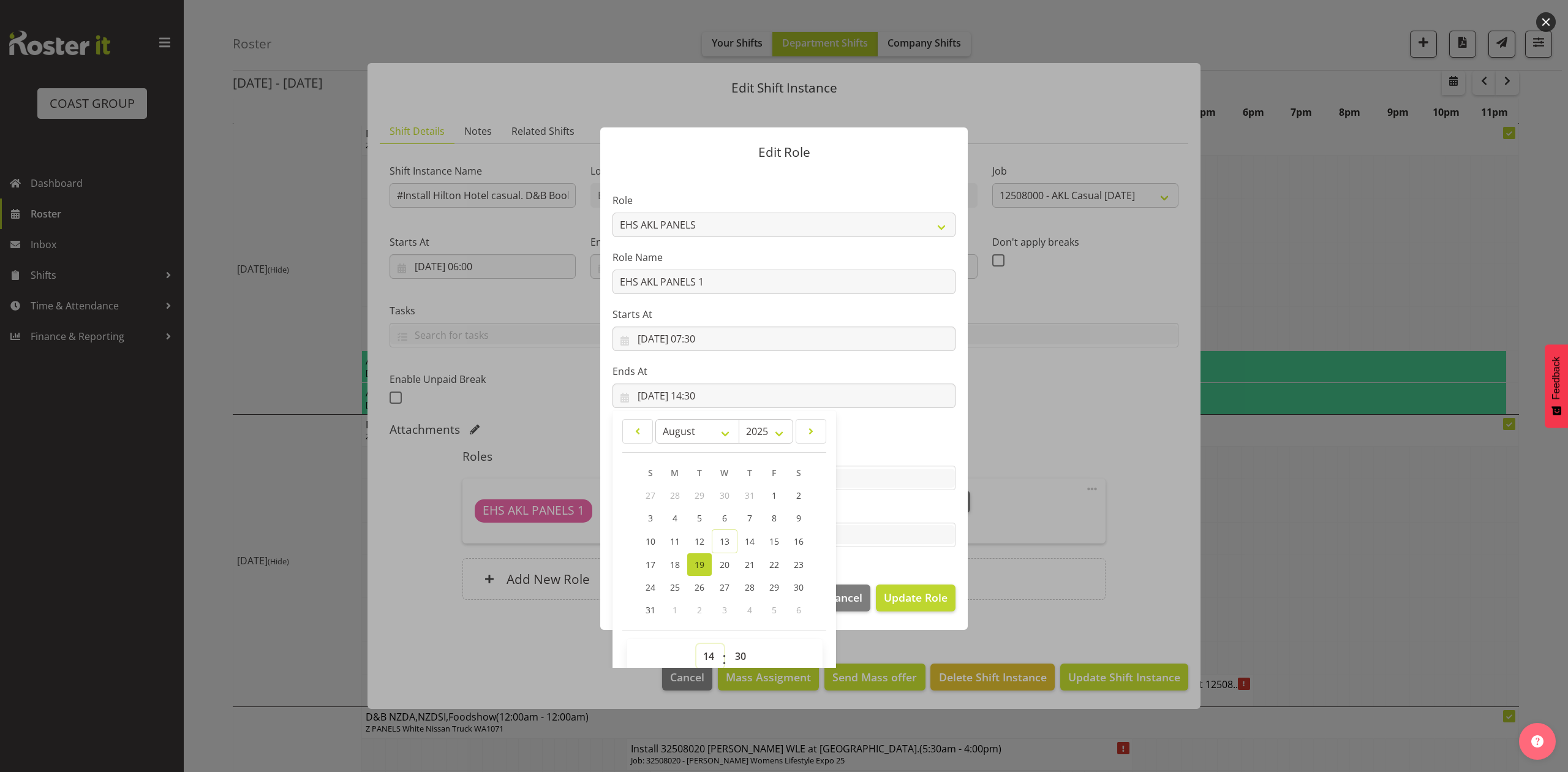
select select "9"
click at [697, 644] on select "00 01 02 03 04 05 06 07 08 09 10 11 12 13 14 15 16 17 18 19 20 21 22 23" at bounding box center [710, 656] width 28 height 25
type input "19/08/2025, 09:30"
click at [740, 653] on select "00 01 02 03 04 05 06 07 08 09 10 11 12 13 14 15 16 17 18 19 20 21 22 23 24 25 2…" at bounding box center [742, 656] width 28 height 25
click at [894, 596] on span "Update Role" at bounding box center [916, 597] width 64 height 16
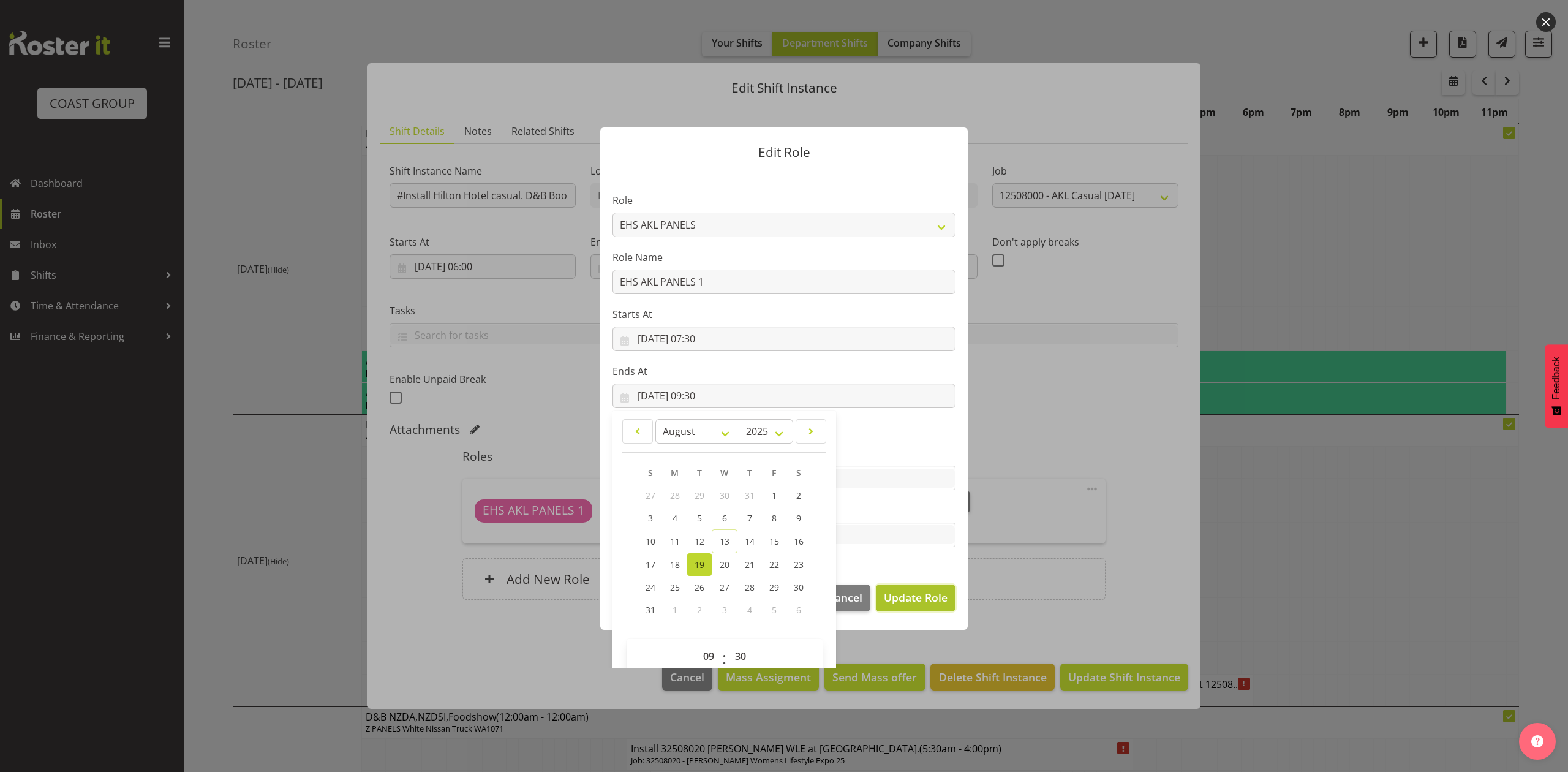
select select
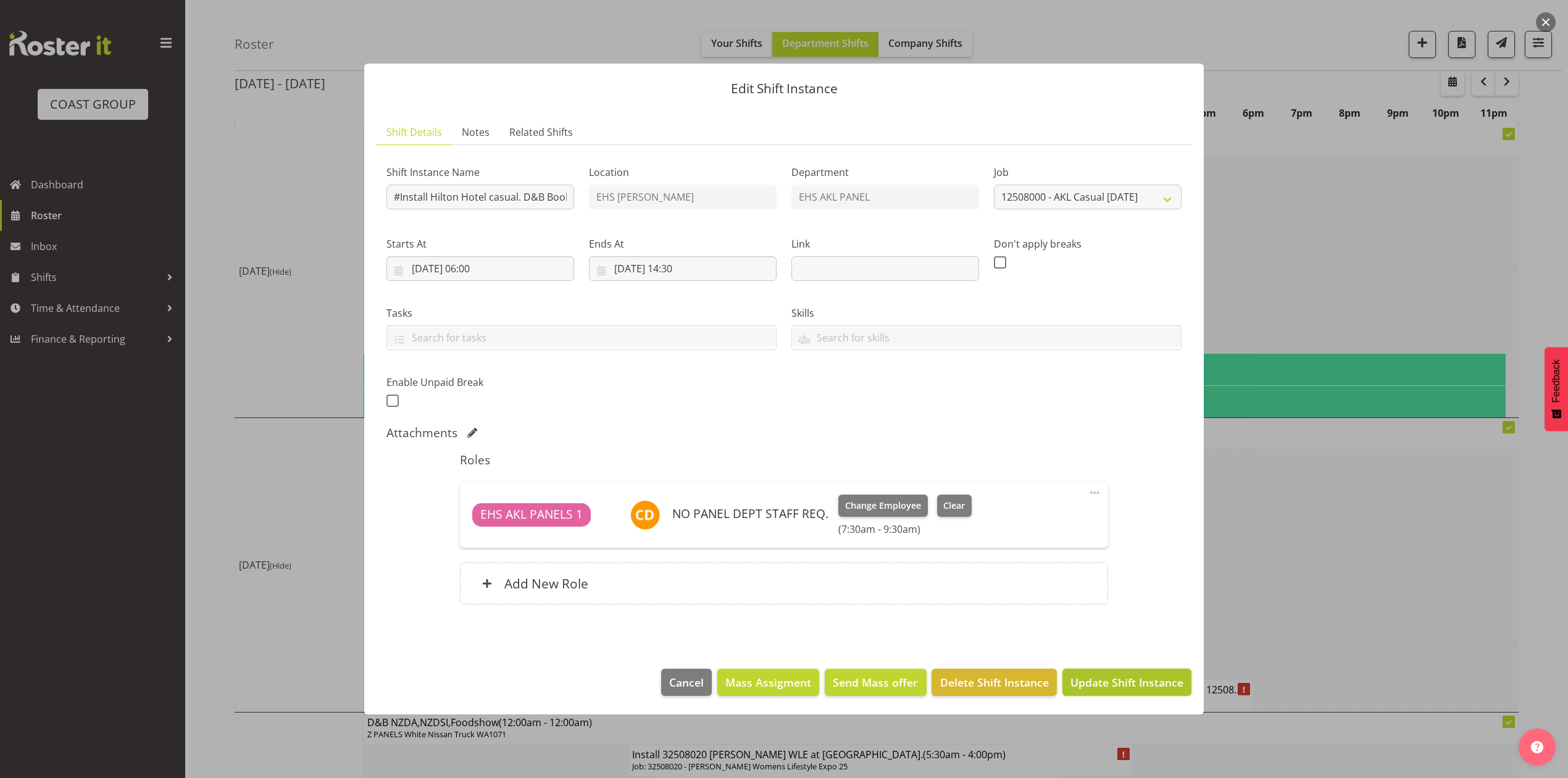
click at [1097, 694] on button "Update Shift Instance" at bounding box center [1127, 682] width 129 height 27
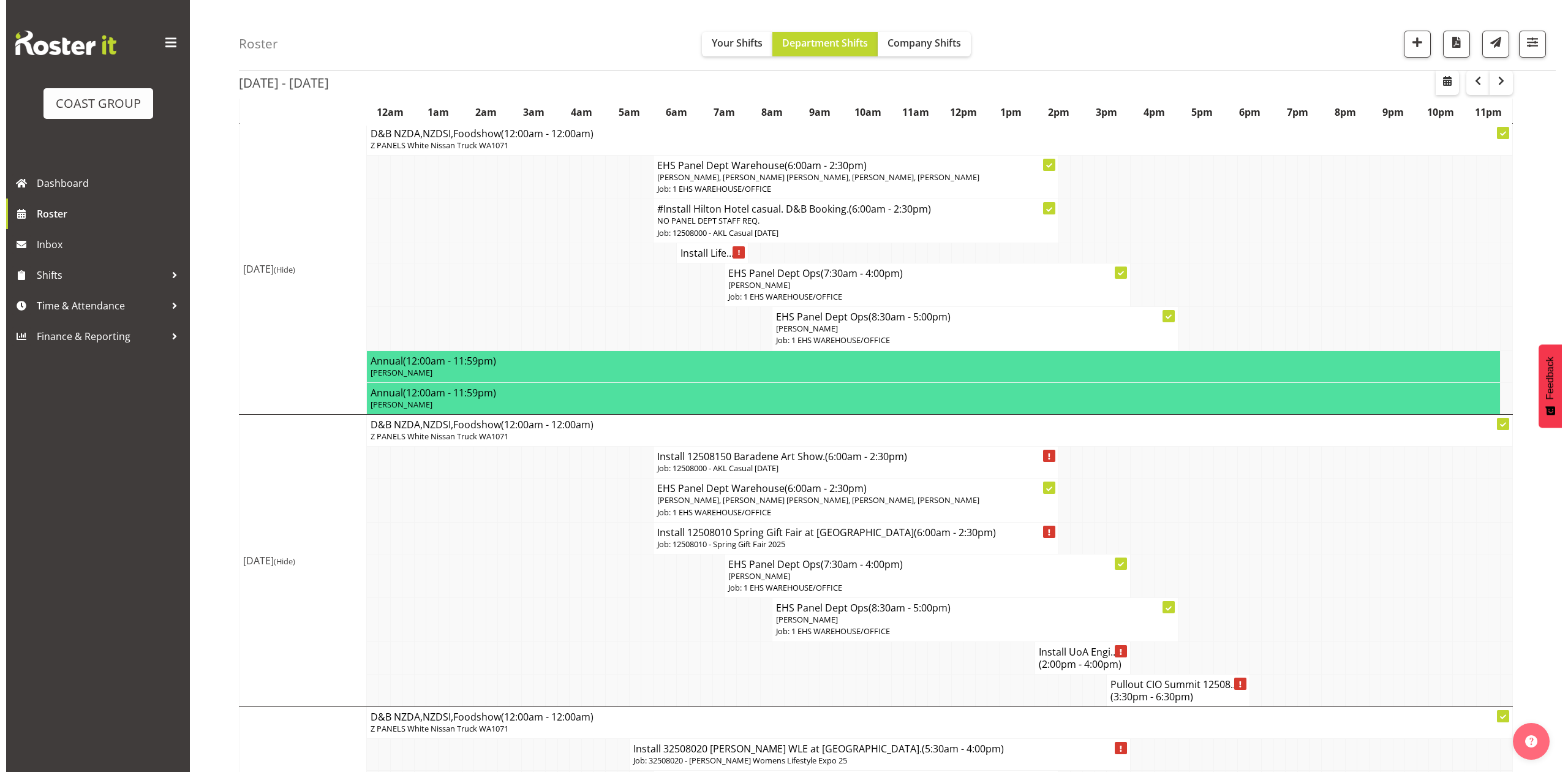
scroll to position [326, 0]
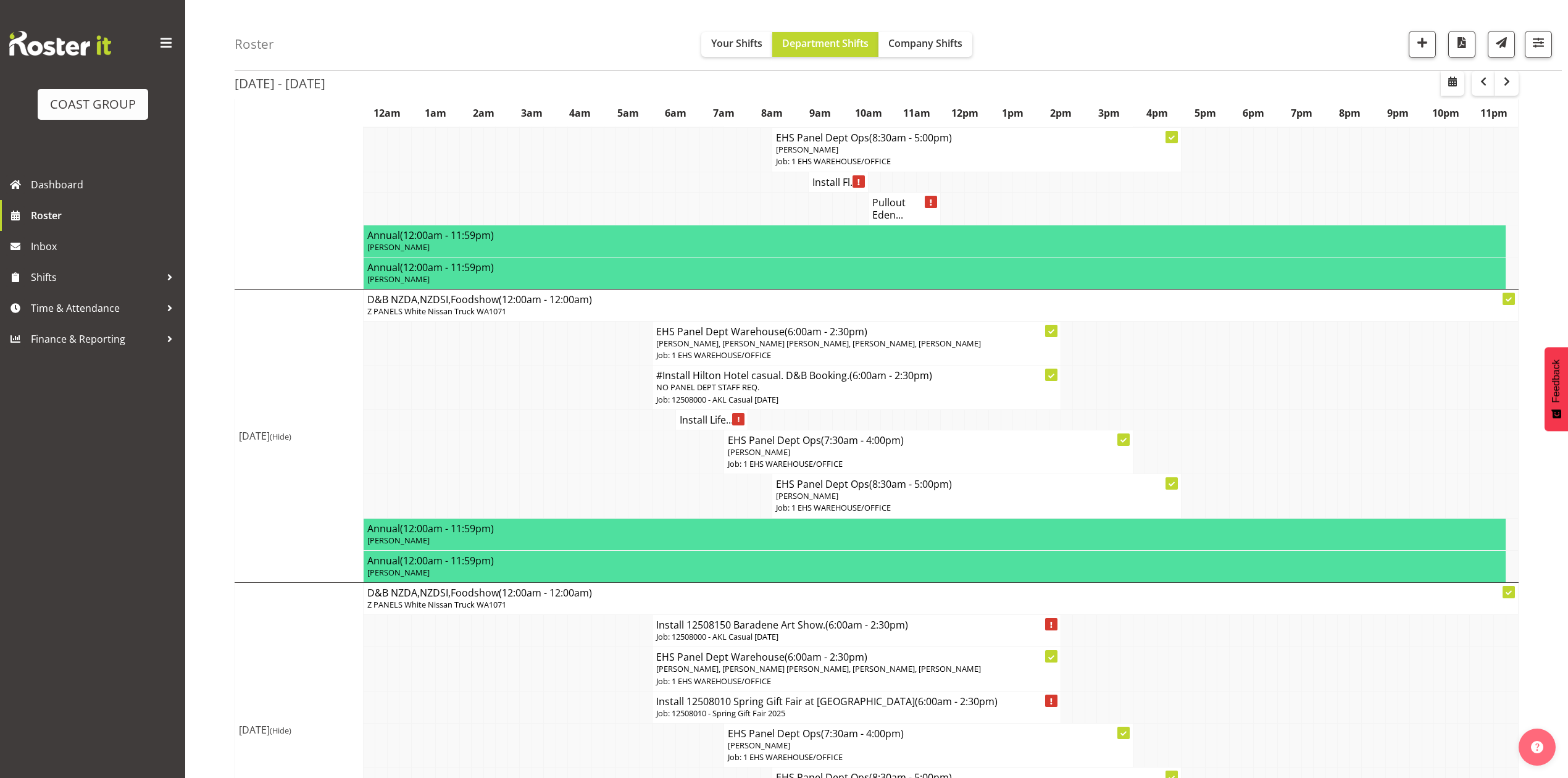
click at [854, 393] on p "NO PANEL DEPT STAFF REQ." at bounding box center [857, 387] width 401 height 12
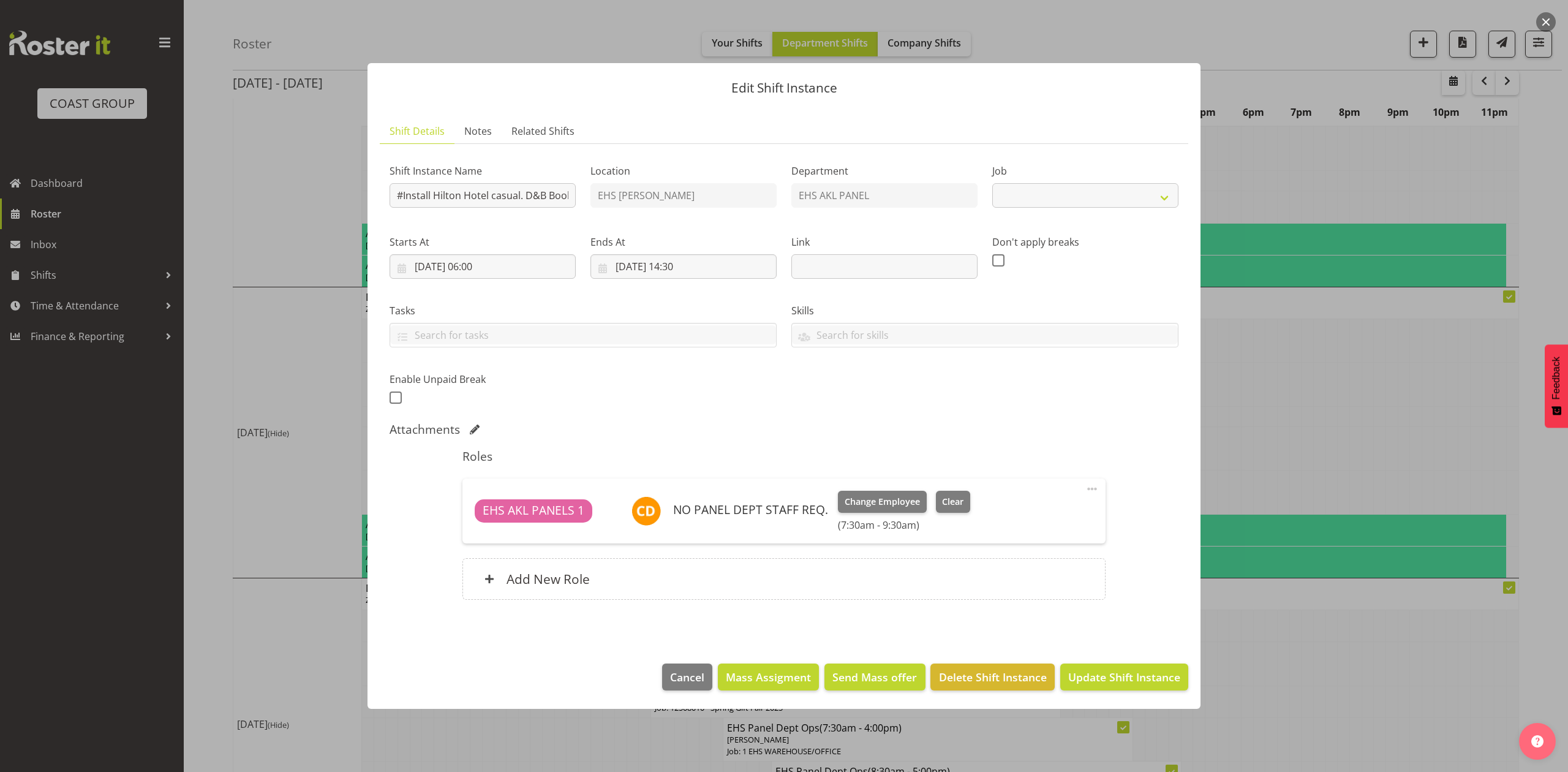
select select "8652"
click at [476, 260] on input "19/08/2025, 06:00" at bounding box center [482, 267] width 186 height 25
click at [478, 523] on select "00 01 02 03 04 05 06 07 08 09 10 11 12 13 14 15 16 17 18 19 20 21 22 23" at bounding box center [482, 527] width 28 height 25
select select "7"
click at [469, 515] on select "00 01 02 03 04 05 06 07 08 09 10 11 12 13 14 15 16 17 18 19 20 21 22 23" at bounding box center [482, 527] width 28 height 25
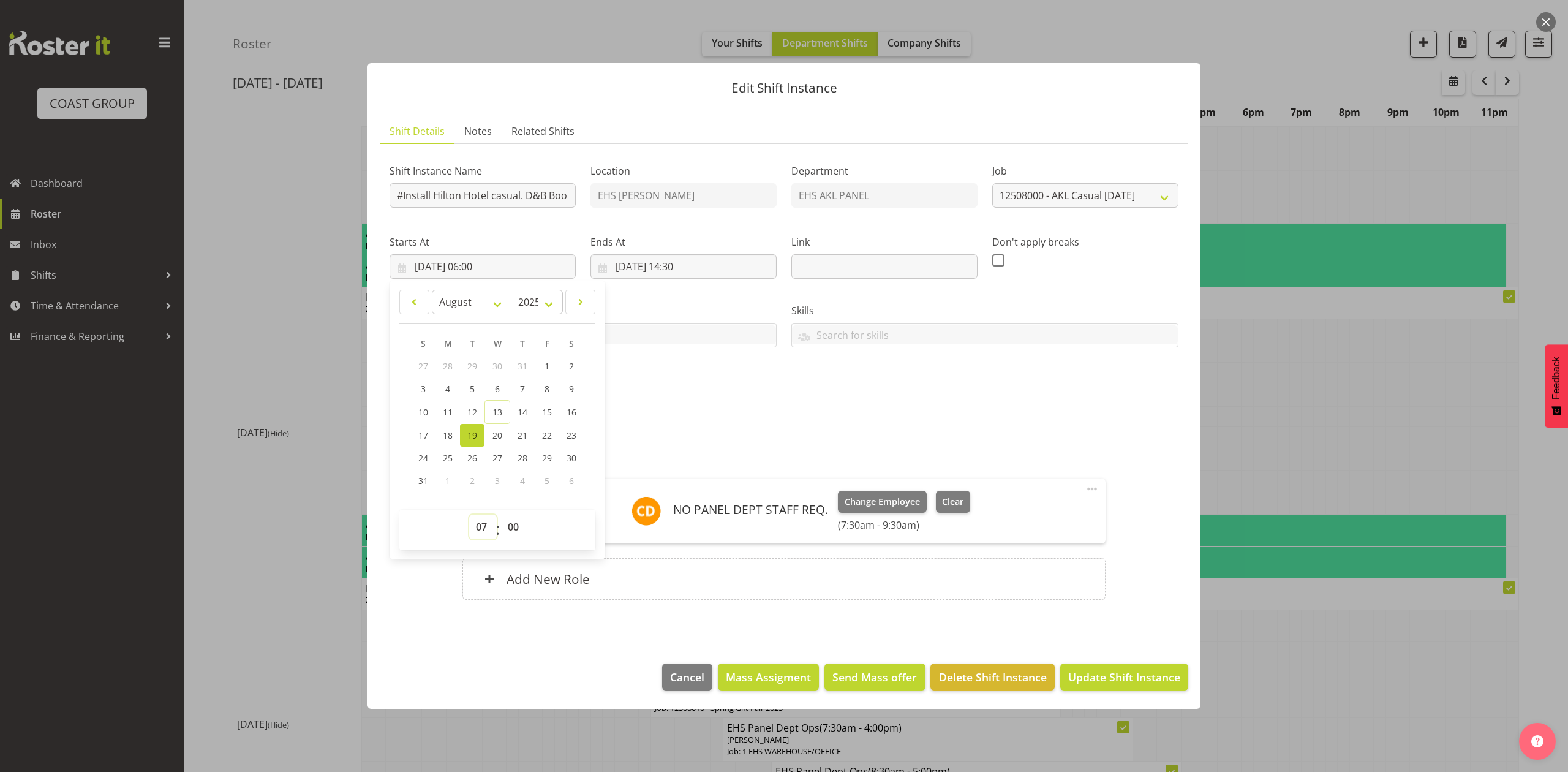
type input "19/08/2025, 07:00"
click at [515, 518] on select "00 01 02 03 04 05 06 07 08 09 10 11 12 13 14 15 16 17 18 19 20 21 22 23 24 25 2…" at bounding box center [514, 527] width 28 height 25
select select "30"
click at [501, 515] on select "00 01 02 03 04 05 06 07 08 09 10 11 12 13 14 15 16 17 18 19 20 21 22 23 24 25 2…" at bounding box center [514, 527] width 28 height 25
type input "19/08/2025, 07:30"
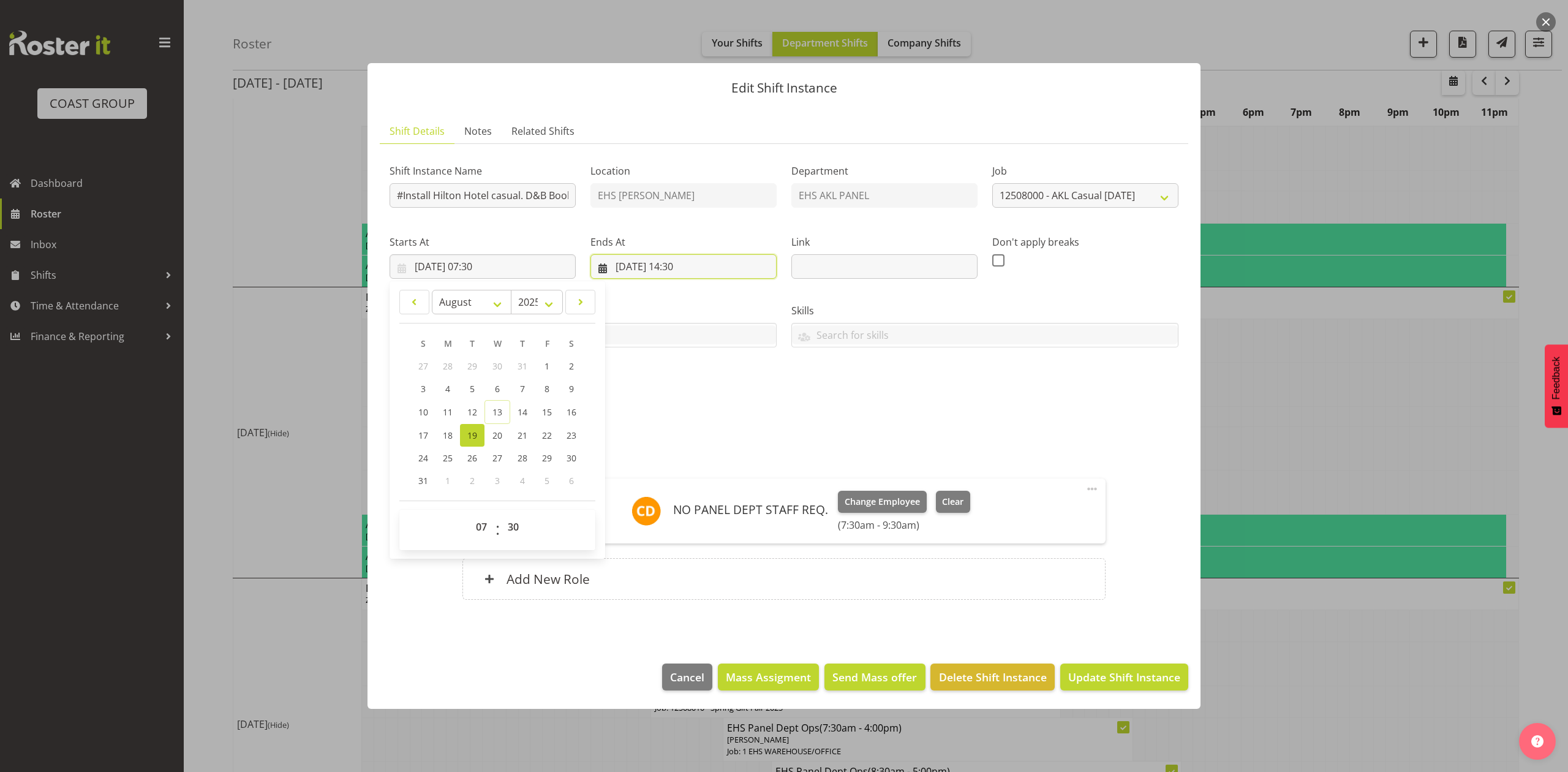
click at [682, 262] on input "19/08/2025, 14:30" at bounding box center [683, 267] width 186 height 25
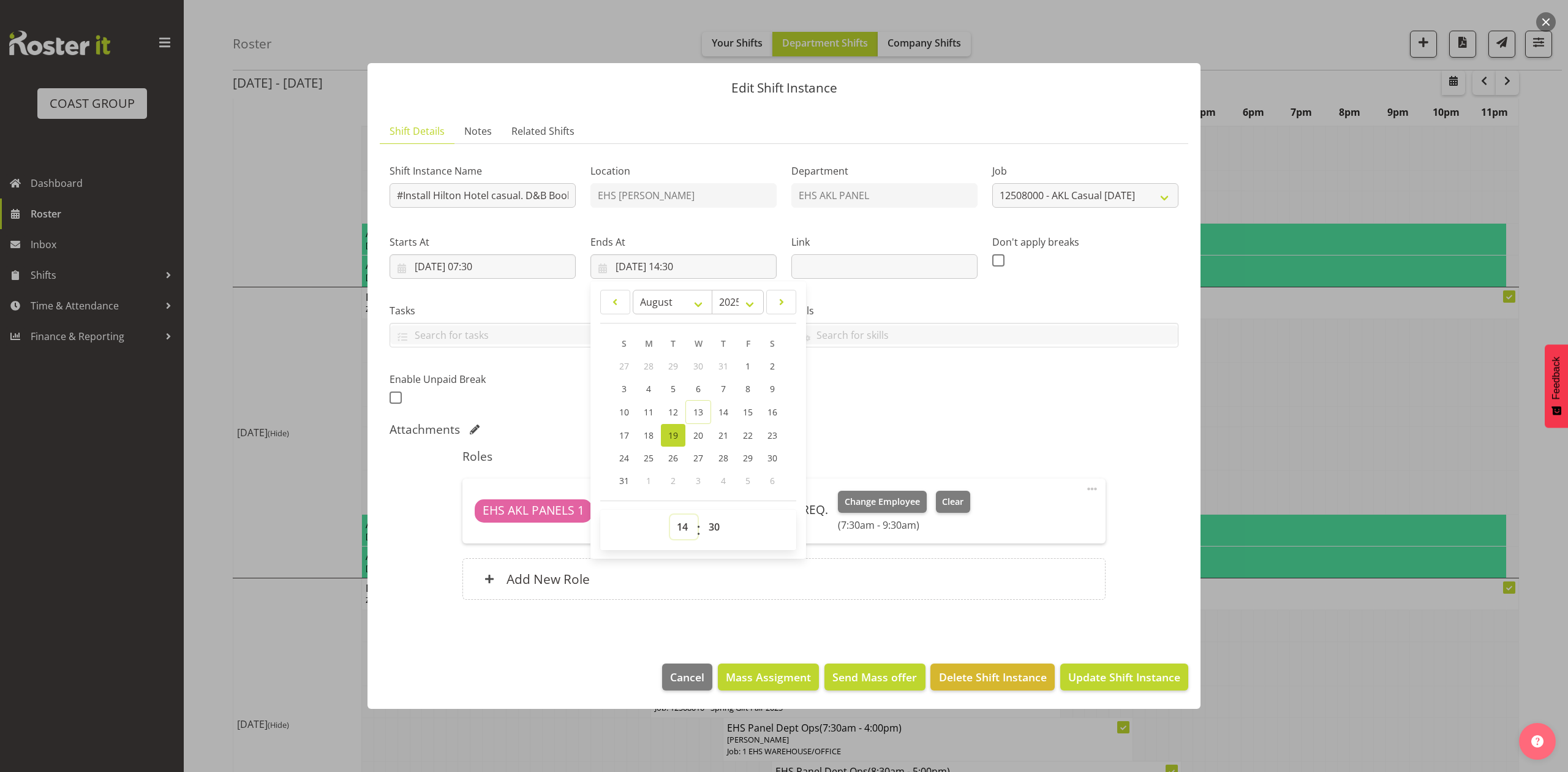
drag, startPoint x: 679, startPoint y: 526, endPoint x: 680, endPoint y: 518, distance: 8.1
click at [679, 526] on select "00 01 02 03 04 05 06 07 08 09 10 11 12 13 14 15 16 17 18 19 20 21 22 23" at bounding box center [684, 527] width 28 height 25
select select "9"
click at [670, 515] on select "00 01 02 03 04 05 06 07 08 09 10 11 12 13 14 15 16 17 18 19 20 21 22 23" at bounding box center [684, 527] width 28 height 25
type input "19/08/2025, 09:30"
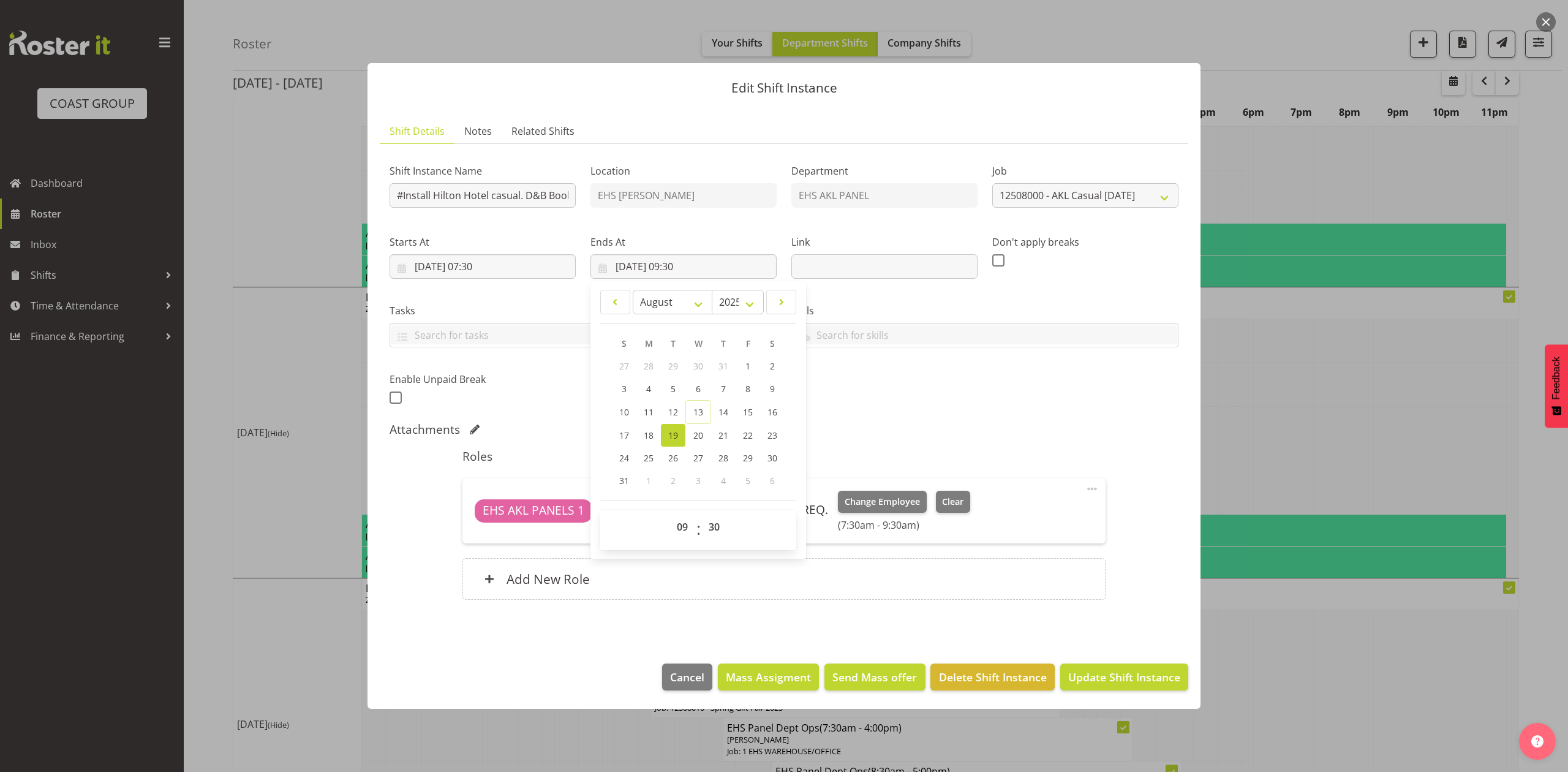
click at [909, 444] on div "Roles EHS AKL PANELS 1 NO PANEL DEPT STAFF REQ. Change Employee Clear (7:30am -…" at bounding box center [783, 528] width 657 height 173
click at [1097, 672] on span "Update Shift Instance" at bounding box center [1124, 677] width 112 height 16
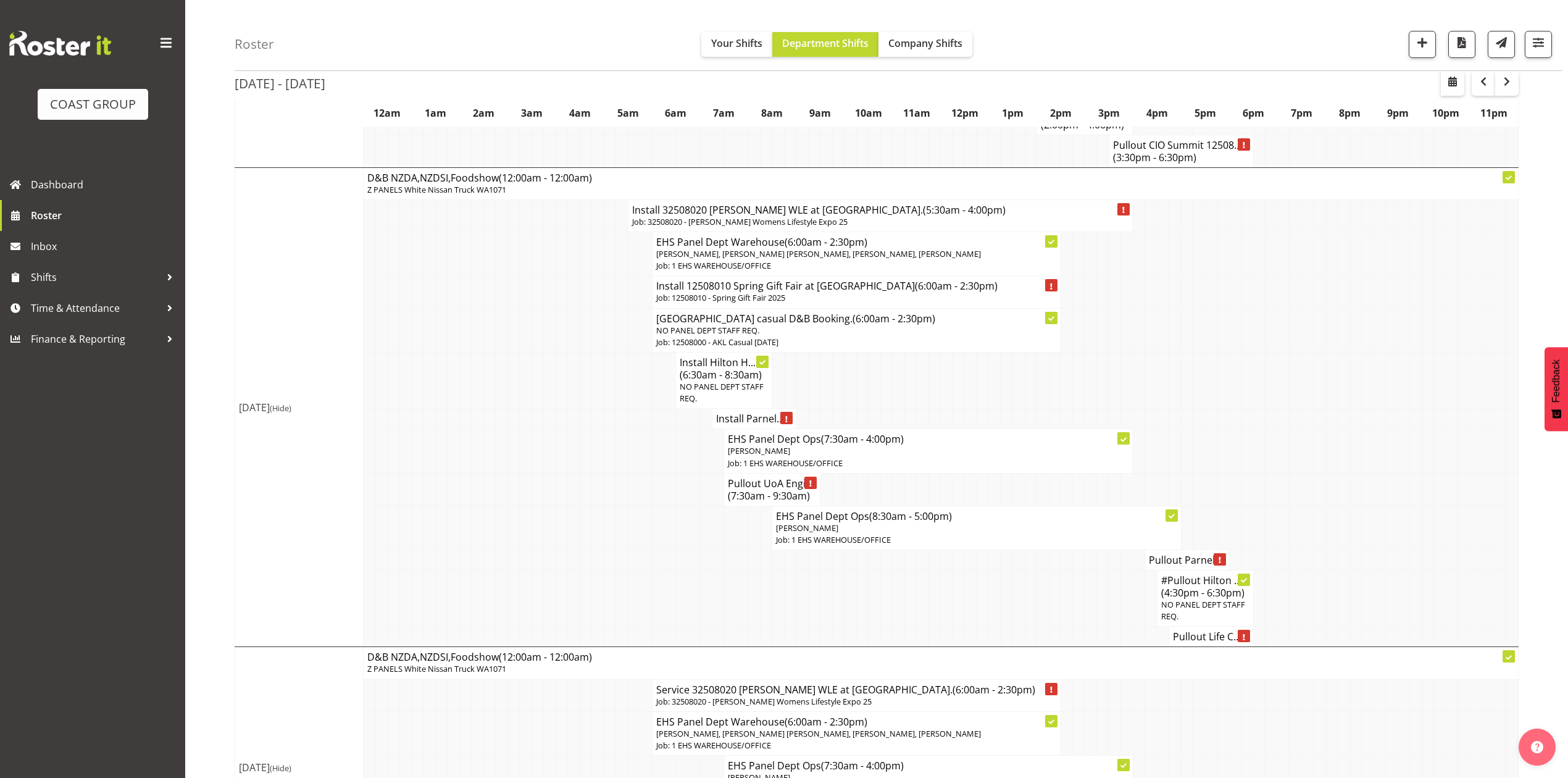
scroll to position [1070, 0]
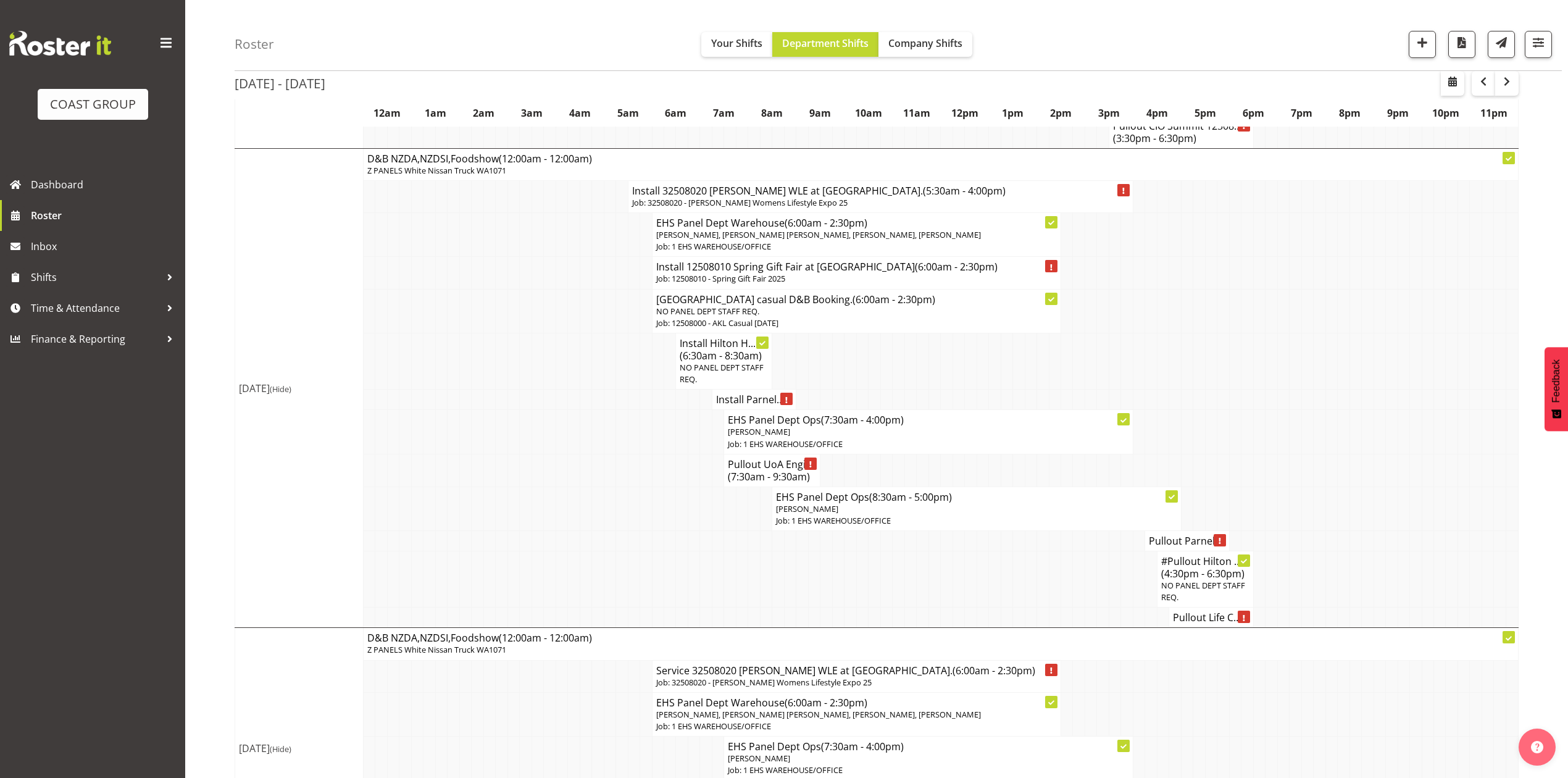
click at [840, 389] on td at bounding box center [838, 360] width 12 height 56
click at [718, 385] on span "NO PANEL DEPT STAFF REQ." at bounding box center [721, 373] width 84 height 23
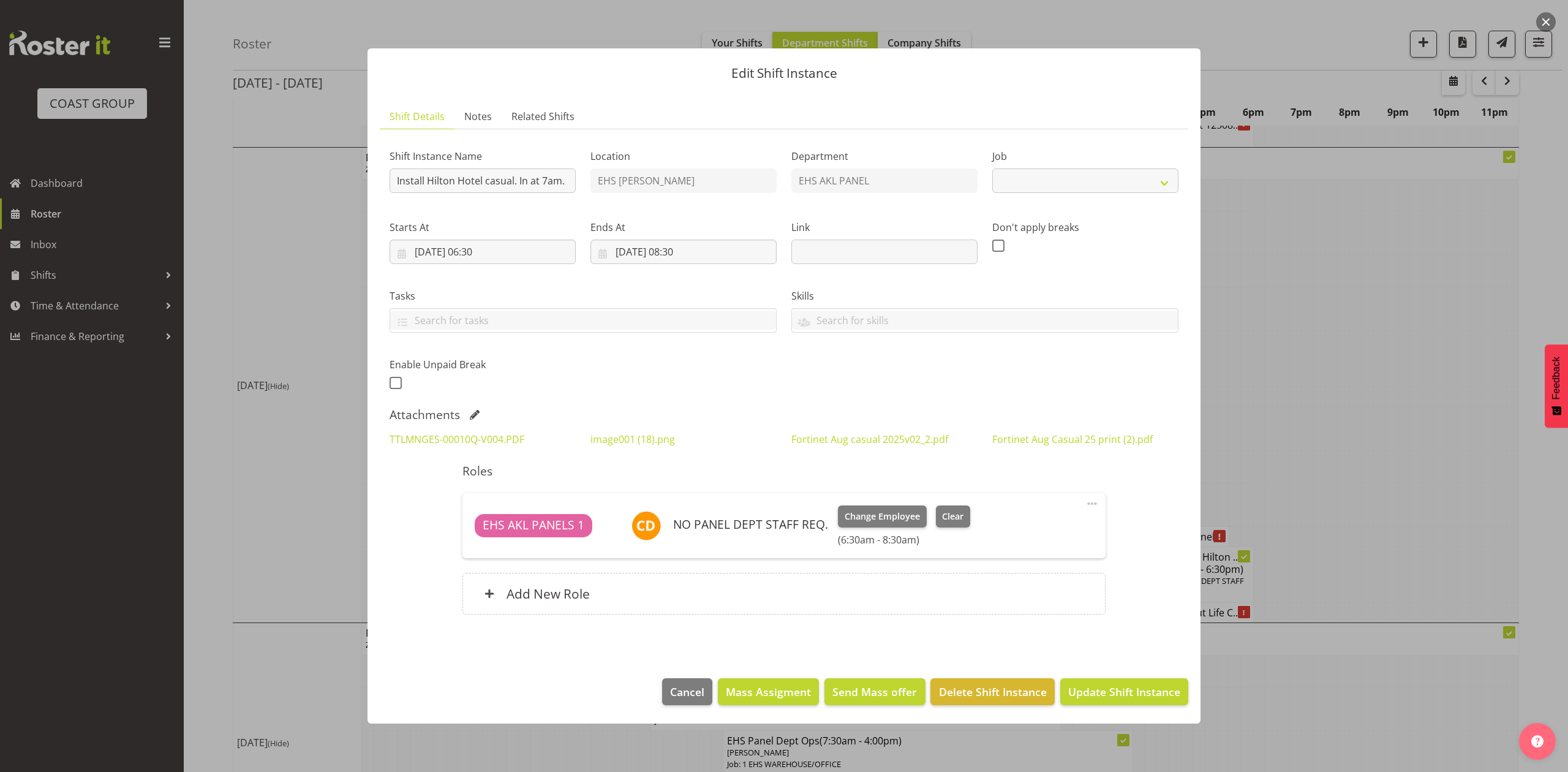
select select "8652"
click at [484, 443] on link "TTLMNGES-00010Q-V004.PDF" at bounding box center [457, 440] width 135 height 14
click at [1419, 430] on div at bounding box center [784, 386] width 1568 height 772
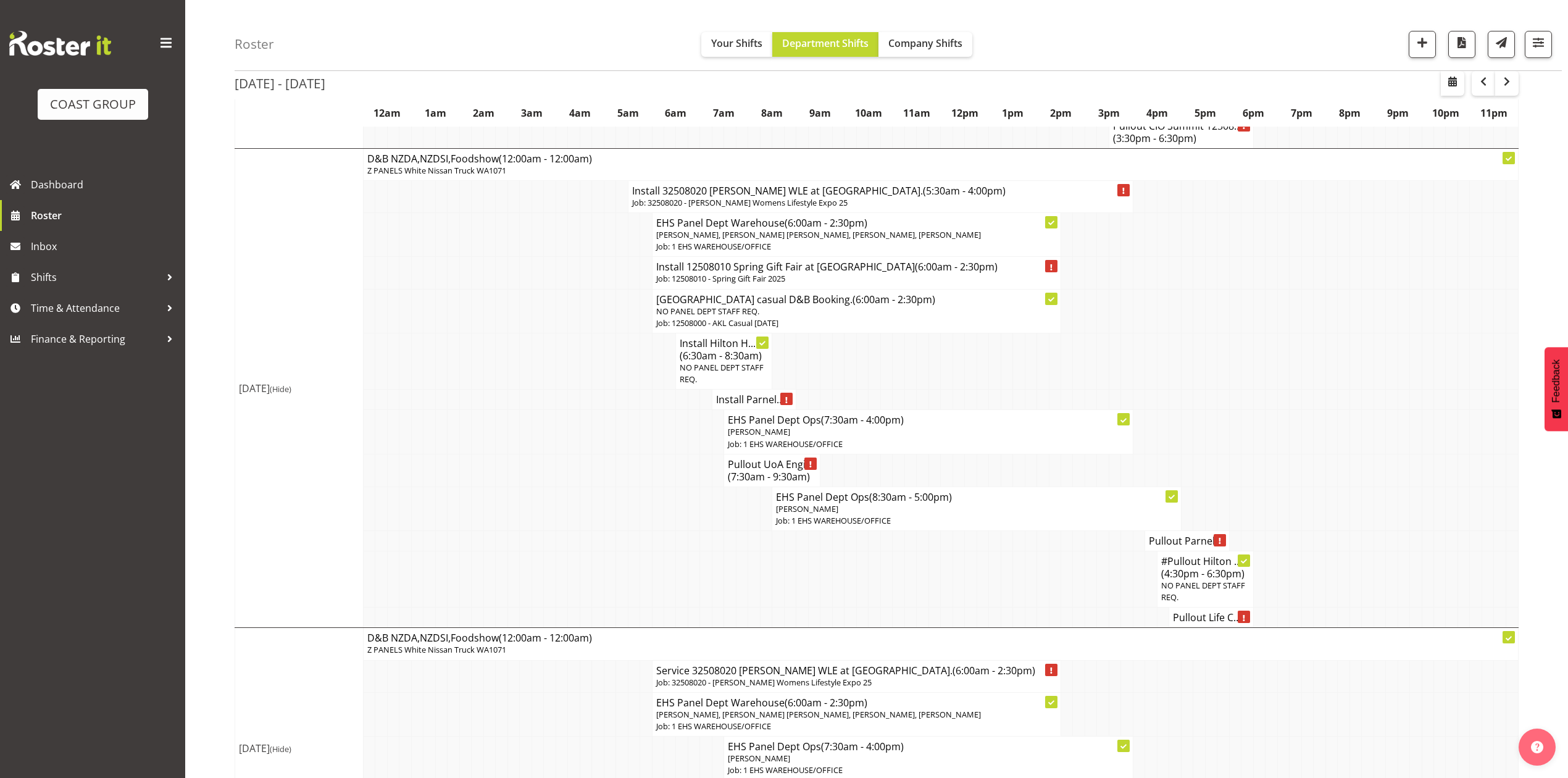
click at [865, 389] on td at bounding box center [862, 360] width 12 height 56
click at [727, 385] on span "NO PANEL DEPT STAFF REQ." at bounding box center [721, 373] width 84 height 23
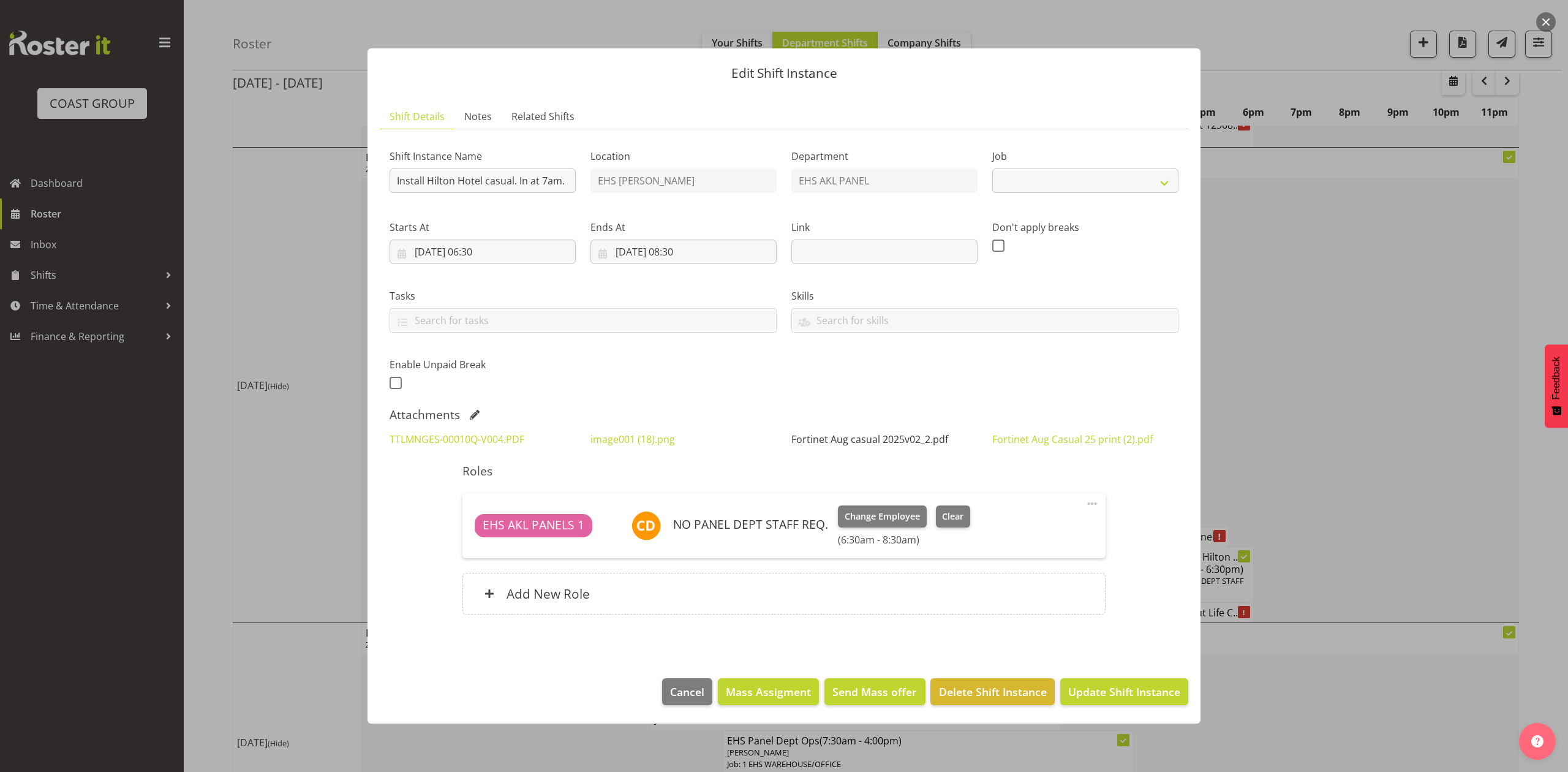
select select "8652"
click at [1278, 493] on div at bounding box center [784, 386] width 1568 height 772
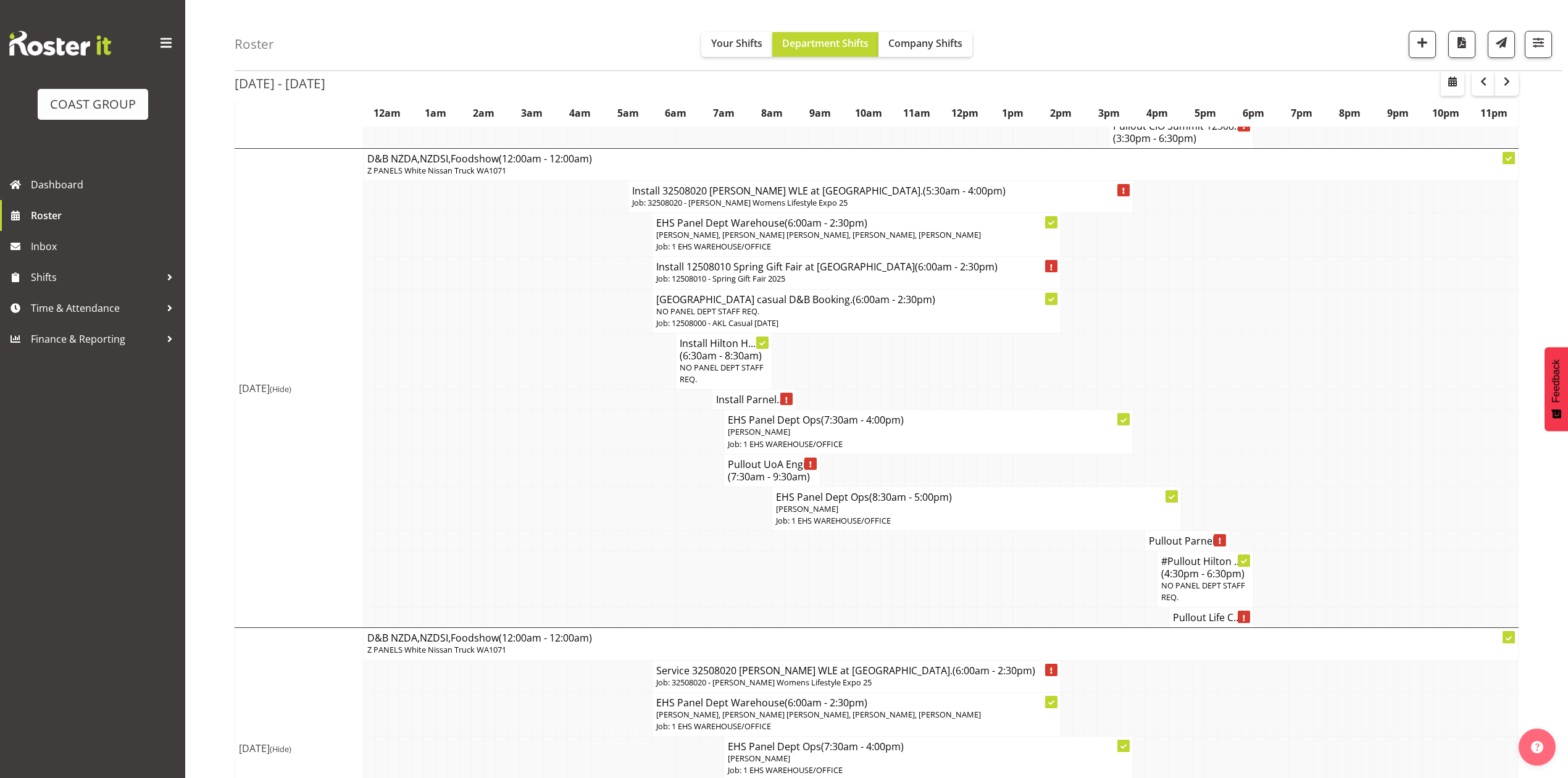
click at [834, 318] on p "NO PANEL DEPT STAFF REQ." at bounding box center [857, 311] width 401 height 12
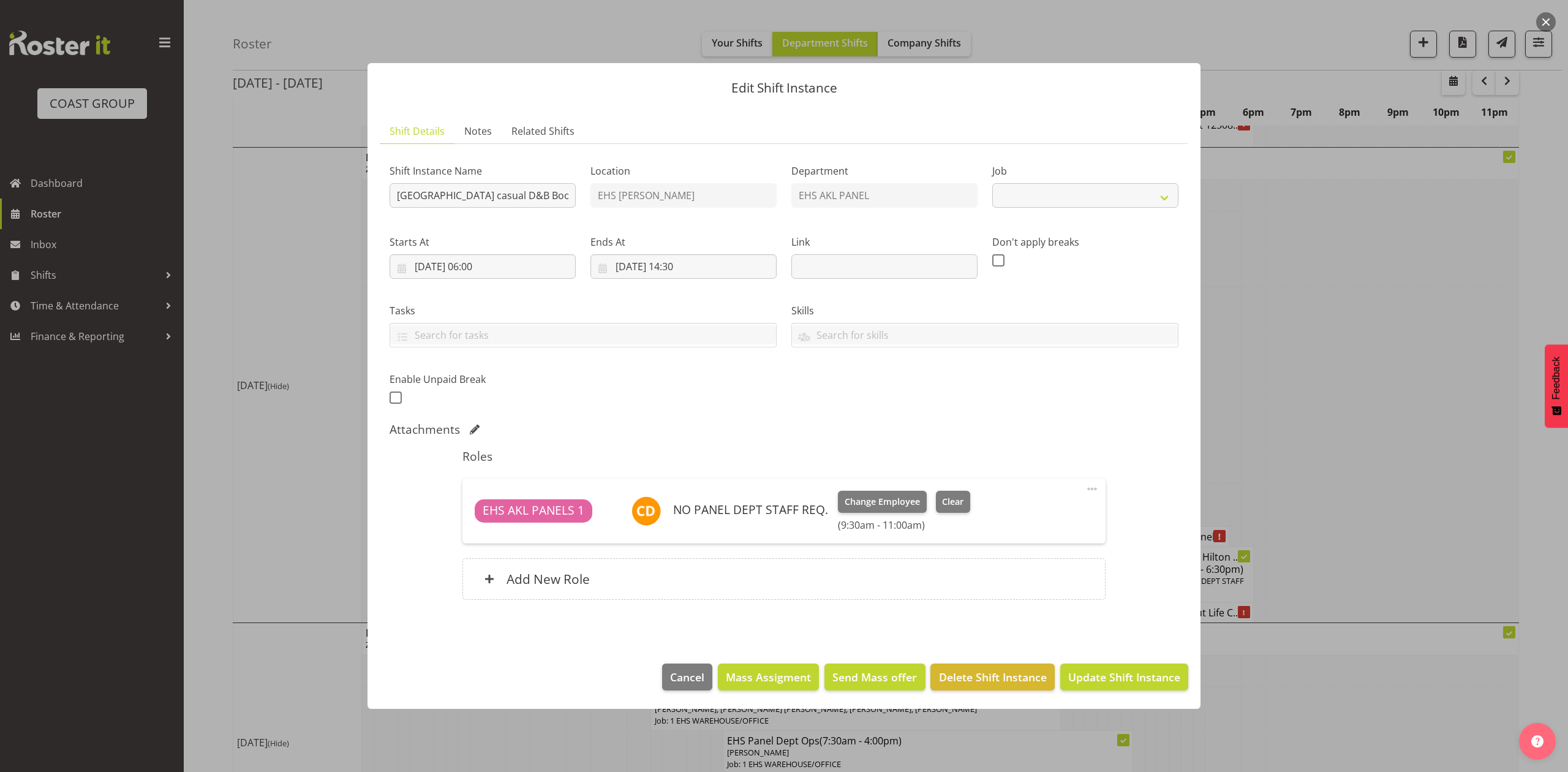
select select "8652"
drag, startPoint x: 1274, startPoint y: 360, endPoint x: 1121, endPoint y: 412, distance: 161.6
click at [1273, 365] on div at bounding box center [784, 386] width 1568 height 772
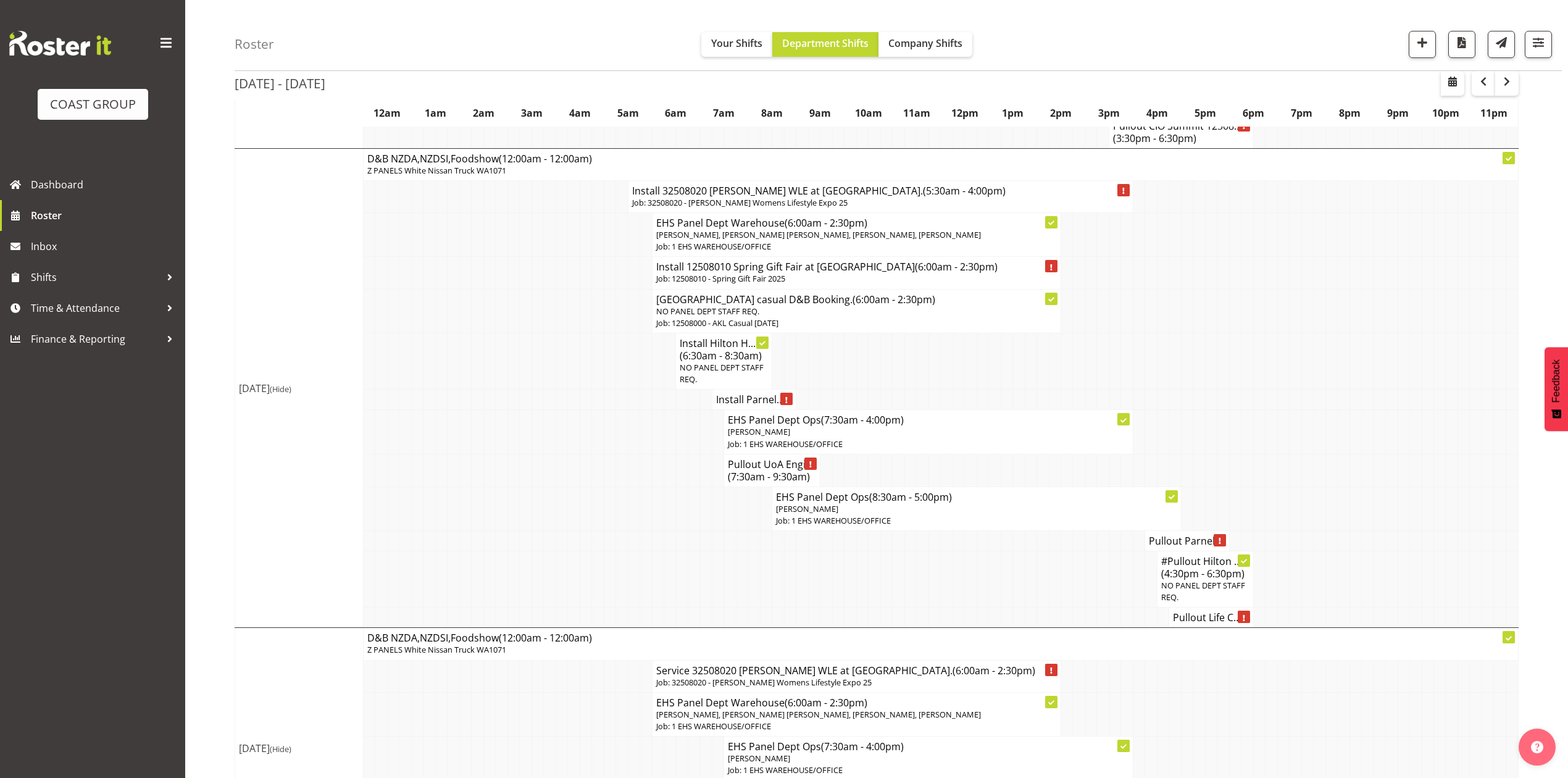
click at [726, 362] on span "(6:30am - 8:30am)" at bounding box center [721, 355] width 82 height 14
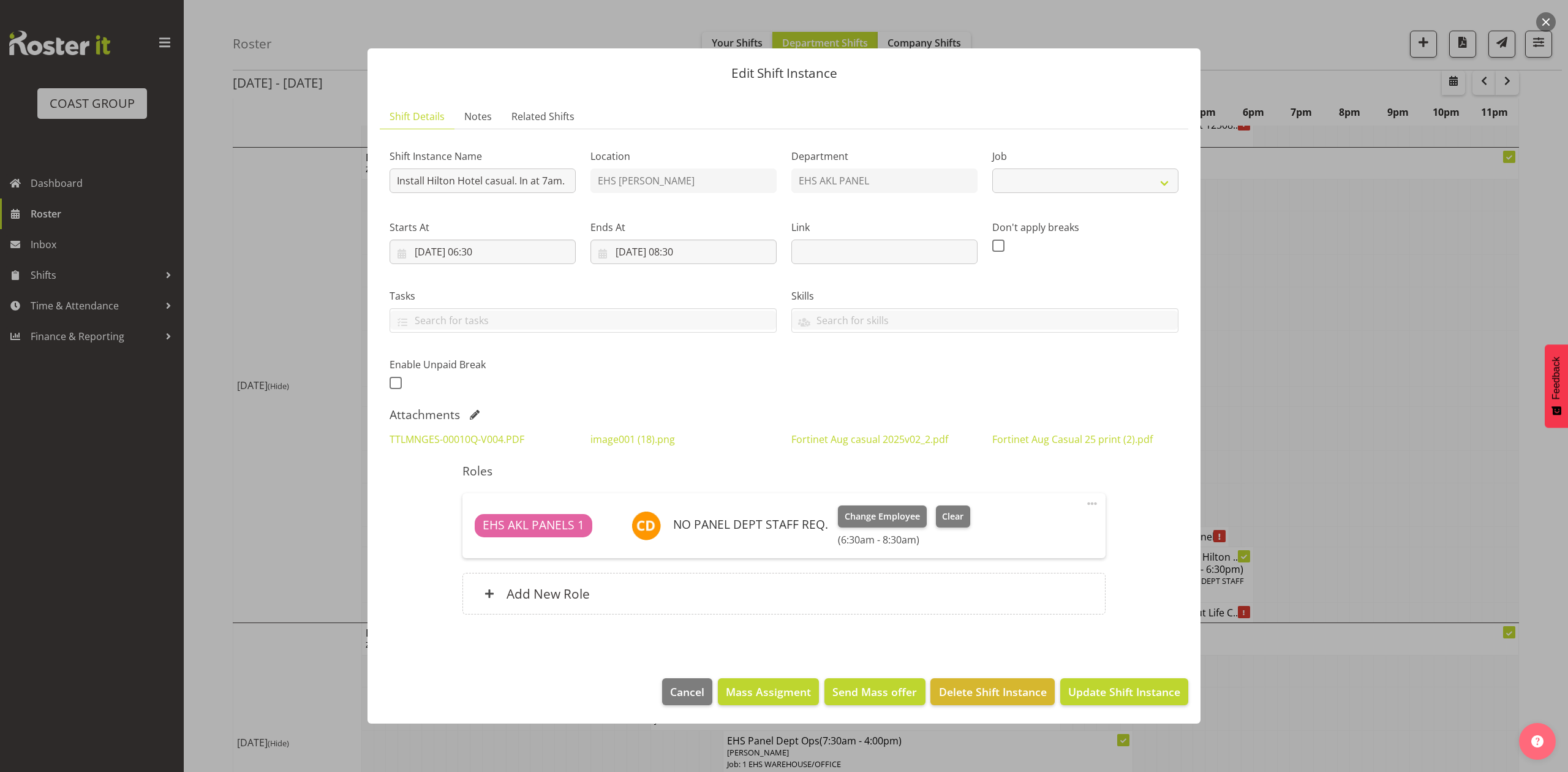
select select "8652"
click at [650, 441] on link "image001 (18).png" at bounding box center [632, 440] width 84 height 14
click at [833, 438] on link "Fortinet Aug casual 2025v02_2.pdf" at bounding box center [870, 440] width 157 height 14
drag, startPoint x: 1479, startPoint y: 310, endPoint x: 1422, endPoint y: 320, distance: 57.9
click at [1471, 310] on div at bounding box center [784, 386] width 1568 height 772
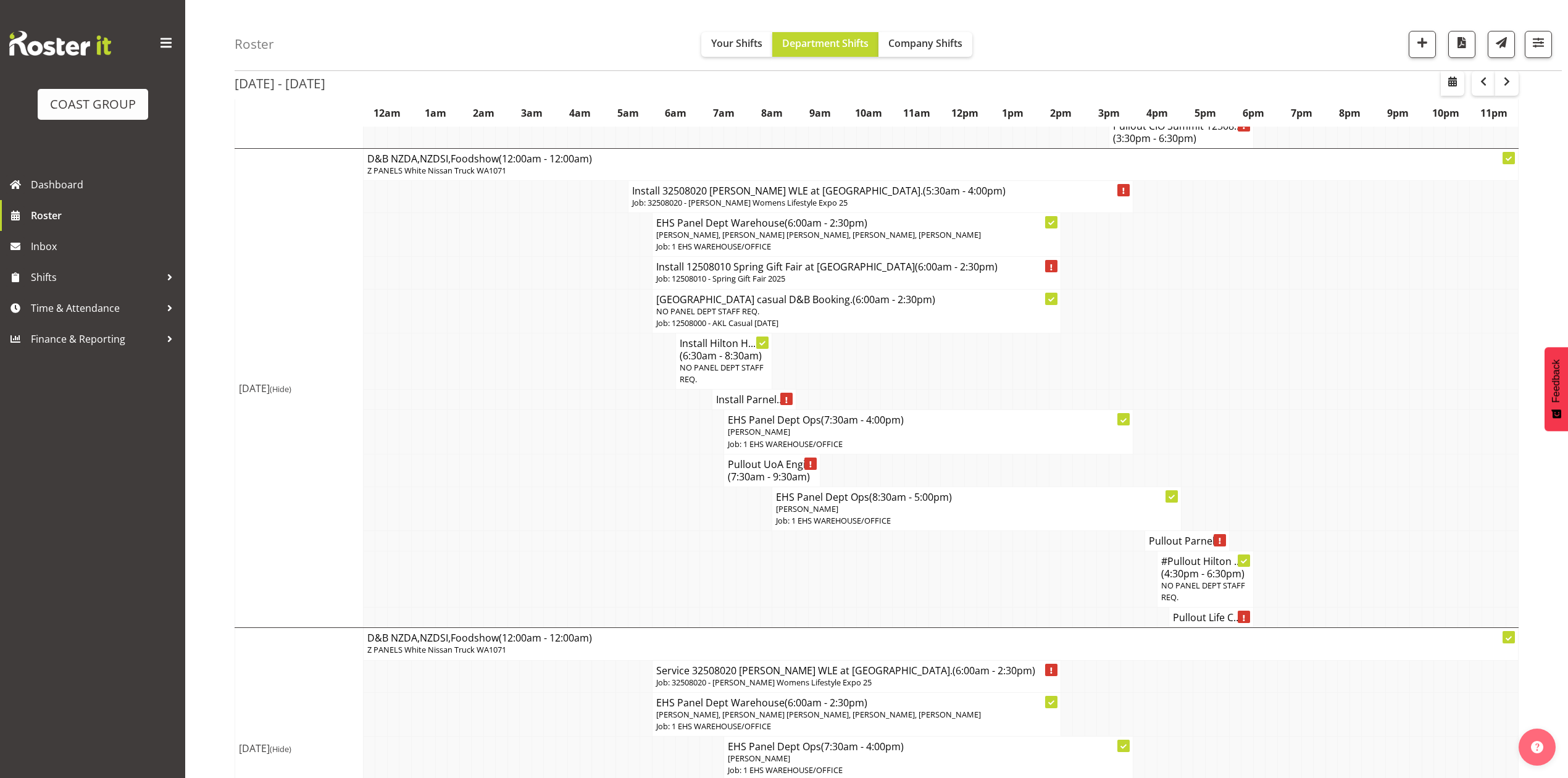
click at [1302, 530] on td at bounding box center [1307, 508] width 12 height 44
click at [1005, 389] on td at bounding box center [1006, 360] width 12 height 56
click at [1280, 389] on td at bounding box center [1283, 360] width 12 height 56
drag, startPoint x: 421, startPoint y: 429, endPoint x: 161, endPoint y: 498, distance: 269.0
click at [426, 389] on tr "Install Hilton H... (6:30am - 8:30am) NO PANEL DEPT STAFF REQ." at bounding box center [876, 360] width 1283 height 56
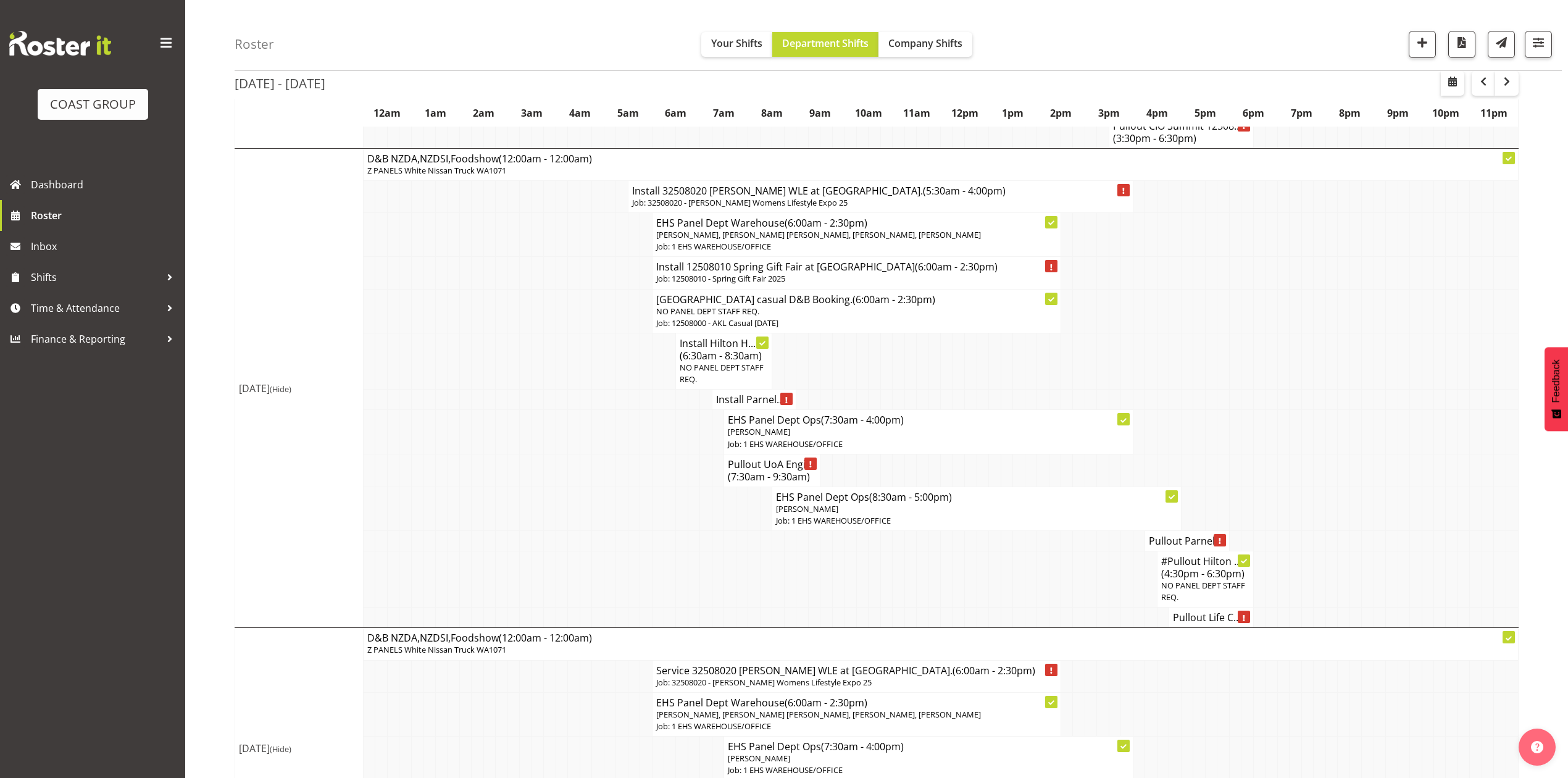
drag, startPoint x: 1273, startPoint y: 375, endPoint x: 1358, endPoint y: 339, distance: 92.3
click at [1280, 333] on tr "Pullout Hilton Hotel casual D&B Booking. (6:00am - 2:30pm) NO PANEL DEPT STAFF …" at bounding box center [876, 311] width 1283 height 44
click at [1143, 333] on td at bounding box center [1138, 311] width 12 height 44
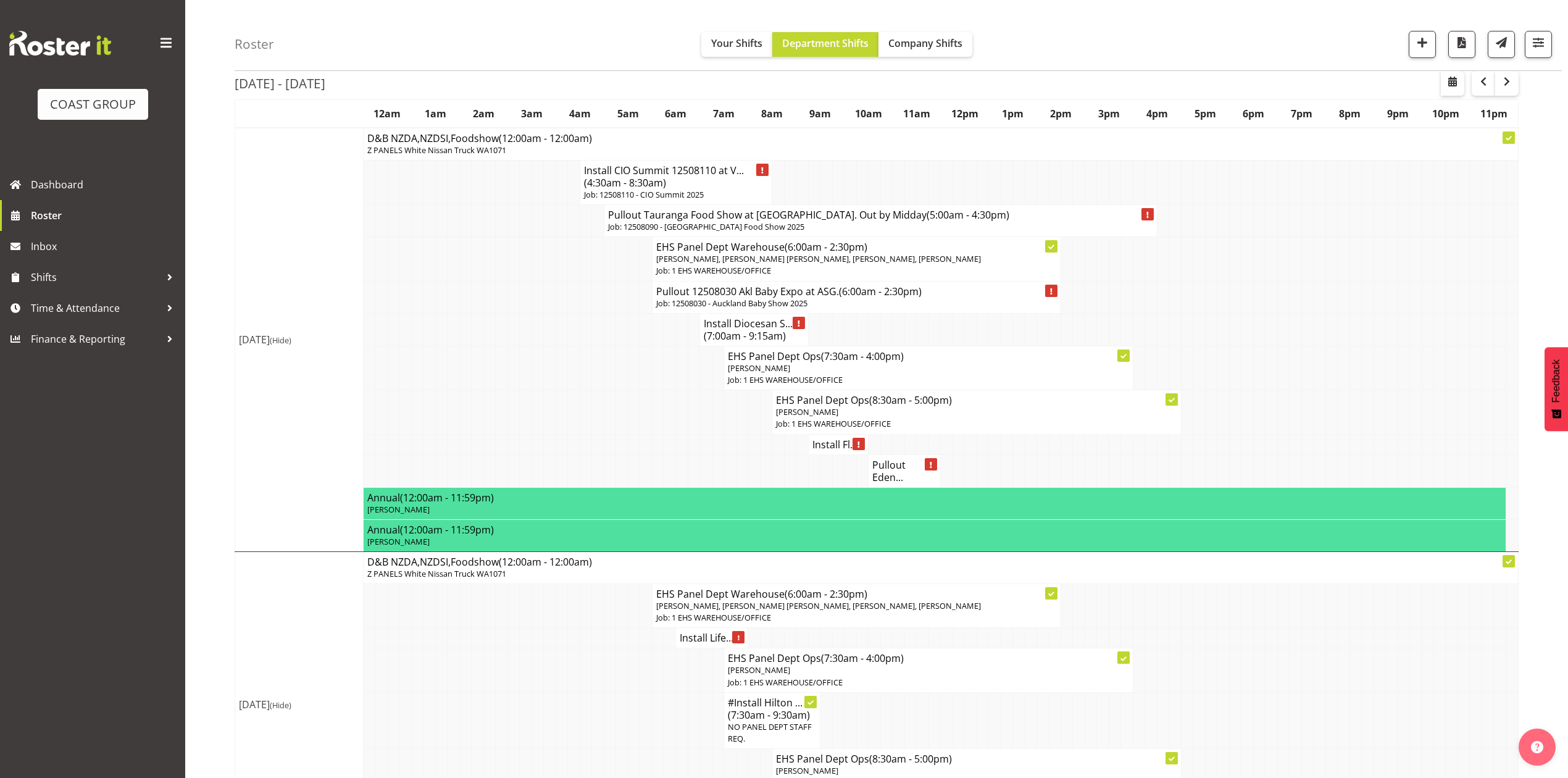
scroll to position [0, 0]
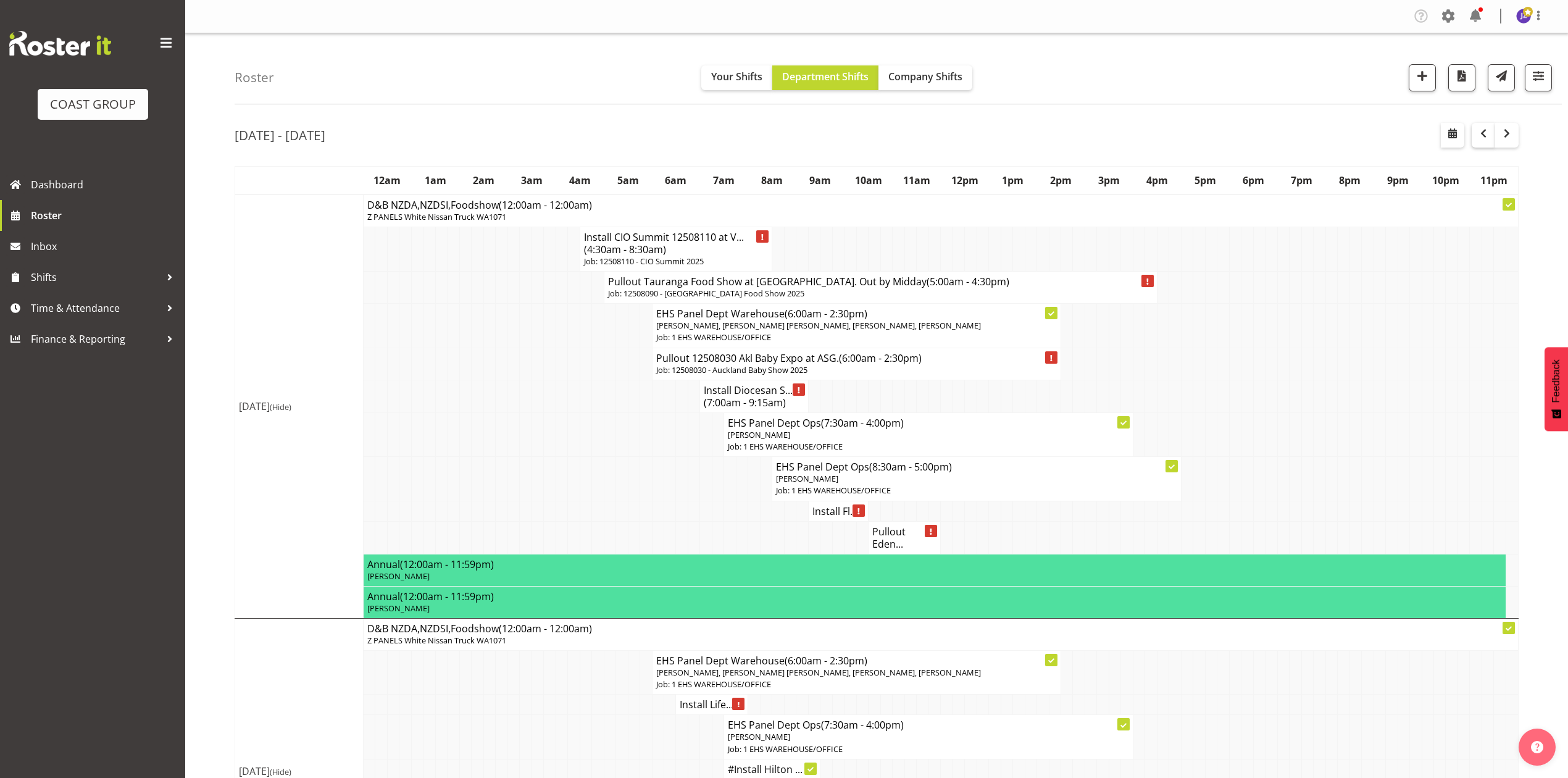
click at [1484, 133] on span "button" at bounding box center [1484, 133] width 15 height 15
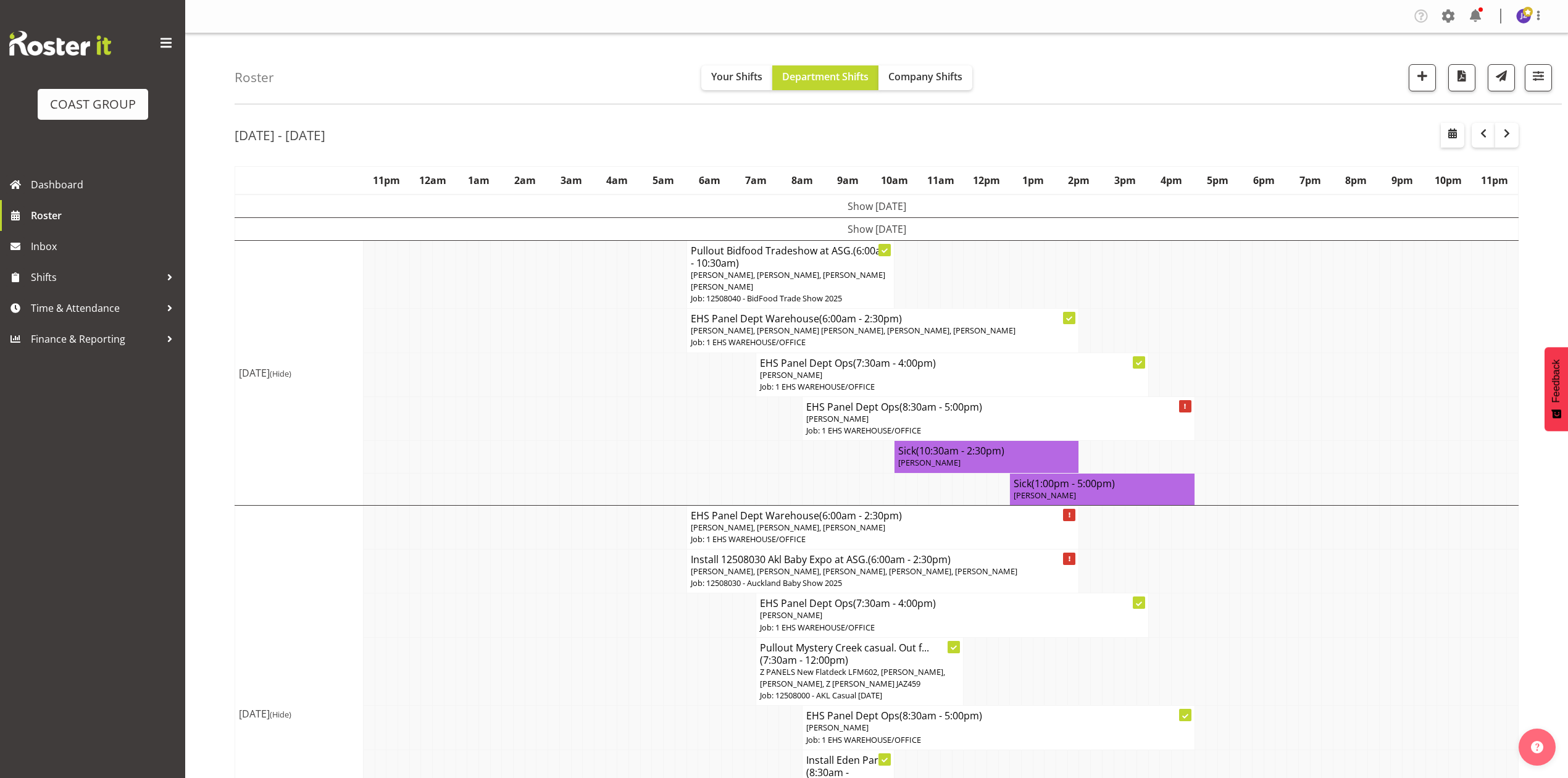
click at [1319, 593] on td at bounding box center [1316, 571] width 12 height 44
click at [1225, 440] on td at bounding box center [1223, 418] width 12 height 44
click at [1277, 463] on td at bounding box center [1281, 457] width 12 height 32
click at [1249, 593] on td at bounding box center [1246, 571] width 12 height 44
click at [1433, 396] on td at bounding box center [1431, 374] width 12 height 44
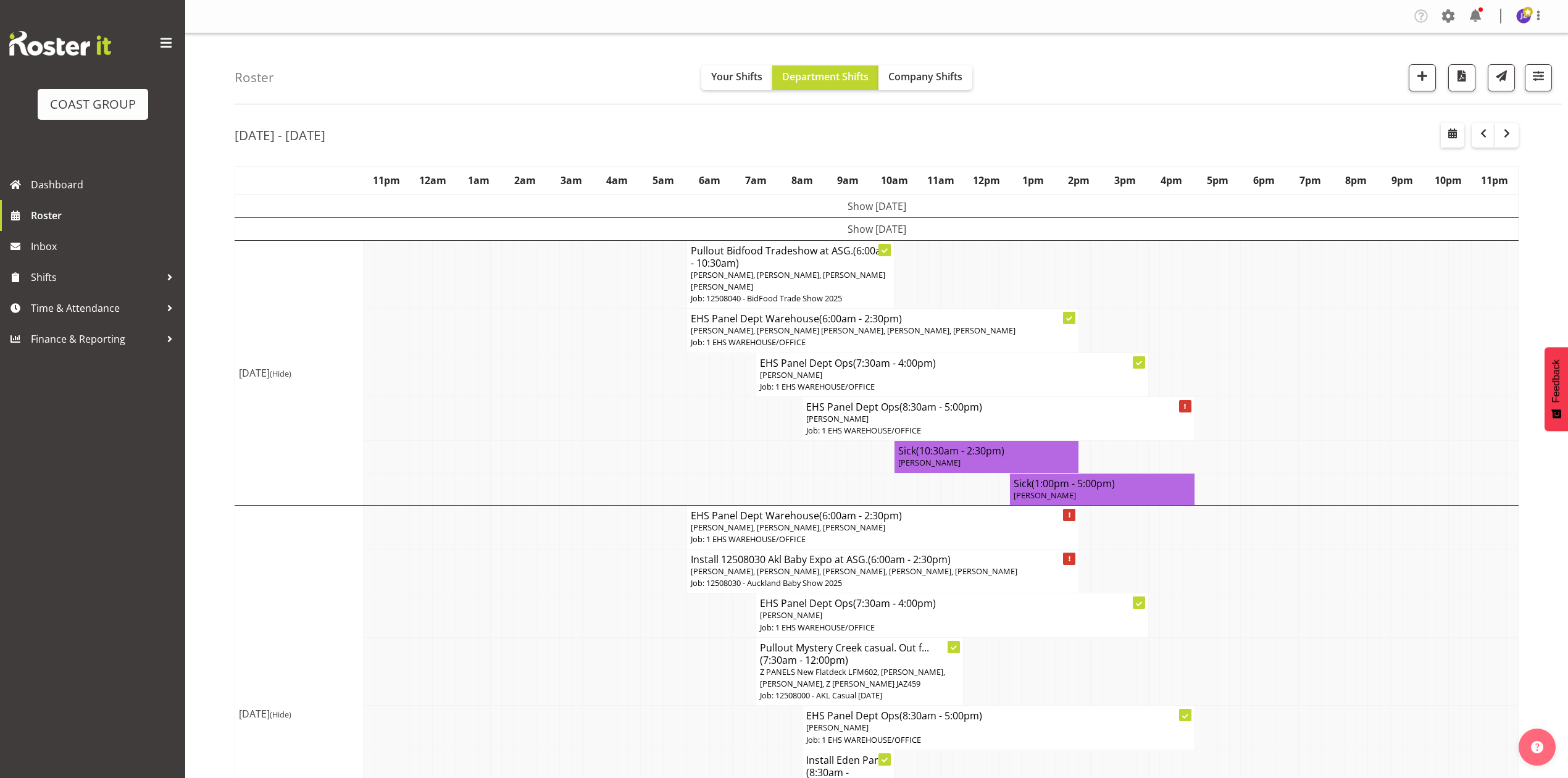
click at [1437, 589] on td at bounding box center [1443, 571] width 12 height 44
click at [474, 473] on td at bounding box center [473, 457] width 12 height 32
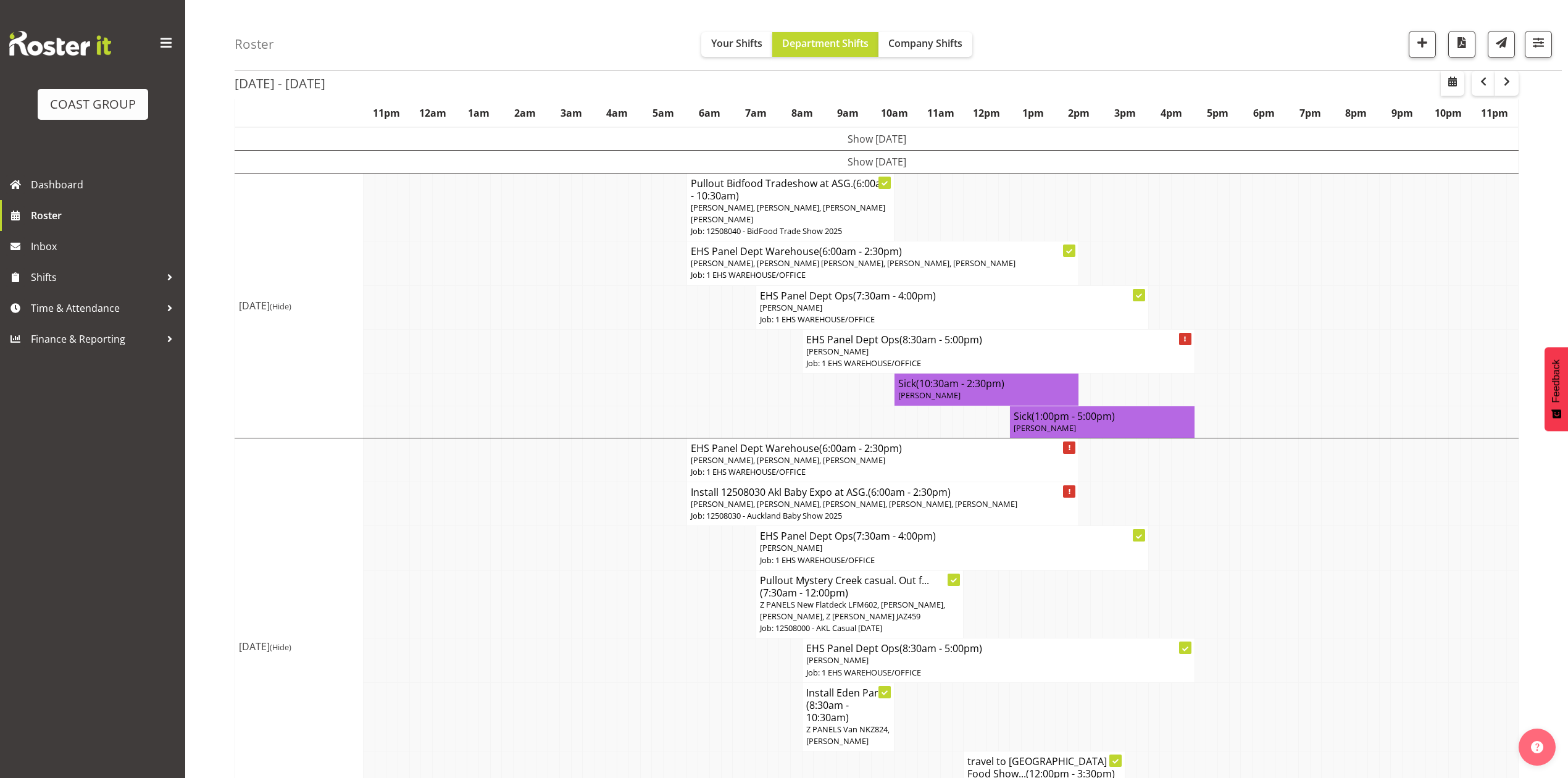
scroll to position [164, 0]
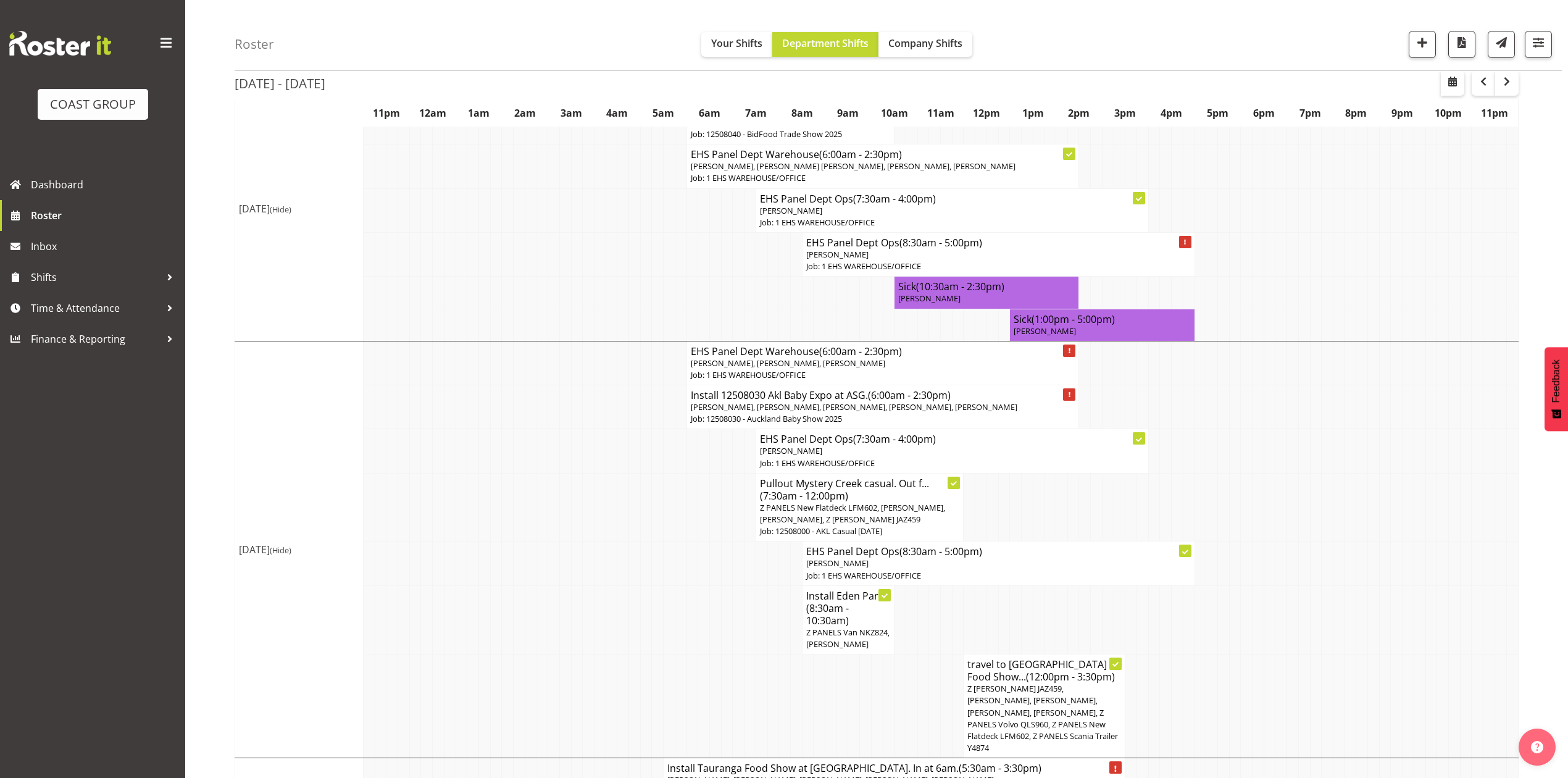
click at [1112, 445] on h4 "EHS Panel Dept Ops (7:30am - 4:00pm)" at bounding box center [952, 439] width 385 height 12
select select
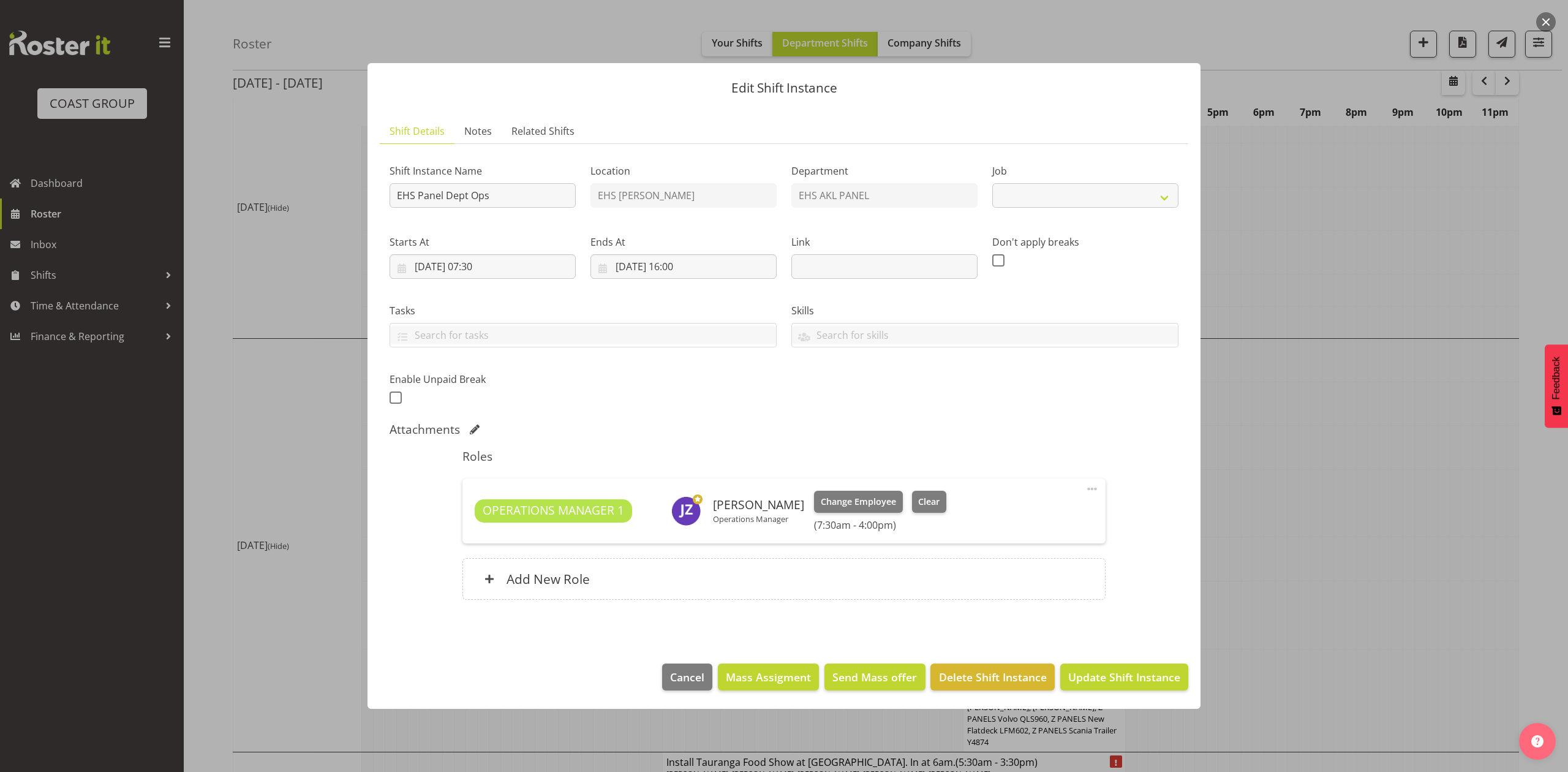
drag, startPoint x: 1359, startPoint y: 444, endPoint x: 1367, endPoint y: 452, distance: 11.3
click at [1361, 446] on div at bounding box center [784, 386] width 1568 height 772
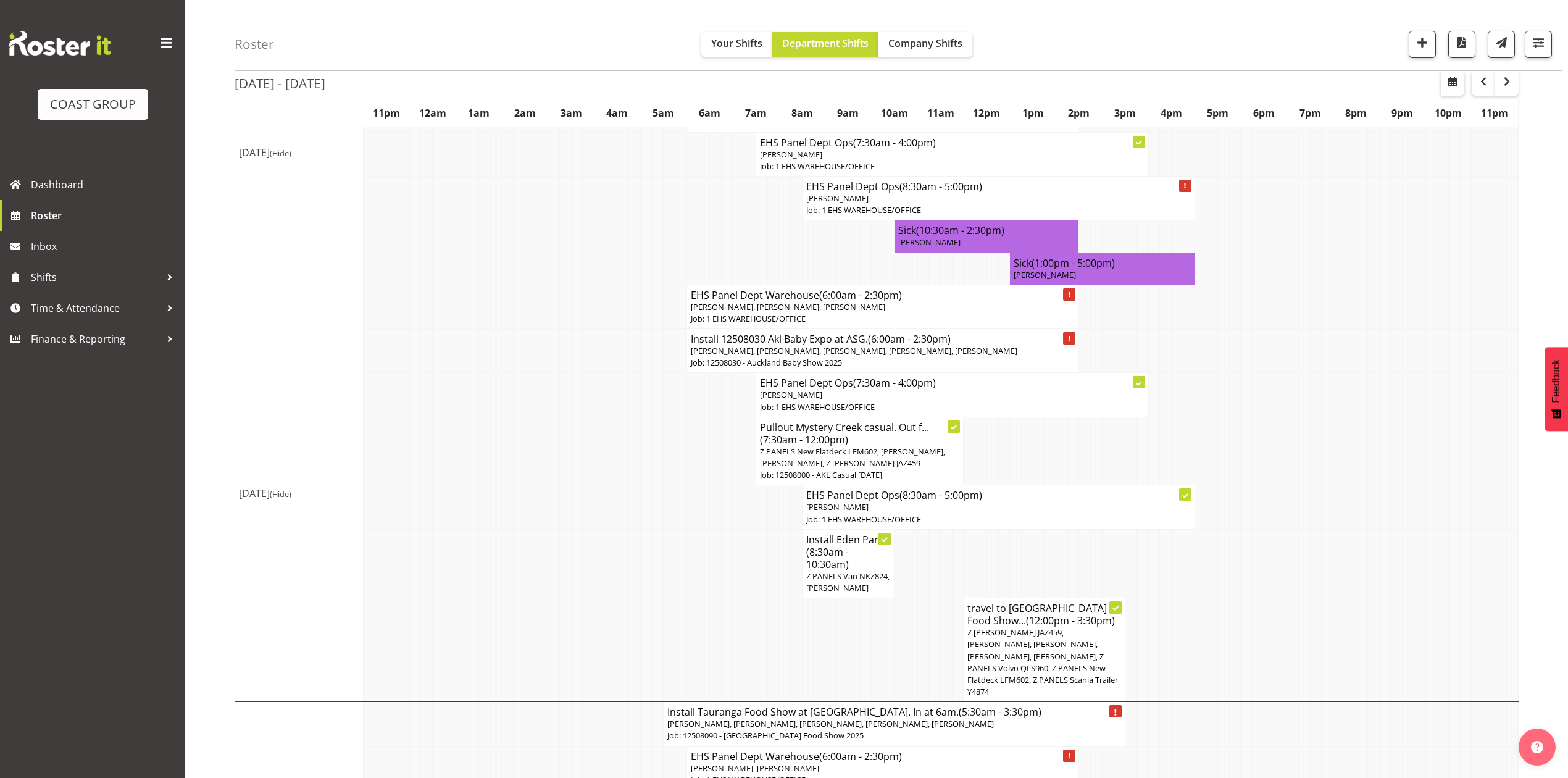
scroll to position [247, 0]
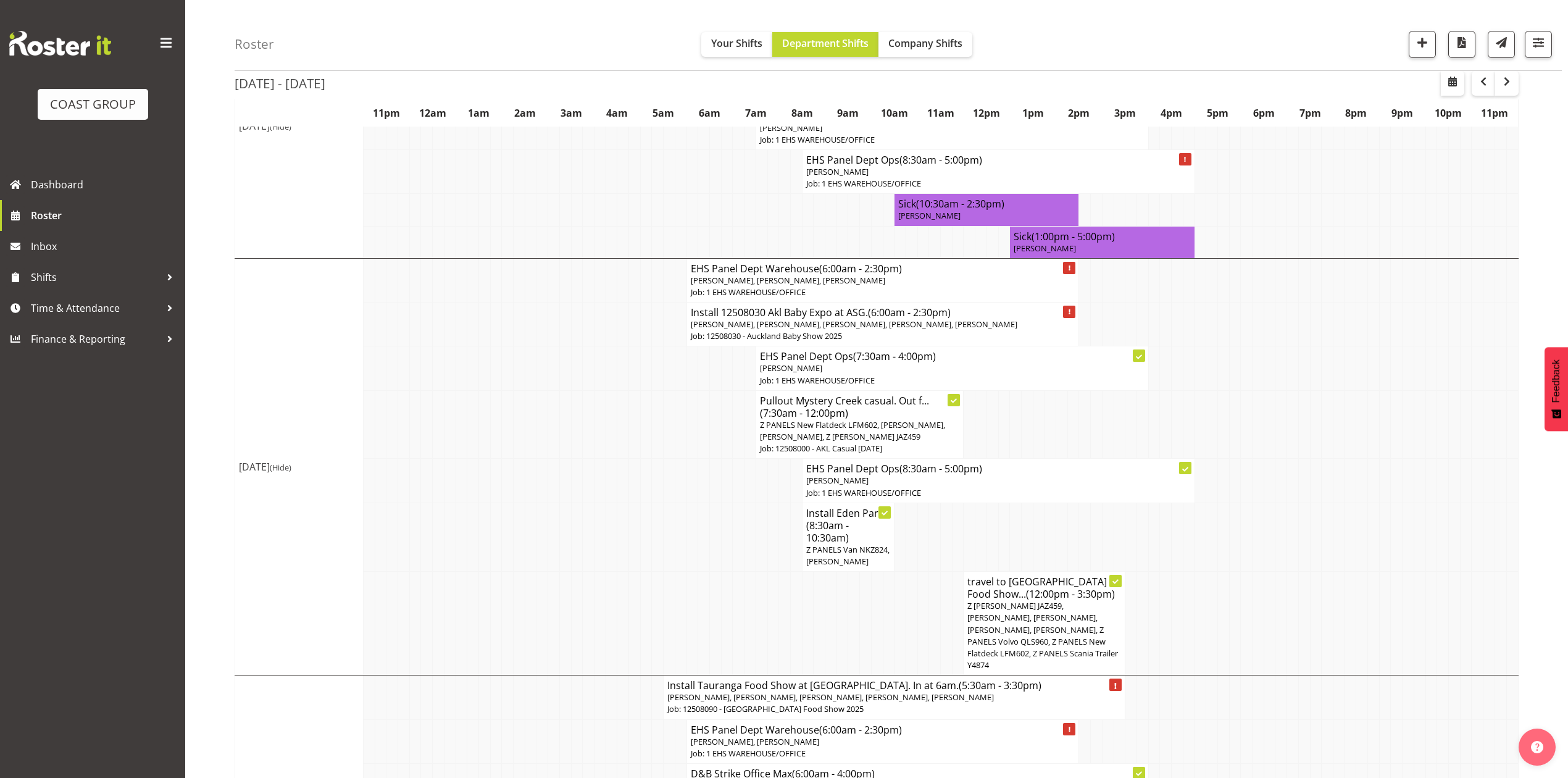
click at [612, 458] on td at bounding box center [611, 424] width 12 height 68
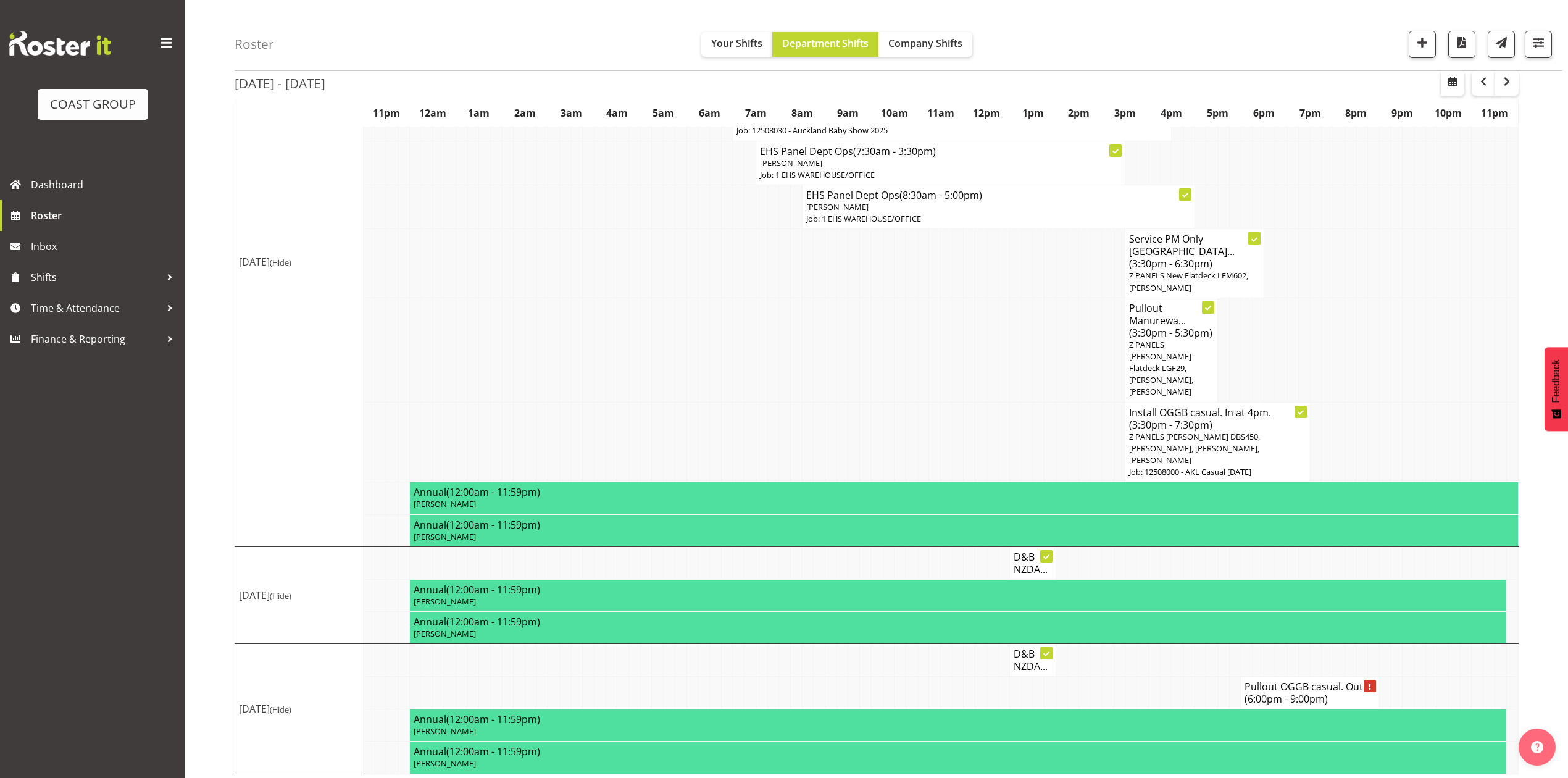
scroll to position [863, 0]
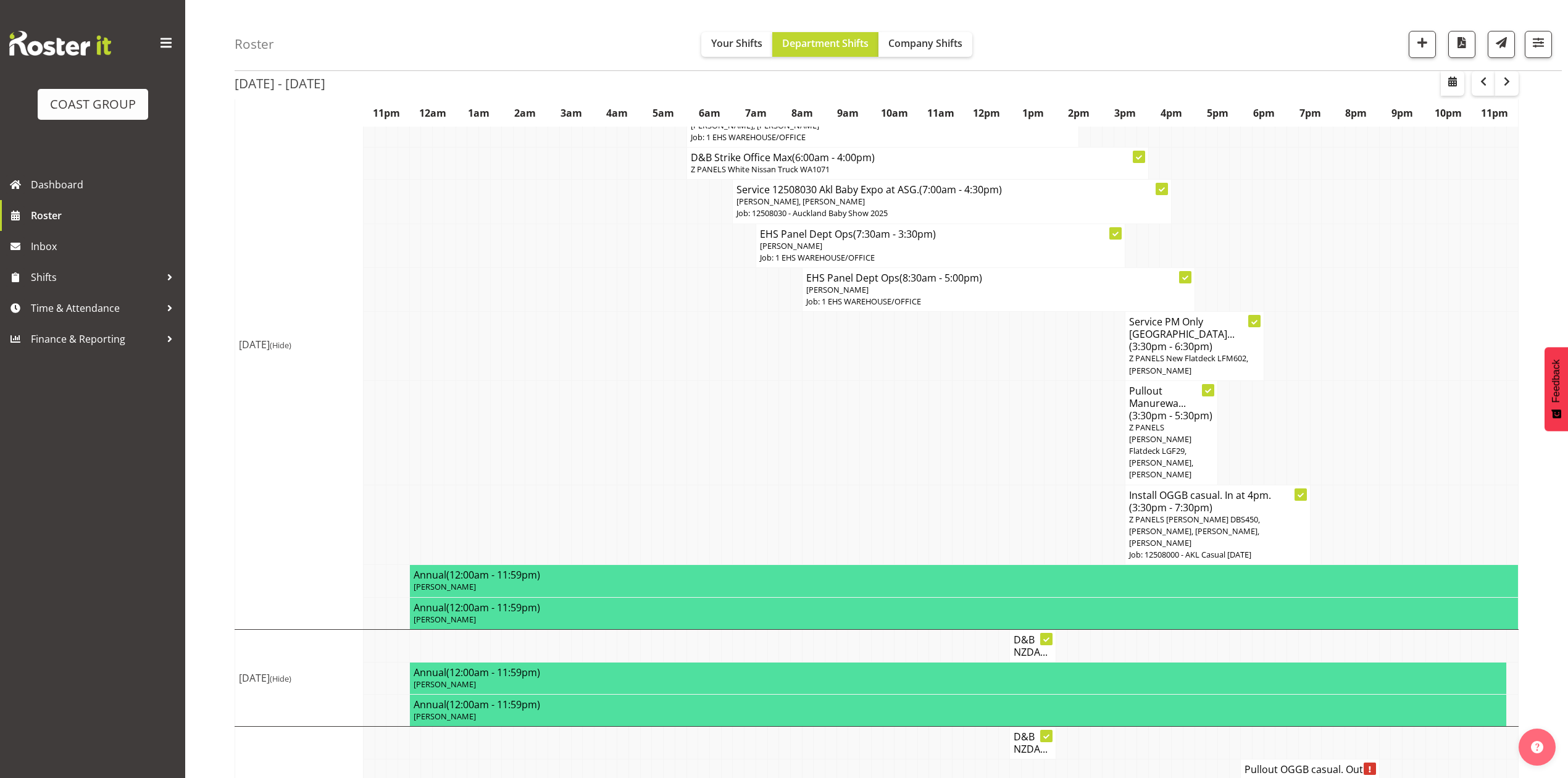
click at [1056, 504] on td at bounding box center [1062, 524] width 12 height 80
click at [607, 349] on td at bounding box center [611, 346] width 12 height 68
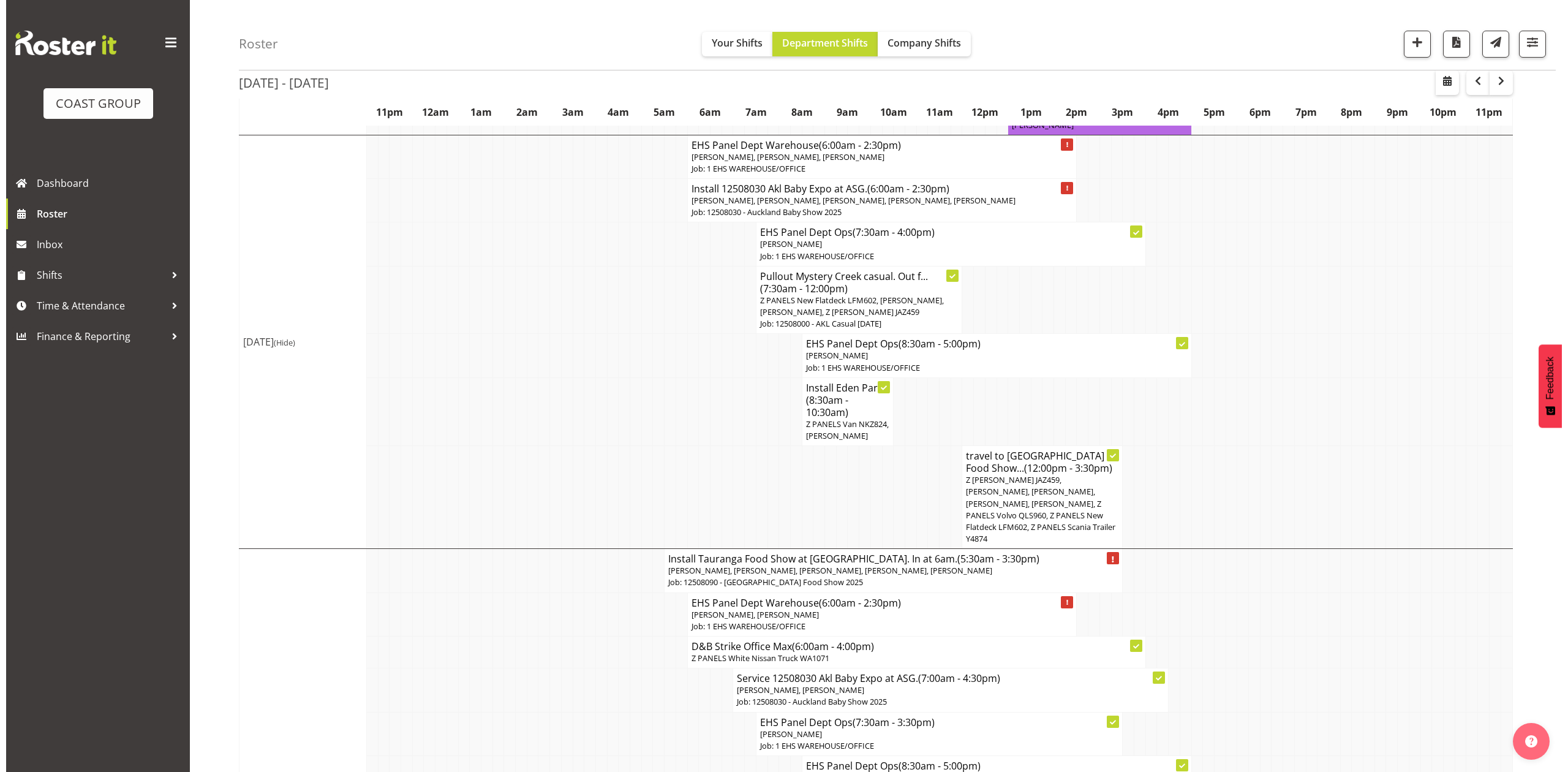
scroll to position [448, 0]
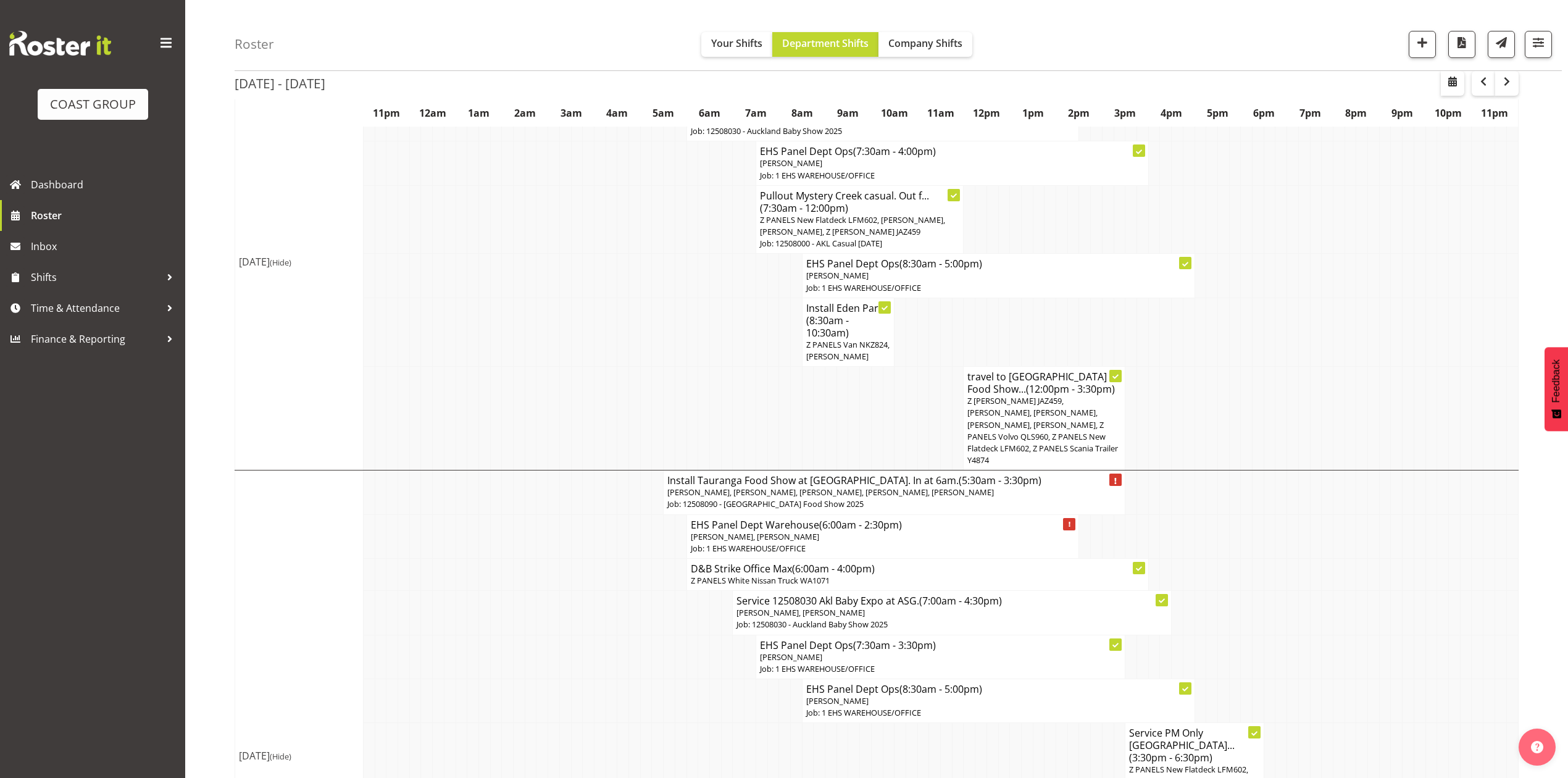
click at [1045, 465] on span "Z [PERSON_NAME] JAZ459, [PERSON_NAME], [PERSON_NAME], [PERSON_NAME], [PERSON_NA…" at bounding box center [1043, 430] width 151 height 70
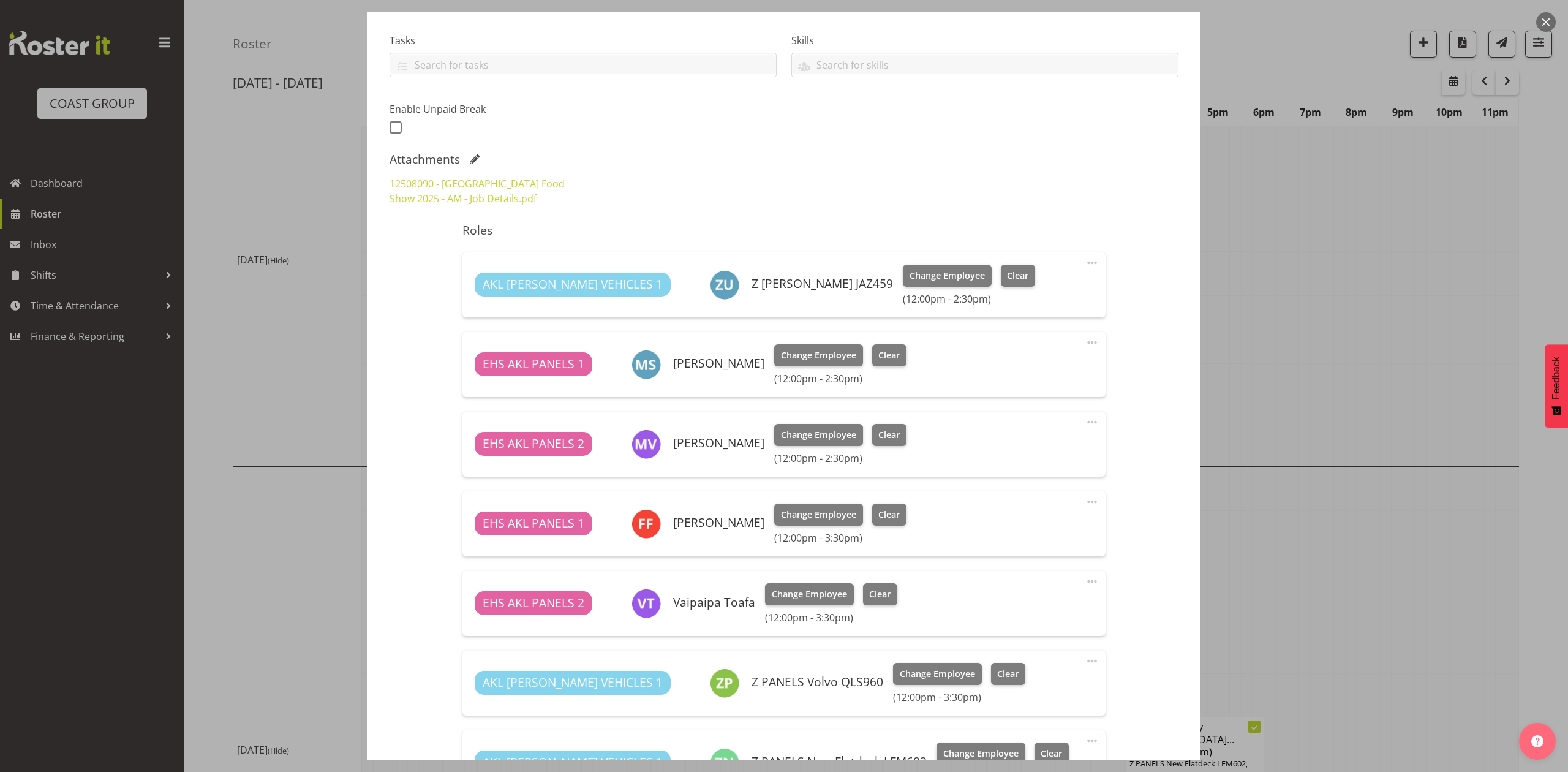
select select "9296"
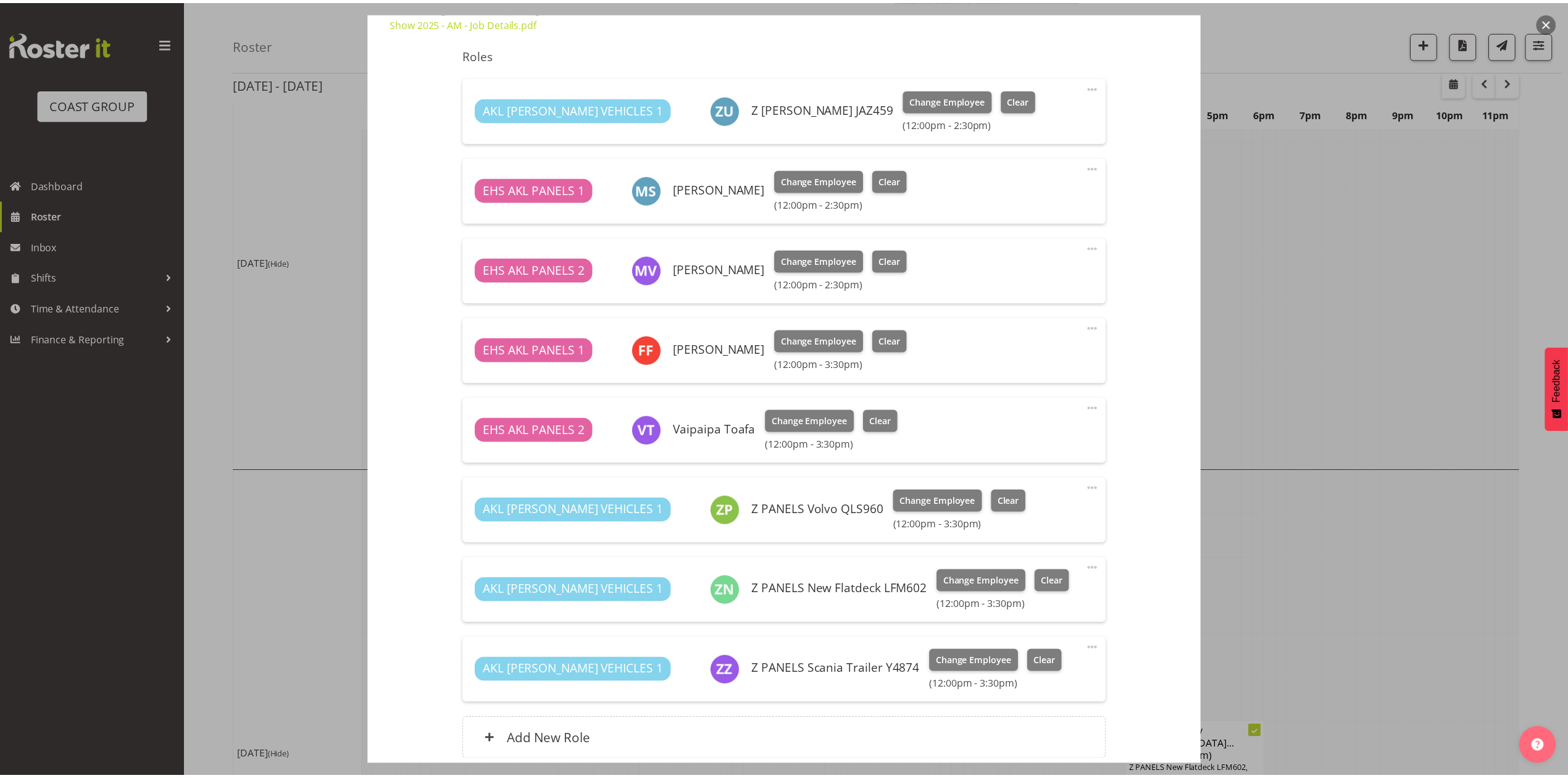
scroll to position [453, 0]
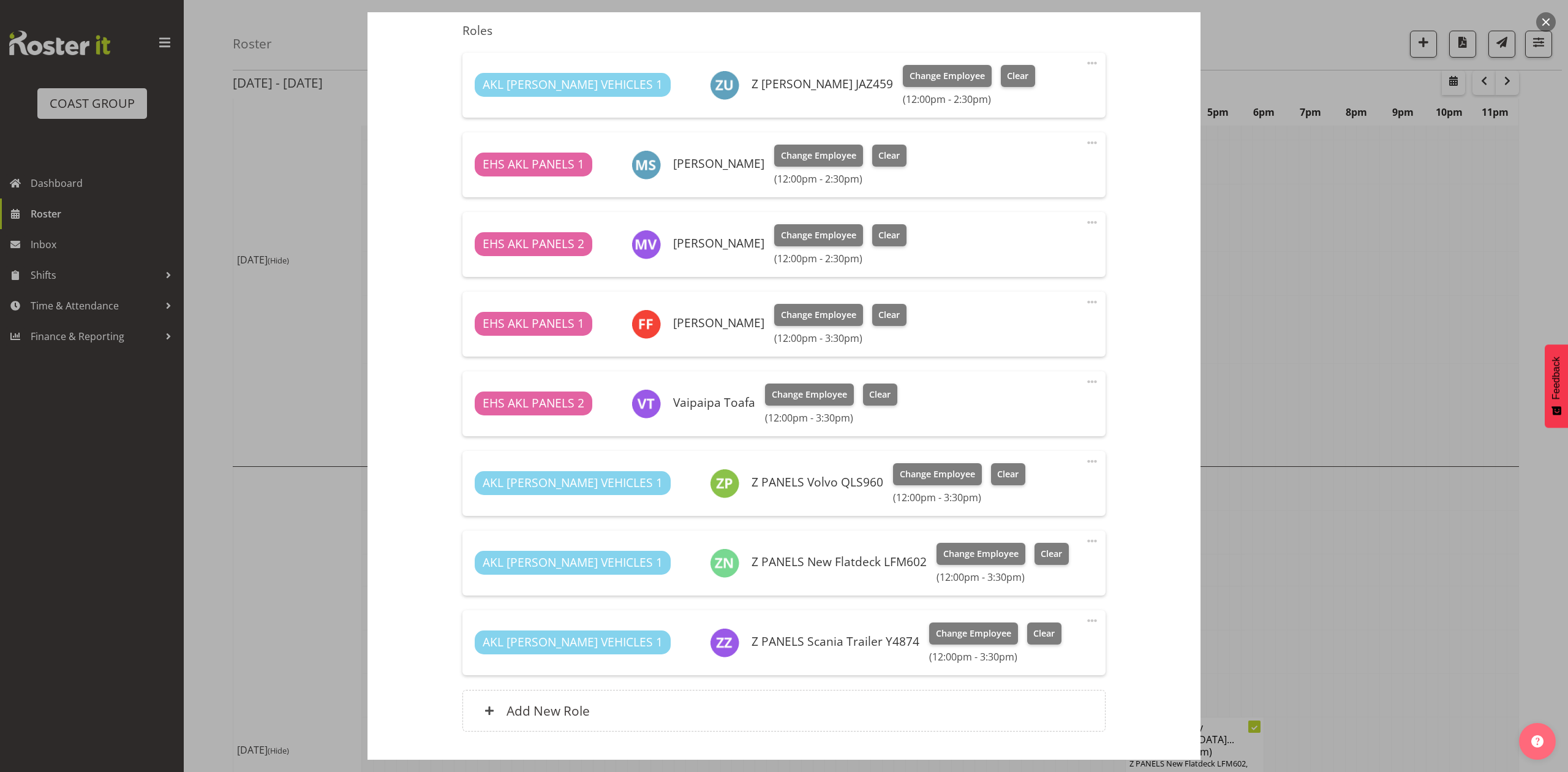
click at [1265, 284] on div at bounding box center [784, 386] width 1568 height 772
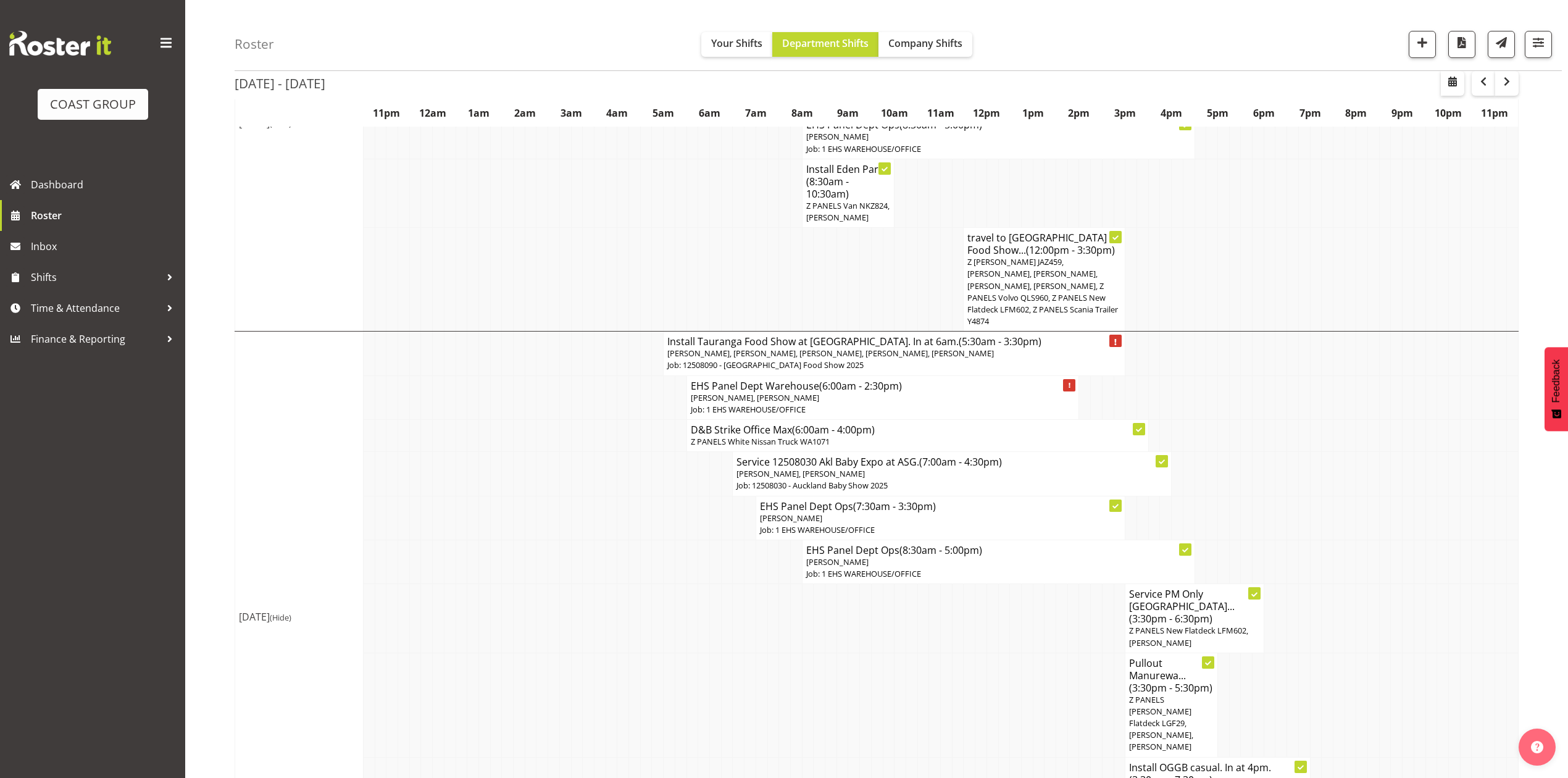
scroll to position [616, 0]
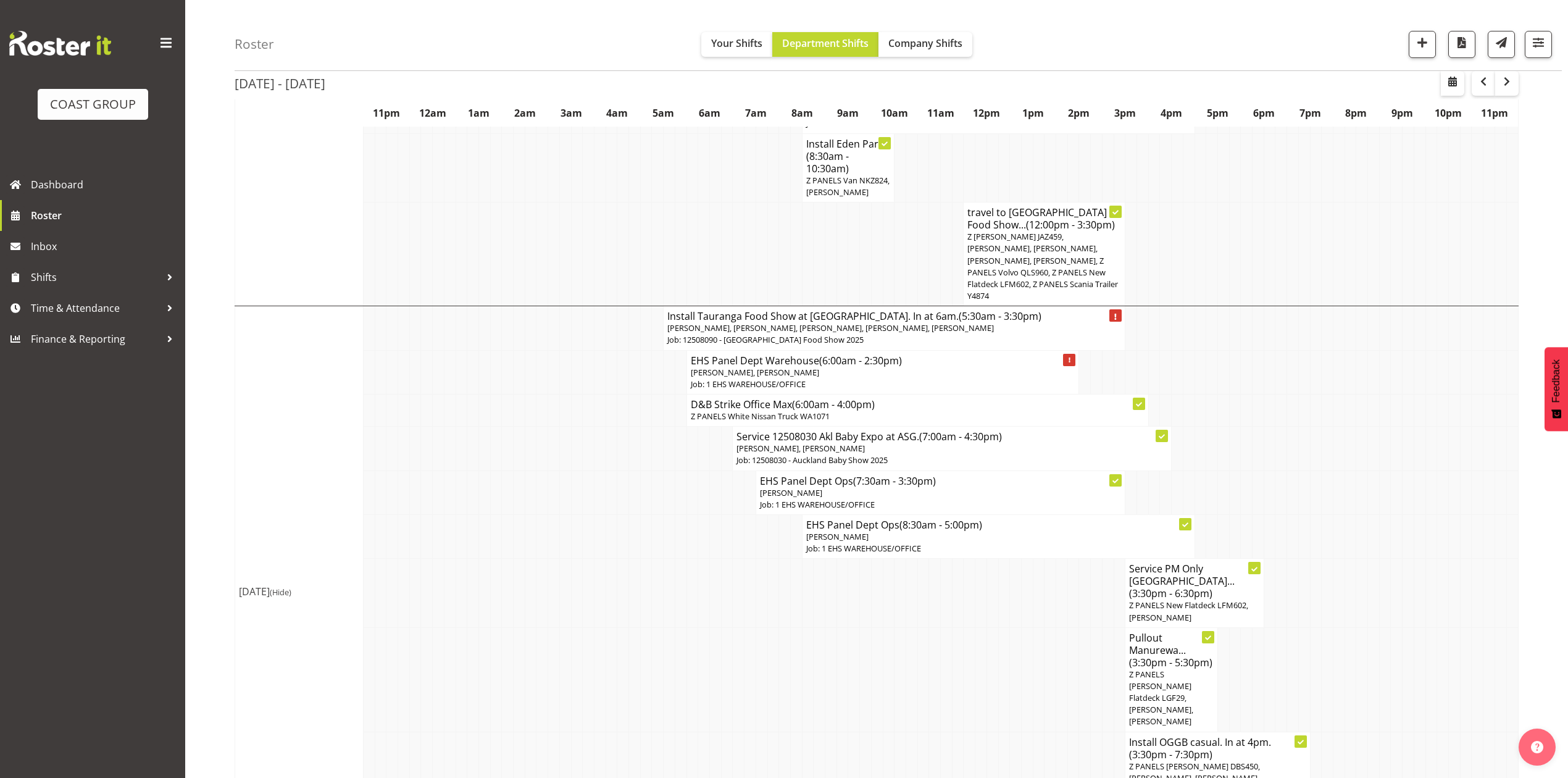
click at [1175, 350] on td at bounding box center [1177, 328] width 12 height 44
click at [821, 653] on td at bounding box center [819, 679] width 12 height 104
click at [785, 333] on span "[PERSON_NAME], [PERSON_NAME], [PERSON_NAME], [PERSON_NAME], [PERSON_NAME]" at bounding box center [831, 328] width 326 height 11
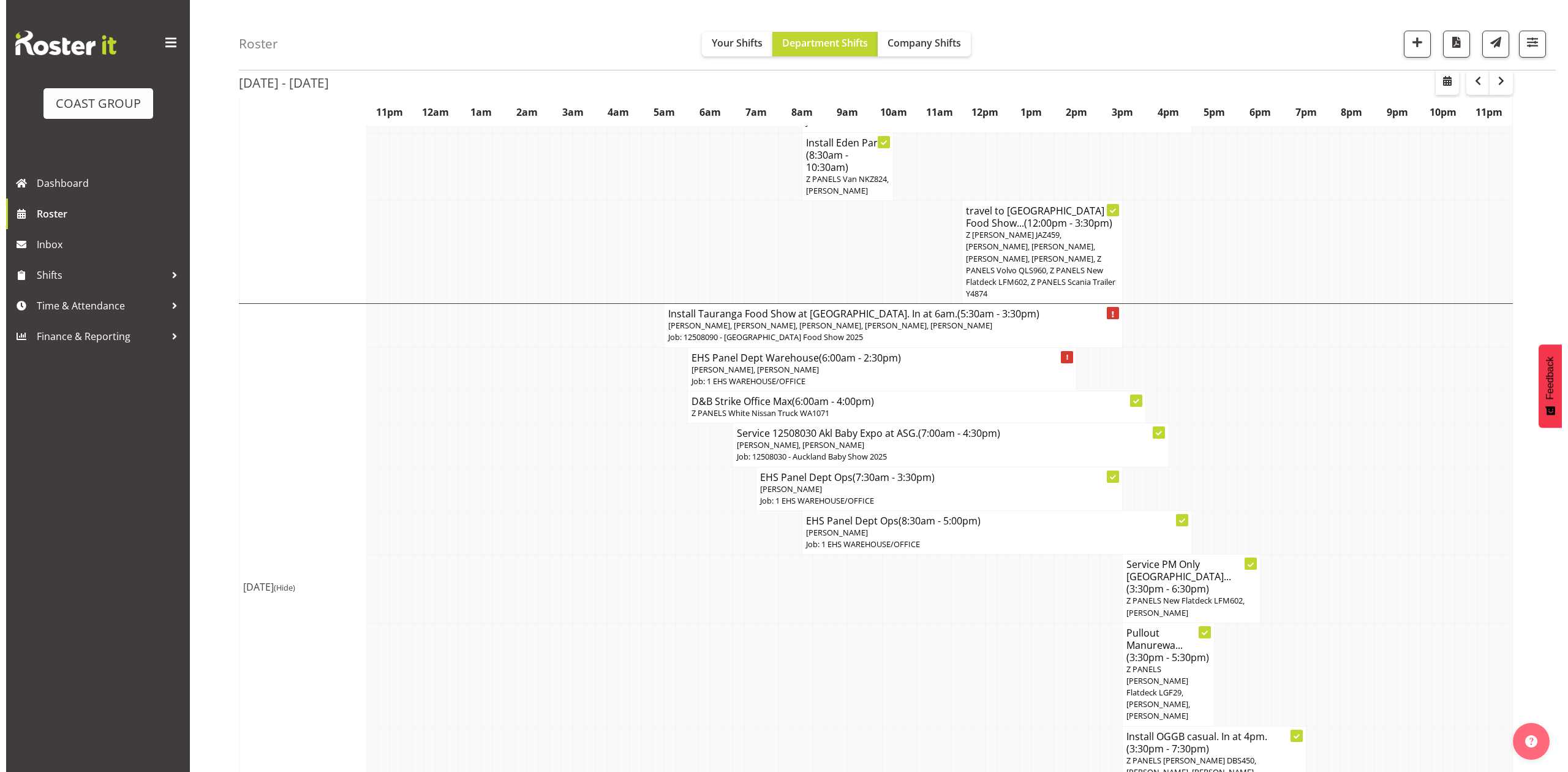
scroll to position [606, 0]
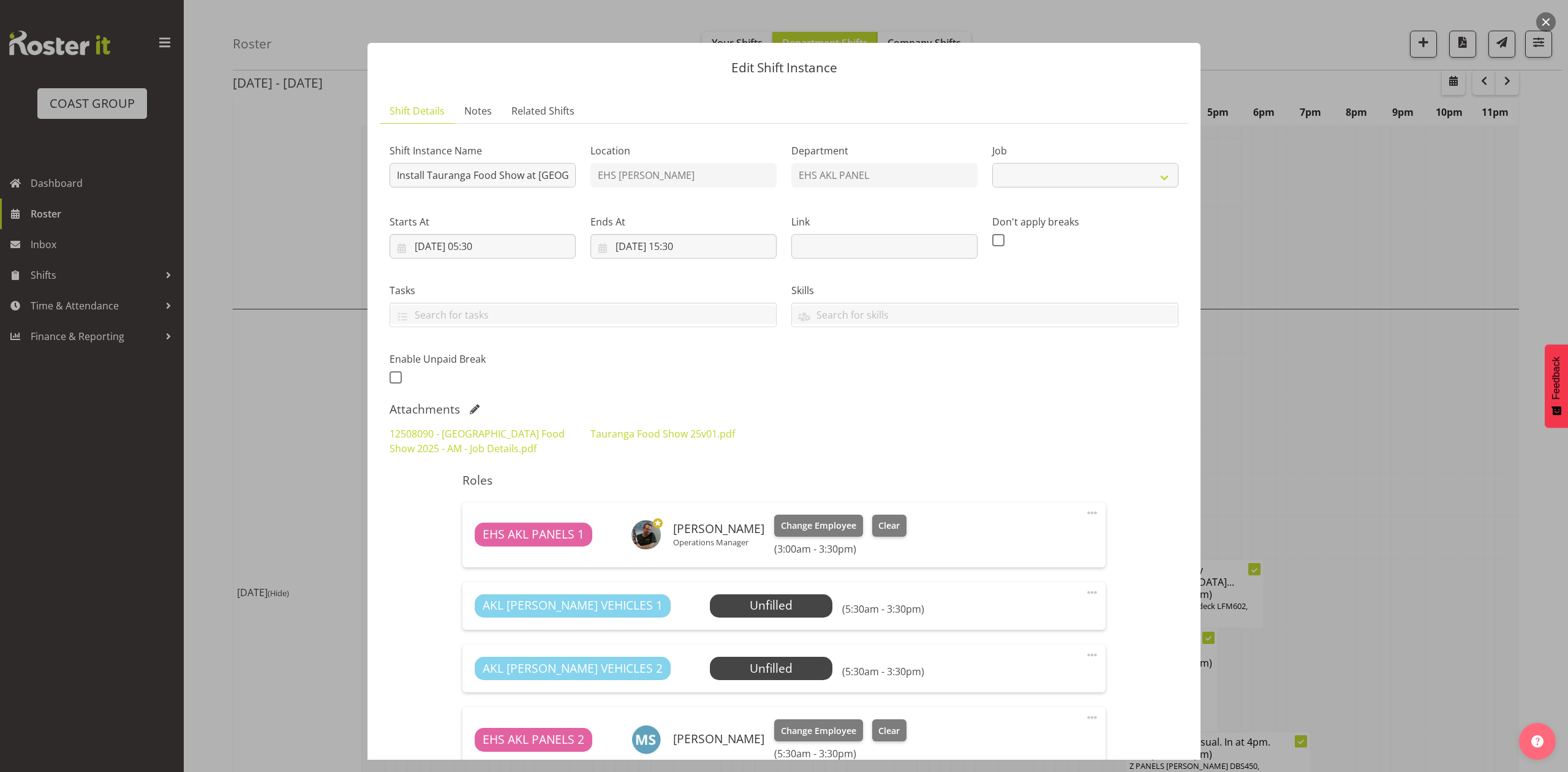
select select "9296"
click at [692, 433] on link "Tauranga Food Show 25v01.pdf" at bounding box center [662, 434] width 145 height 14
click at [1297, 385] on div at bounding box center [784, 386] width 1568 height 772
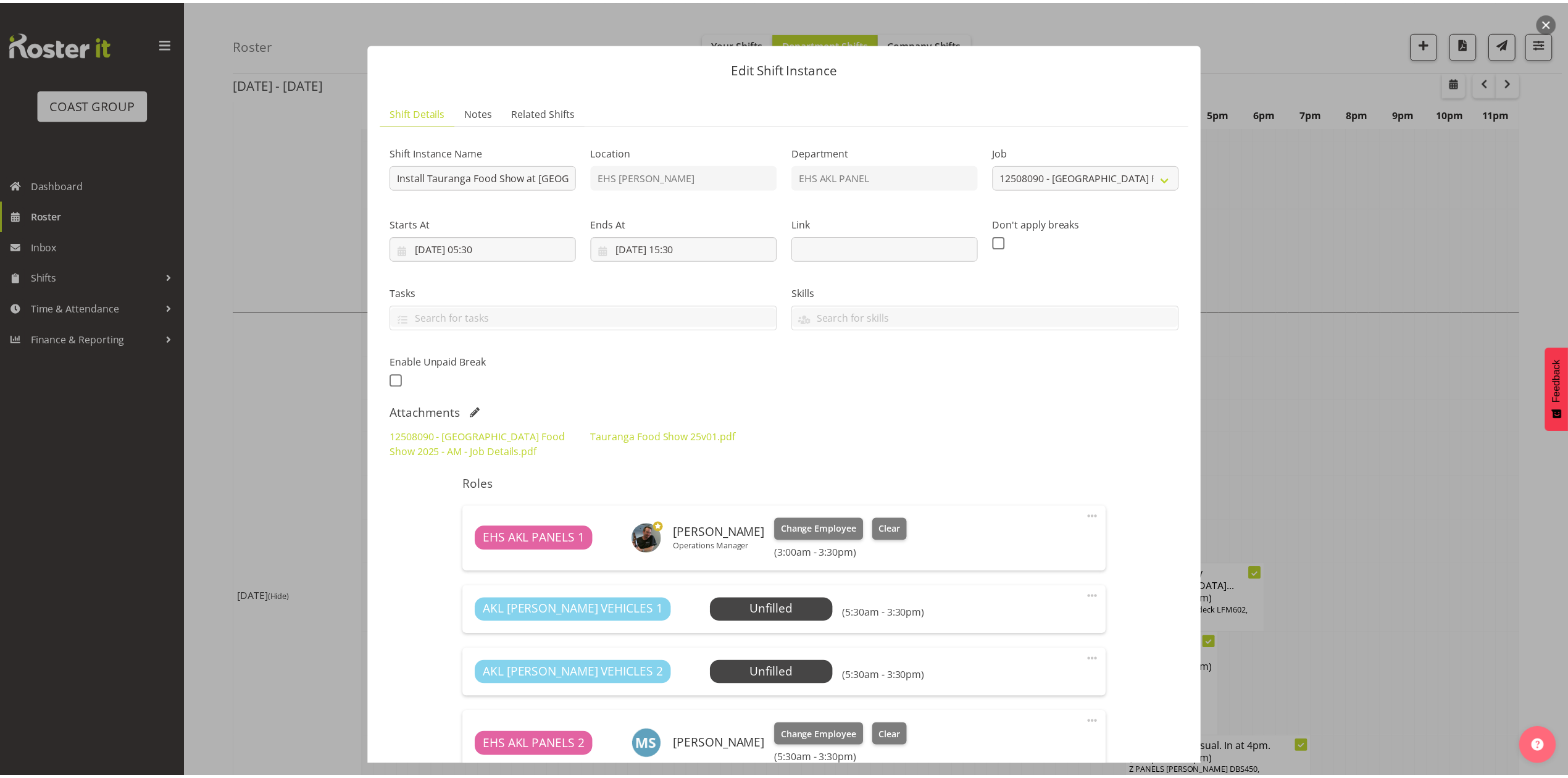
scroll to position [616, 0]
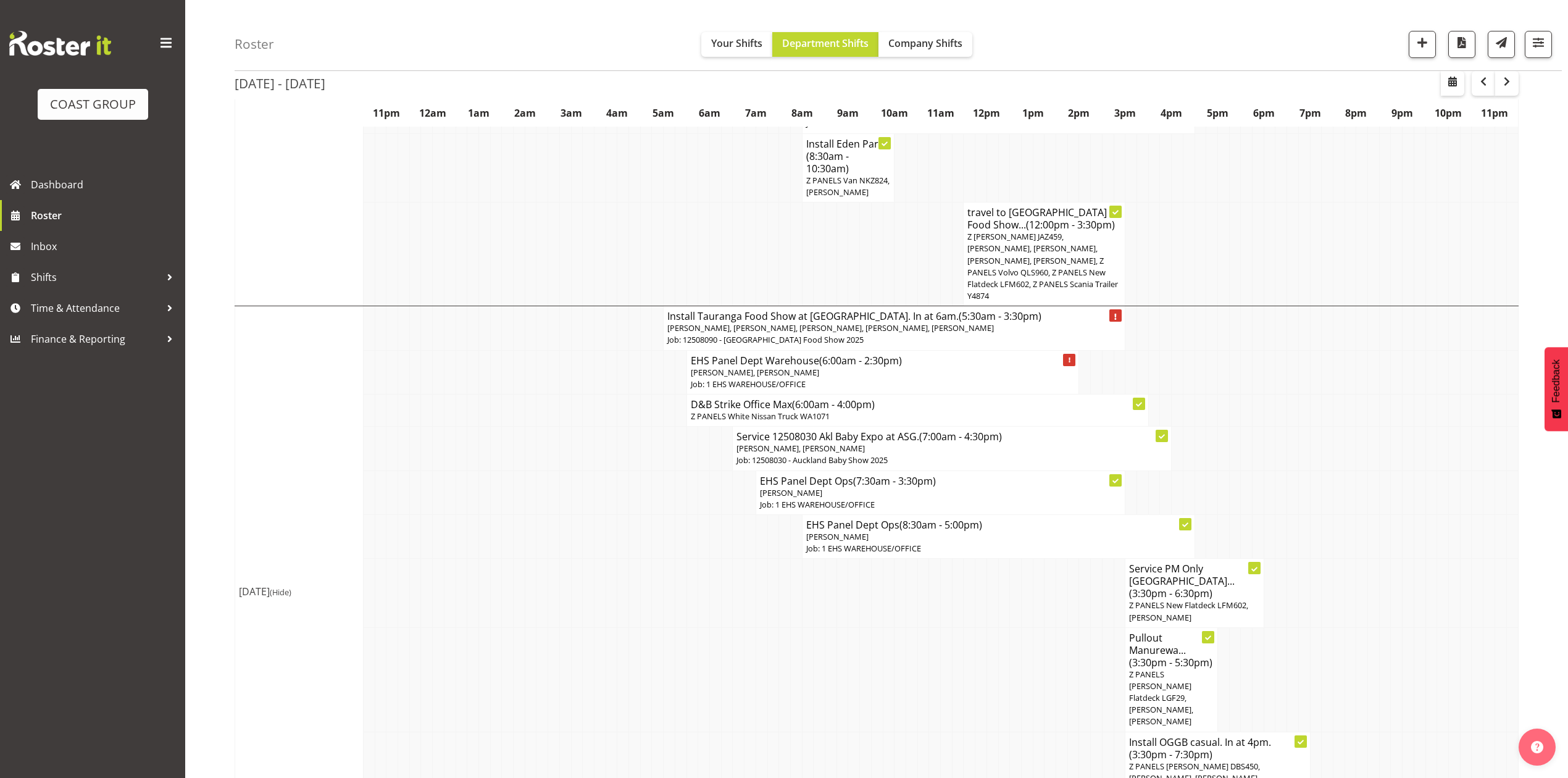
click at [1018, 279] on span "Z [PERSON_NAME] JAZ459, [PERSON_NAME], [PERSON_NAME], [PERSON_NAME], [PERSON_NA…" at bounding box center [1043, 266] width 151 height 70
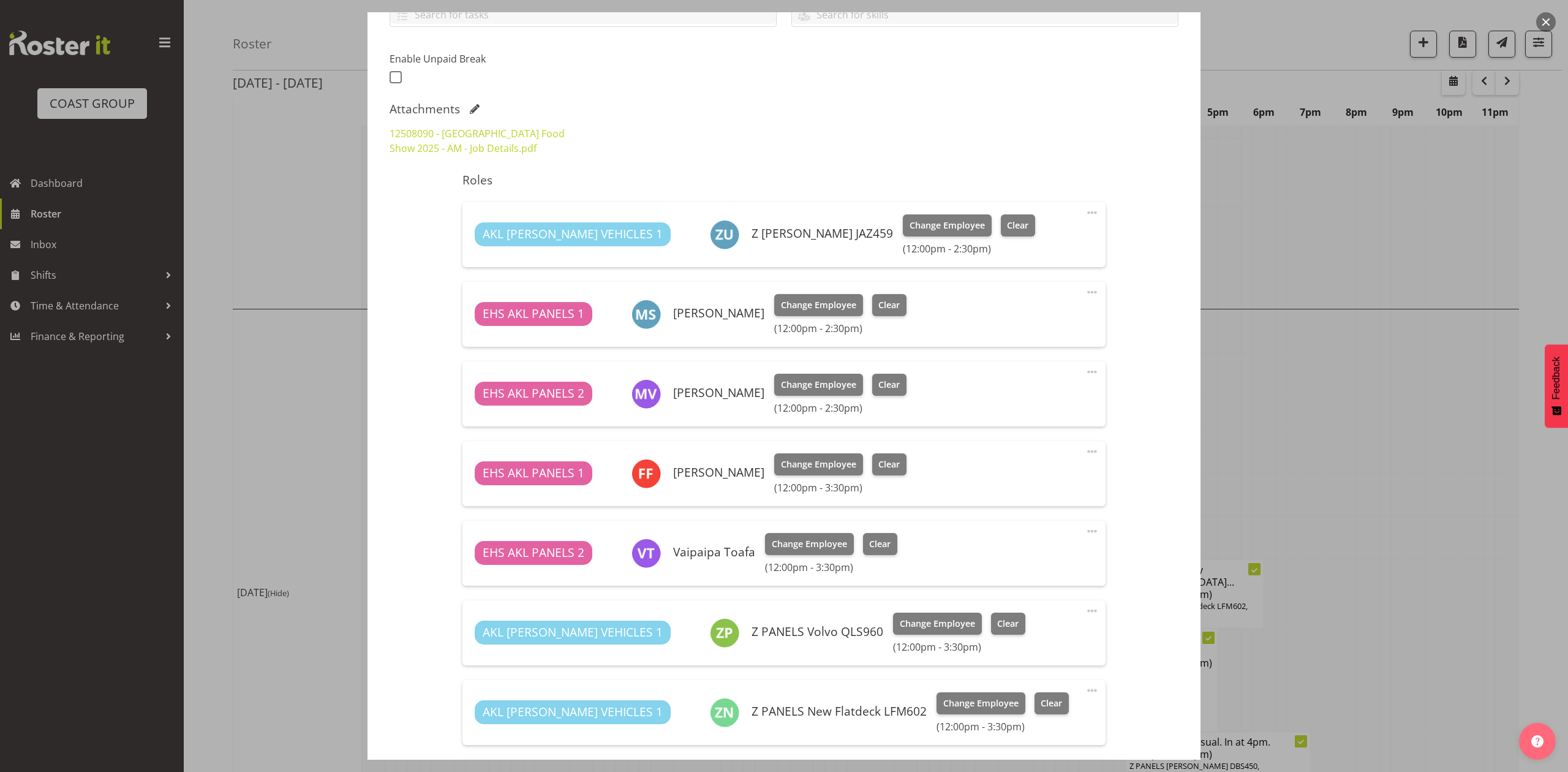
scroll to position [326, 0]
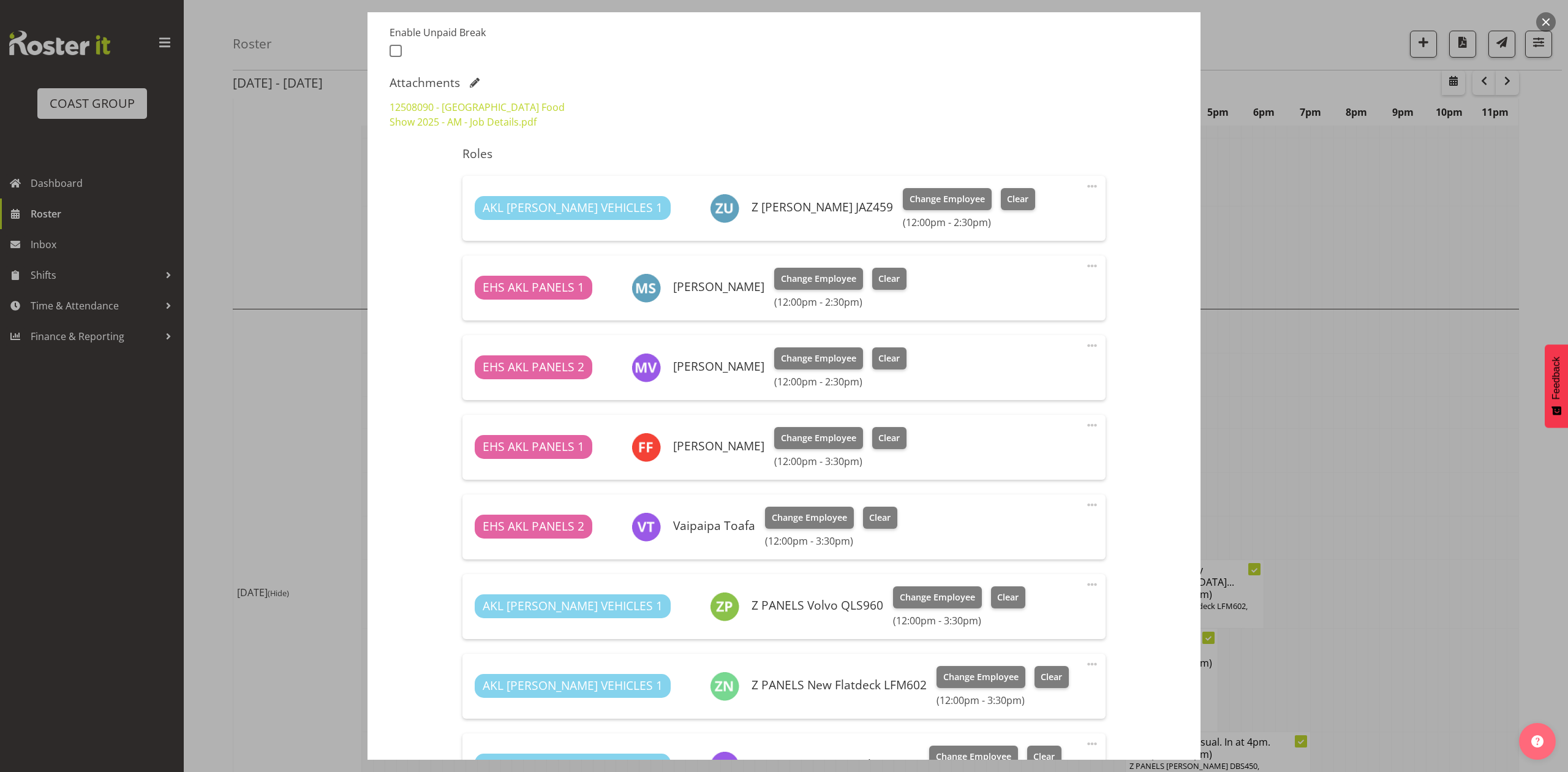
select select "9296"
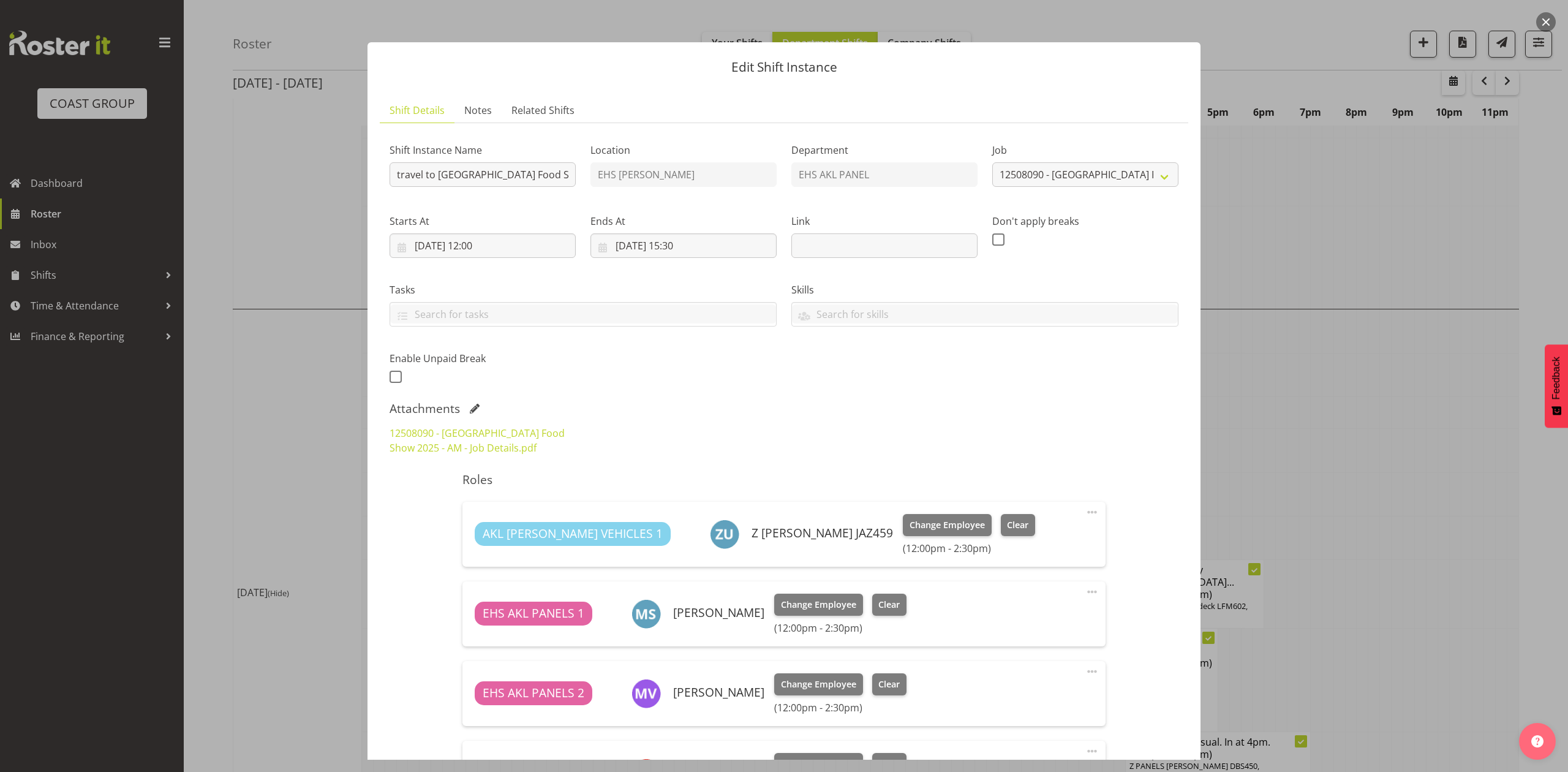
scroll to position [0, 0]
click at [1429, 393] on div at bounding box center [784, 386] width 1568 height 772
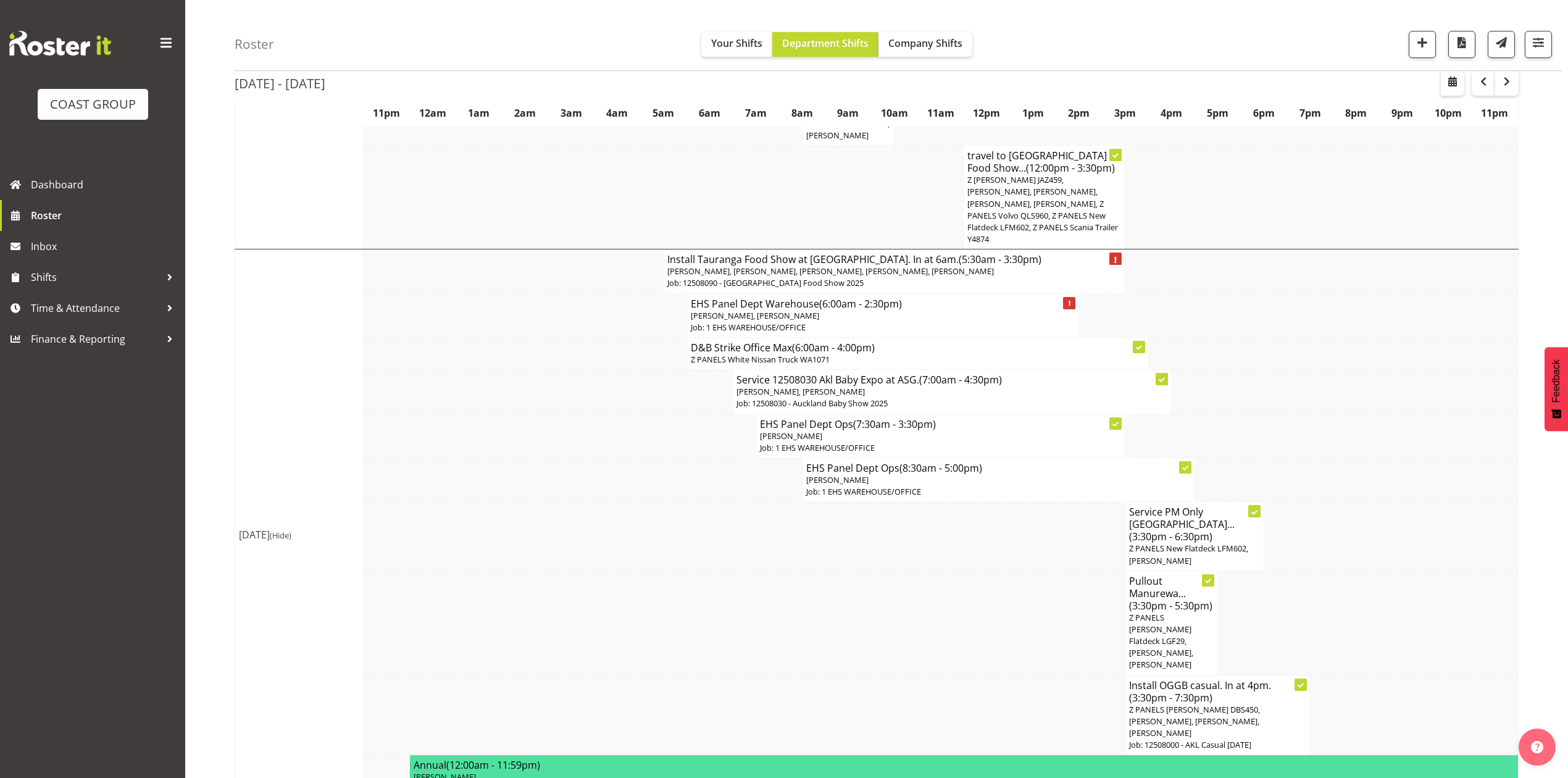
scroll to position [699, 0]
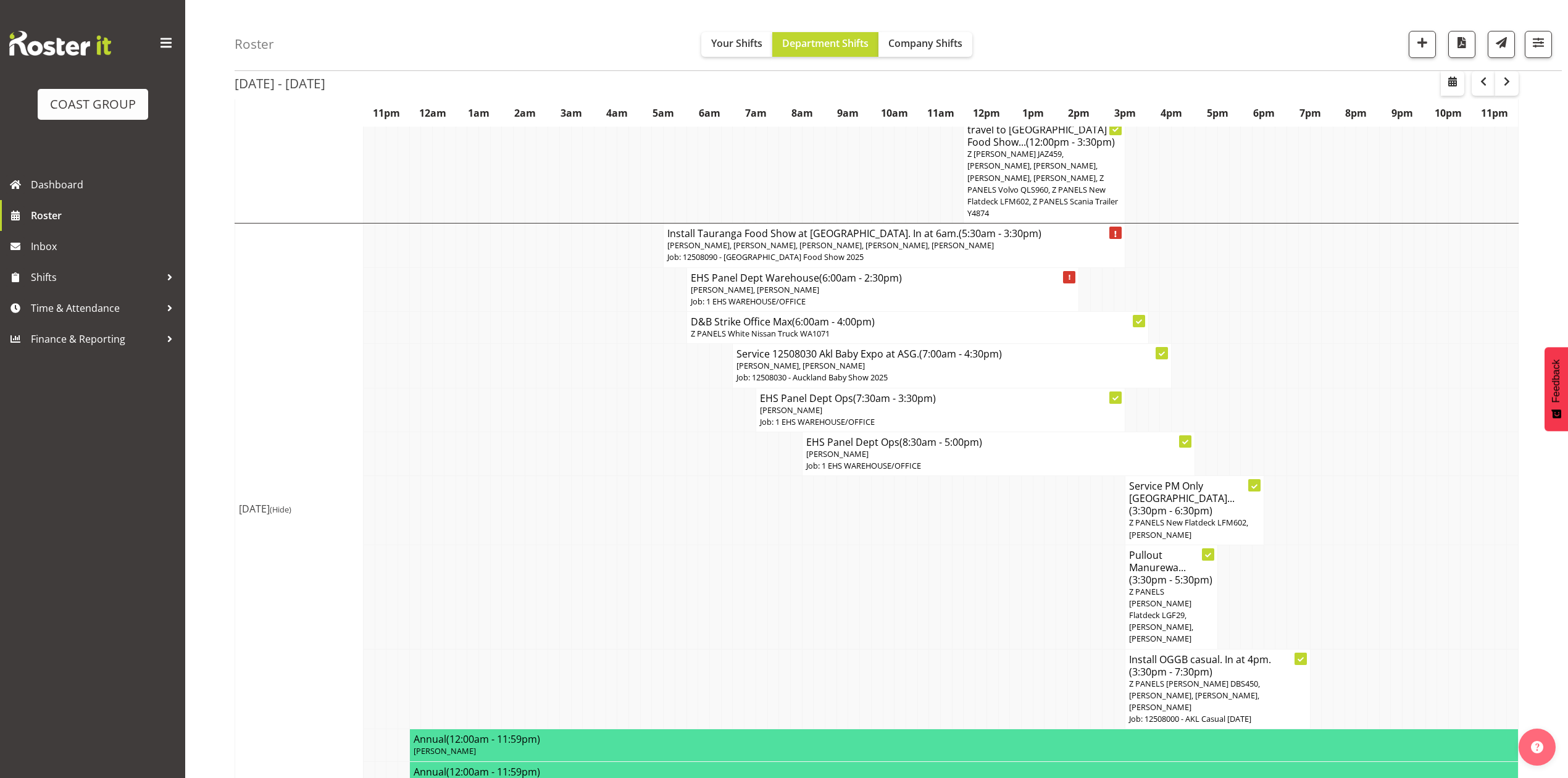
click at [882, 239] on h4 "Install Tauranga Food Show at Baypark. In at 6am. (5:30am - 3:30pm)" at bounding box center [894, 233] width 453 height 12
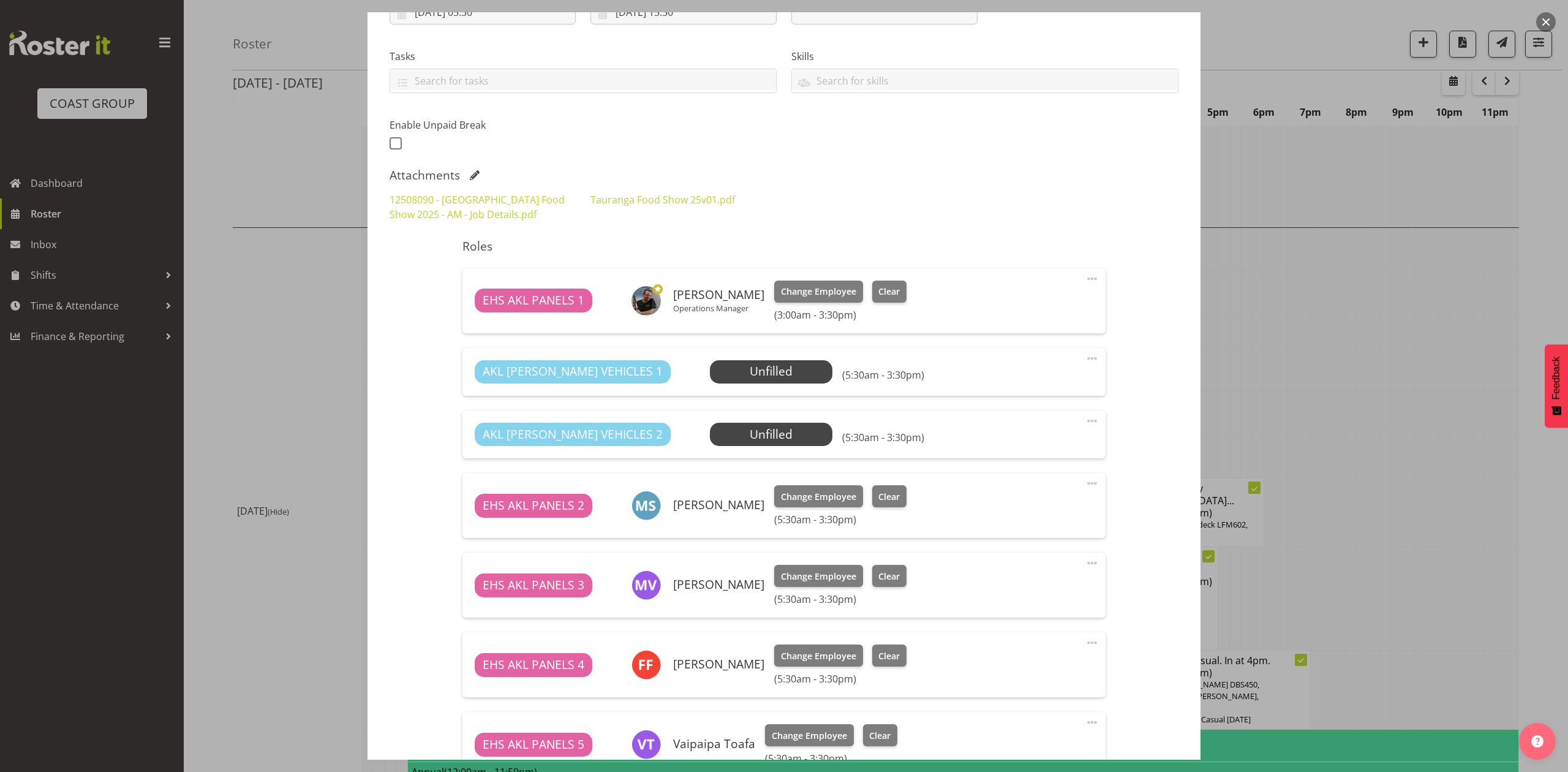
scroll to position [326, 0]
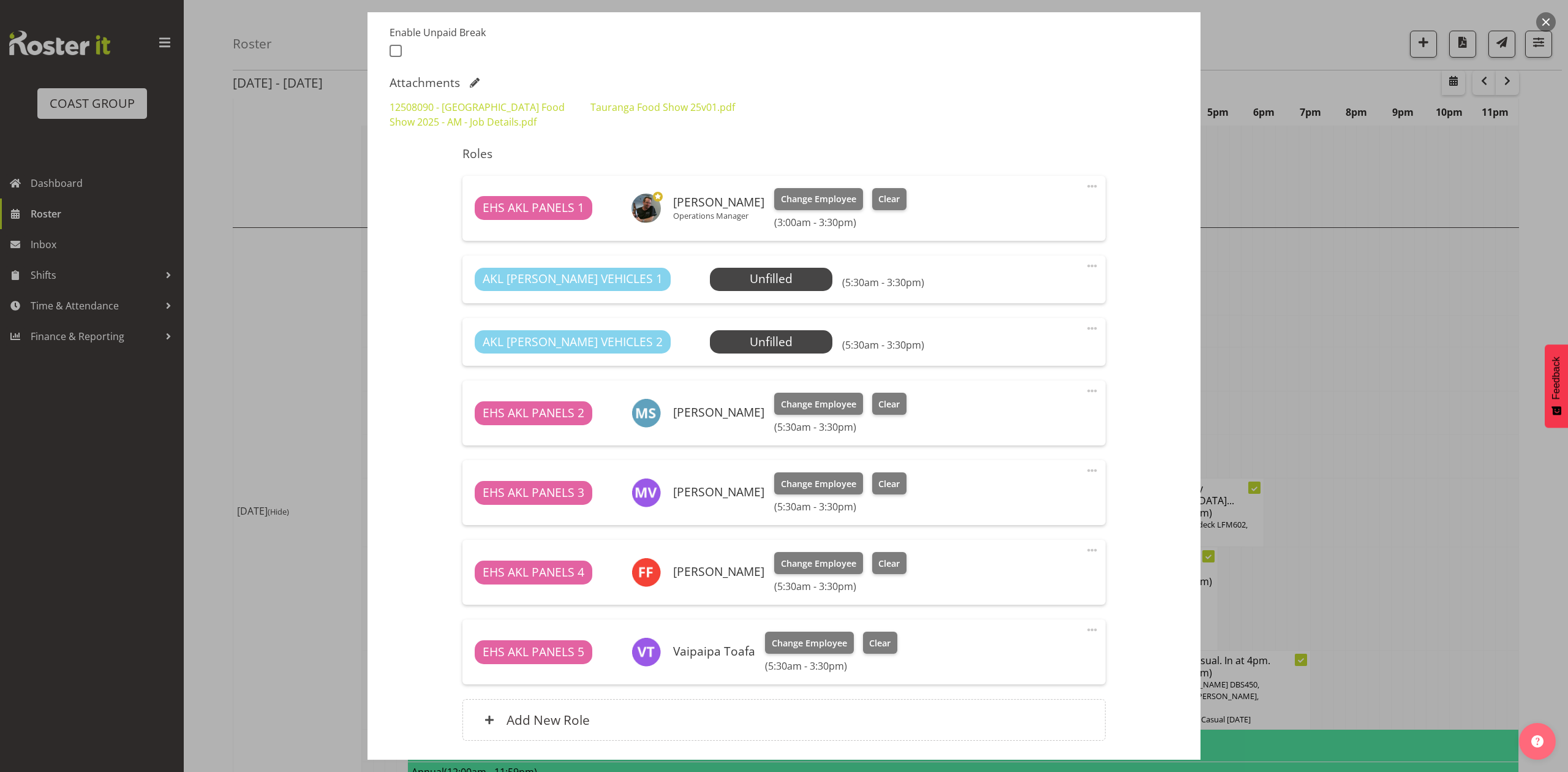
select select "9296"
click at [1386, 356] on div at bounding box center [784, 386] width 1568 height 772
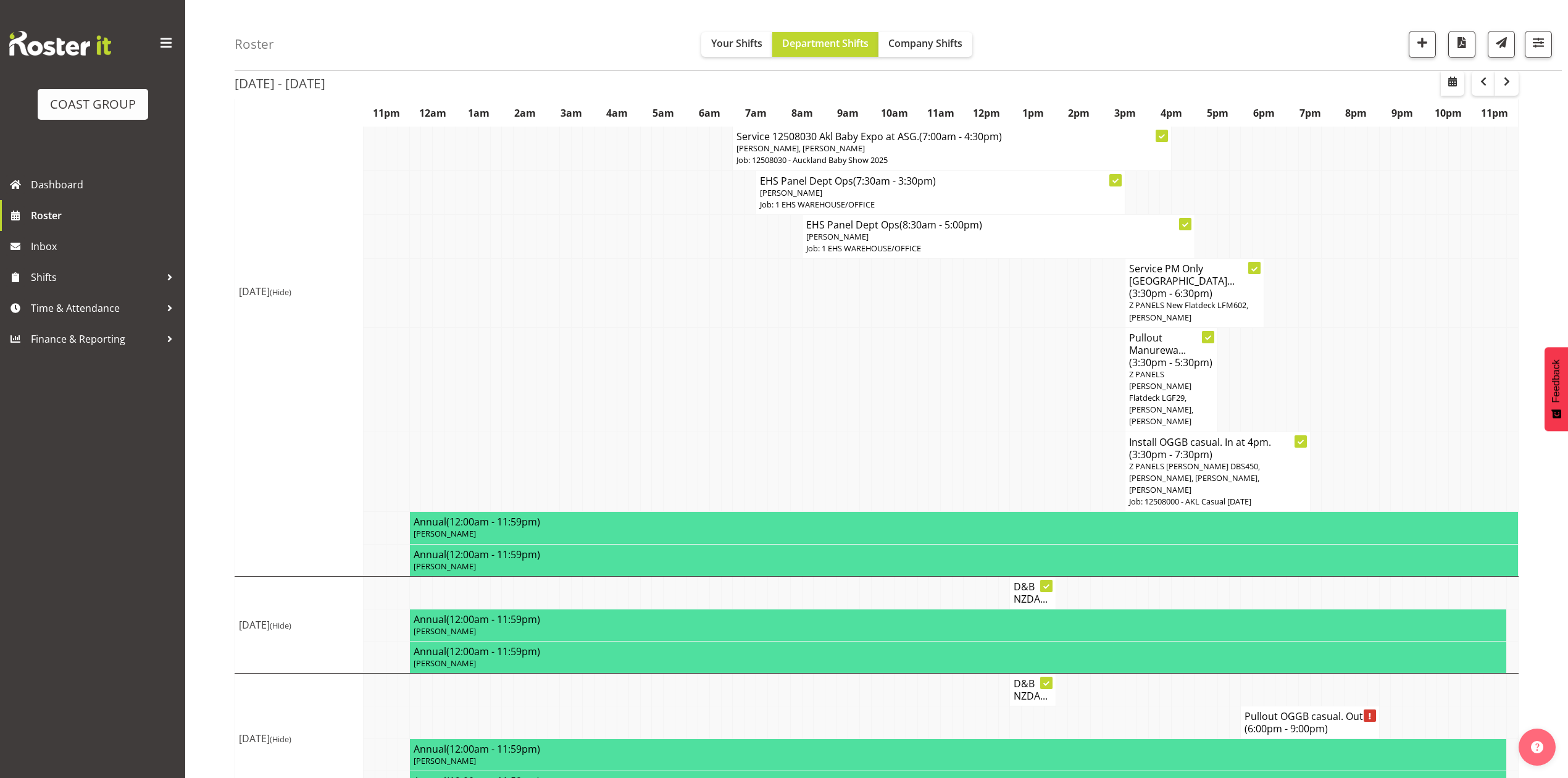
scroll to position [946, 0]
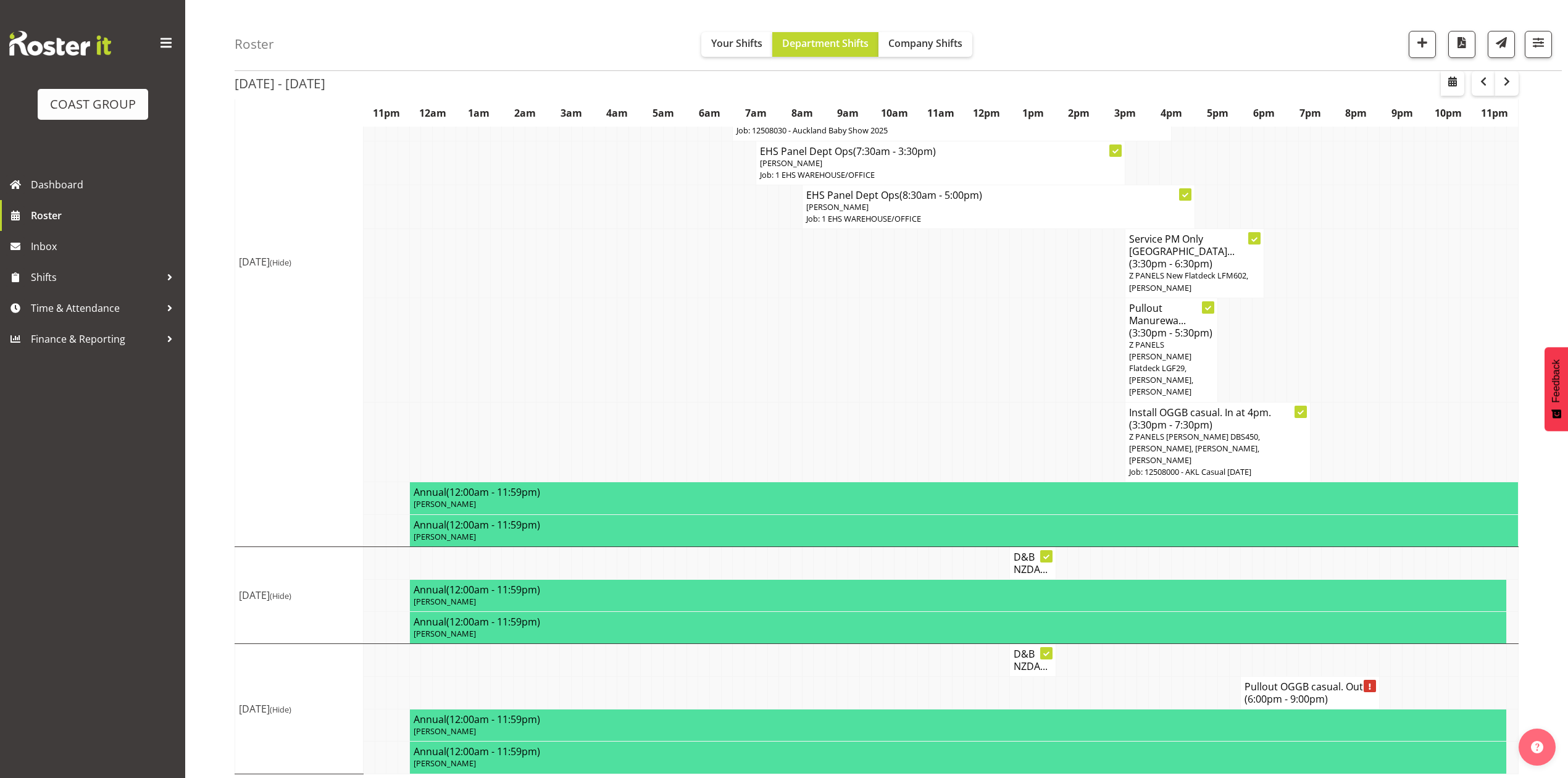
click at [1305, 331] on td at bounding box center [1304, 350] width 12 height 104
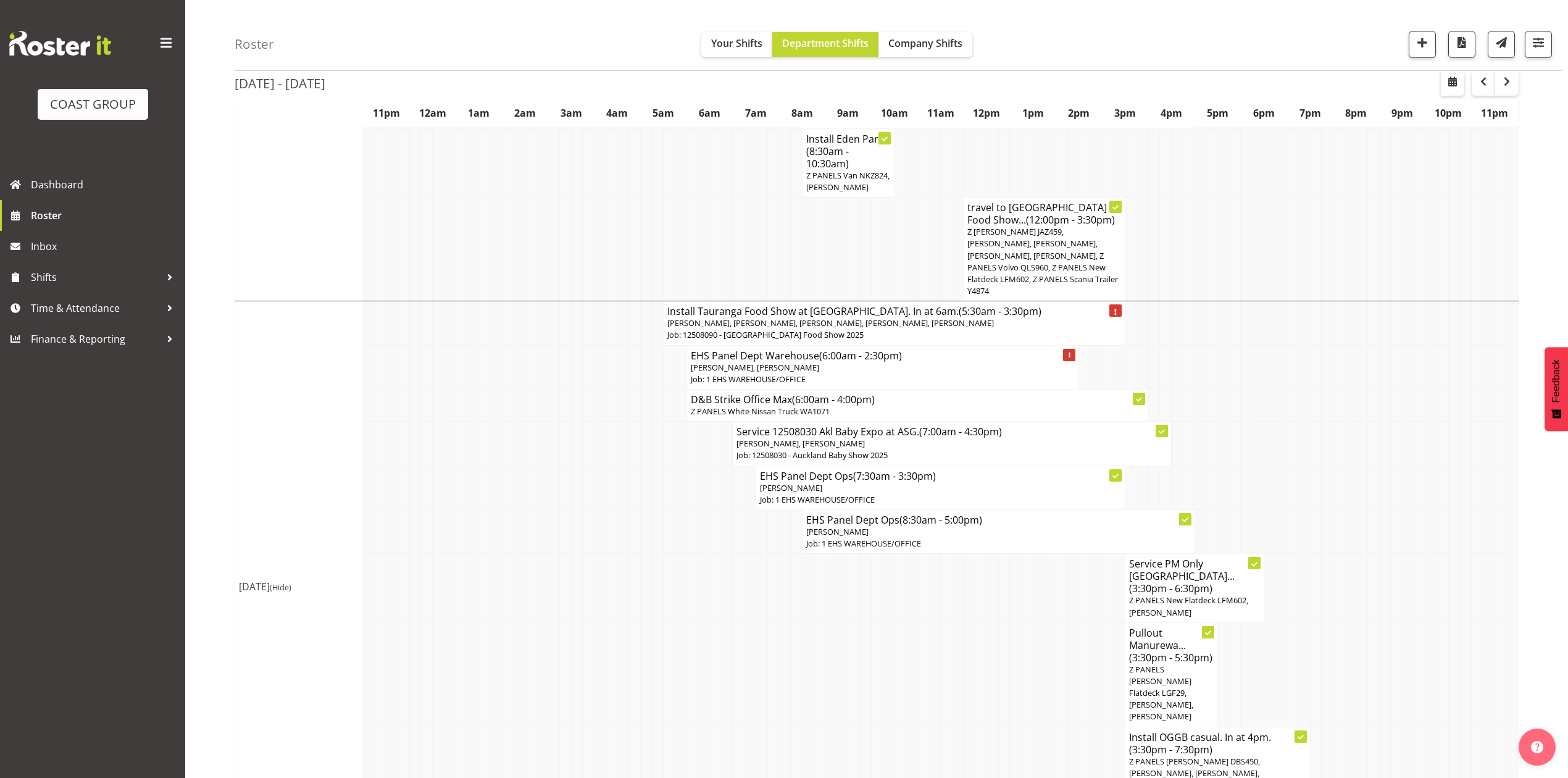
scroll to position [616, 0]
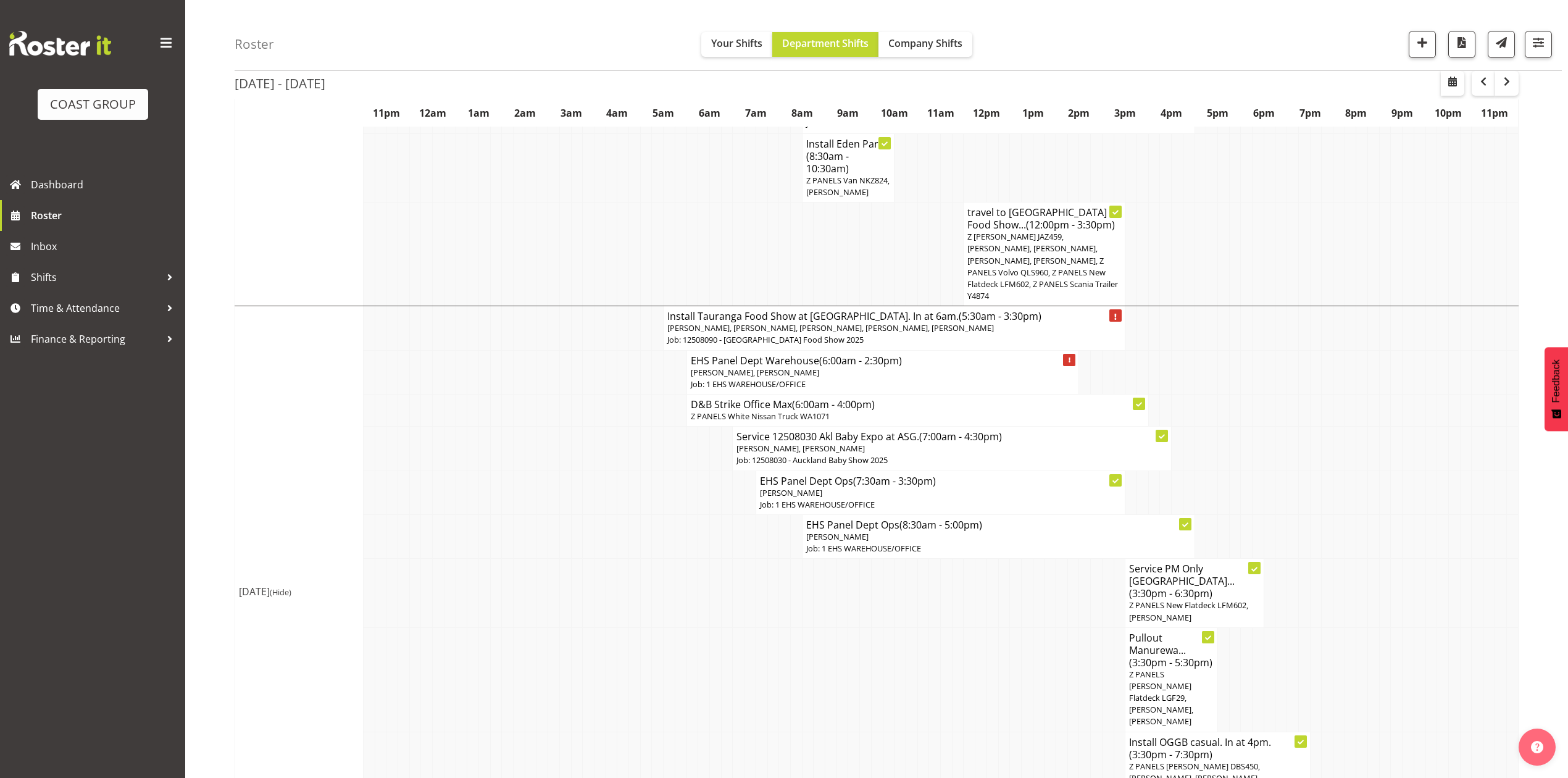
click at [1391, 350] on td at bounding box center [1396, 328] width 12 height 44
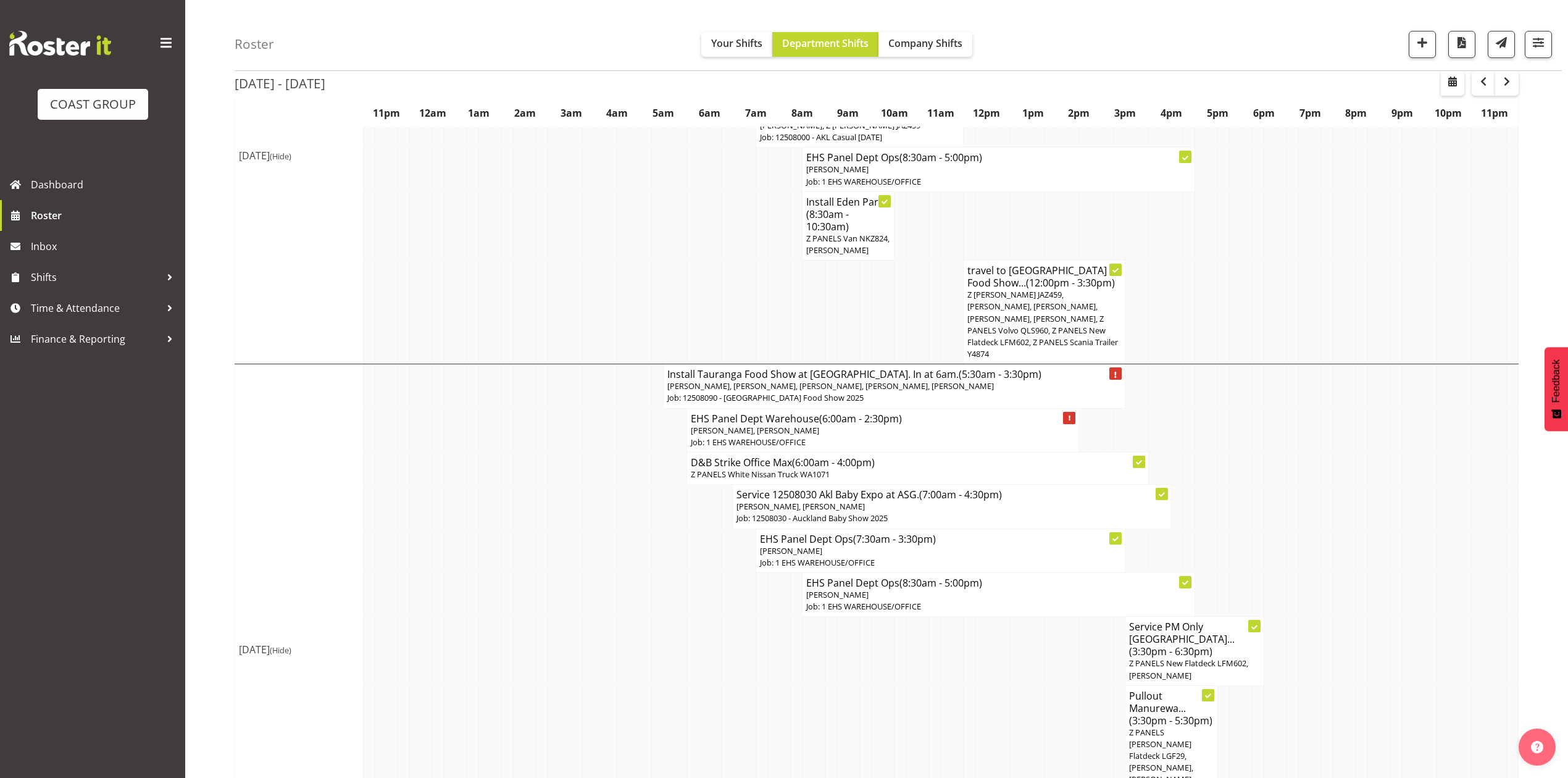
scroll to position [534, 0]
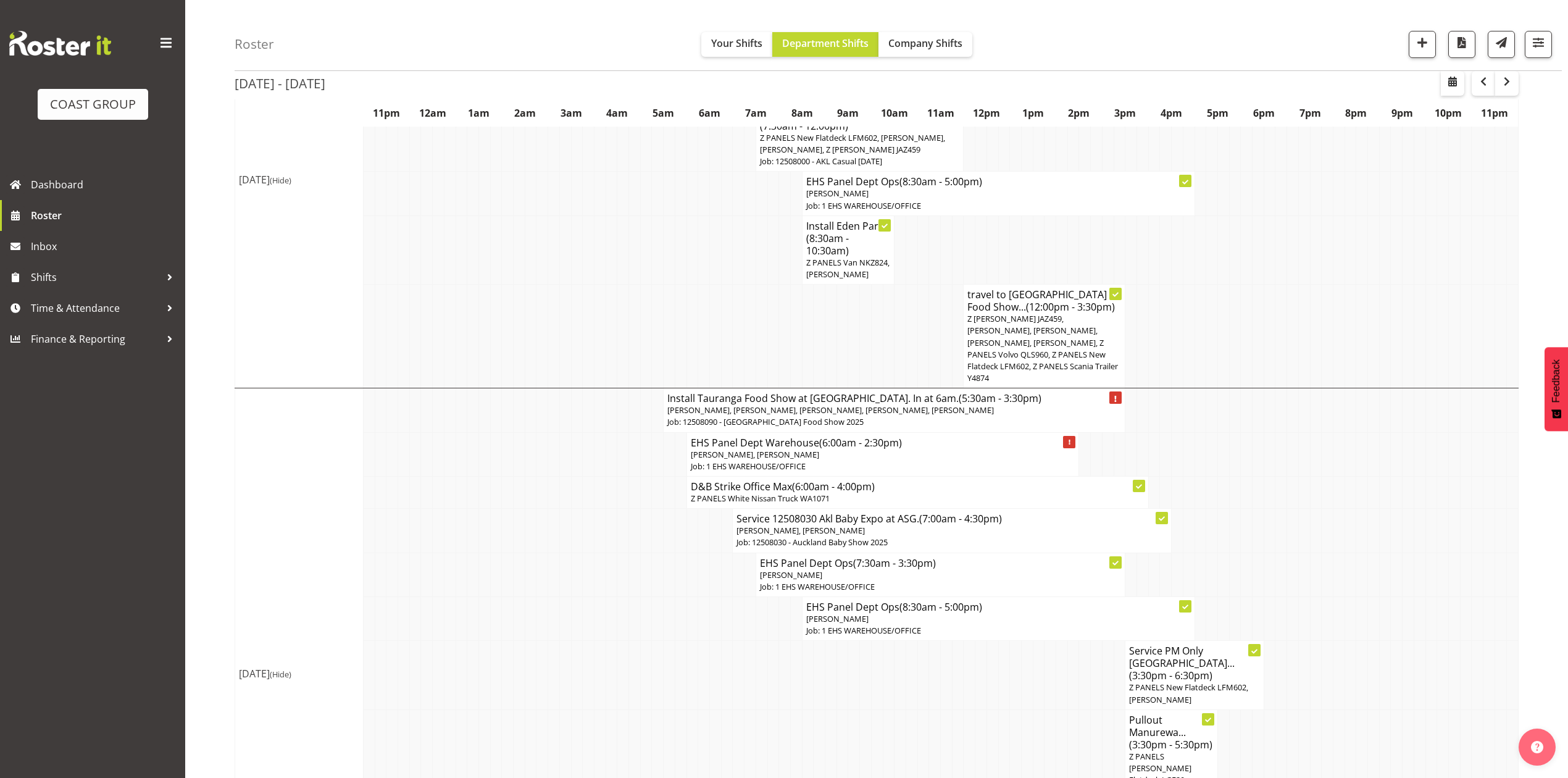
click at [1270, 476] on td at bounding box center [1269, 454] width 12 height 44
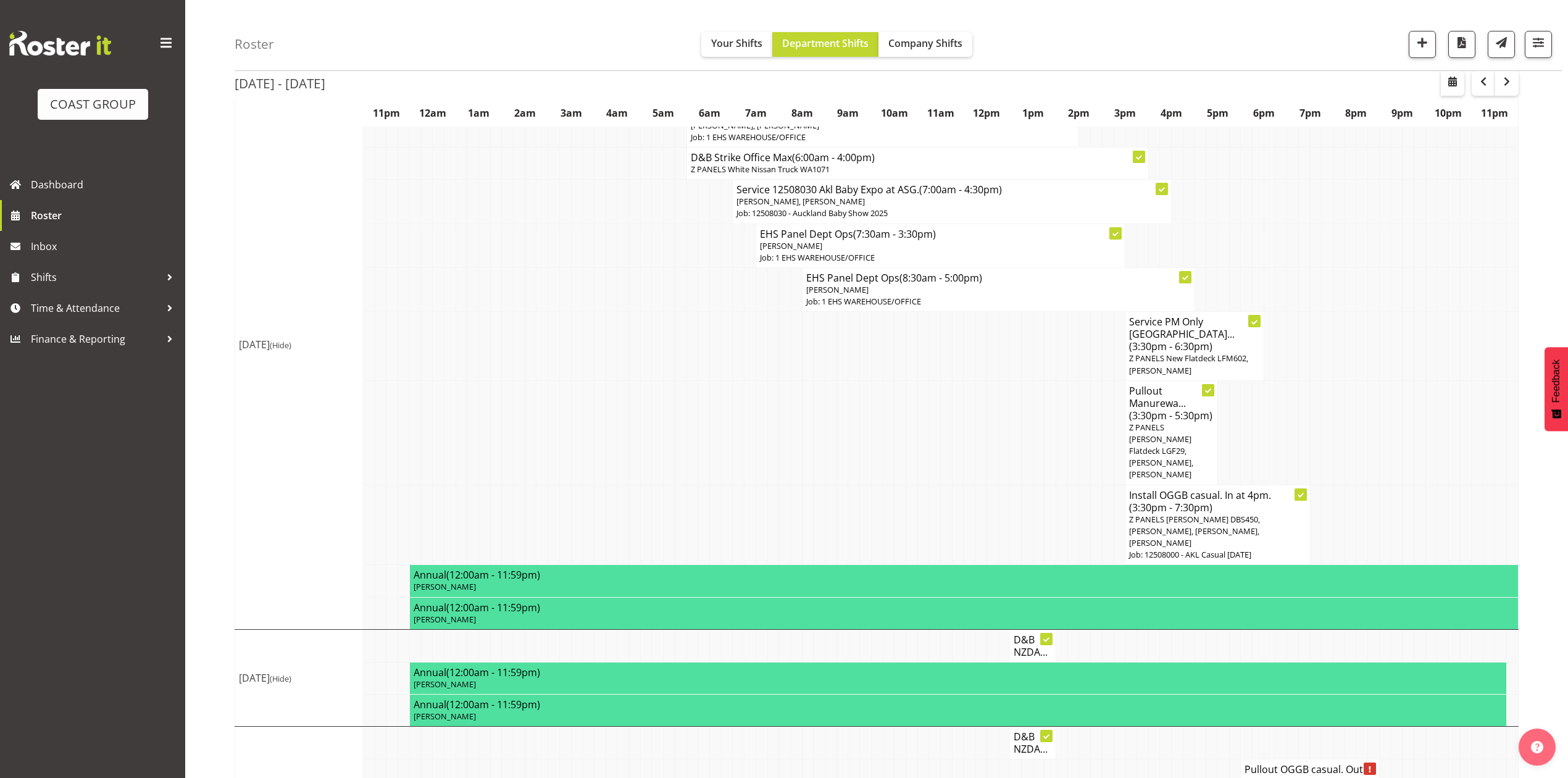
scroll to position [946, 0]
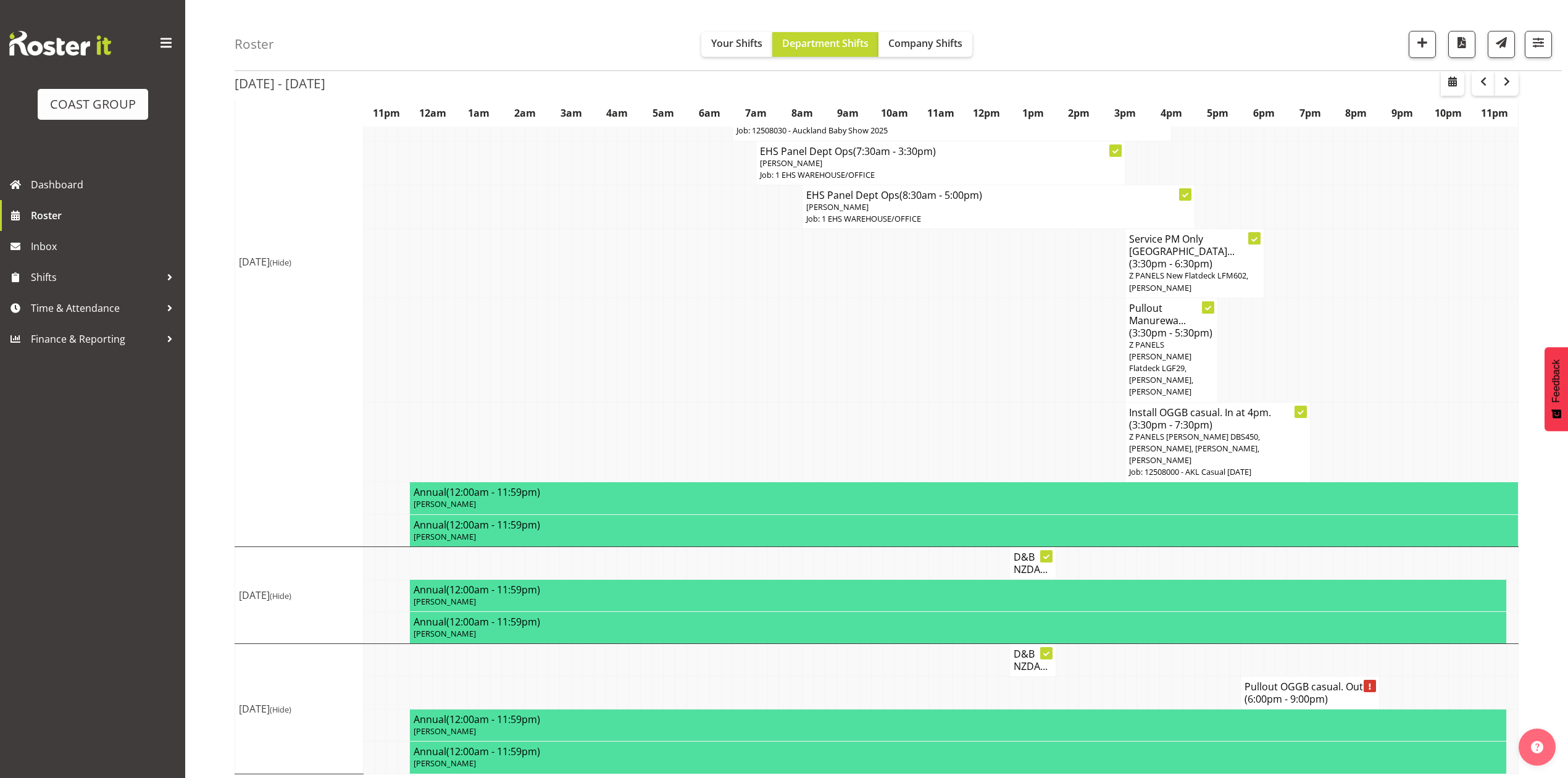
click at [1216, 443] on span "Z PANELS [PERSON_NAME] DBS450, [PERSON_NAME], [PERSON_NAME], [PERSON_NAME]" at bounding box center [1194, 449] width 131 height 35
click at [1026, 431] on td at bounding box center [1027, 442] width 12 height 80
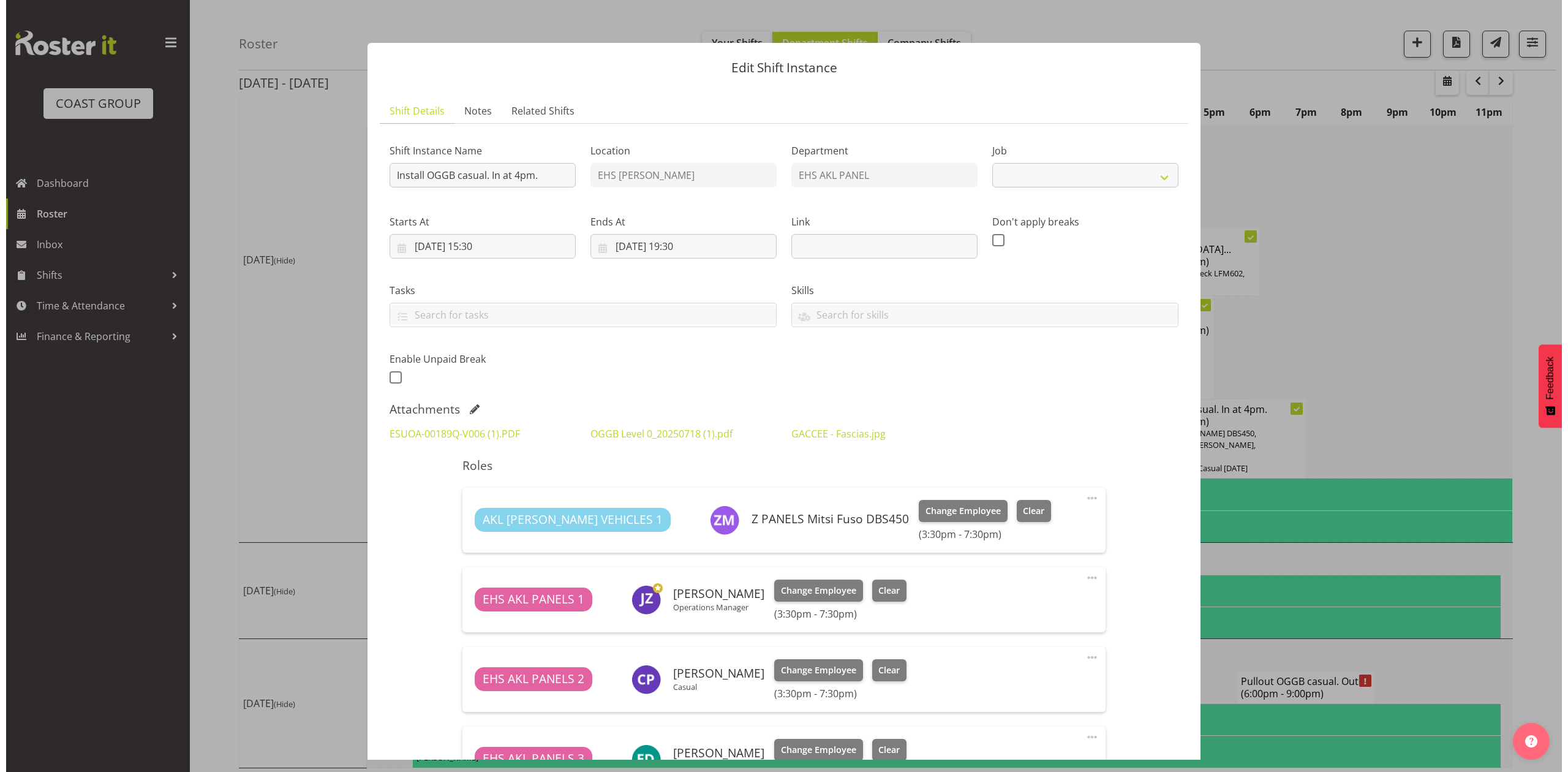
scroll to position [927, 0]
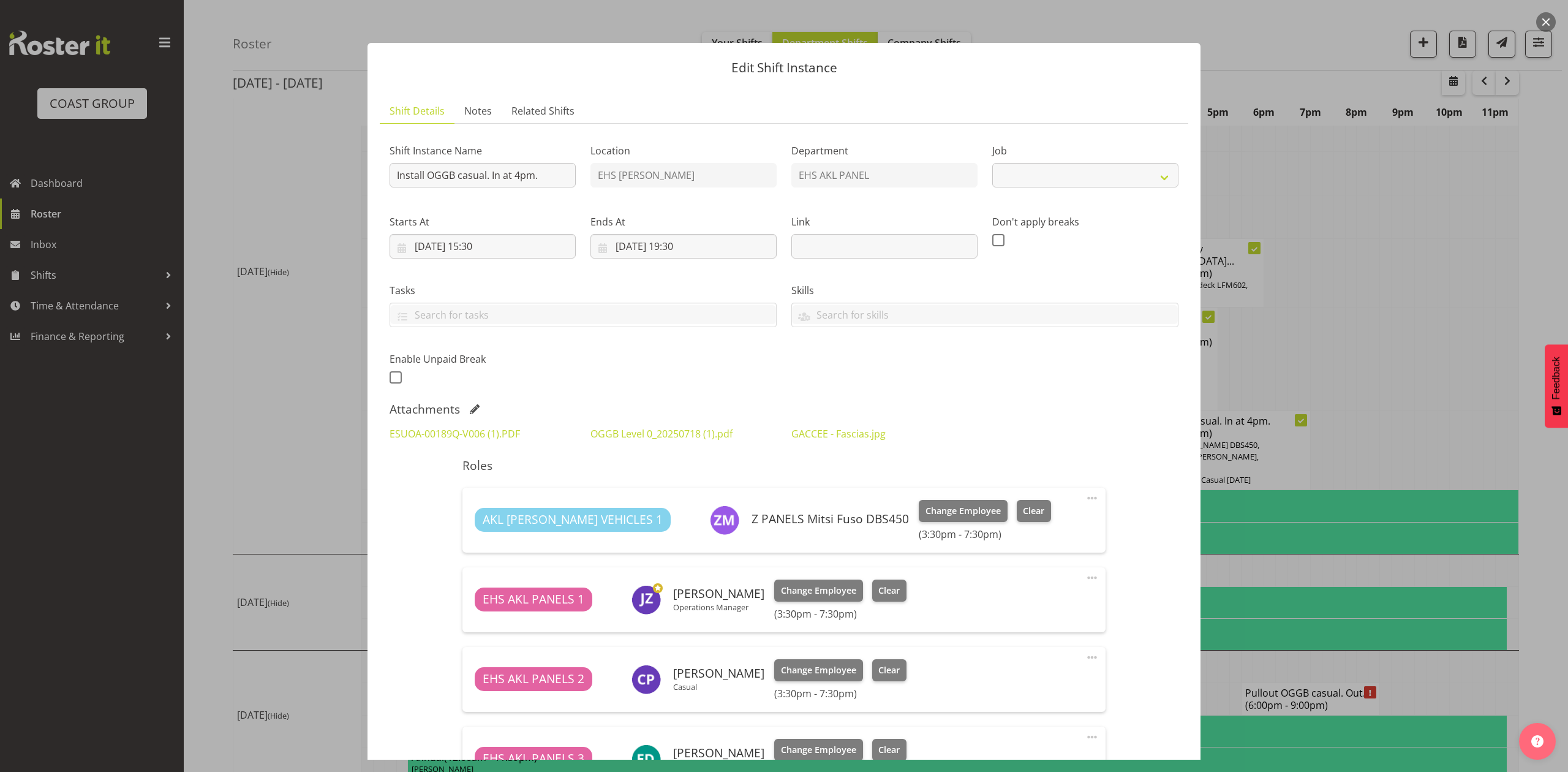
select select "8652"
click at [809, 430] on link "GACCEE - Fascias.jpg" at bounding box center [838, 434] width 94 height 14
click at [865, 433] on link "GACCEE - Fascias.jpg" at bounding box center [838, 434] width 94 height 14
click at [650, 433] on link "OGGB Level 0_20250718 (1).pdf" at bounding box center [661, 434] width 142 height 14
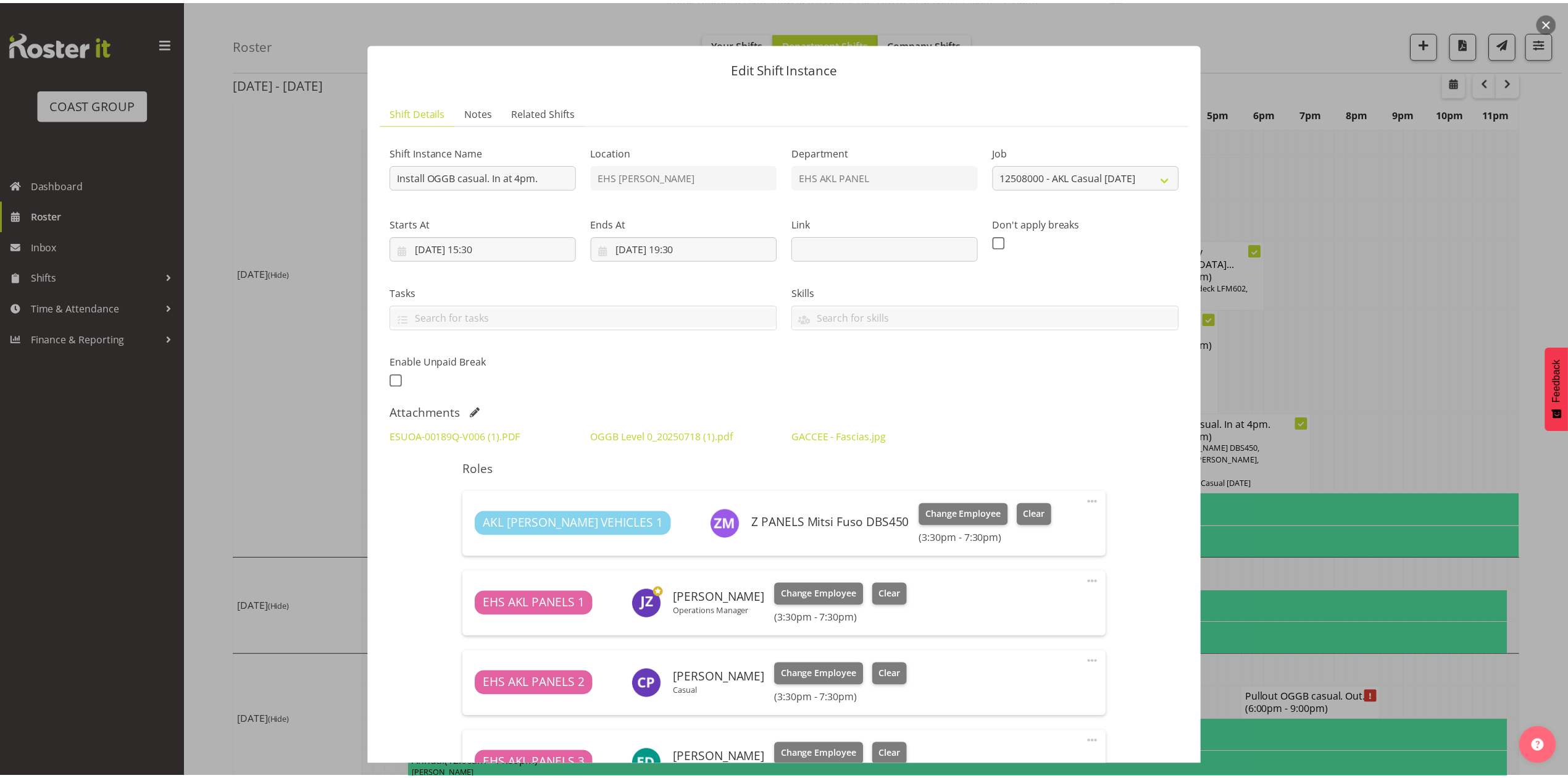
scroll to position [200, 0]
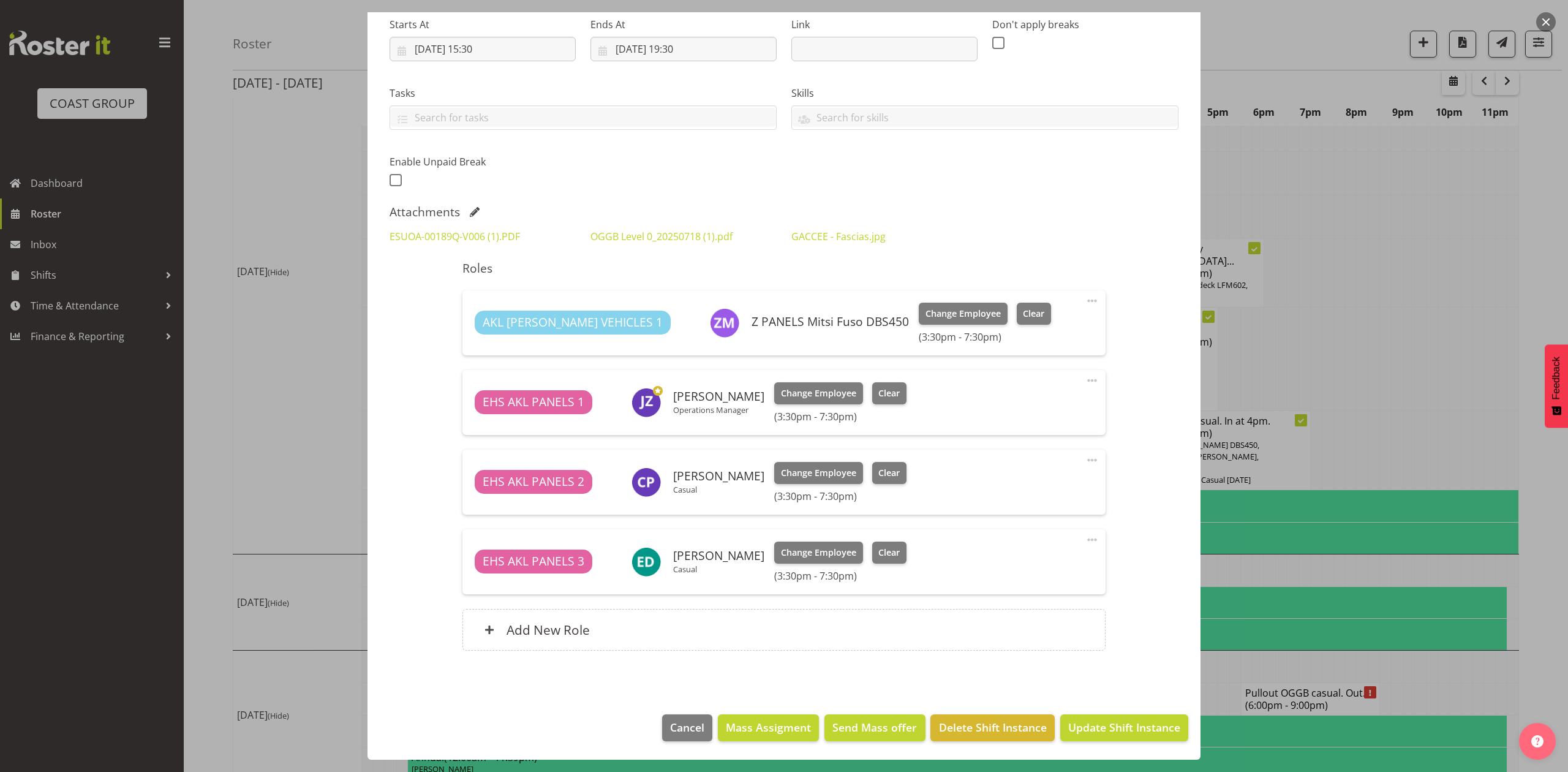
click at [1358, 268] on div at bounding box center [784, 386] width 1568 height 772
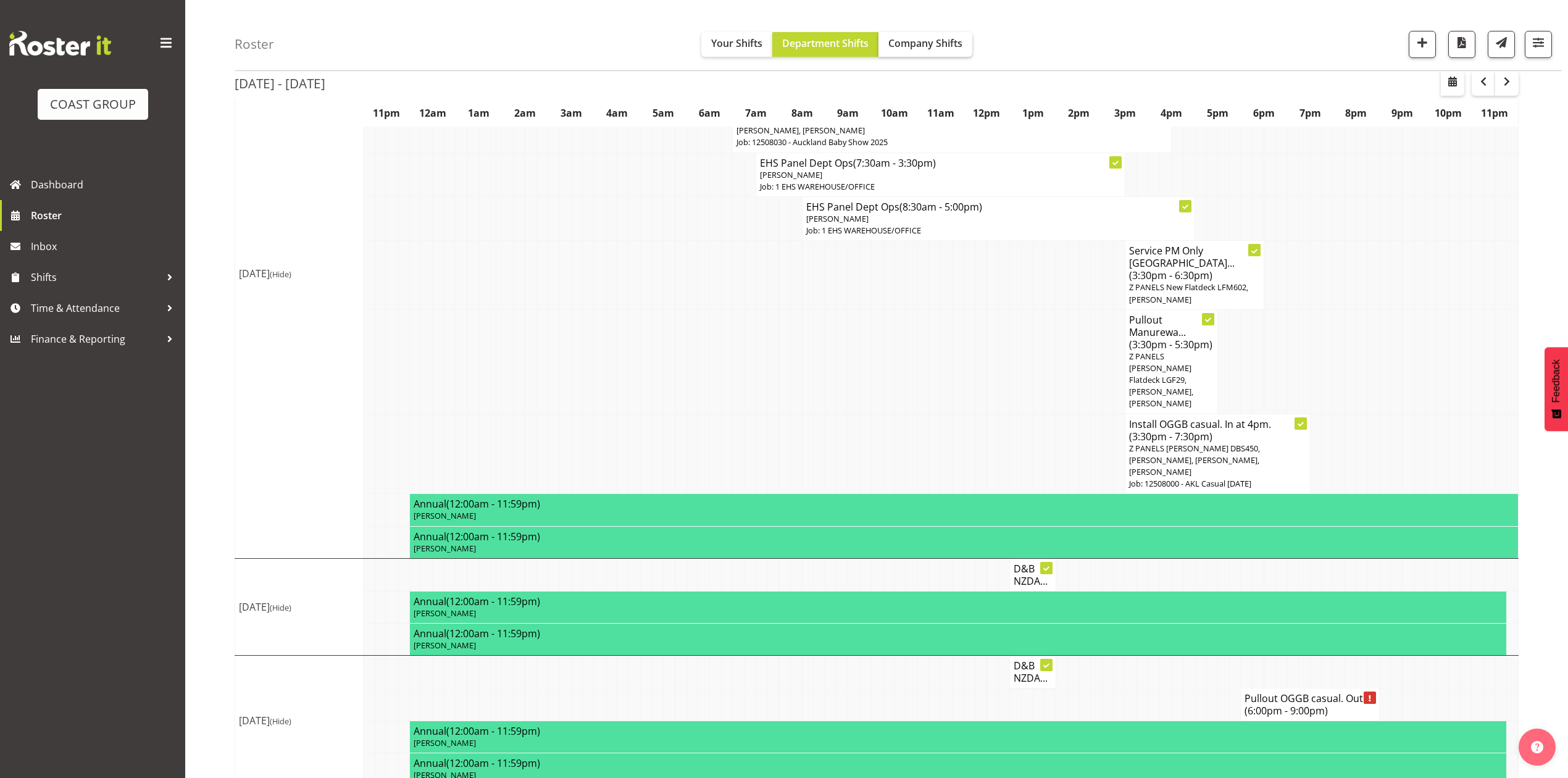
drag, startPoint x: 1388, startPoint y: 295, endPoint x: 891, endPoint y: 52, distance: 553.2
click at [1288, 253] on tbody "Show Mon 11th Aug 2025 Mon 11th Aug 2025 (Hide) Install 12508190 Noel Leeming E…" at bounding box center [876, 23] width 1283 height 1525
click at [511, 349] on td at bounding box center [507, 362] width 12 height 104
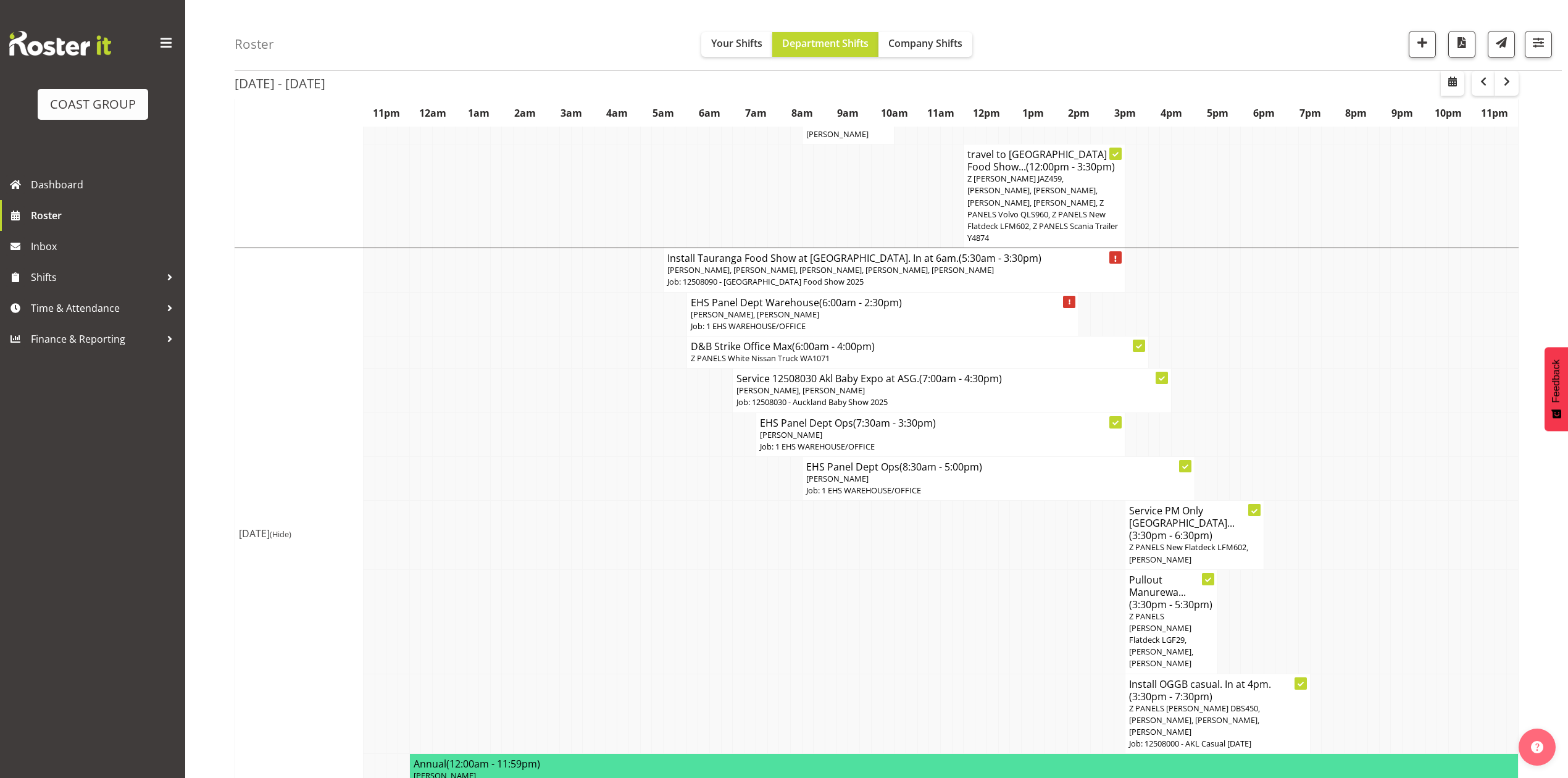
scroll to position [687, 0]
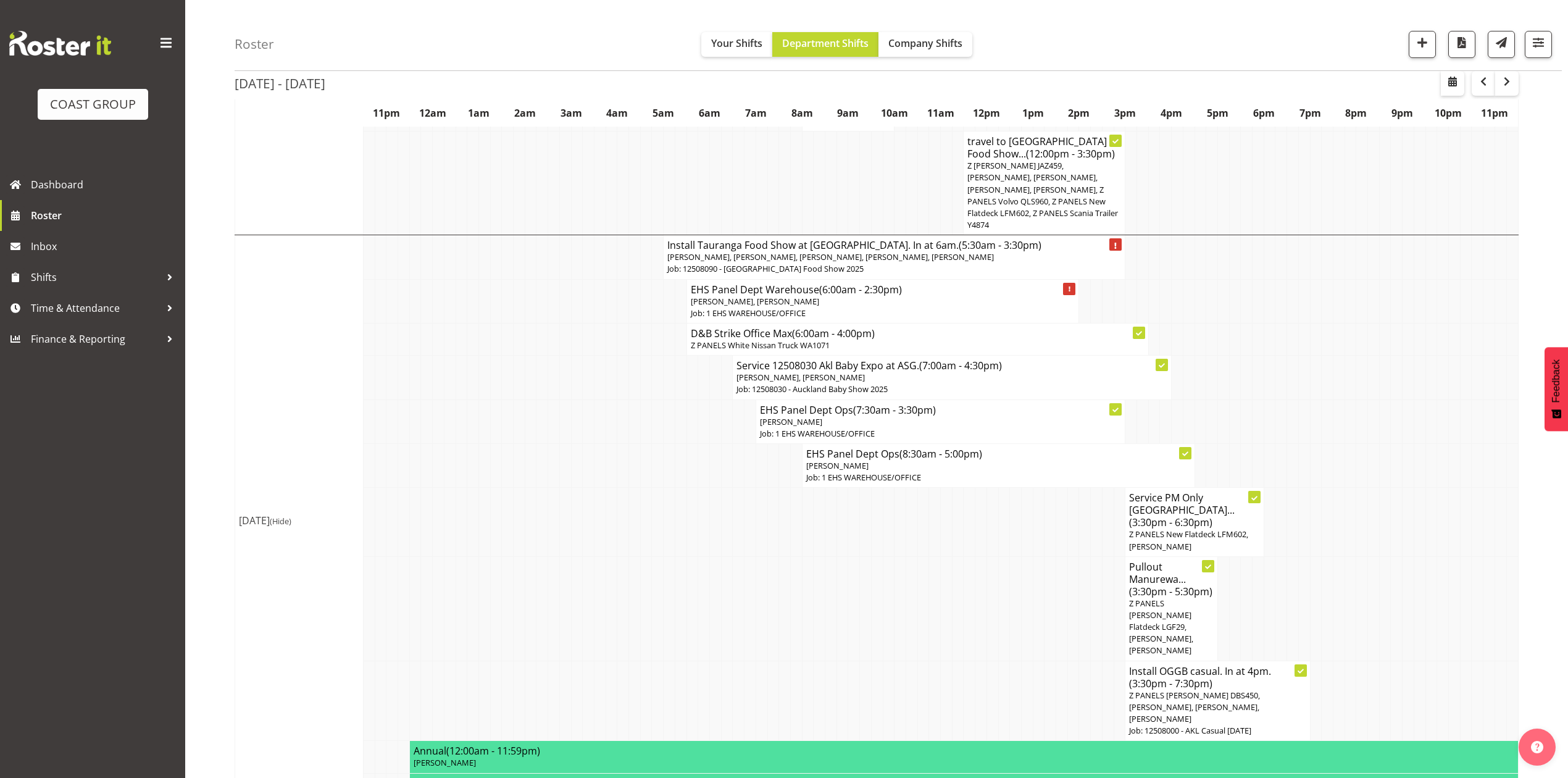
click at [914, 535] on td at bounding box center [911, 522] width 12 height 68
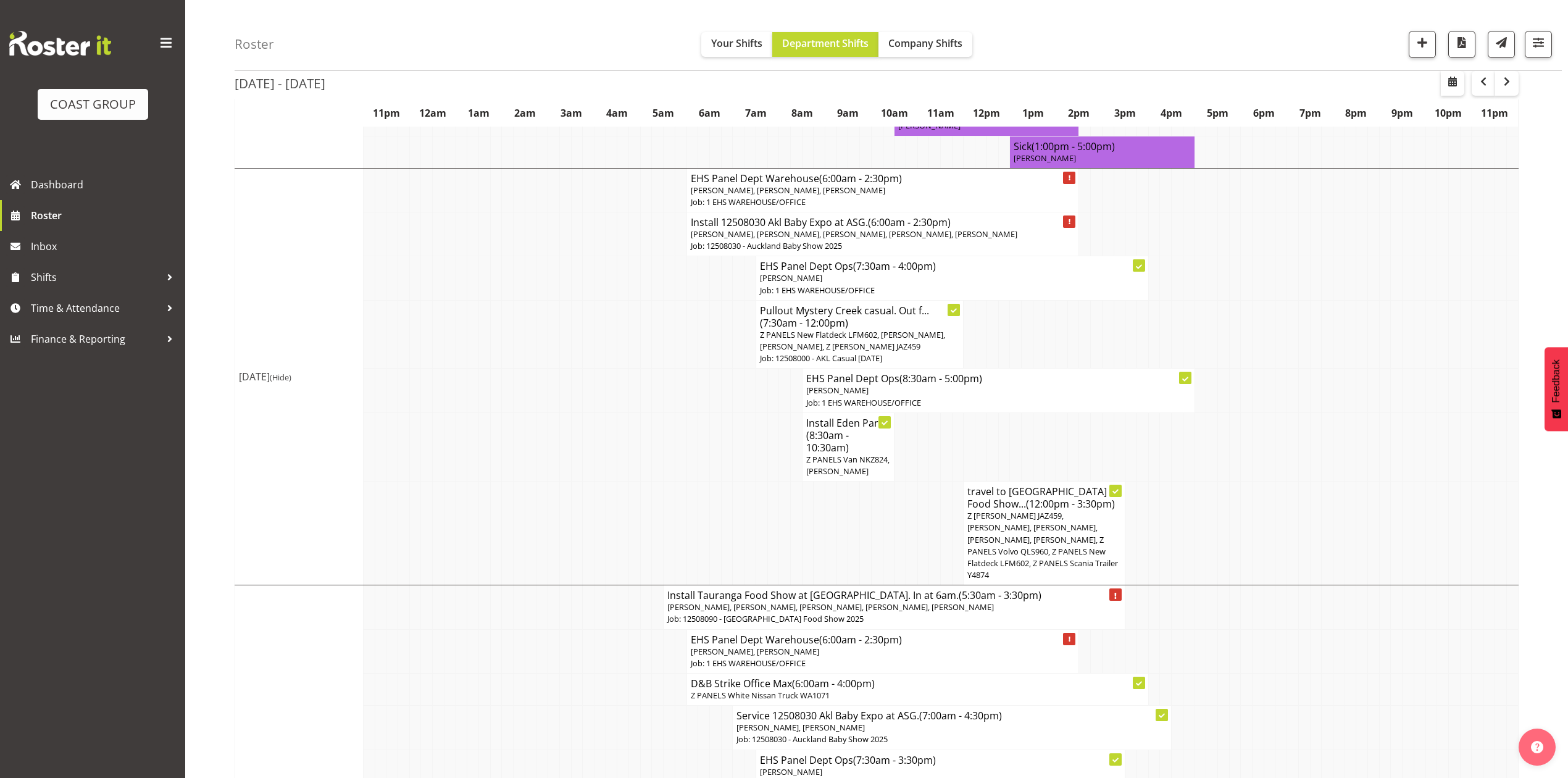
scroll to position [534, 0]
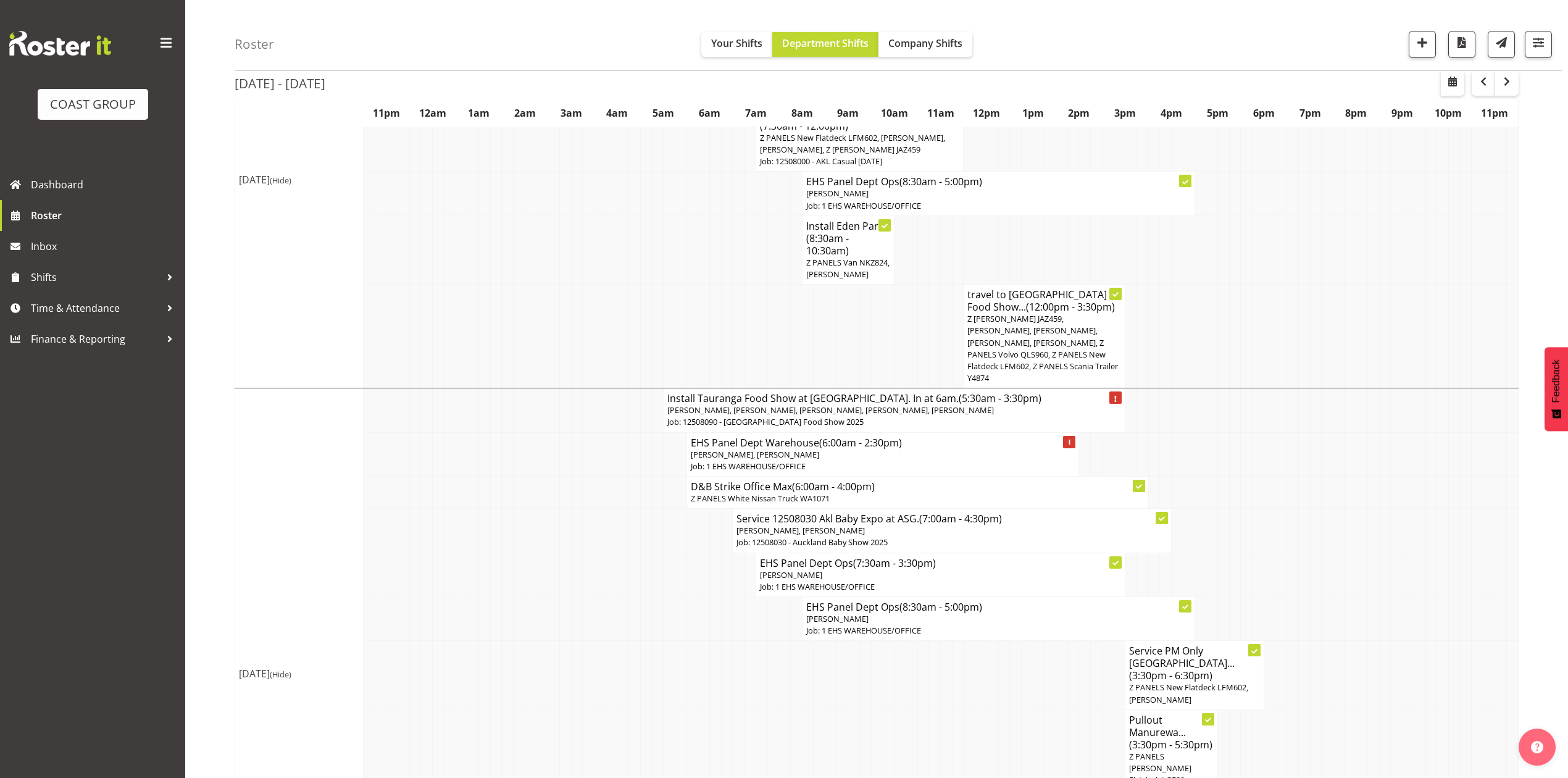
click at [1443, 592] on td at bounding box center [1443, 575] width 12 height 44
click at [574, 384] on td at bounding box center [577, 336] width 12 height 104
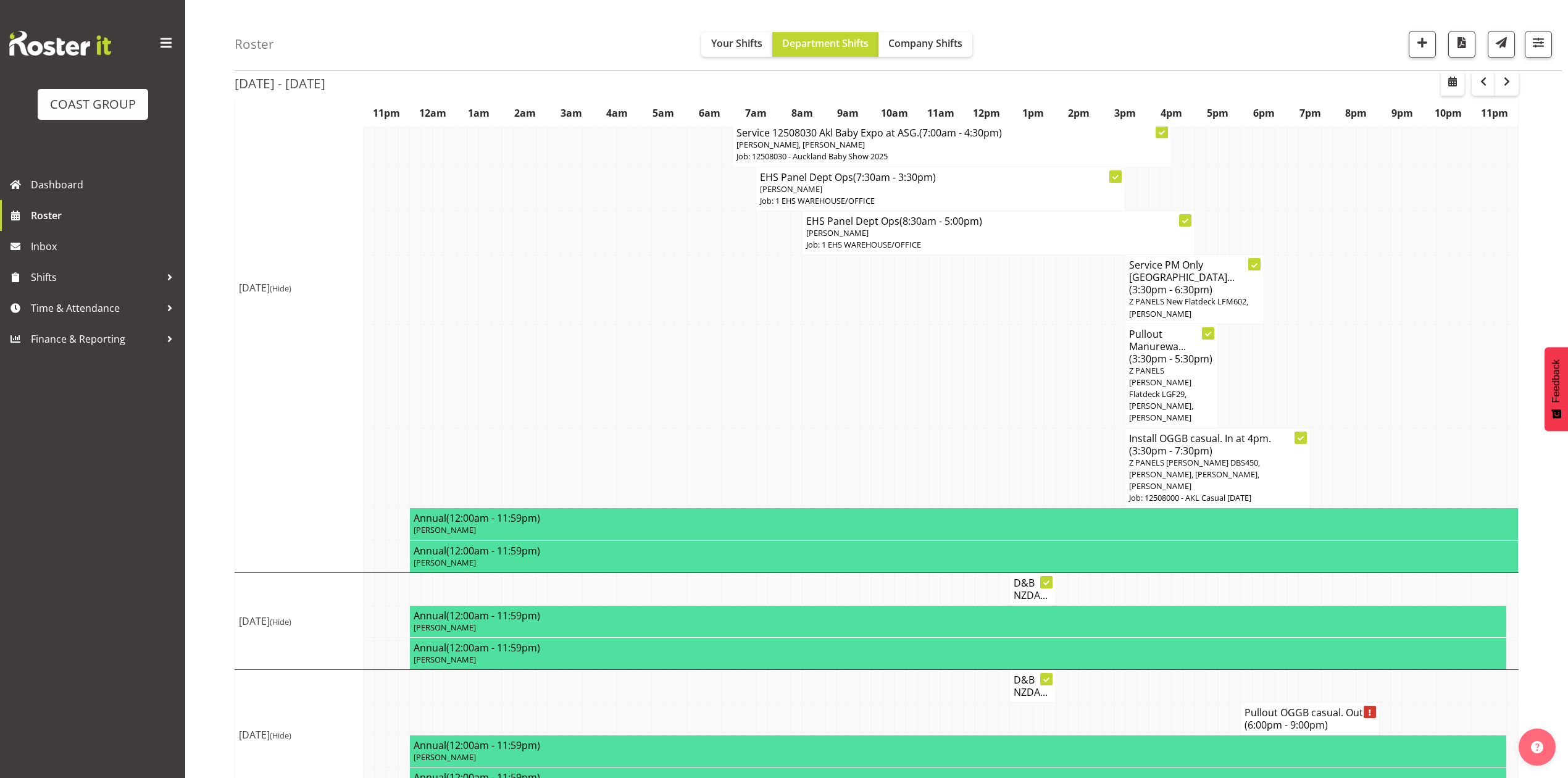
scroll to position [946, 0]
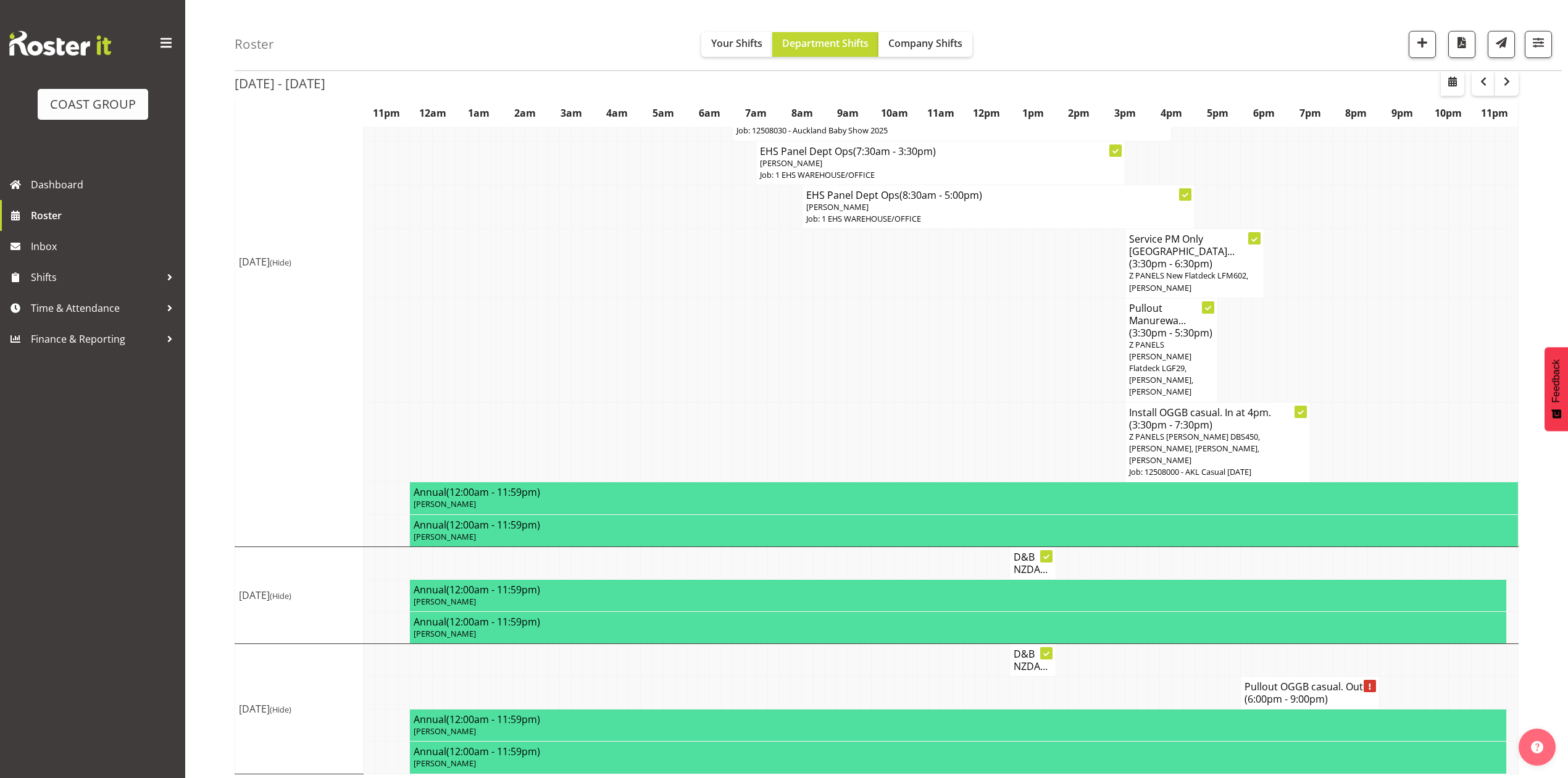
click at [883, 324] on td at bounding box center [888, 350] width 12 height 104
drag, startPoint x: 419, startPoint y: 366, endPoint x: 660, endPoint y: 369, distance: 241.0
click at [420, 366] on td at bounding box center [415, 350] width 12 height 104
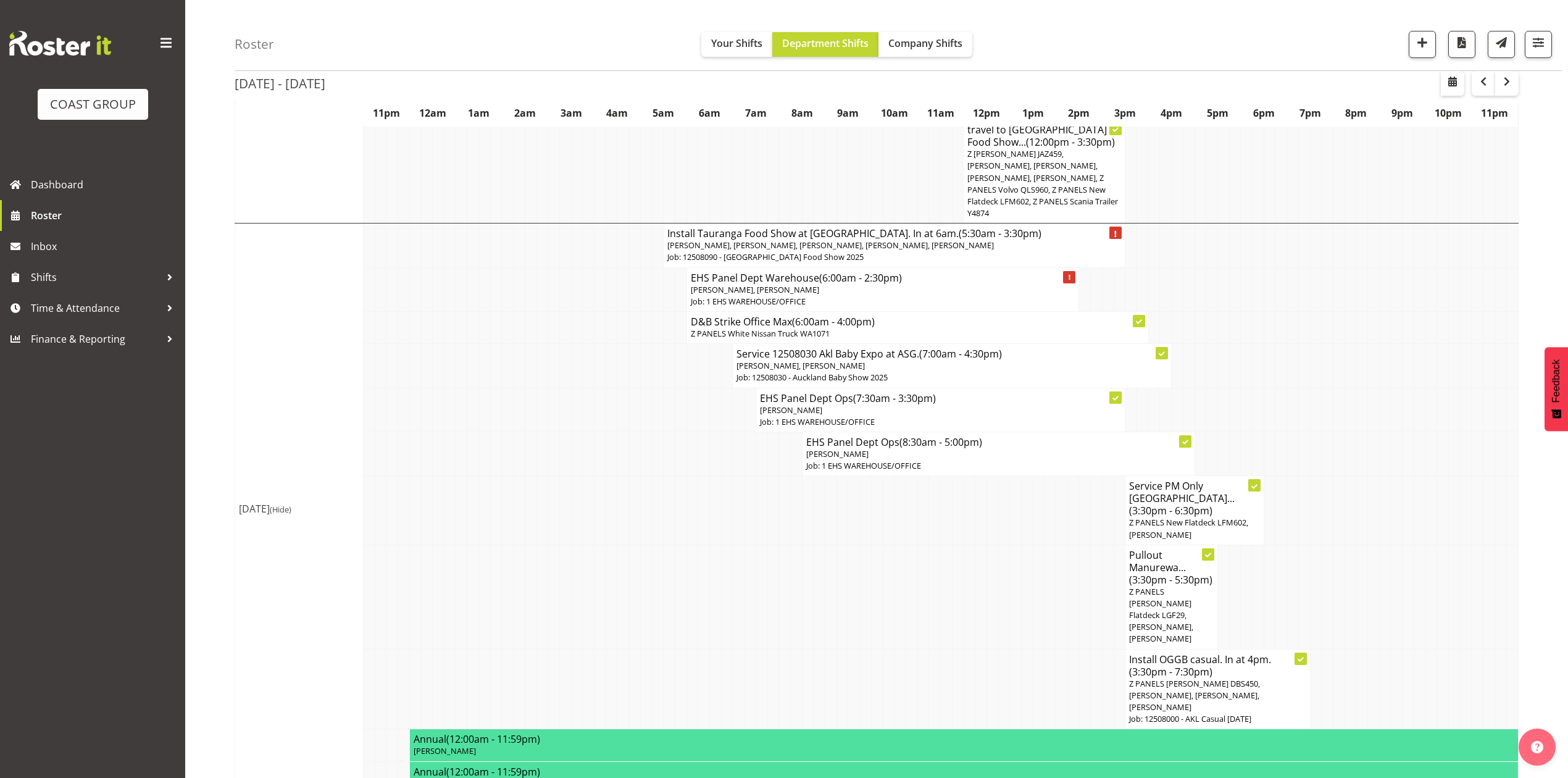
click at [926, 475] on td "EHS Panel Dept Ops (8:30am - 5:00pm) Abe Denton Job: 1 EHS WAREHOUSE/OFFICE" at bounding box center [998, 454] width 393 height 44
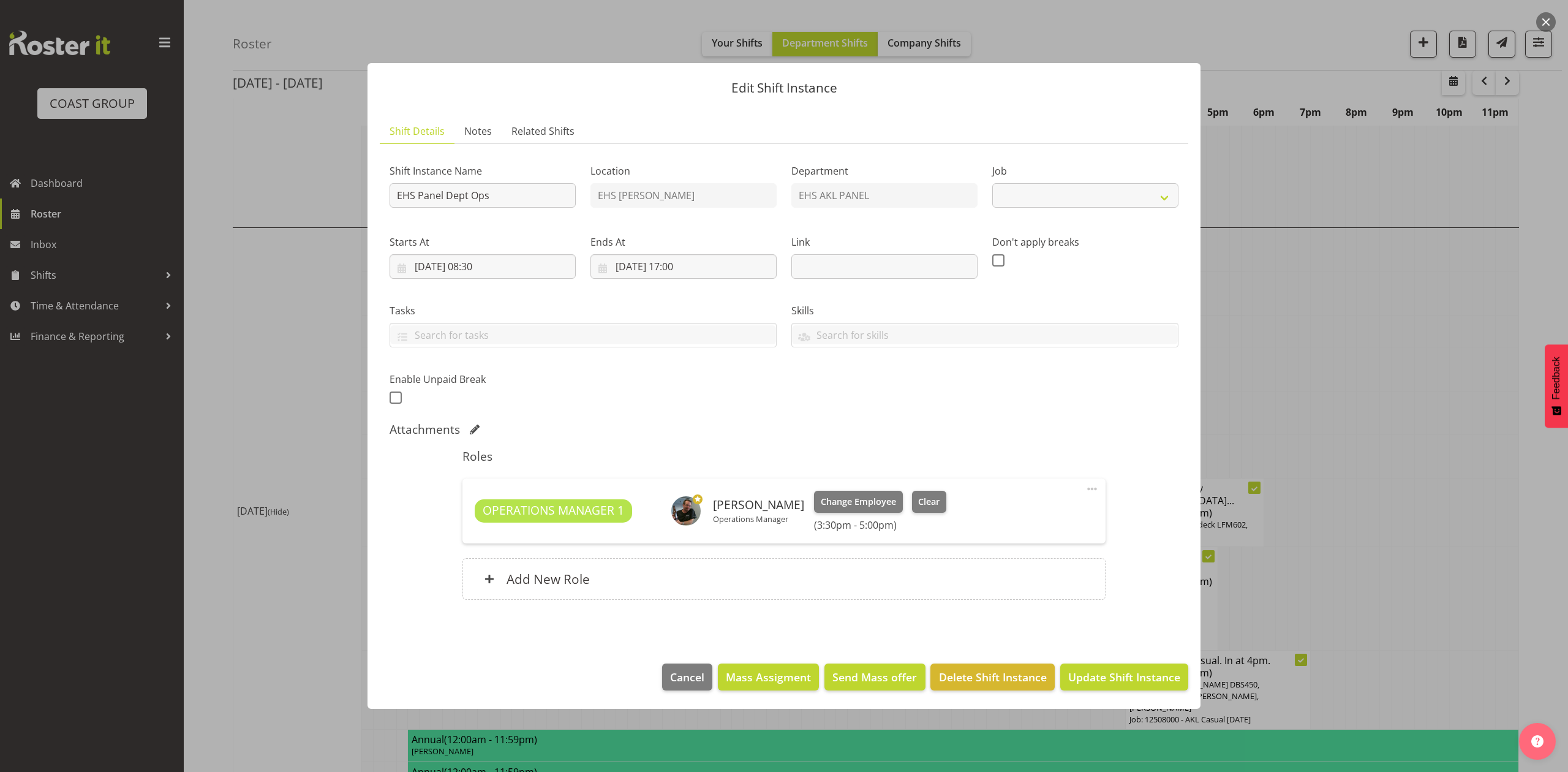
select select "69"
click at [1345, 361] on div at bounding box center [784, 386] width 1568 height 772
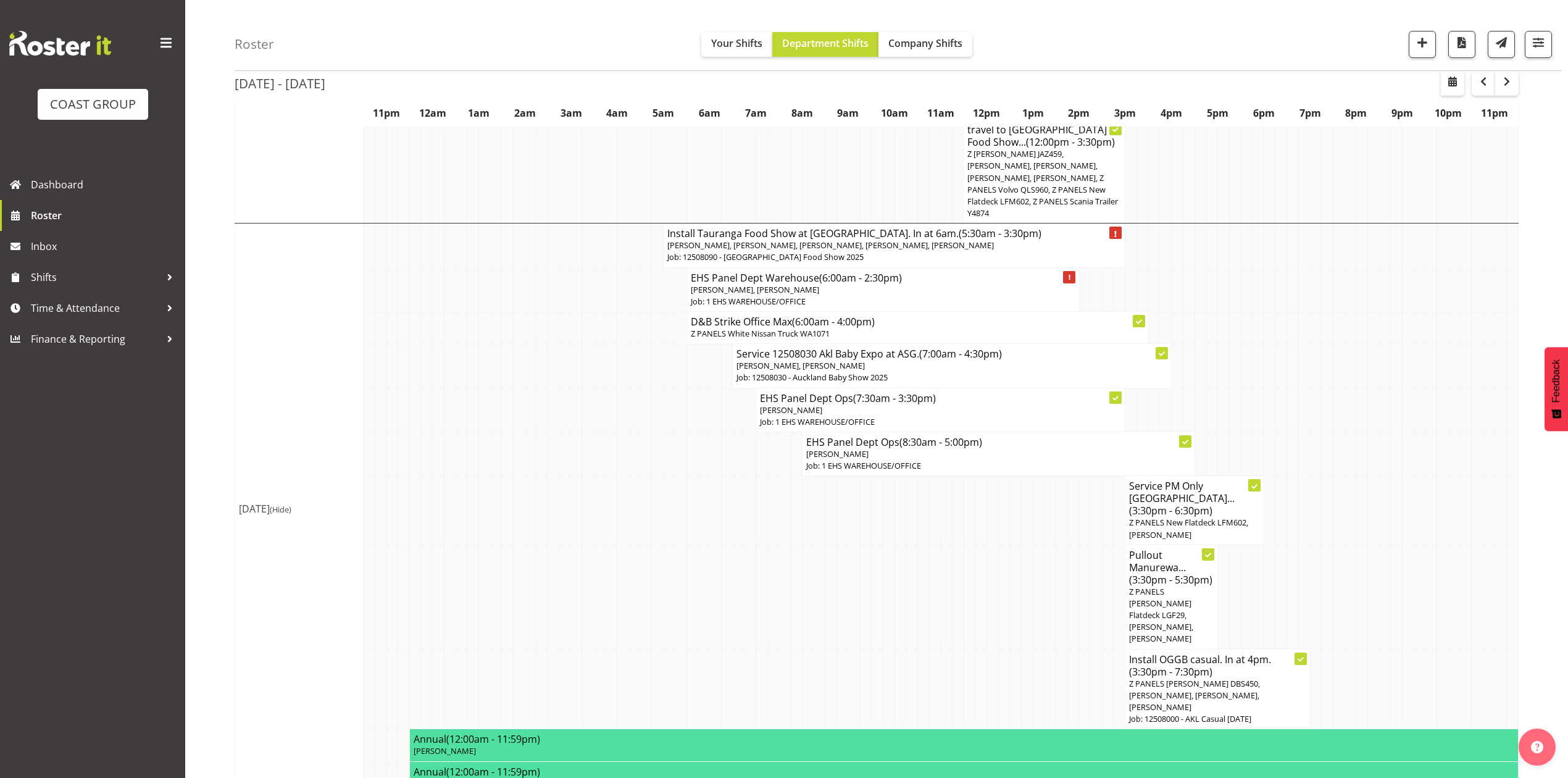
click at [1258, 344] on td at bounding box center [1258, 328] width 12 height 32
click at [71, 317] on span "Time & Attendance" at bounding box center [96, 308] width 130 height 19
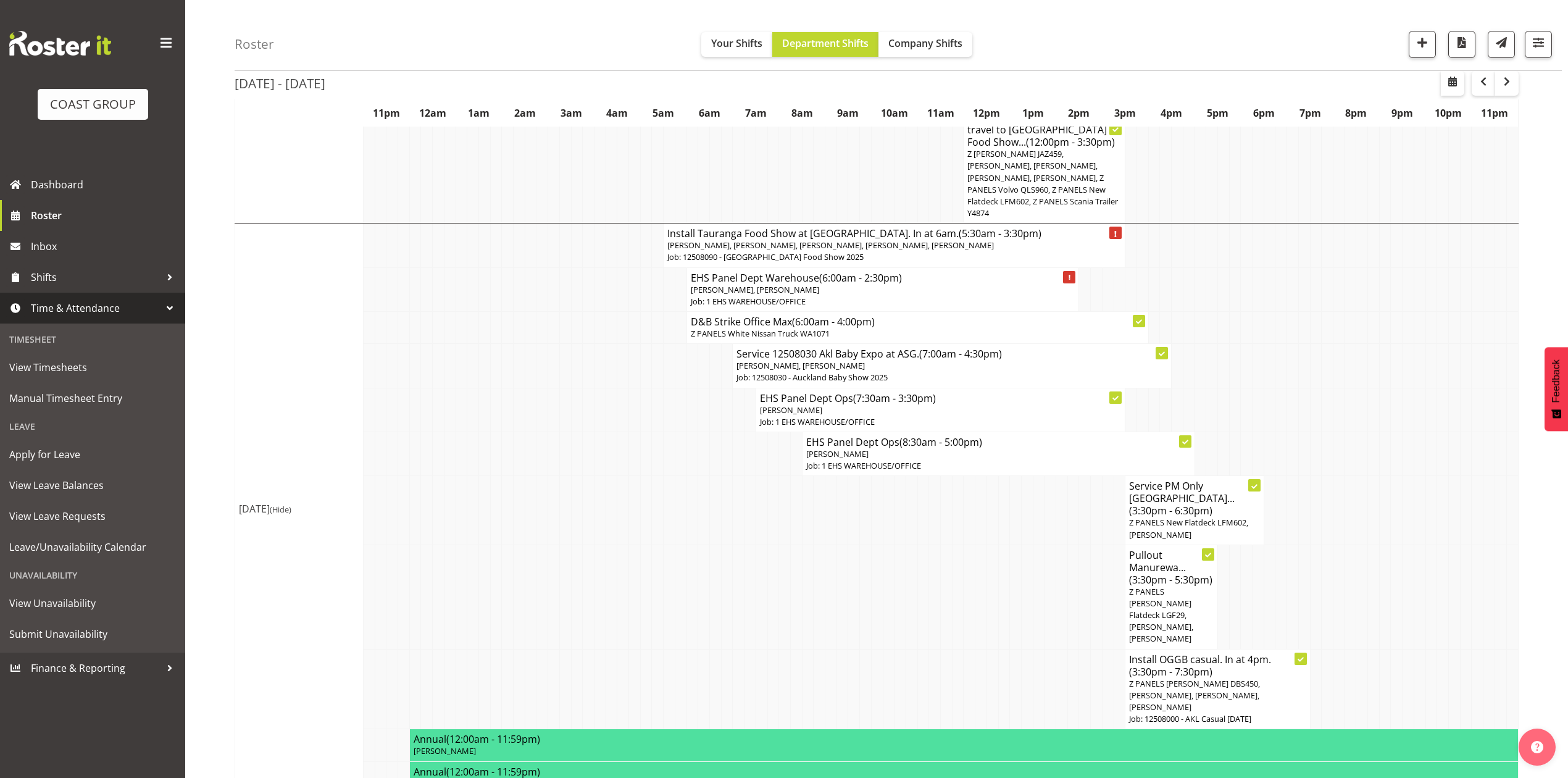
click at [71, 317] on span "Time & Attendance" at bounding box center [96, 308] width 130 height 19
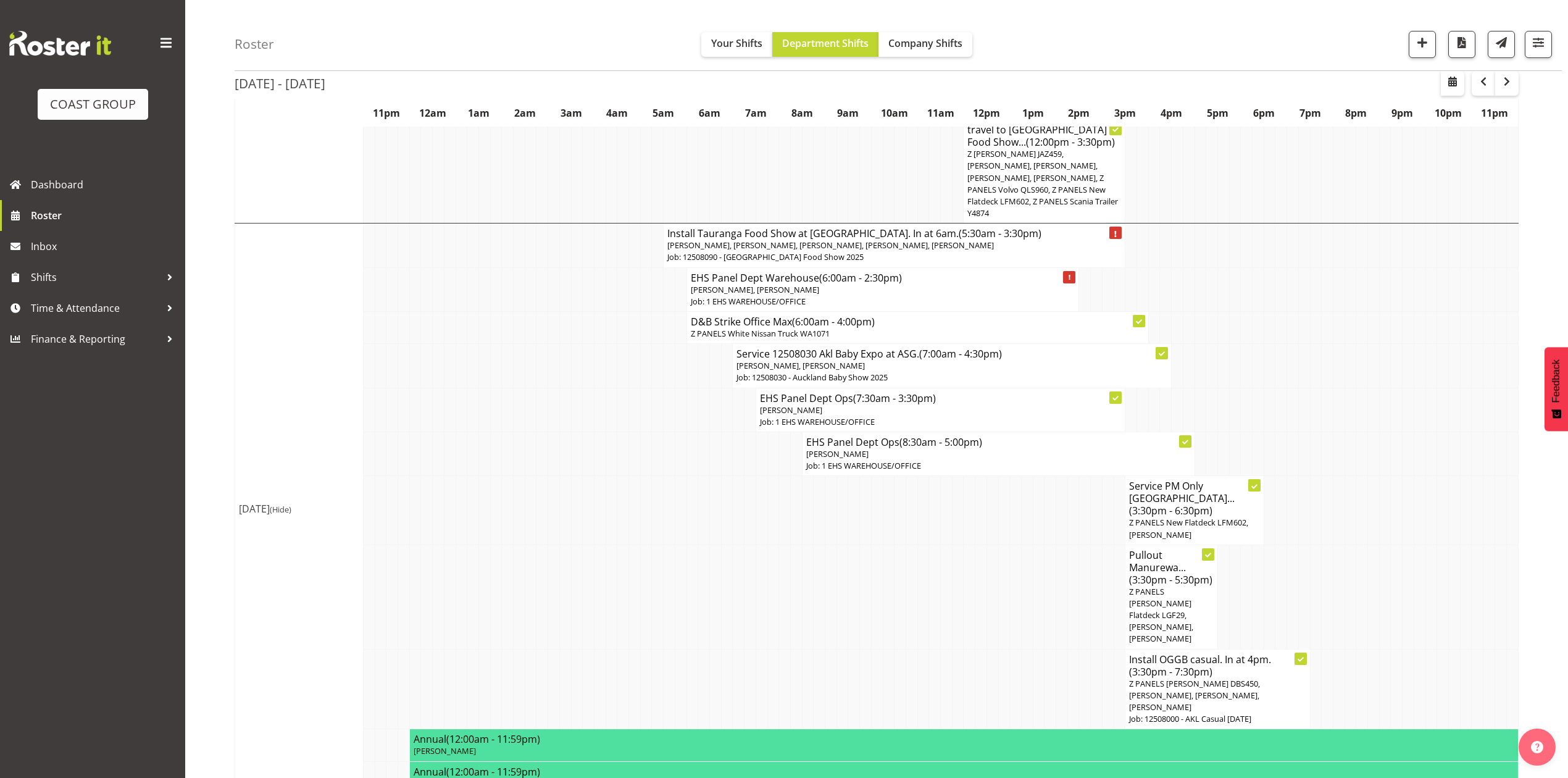
drag, startPoint x: 1378, startPoint y: 372, endPoint x: 1141, endPoint y: 238, distance: 272.3
click at [1379, 373] on td at bounding box center [1384, 365] width 12 height 44
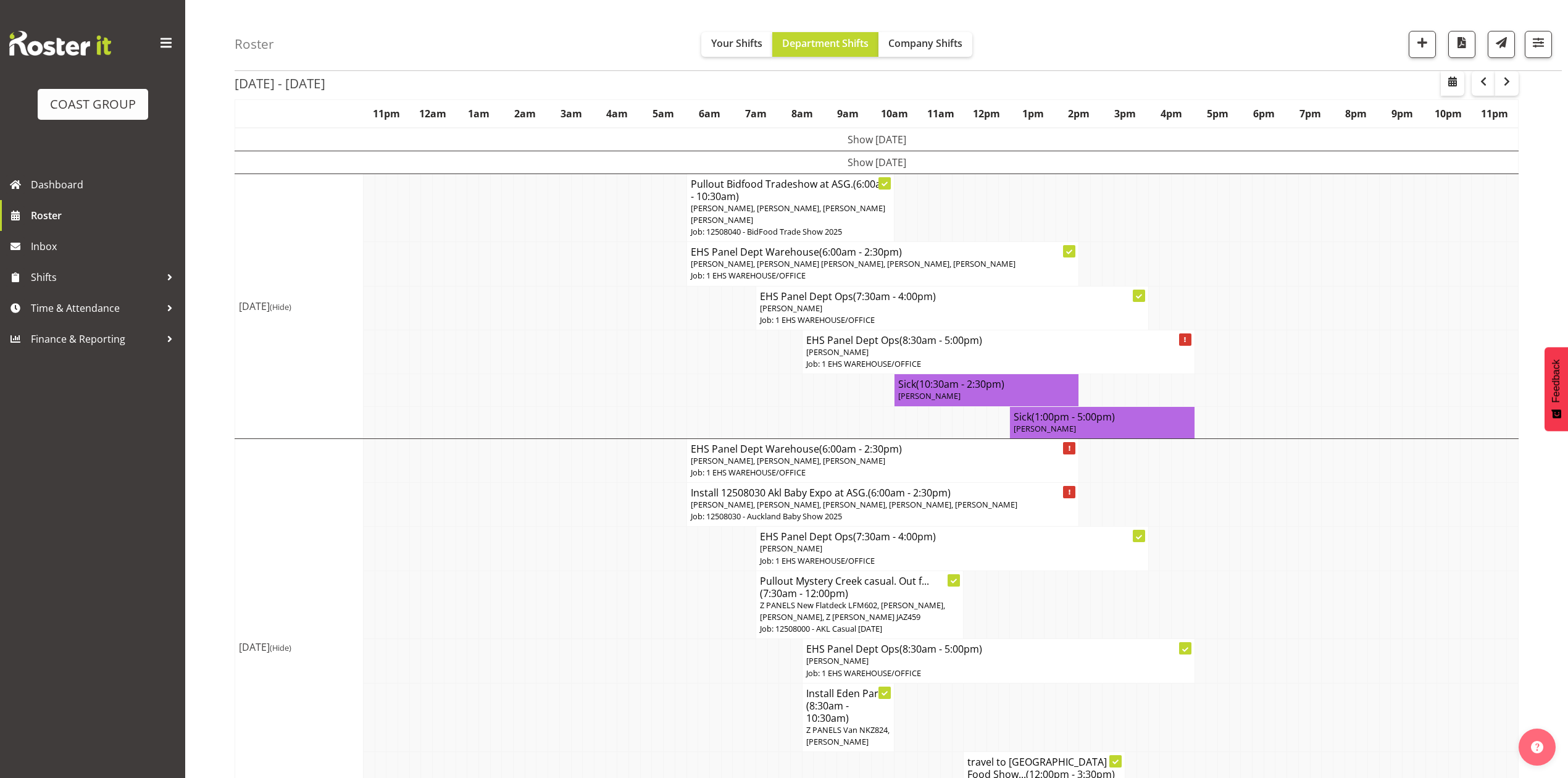
scroll to position [0, 0]
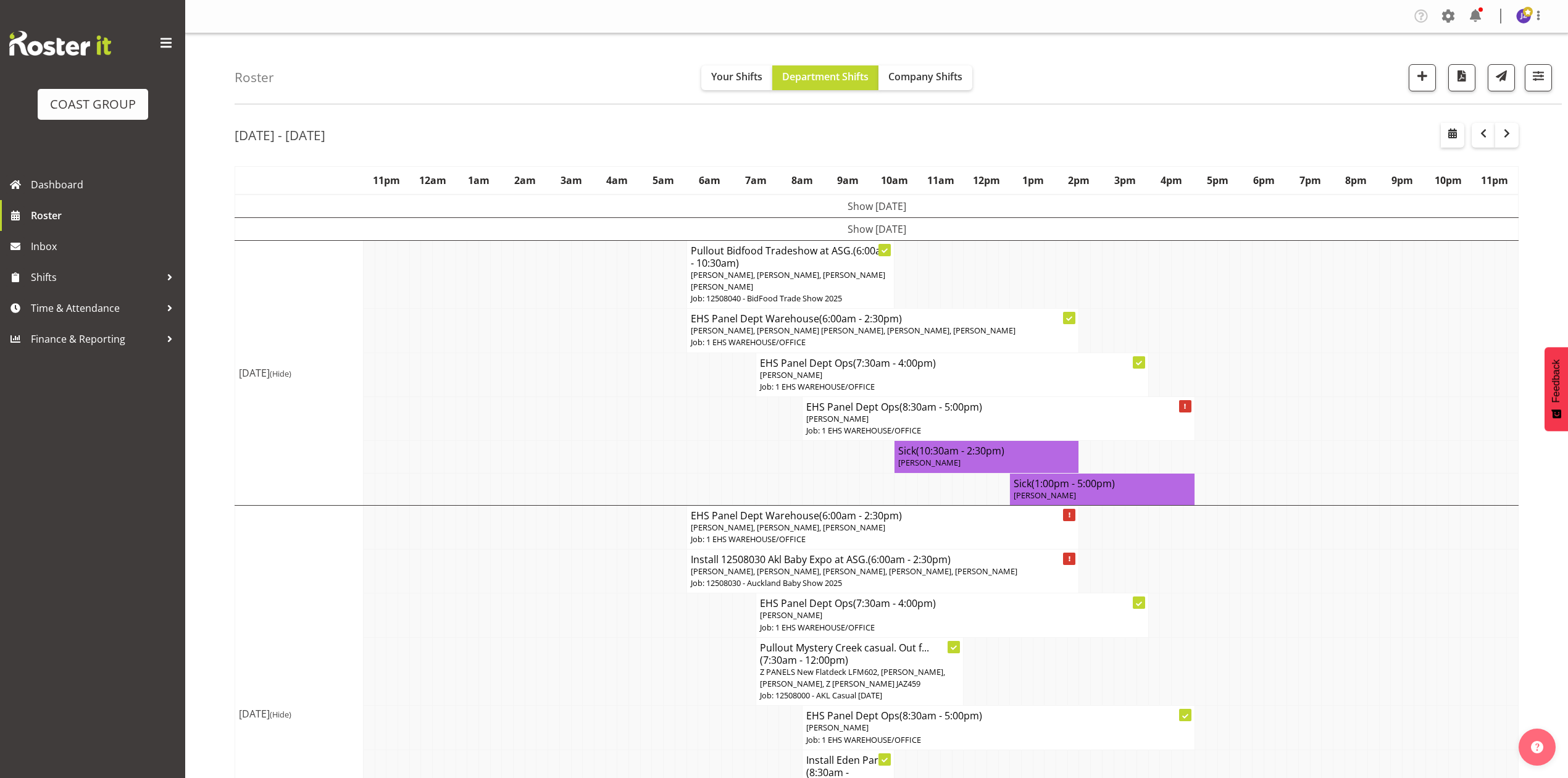
click at [964, 221] on td "Show [DATE]" at bounding box center [876, 228] width 1283 height 23
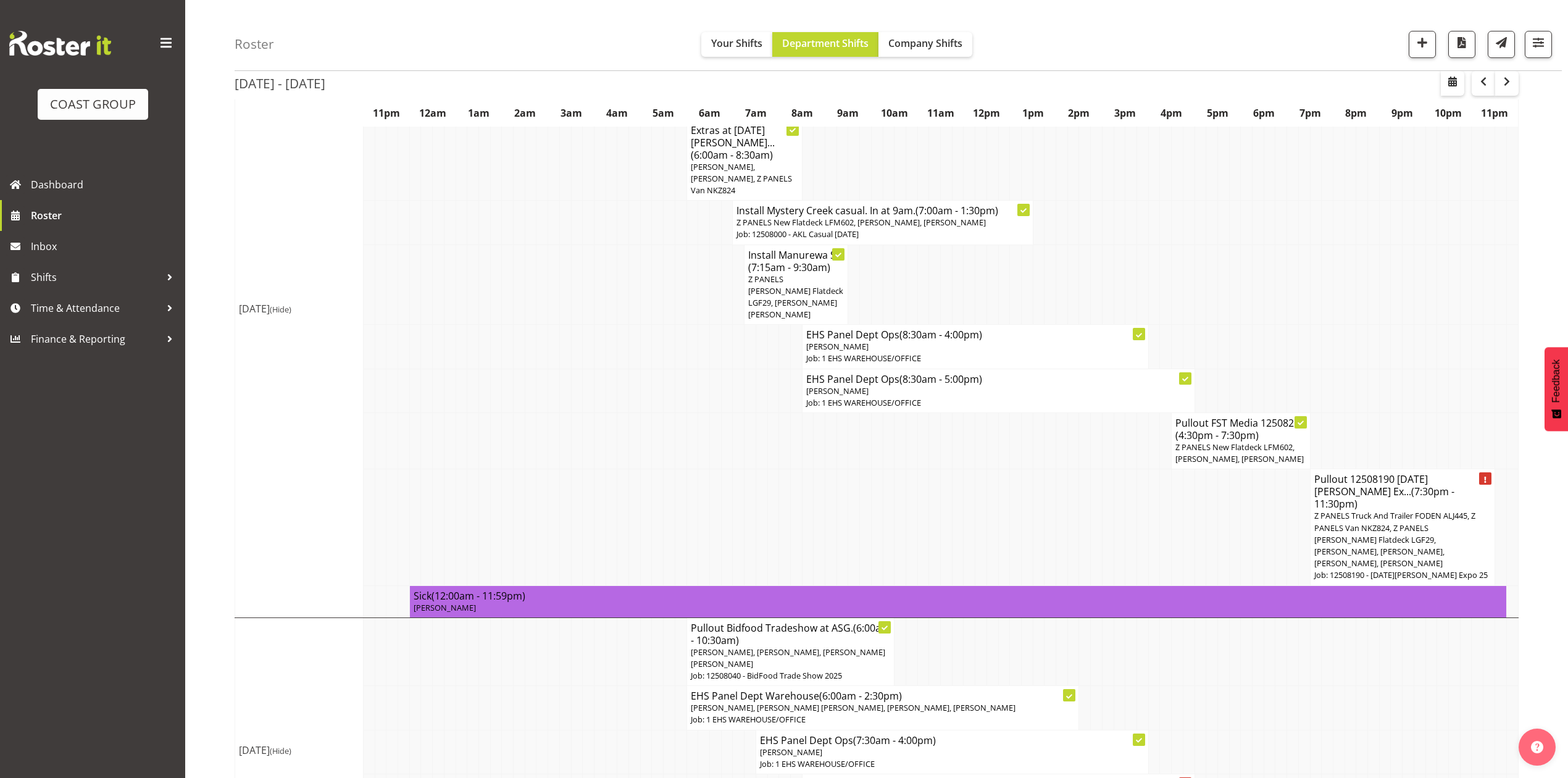
scroll to position [247, 0]
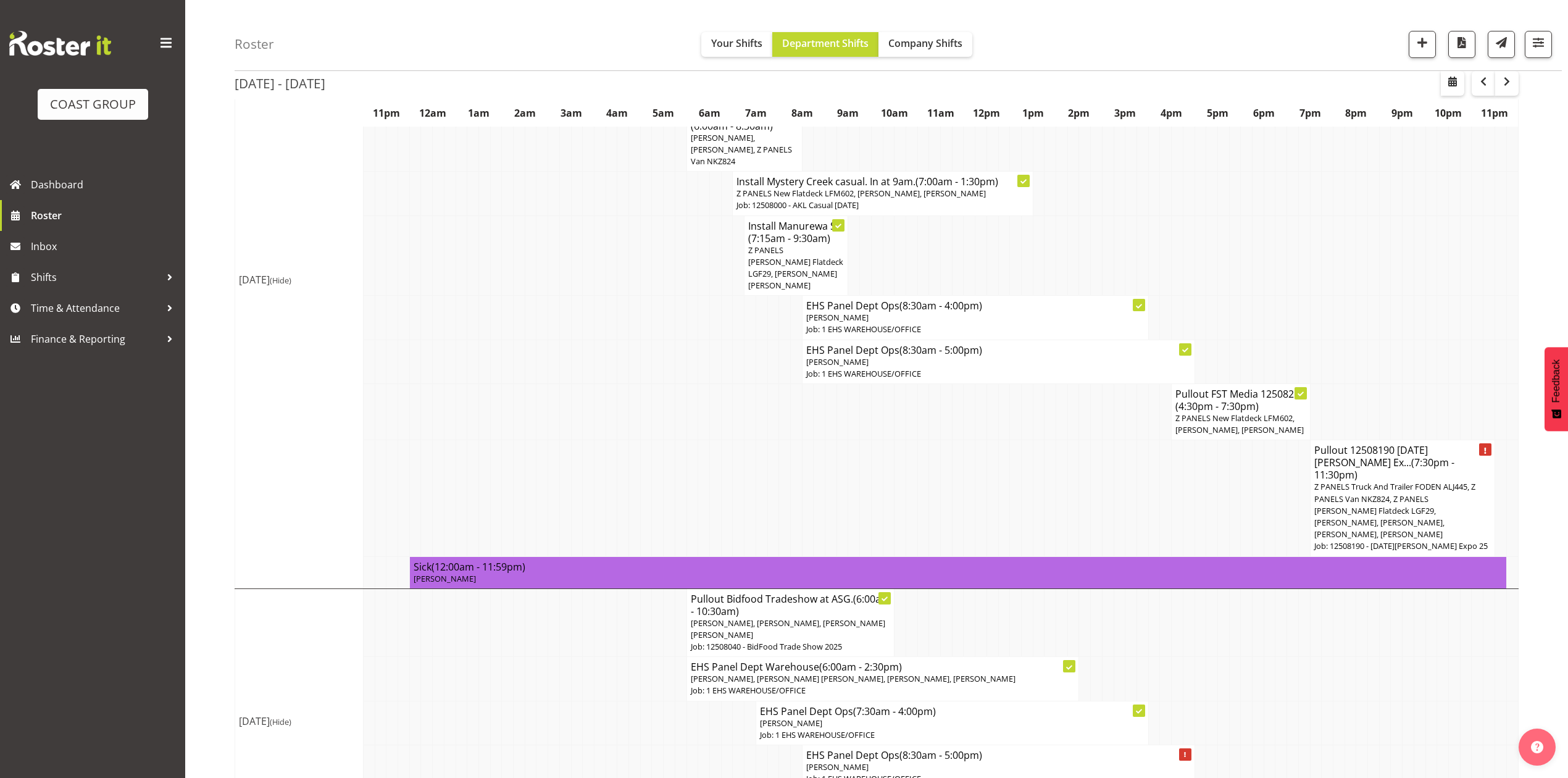
click at [1415, 481] on span "Z PANELS Truck And Trailer FODEN ALJ445, Z PANELS Van NKZ824, Z PANELS [PERSON_…" at bounding box center [1395, 510] width 161 height 59
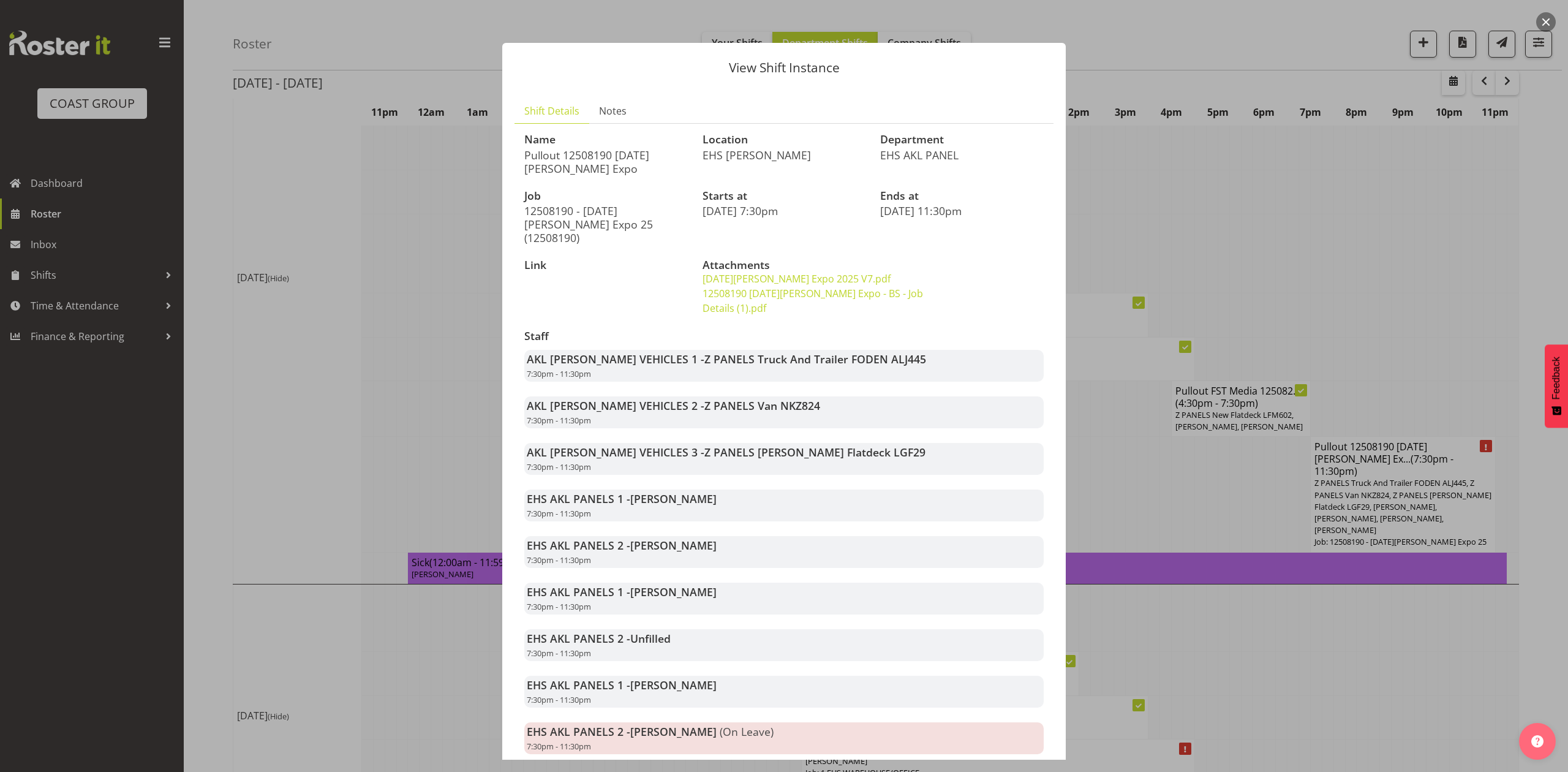
click at [922, 396] on div "AKL RYMER VEHICLES 2 - Z PANELS Van NKZ824 7:30pm - 11:30pm" at bounding box center [784, 412] width 519 height 32
click at [1162, 423] on div at bounding box center [784, 386] width 1568 height 772
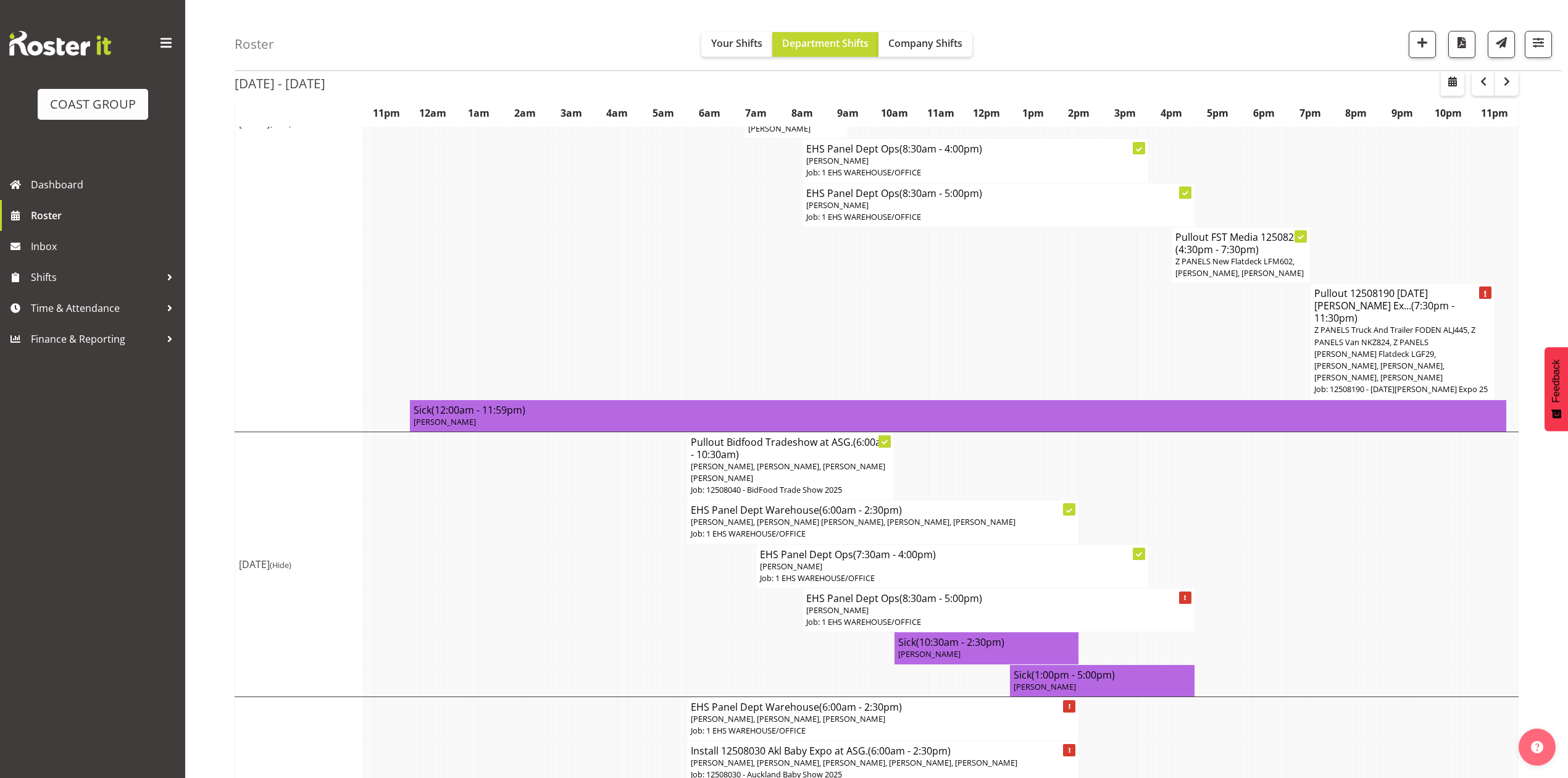
scroll to position [411, 0]
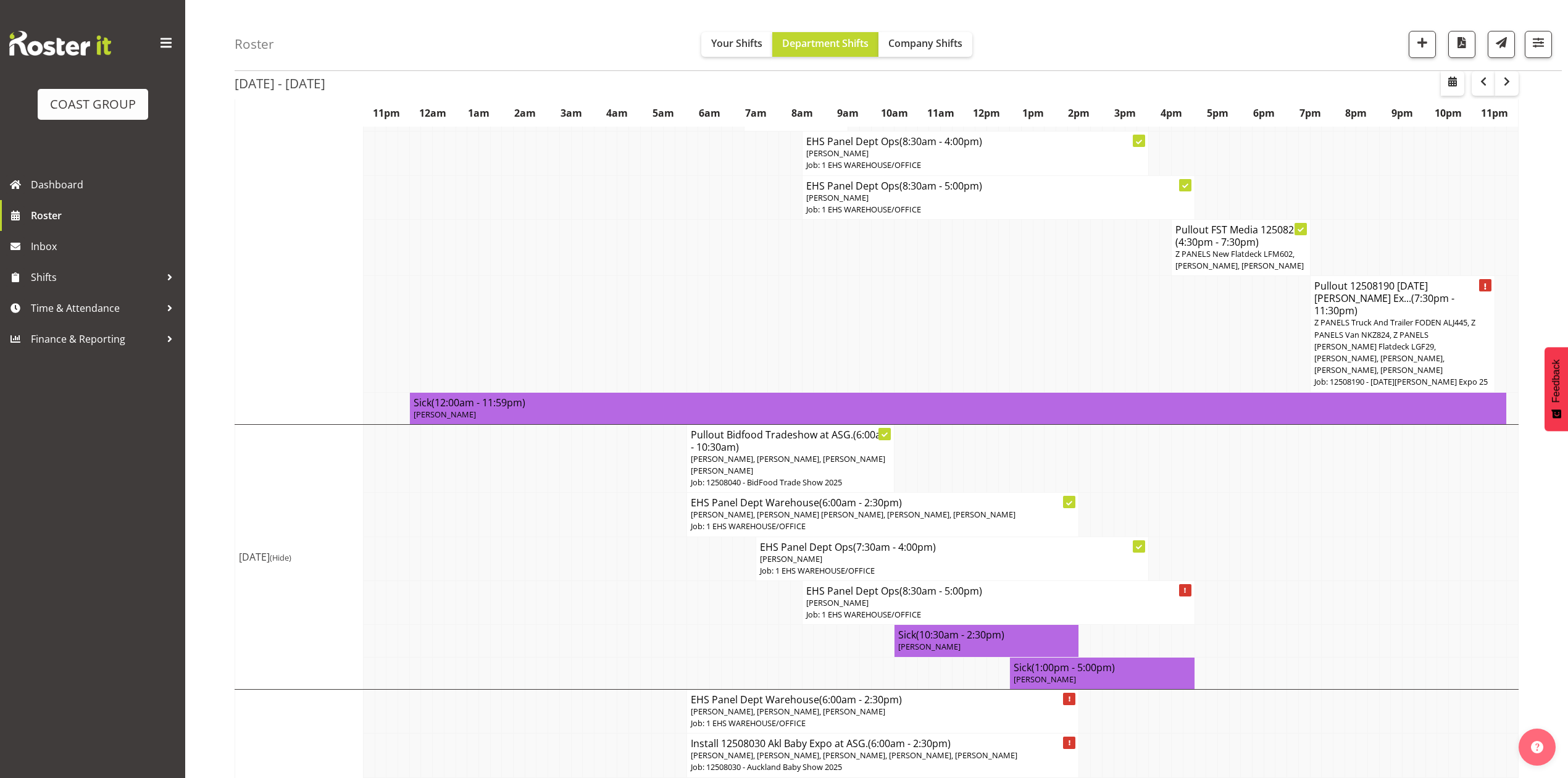
click at [826, 309] on td at bounding box center [831, 334] width 12 height 116
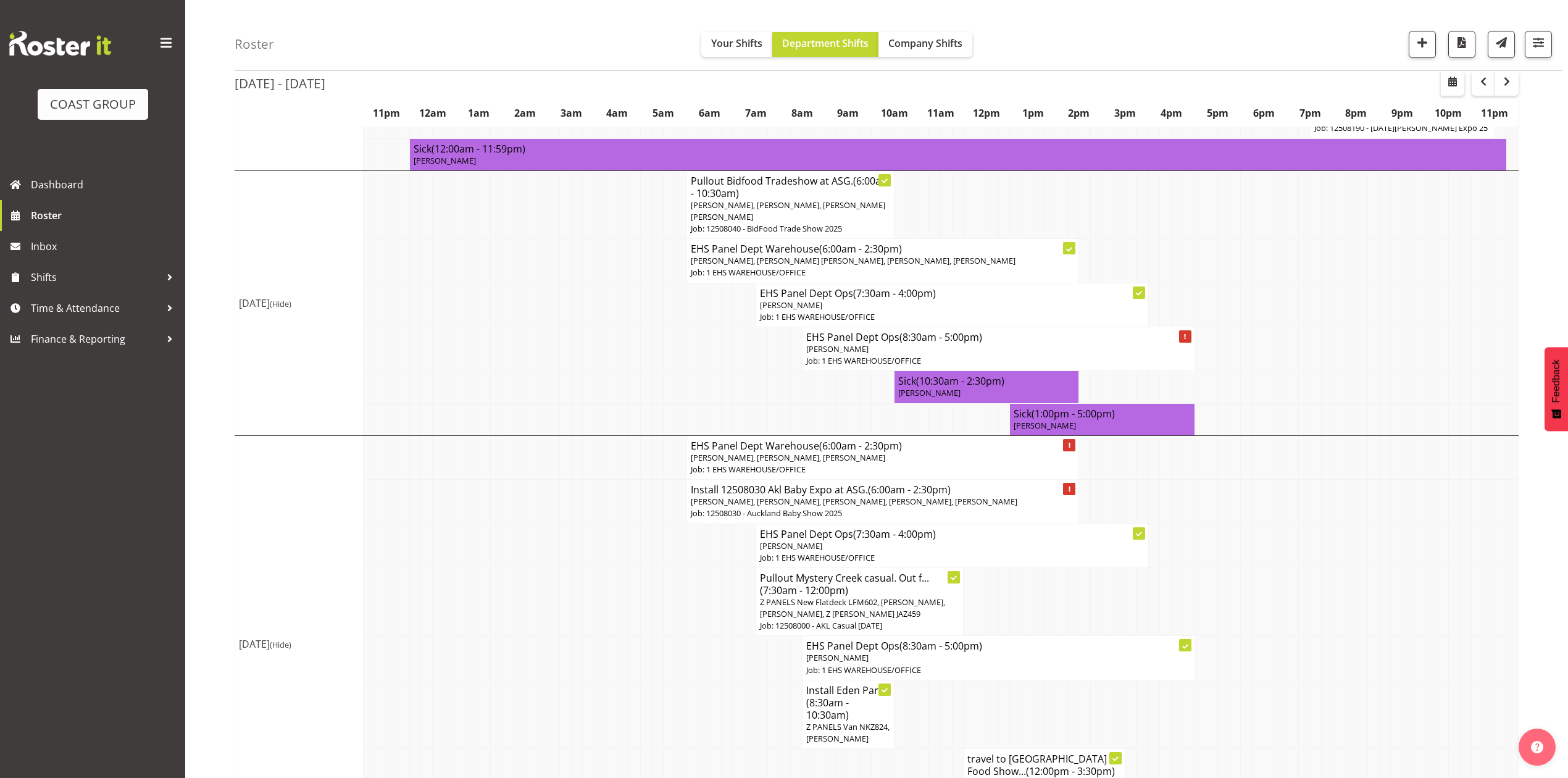
scroll to position [576, 0]
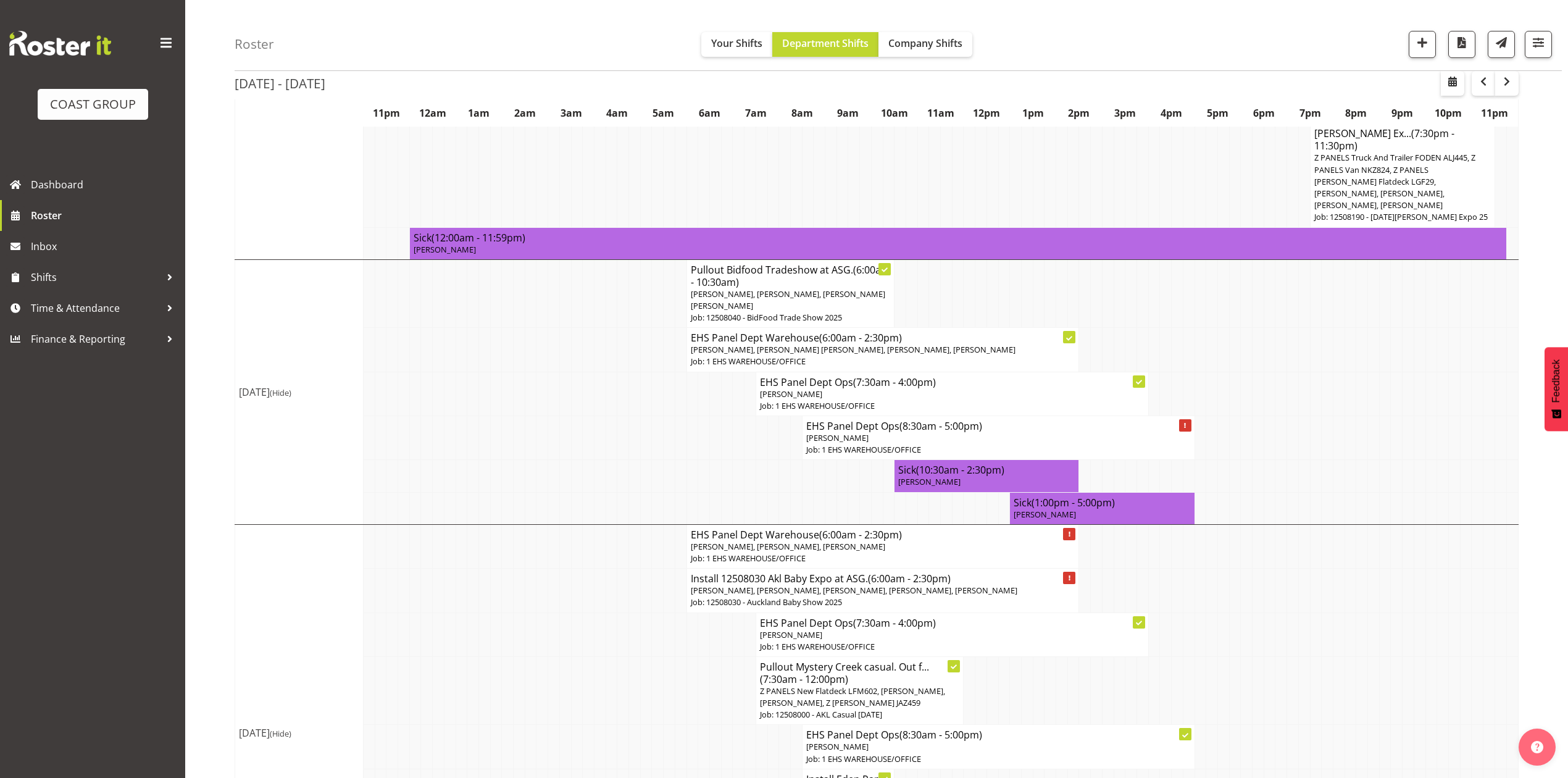
click at [1126, 728] on h4 "EHS Panel Dept Ops (8:30am - 5:00pm)" at bounding box center [999, 735] width 385 height 12
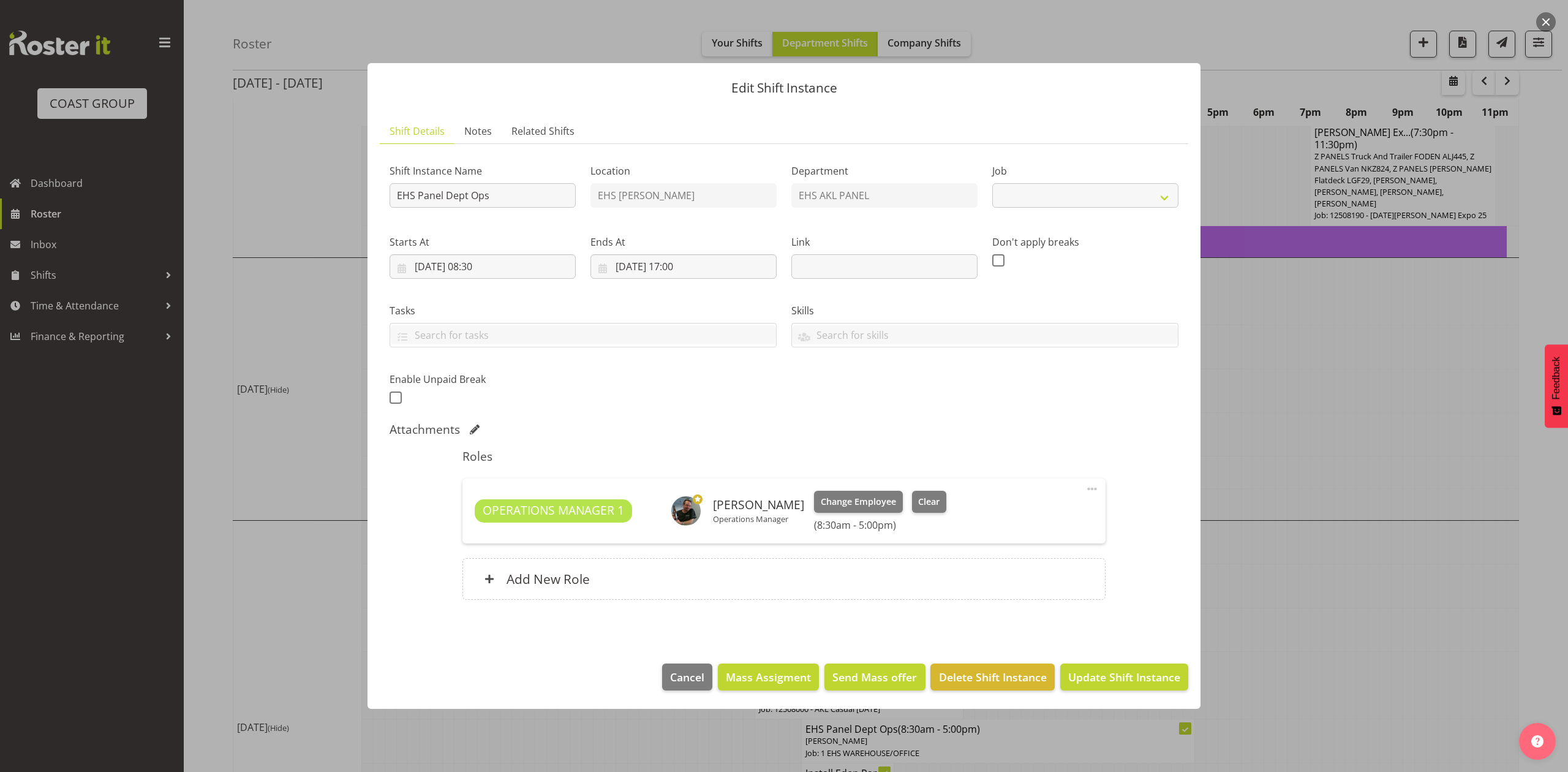
select select "69"
click at [1309, 433] on div at bounding box center [784, 386] width 1568 height 772
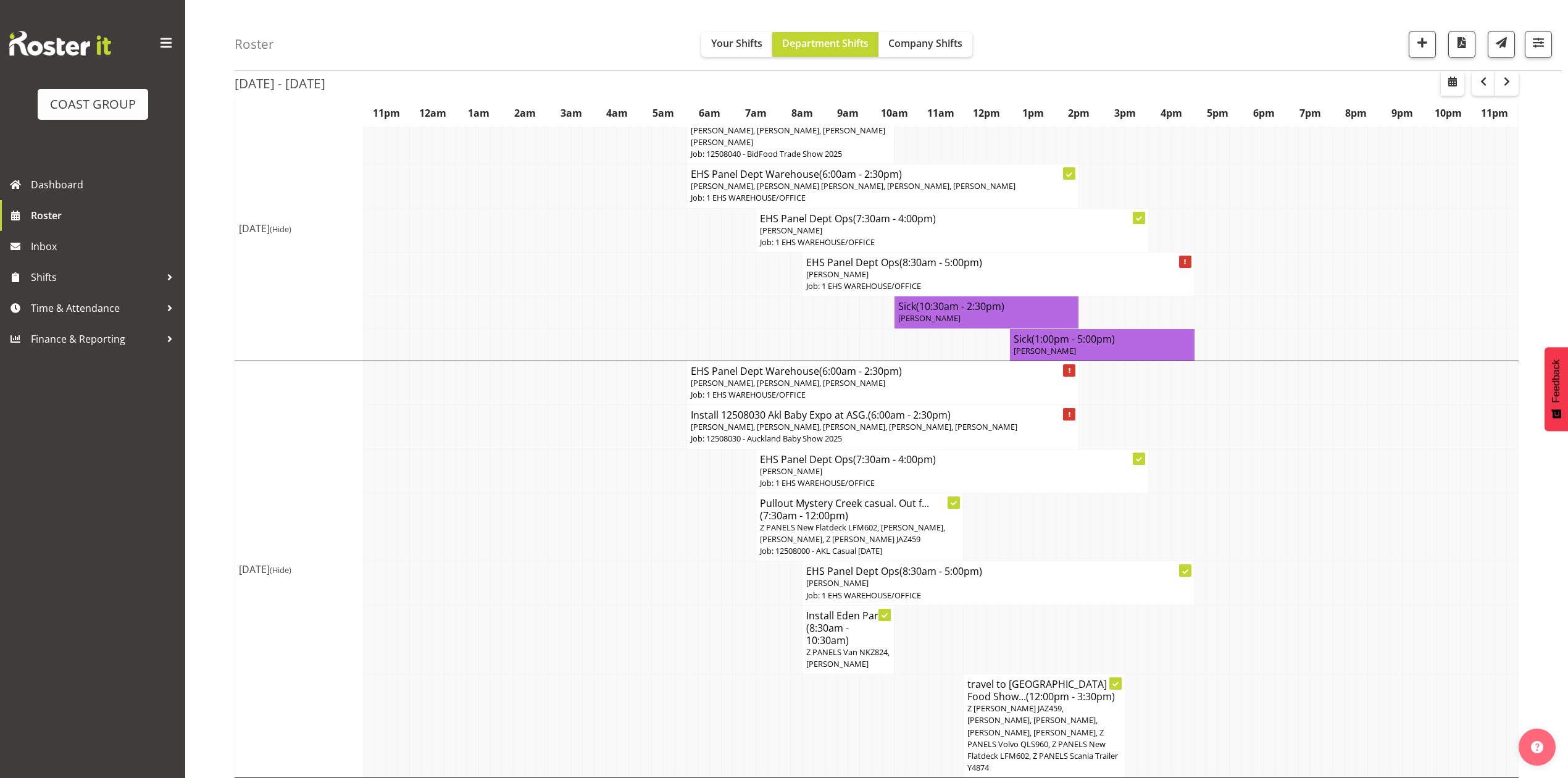
scroll to position [741, 0]
click at [1329, 491] on td at bounding box center [1327, 525] width 12 height 68
drag, startPoint x: 1190, startPoint y: 548, endPoint x: 1193, endPoint y: 556, distance: 8.5
click at [1192, 560] on td "EHS Panel Dept Ops (8:30am - 5:00pm) Abe Denton Job: 1 EHS WAREHOUSE/OFFICE" at bounding box center [998, 582] width 393 height 44
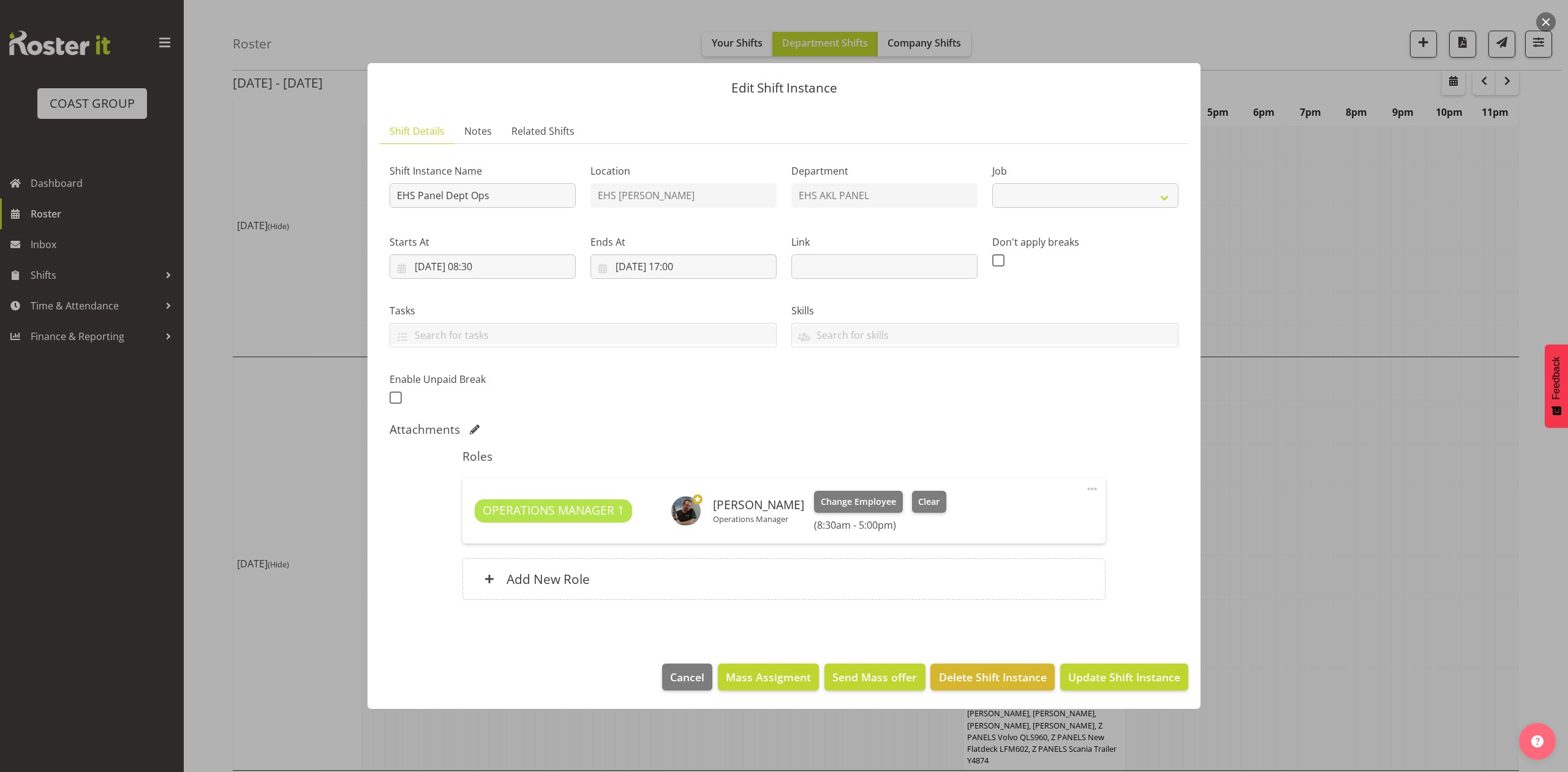
select select
click at [1337, 480] on div at bounding box center [784, 386] width 1568 height 772
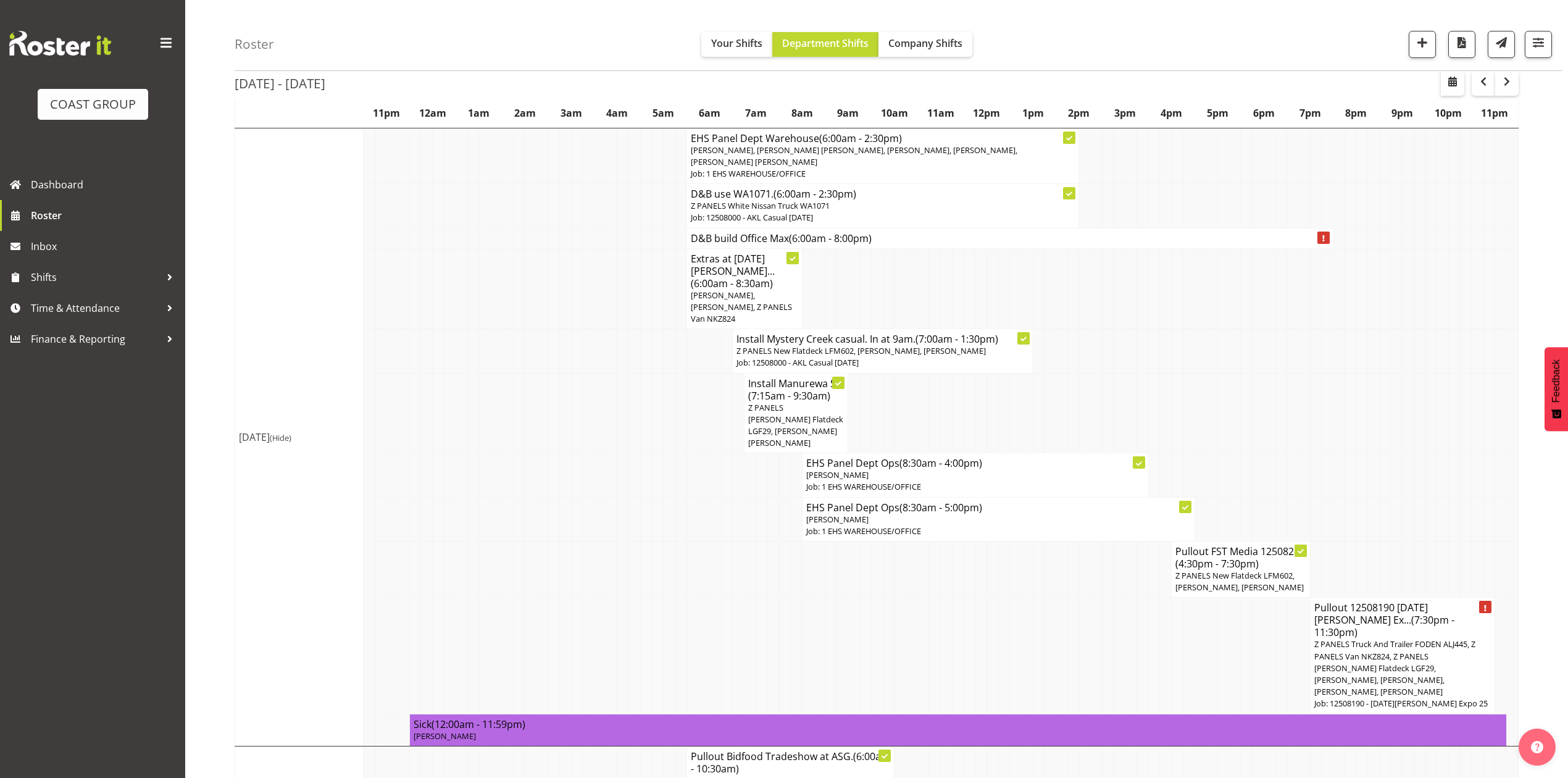
scroll to position [82, 0]
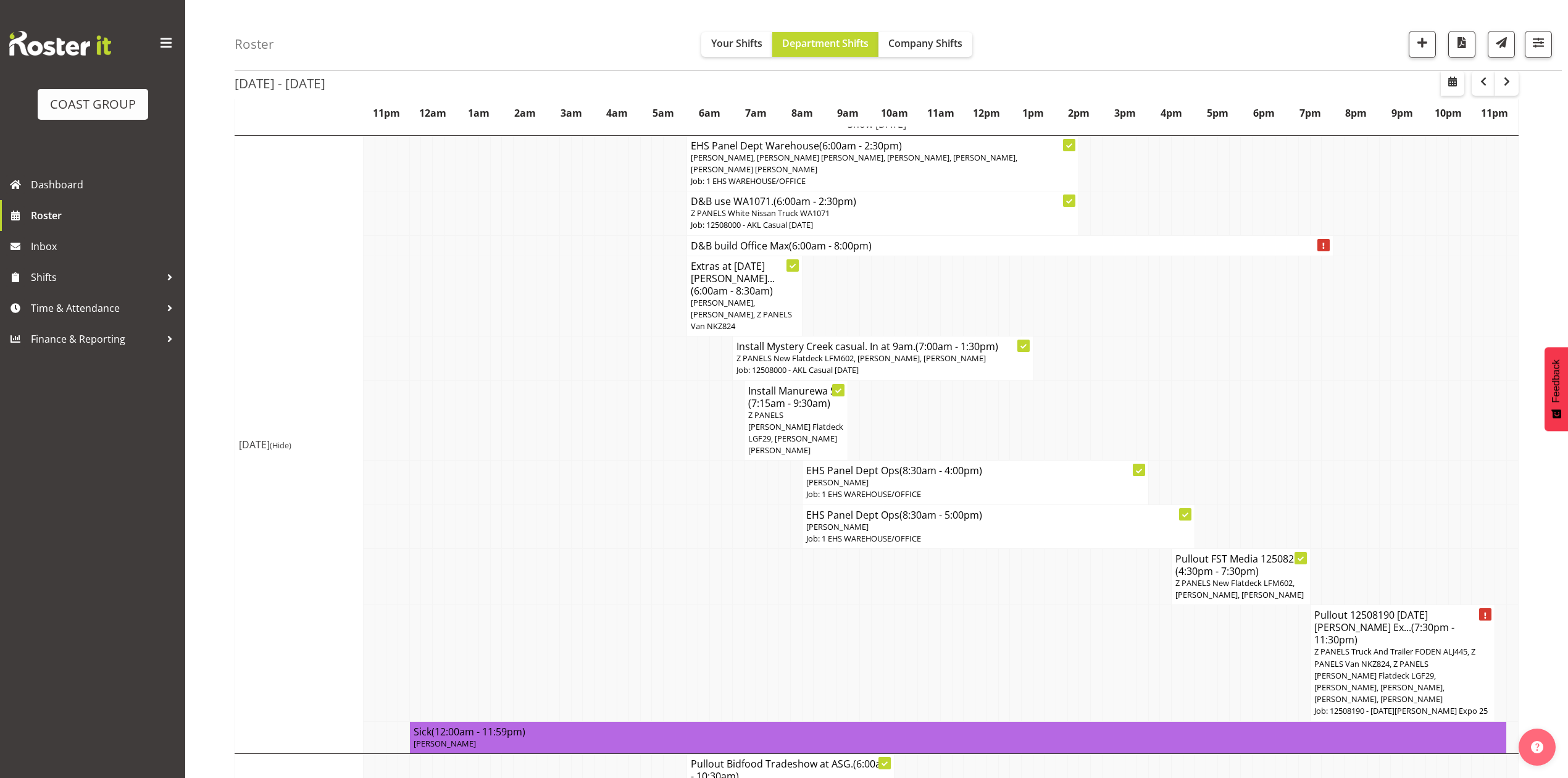
drag, startPoint x: 453, startPoint y: 541, endPoint x: 495, endPoint y: 615, distance: 85.1
click at [455, 563] on tr "Pullout FST Media 125082... (4:30pm - 7:30pm) Z PANELS New Flatdeck LFM602, Jer…" at bounding box center [876, 577] width 1283 height 56
click at [246, 258] on td "Tue 12th Aug 2025 (Hide)" at bounding box center [299, 444] width 128 height 618
drag, startPoint x: 1069, startPoint y: 620, endPoint x: 1088, endPoint y: 632, distance: 22.5
click at [1071, 624] on td at bounding box center [1073, 663] width 12 height 116
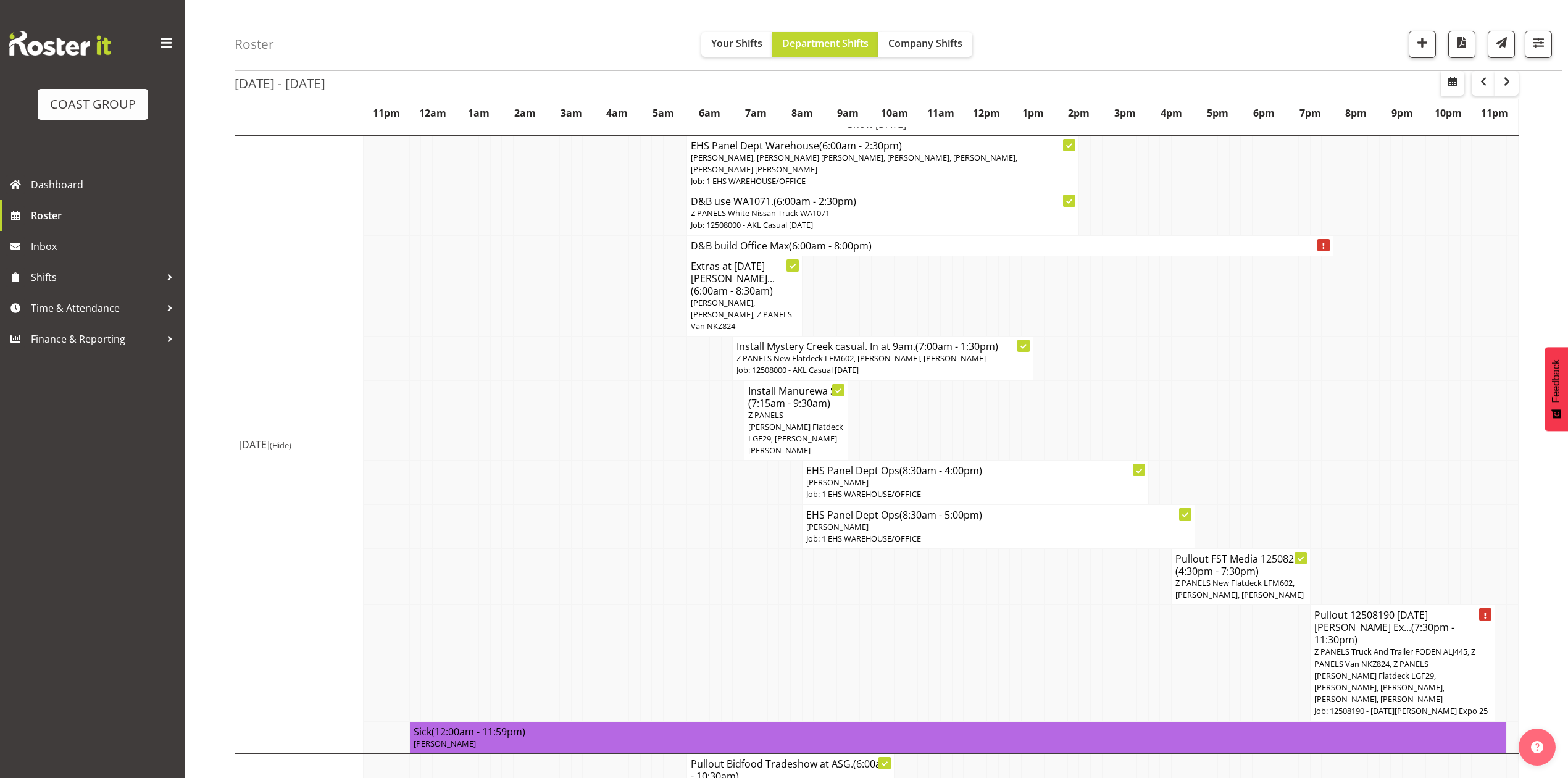
click at [1469, 504] on td at bounding box center [1466, 526] width 12 height 44
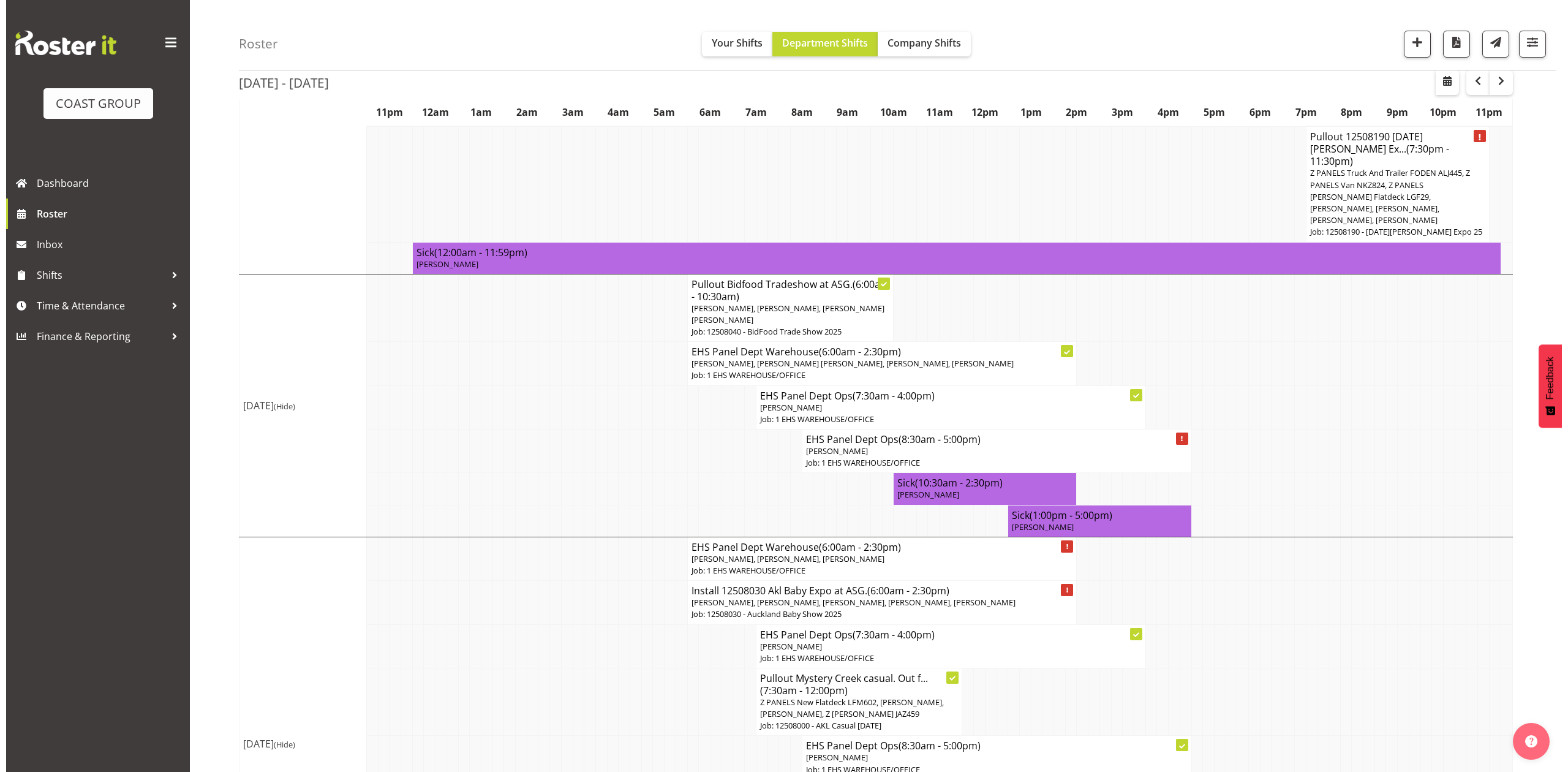
scroll to position [735, 0]
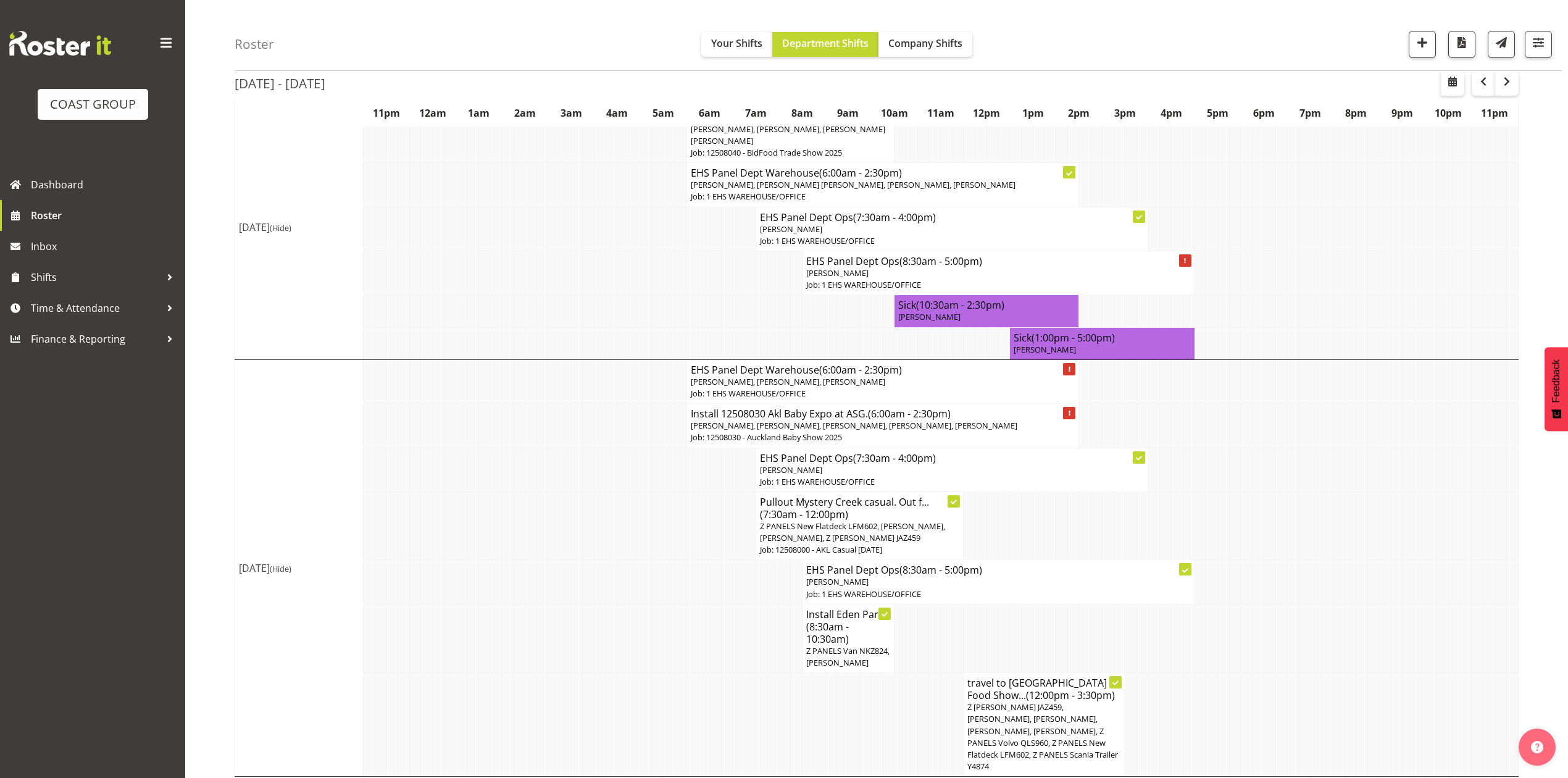
click at [930, 420] on span "[PERSON_NAME], [PERSON_NAME], [PERSON_NAME], [PERSON_NAME], [PERSON_NAME]" at bounding box center [854, 426] width 326 height 11
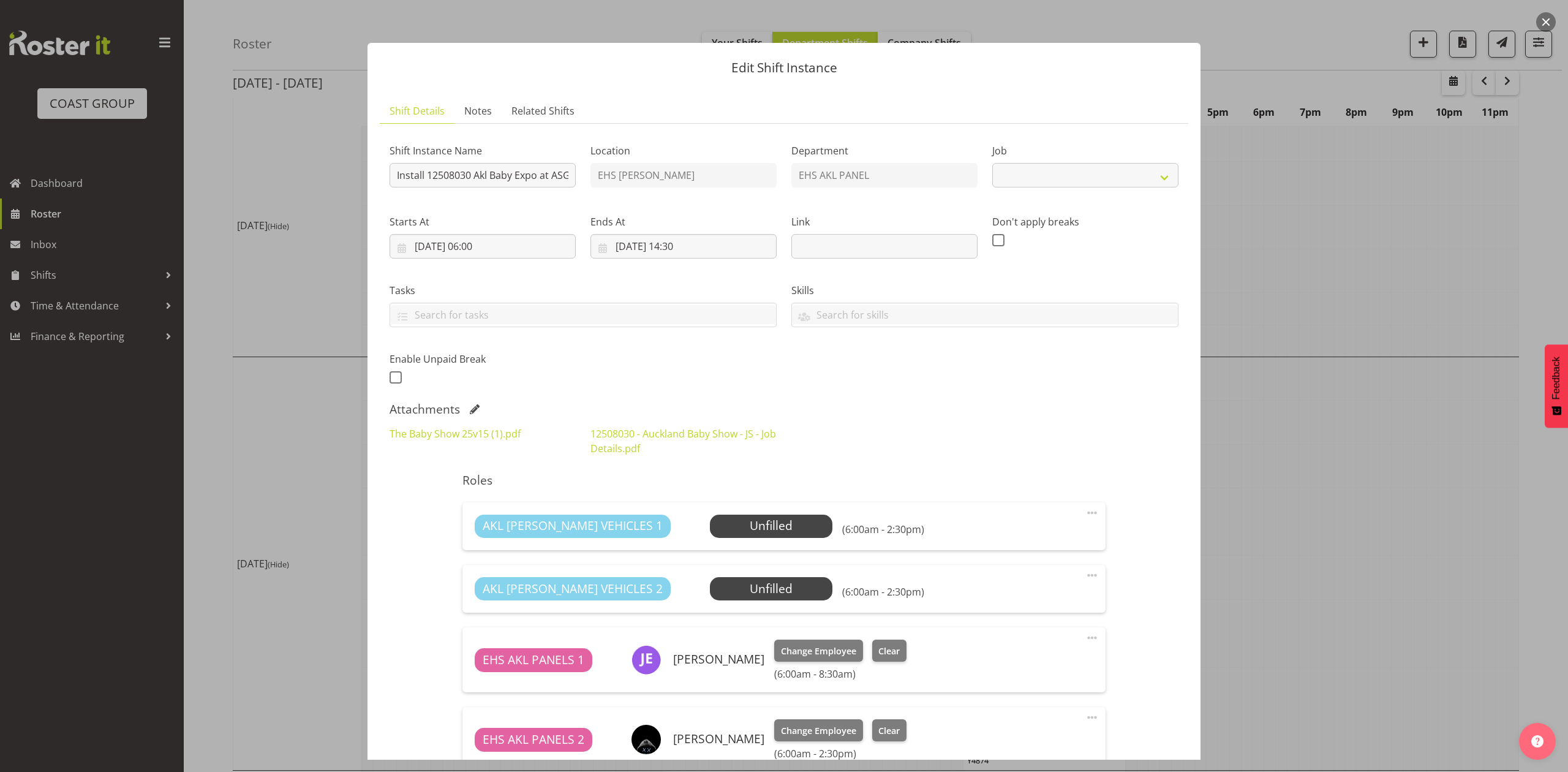
select select "9032"
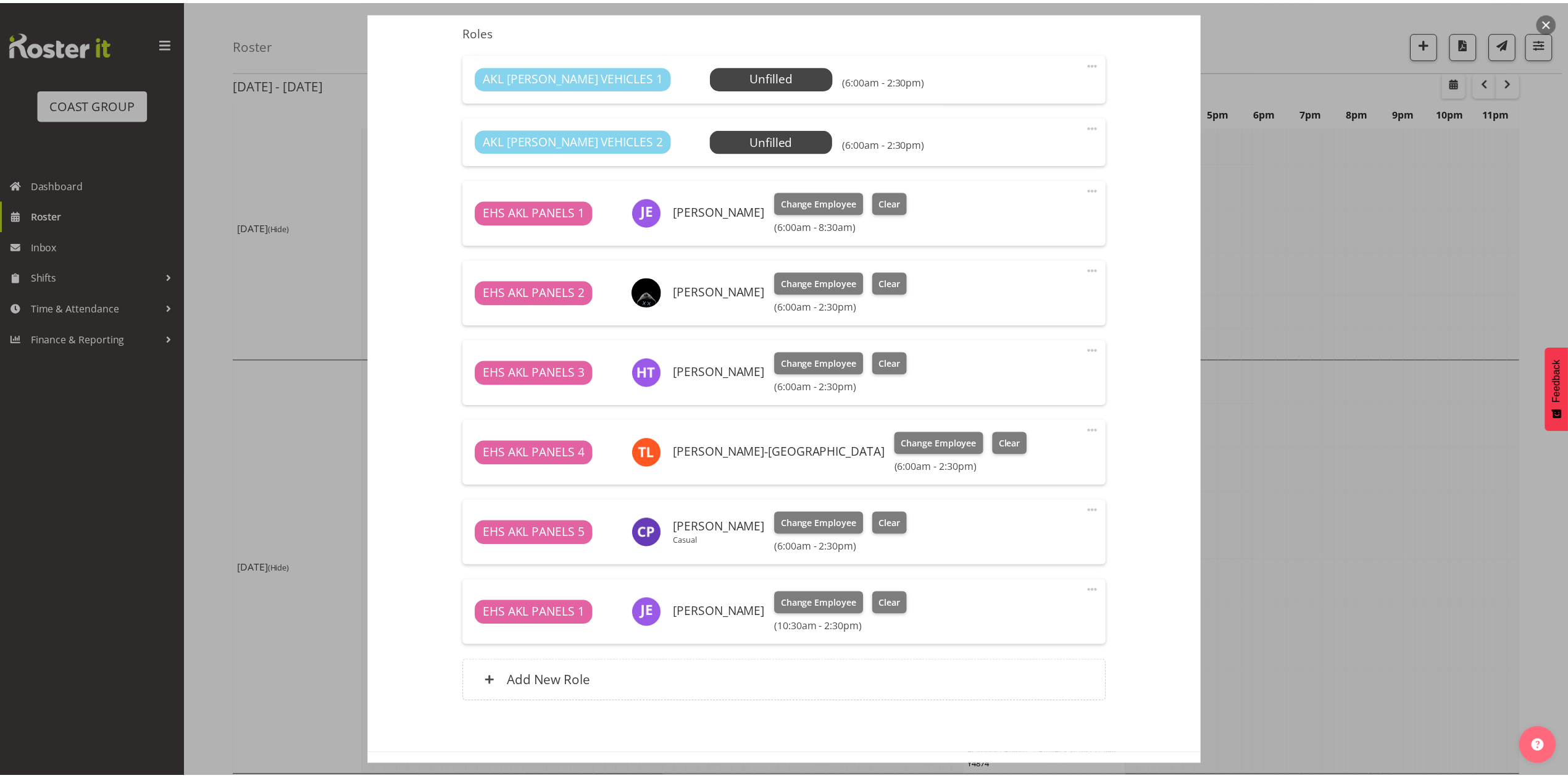
scroll to position [494, 0]
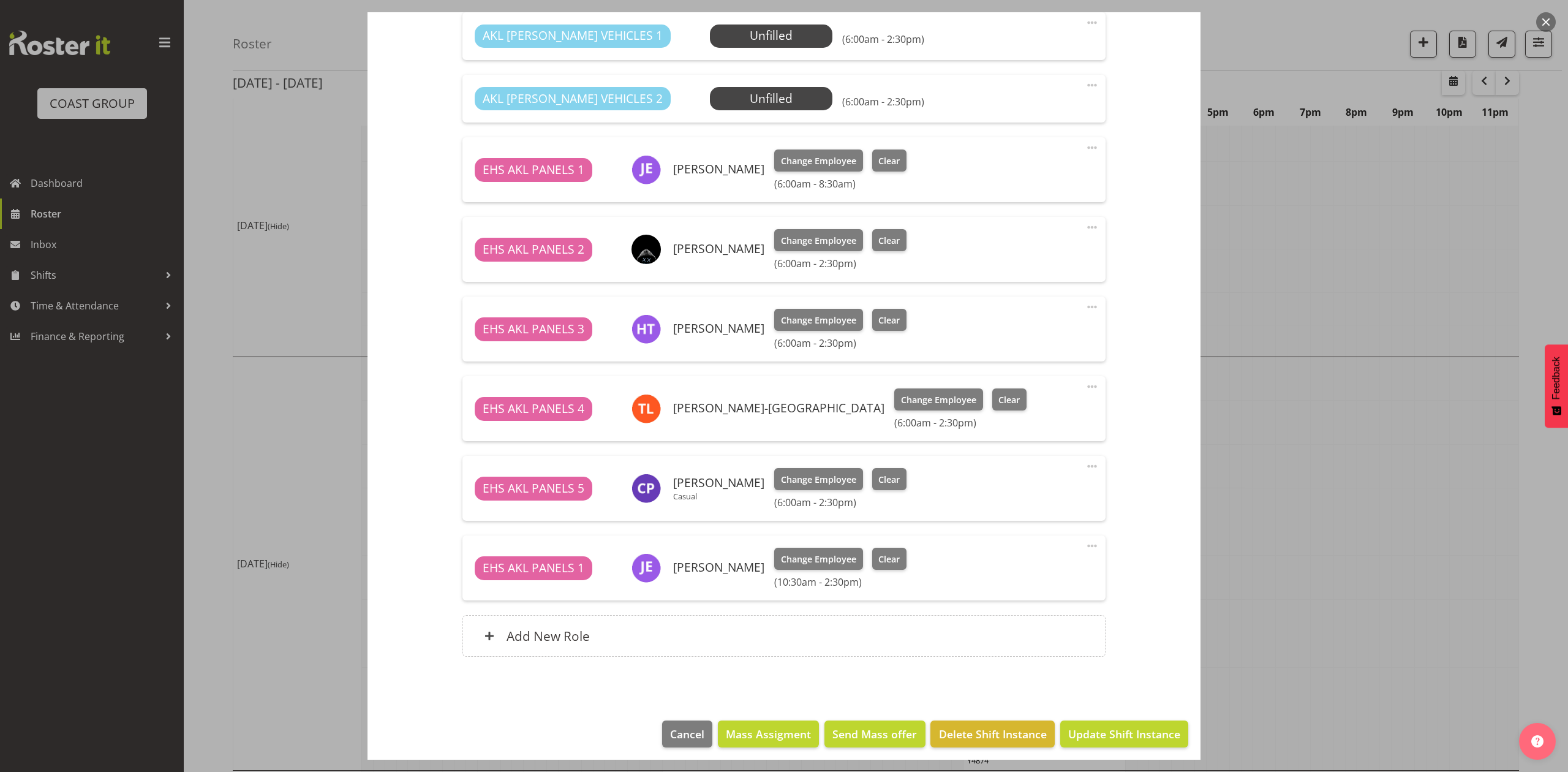
click at [1417, 380] on div at bounding box center [784, 386] width 1568 height 772
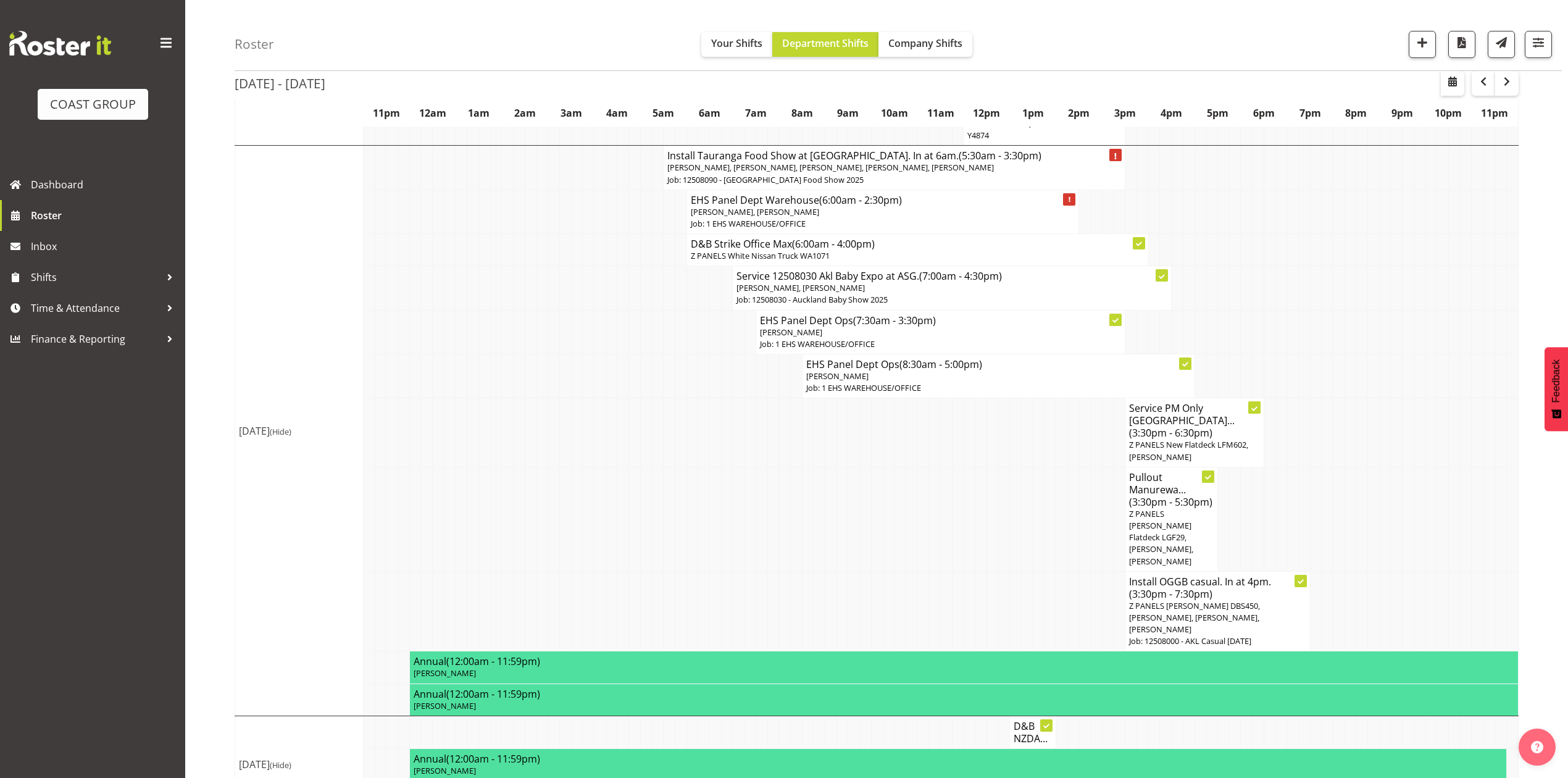
scroll to position [1399, 0]
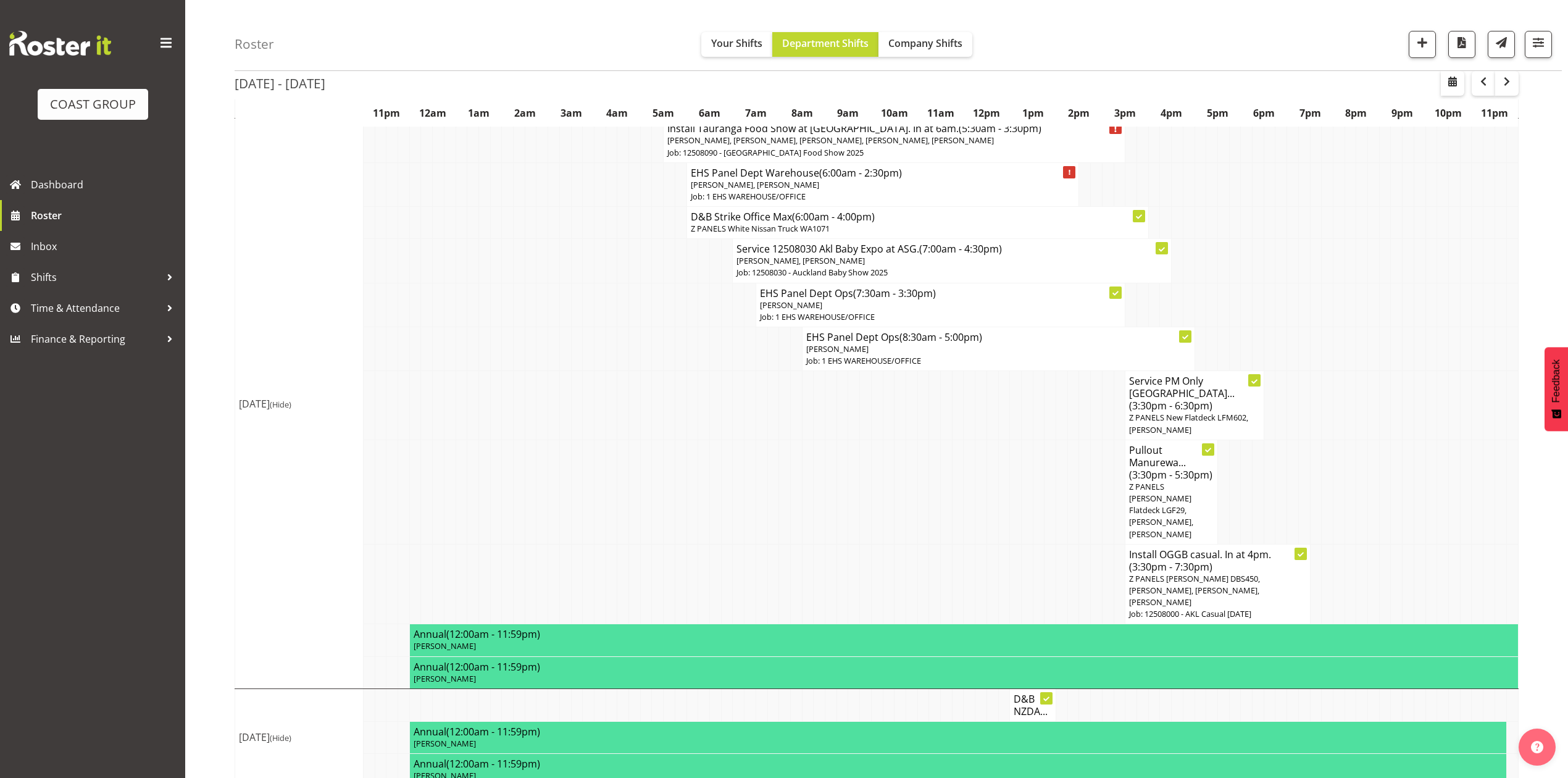
click at [1379, 440] on td at bounding box center [1384, 492] width 12 height 104
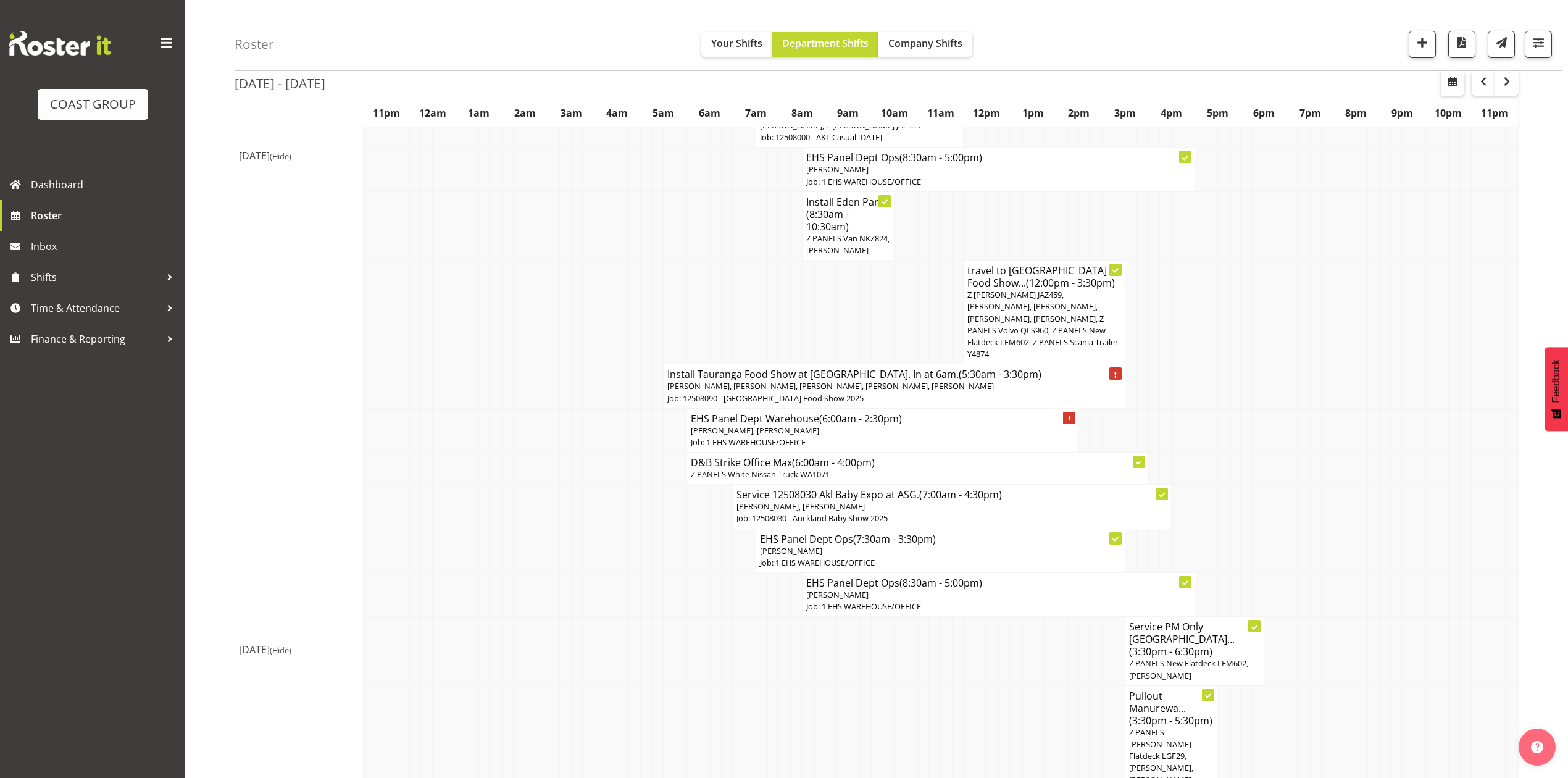
scroll to position [1152, 0]
click at [855, 697] on td at bounding box center [853, 739] width 12 height 104
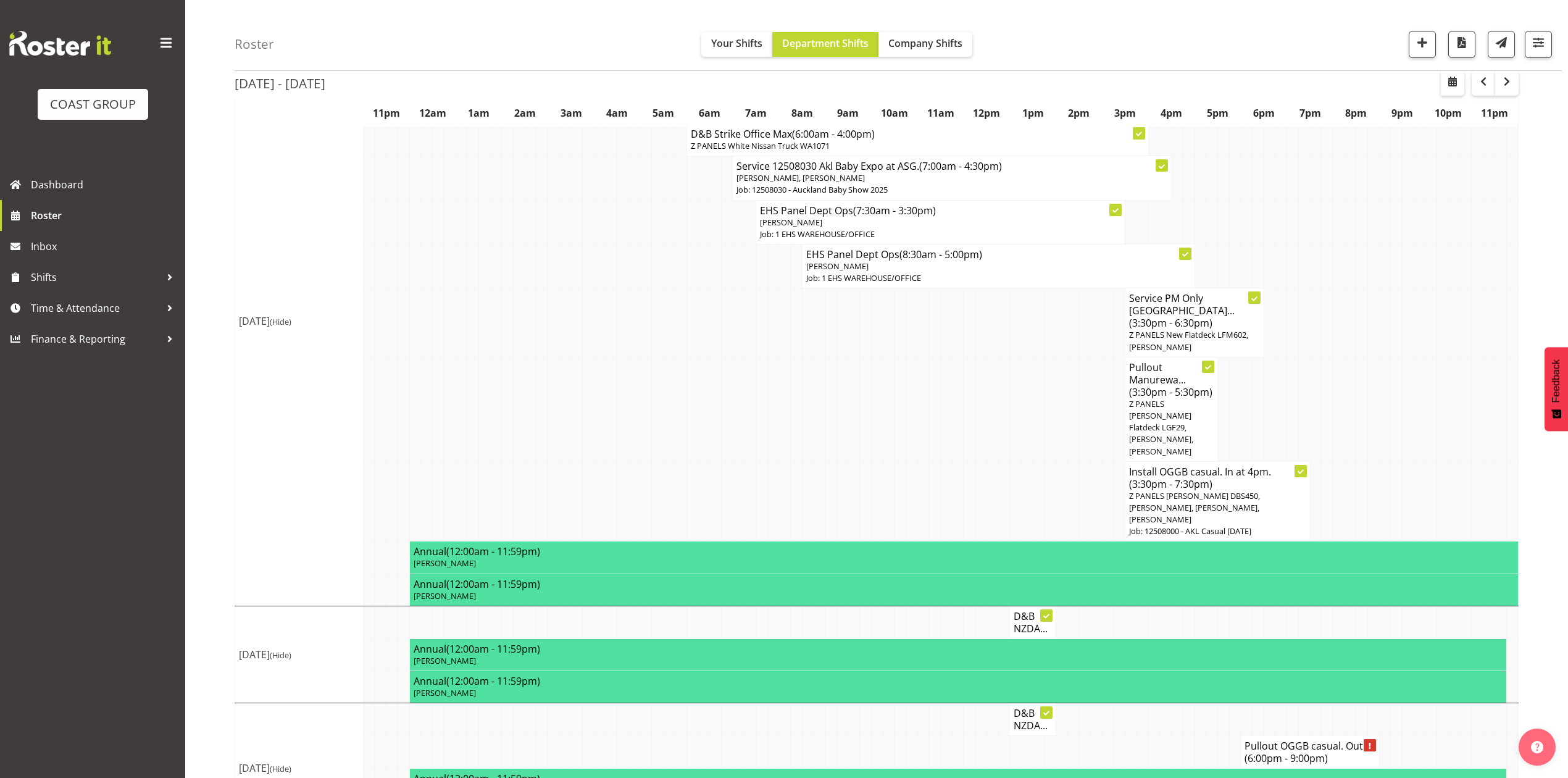
scroll to position [1483, 0]
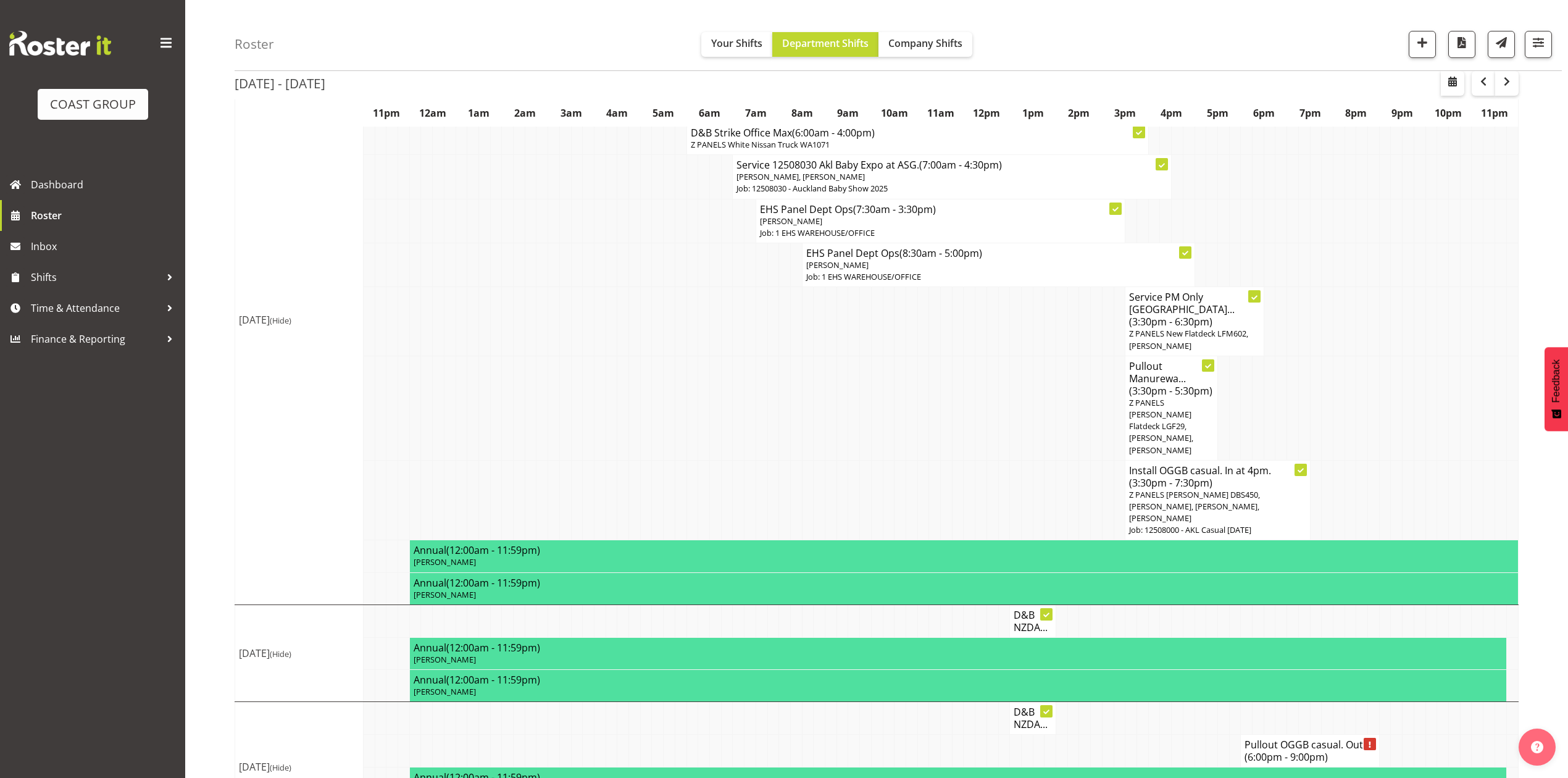
click at [904, 460] on td at bounding box center [900, 499] width 12 height 80
click at [821, 460] on td at bounding box center [819, 499] width 12 height 80
click at [764, 460] on td at bounding box center [761, 499] width 12 height 80
click at [1004, 460] on td at bounding box center [1004, 499] width 12 height 80
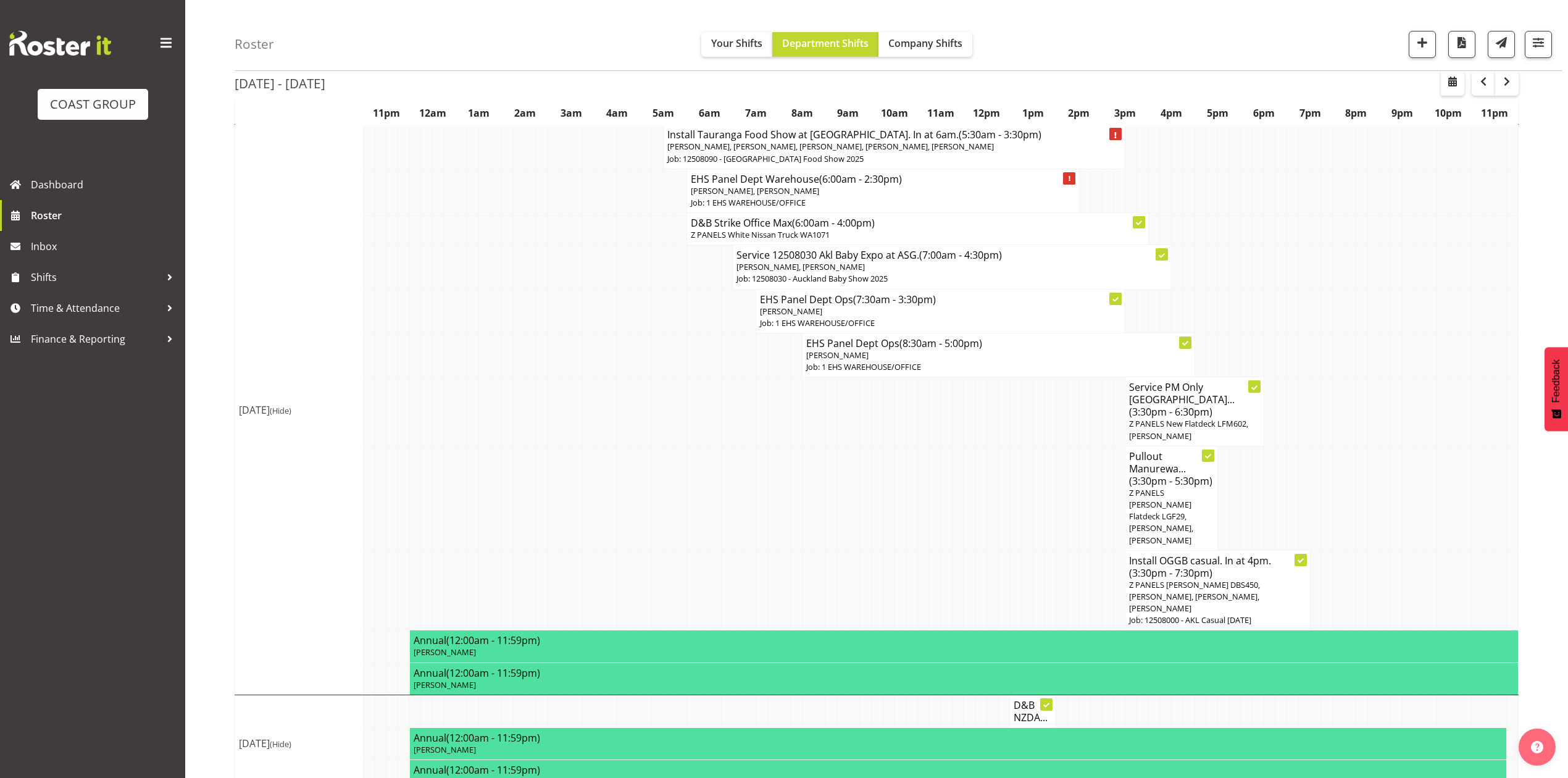
scroll to position [1483, 0]
